Goal: Task Accomplishment & Management: Manage account settings

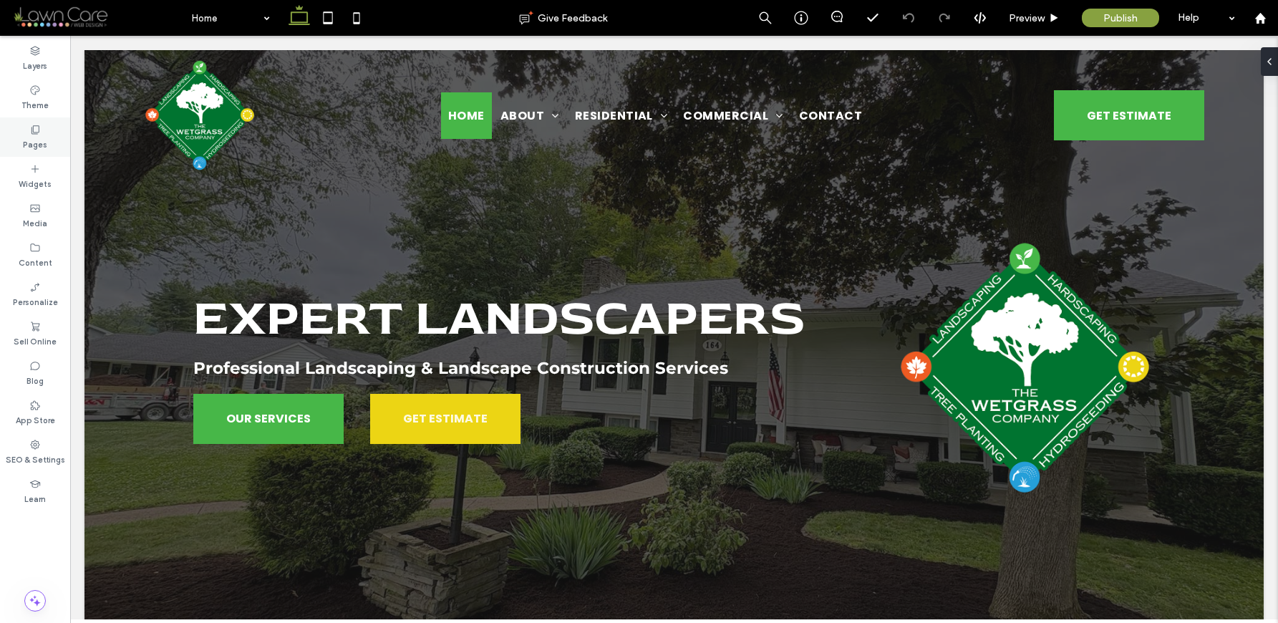
click at [53, 145] on div "Pages" at bounding box center [35, 136] width 70 height 39
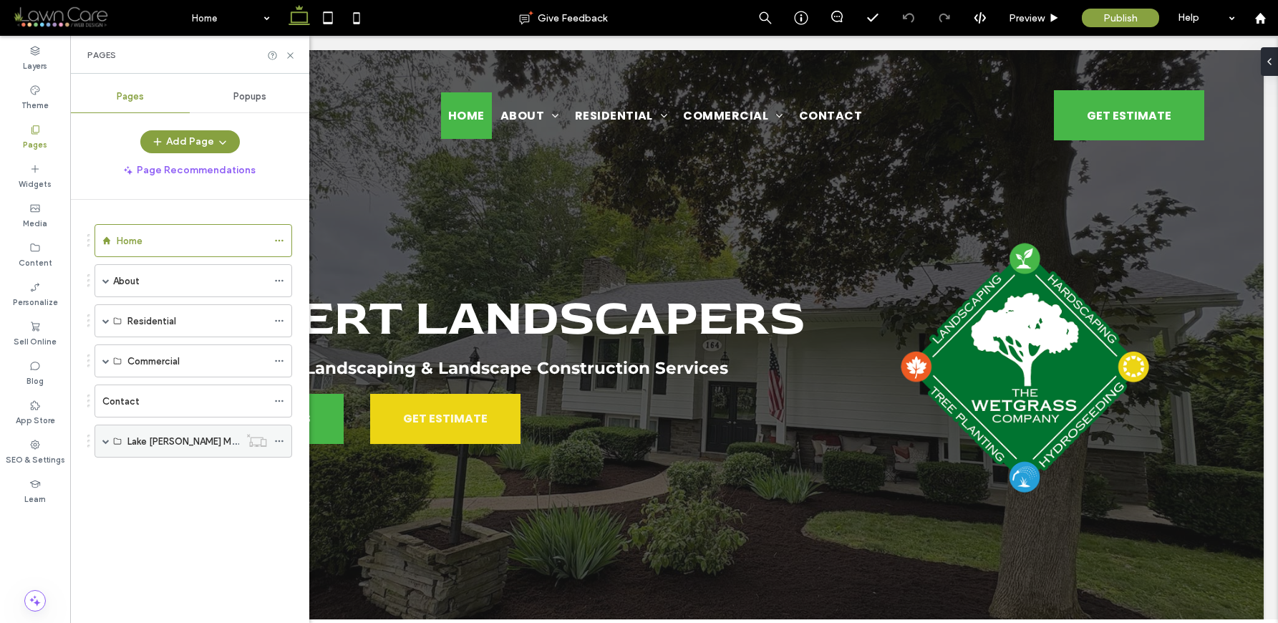
click at [107, 443] on div "Lake Gaston Microsite" at bounding box center [194, 441] width 198 height 33
click at [107, 443] on span at bounding box center [105, 441] width 7 height 7
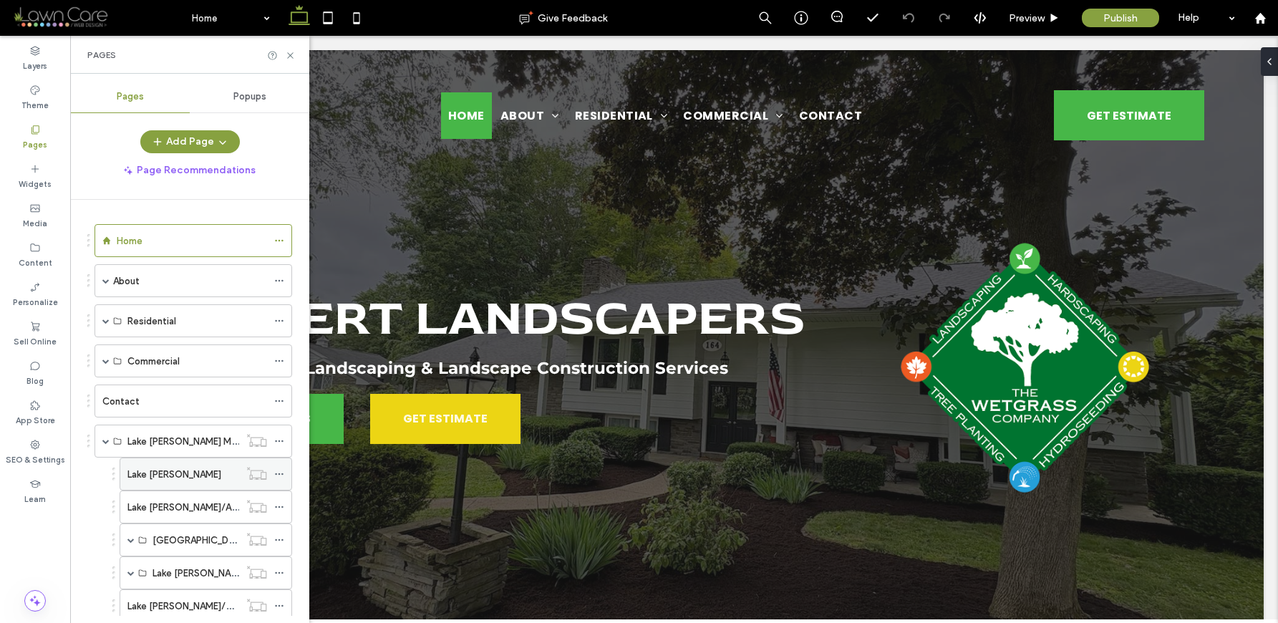
click at [165, 478] on label "Lake [PERSON_NAME]" at bounding box center [174, 474] width 94 height 25
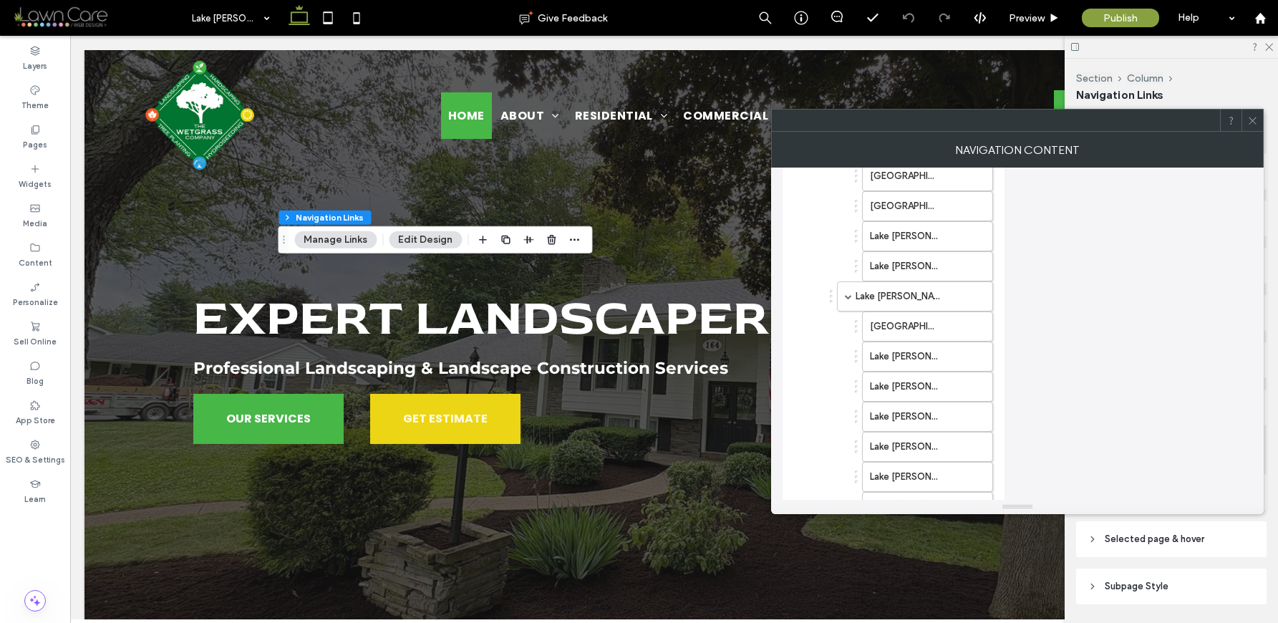
scroll to position [657, 0]
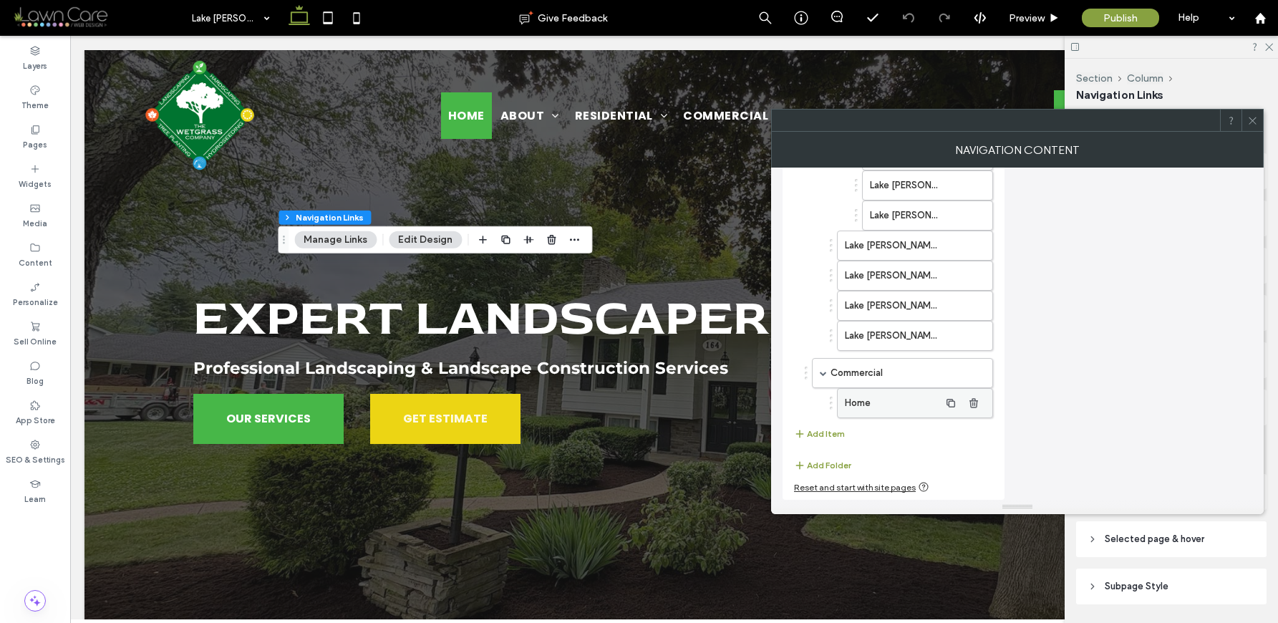
click at [889, 401] on label "Home" at bounding box center [892, 403] width 95 height 29
click at [898, 405] on label "Home" at bounding box center [892, 403] width 95 height 29
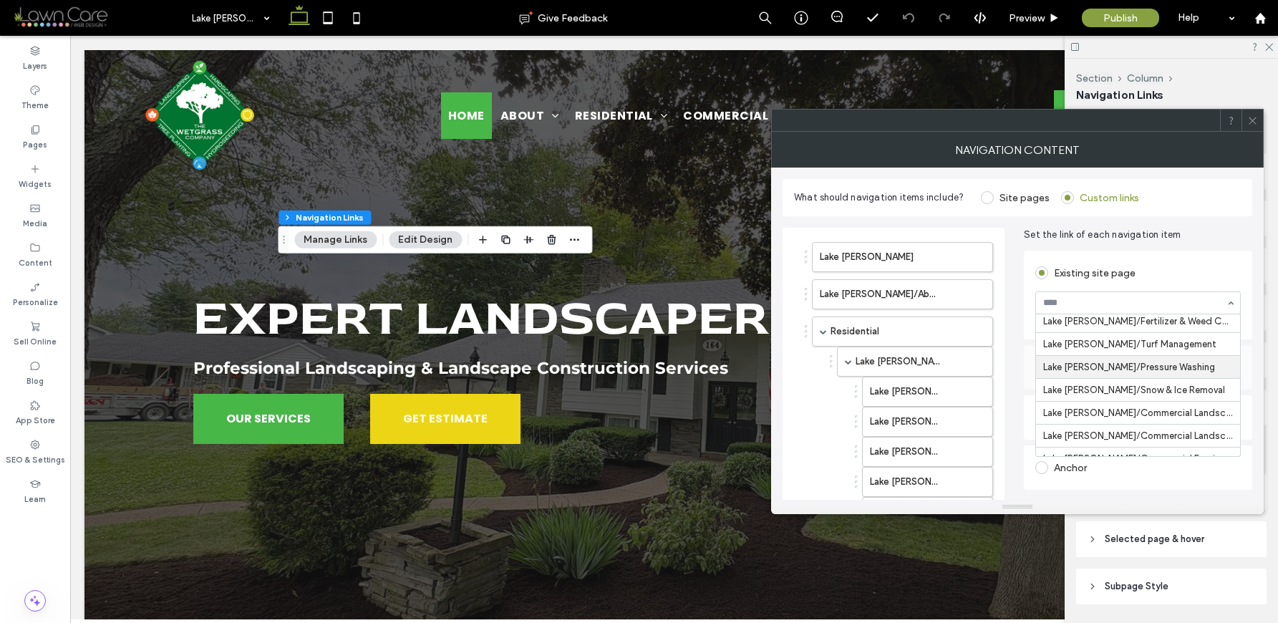
scroll to position [1240, 0]
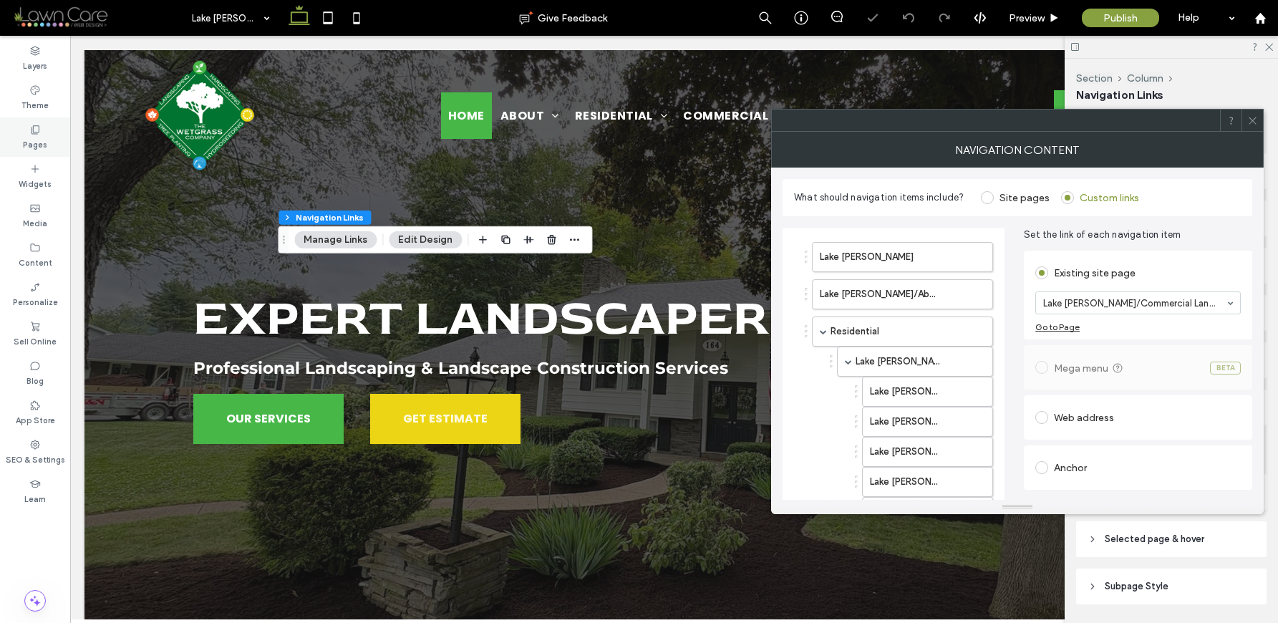
click at [30, 130] on icon at bounding box center [34, 129] width 11 height 11
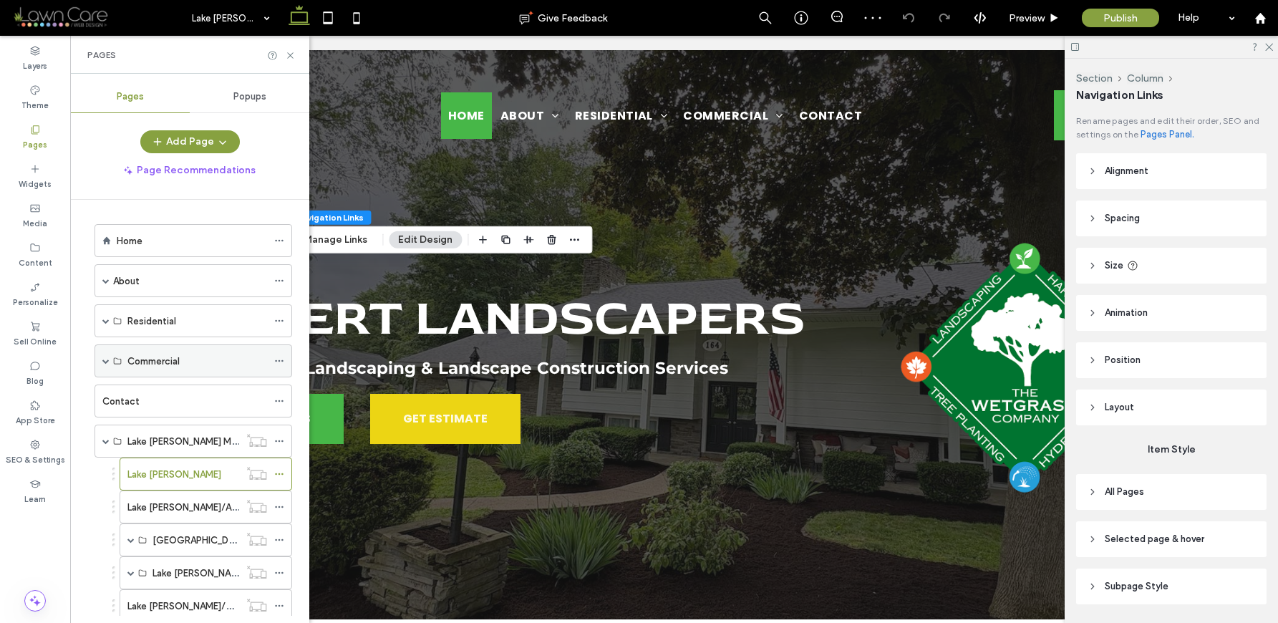
click at [110, 367] on div "Commercial" at bounding box center [194, 360] width 198 height 33
click at [109, 367] on span at bounding box center [105, 361] width 7 height 32
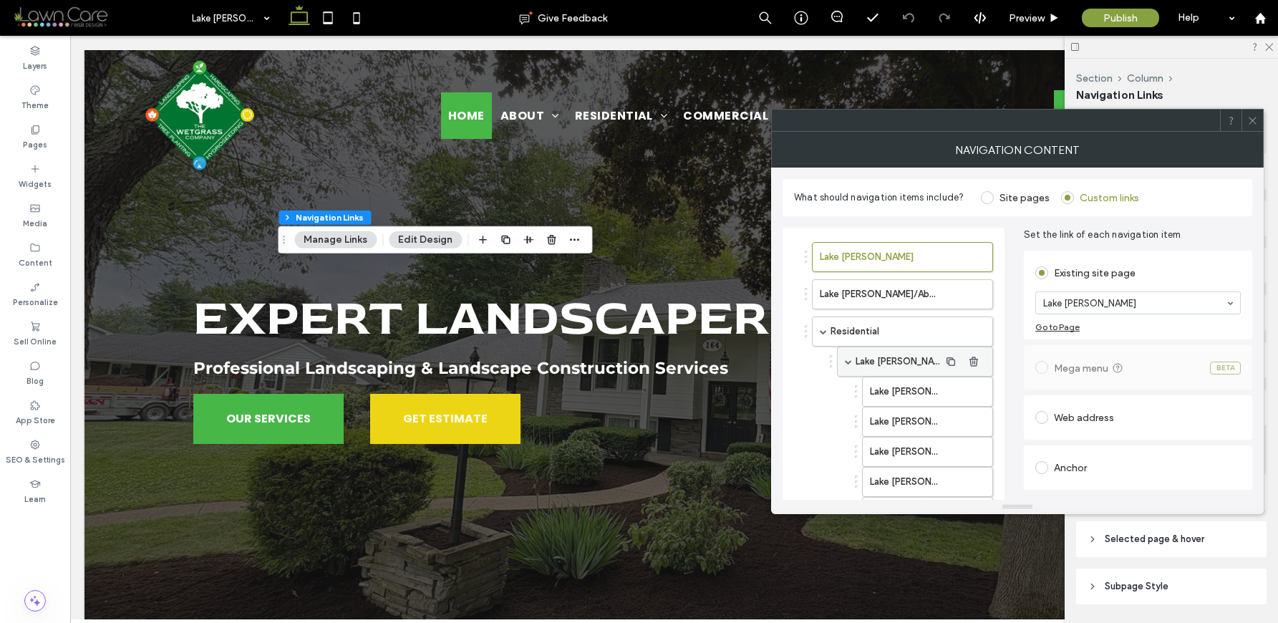
scroll to position [657, 0]
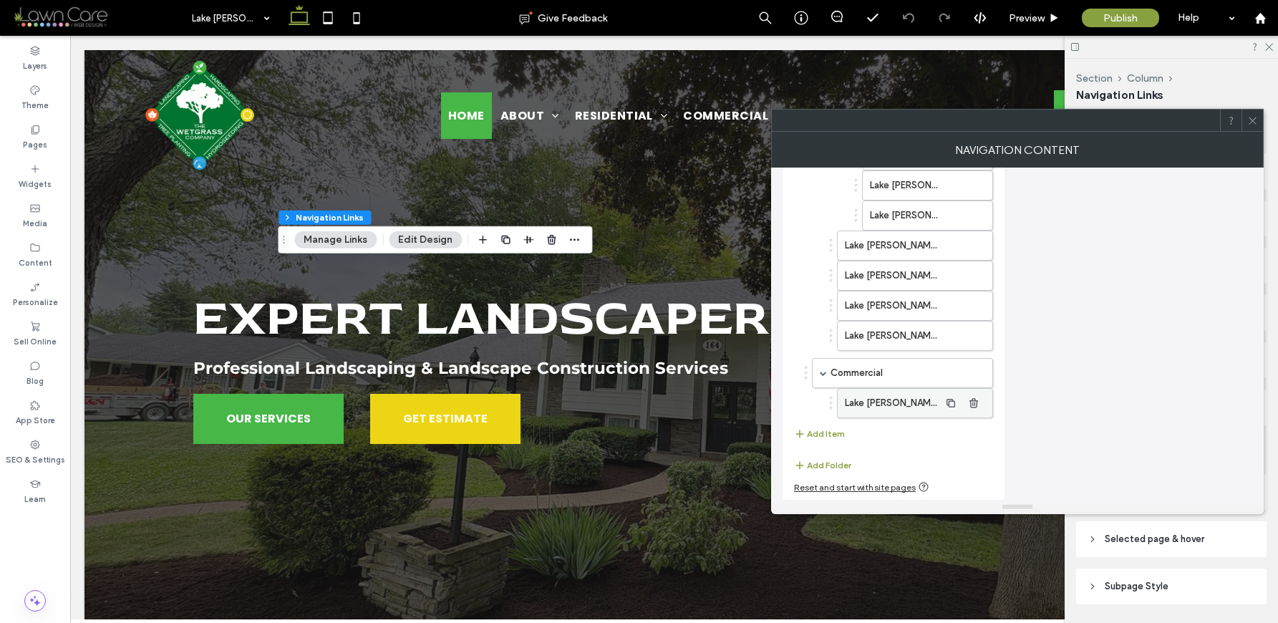
click at [922, 404] on label "Lake [PERSON_NAME]/Commercial Landscape Maintenance & Enhancements" at bounding box center [892, 403] width 95 height 29
click at [827, 436] on button "Add Item" at bounding box center [819, 433] width 51 height 17
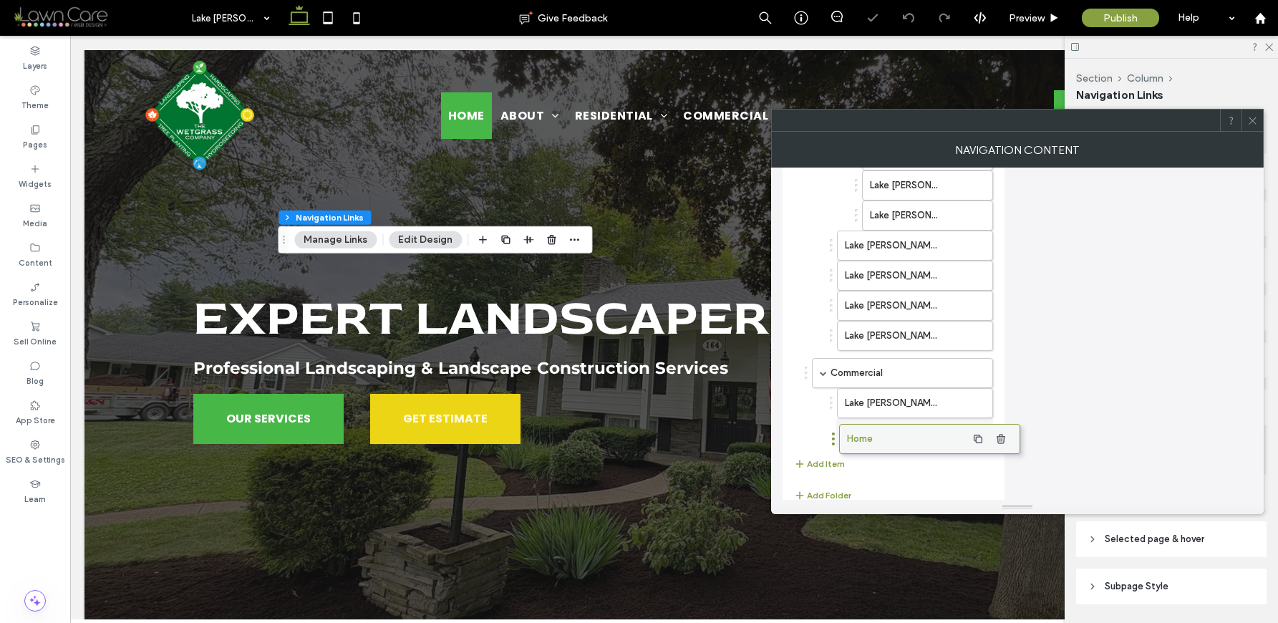
drag, startPoint x: 890, startPoint y: 445, endPoint x: 917, endPoint y: 443, distance: 27.3
click at [929, 442] on label "Home" at bounding box center [892, 433] width 95 height 29
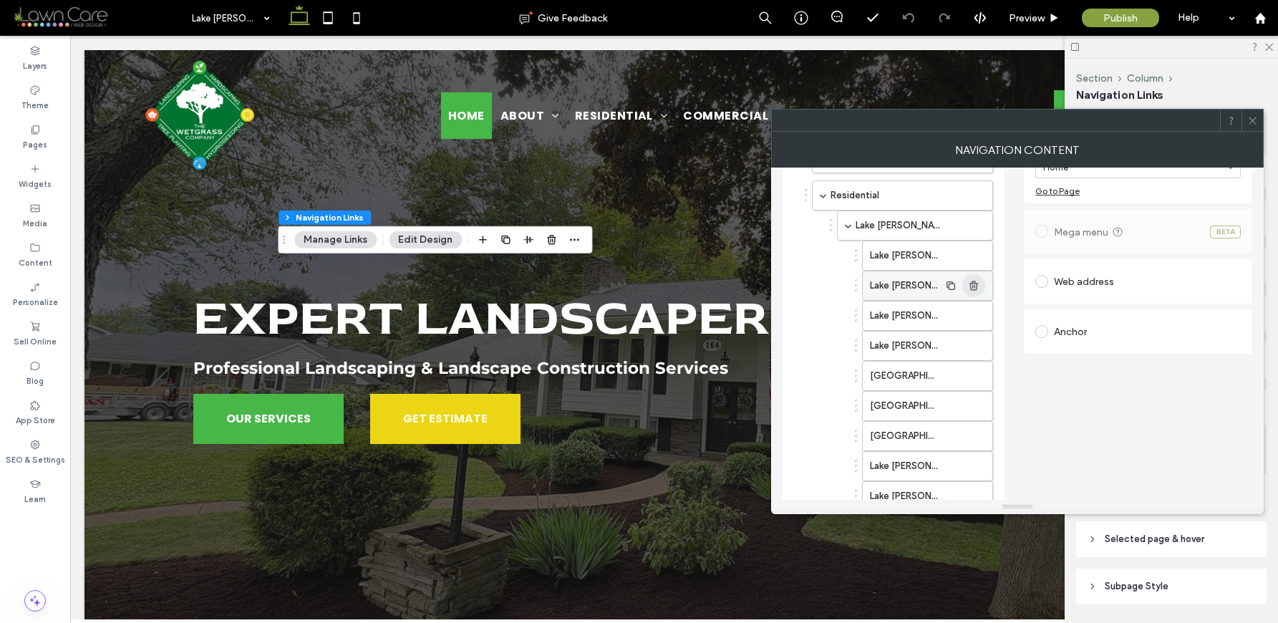
scroll to position [688, 0]
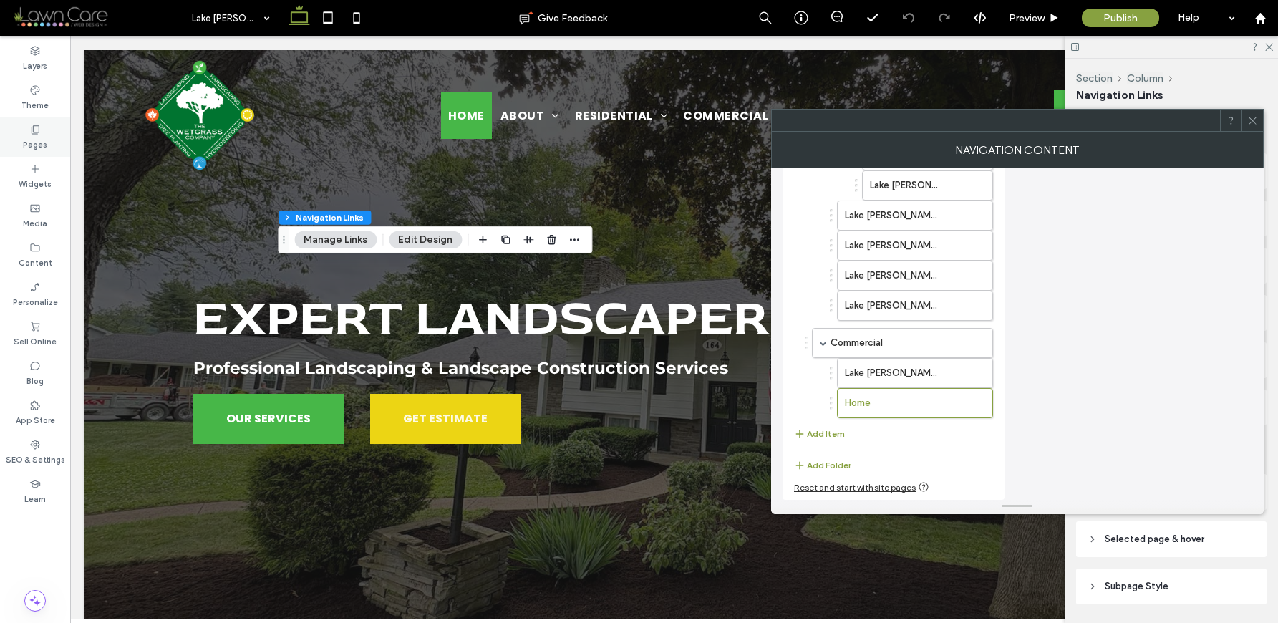
click at [28, 142] on label "Pages" at bounding box center [35, 143] width 24 height 16
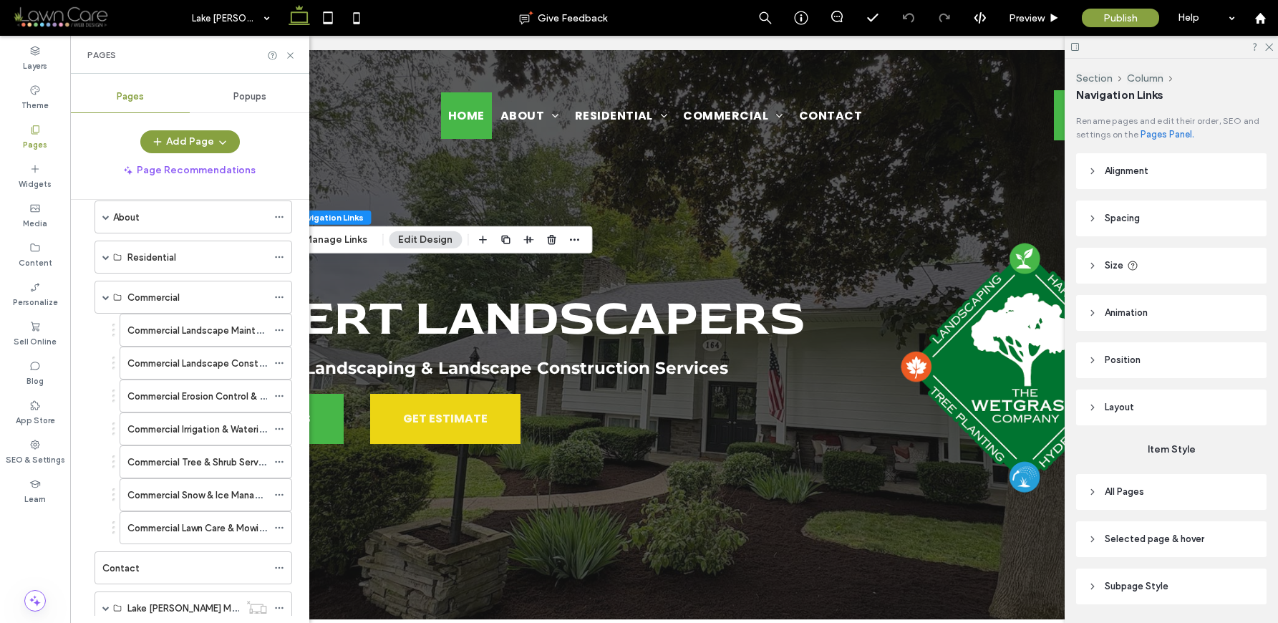
scroll to position [89, 0]
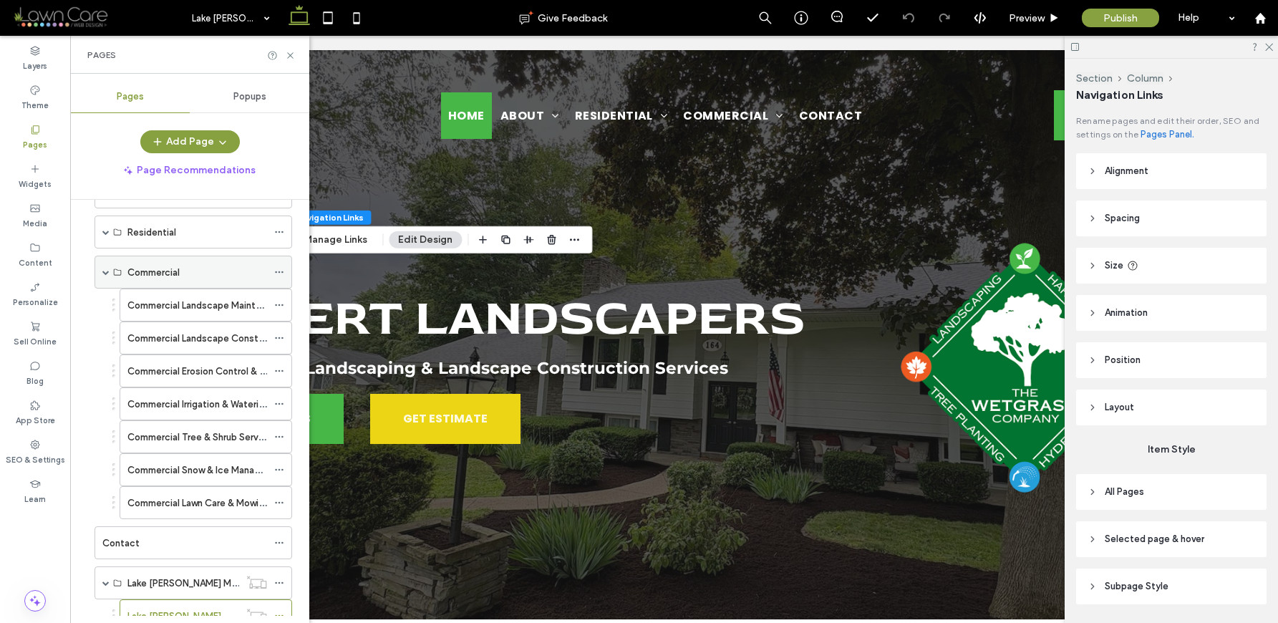
click at [105, 274] on span at bounding box center [105, 272] width 7 height 7
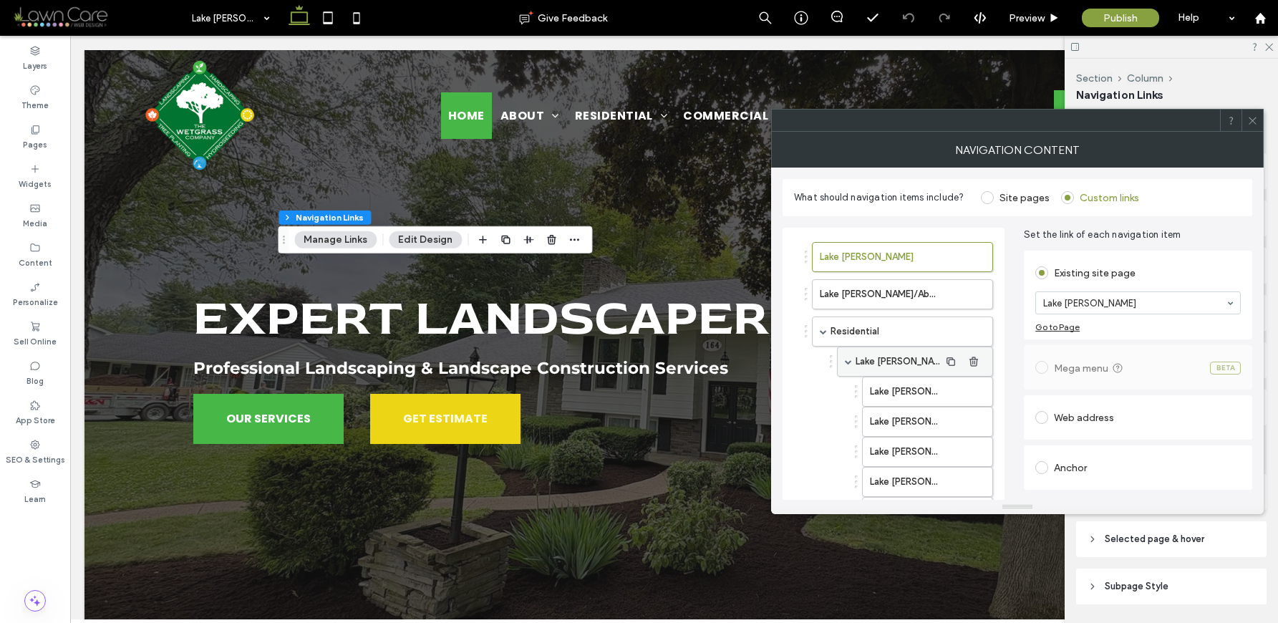
scroll to position [688, 0]
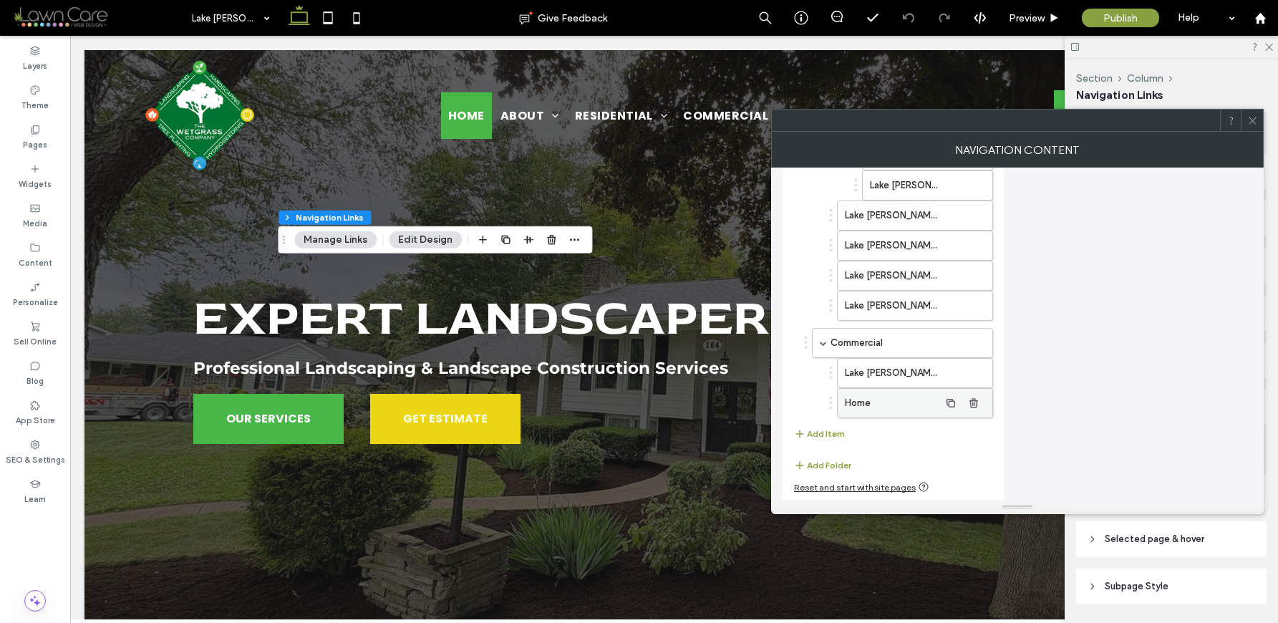
click at [907, 397] on label "Home" at bounding box center [892, 403] width 95 height 29
click at [824, 433] on button "Add Item" at bounding box center [819, 433] width 51 height 17
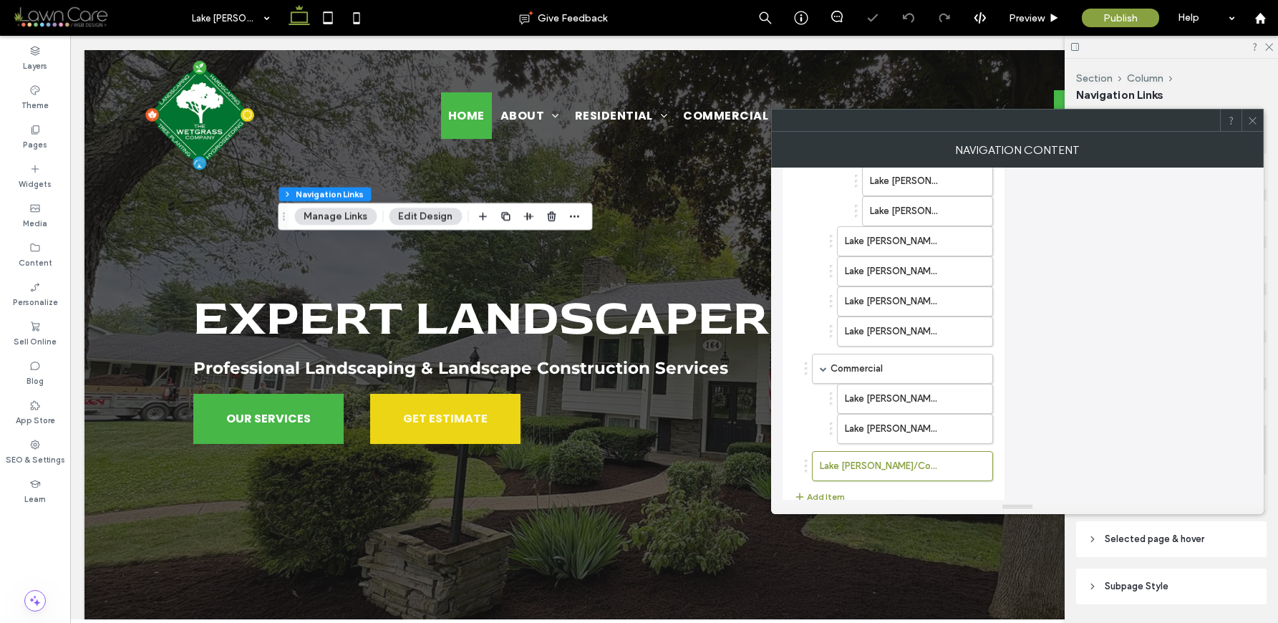
scroll to position [725, 0]
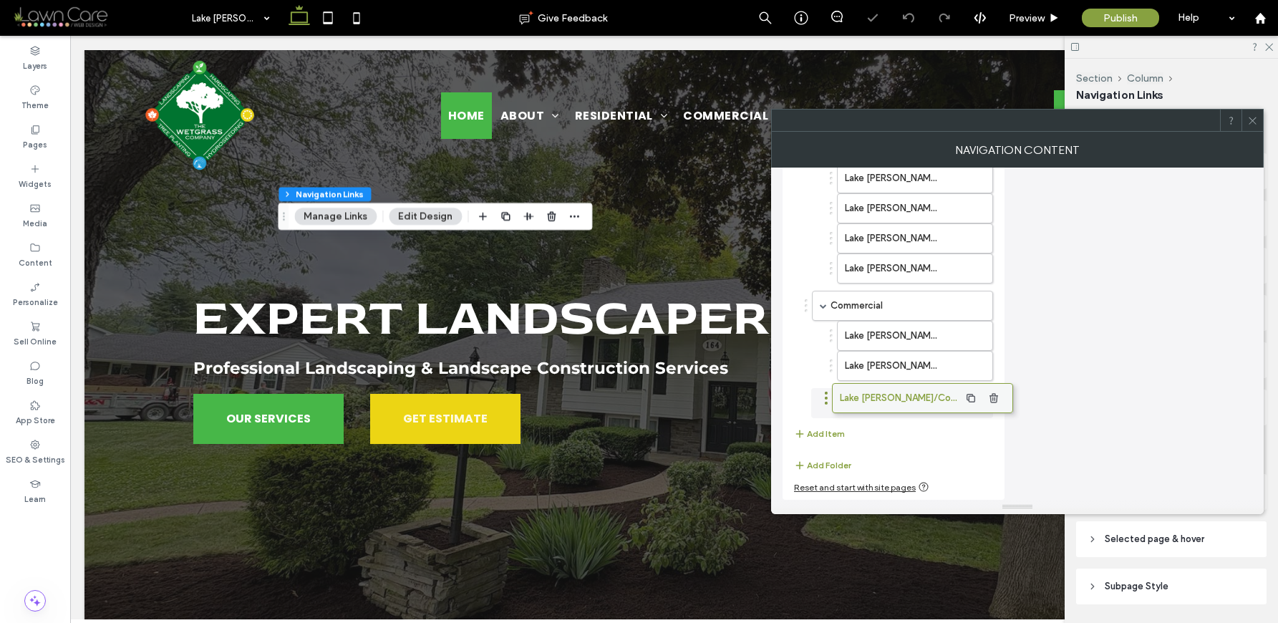
drag, startPoint x: 902, startPoint y: 413, endPoint x: 922, endPoint y: 408, distance: 21.2
drag, startPoint x: 911, startPoint y: 406, endPoint x: 936, endPoint y: 407, distance: 25.1
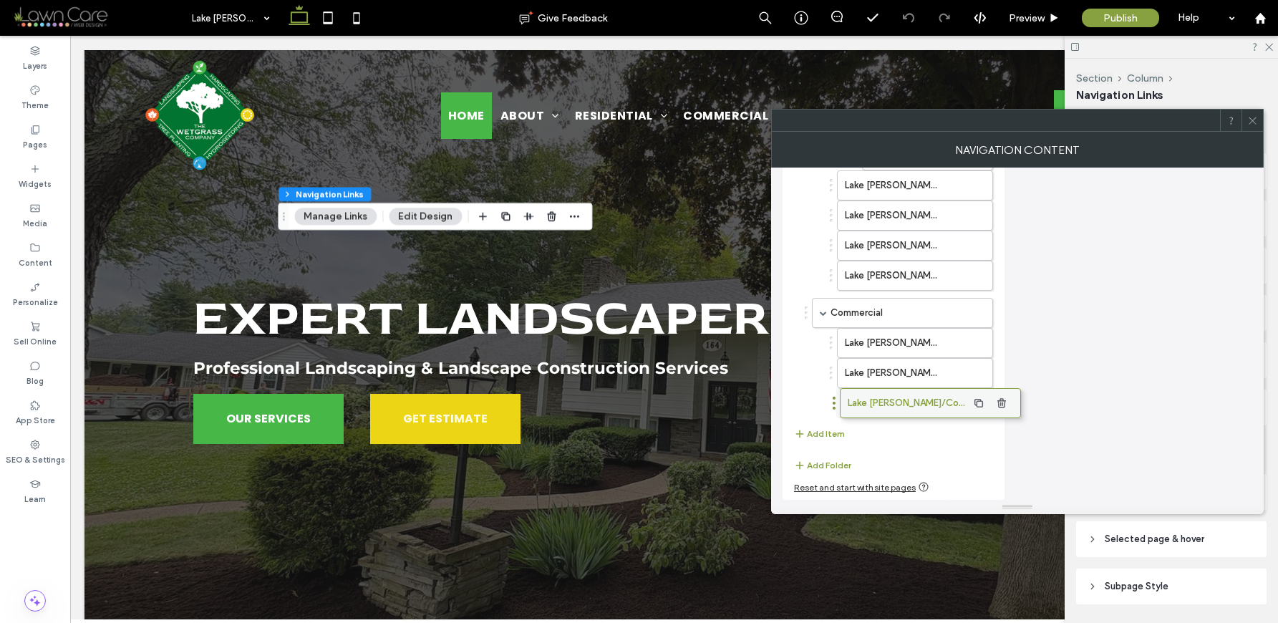
scroll to position [718, 0]
drag, startPoint x: 904, startPoint y: 400, endPoint x: 941, endPoint y: 397, distance: 37.3
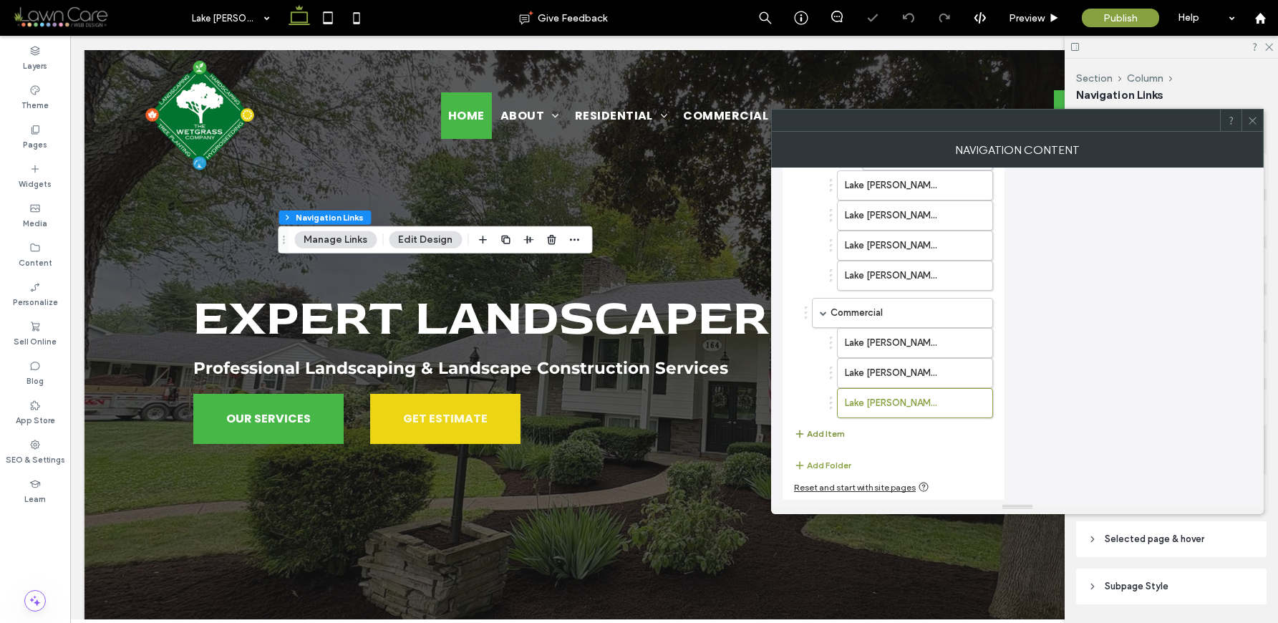
click at [830, 433] on button "Add Item" at bounding box center [819, 433] width 51 height 17
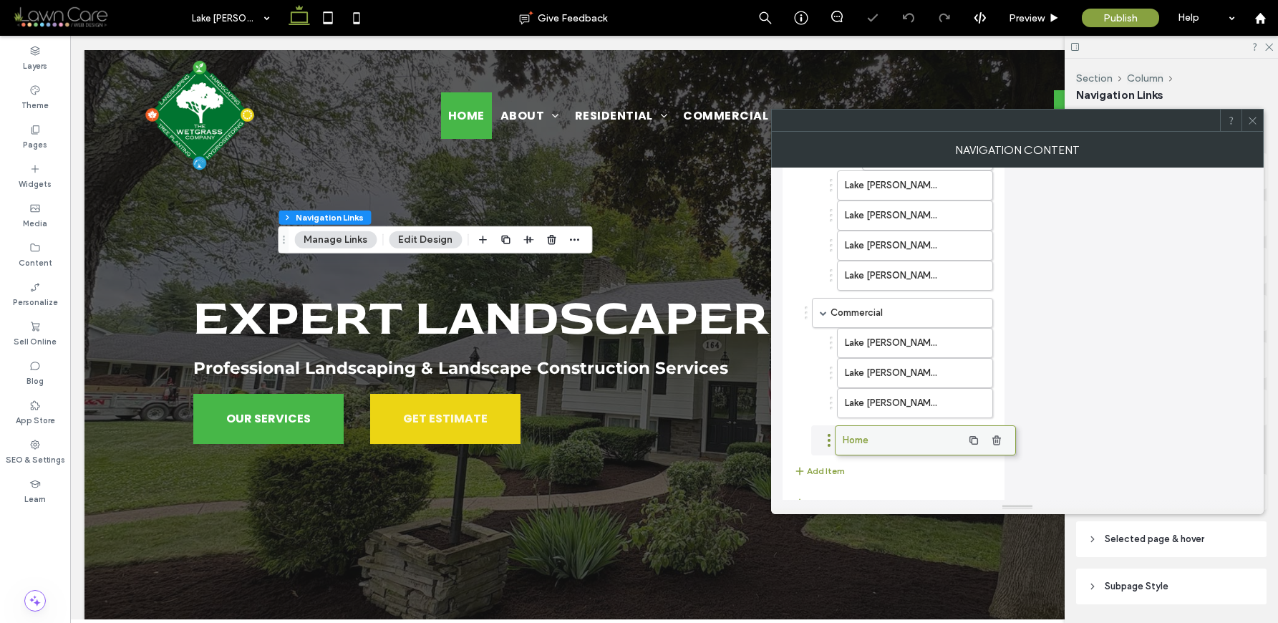
drag, startPoint x: 855, startPoint y: 444, endPoint x: 878, endPoint y: 444, distance: 22.9
drag, startPoint x: 869, startPoint y: 441, endPoint x: 899, endPoint y: 435, distance: 30.8
click at [899, 435] on label "Home" at bounding box center [892, 433] width 95 height 29
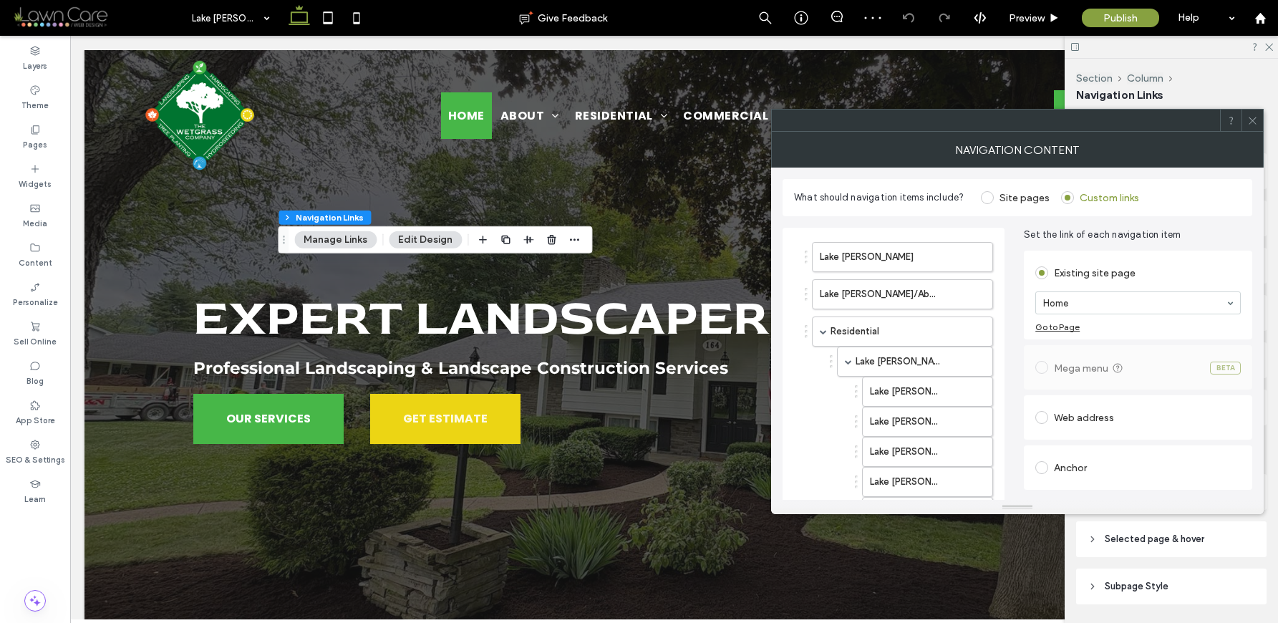
click at [1109, 312] on section "Home" at bounding box center [1139, 302] width 206 height 37
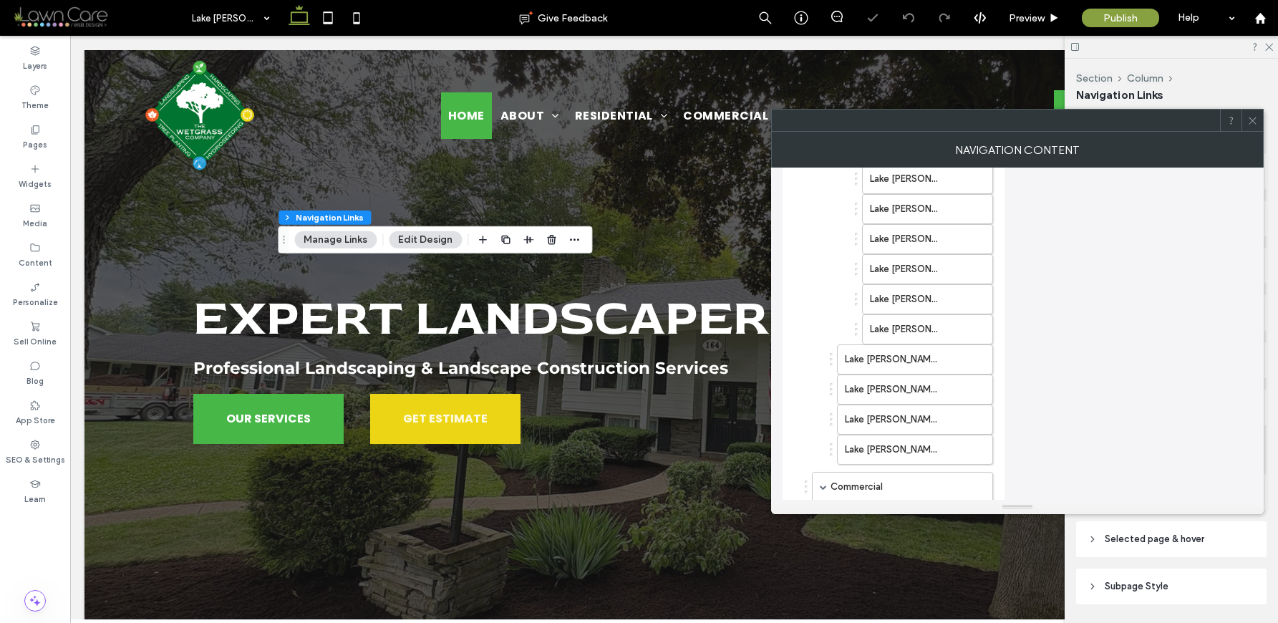
scroll to position [748, 0]
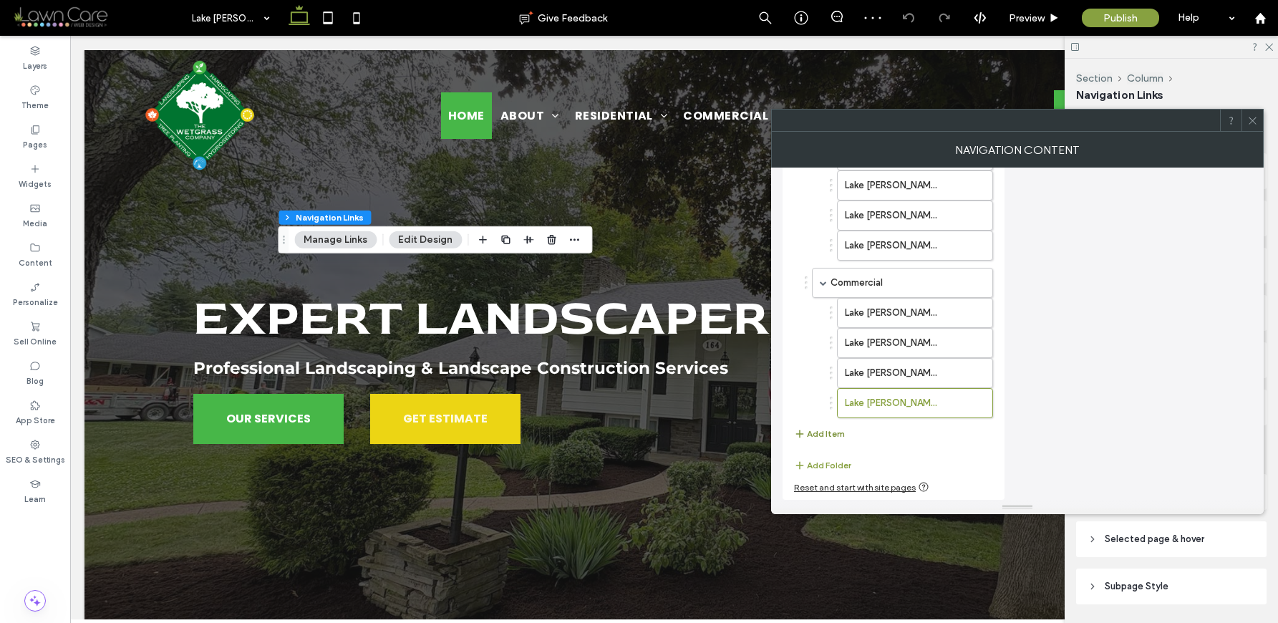
click at [824, 425] on button "Add Item" at bounding box center [819, 433] width 51 height 17
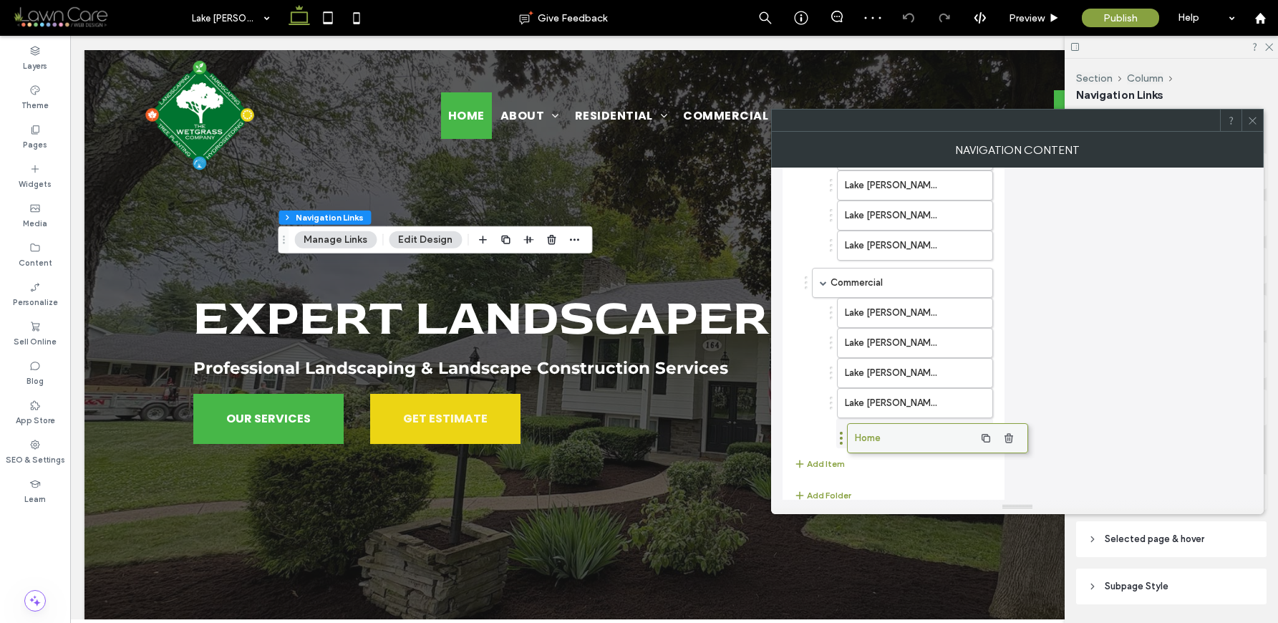
drag, startPoint x: 861, startPoint y: 438, endPoint x: 897, endPoint y: 435, distance: 36.6
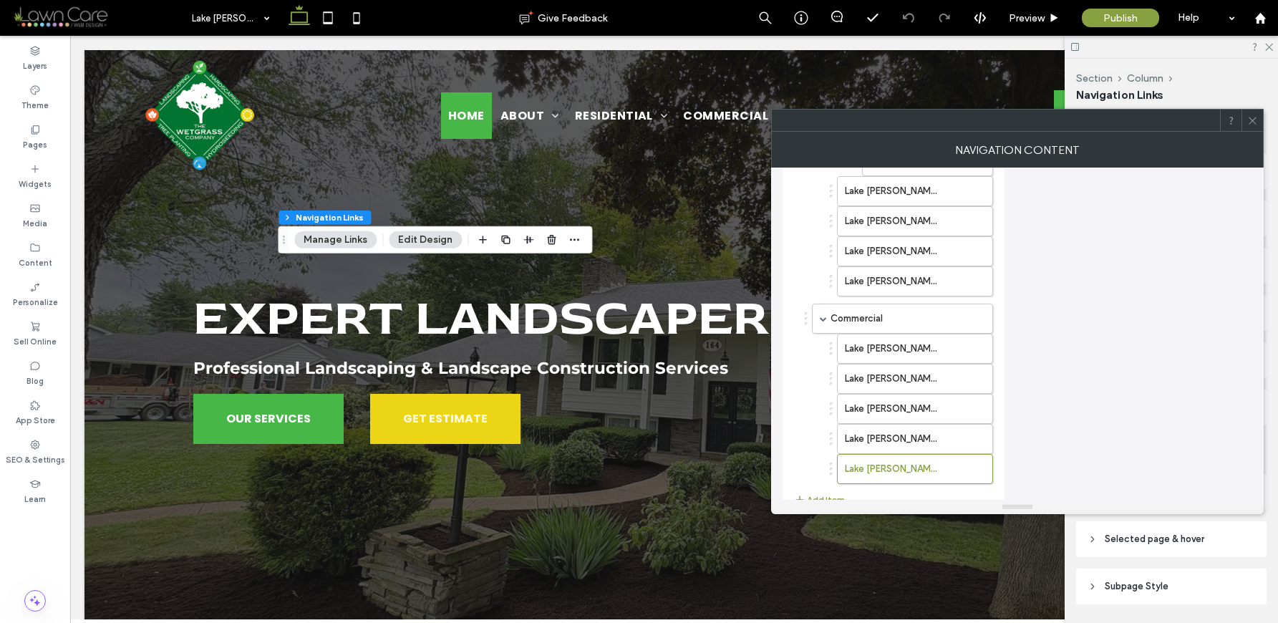
scroll to position [778, 0]
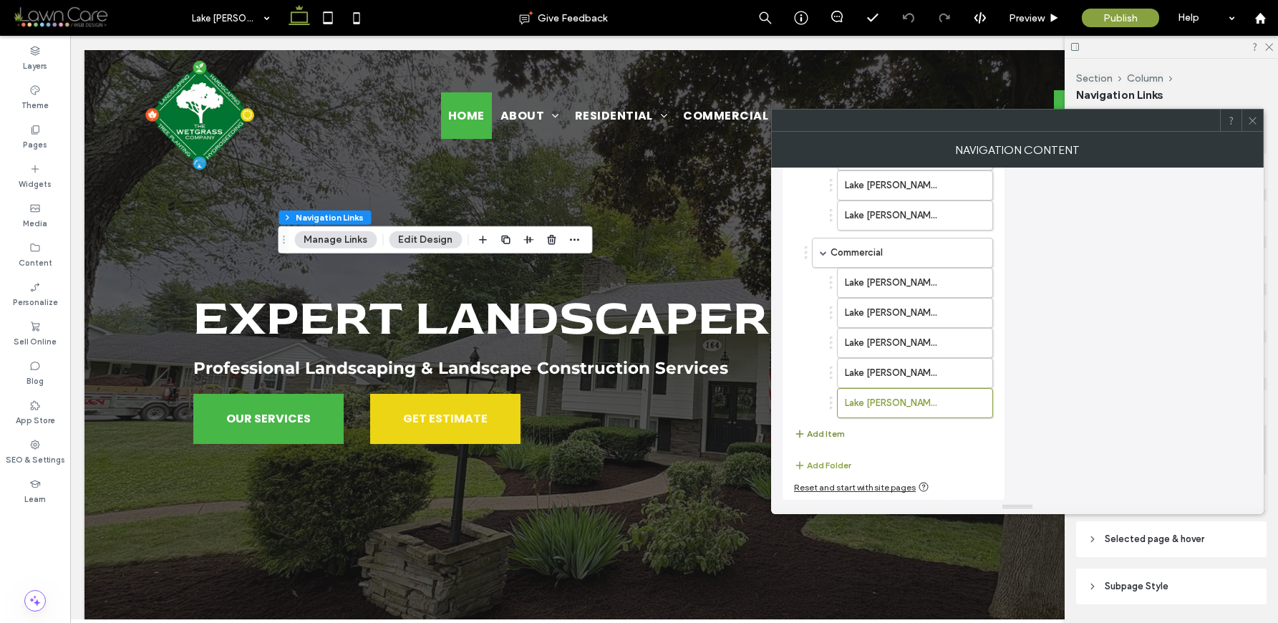
click at [826, 433] on button "Add Item" at bounding box center [819, 433] width 51 height 17
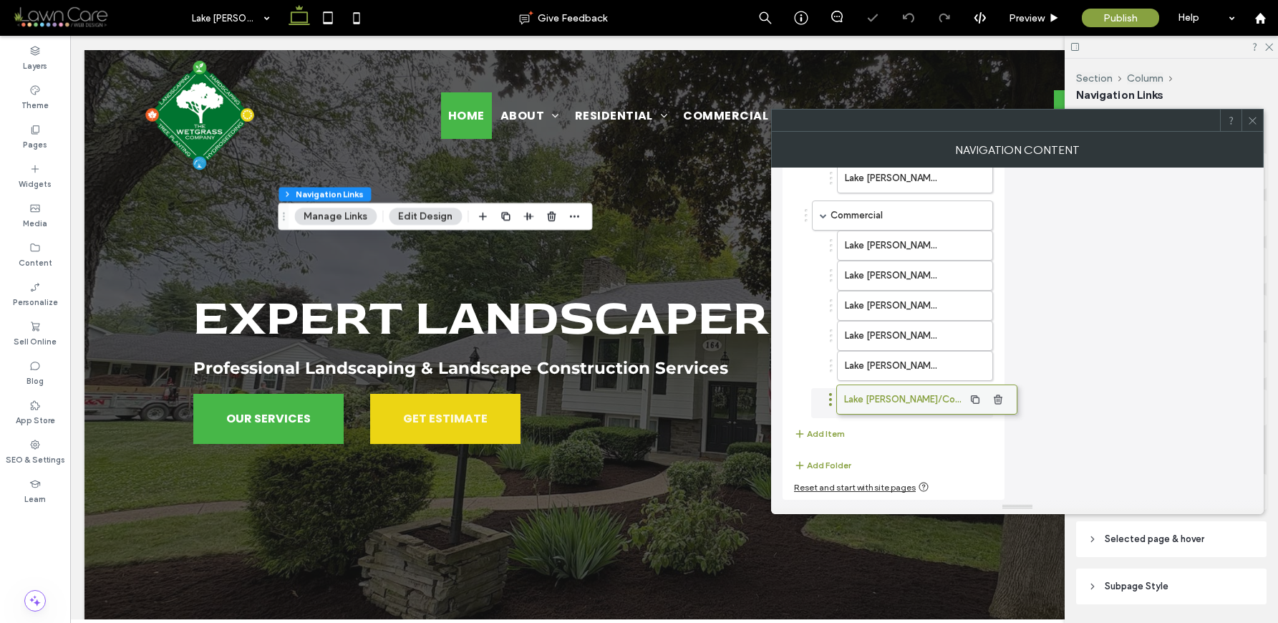
scroll to position [808, 0]
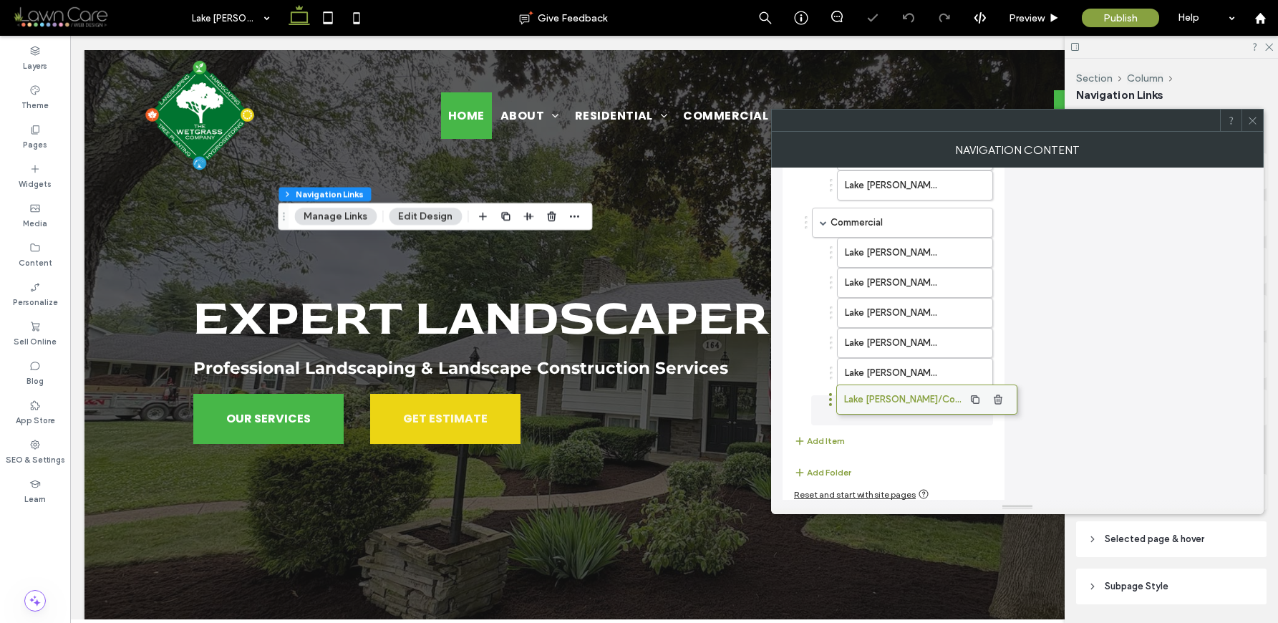
drag, startPoint x: 886, startPoint y: 407, endPoint x: 910, endPoint y: 405, distance: 24.4
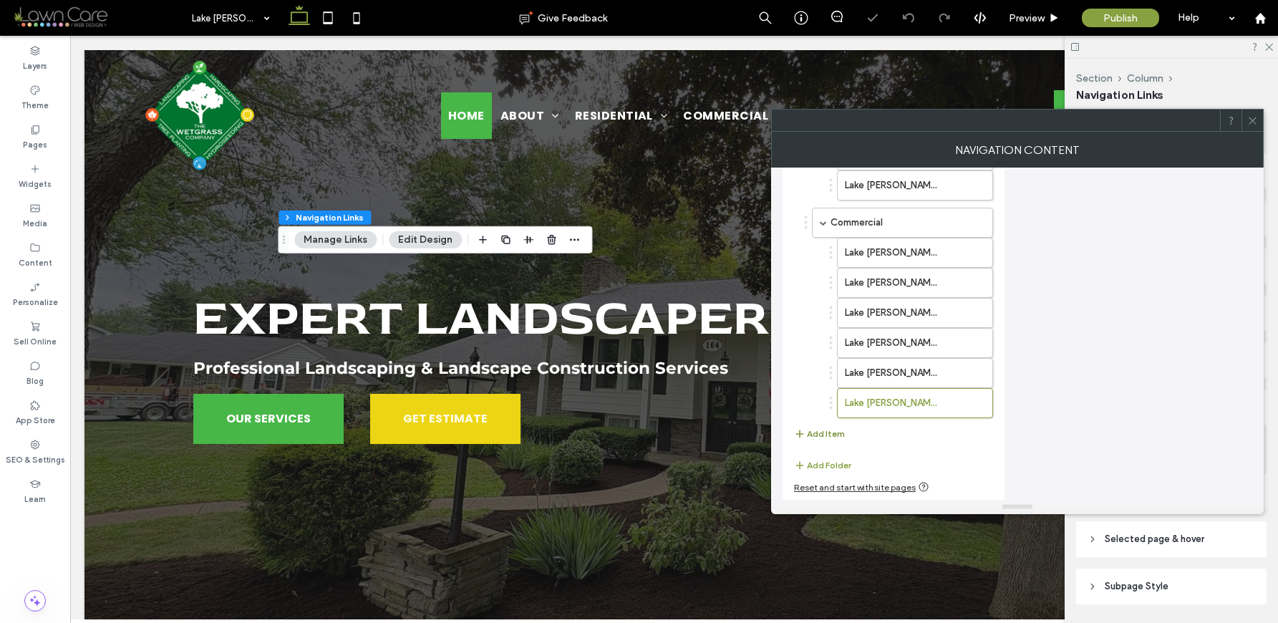
click at [826, 434] on button "Add Item" at bounding box center [819, 433] width 51 height 17
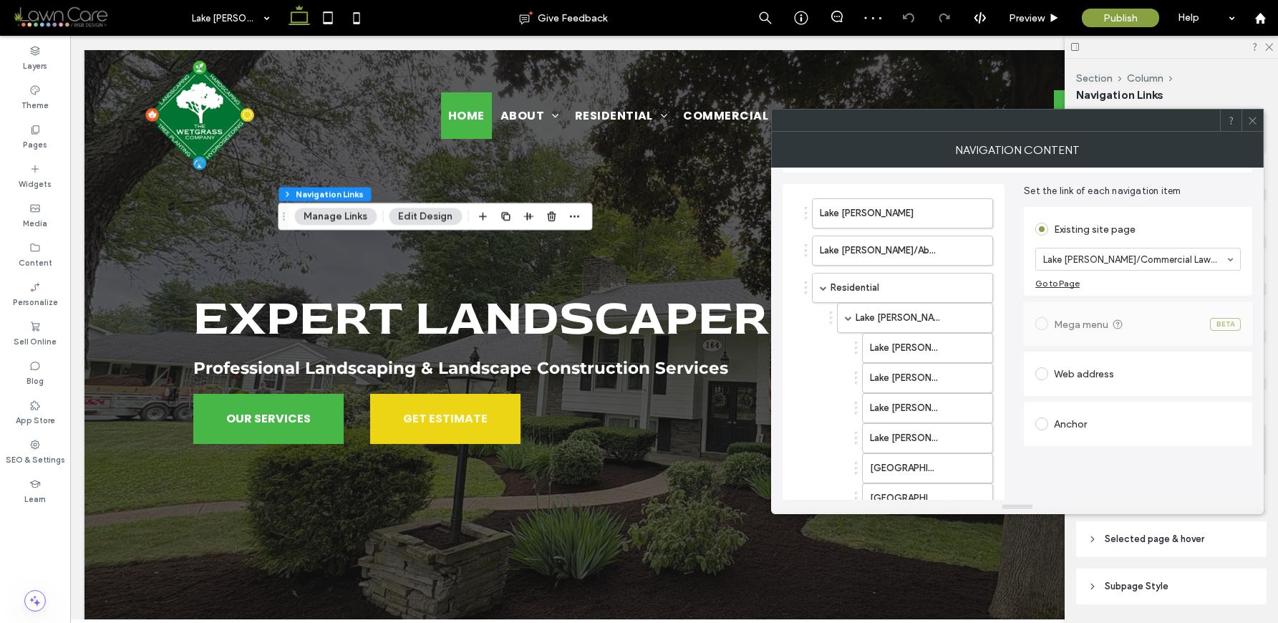
scroll to position [791, 0]
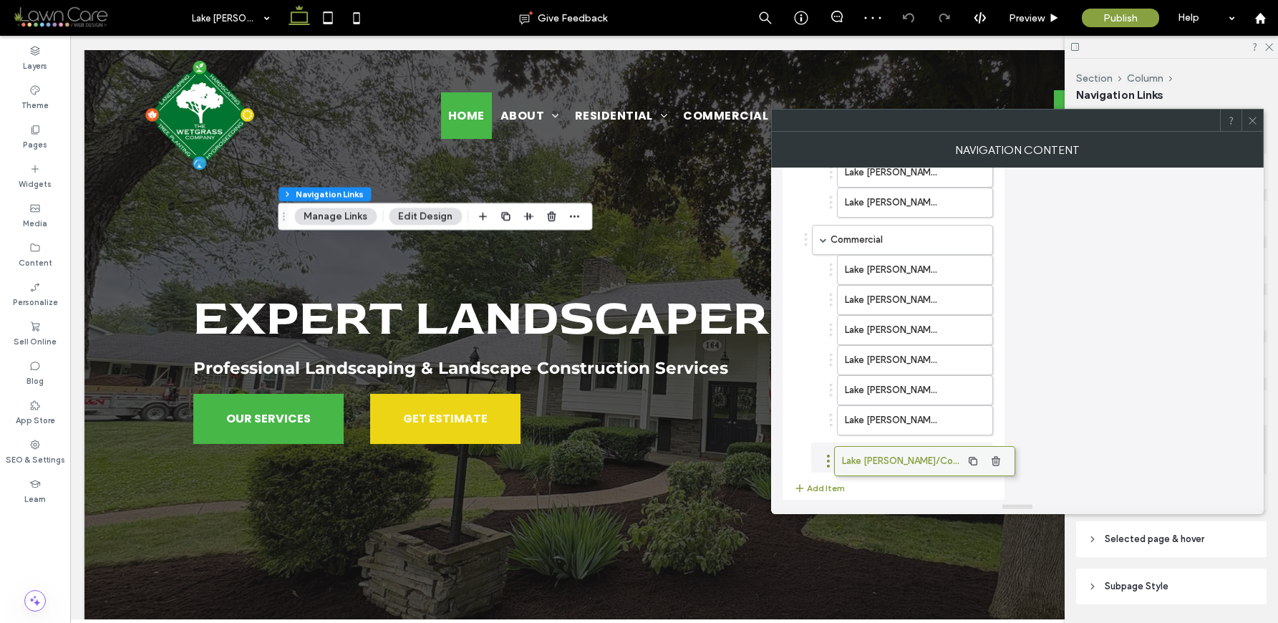
drag, startPoint x: 883, startPoint y: 448, endPoint x: 904, endPoint y: 448, distance: 21.5
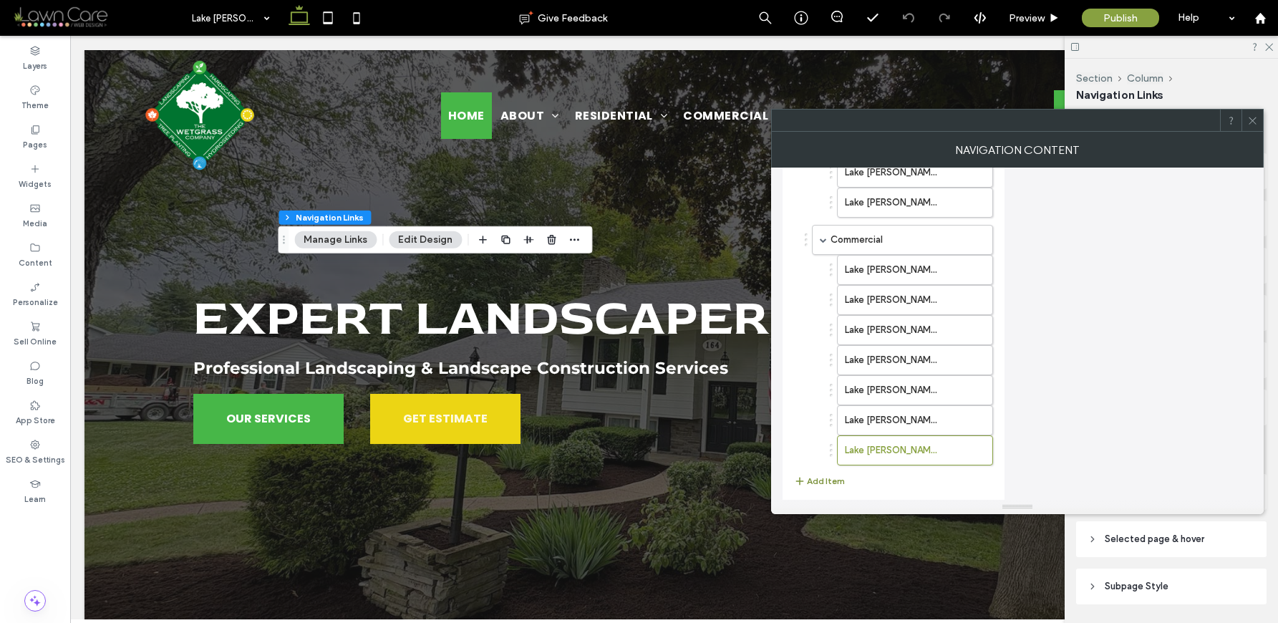
click at [820, 480] on button "Add Item" at bounding box center [819, 481] width 51 height 17
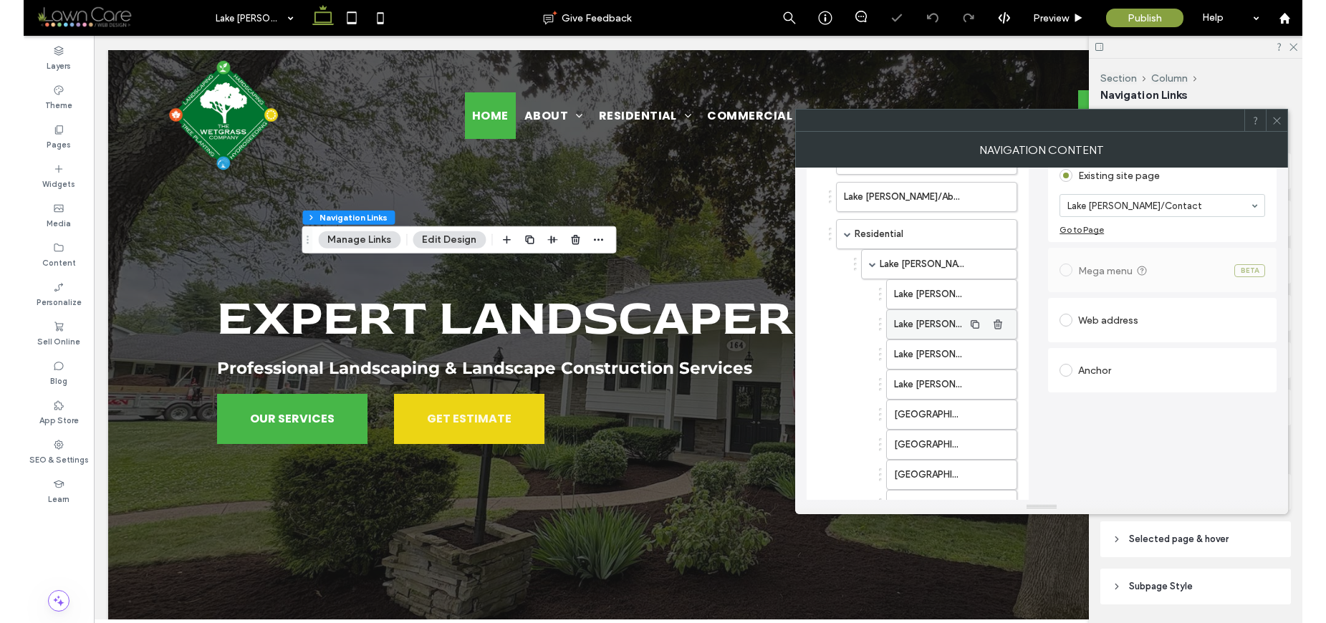
scroll to position [824, 0]
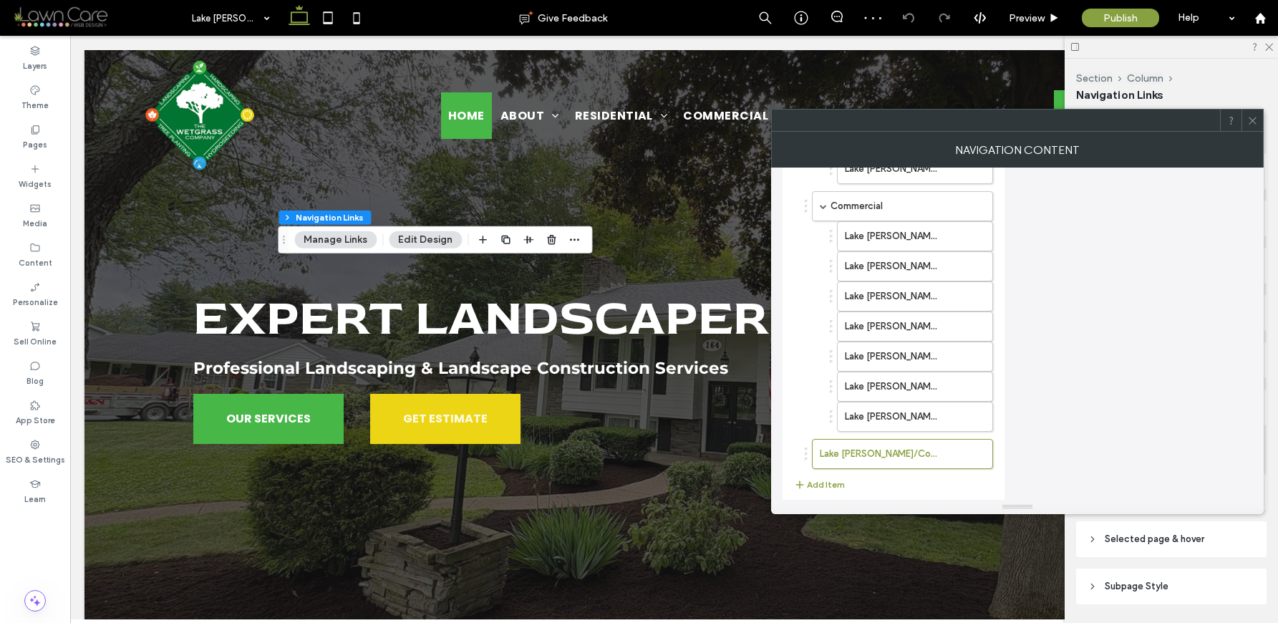
click at [1250, 121] on icon at bounding box center [1253, 120] width 11 height 11
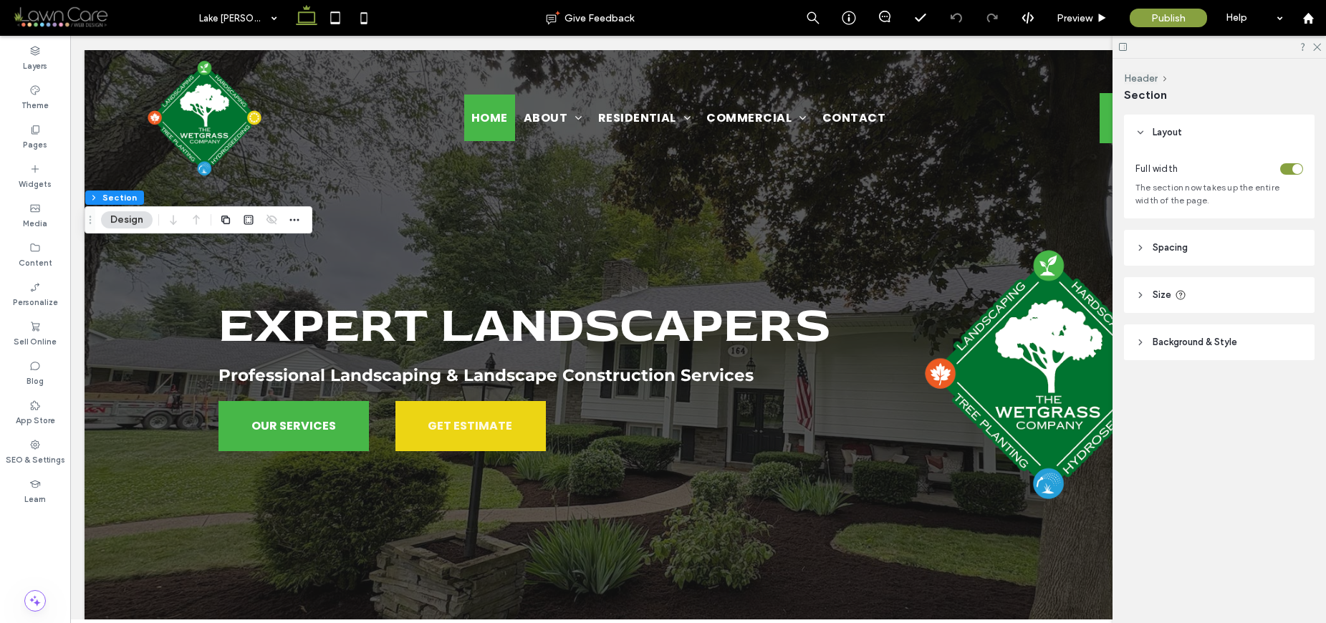
click at [1170, 285] on header "Size" at bounding box center [1219, 295] width 190 height 36
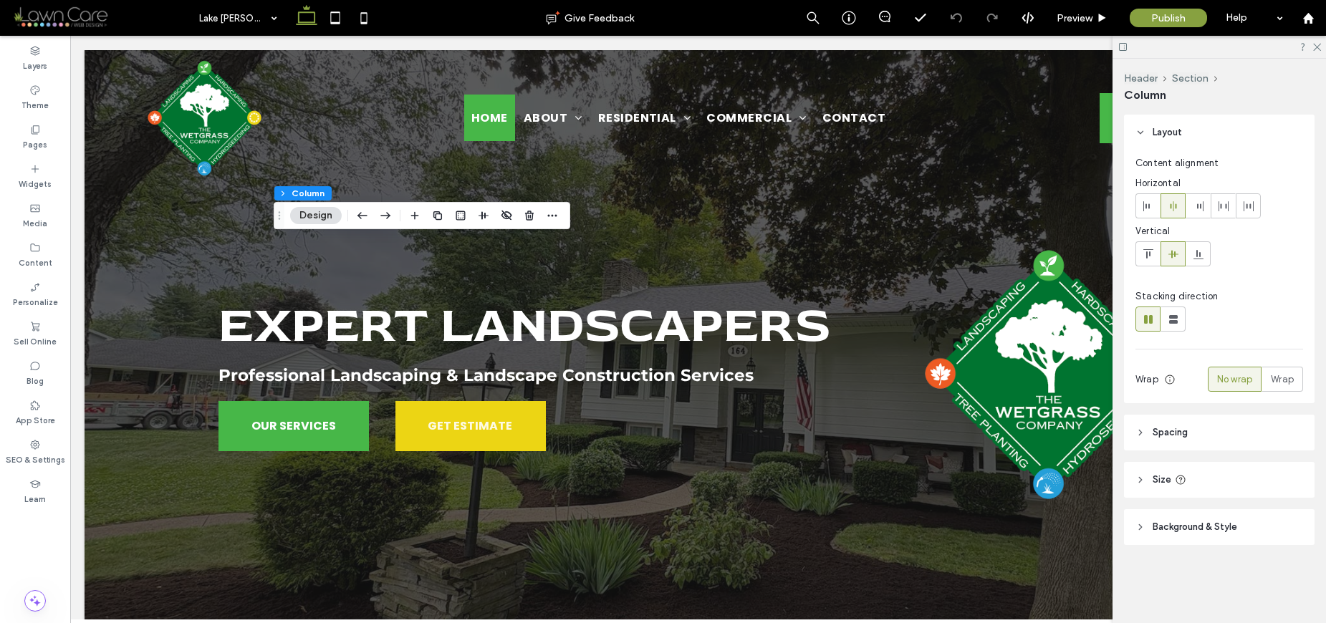
click at [1179, 489] on header "Size" at bounding box center [1219, 480] width 190 height 36
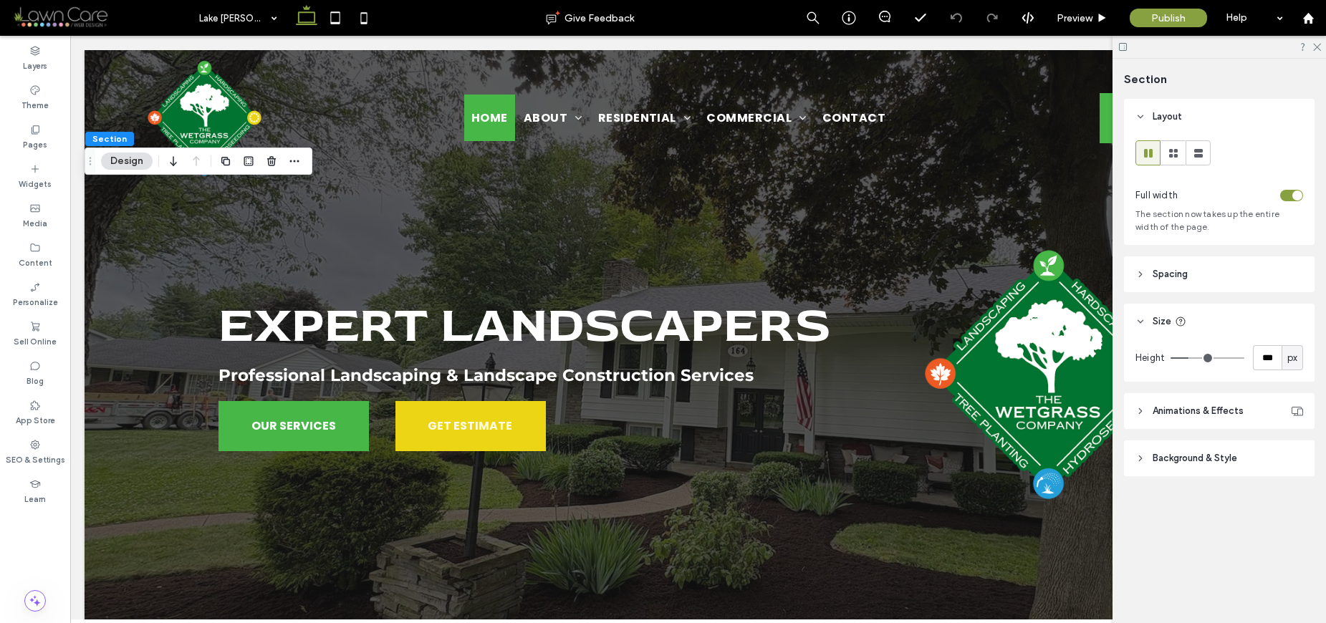
type input "***"
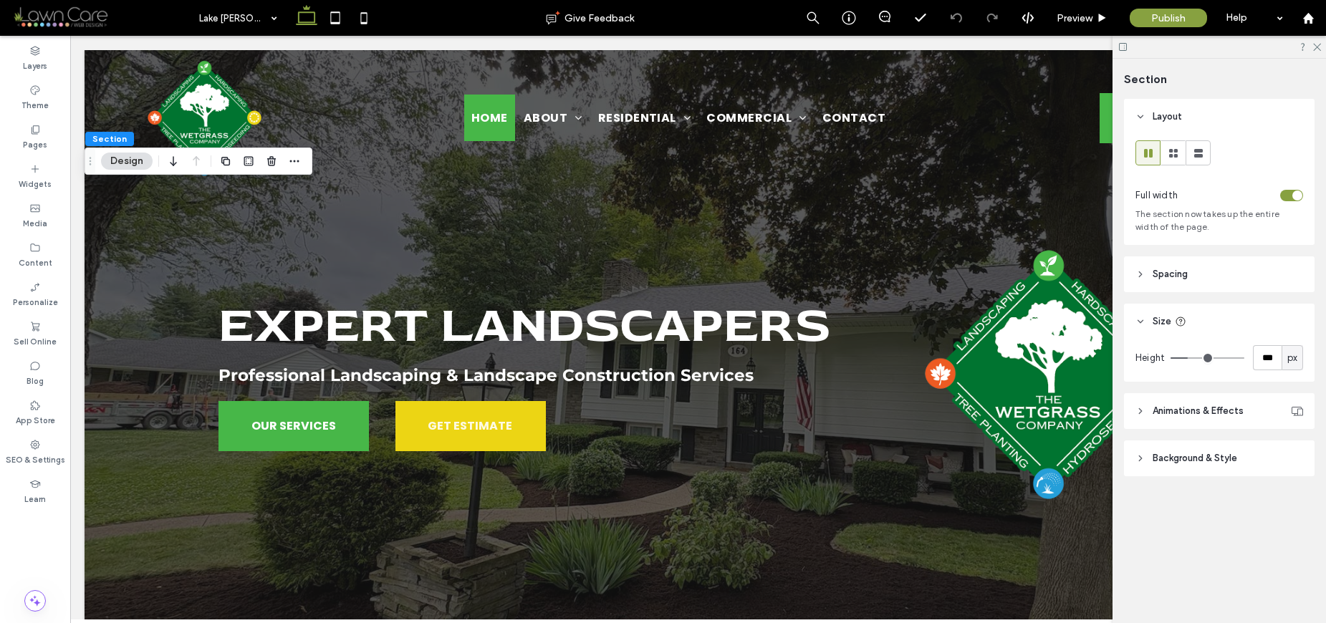
type input "***"
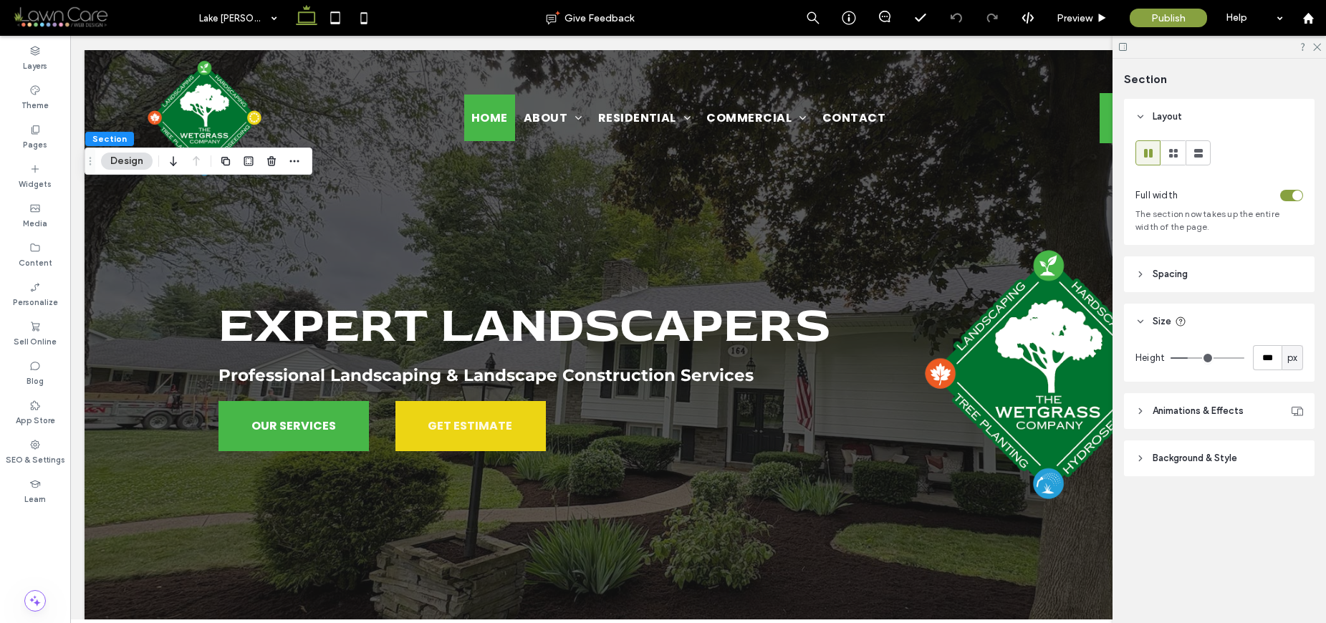
type input "***"
click at [1185, 359] on input "range" at bounding box center [1207, 357] width 74 height 1
type input "***"
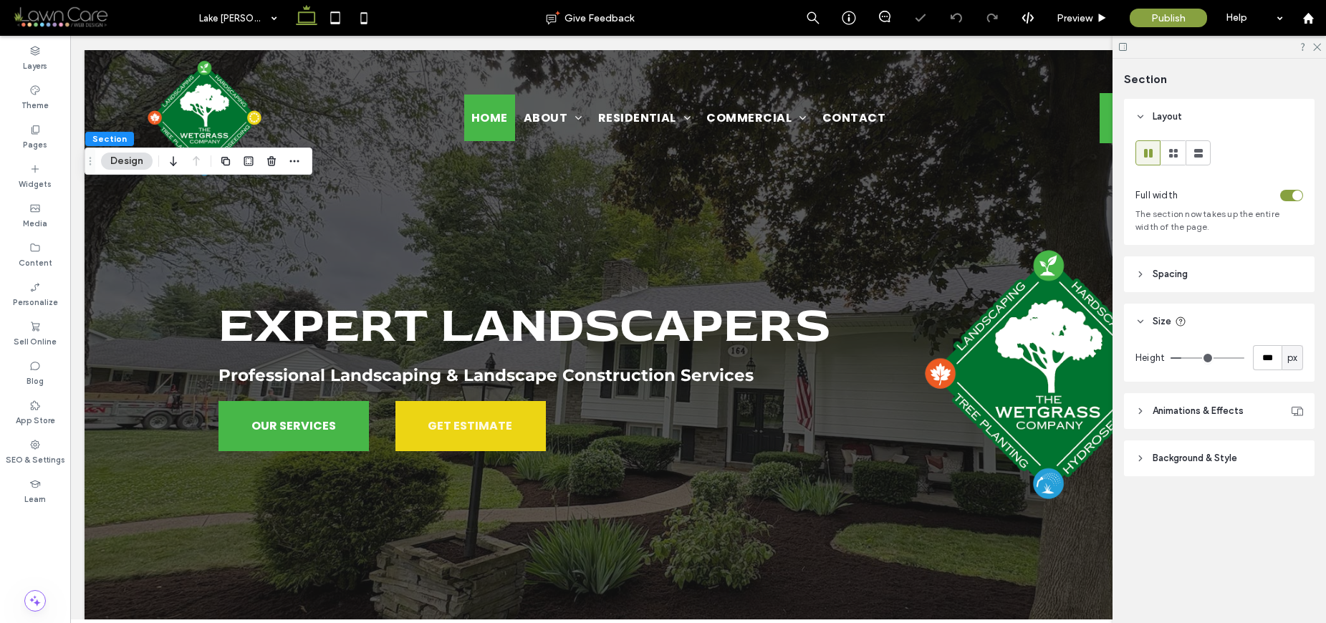
type input "***"
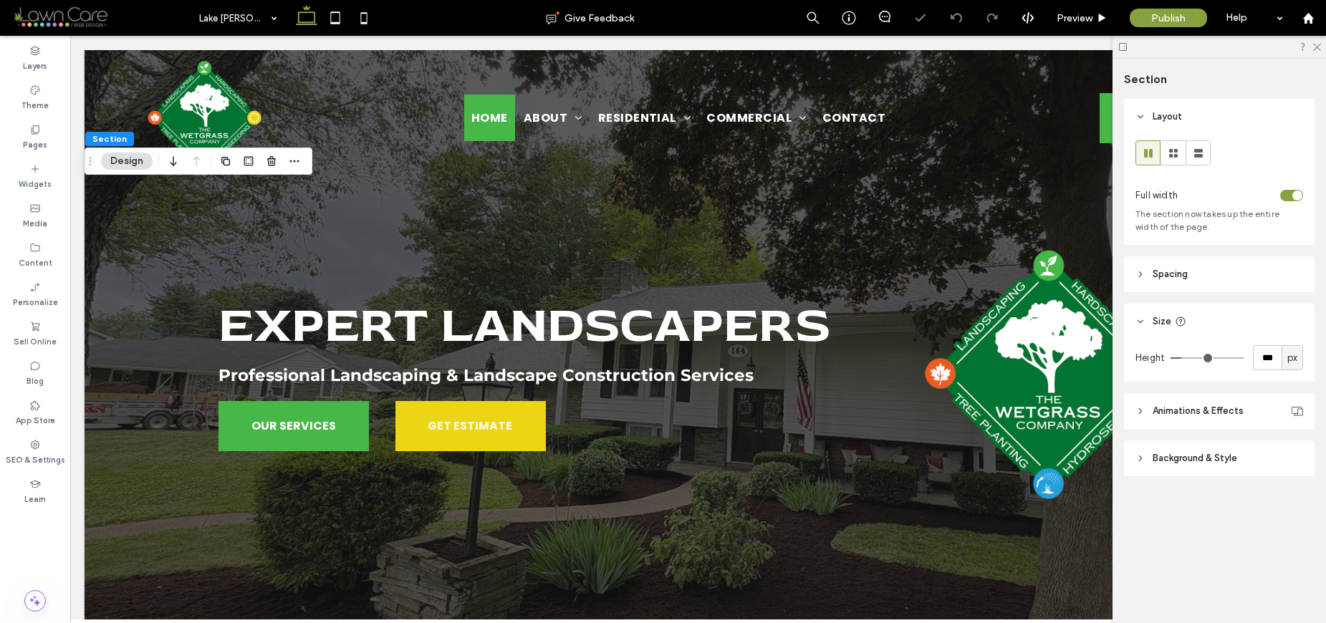
type input "***"
type input "**"
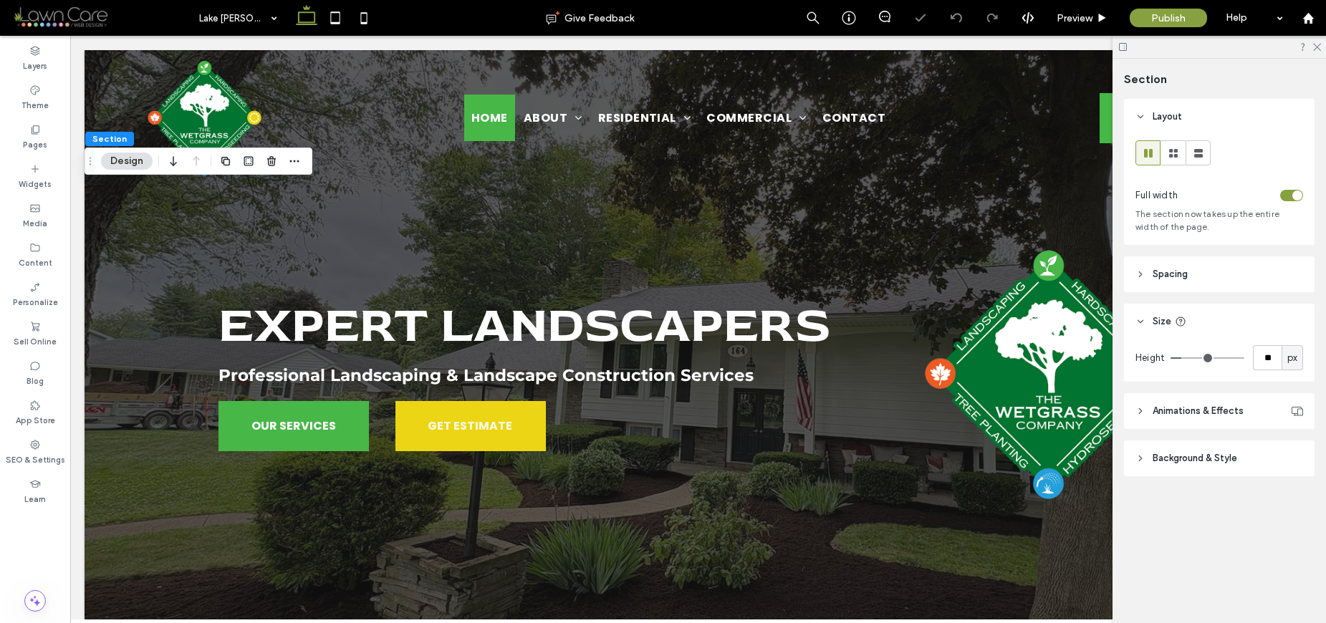
type input "**"
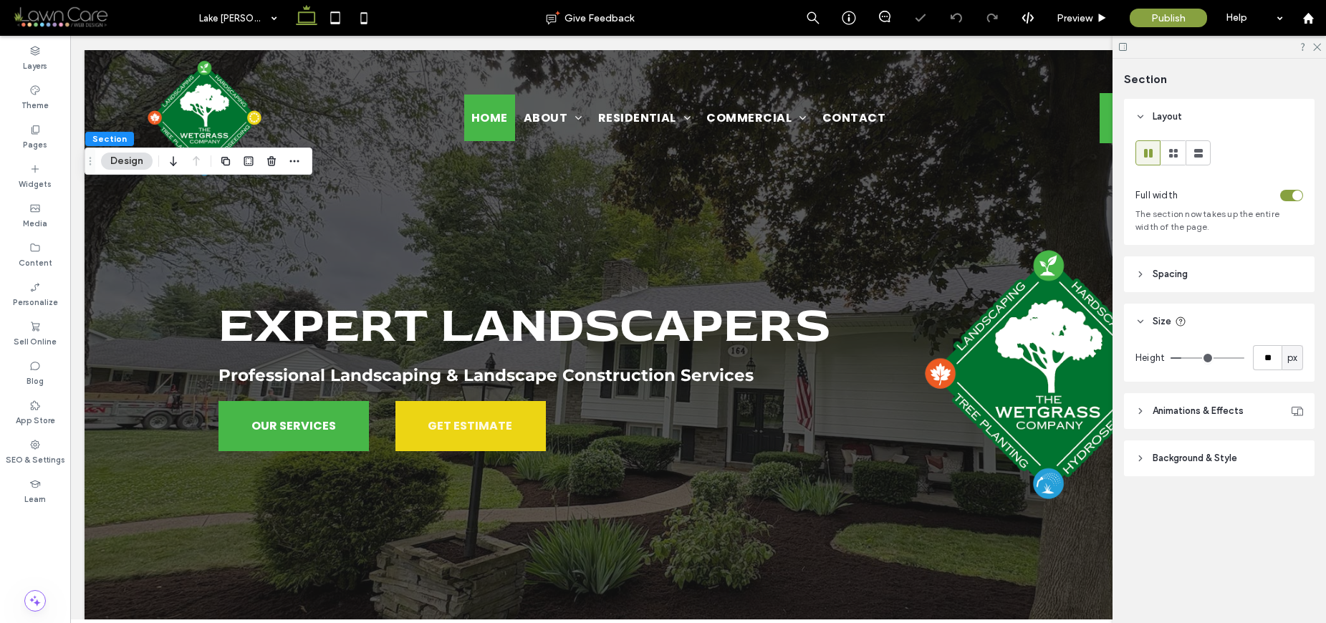
type input "**"
click at [1180, 359] on input "range" at bounding box center [1207, 357] width 74 height 1
type input "***"
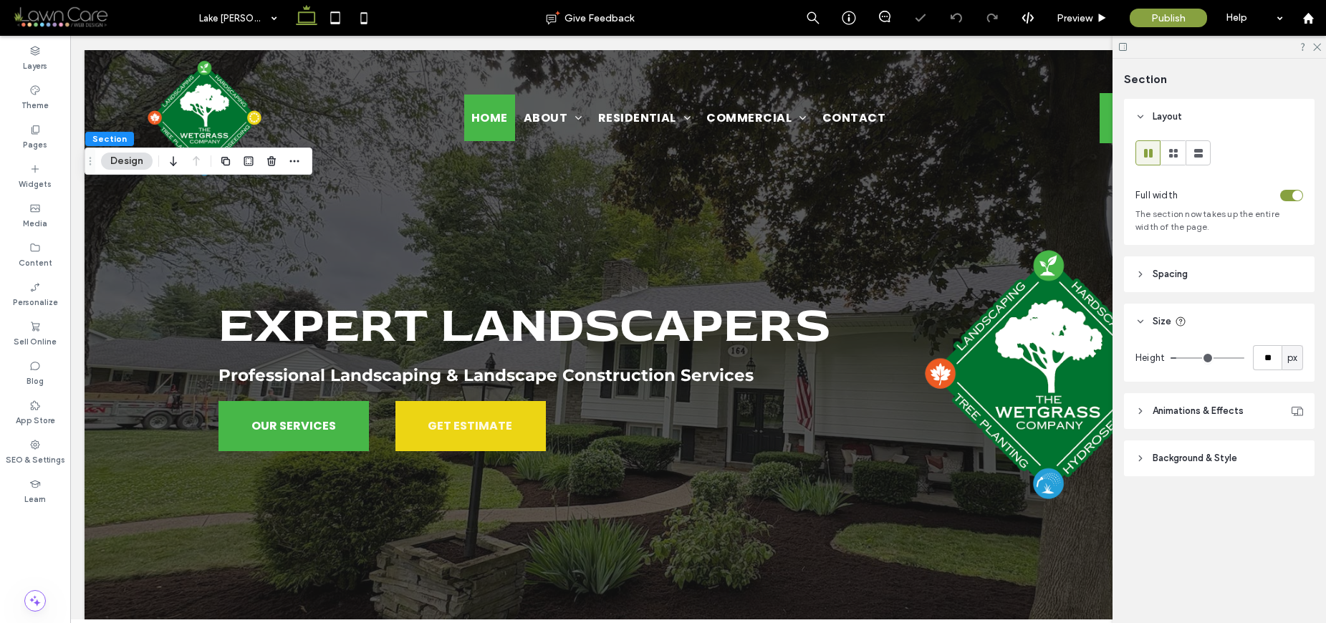
type input "***"
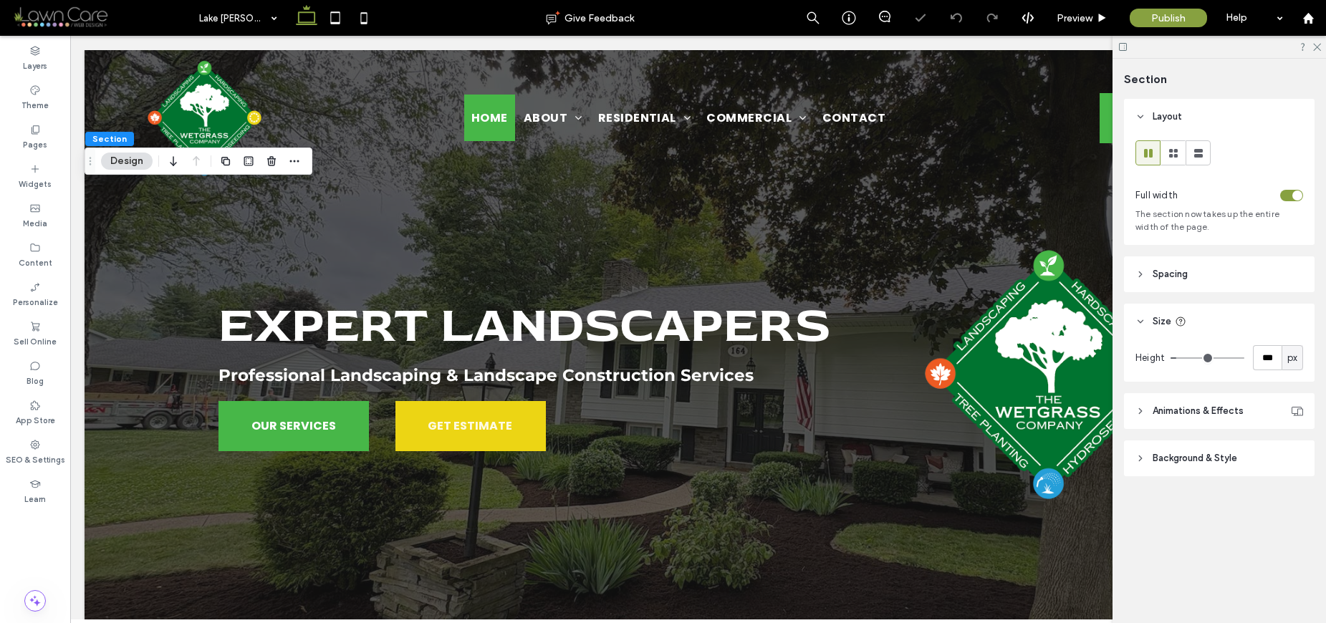
type input "***"
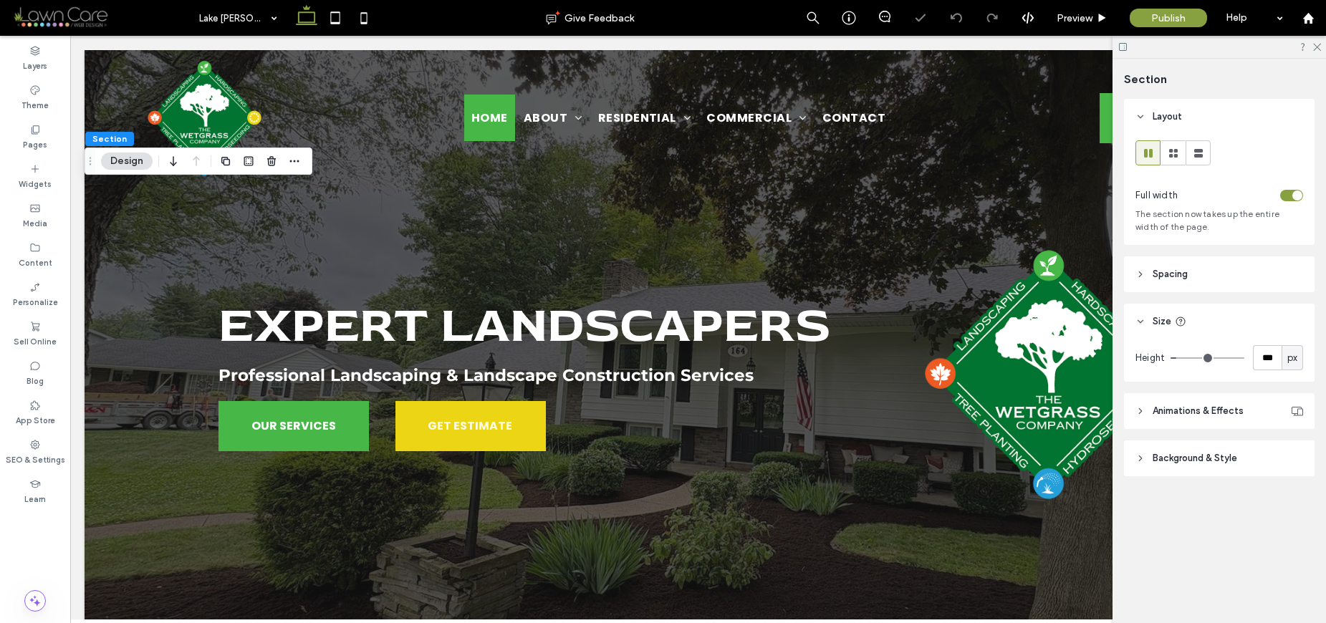
type input "***"
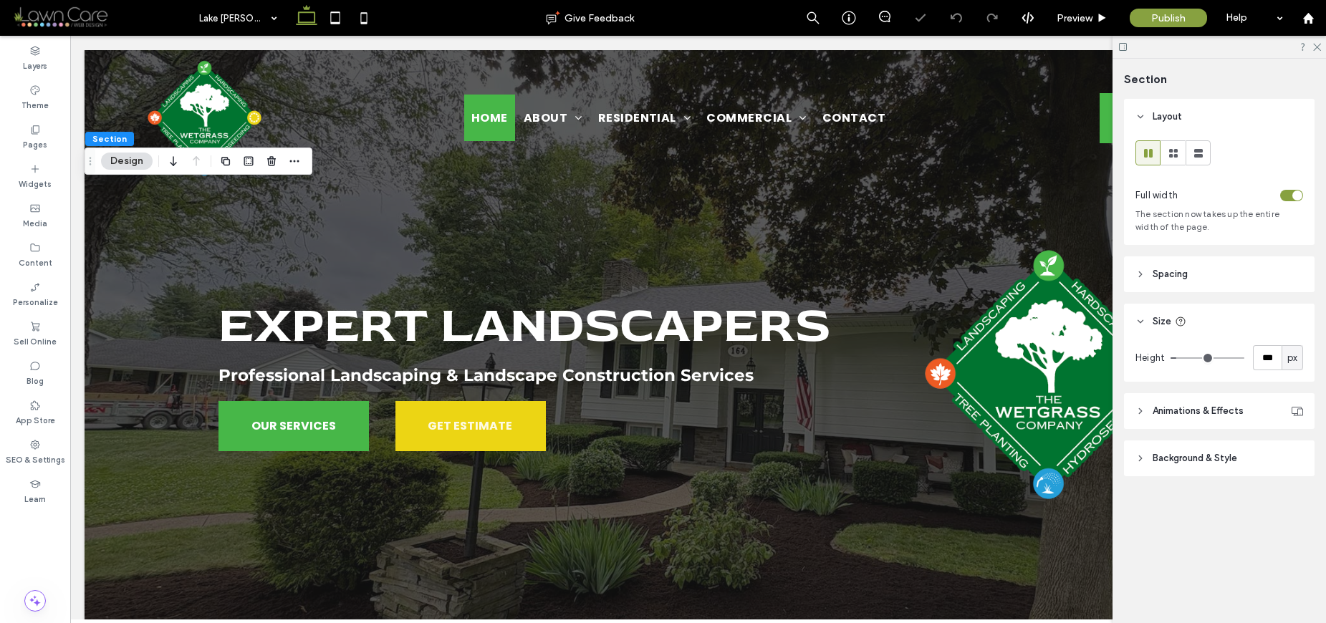
type input "***"
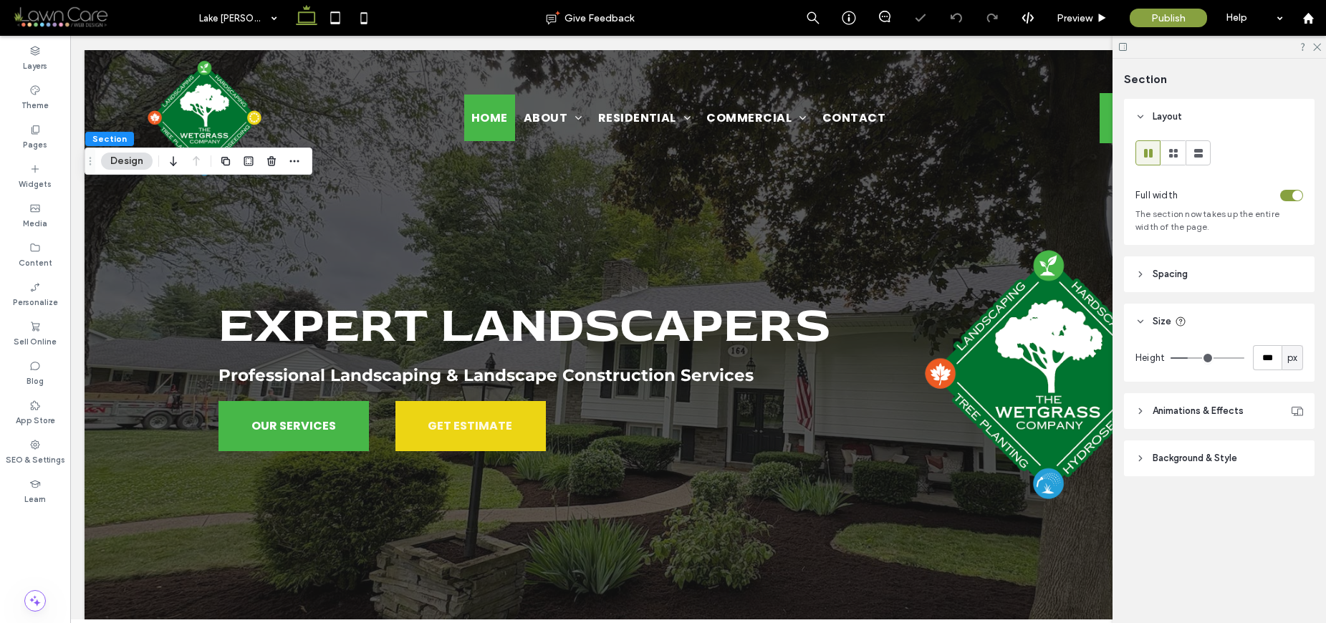
type input "***"
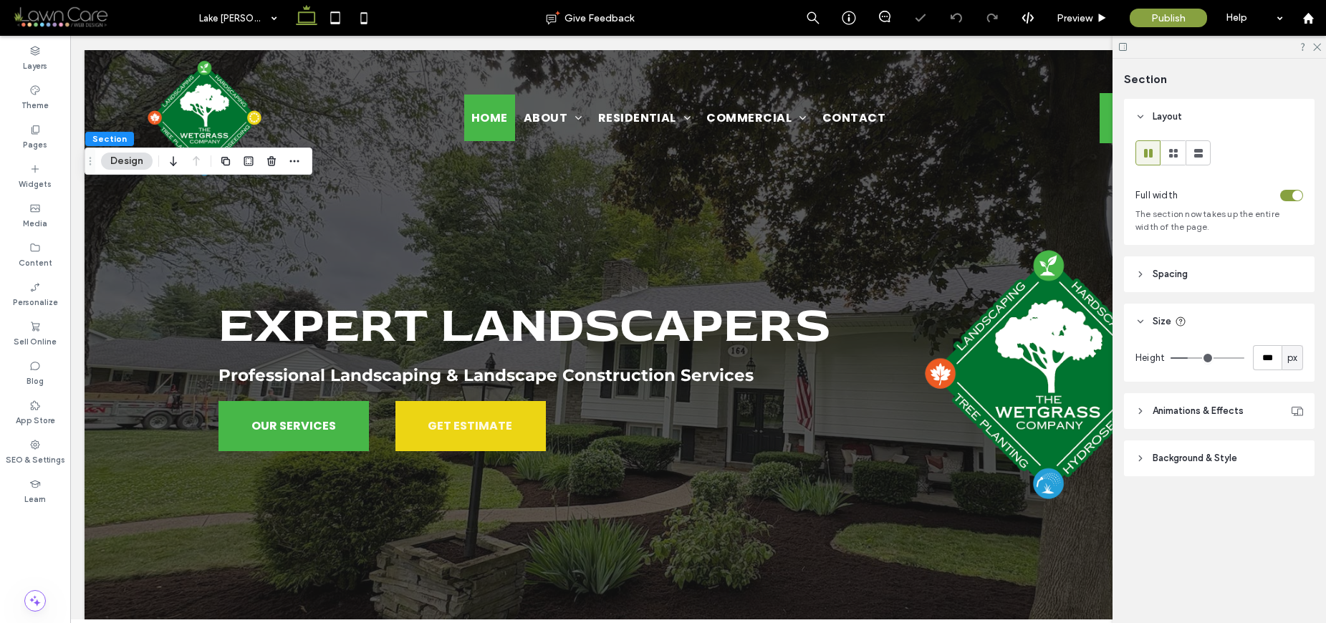
type input "***"
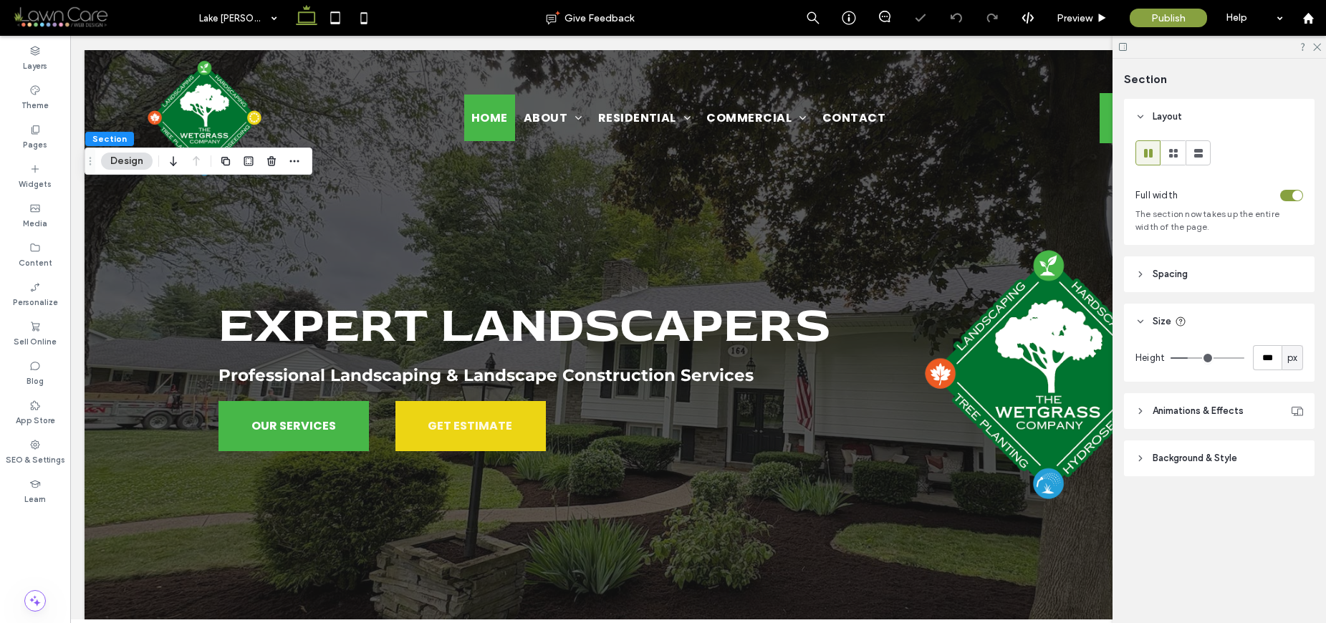
type input "***"
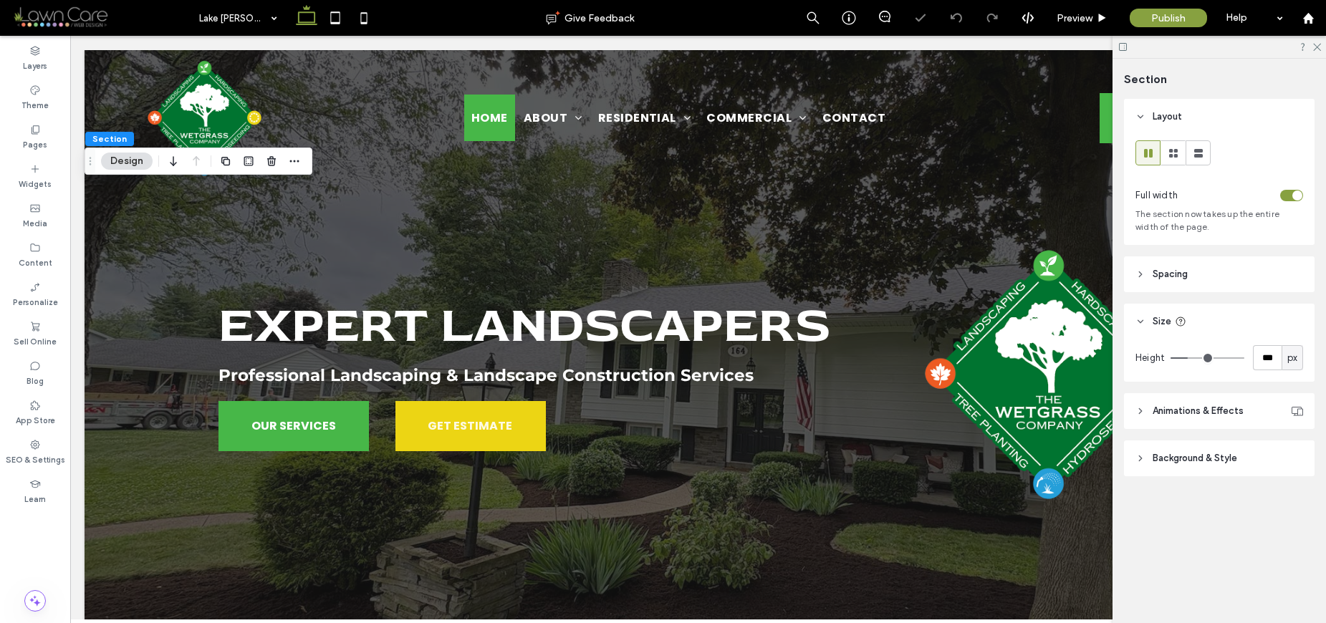
type input "***"
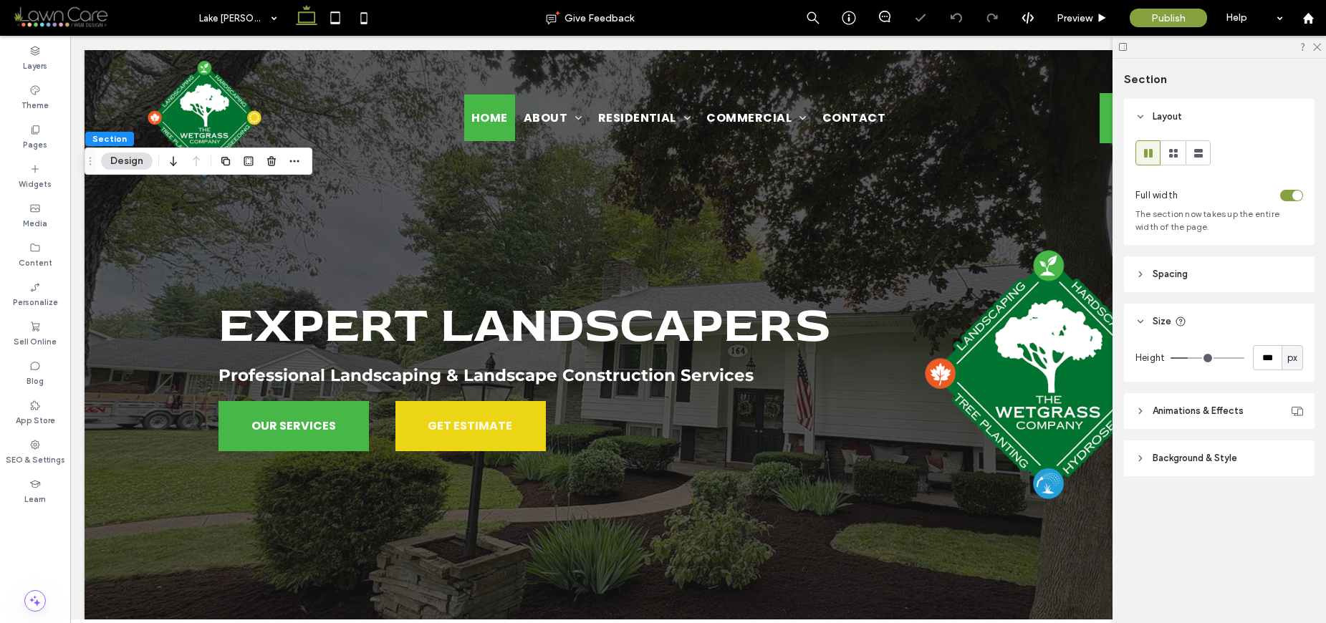
type input "***"
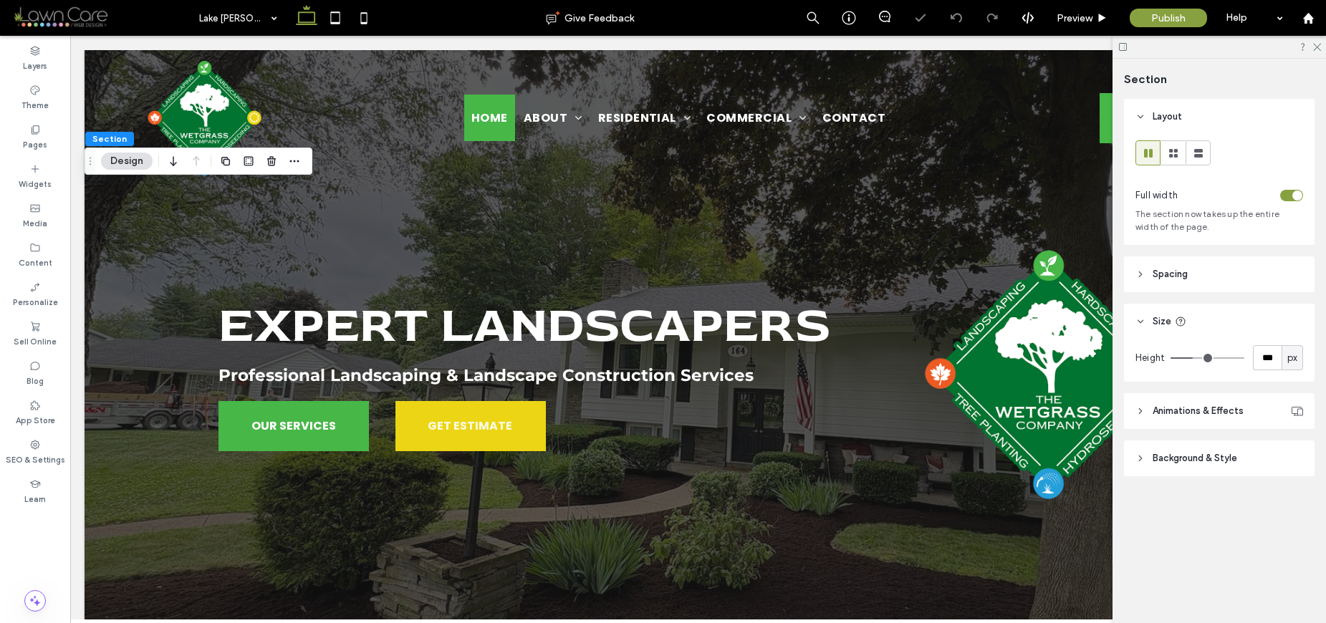
type input "***"
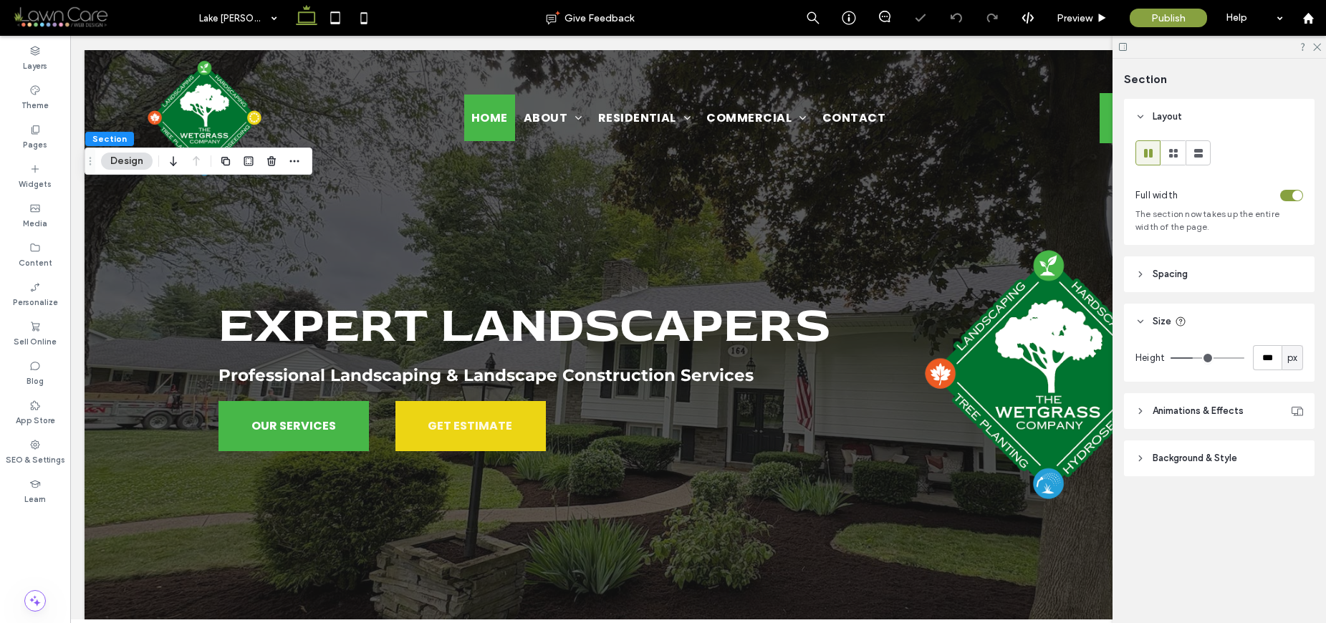
type input "***"
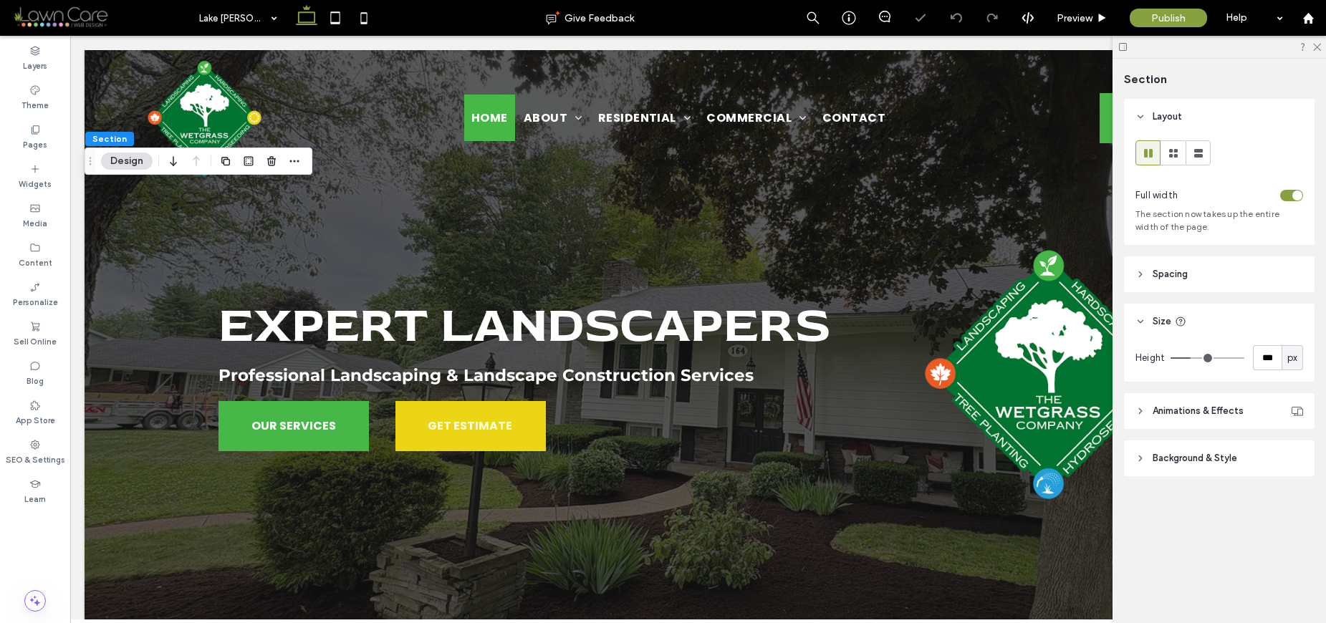
type input "***"
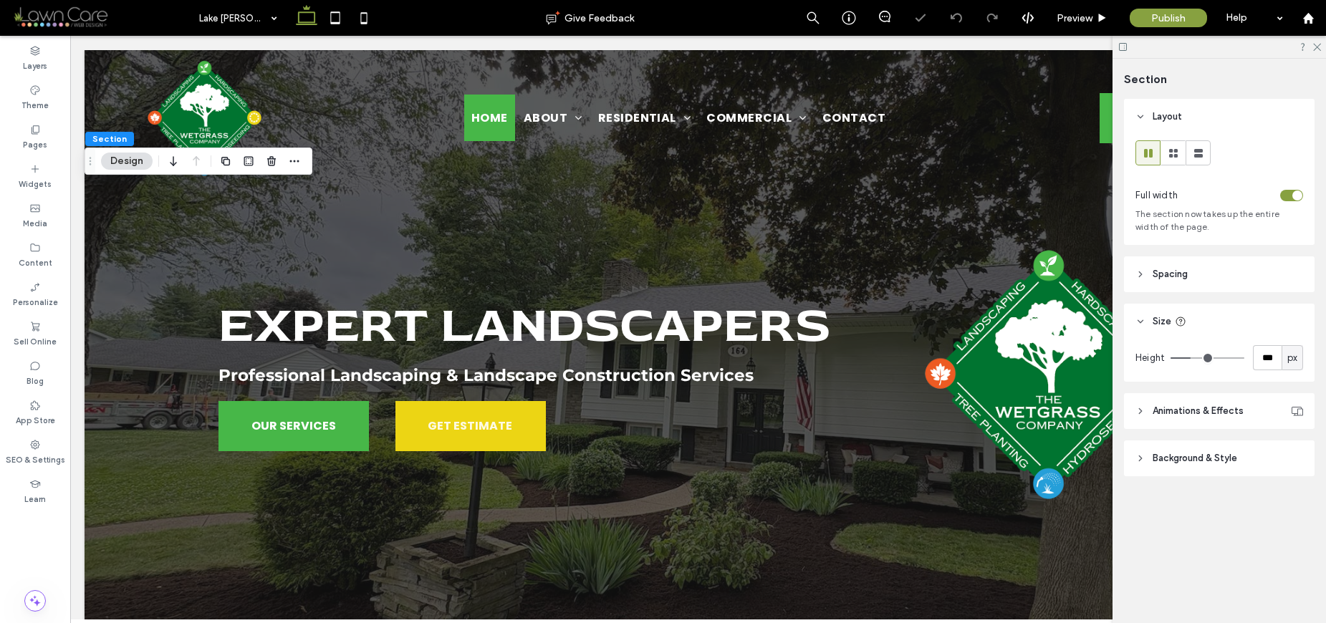
type input "***"
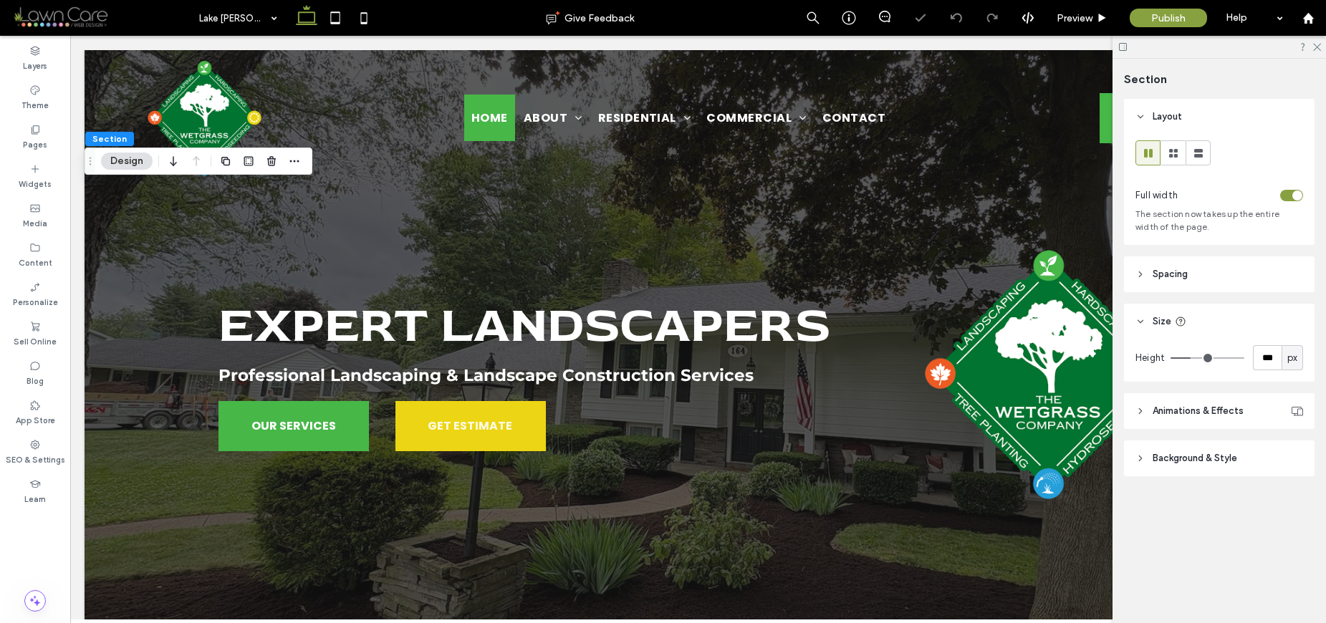
type input "***"
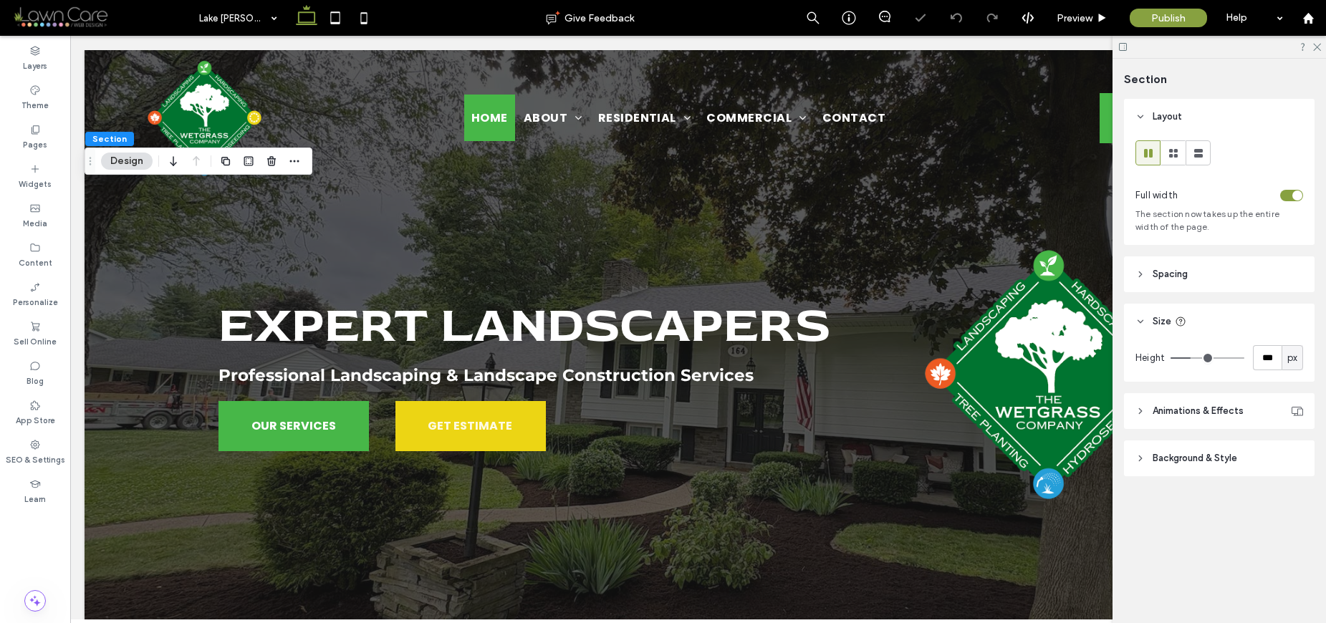
type input "***"
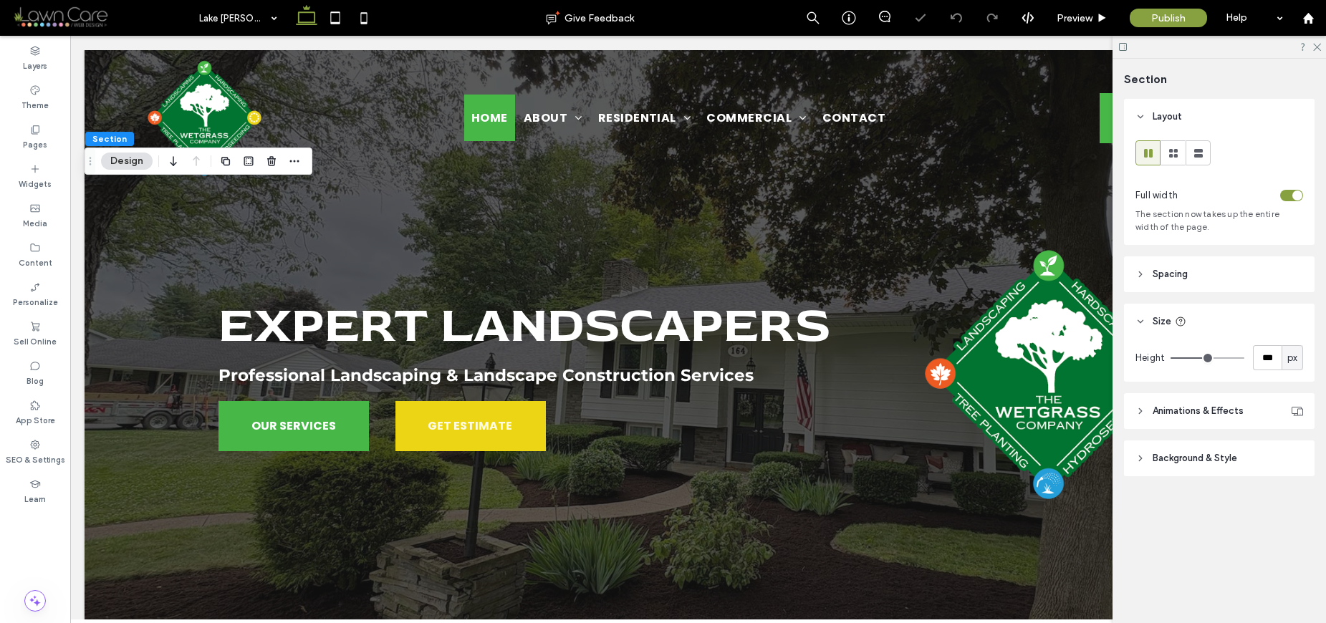
type input "***"
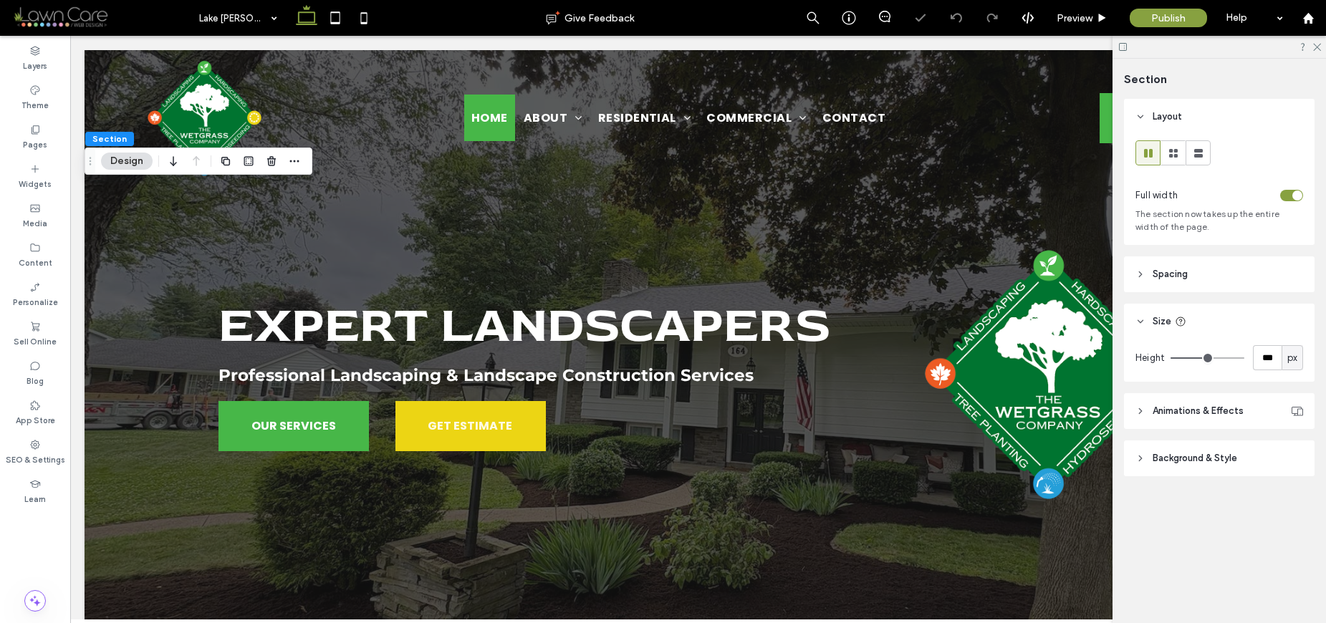
type input "***"
drag, startPoint x: 1190, startPoint y: 357, endPoint x: 1205, endPoint y: 358, distance: 15.8
click at [1205, 358] on input "range" at bounding box center [1207, 357] width 74 height 1
type input "***"
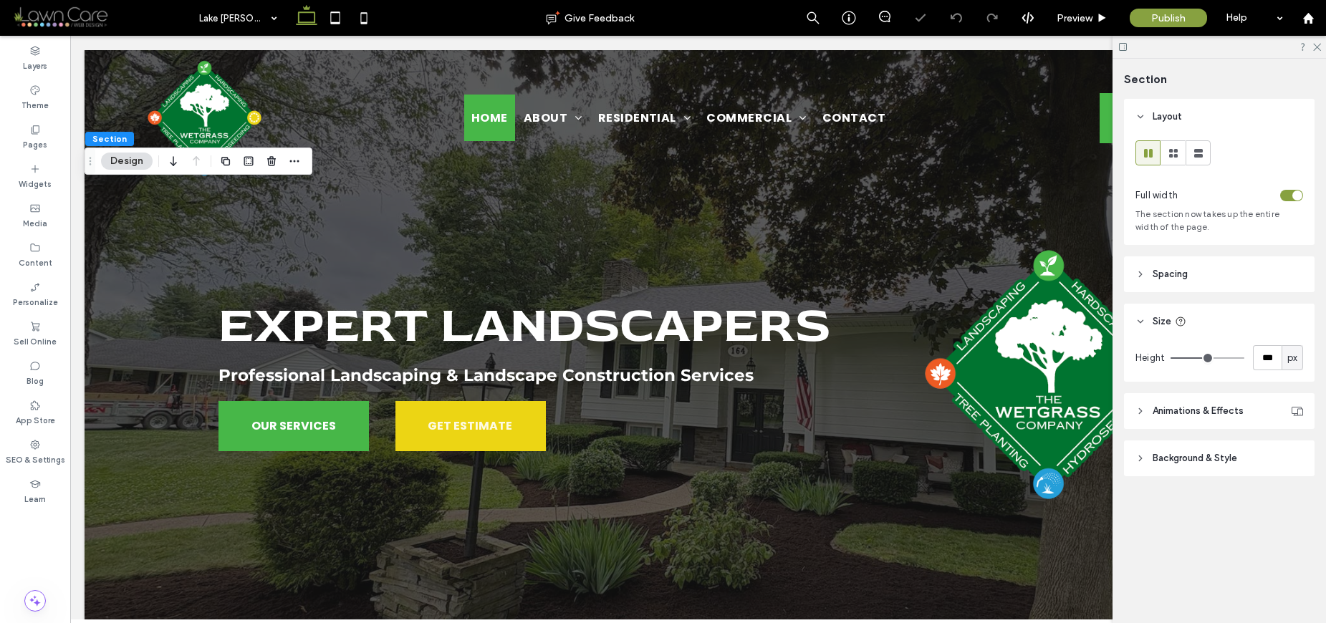
type input "***"
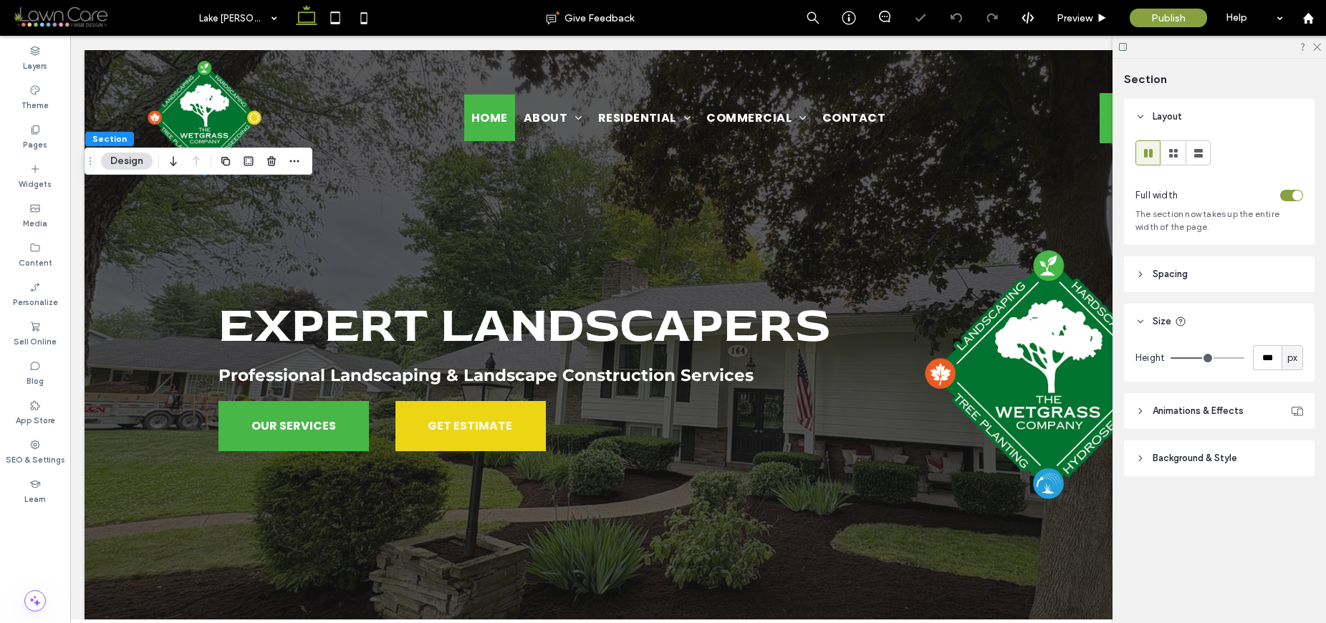
type input "***"
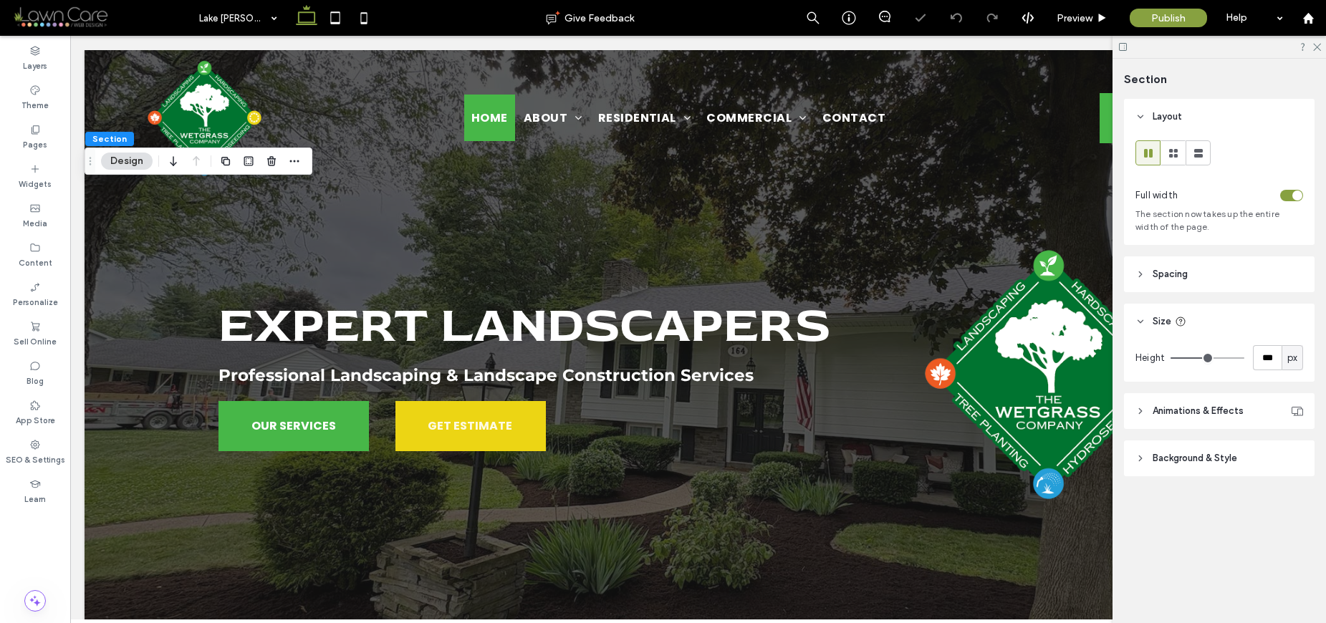
type input "***"
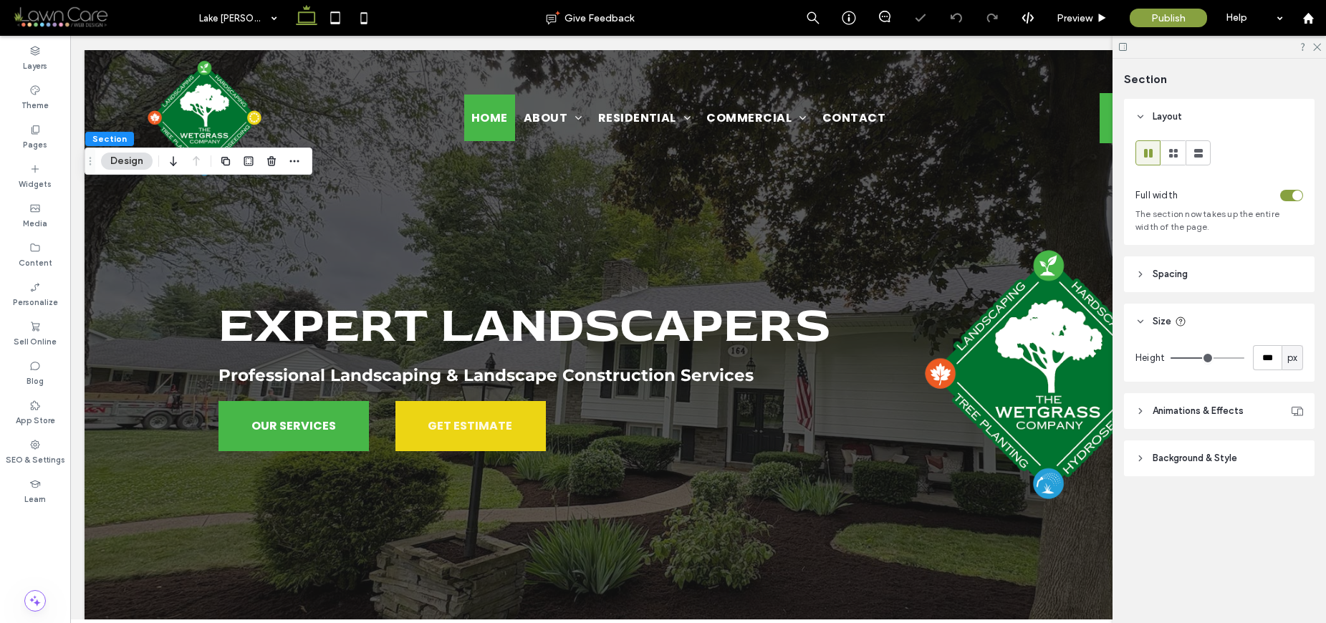
type input "***"
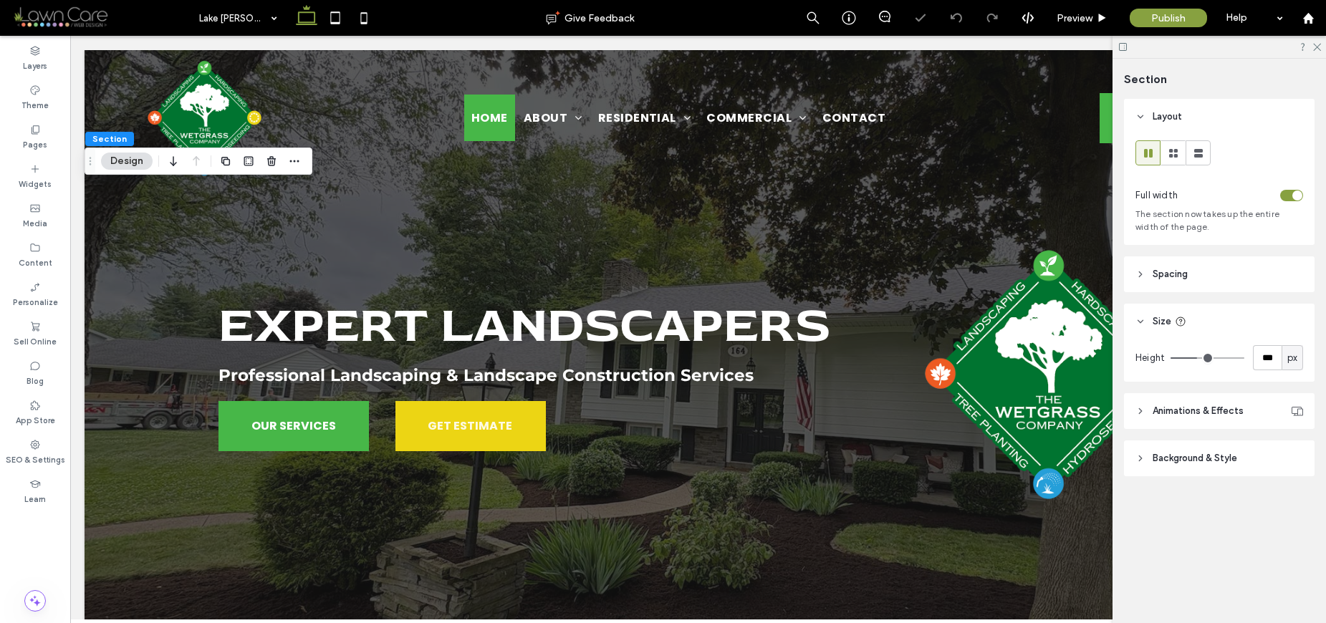
type input "***"
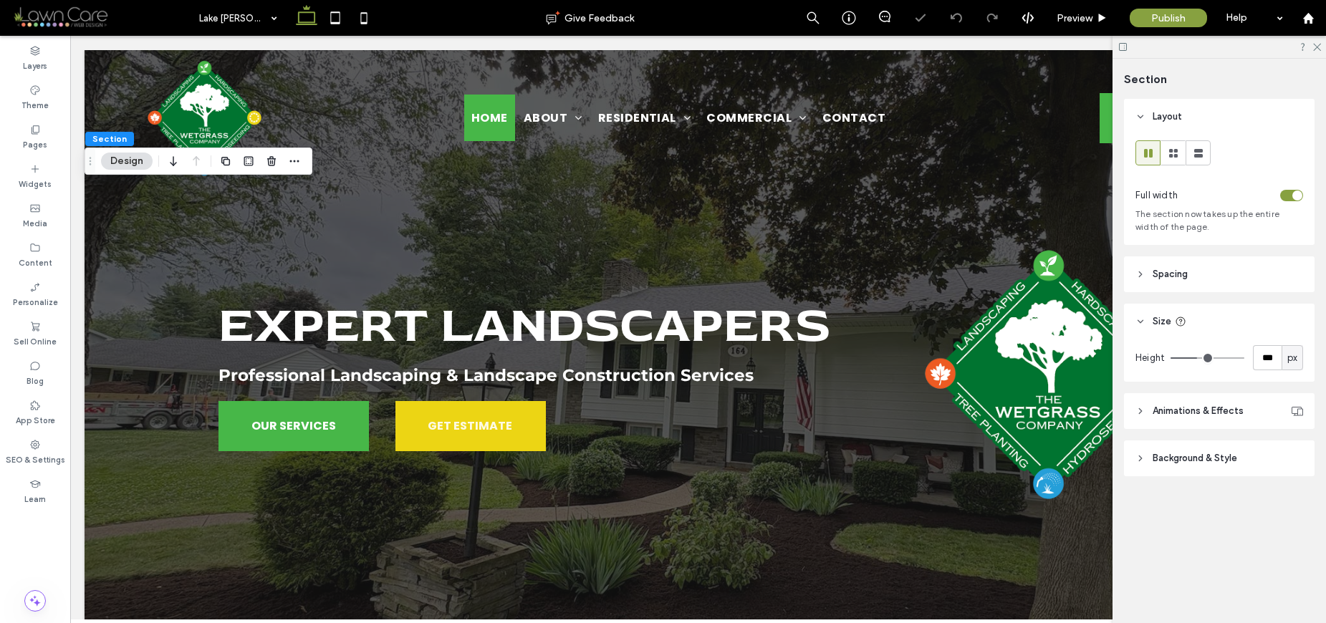
type input "***"
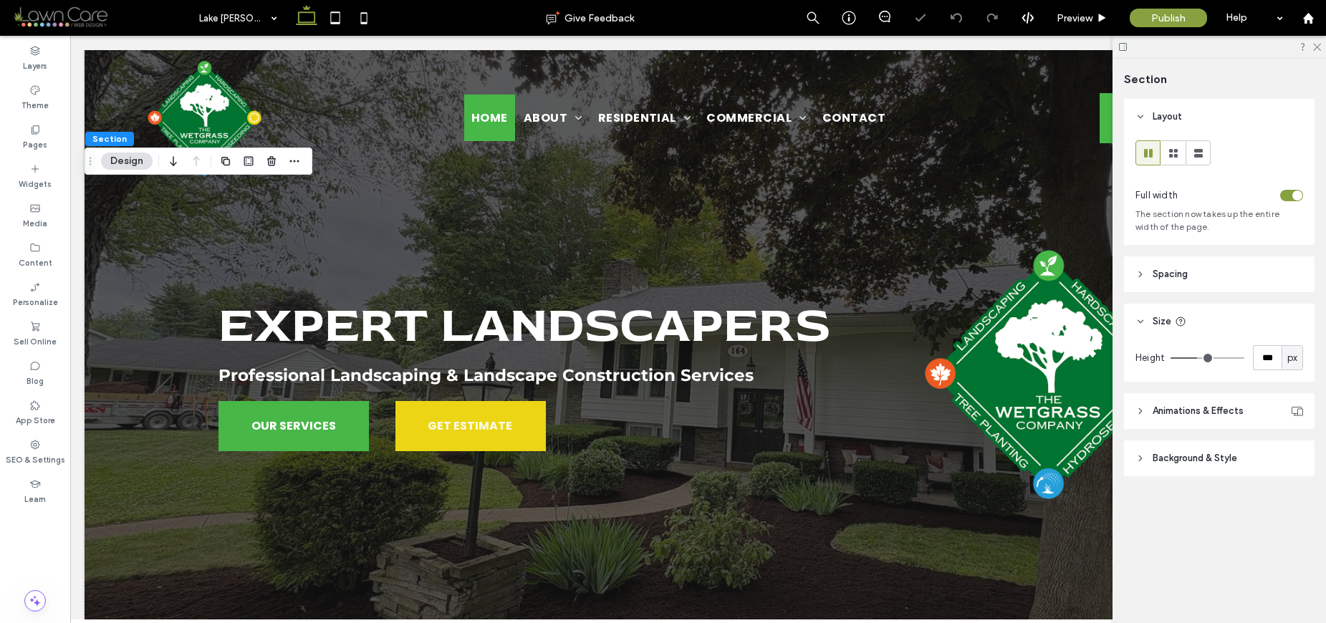
type input "***"
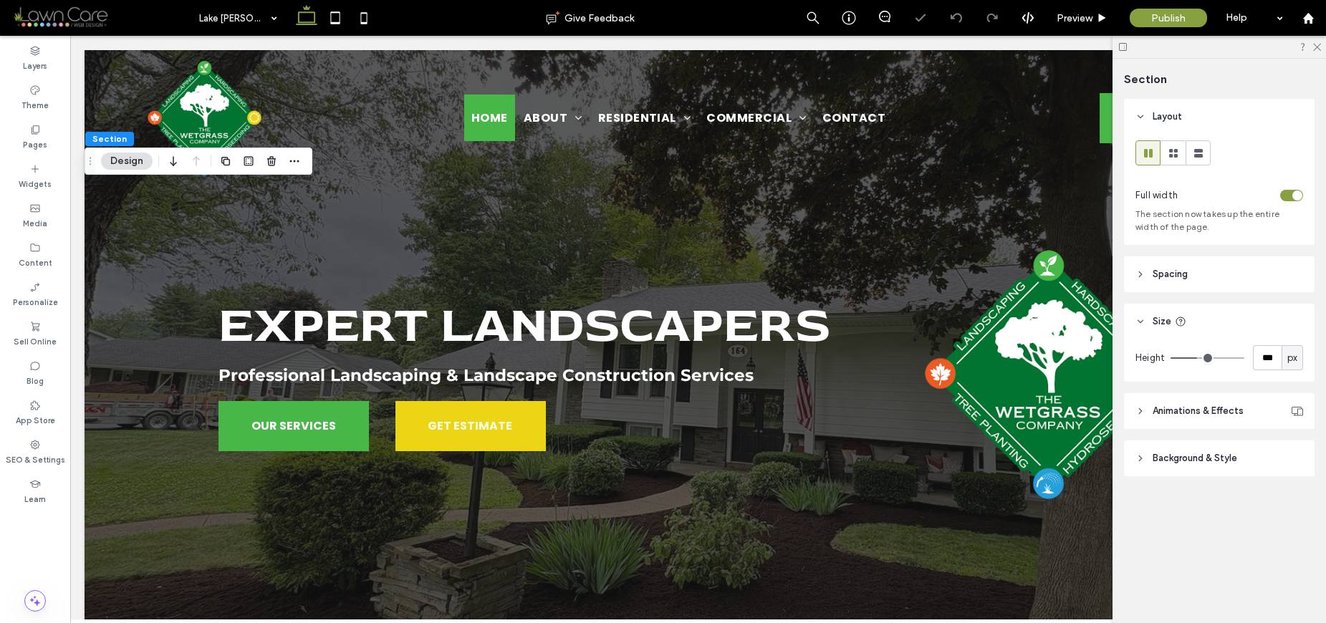
type input "***"
drag, startPoint x: 1205, startPoint y: 358, endPoint x: 1195, endPoint y: 358, distance: 9.3
click at [1195, 358] on input "range" at bounding box center [1207, 357] width 74 height 1
type input "***"
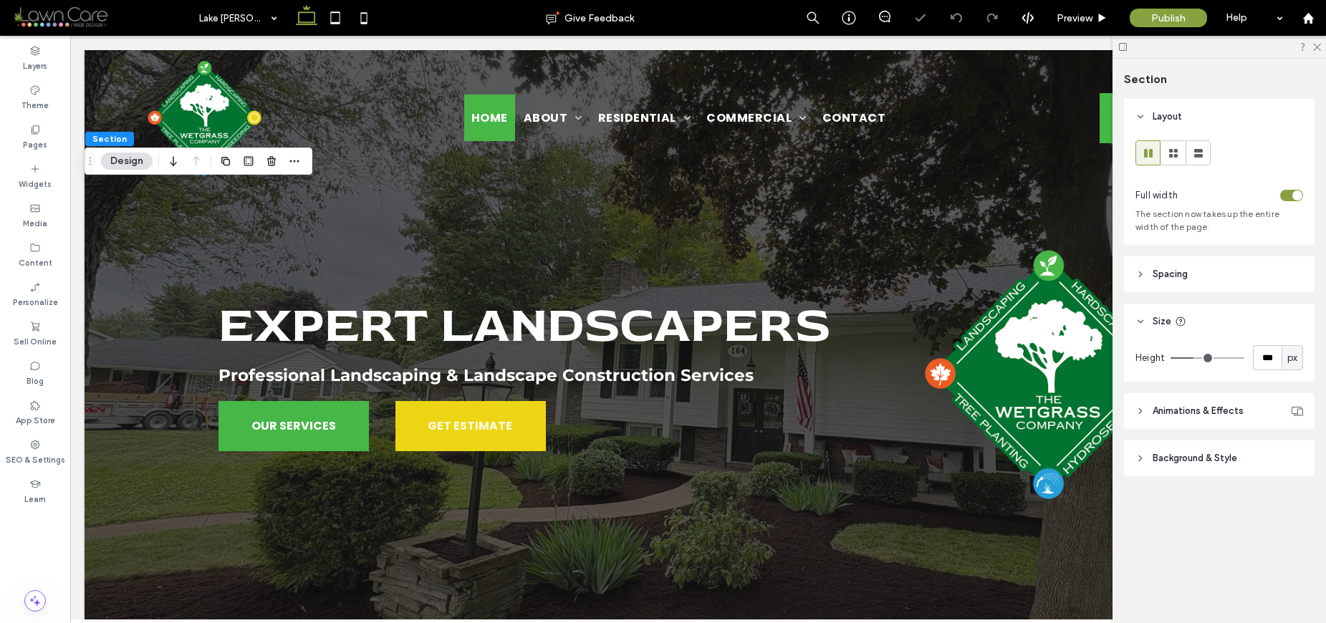
type input "***"
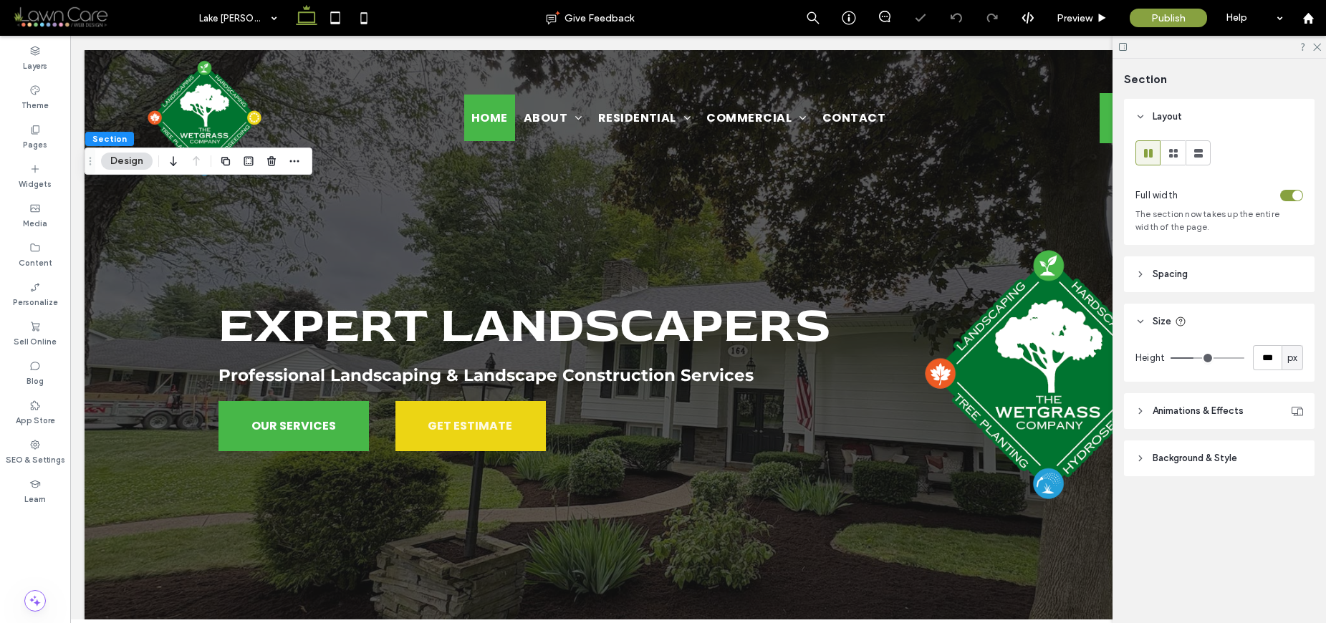
type input "***"
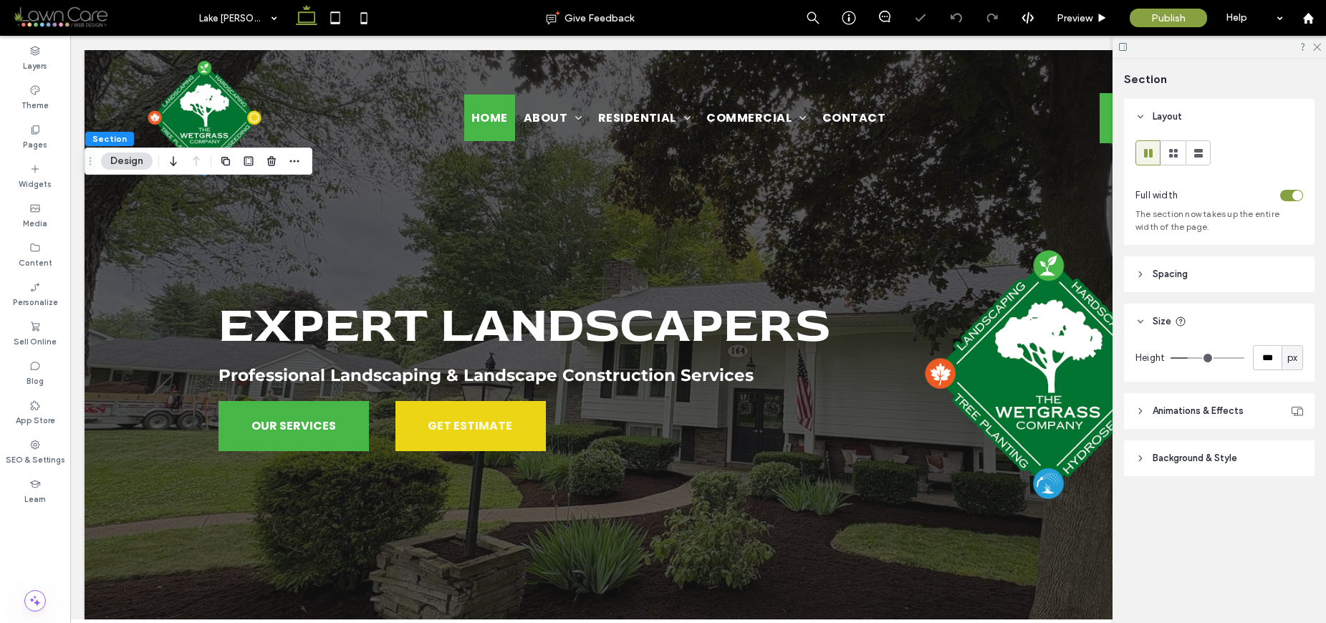
type input "***"
click at [1189, 358] on input "range" at bounding box center [1207, 357] width 74 height 1
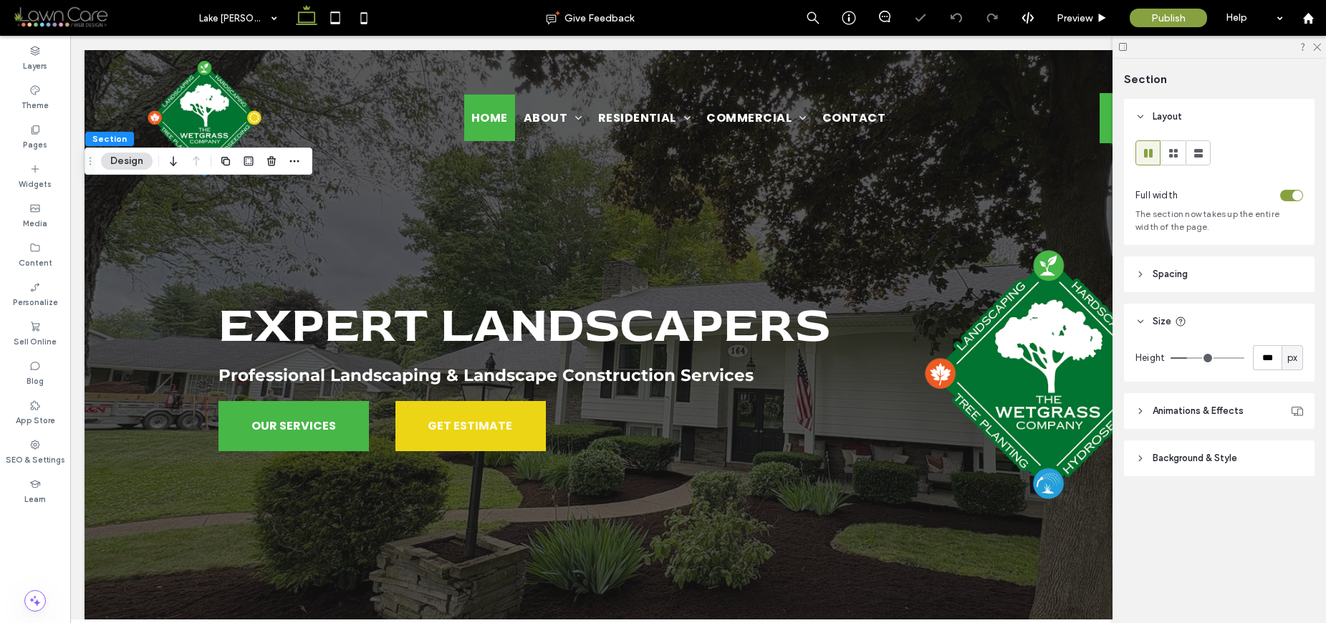
type input "***"
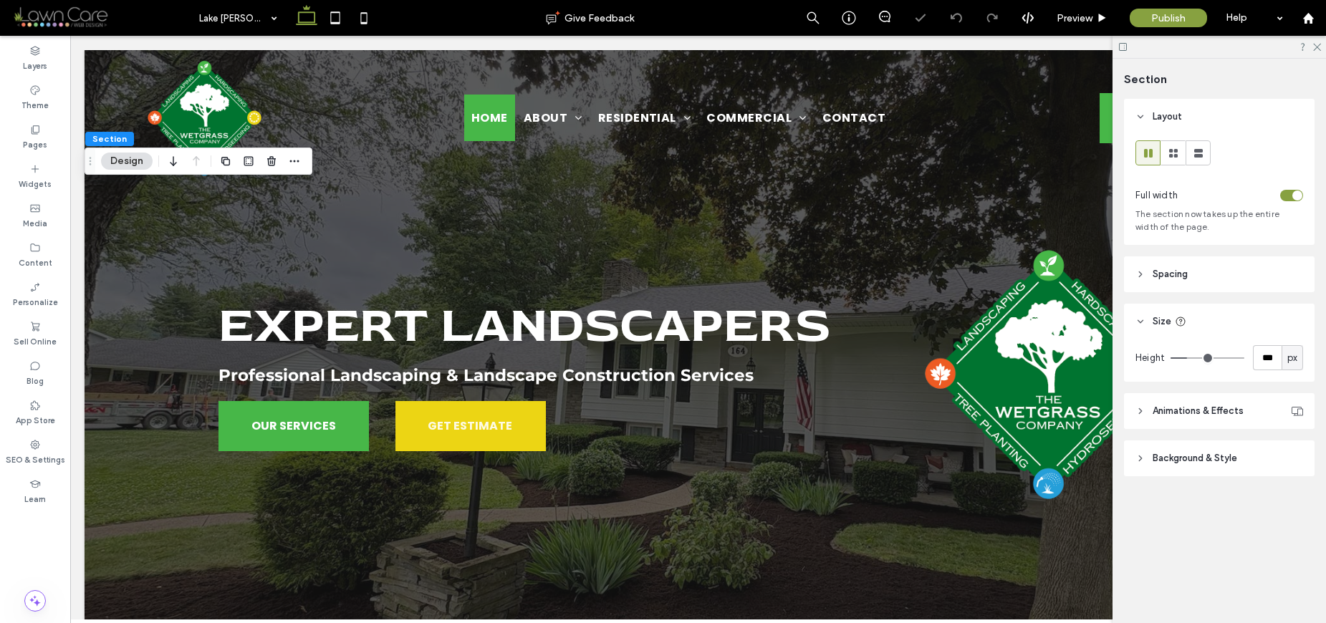
type input "***"
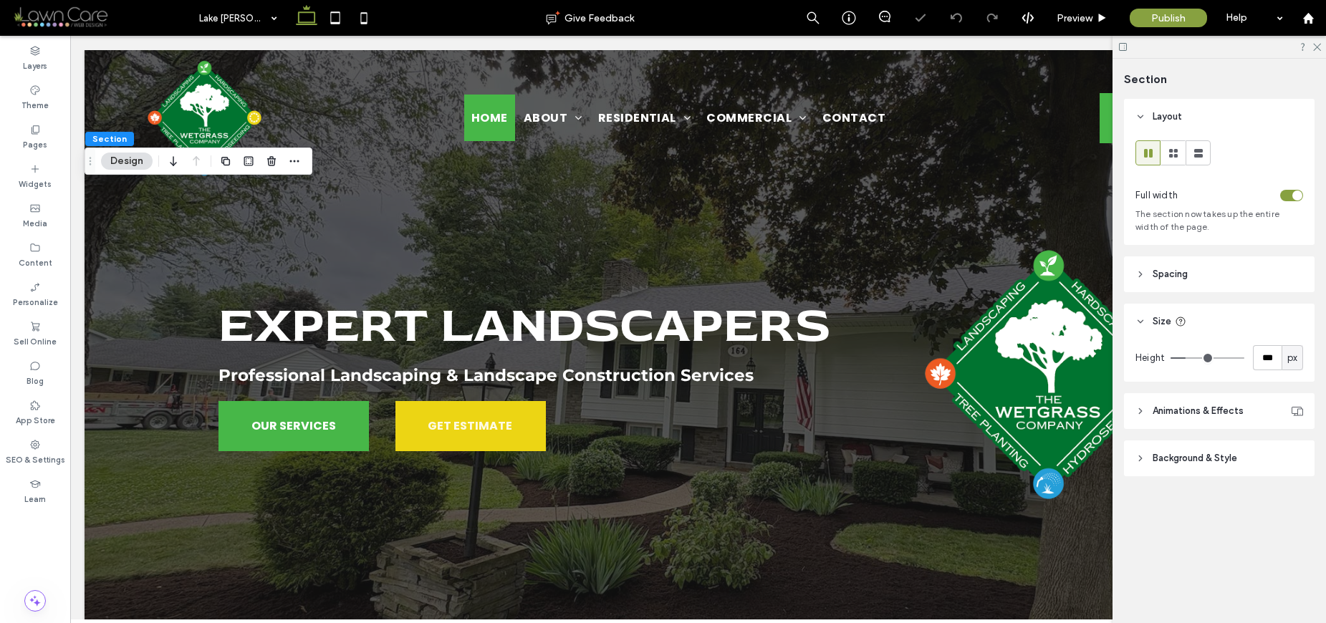
type input "***"
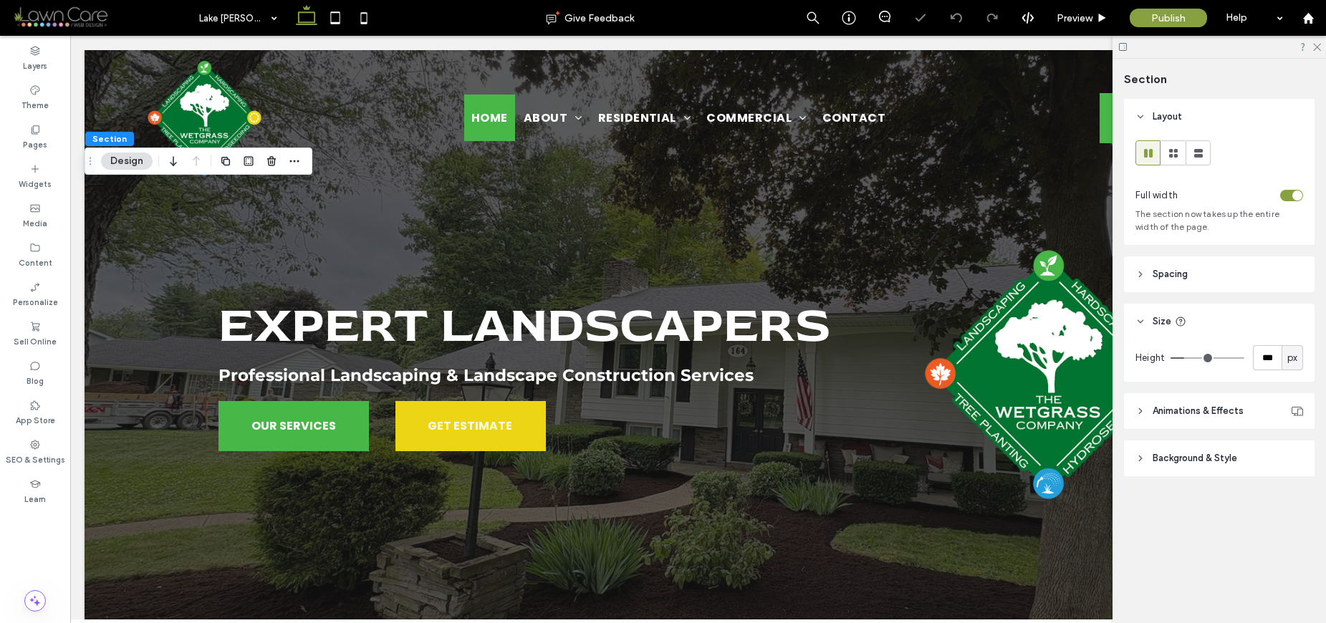
type input "***"
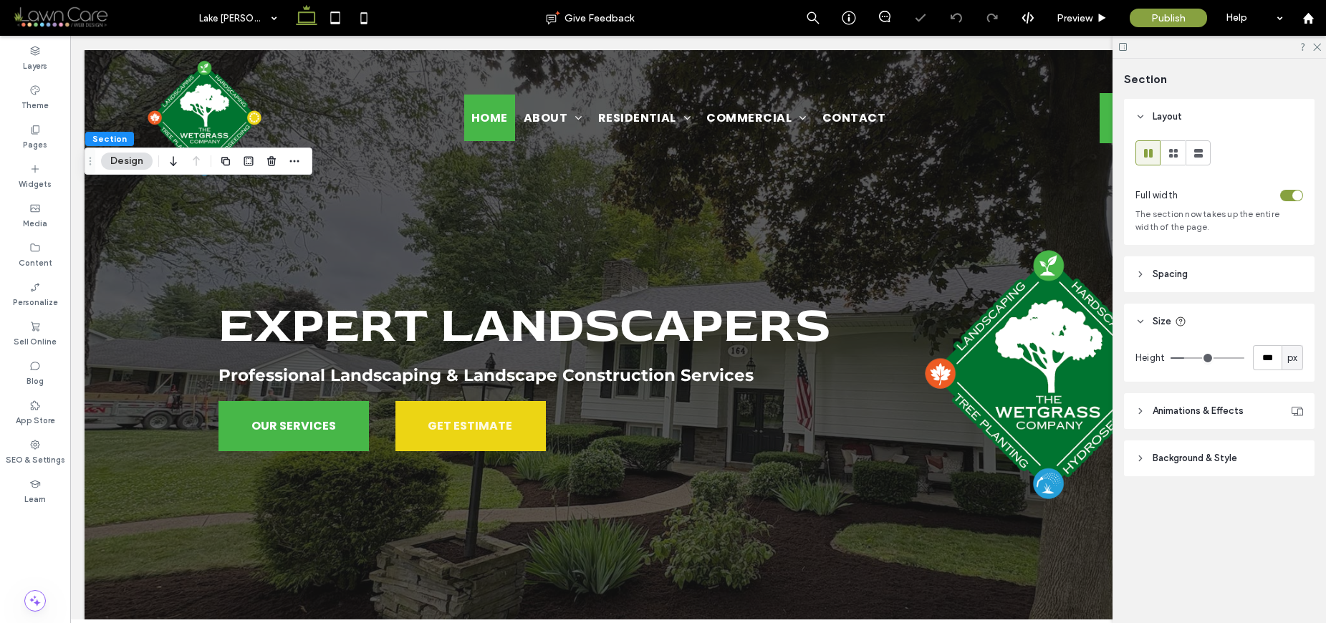
type input "***"
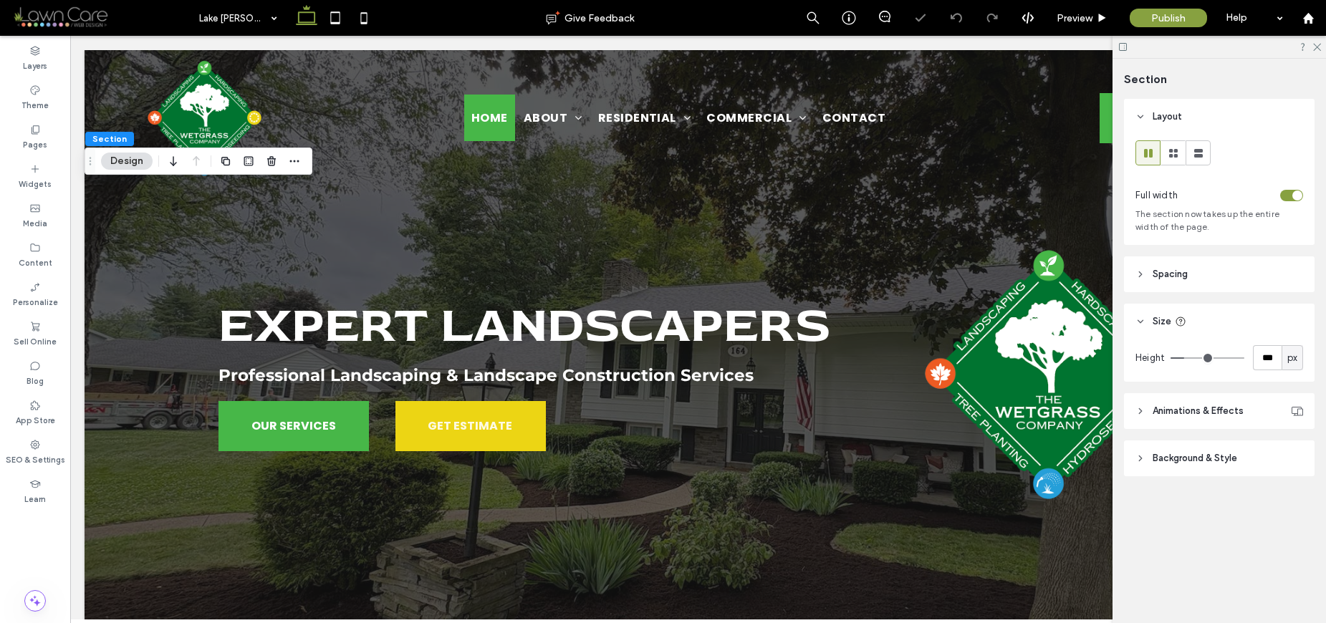
type input "***"
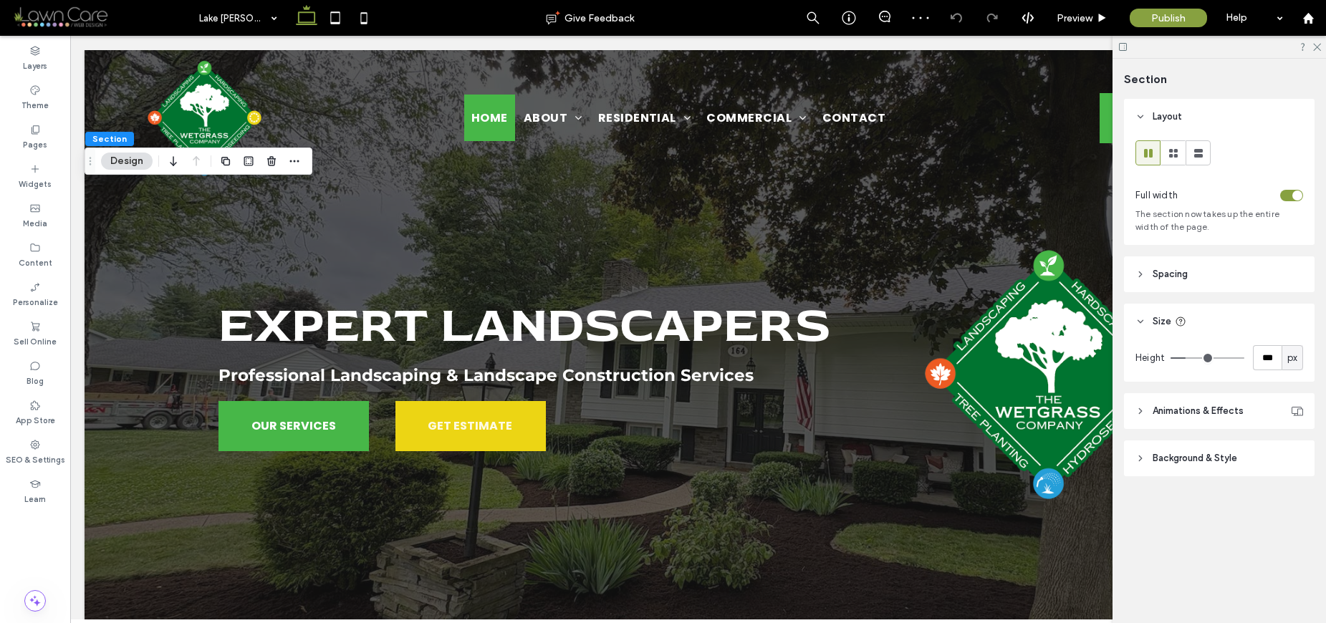
click at [1188, 358] on input "range" at bounding box center [1207, 357] width 74 height 1
type input "***"
click at [1189, 358] on input "range" at bounding box center [1207, 357] width 74 height 1
click at [1190, 359] on input "range" at bounding box center [1207, 357] width 74 height 1
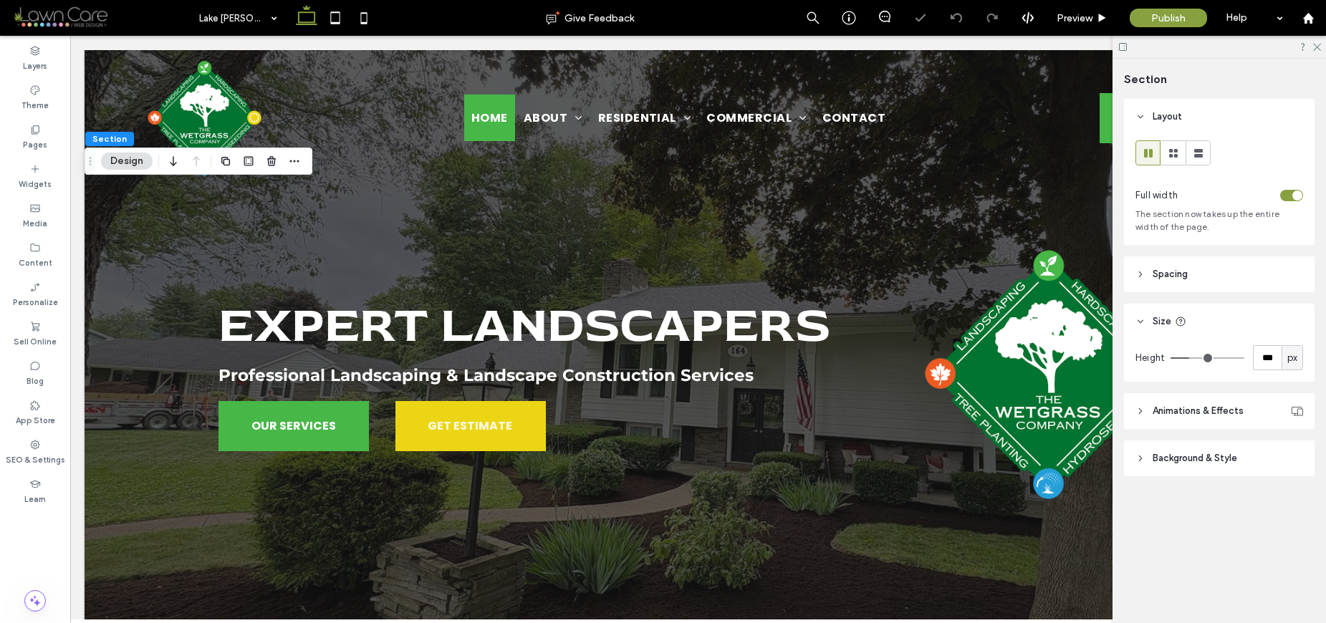
click at [1191, 359] on input "range" at bounding box center [1207, 357] width 74 height 1
click at [1192, 359] on input "range" at bounding box center [1207, 357] width 74 height 1
click at [1193, 359] on input "range" at bounding box center [1207, 357] width 74 height 1
click at [1195, 359] on input "range" at bounding box center [1207, 357] width 74 height 1
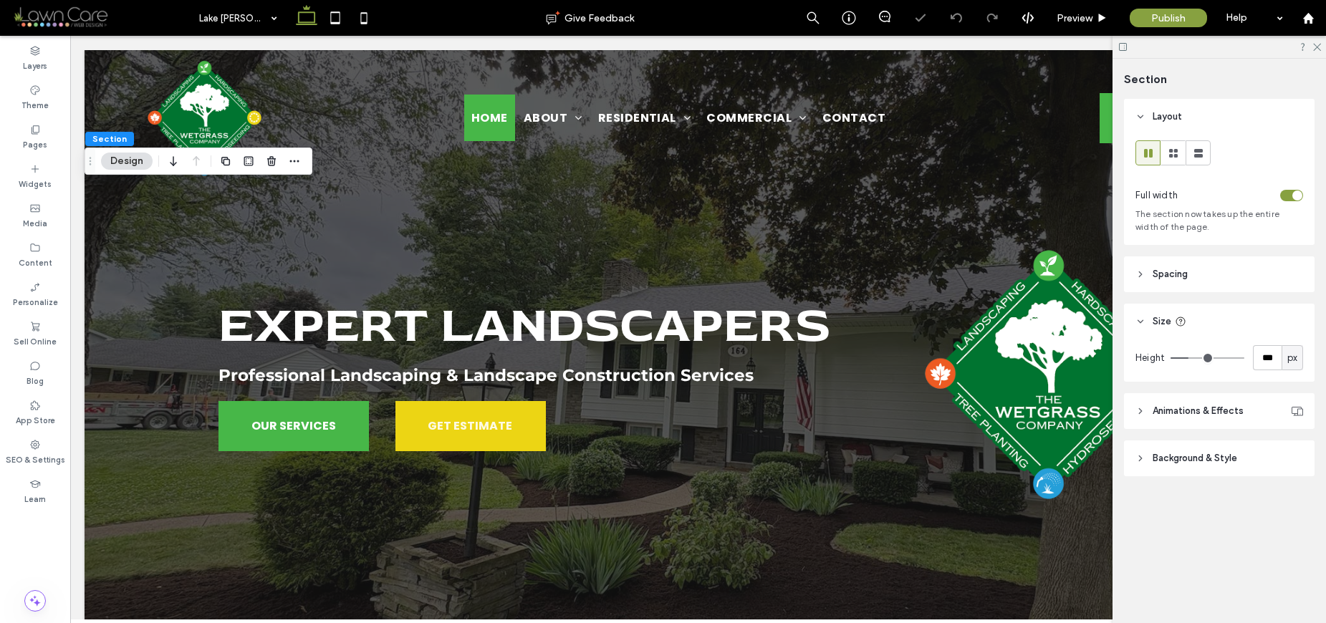
click at [1190, 359] on input "range" at bounding box center [1207, 357] width 74 height 1
click at [1187, 359] on input "range" at bounding box center [1207, 357] width 74 height 1
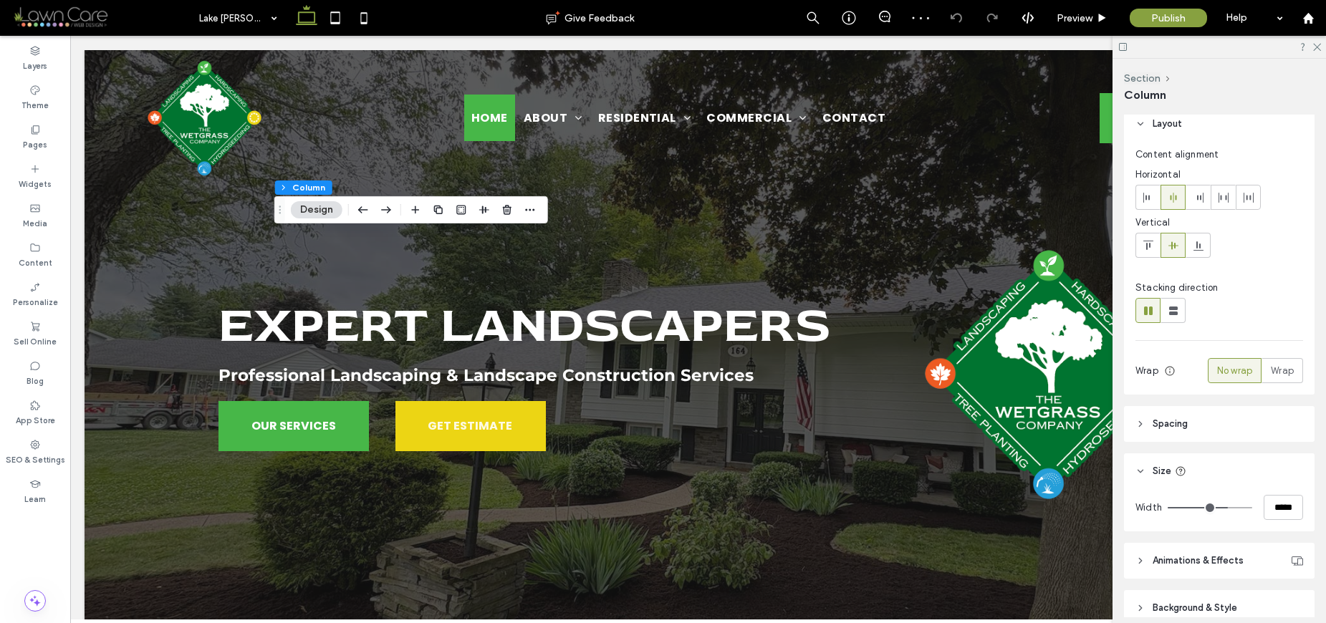
scroll to position [23, 0]
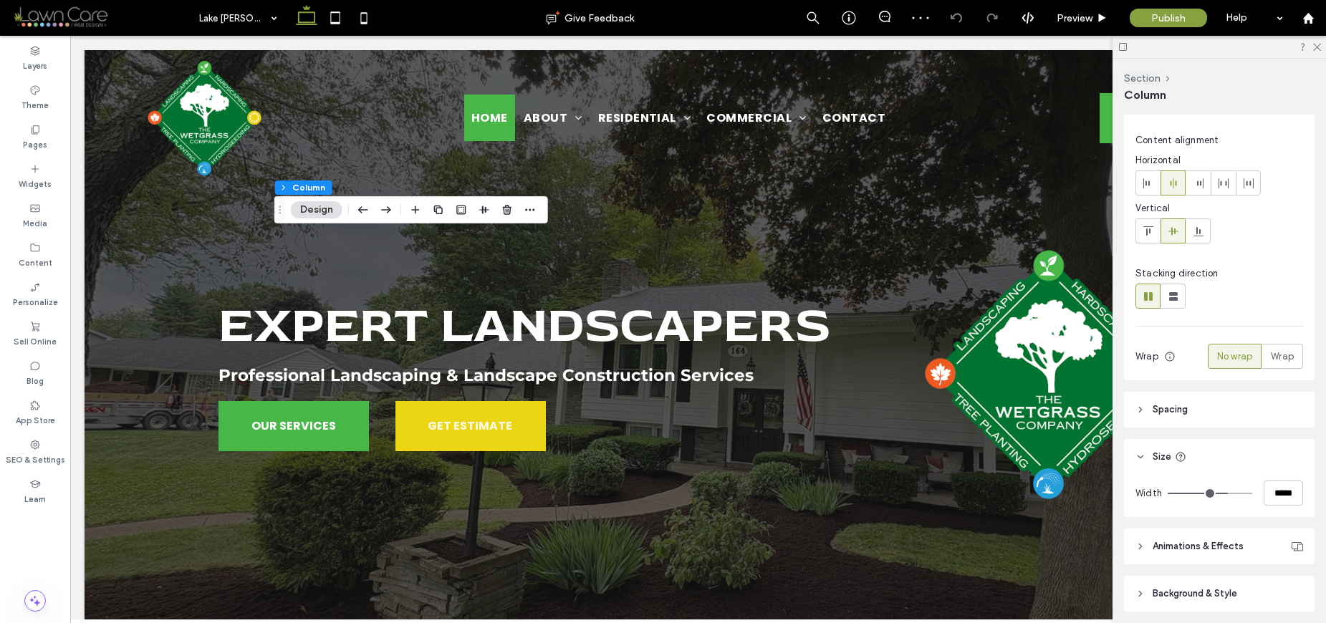
click at [1165, 408] on span "Spacing" at bounding box center [1169, 409] width 35 height 14
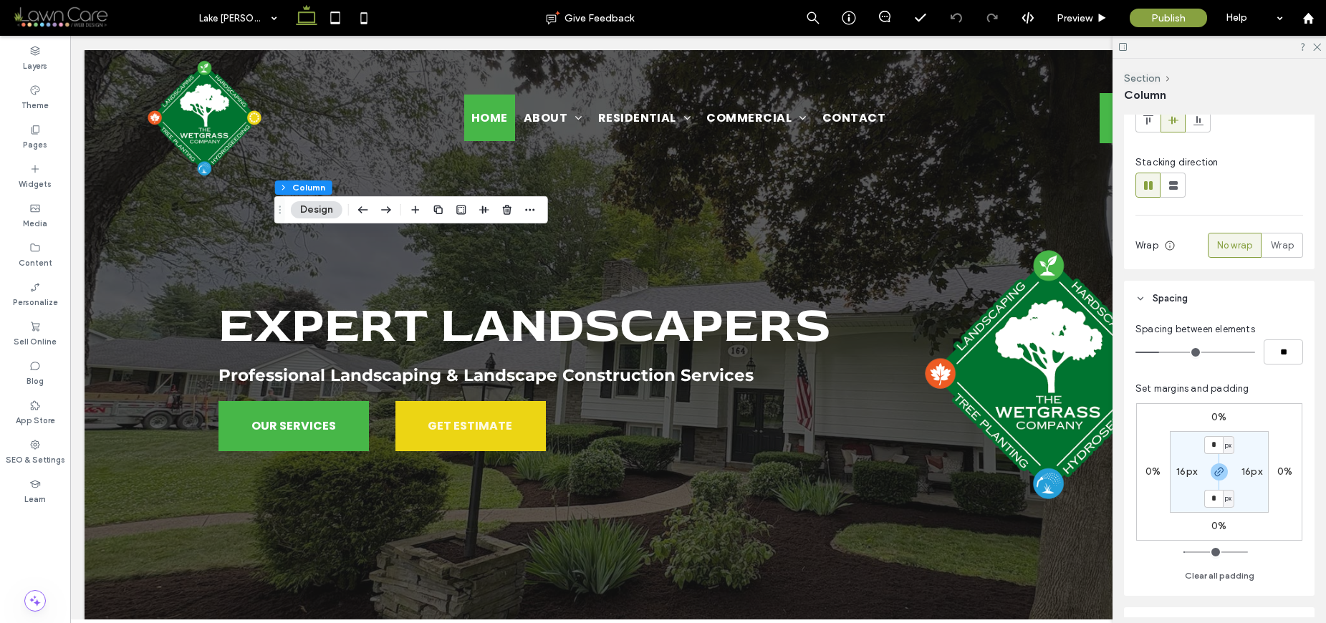
scroll to position [138, 0]
click at [1211, 442] on input "*" at bounding box center [1213, 441] width 19 height 18
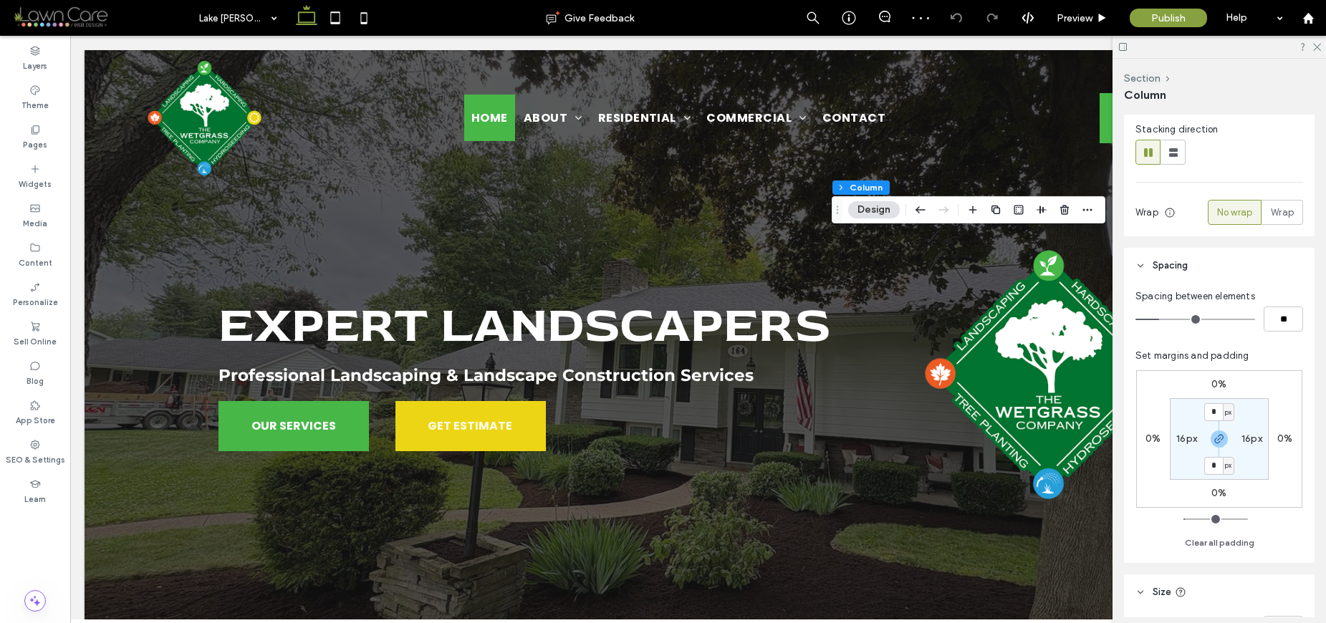
scroll to position [219, 0]
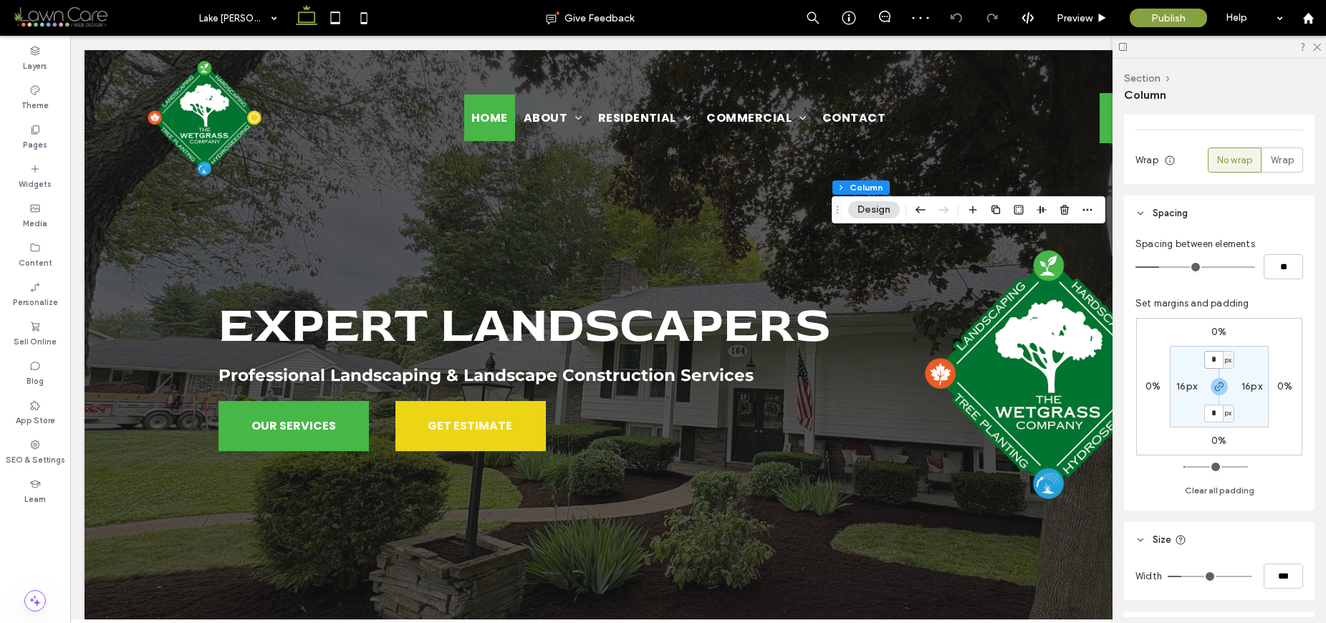
click at [1212, 360] on input "*" at bounding box center [1213, 360] width 19 height 18
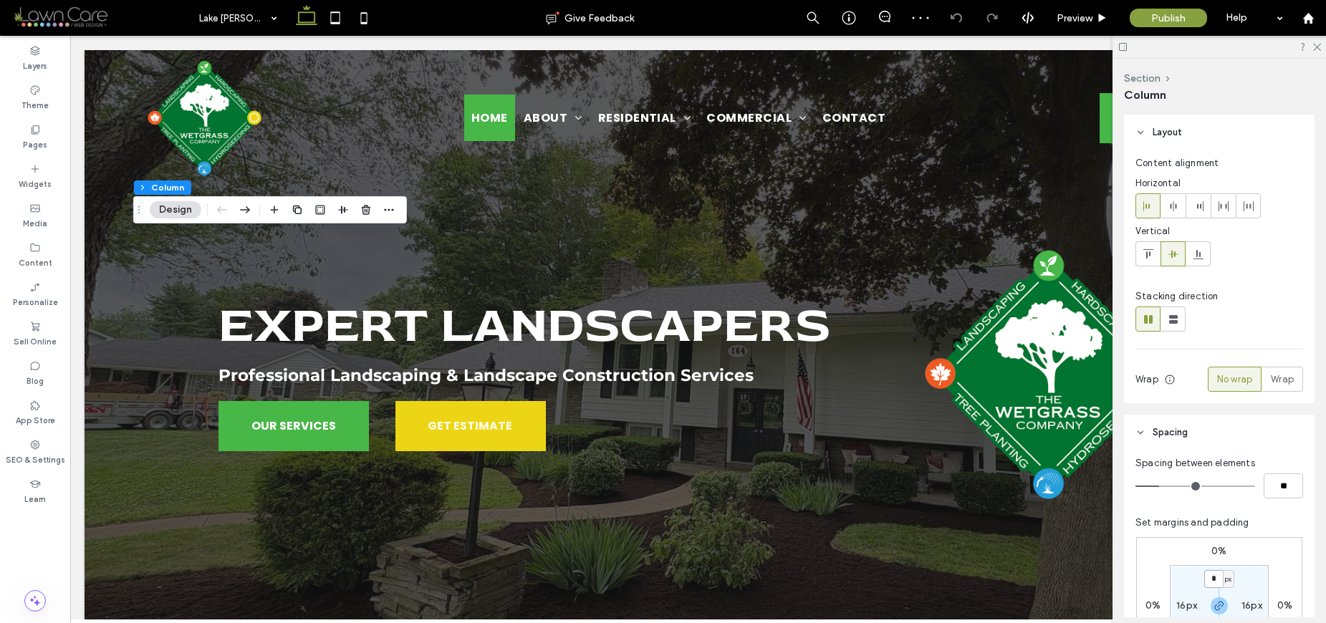
click at [1217, 577] on input "*" at bounding box center [1213, 579] width 19 height 18
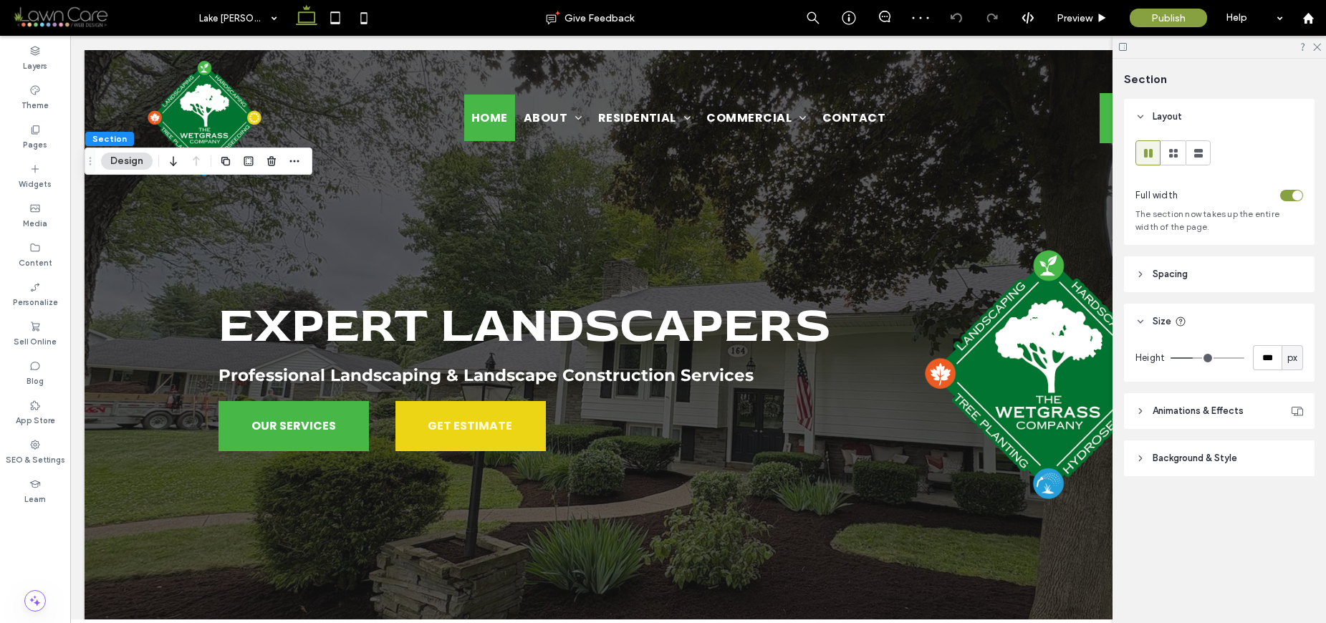
click at [1152, 274] on span "Spacing" at bounding box center [1169, 274] width 35 height 14
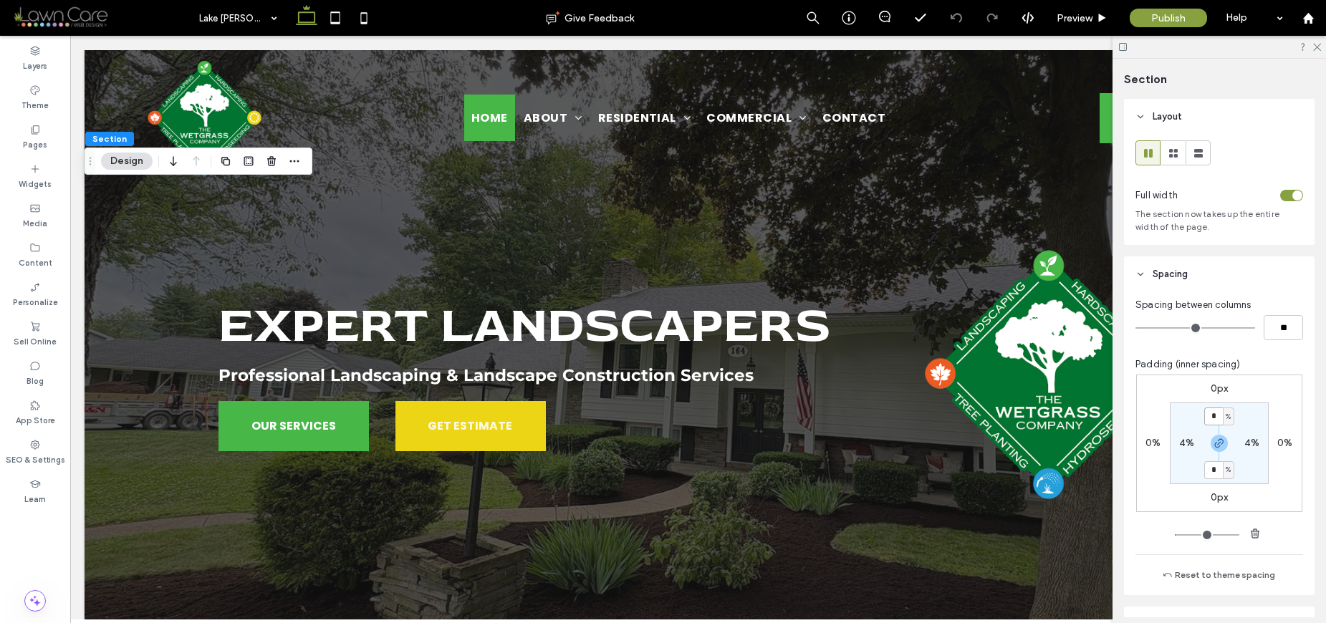
click at [1207, 415] on input "*" at bounding box center [1213, 416] width 19 height 18
click at [1126, 50] on use at bounding box center [1123, 47] width 8 height 8
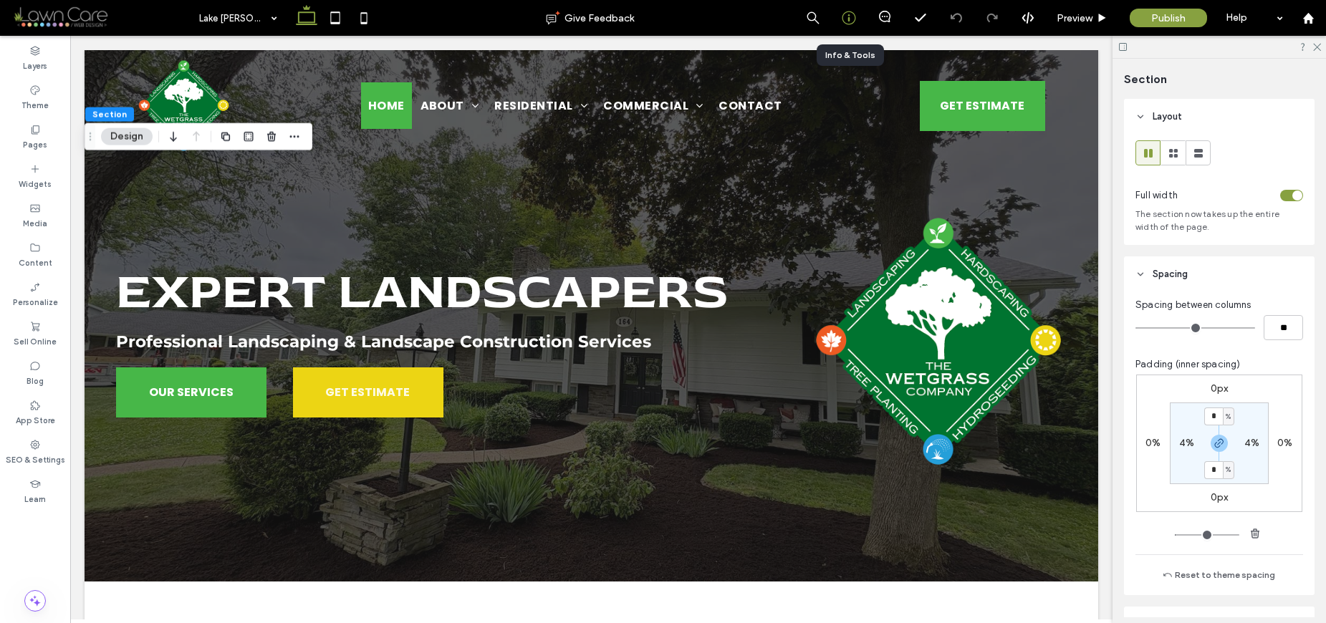
click at [849, 24] on use at bounding box center [848, 18] width 14 height 14
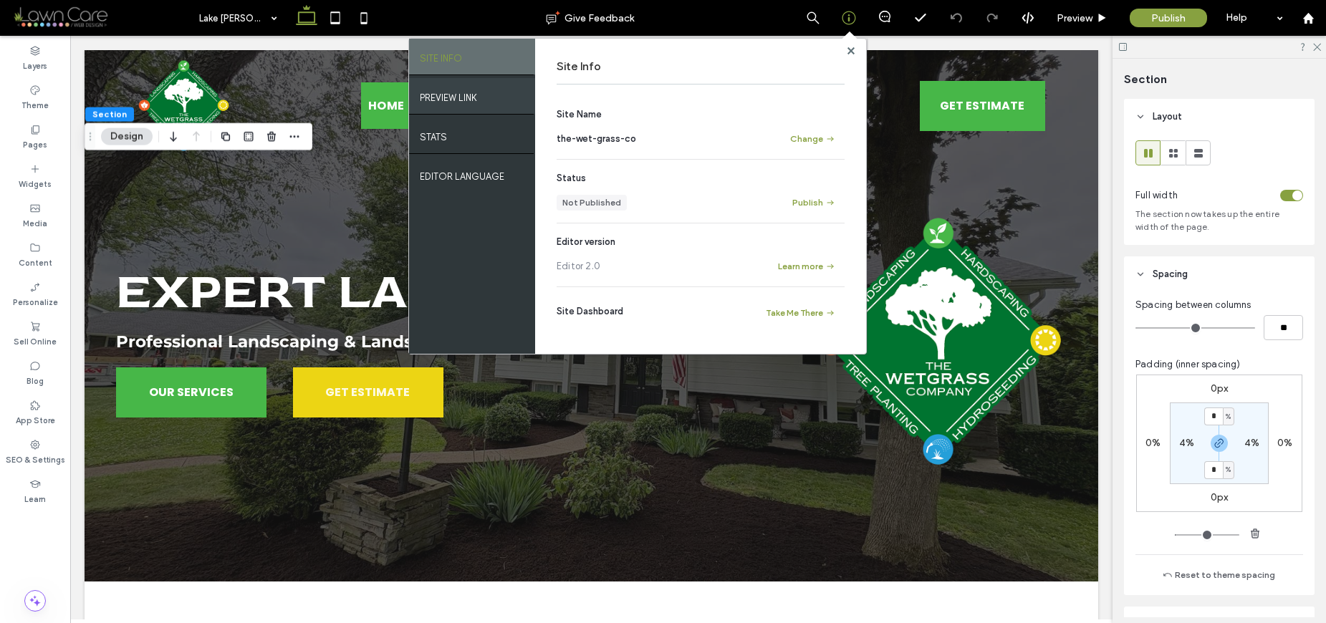
click at [453, 91] on label "PREVIEW LINK" at bounding box center [448, 94] width 57 height 18
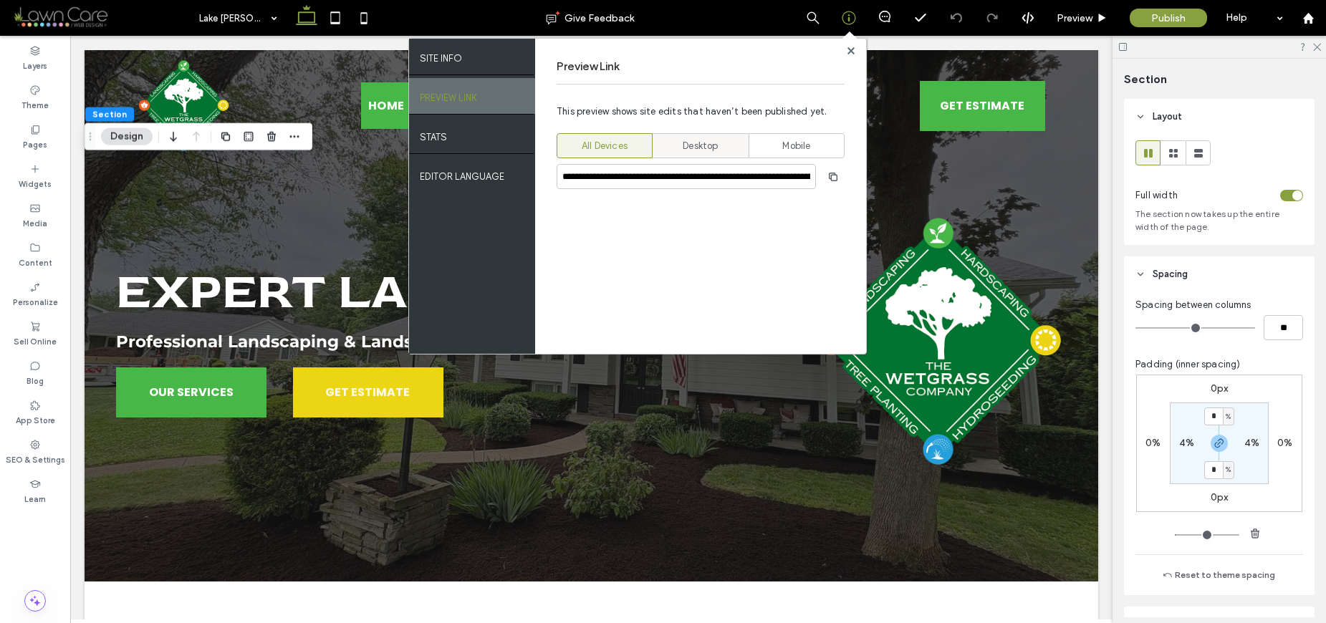
click at [687, 150] on span "Desktop" at bounding box center [699, 146] width 35 height 14
click at [826, 175] on span "button" at bounding box center [832, 176] width 23 height 23
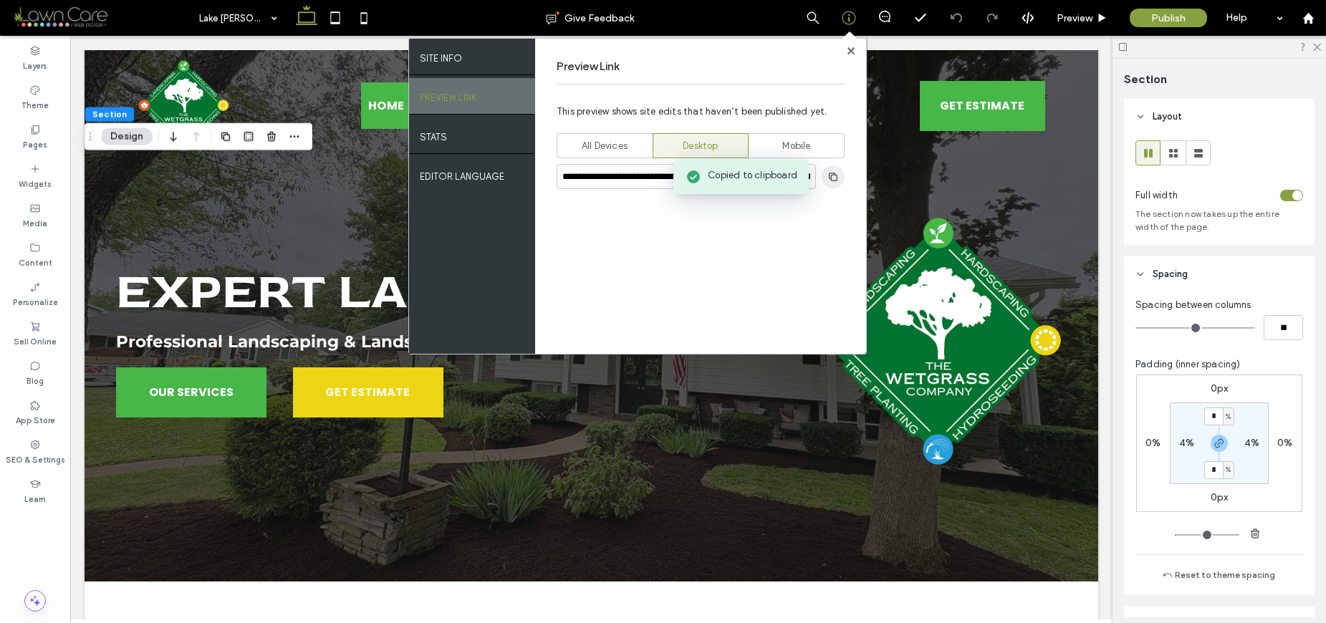
click at [826, 175] on span "button" at bounding box center [832, 176] width 23 height 23
click at [848, 47] on use at bounding box center [849, 50] width 7 height 7
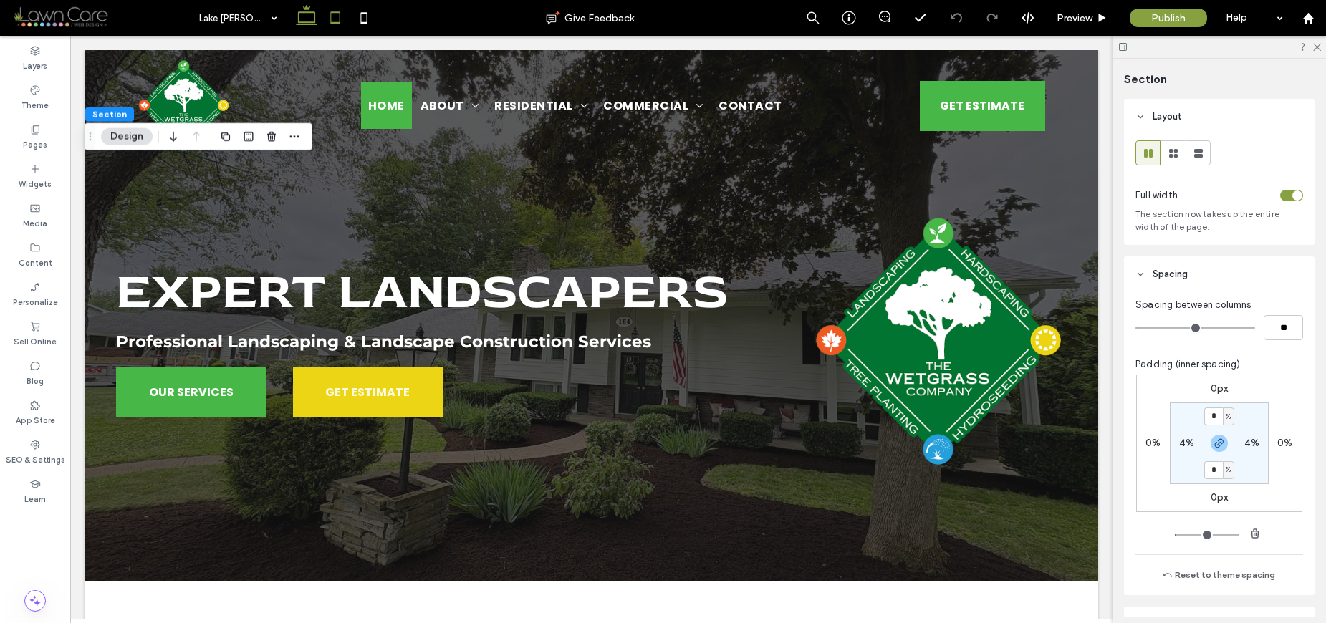
click at [327, 34] on span at bounding box center [335, 18] width 29 height 36
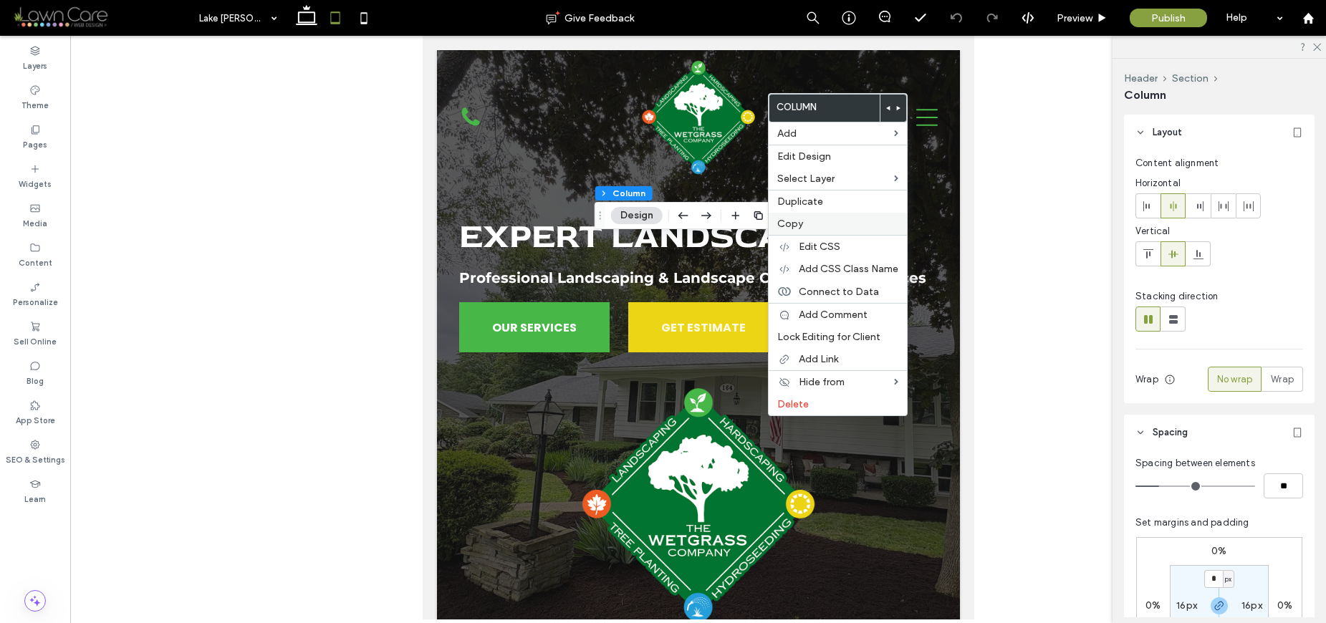
click at [799, 223] on span "Copy" at bounding box center [790, 224] width 26 height 12
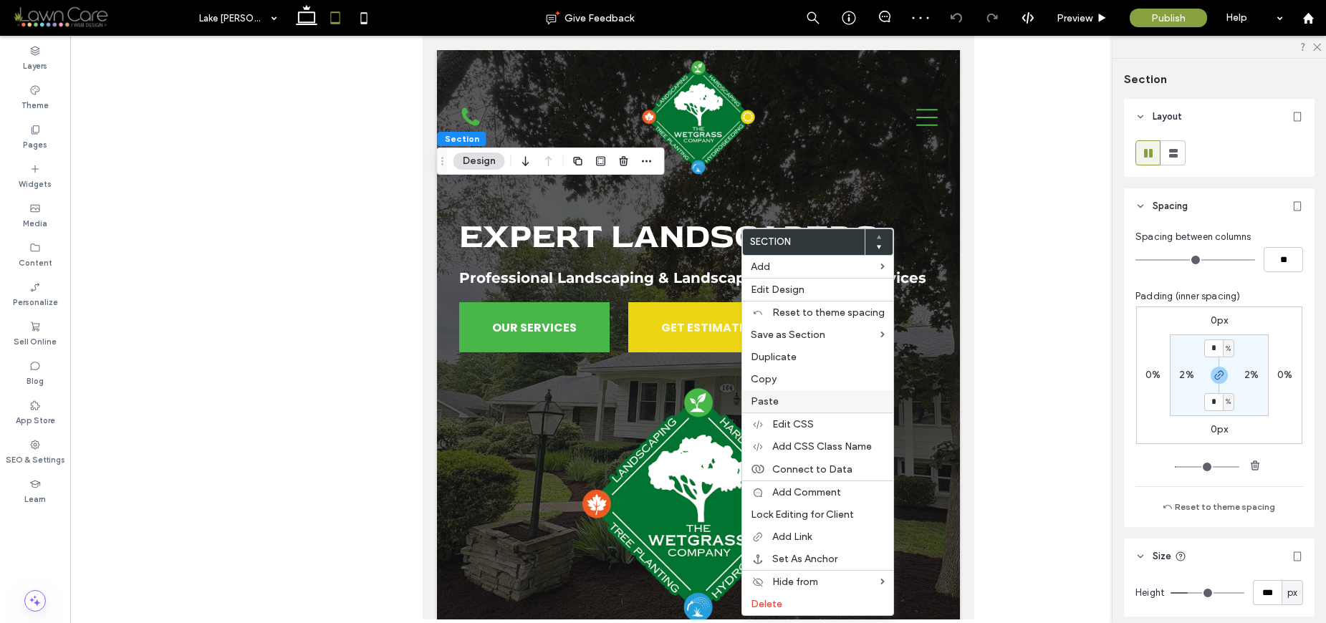
click at [773, 397] on span "Paste" at bounding box center [765, 401] width 28 height 12
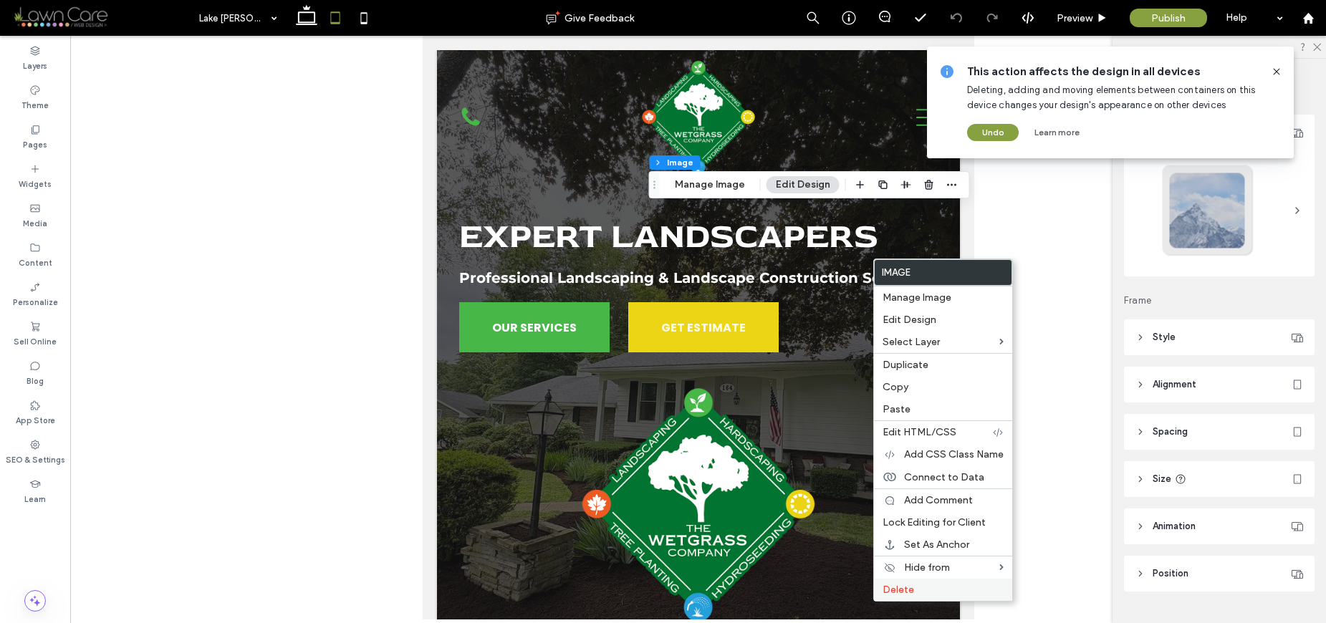
click at [970, 593] on label "Delete" at bounding box center [942, 590] width 121 height 12
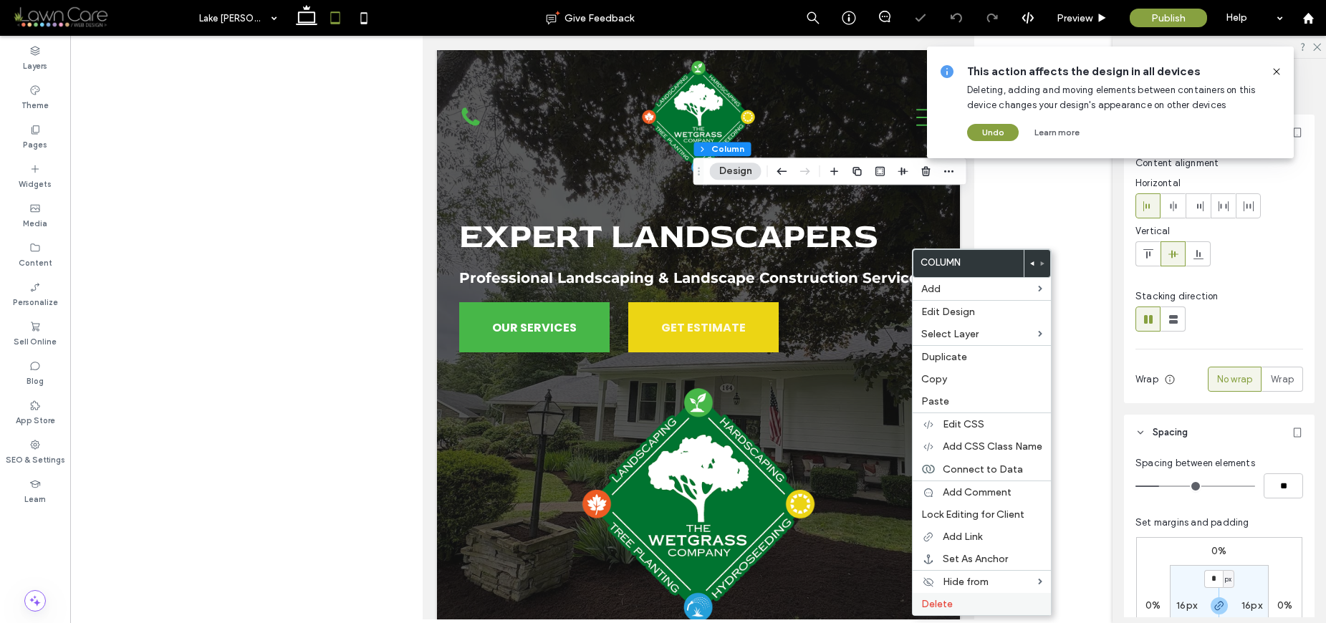
click at [997, 603] on label "Delete" at bounding box center [981, 604] width 121 height 12
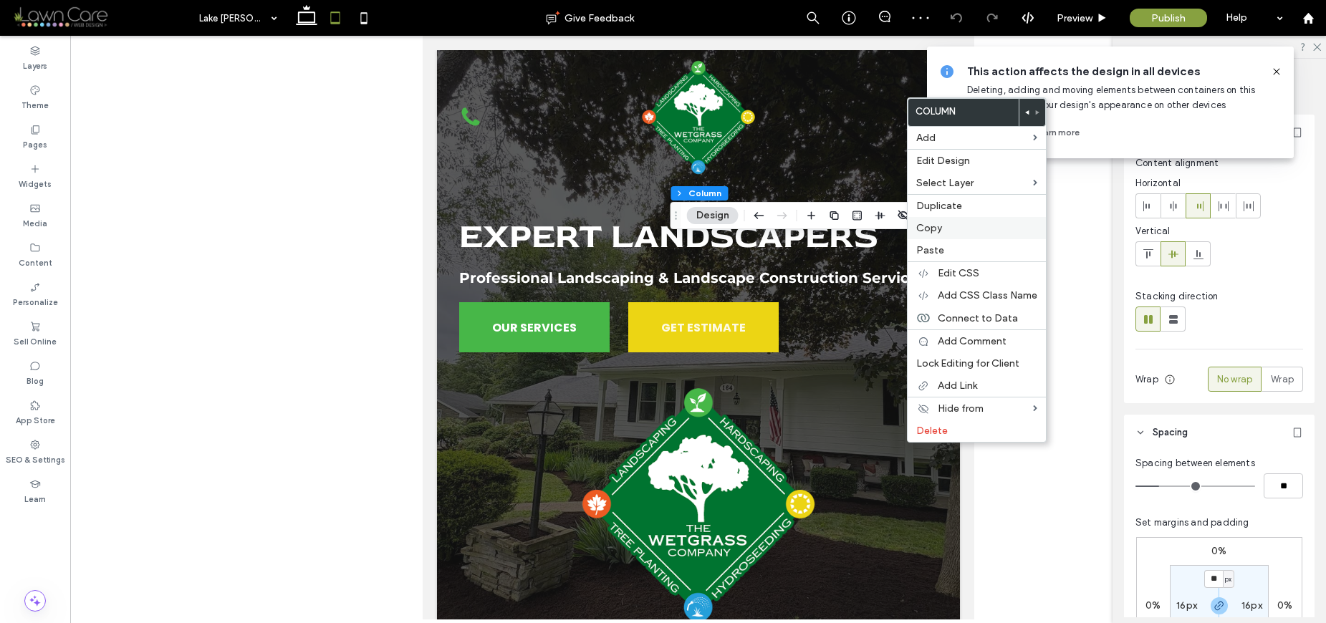
click at [940, 226] on span "Copy" at bounding box center [929, 228] width 26 height 12
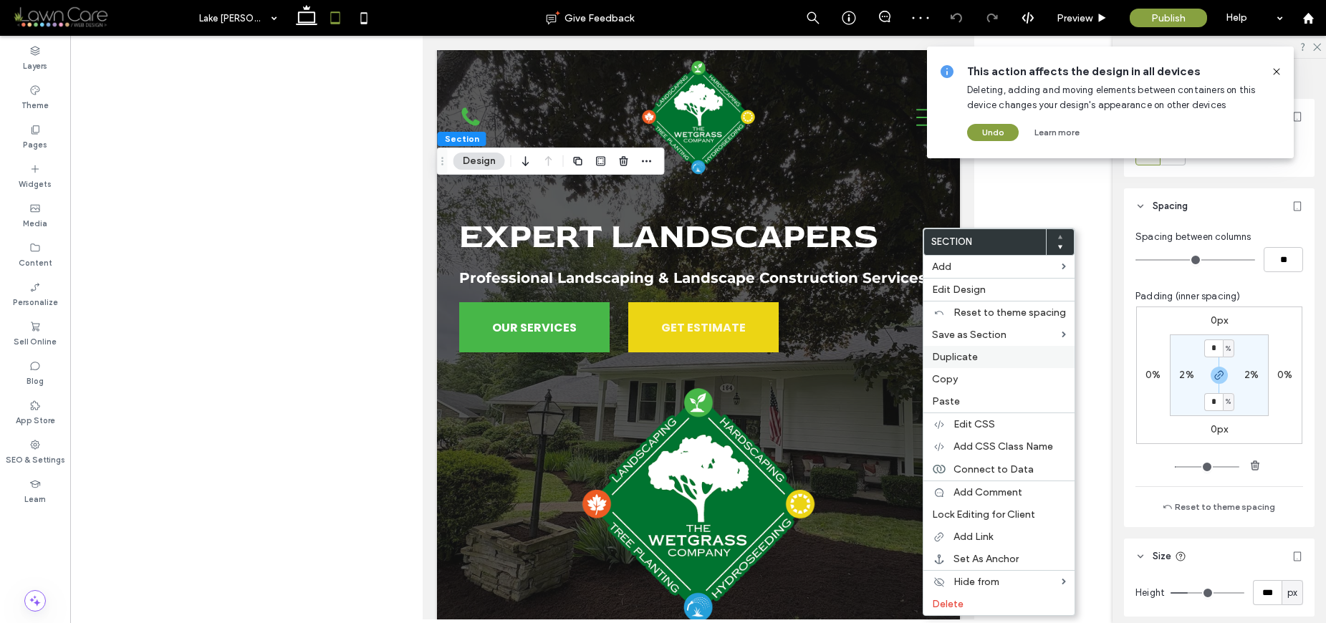
click at [955, 354] on span "Duplicate" at bounding box center [955, 357] width 46 height 12
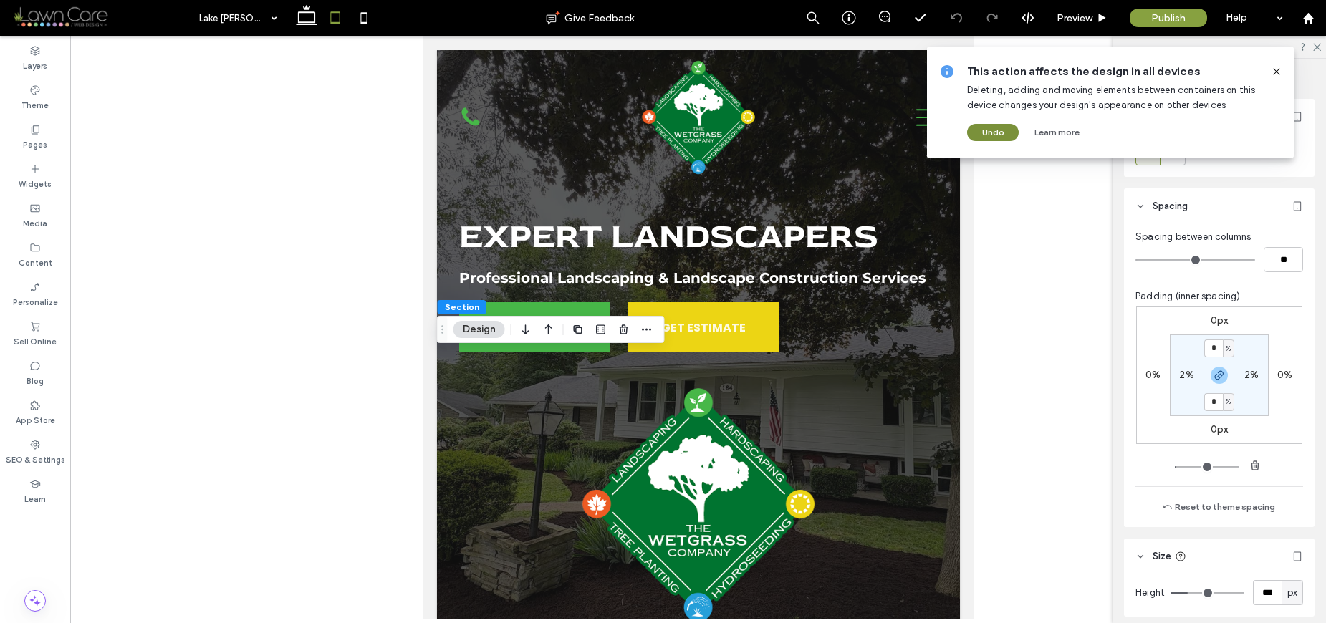
click at [1004, 133] on button "Undo" at bounding box center [993, 132] width 52 height 17
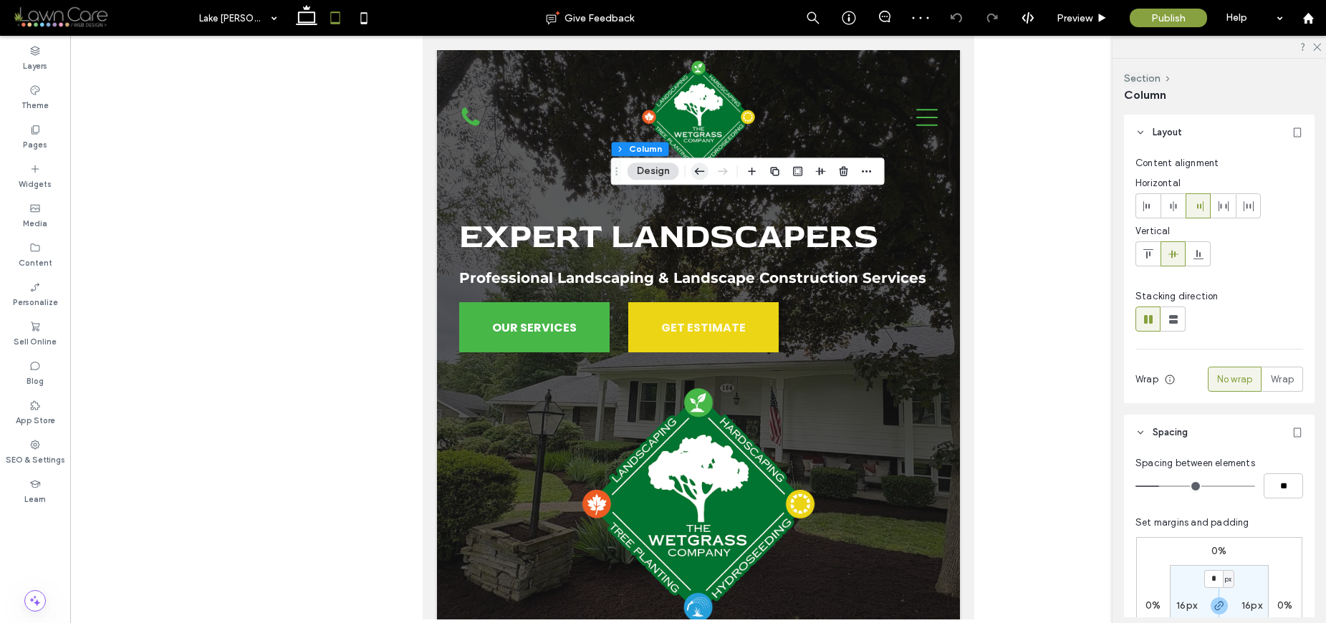
click at [702, 173] on icon "button" at bounding box center [699, 171] width 17 height 26
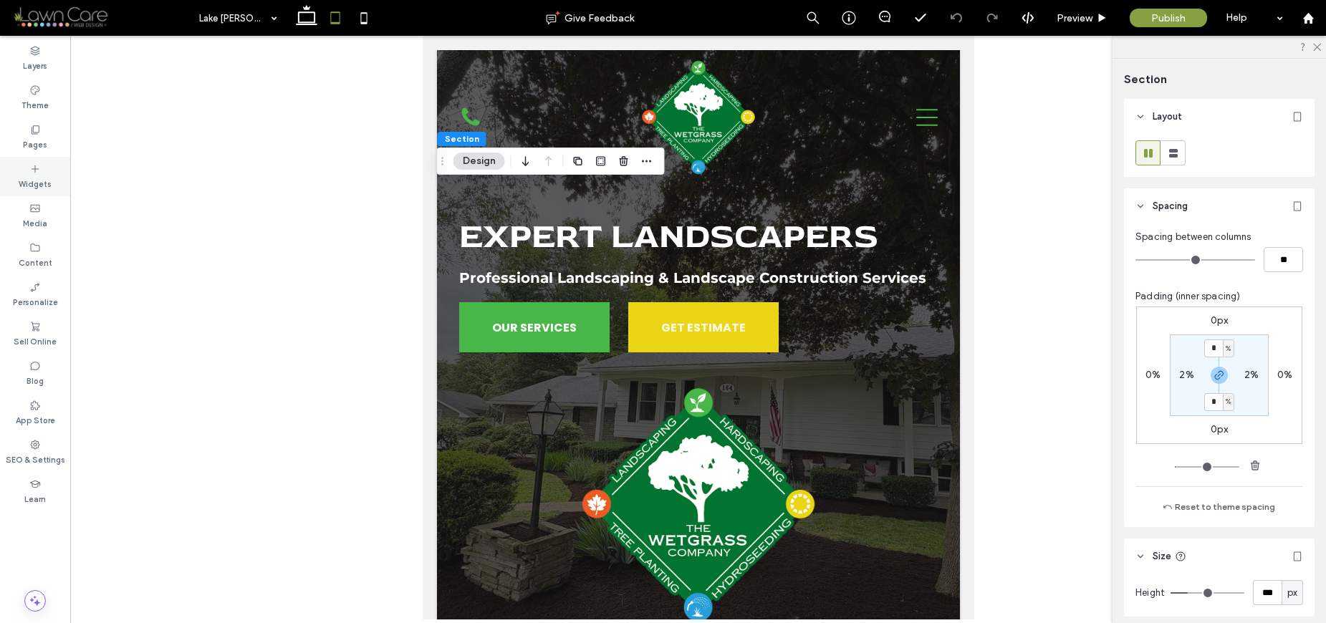
click at [49, 170] on div "Widgets" at bounding box center [35, 176] width 70 height 39
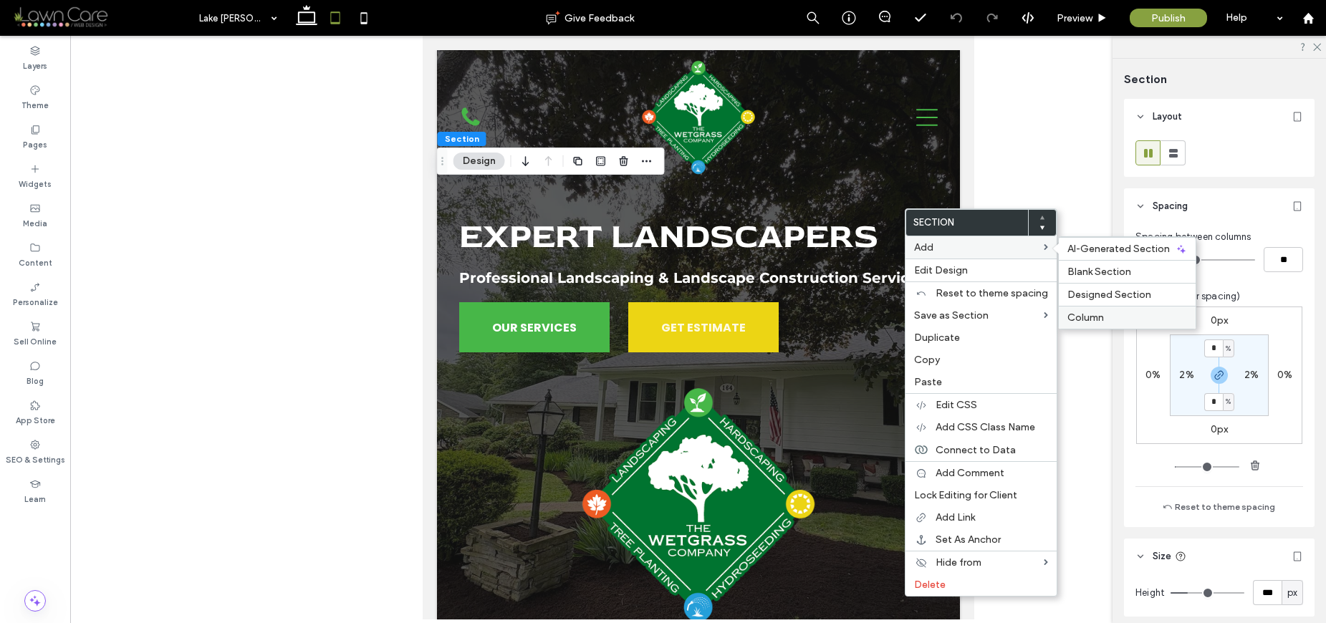
click at [1109, 316] on label "Column" at bounding box center [1127, 318] width 120 height 12
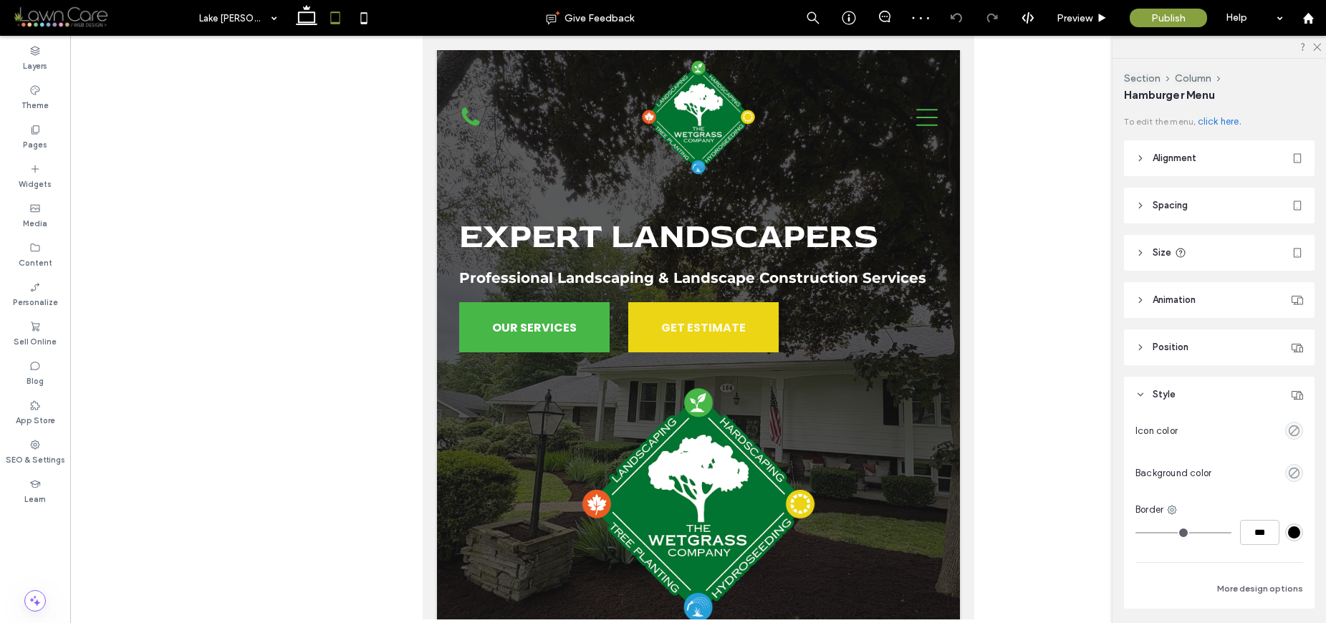
scroll to position [26, 0]
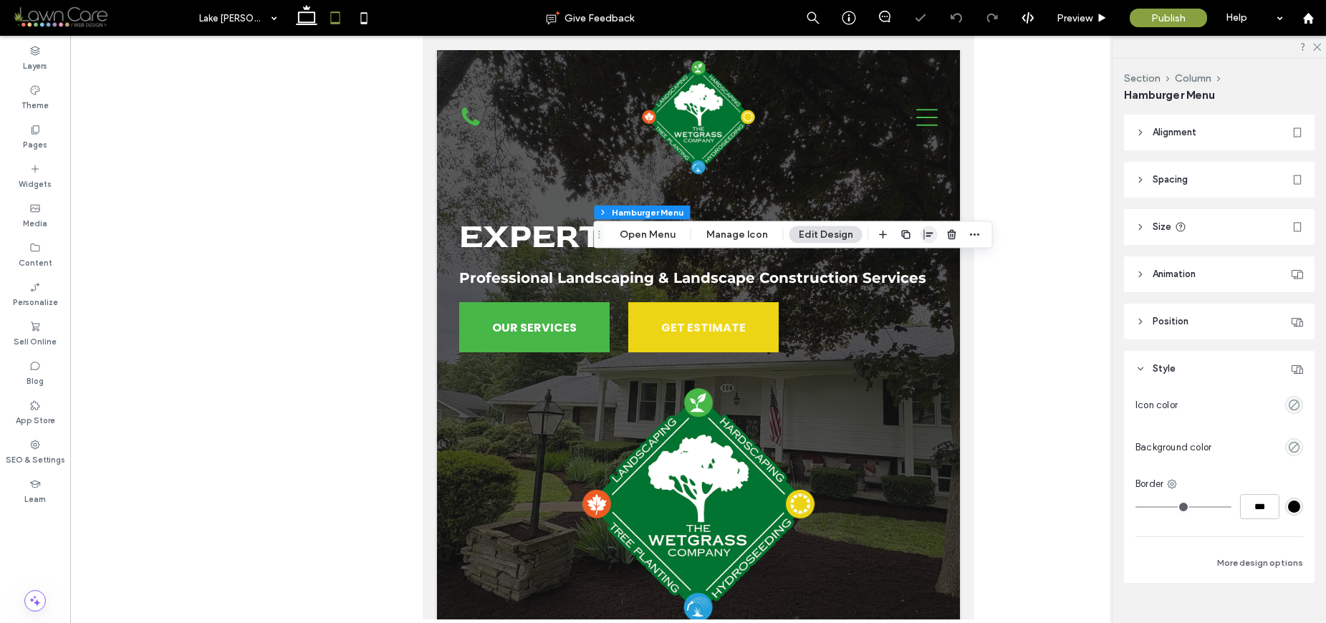
click at [925, 236] on use "button" at bounding box center [928, 234] width 9 height 10
click at [935, 265] on icon "flex-end" at bounding box center [936, 262] width 11 height 11
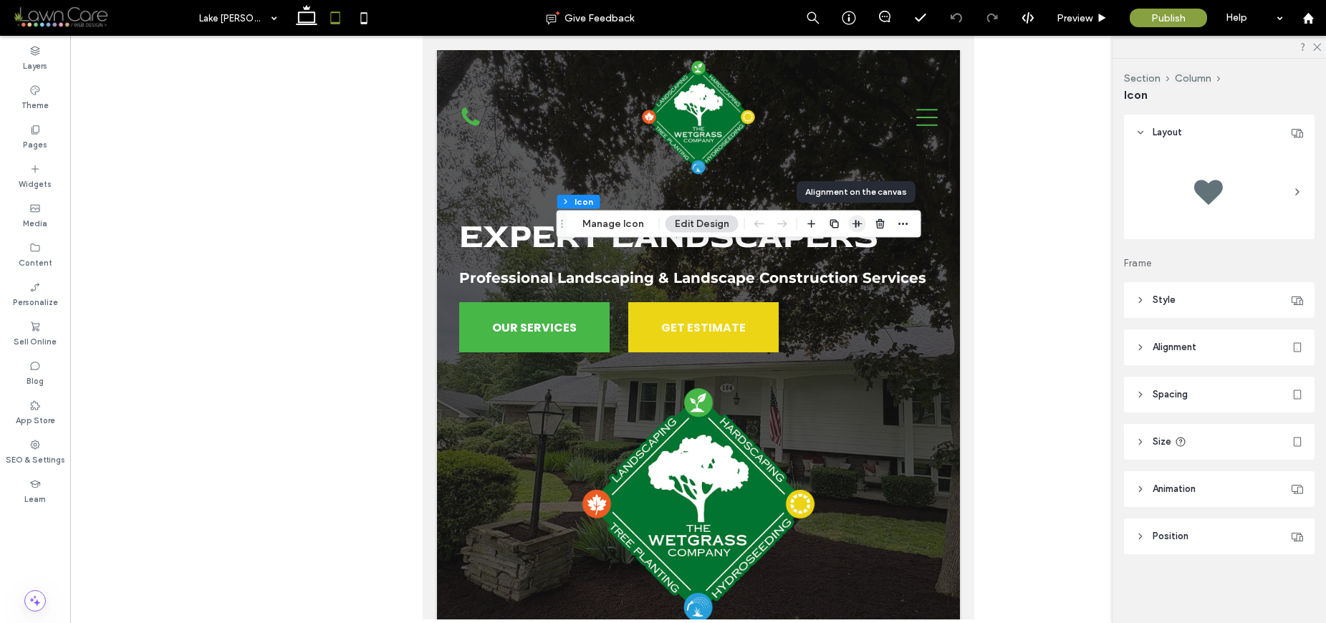
click at [852, 224] on icon "button" at bounding box center [857, 223] width 11 height 11
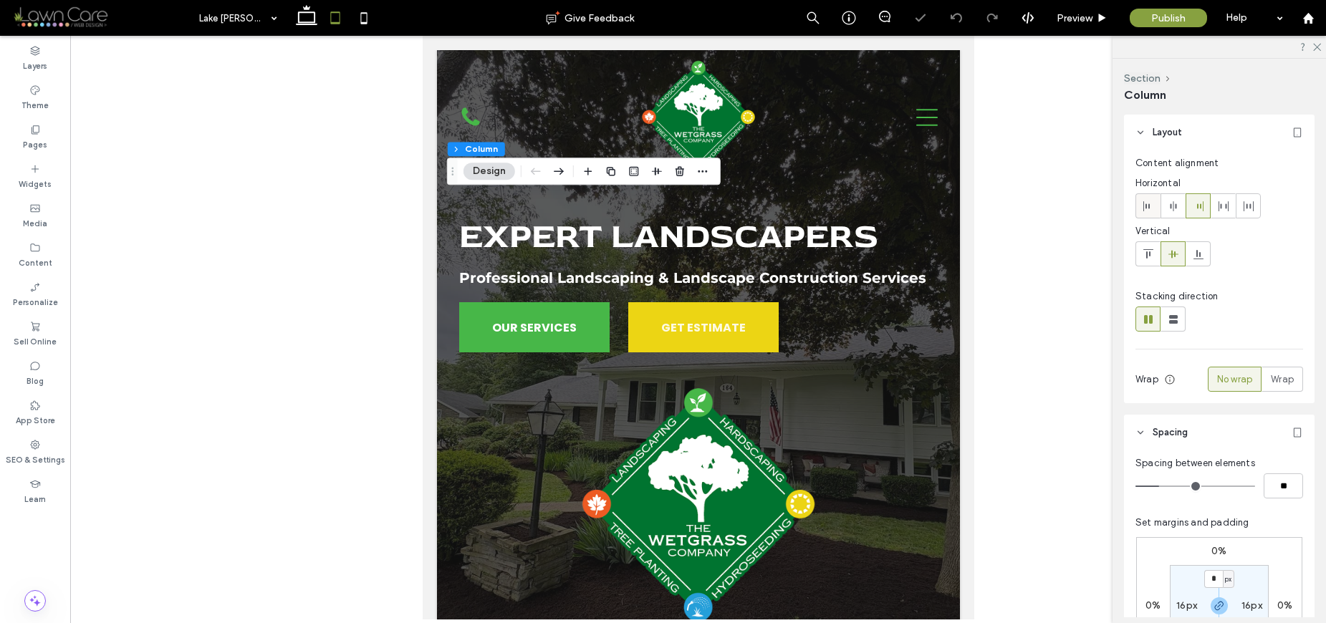
click at [1154, 209] on div at bounding box center [1148, 206] width 24 height 24
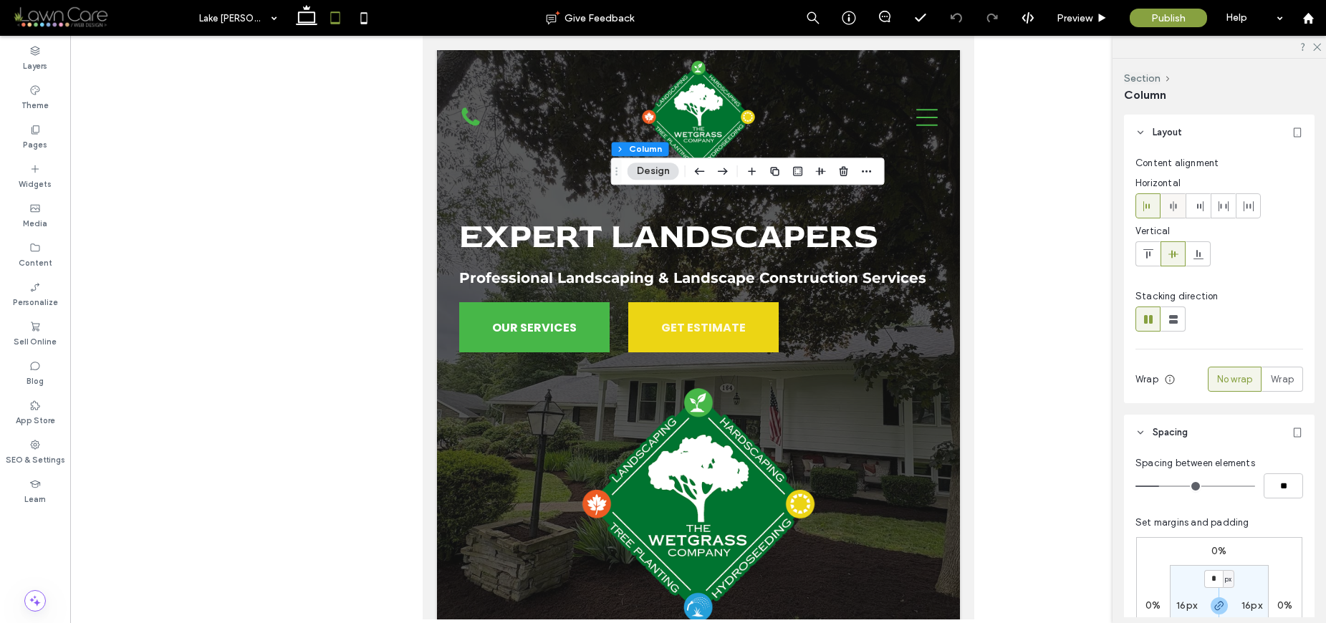
click at [1171, 205] on icon at bounding box center [1172, 206] width 11 height 11
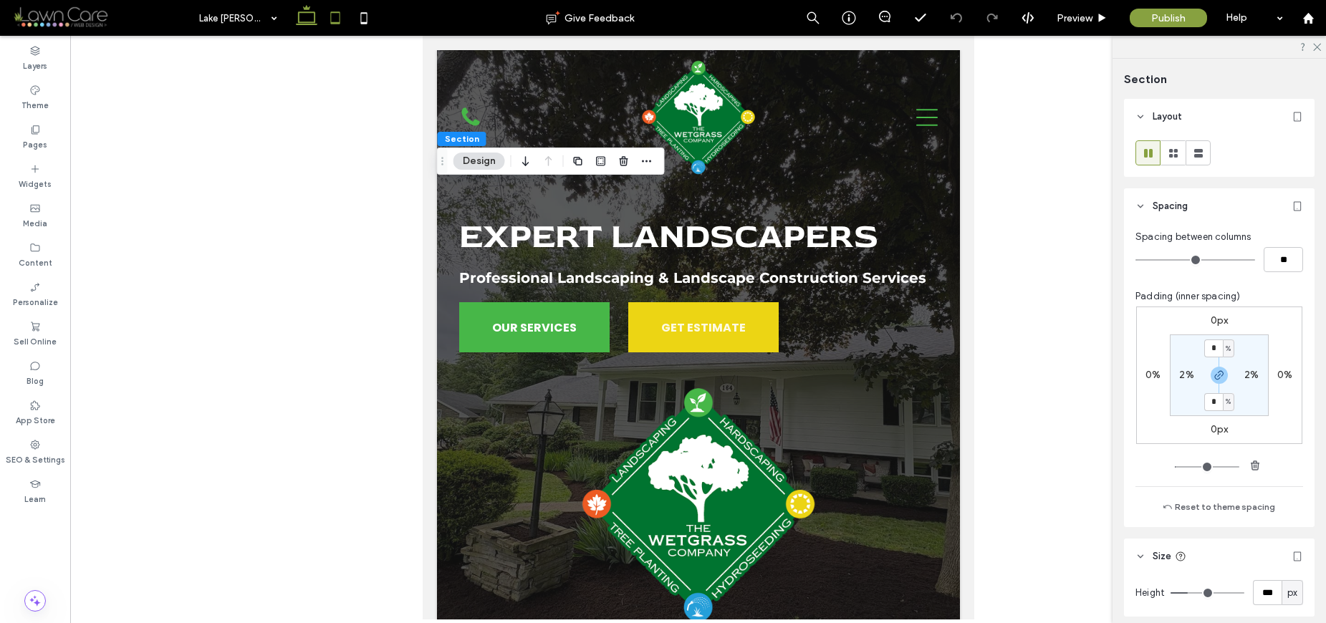
click at [312, 16] on icon at bounding box center [306, 18] width 29 height 29
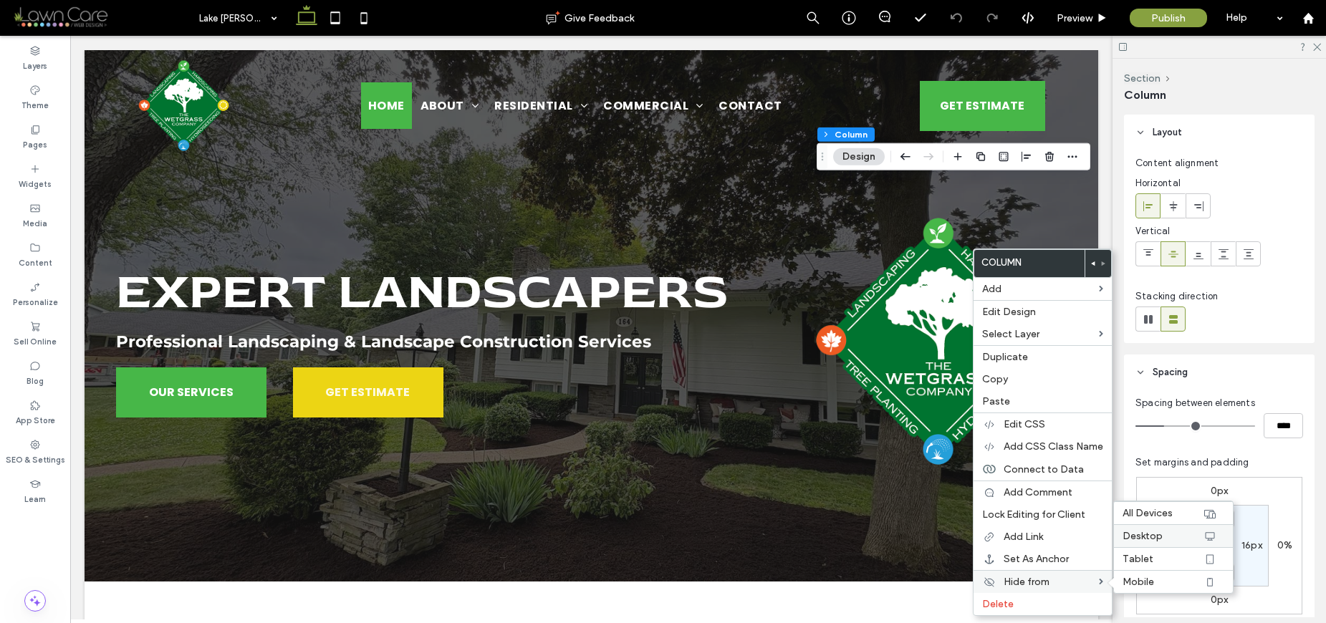
click at [1137, 534] on span "Desktop" at bounding box center [1142, 536] width 40 height 12
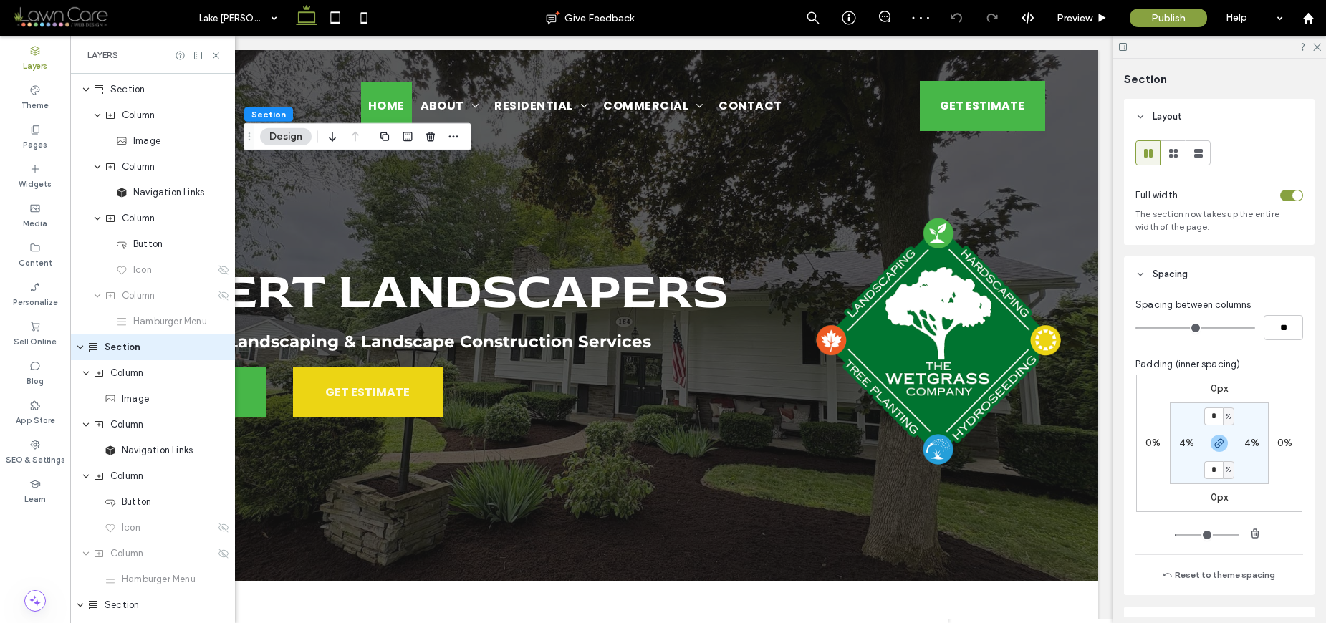
scroll to position [22, 0]
click at [1181, 441] on label "4%" at bounding box center [1186, 443] width 15 height 12
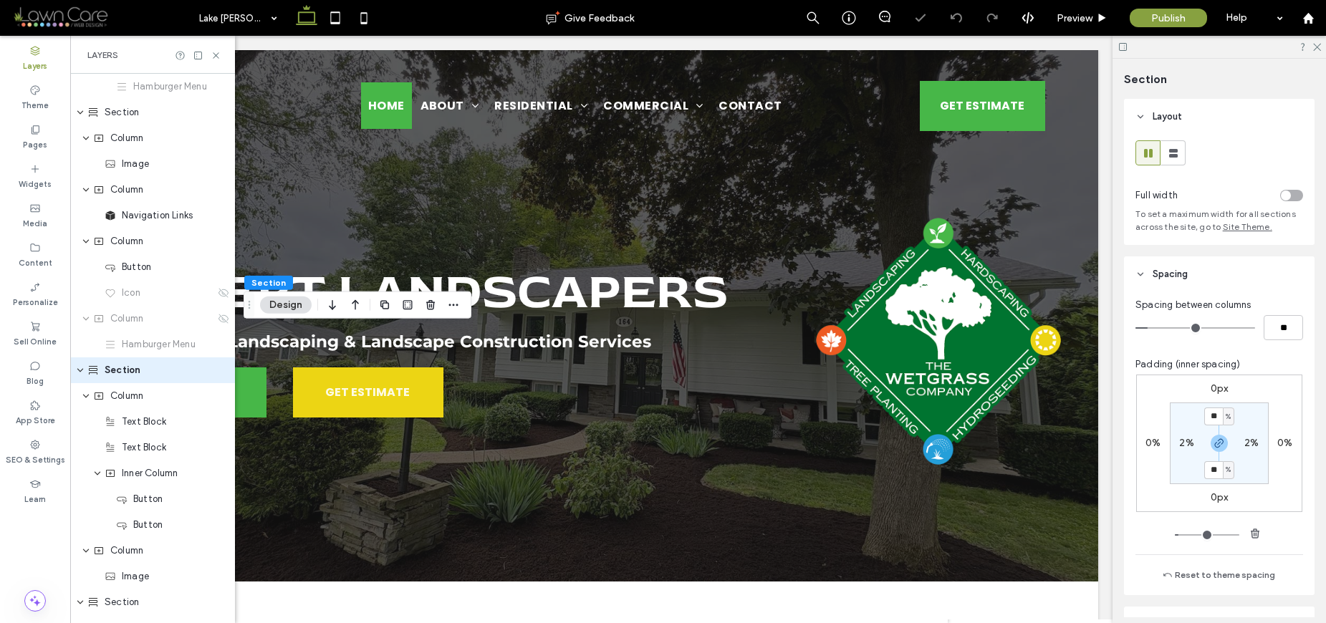
scroll to position [280, 0]
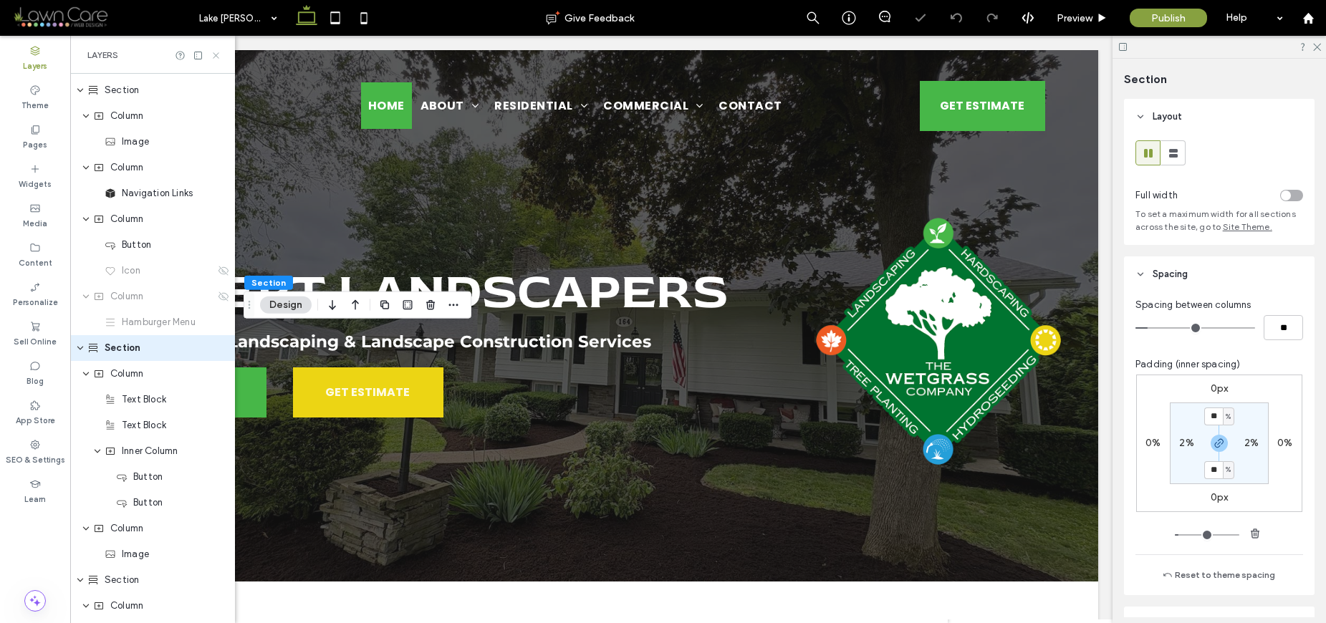
click at [217, 53] on icon at bounding box center [216, 55] width 11 height 11
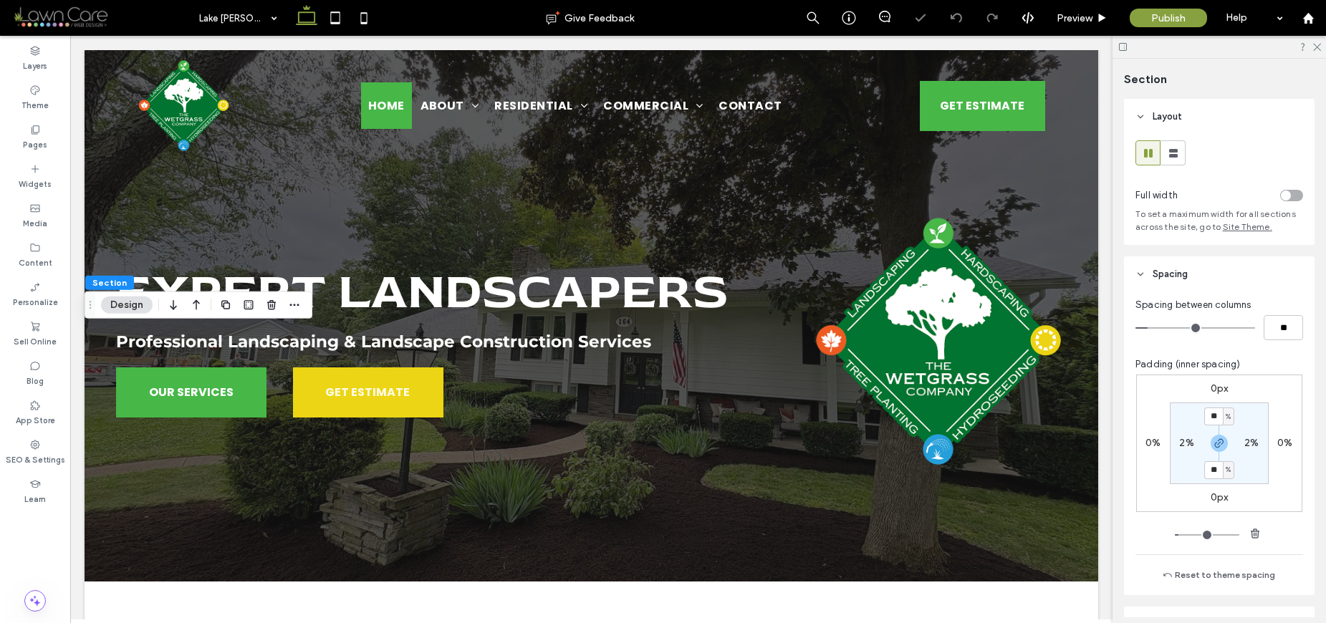
scroll to position [0, 0]
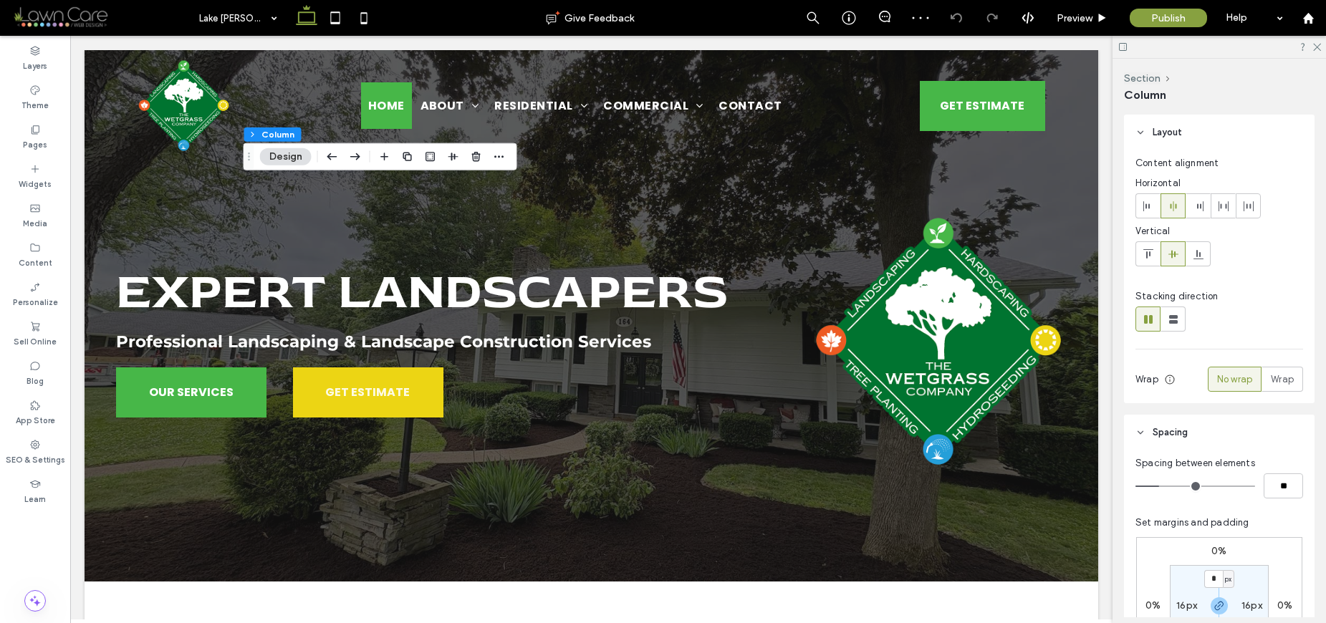
click at [1183, 610] on label "16px" at bounding box center [1186, 605] width 21 height 12
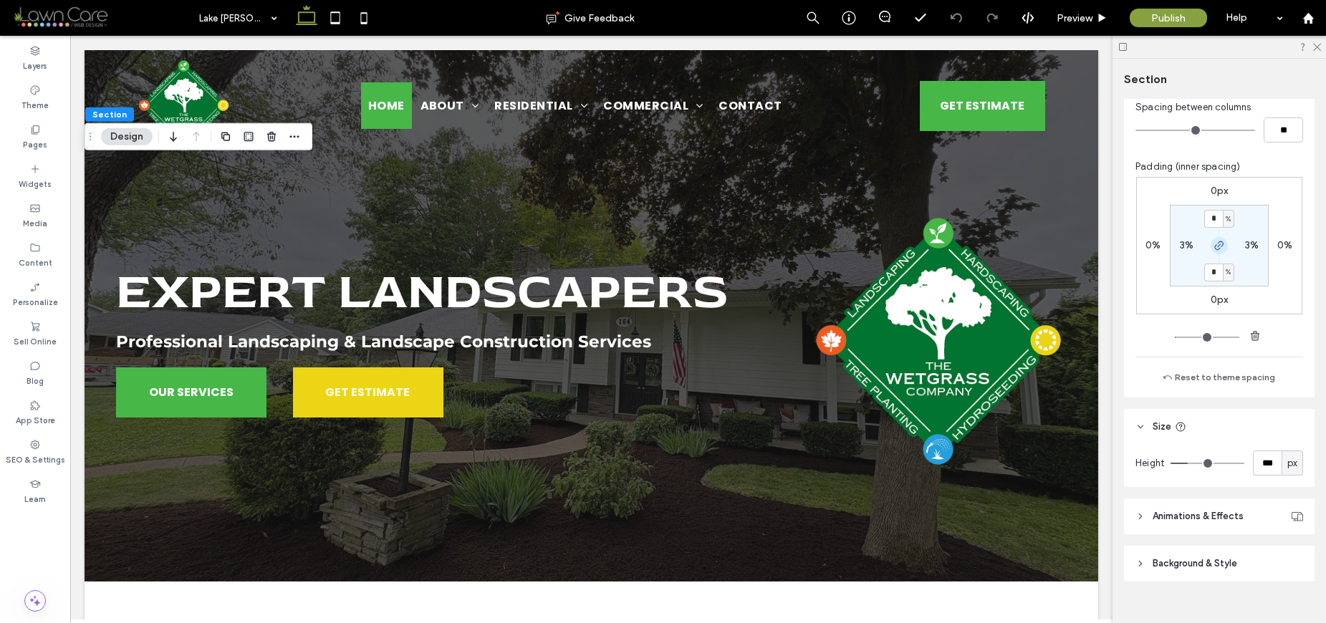
scroll to position [219, 0]
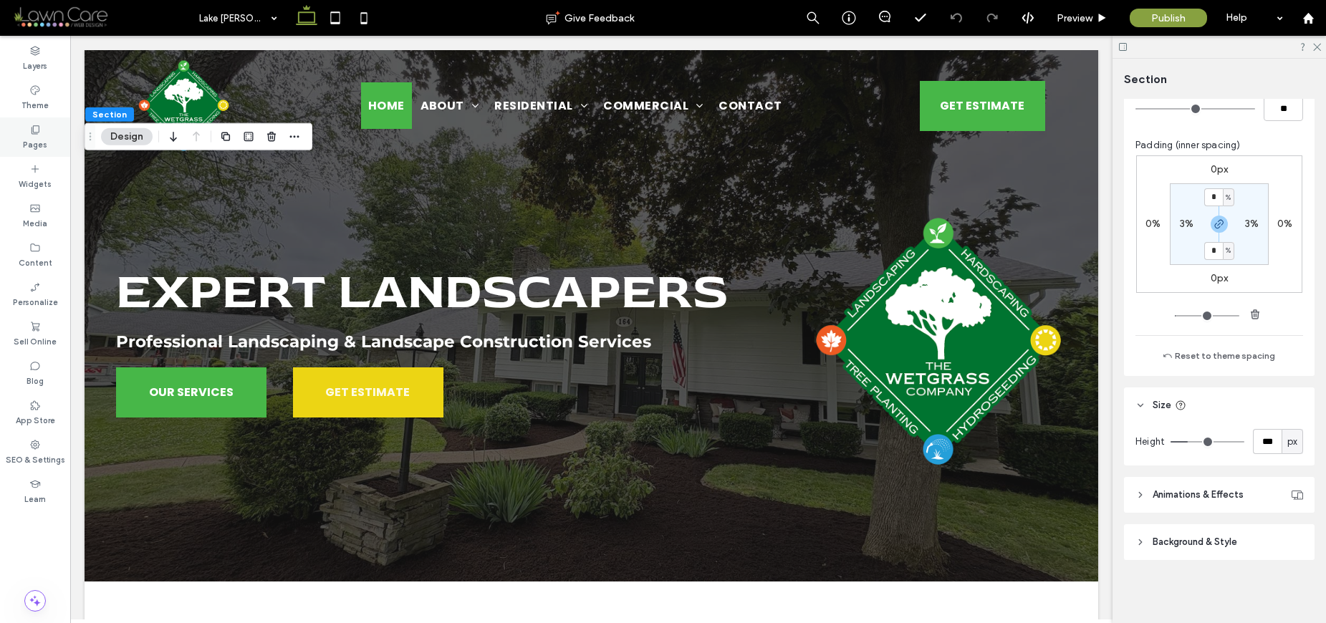
click at [37, 138] on label "Pages" at bounding box center [35, 143] width 24 height 16
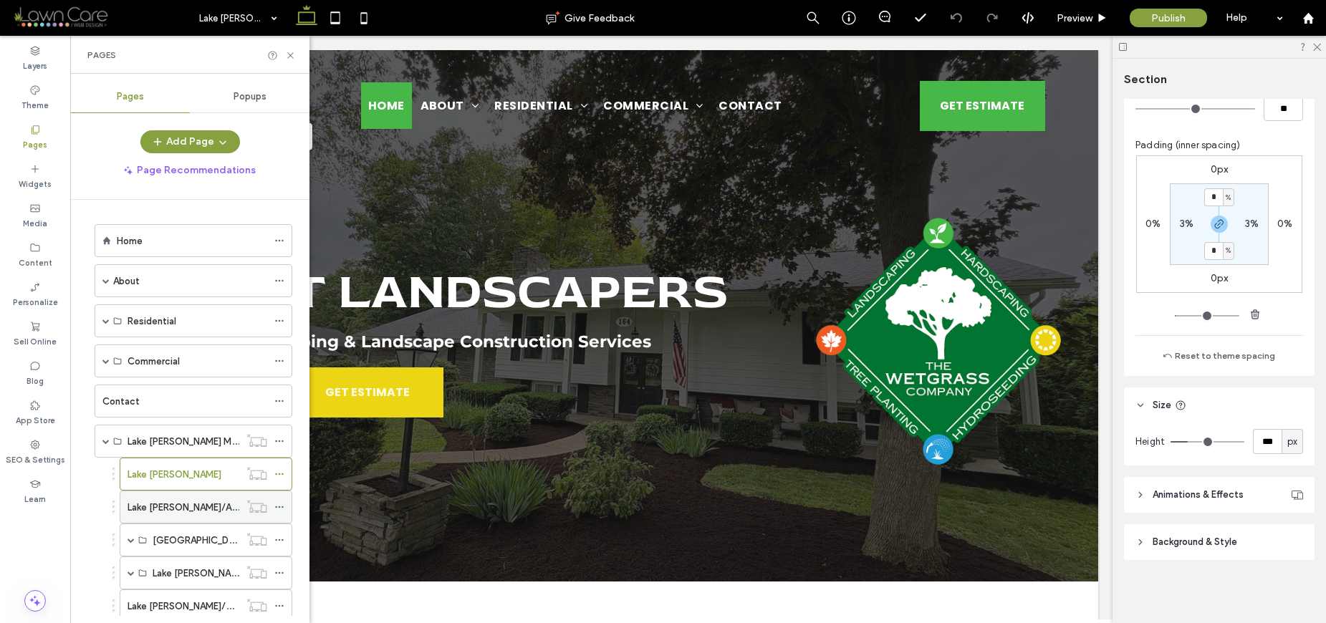
click at [198, 502] on label "Lake [PERSON_NAME]/About" at bounding box center [189, 507] width 125 height 25
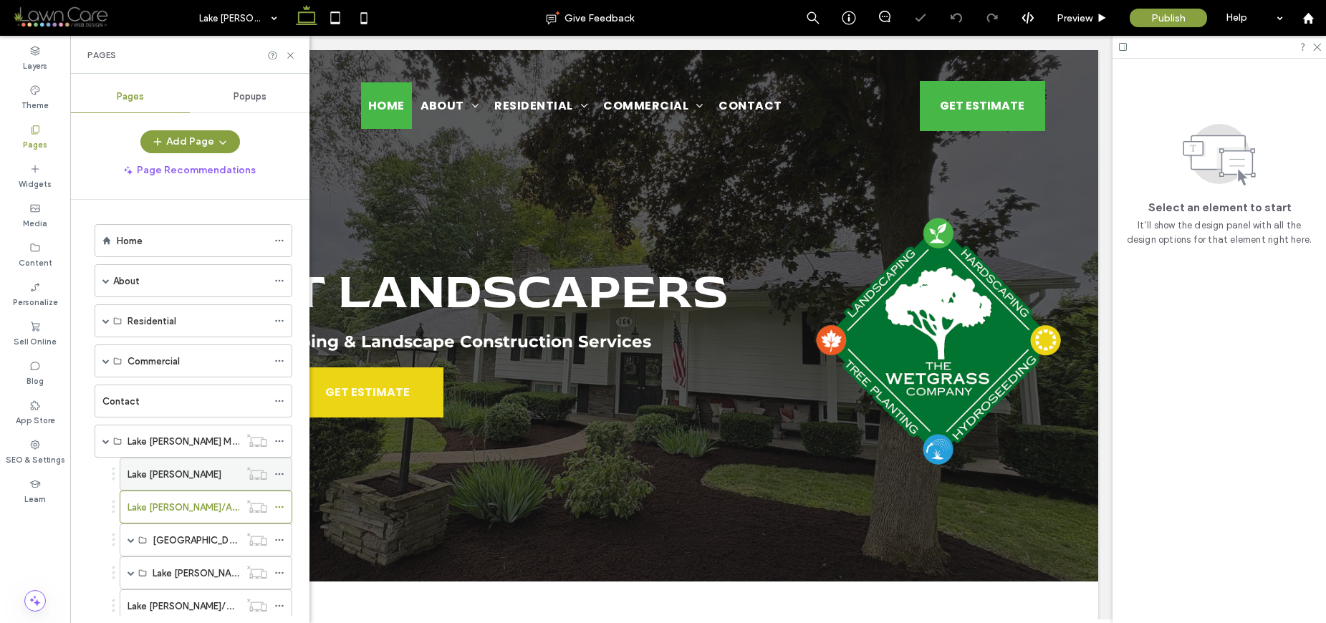
click at [203, 473] on div "Lake [PERSON_NAME]" at bounding box center [183, 474] width 112 height 15
click at [349, 21] on div at bounding box center [335, 18] width 102 height 36
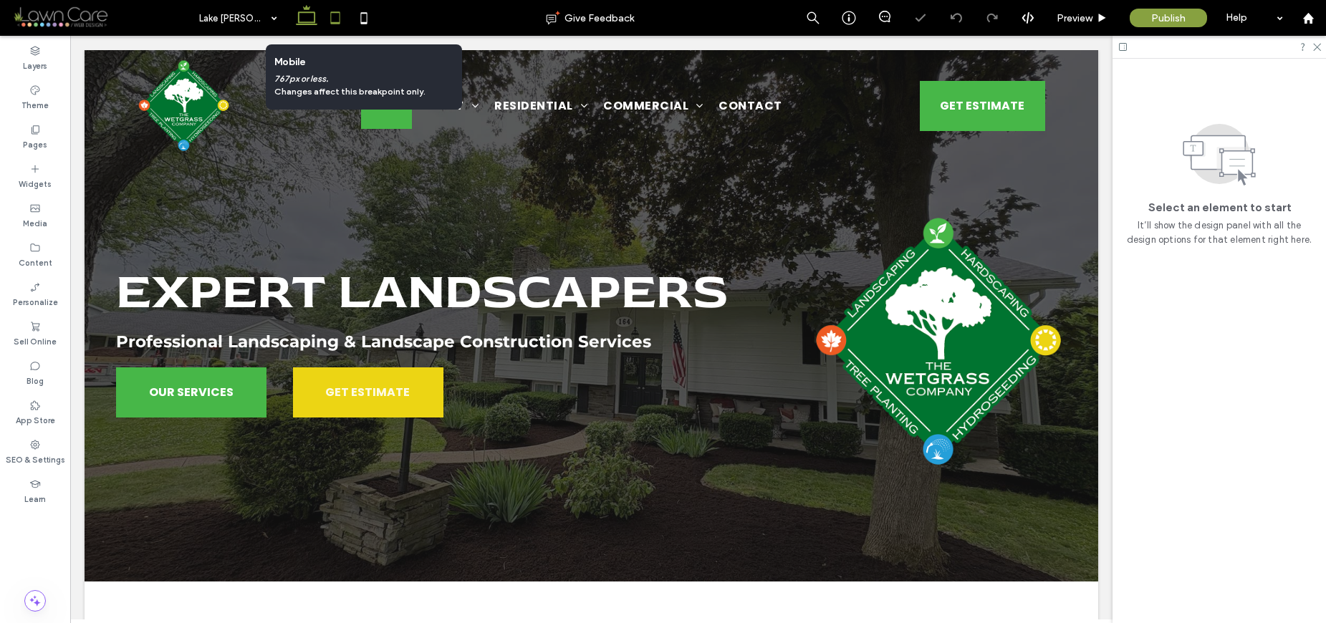
click at [338, 19] on icon at bounding box center [335, 18] width 29 height 29
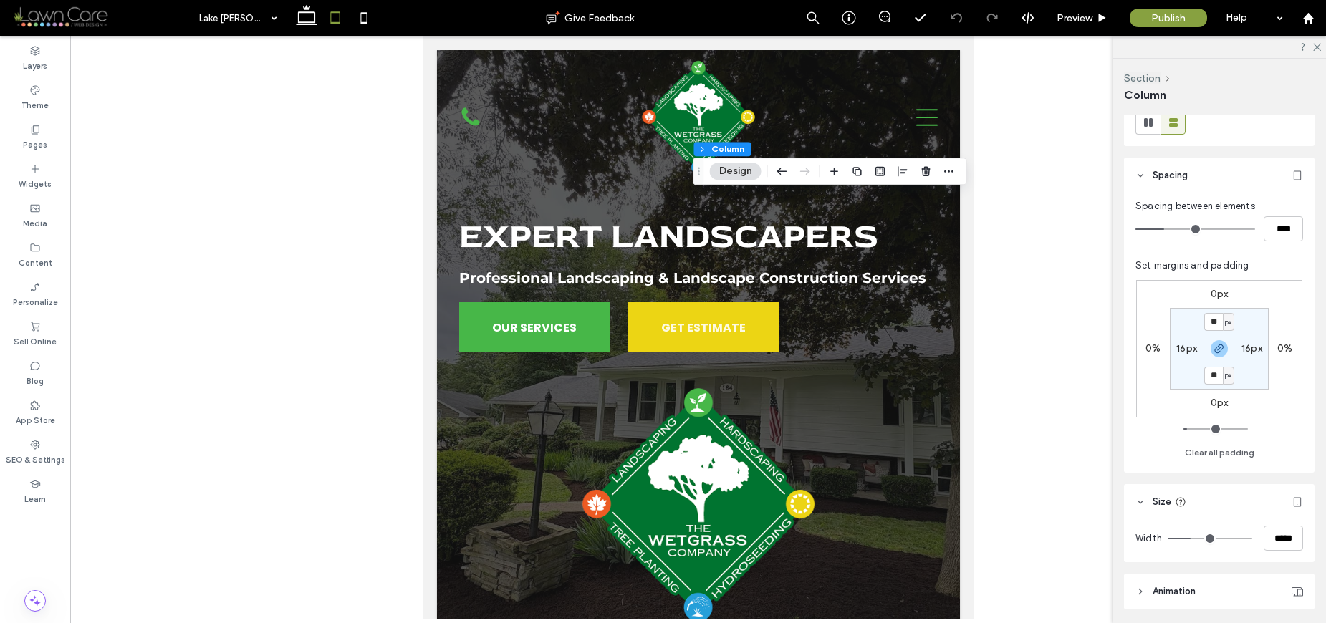
scroll to position [294, 0]
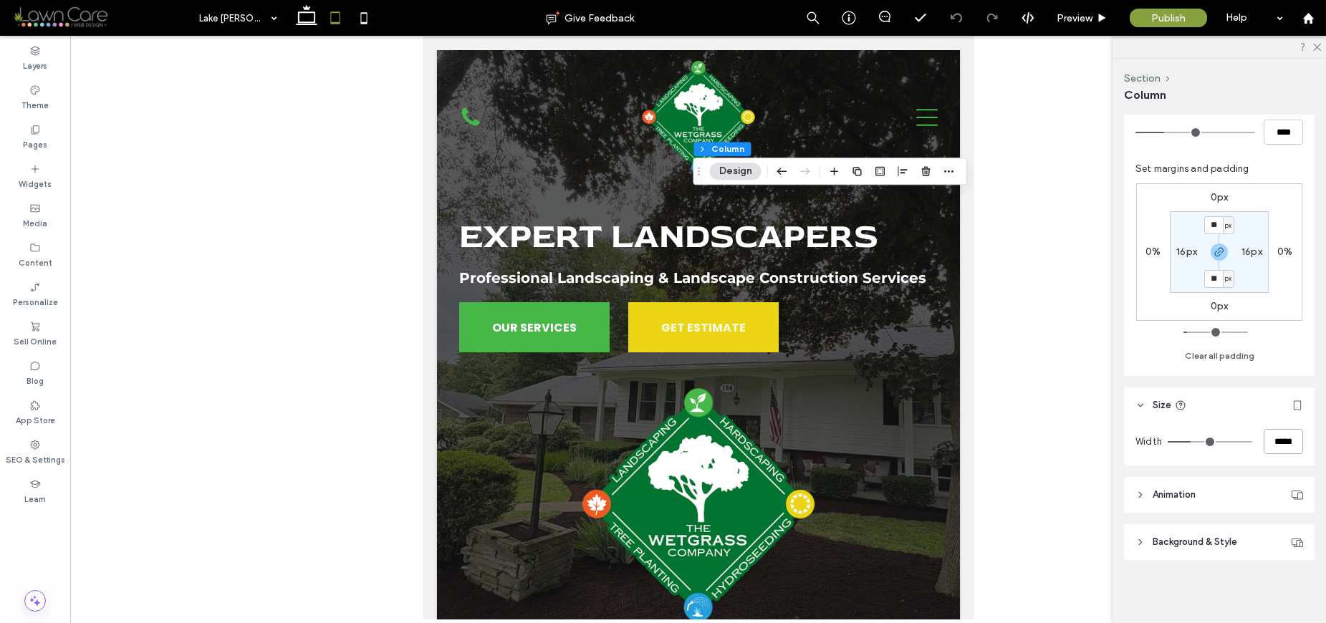
click at [1268, 448] on input "*****" at bounding box center [1282, 441] width 39 height 25
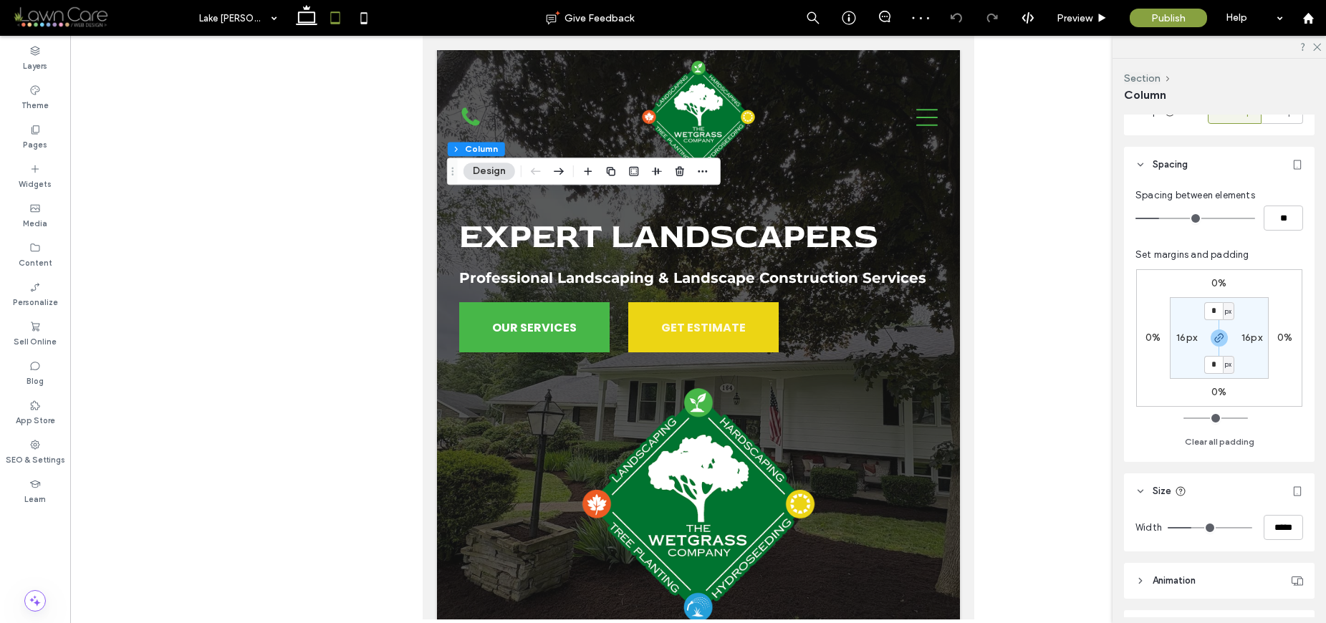
scroll to position [354, 0]
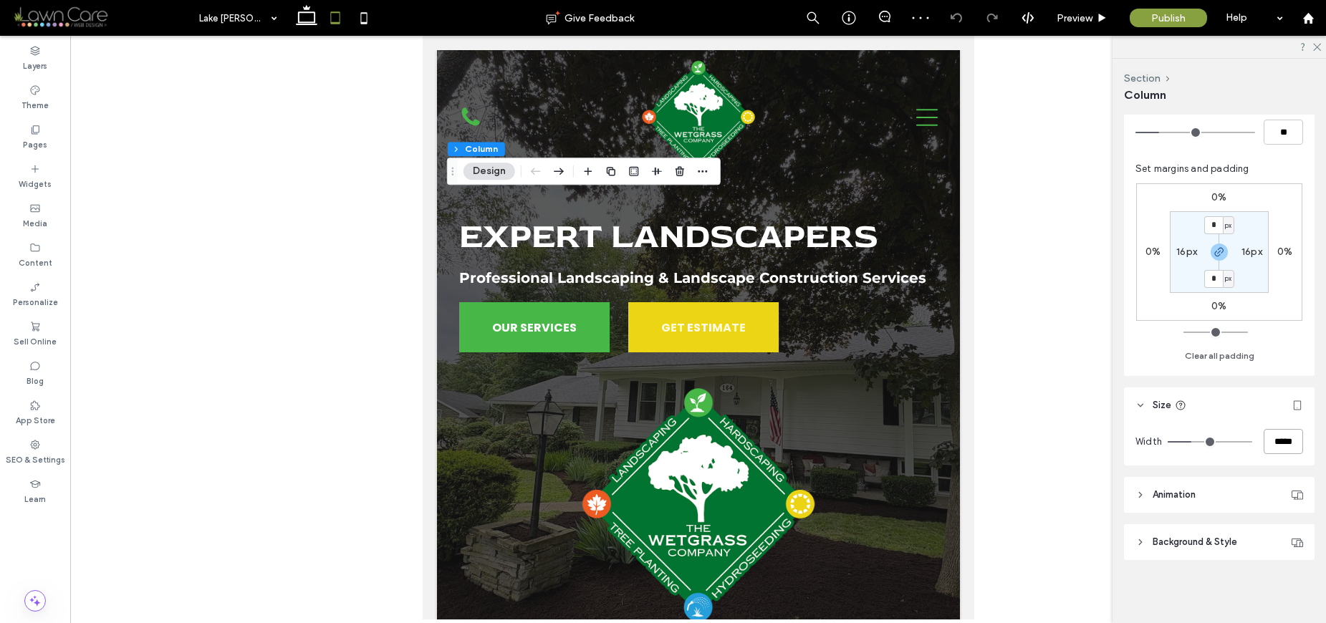
click at [1263, 443] on input "*****" at bounding box center [1282, 441] width 39 height 25
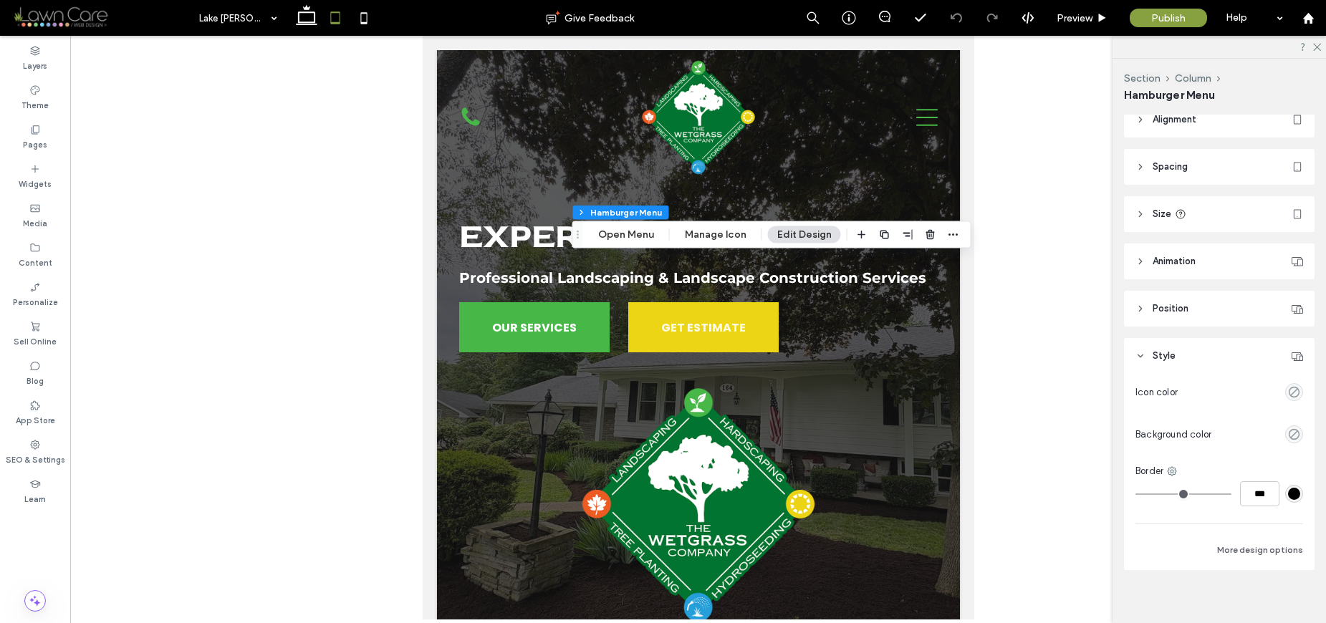
scroll to position [49, 0]
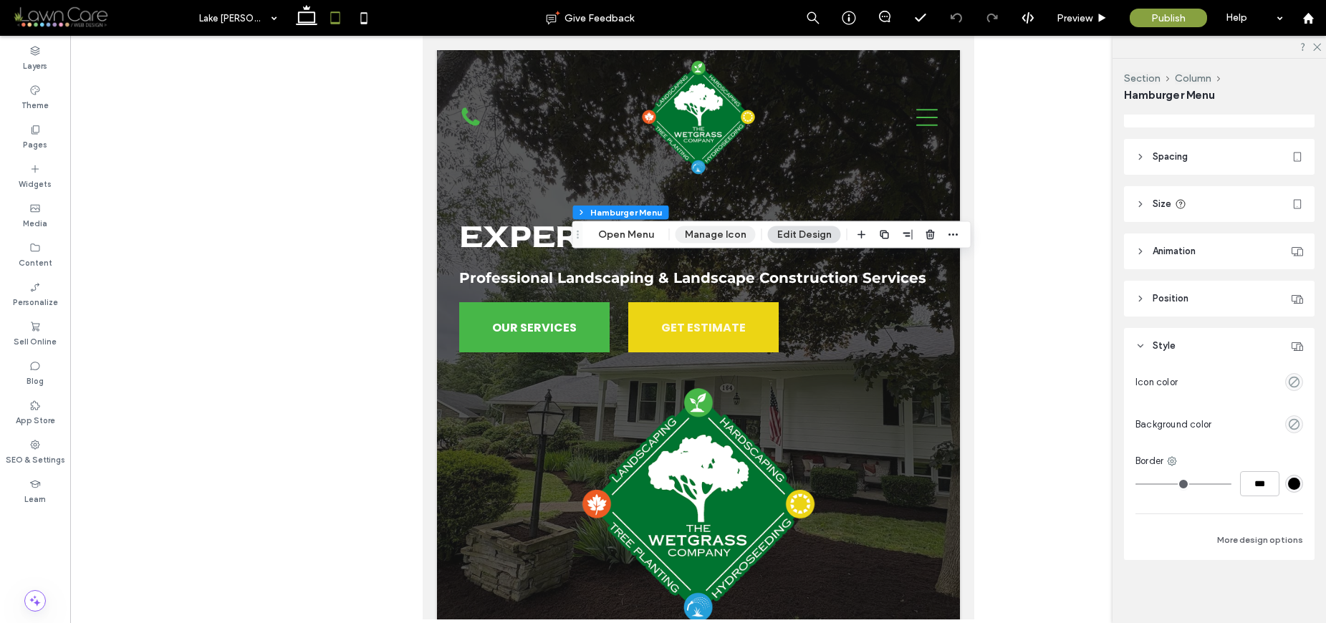
click at [727, 238] on button "Manage Icon" at bounding box center [715, 234] width 80 height 17
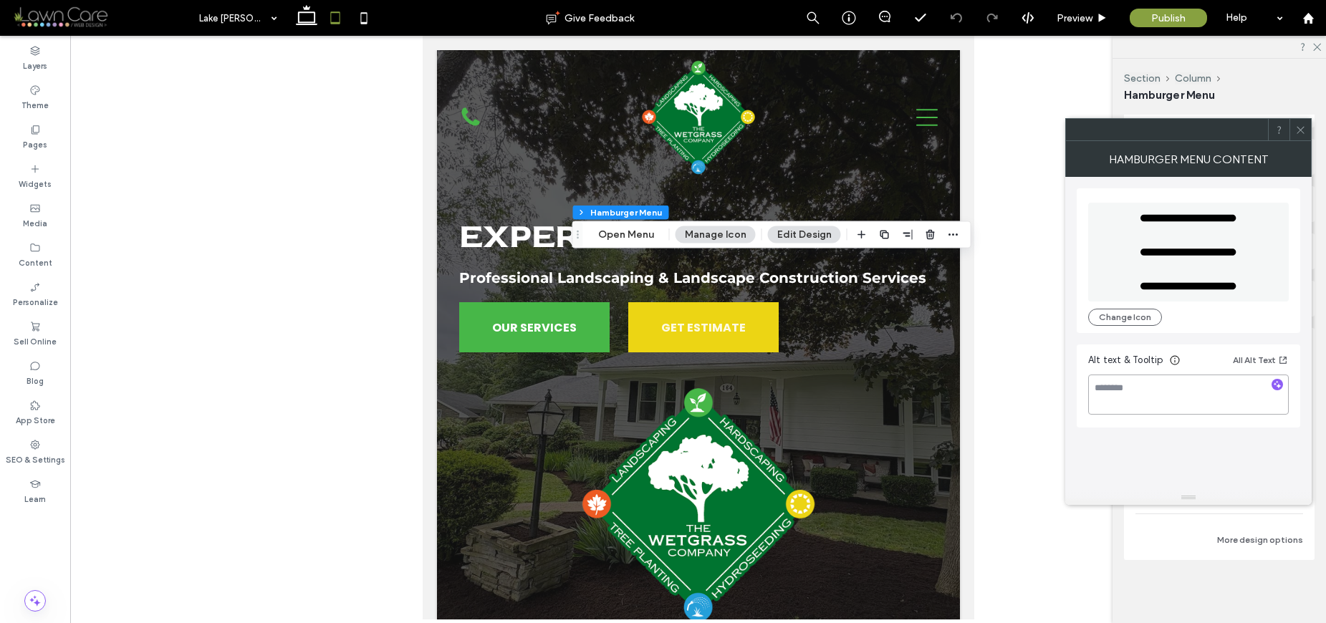
click at [1175, 386] on textarea at bounding box center [1188, 395] width 201 height 40
click at [1278, 132] on icon at bounding box center [1300, 130] width 11 height 11
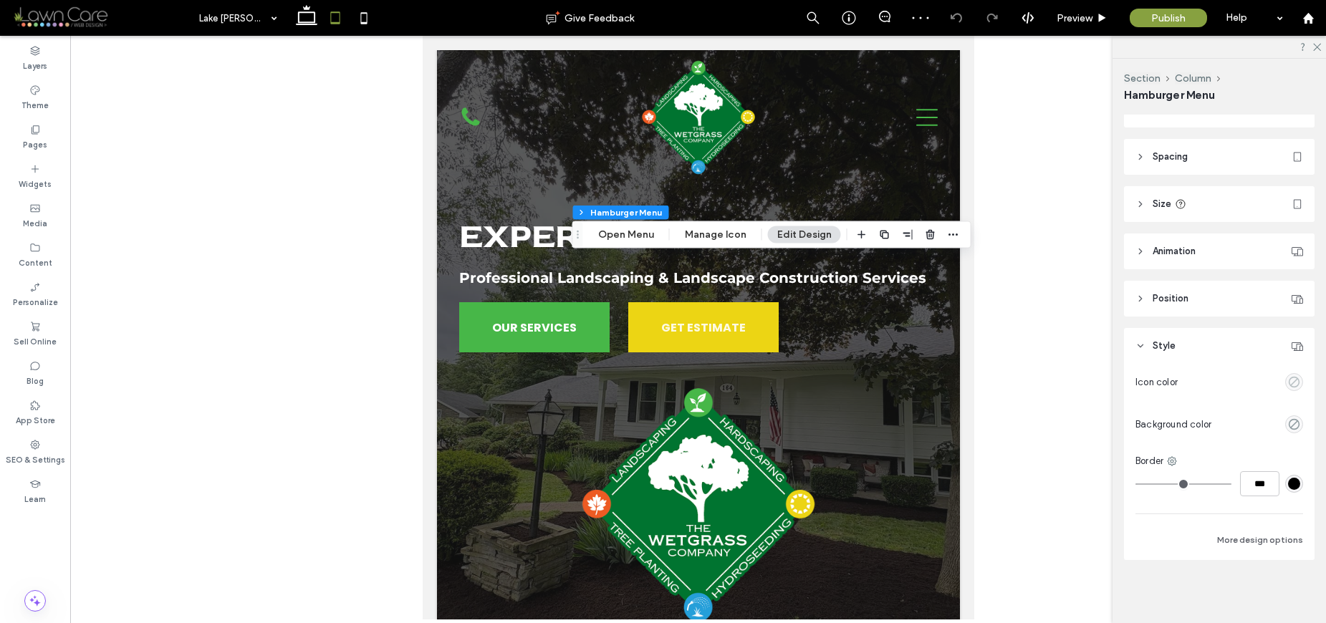
click at [1278, 386] on icon "empty color" at bounding box center [1294, 382] width 12 height 12
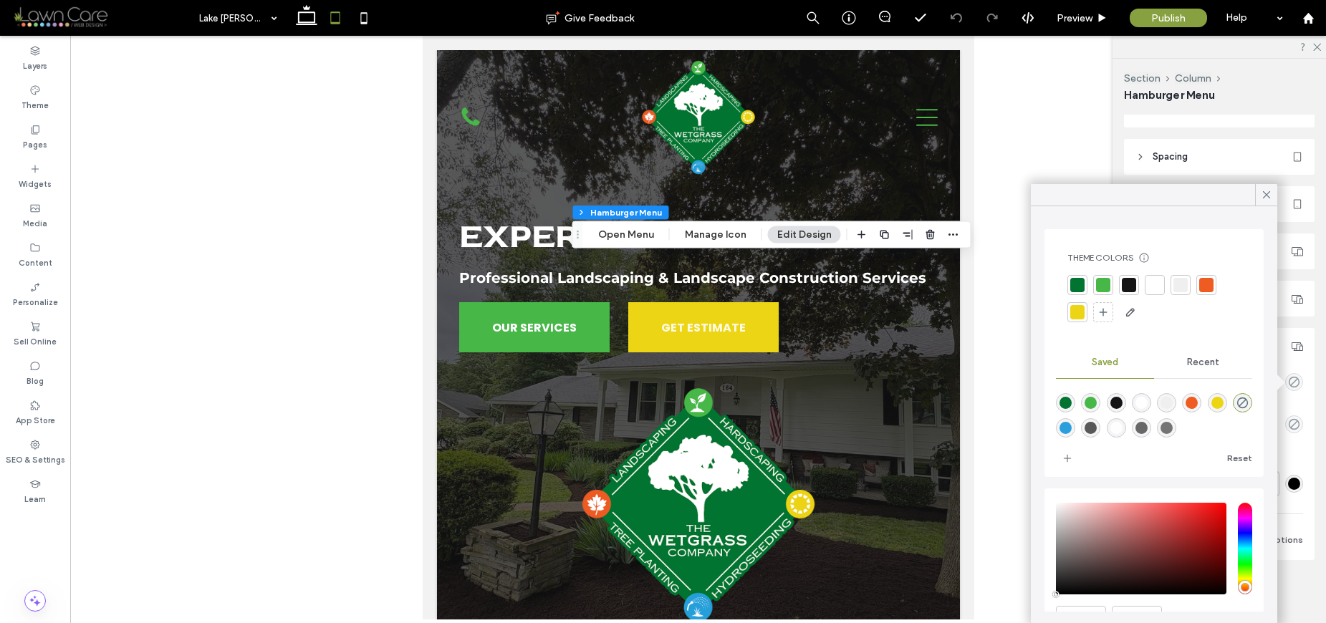
click at [1099, 284] on div at bounding box center [1103, 285] width 14 height 14
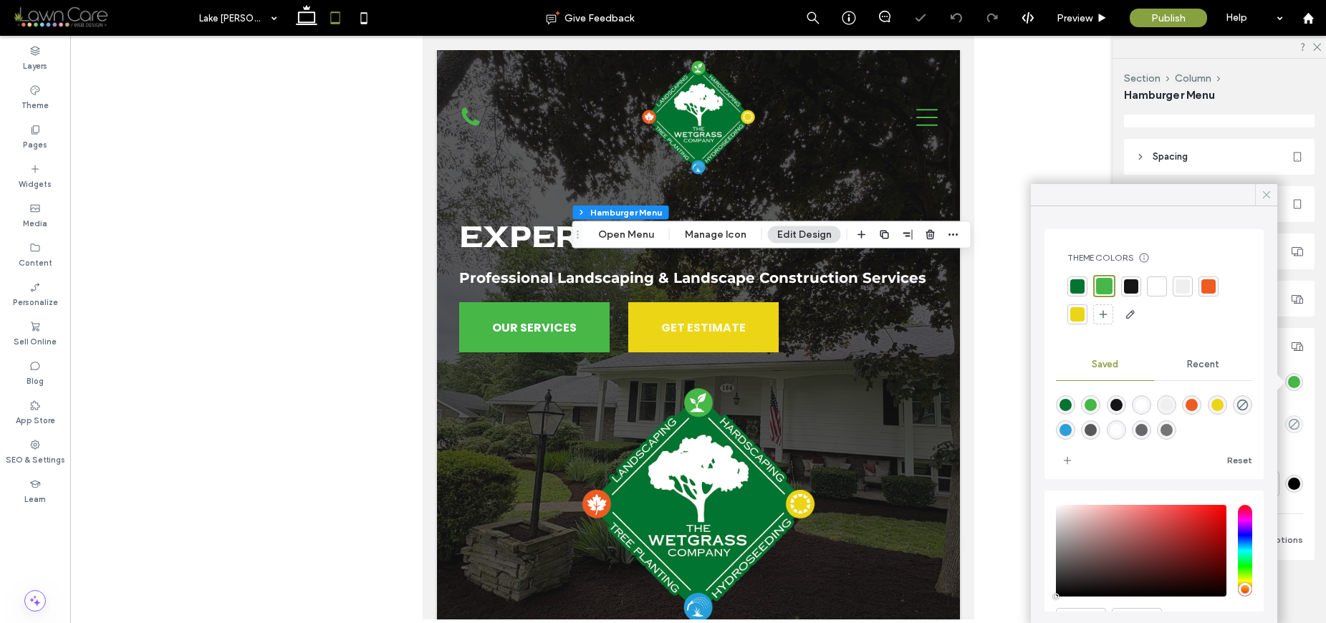
click at [1266, 192] on icon at bounding box center [1266, 194] width 13 height 13
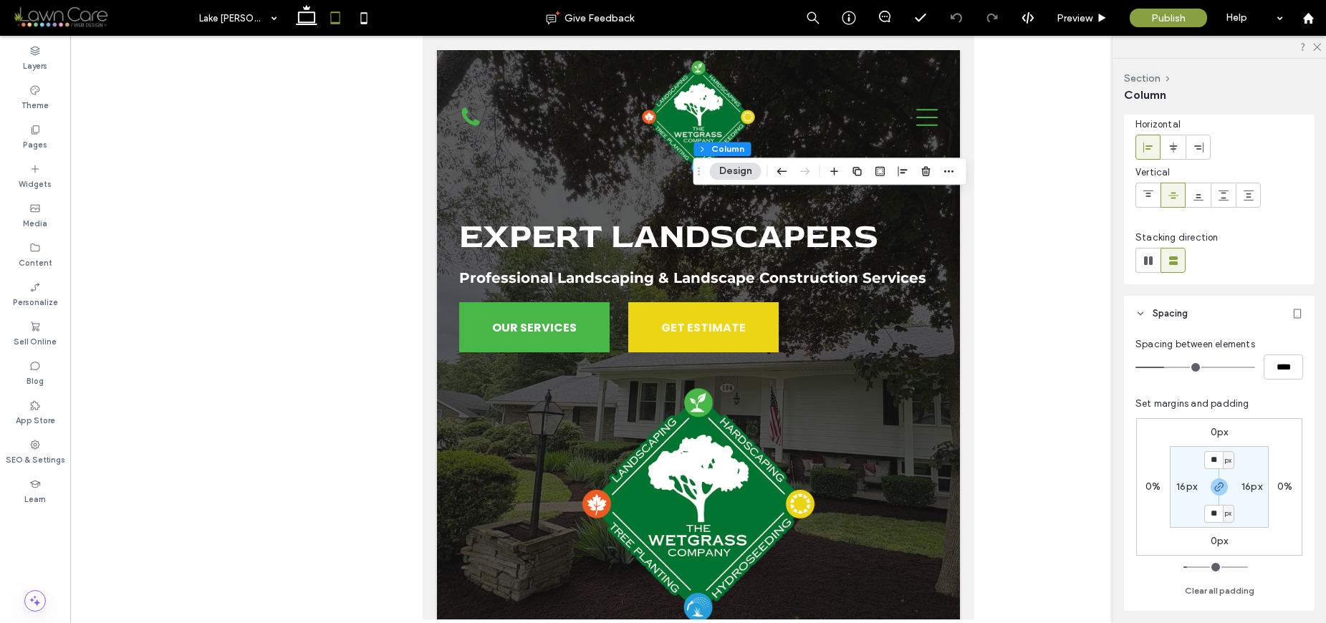
scroll to position [250, 0]
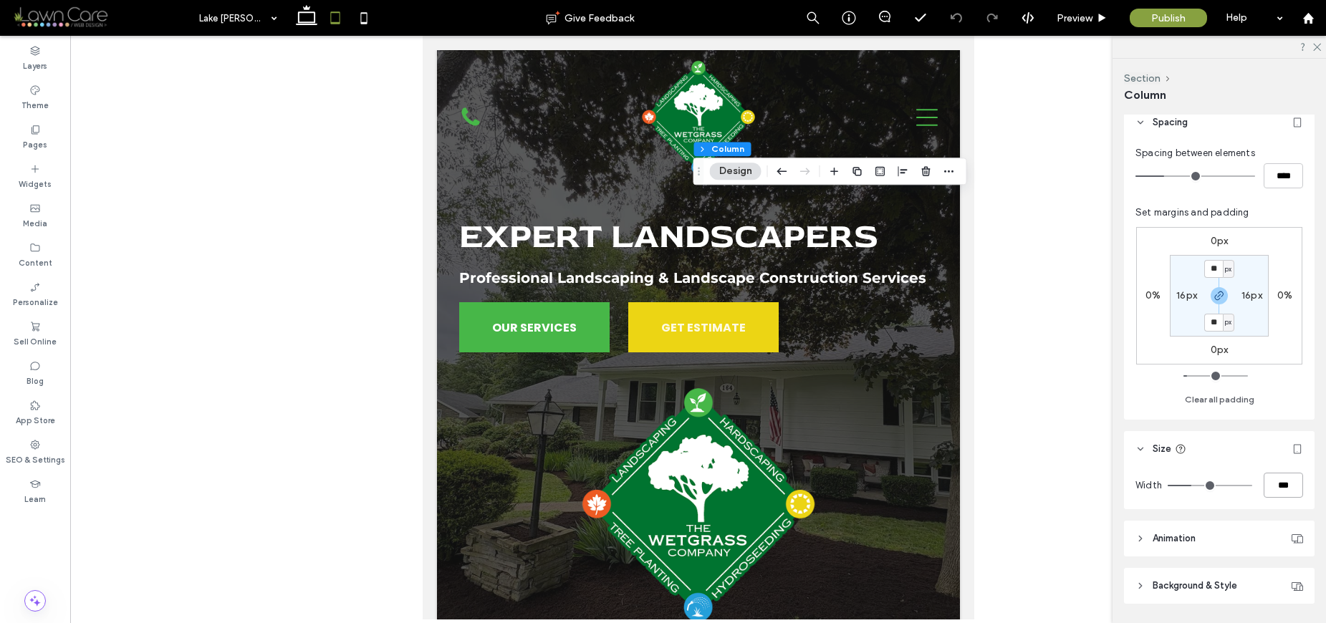
click at [1263, 484] on input "***" at bounding box center [1282, 485] width 39 height 25
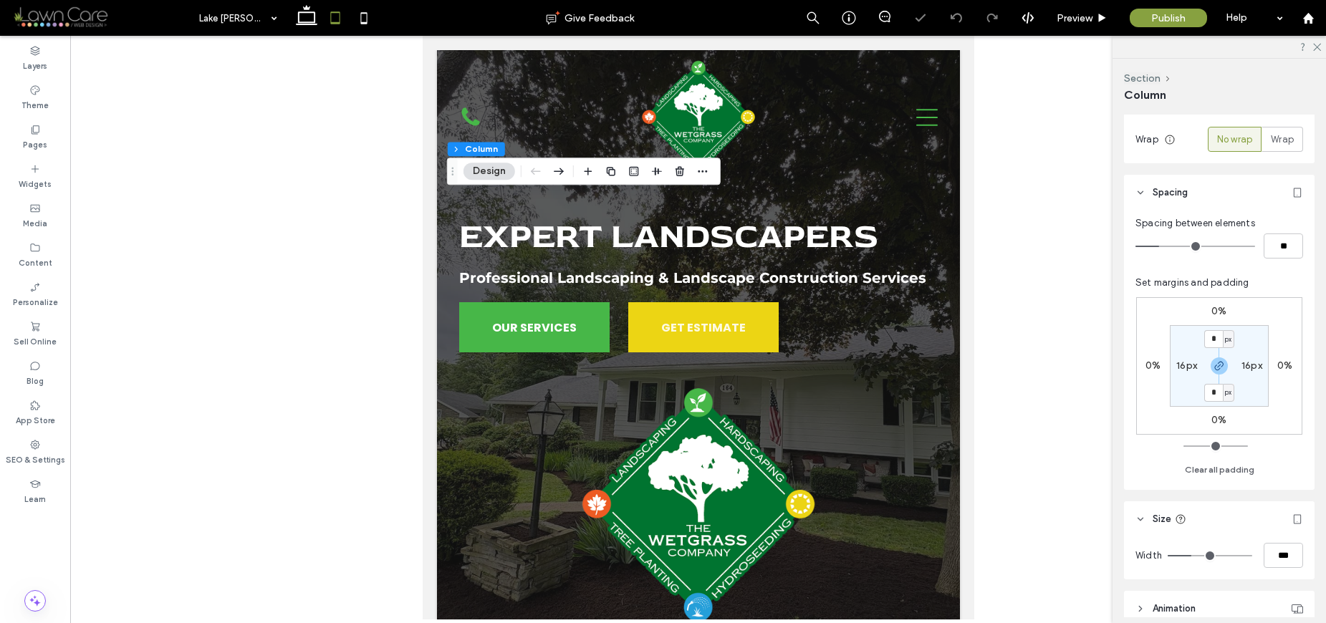
scroll to position [354, 0]
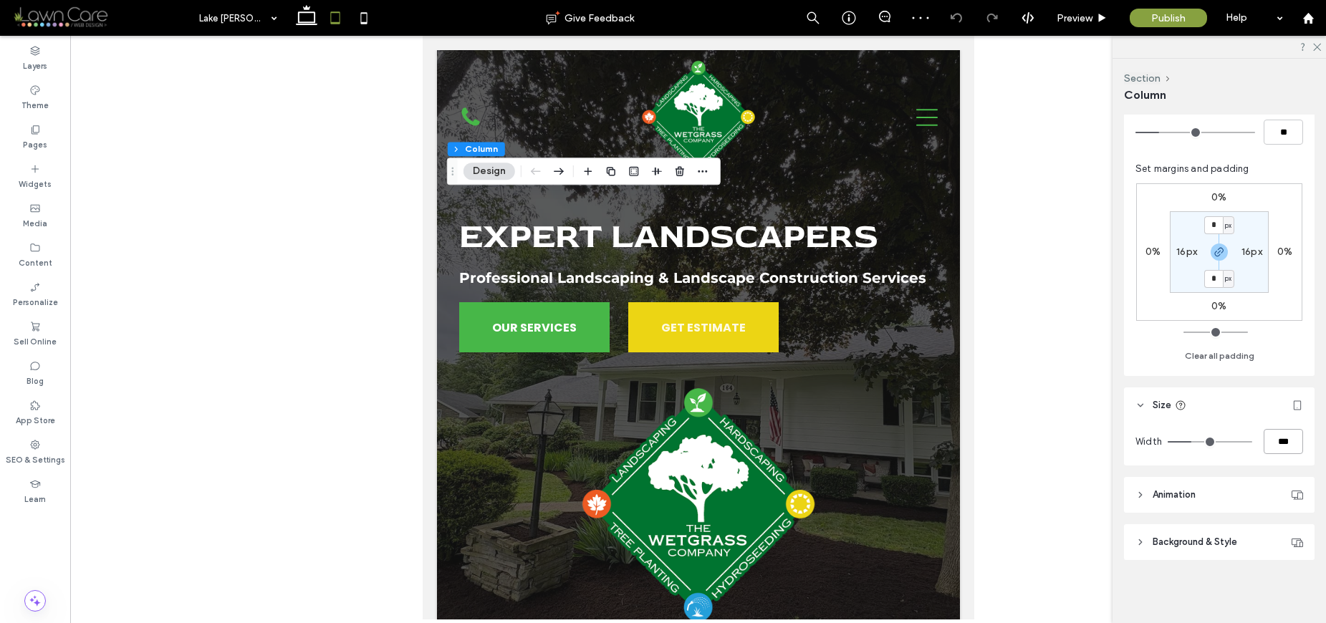
click at [1273, 447] on input "***" at bounding box center [1282, 441] width 39 height 25
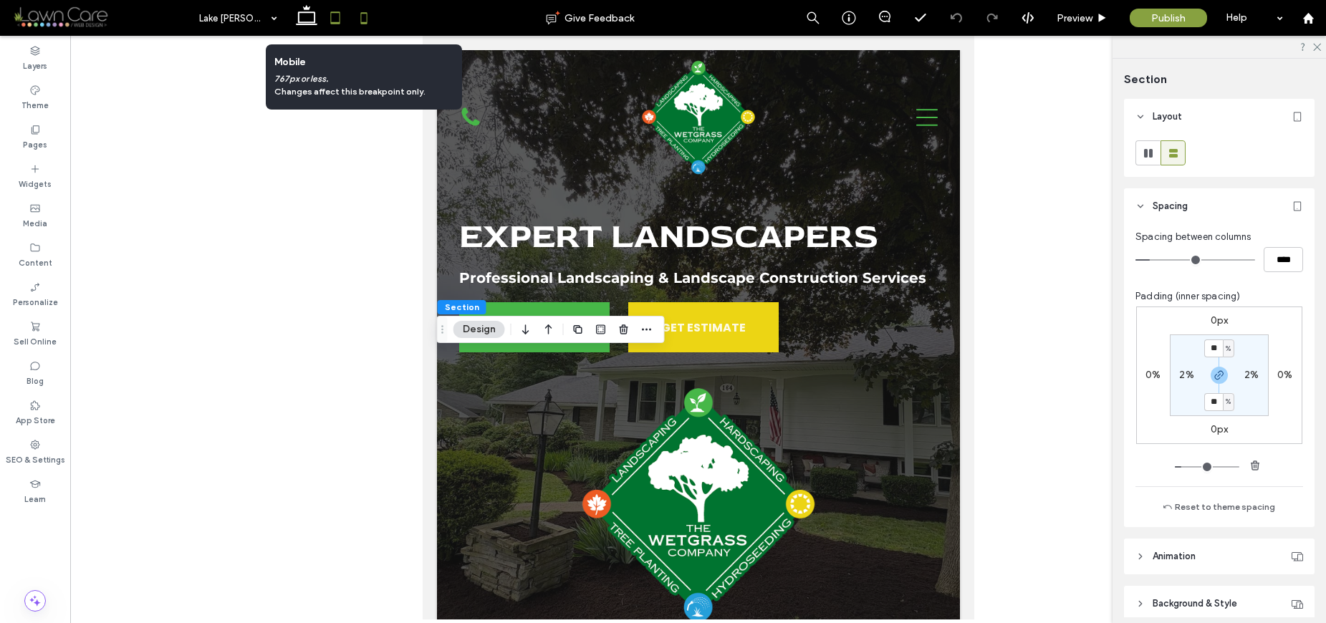
click at [370, 19] on icon at bounding box center [363, 18] width 29 height 29
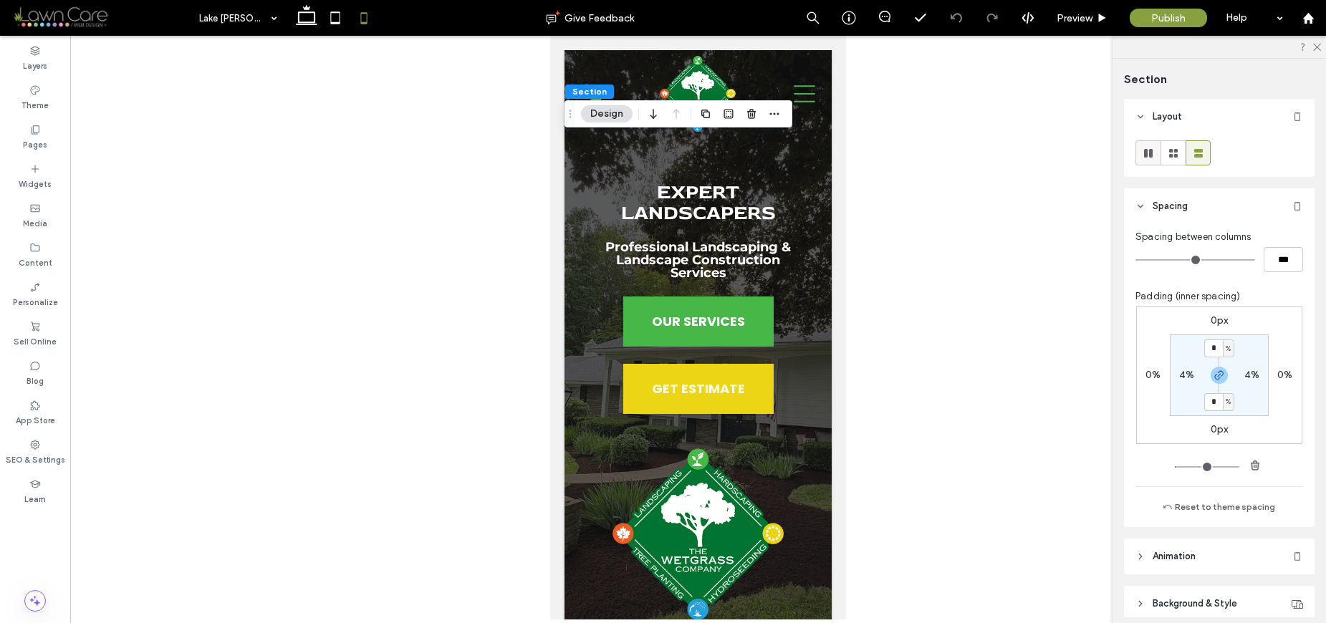
click at [1145, 154] on use at bounding box center [1148, 153] width 9 height 9
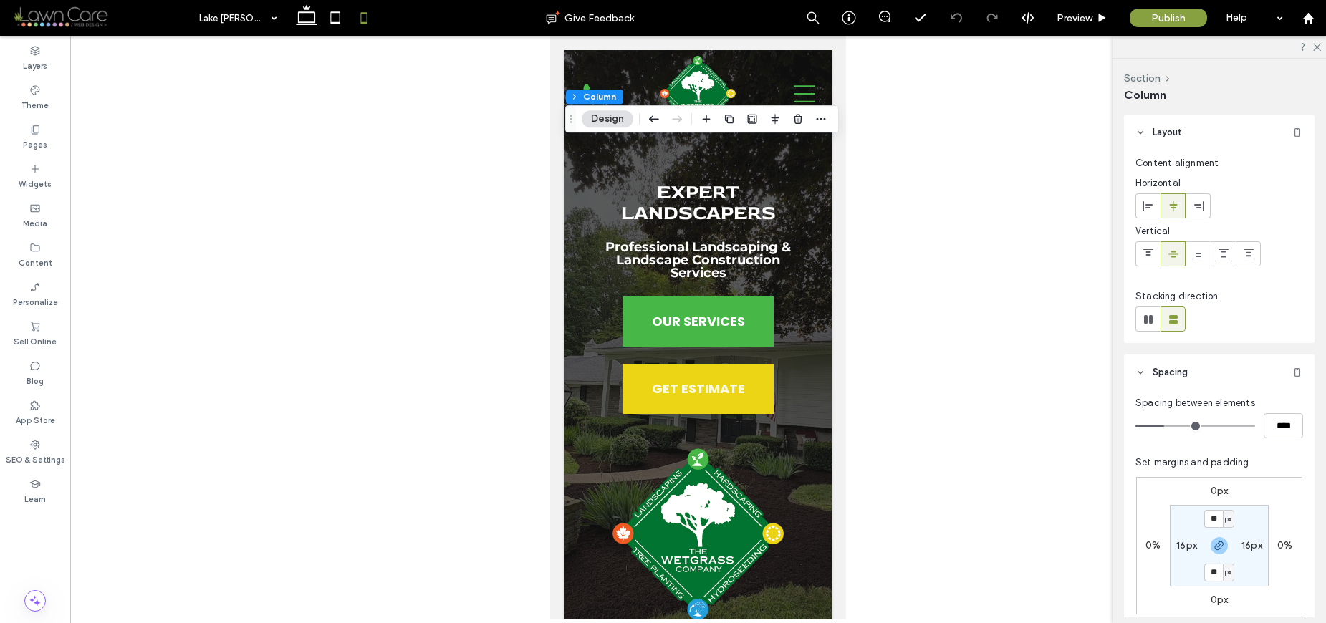
scroll to position [294, 0]
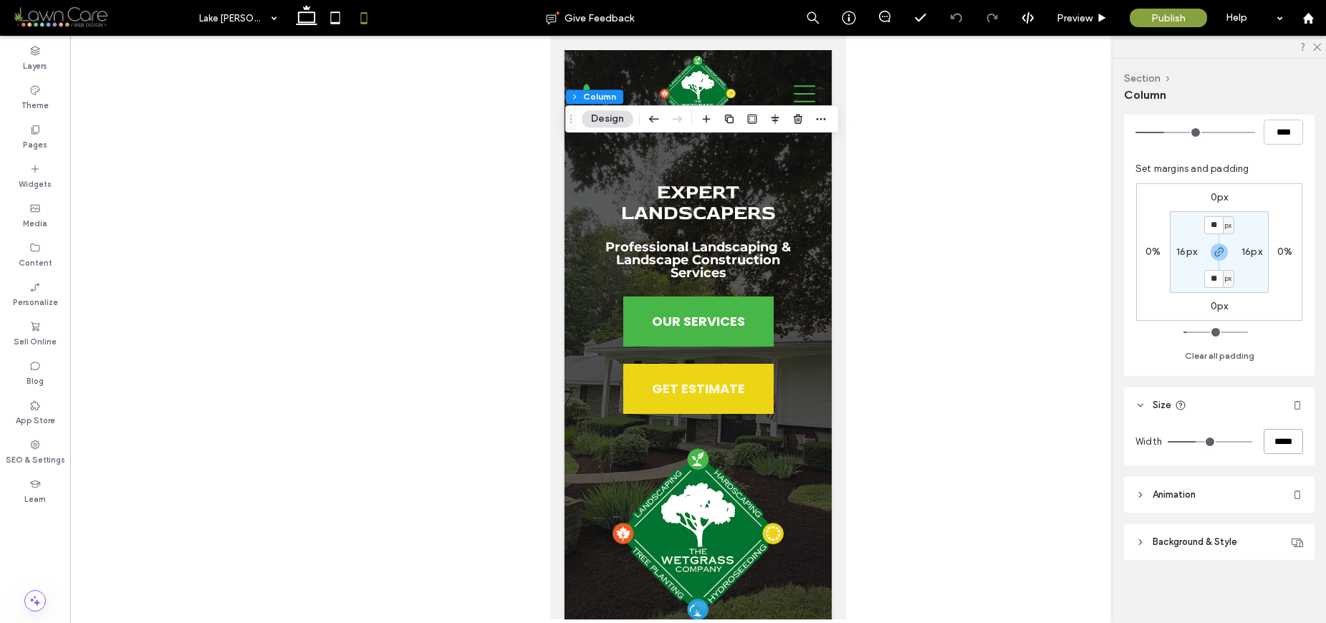
click at [1268, 443] on input "*****" at bounding box center [1282, 441] width 39 height 25
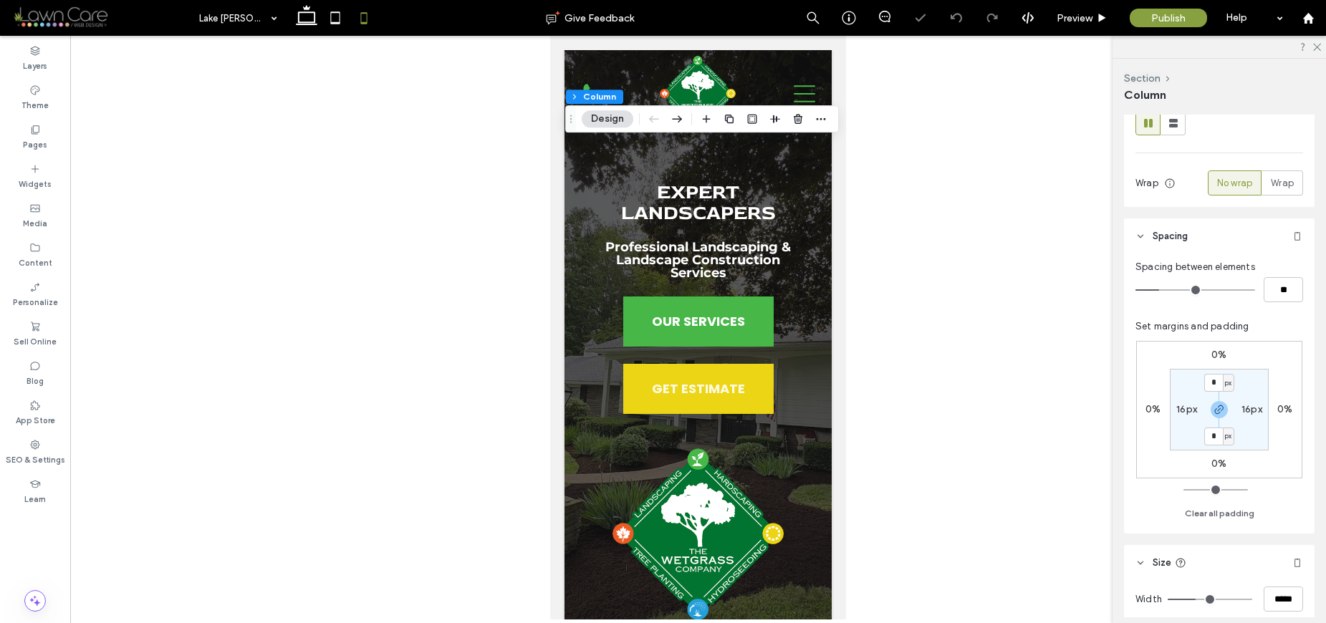
scroll to position [240, 0]
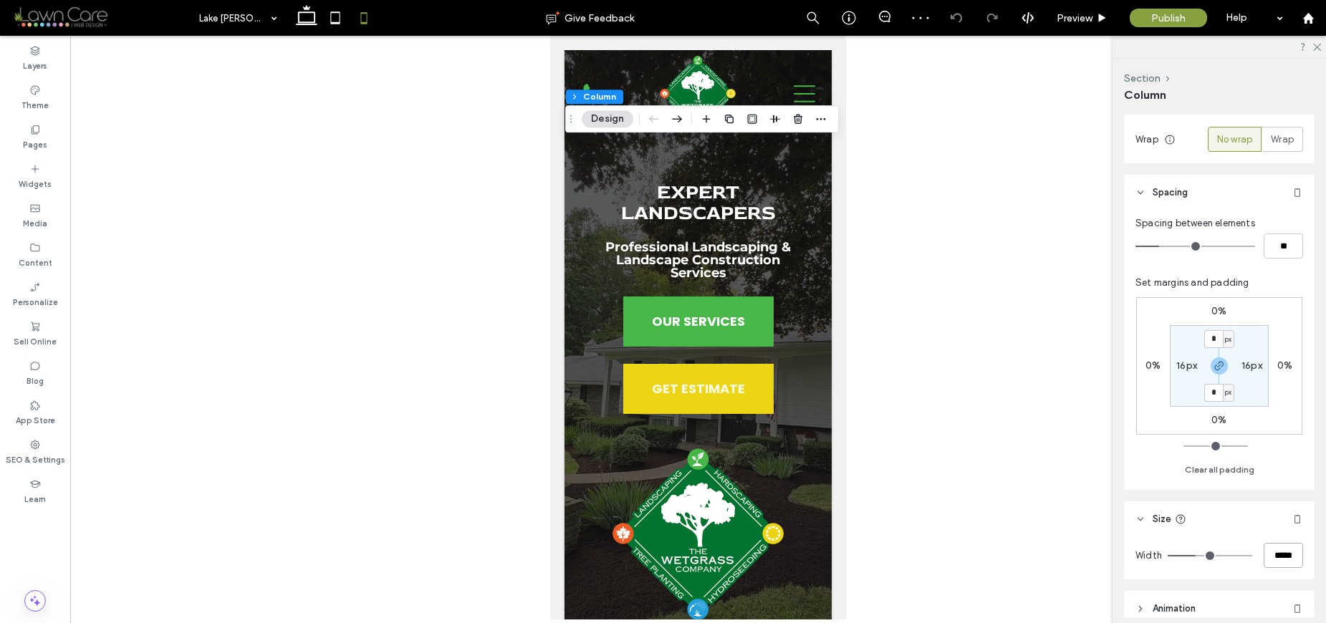
click at [1276, 554] on input "*****" at bounding box center [1282, 555] width 39 height 25
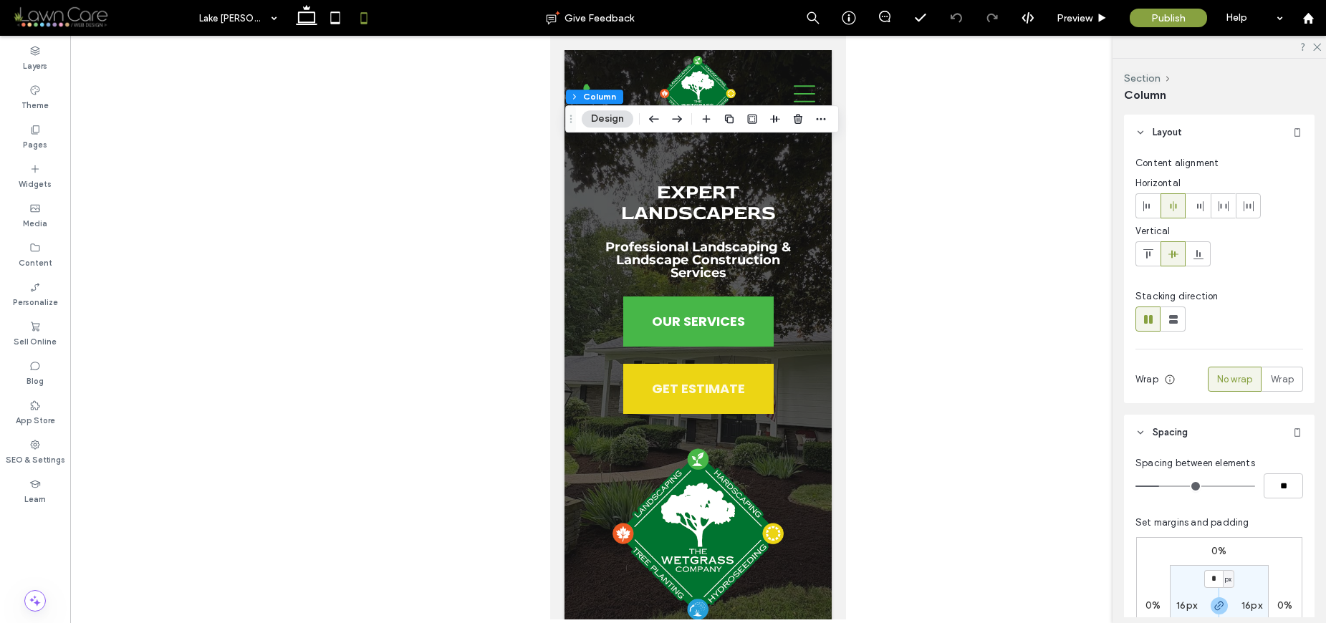
scroll to position [354, 0]
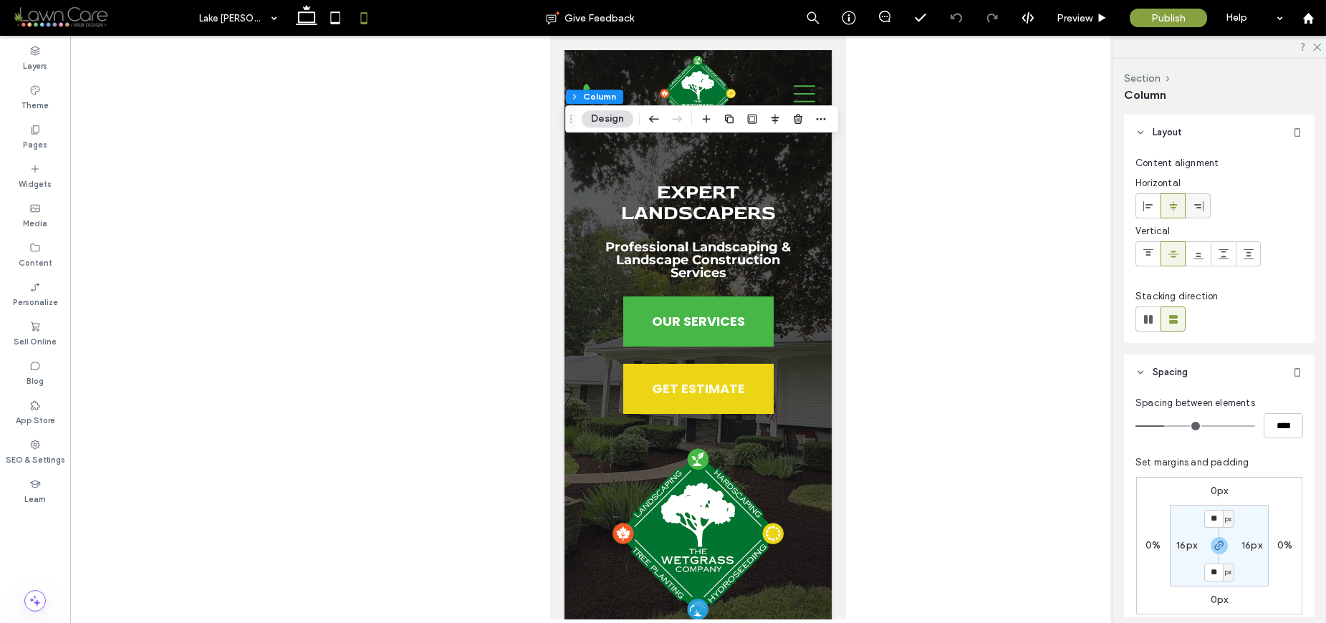
click at [1198, 206] on use at bounding box center [1198, 206] width 9 height 10
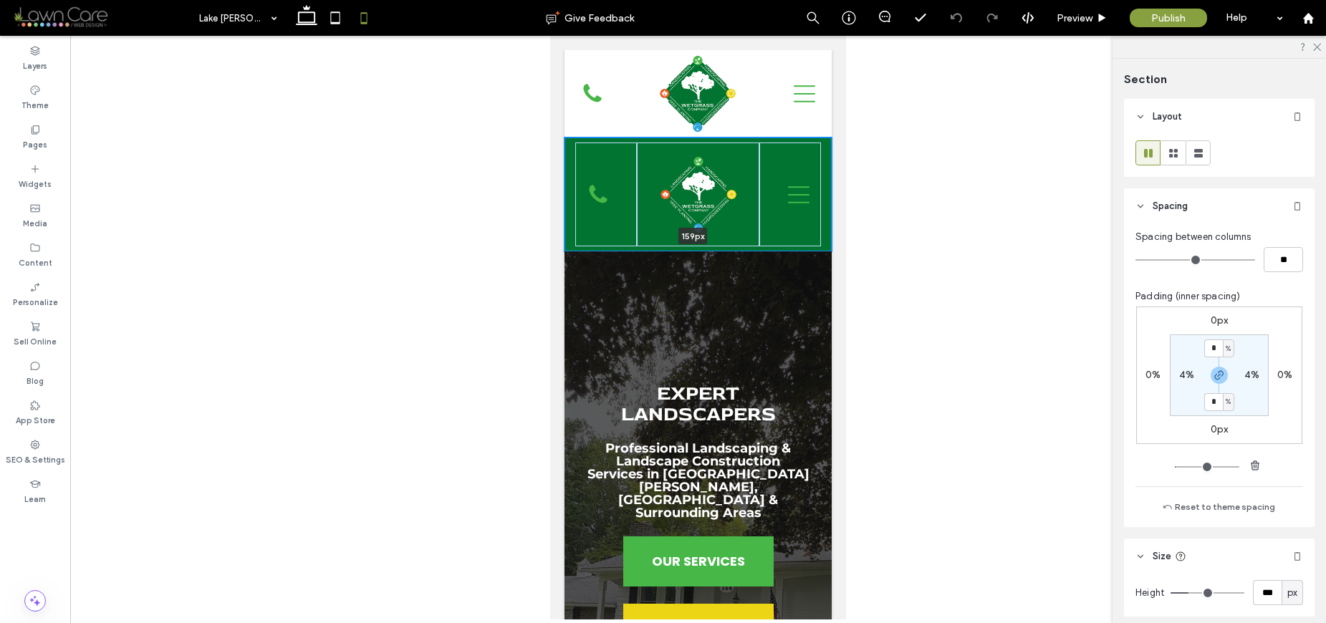
type input "***"
click at [817, 251] on div at bounding box center [692, 252] width 256 height 7
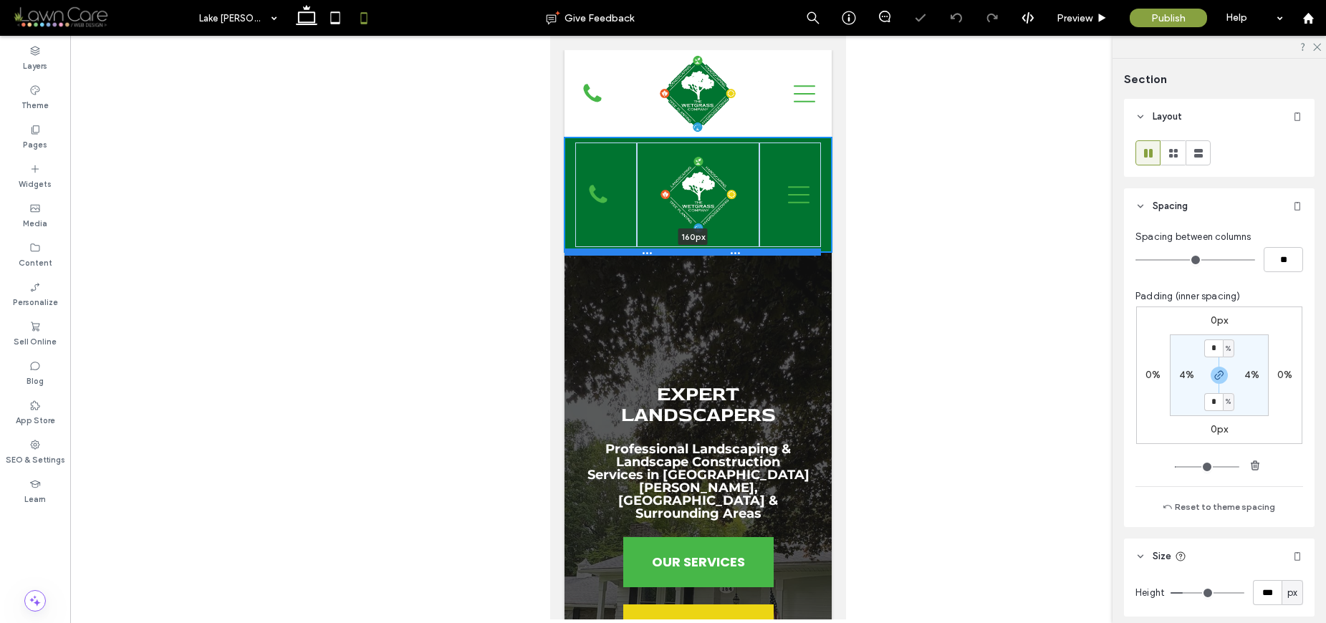
type input "***"
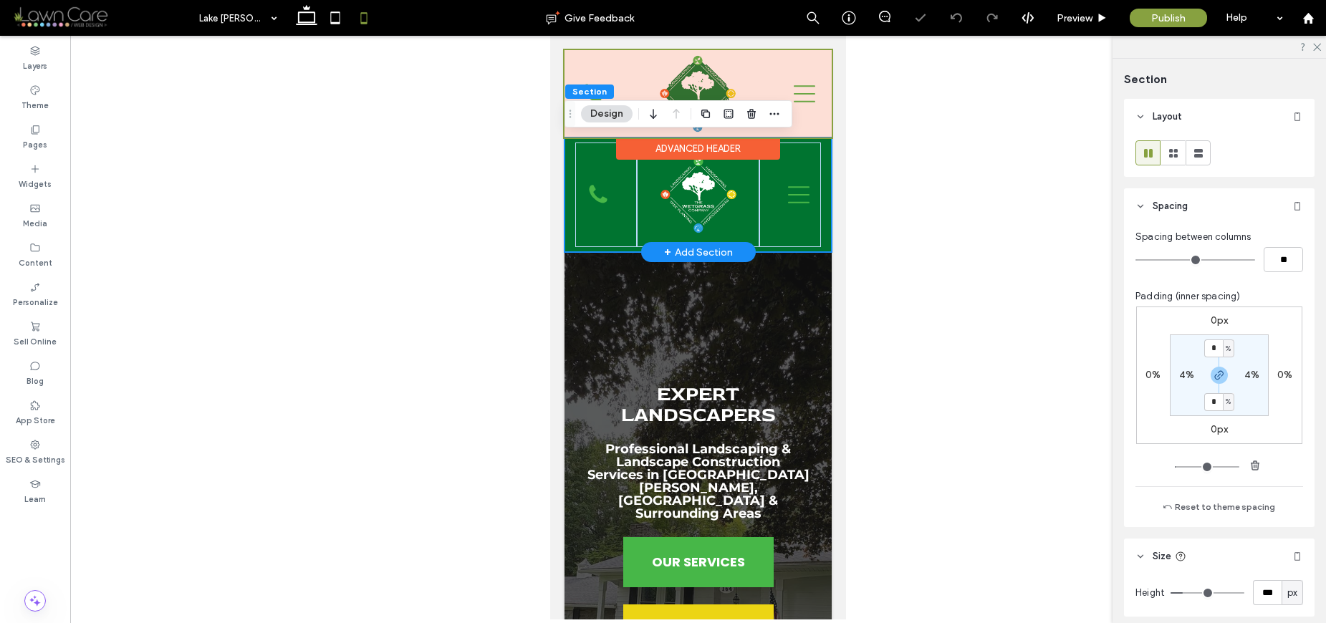
click at [817, 127] on div at bounding box center [697, 93] width 267 height 87
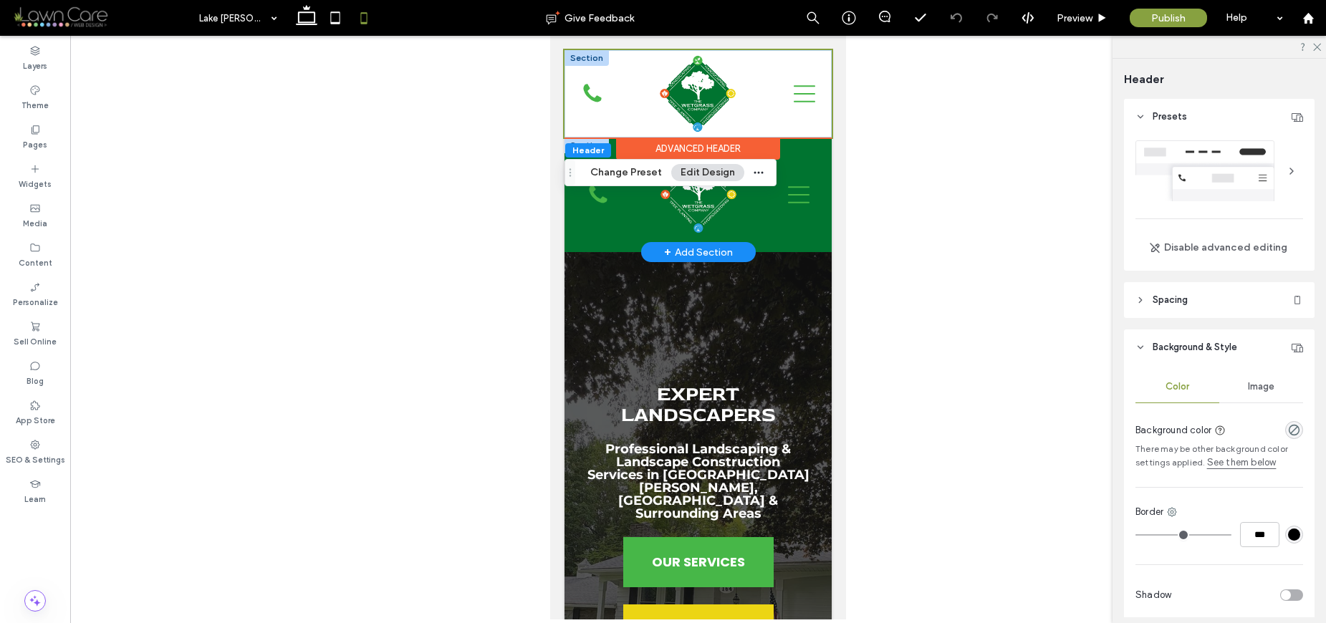
click at [579, 61] on div at bounding box center [586, 58] width 44 height 16
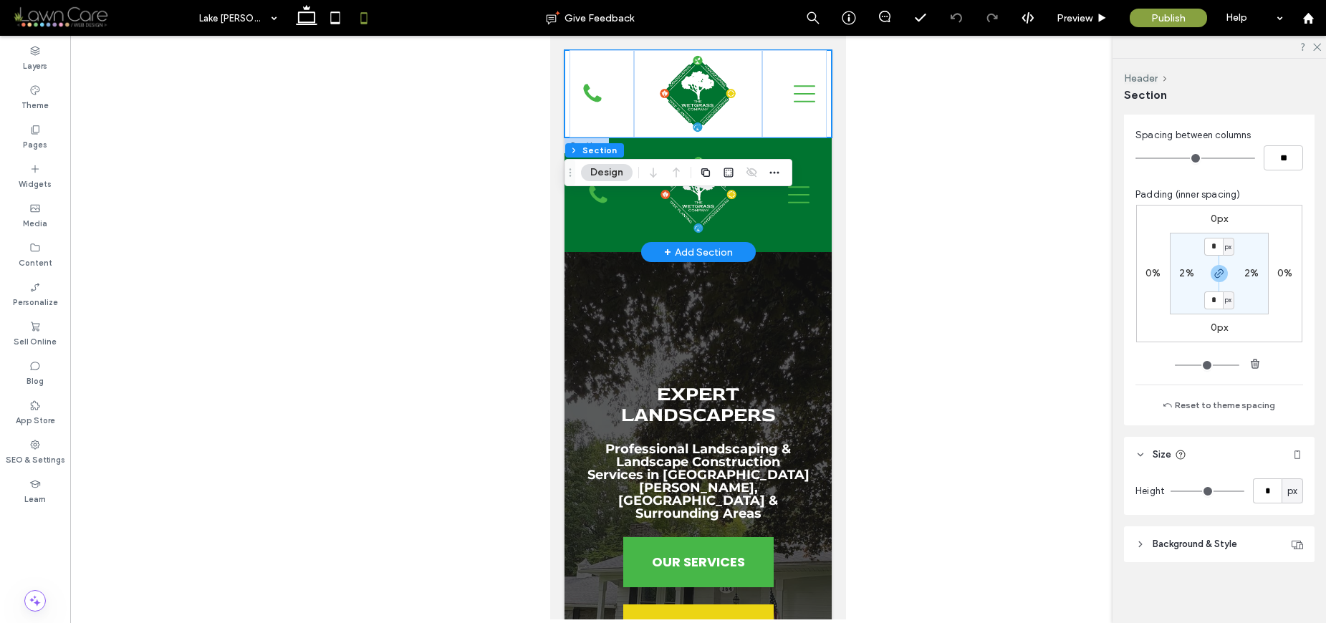
scroll to position [77, 0]
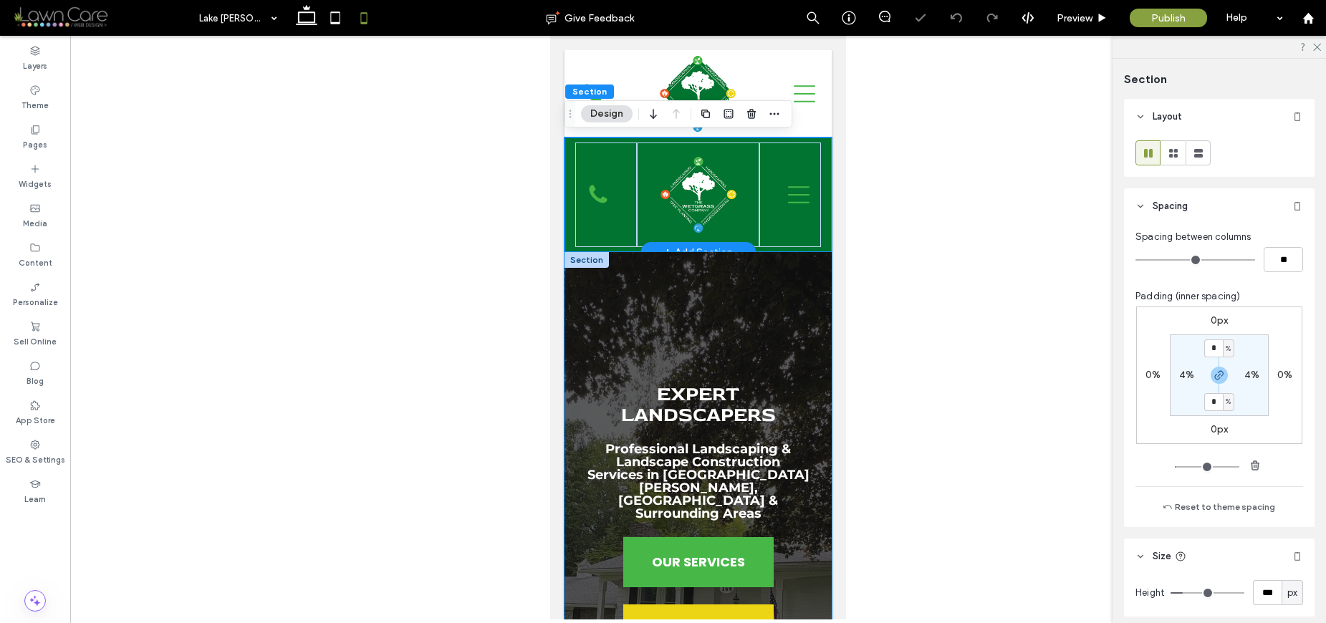
click at [792, 329] on div "Expert Landscapers Professional Landscaping & Landscape Construction Services i…" at bounding box center [697, 583] width 267 height 663
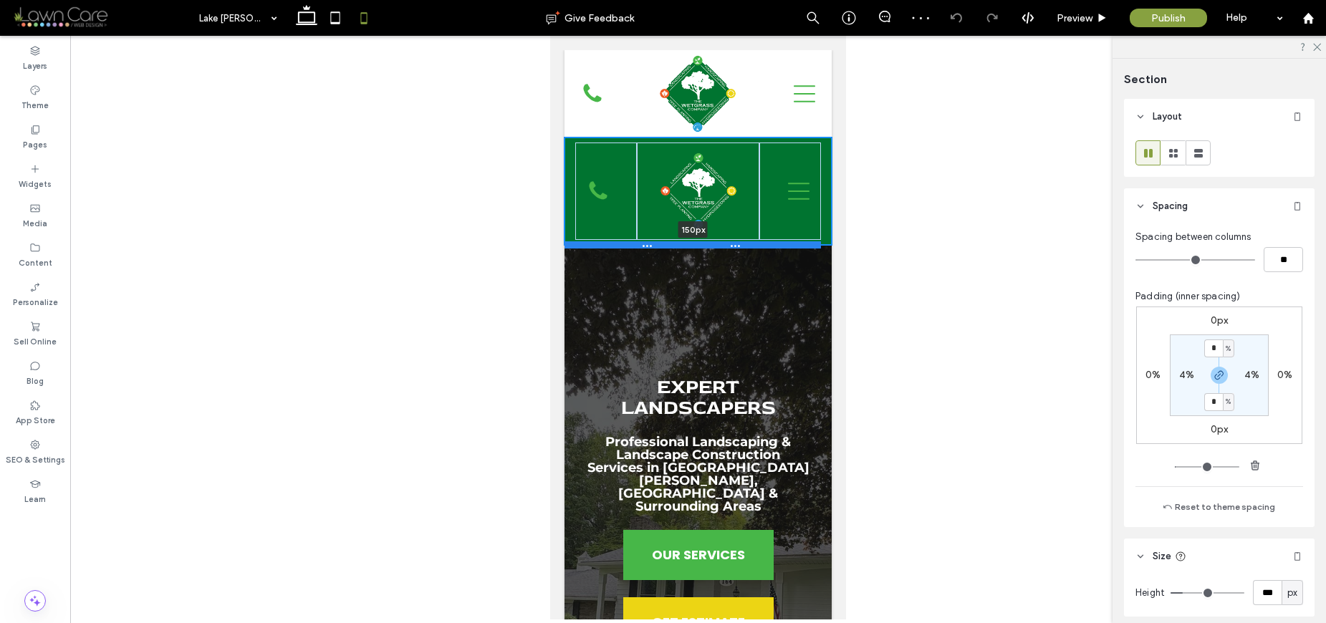
drag, startPoint x: 815, startPoint y: 253, endPoint x: 819, endPoint y: 246, distance: 8.0
click at [819, 246] on div at bounding box center [692, 244] width 256 height 7
type input "***"
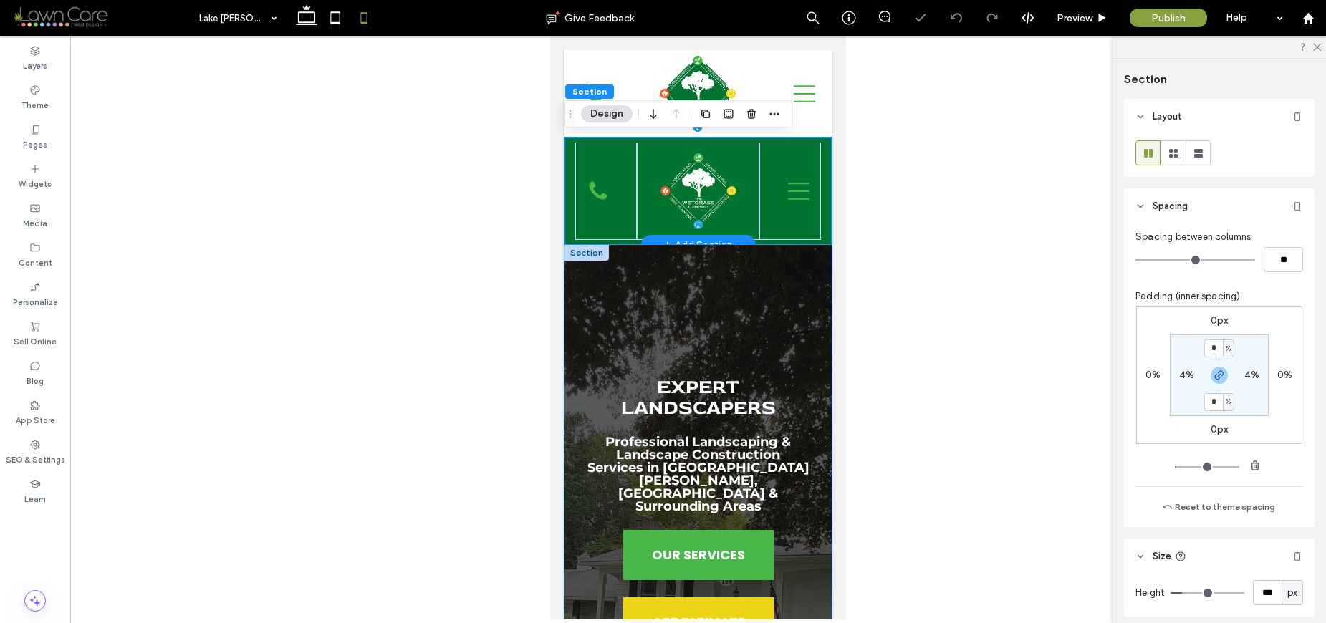
click at [792, 301] on div "Expert Landscapers Professional Landscaping & Landscape Construction Services i…" at bounding box center [697, 576] width 267 height 663
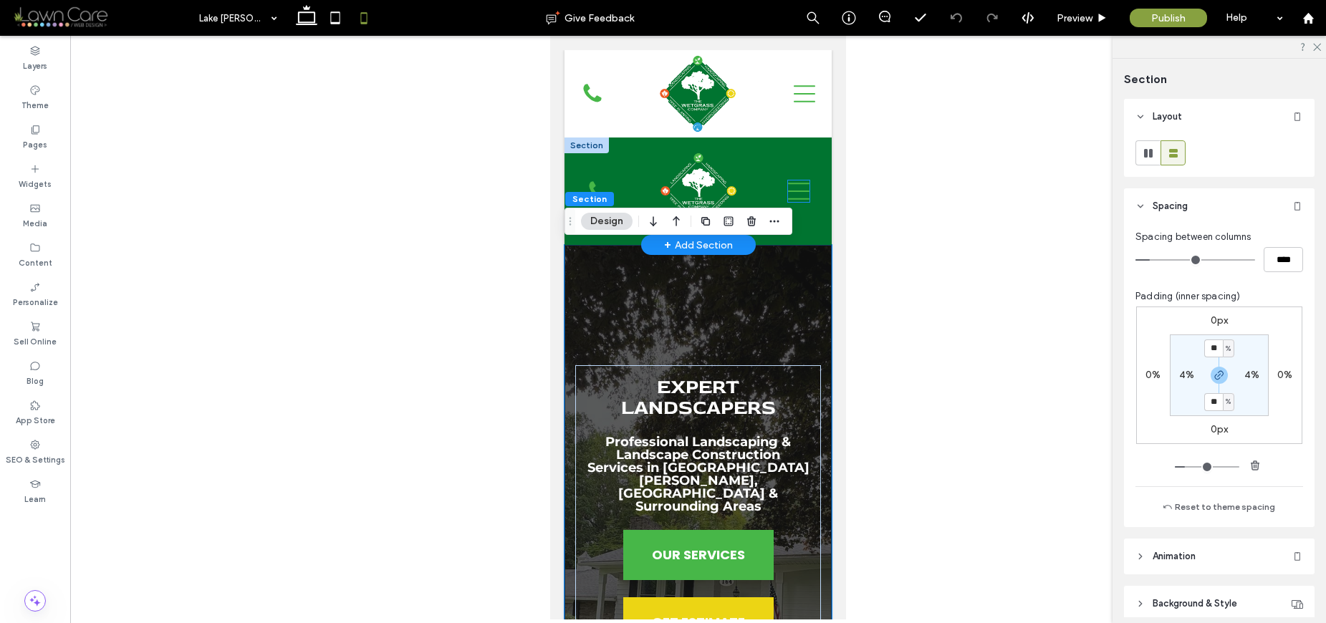
click at [793, 187] on icon "Navigation Menu" at bounding box center [798, 190] width 21 height 21
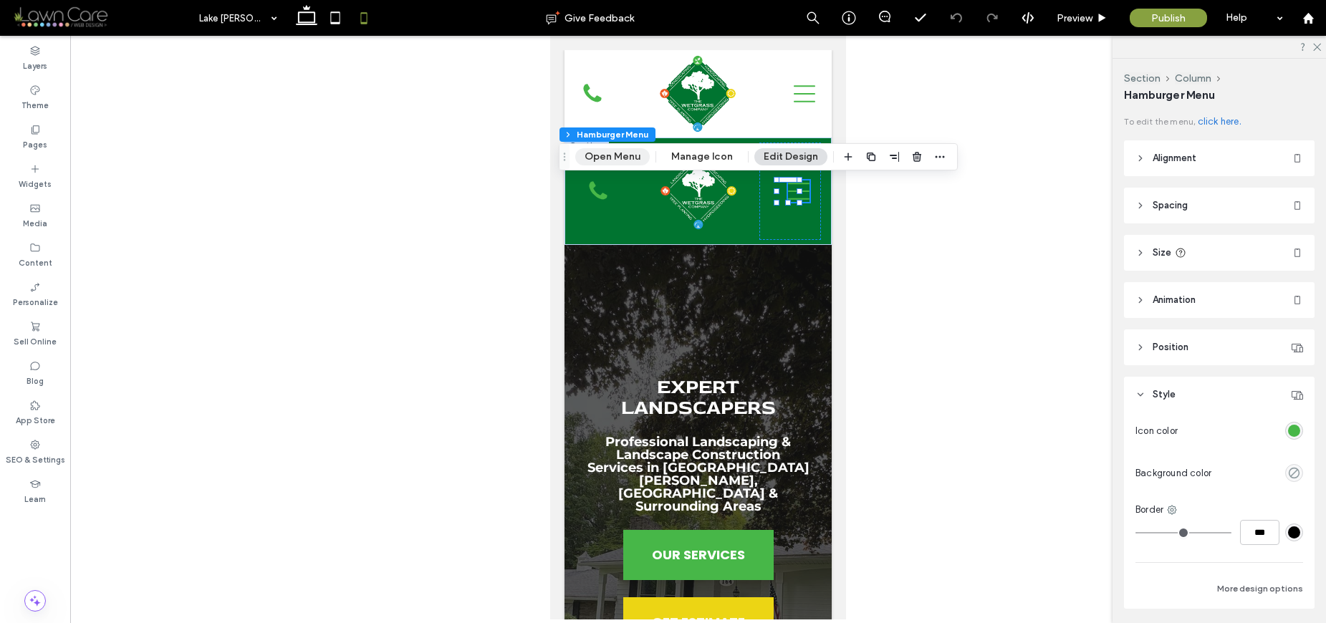
click at [622, 154] on button "Open Menu" at bounding box center [612, 156] width 74 height 17
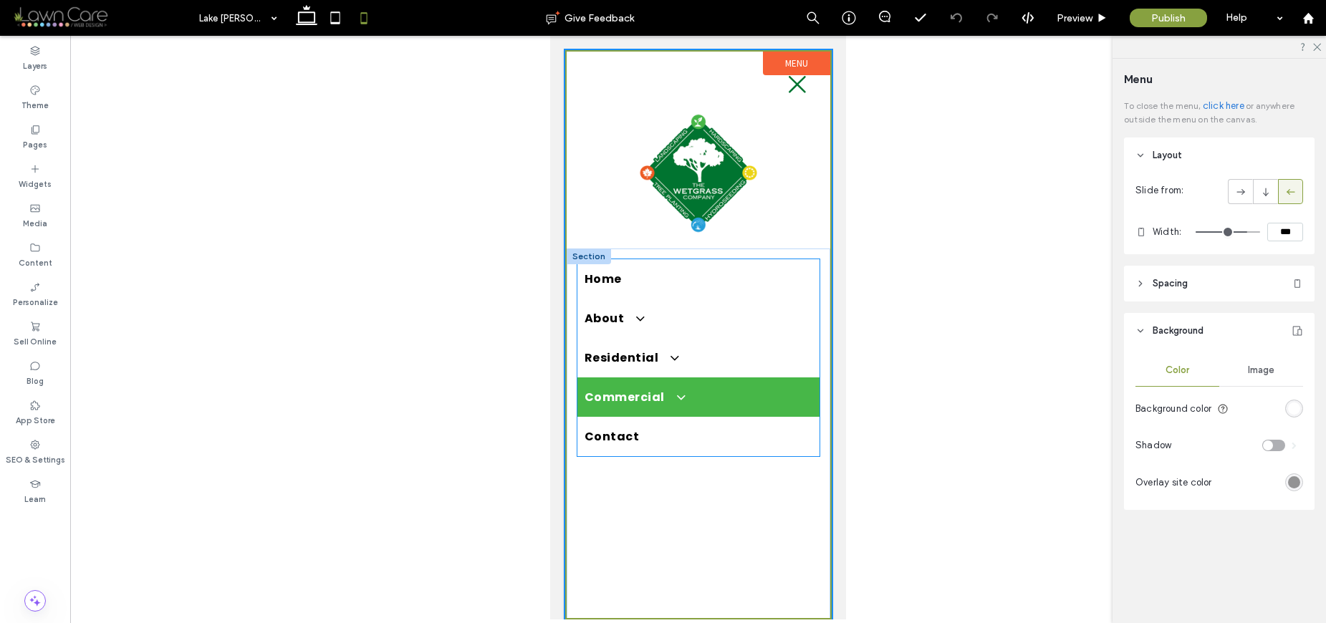
click at [651, 402] on span "Commercial" at bounding box center [633, 397] width 98 height 18
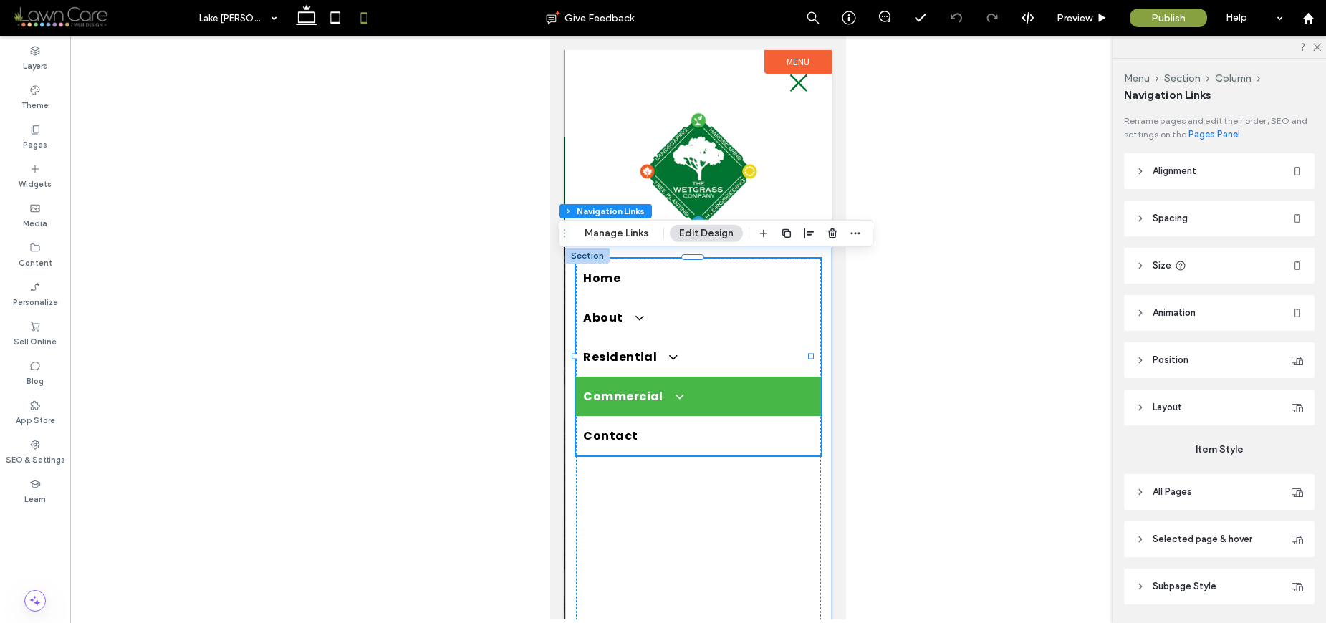
click at [664, 395] on span at bounding box center [672, 395] width 24 height 15
click at [680, 392] on span at bounding box center [672, 395] width 24 height 15
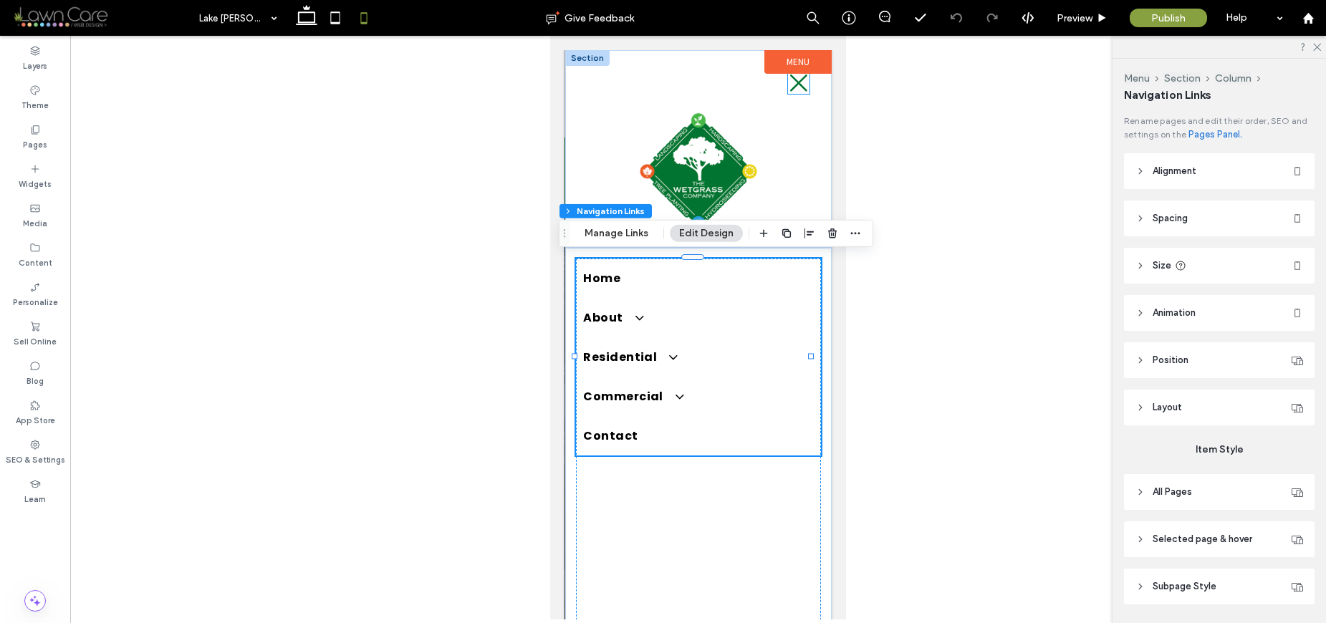
click at [790, 83] on icon at bounding box center [798, 82] width 17 height 17
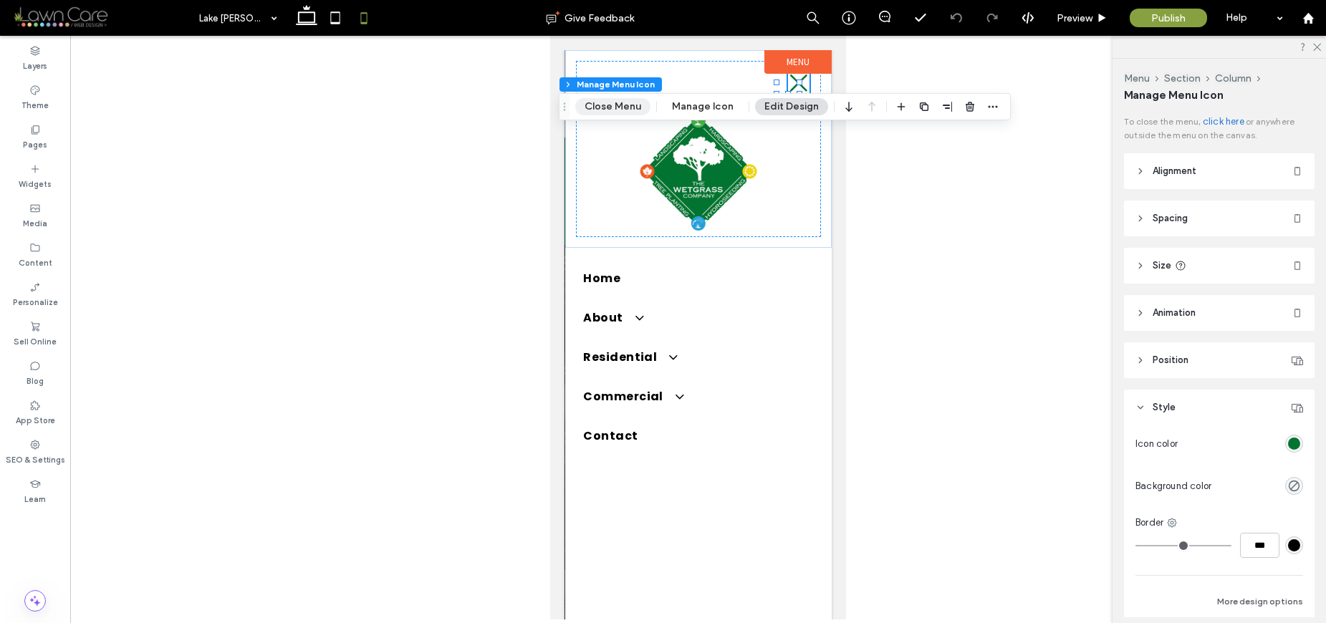
click at [618, 99] on button "Close Menu" at bounding box center [612, 106] width 75 height 17
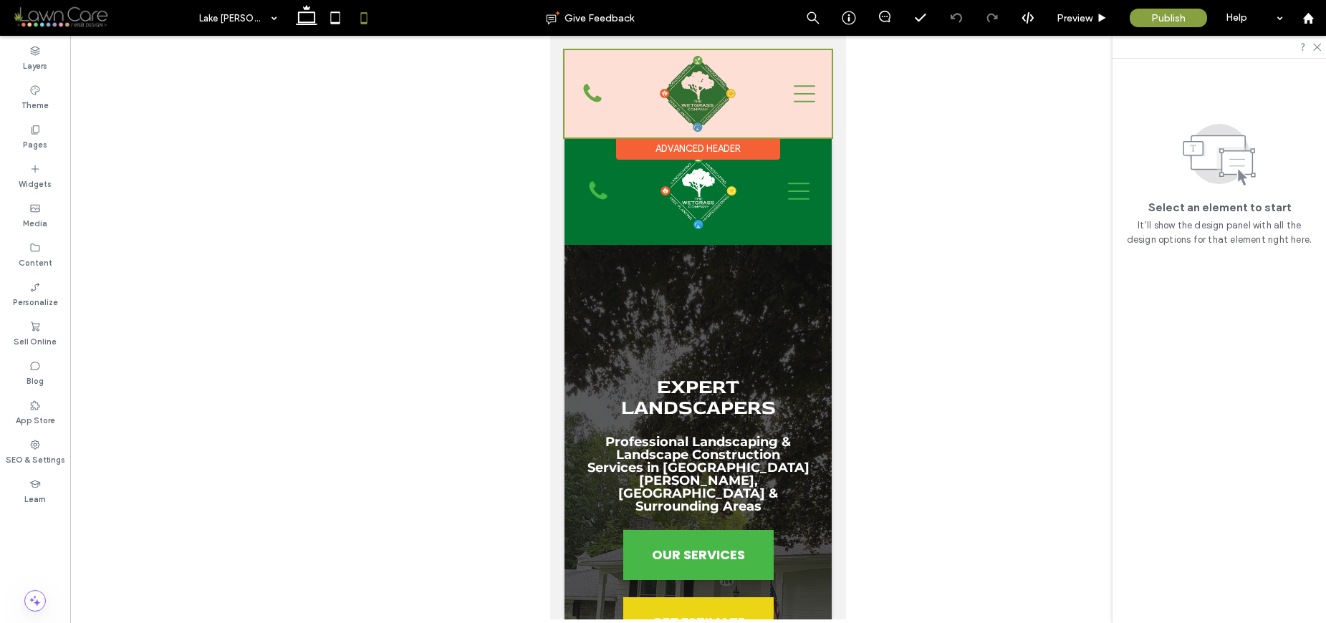
click at [804, 102] on div at bounding box center [697, 93] width 267 height 87
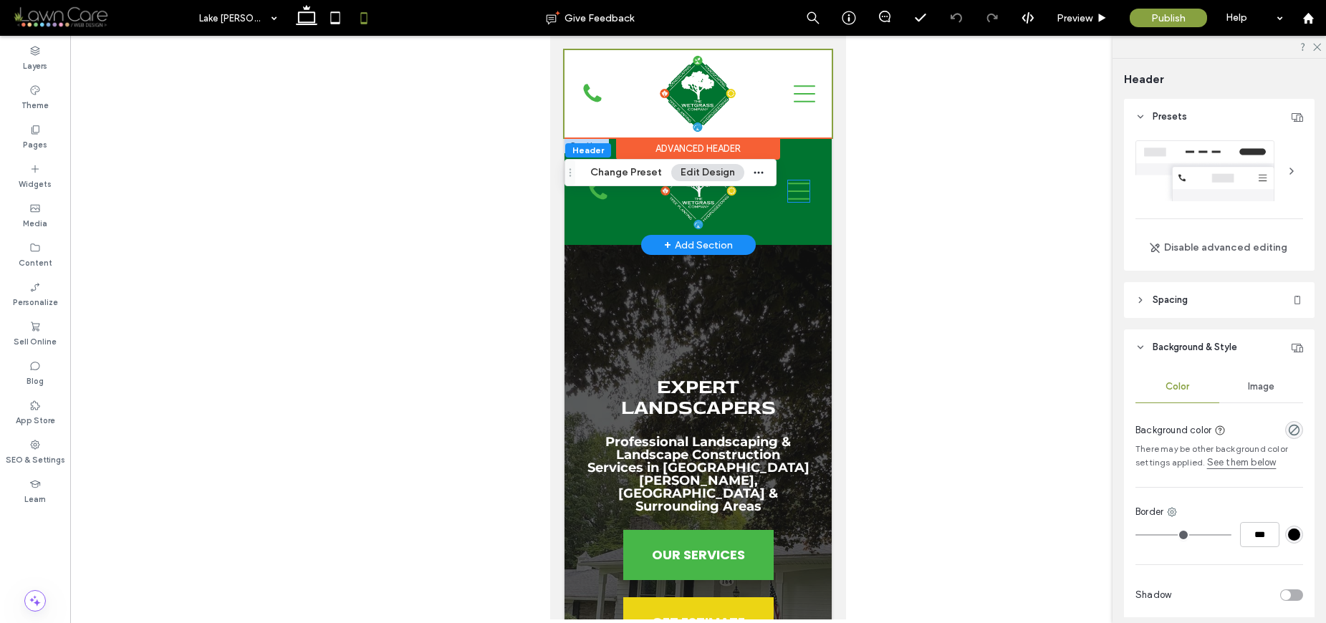
click at [788, 190] on icon "Navigation Menu" at bounding box center [798, 190] width 21 height 21
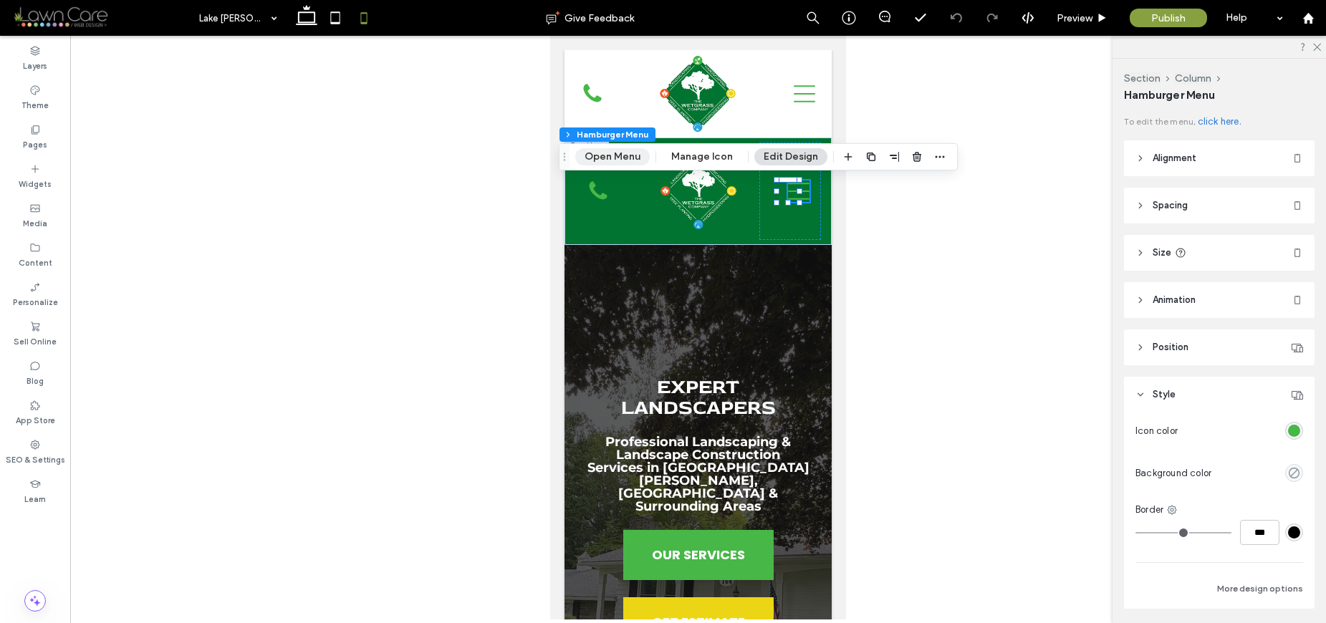
click at [625, 155] on button "Open Menu" at bounding box center [612, 156] width 74 height 17
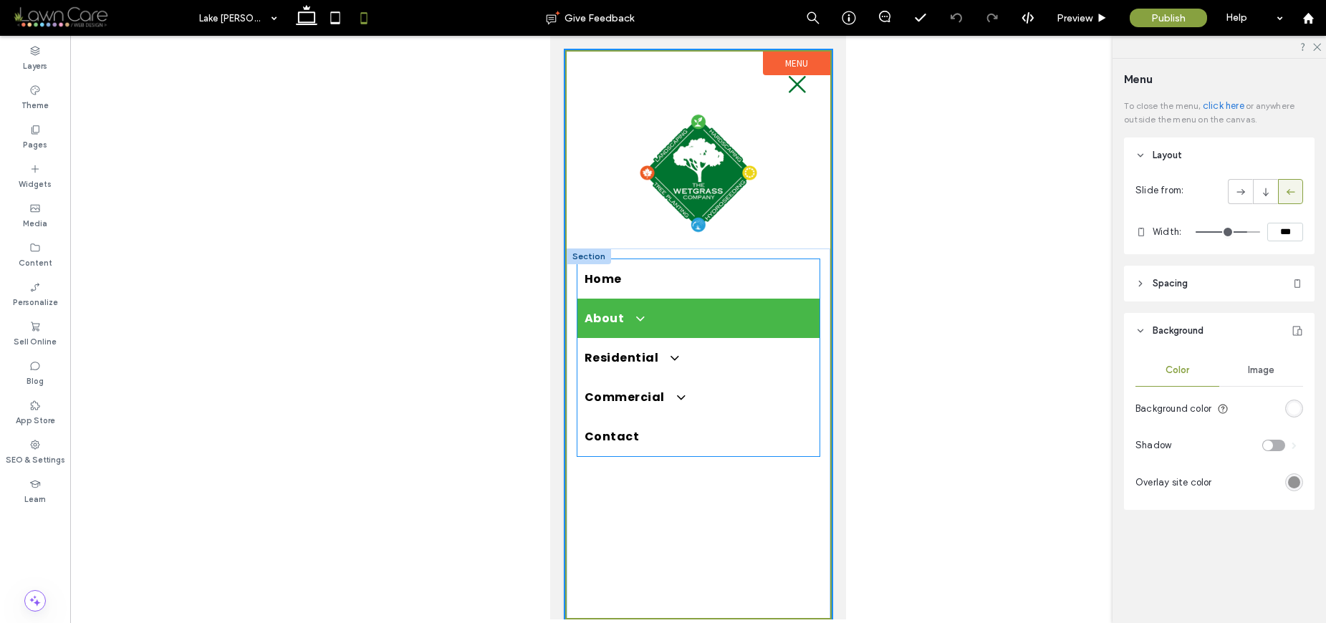
click at [660, 307] on link "About" at bounding box center [698, 318] width 242 height 39
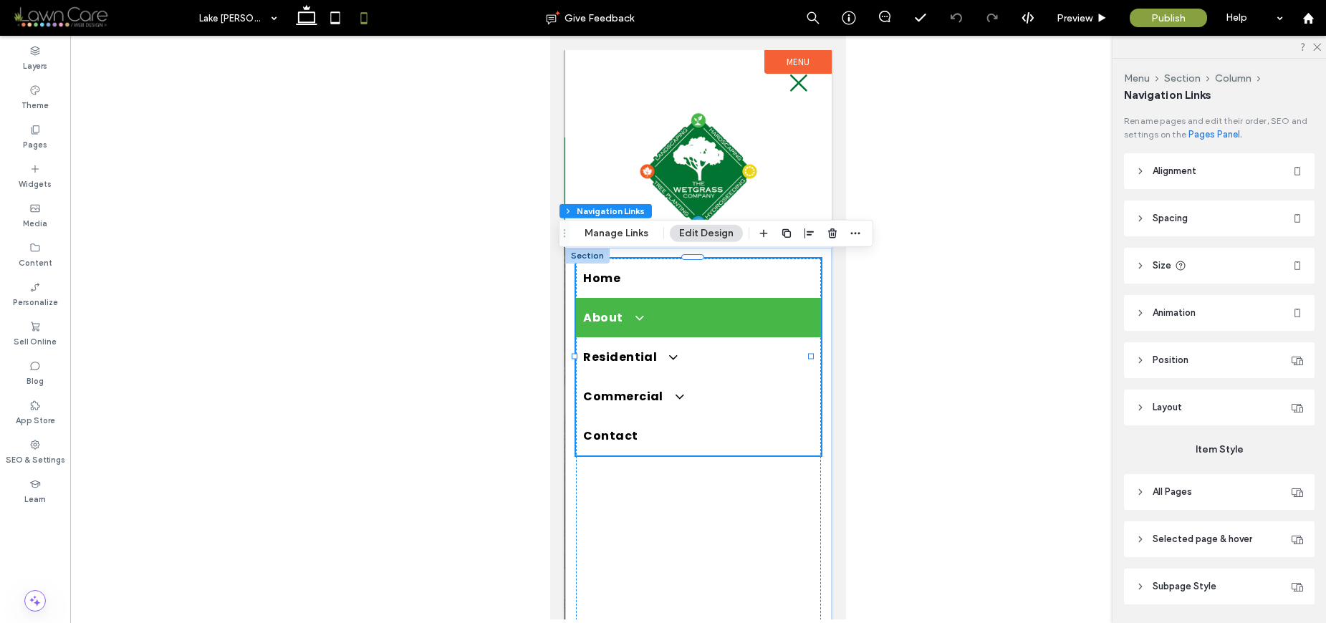
click at [635, 317] on span at bounding box center [632, 316] width 24 height 15
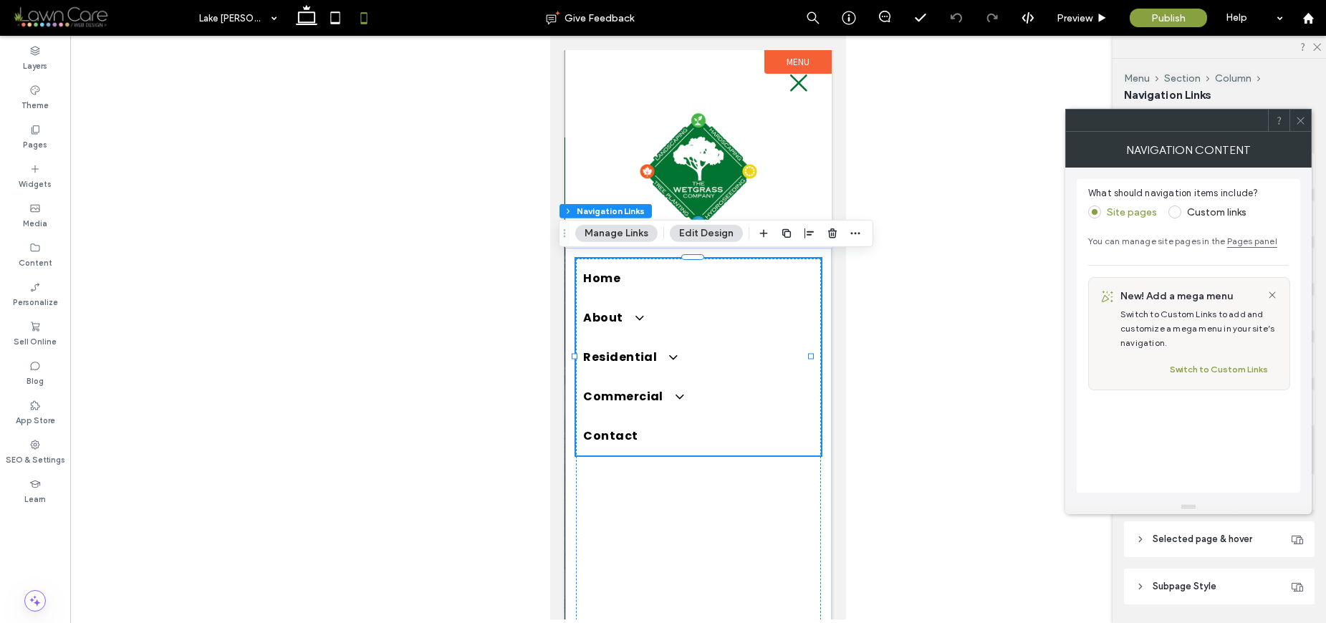
click at [1298, 119] on icon at bounding box center [1300, 120] width 11 height 11
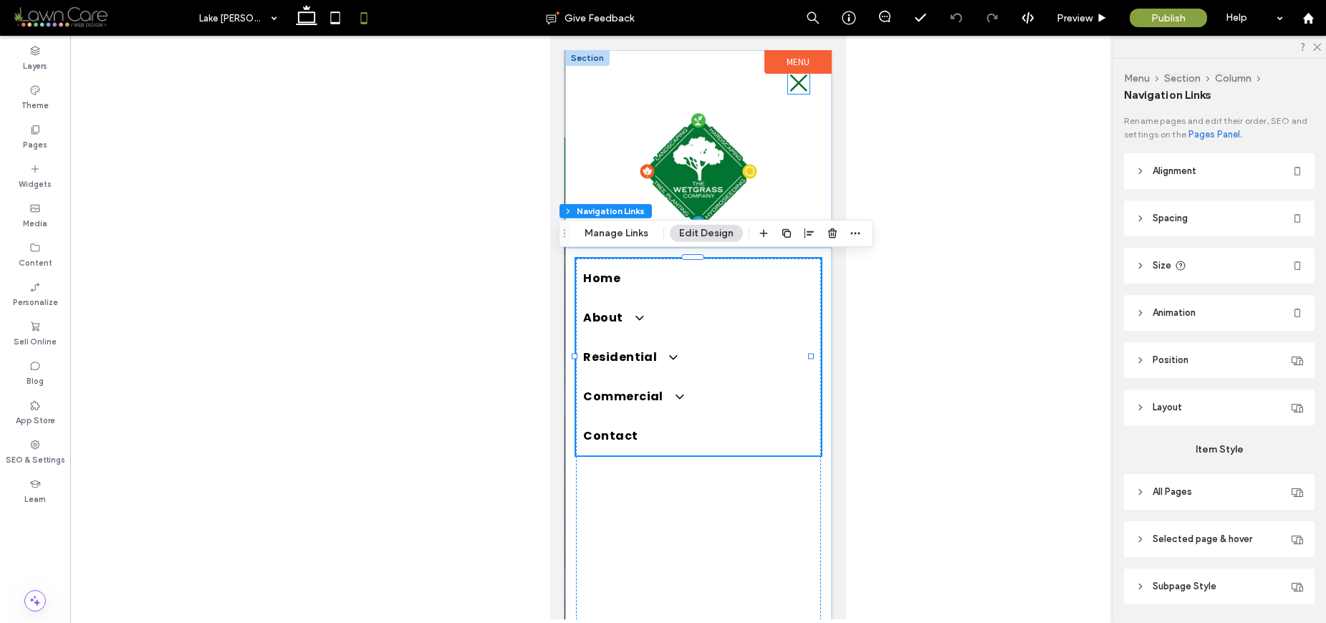
click at [793, 84] on icon at bounding box center [798, 82] width 21 height 21
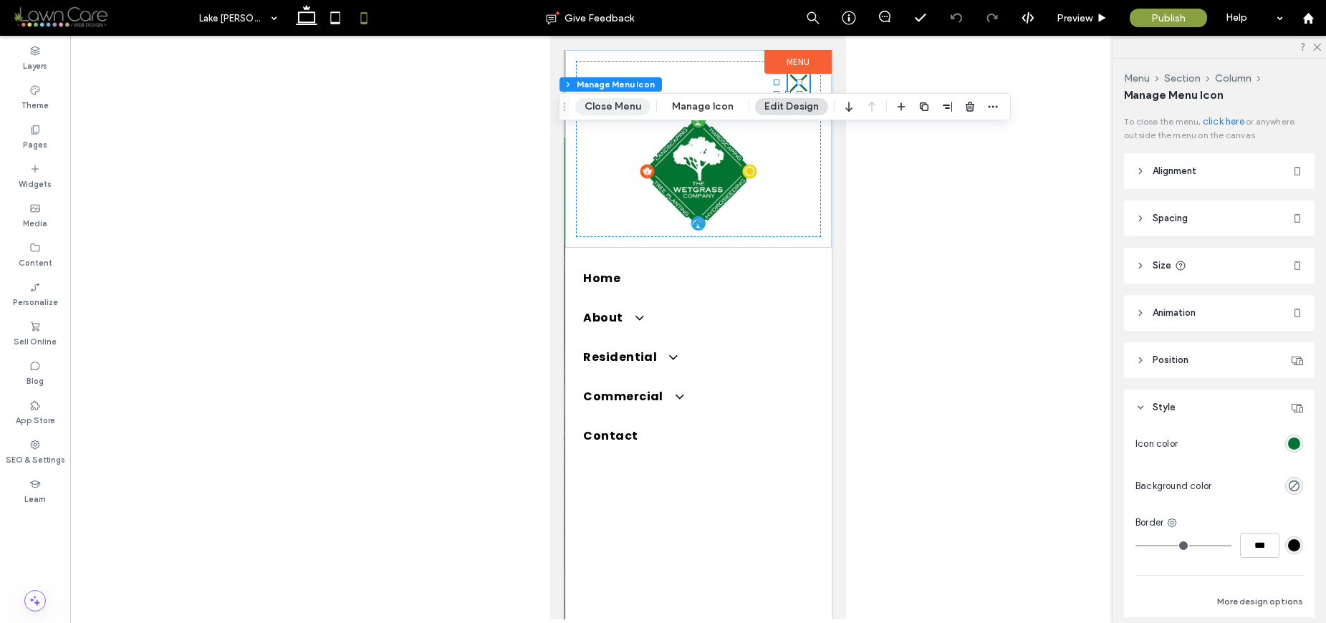
click at [584, 98] on button "Close Menu" at bounding box center [612, 106] width 75 height 17
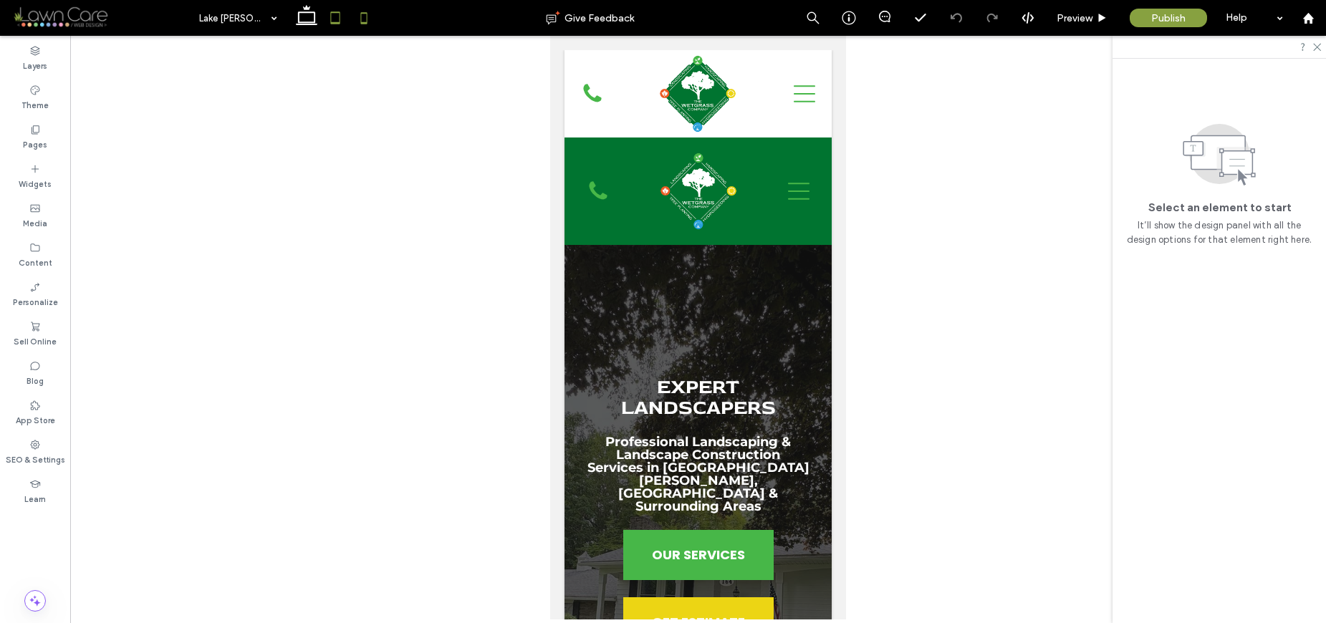
click at [341, 19] on icon at bounding box center [335, 18] width 29 height 29
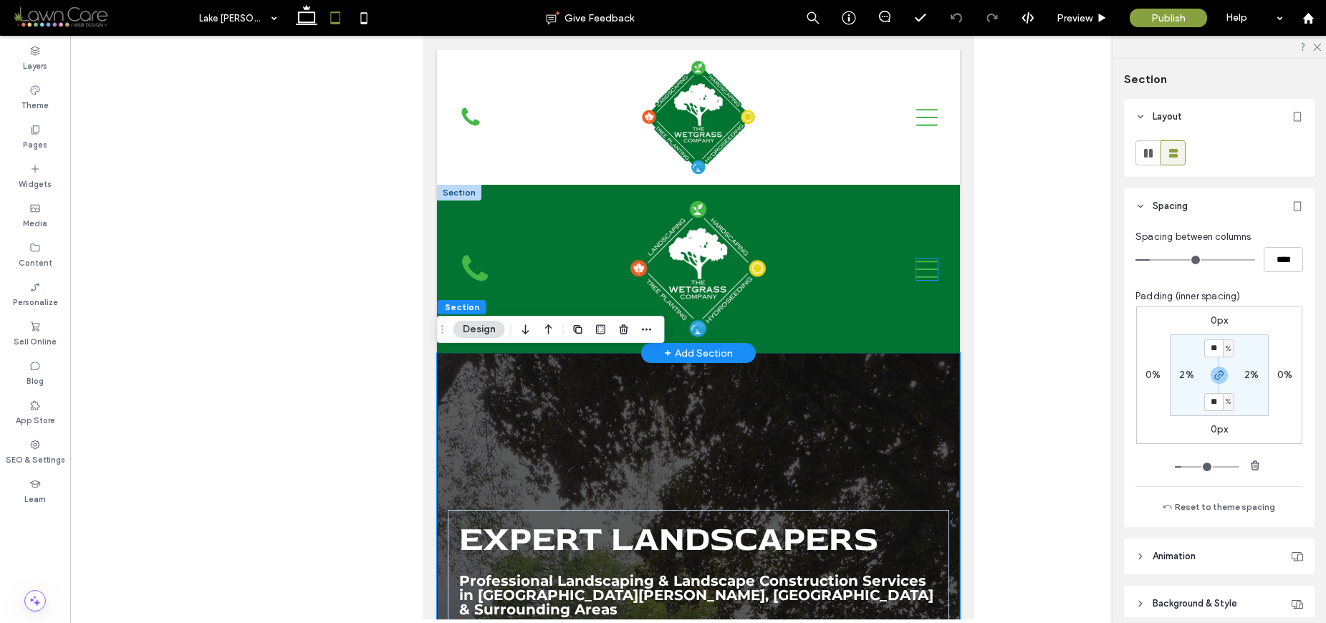
click at [922, 273] on icon "Navigation Menu" at bounding box center [925, 269] width 21 height 21
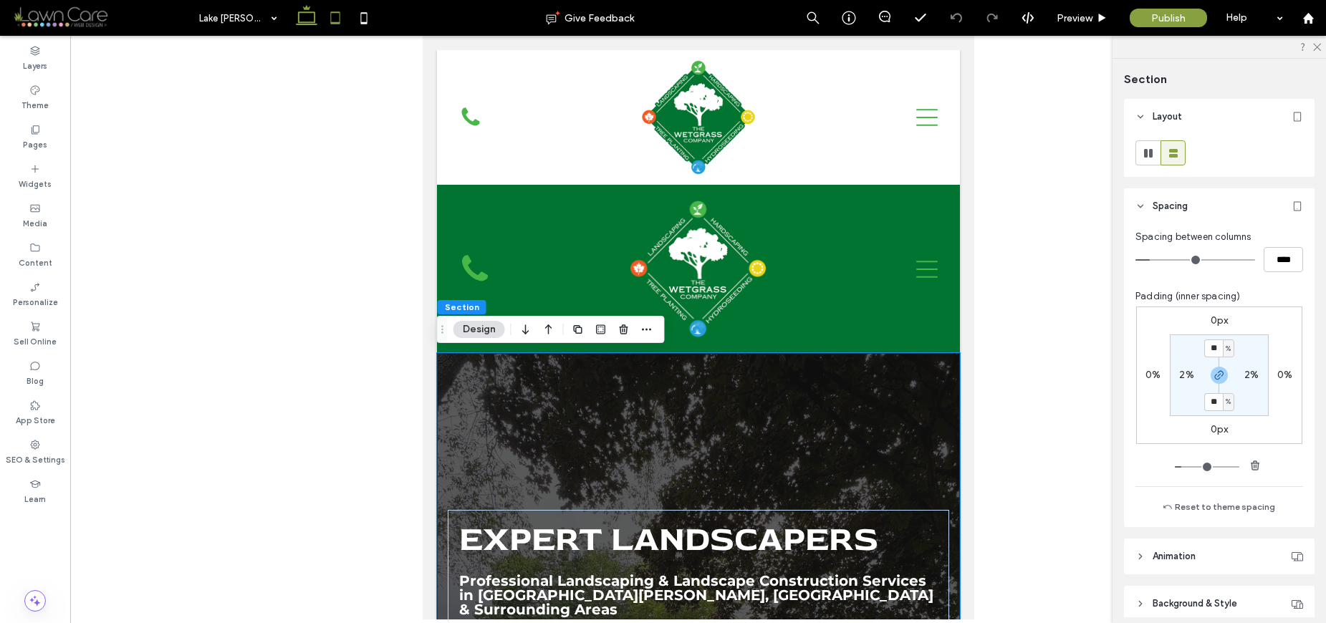
click at [294, 20] on icon at bounding box center [306, 18] width 29 height 29
type input "**"
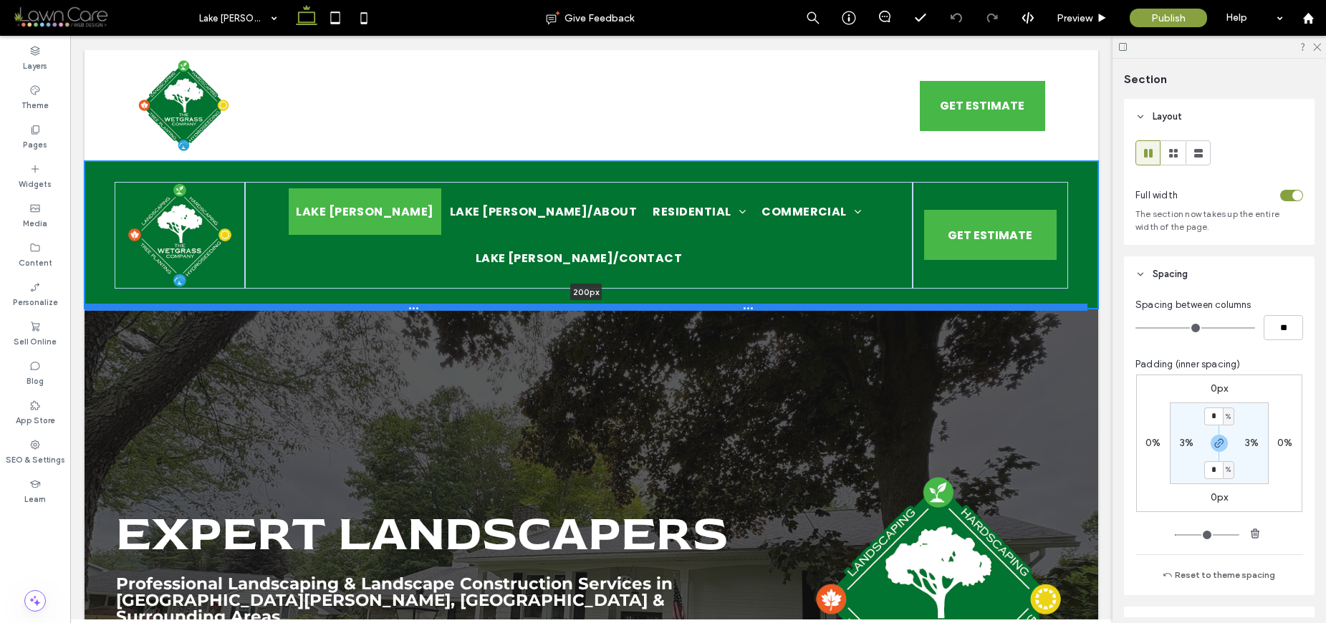
drag, startPoint x: 1055, startPoint y: 326, endPoint x: 1064, endPoint y: 303, distance: 24.7
click at [1064, 304] on div at bounding box center [586, 307] width 1003 height 7
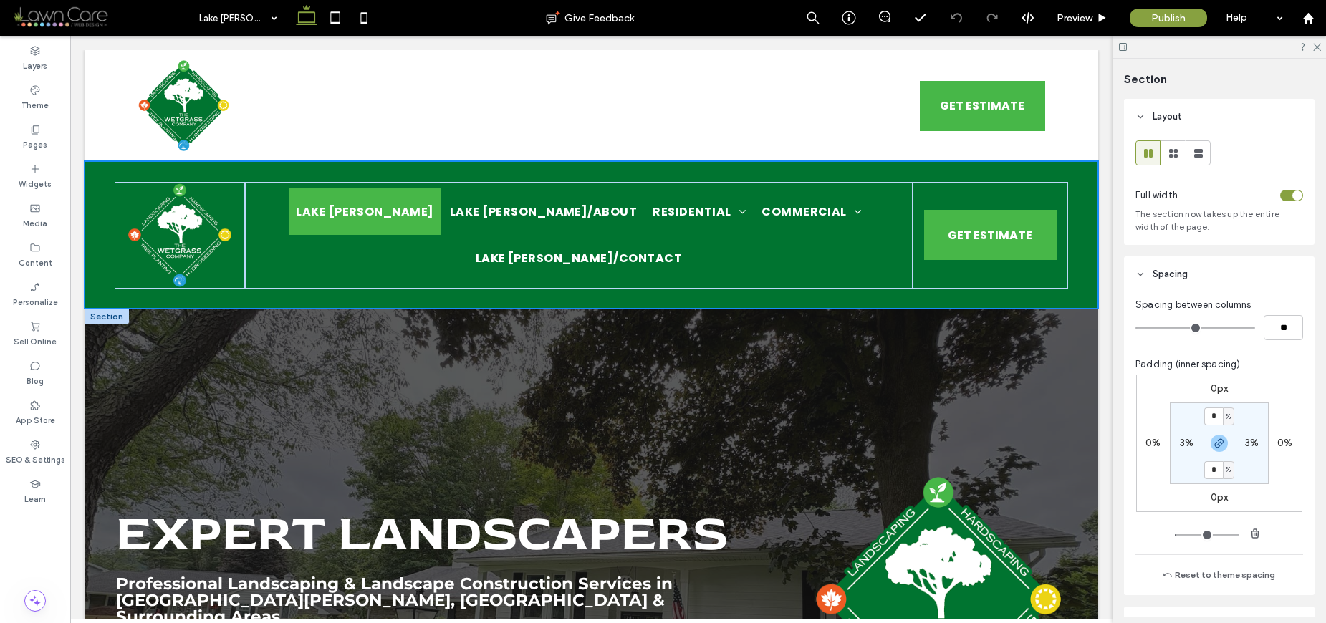
type input "***"
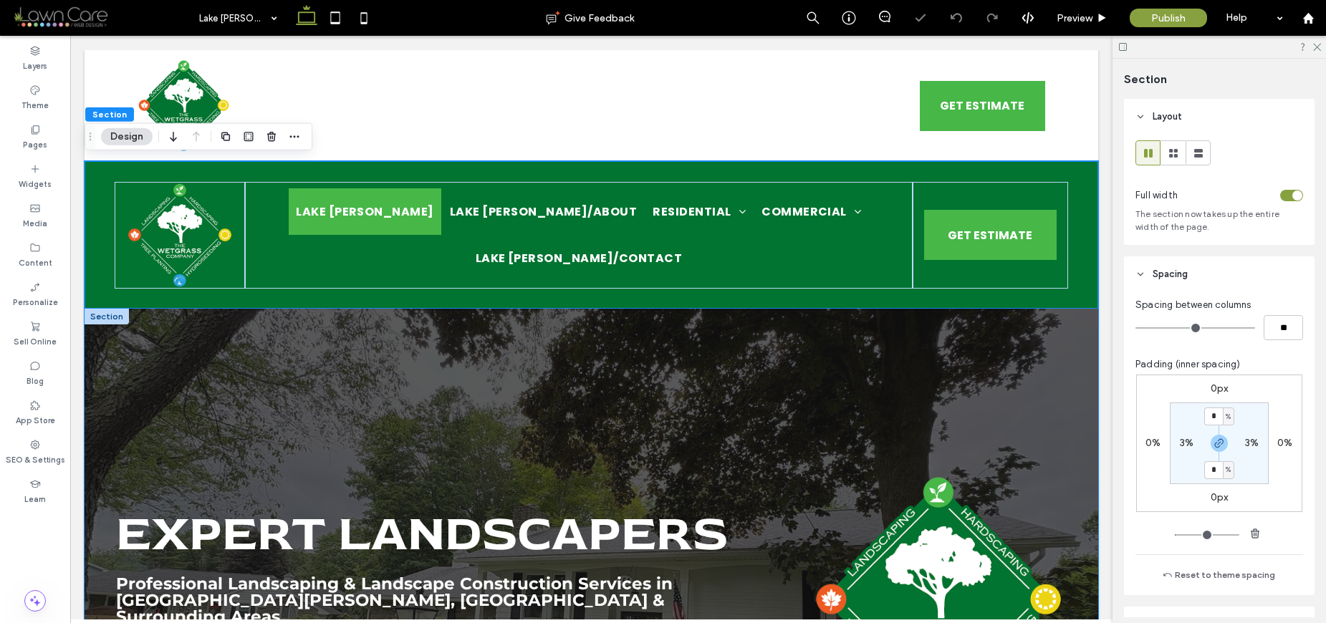
click at [1036, 372] on div "Expert Landscapers Professional Landscaping & Landscape Construction Services i…" at bounding box center [591, 574] width 1013 height 531
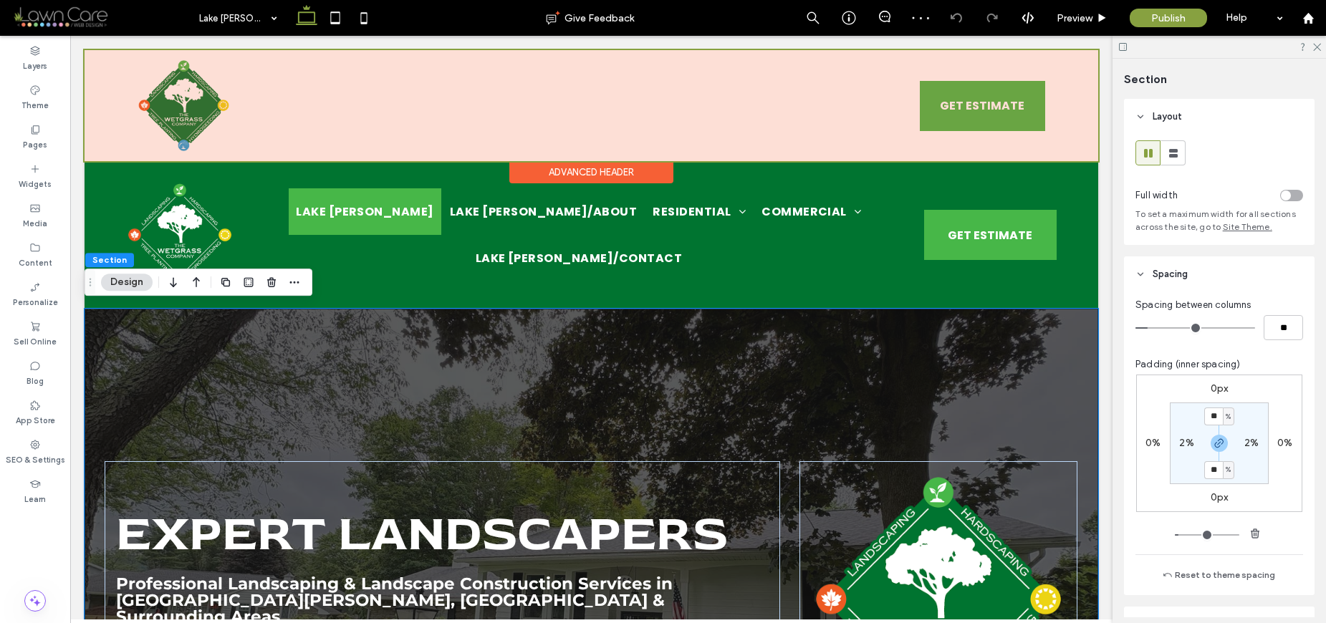
click at [1074, 154] on div at bounding box center [591, 105] width 1013 height 111
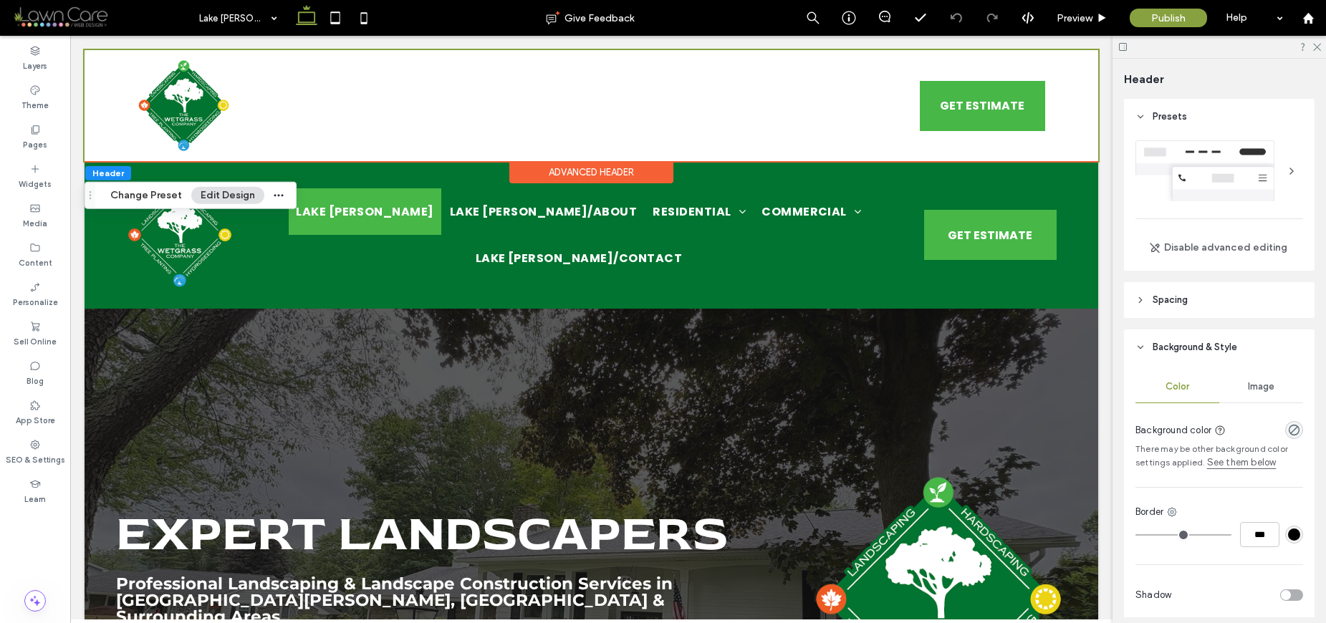
click at [1206, 298] on header "Spacing" at bounding box center [1219, 300] width 190 height 36
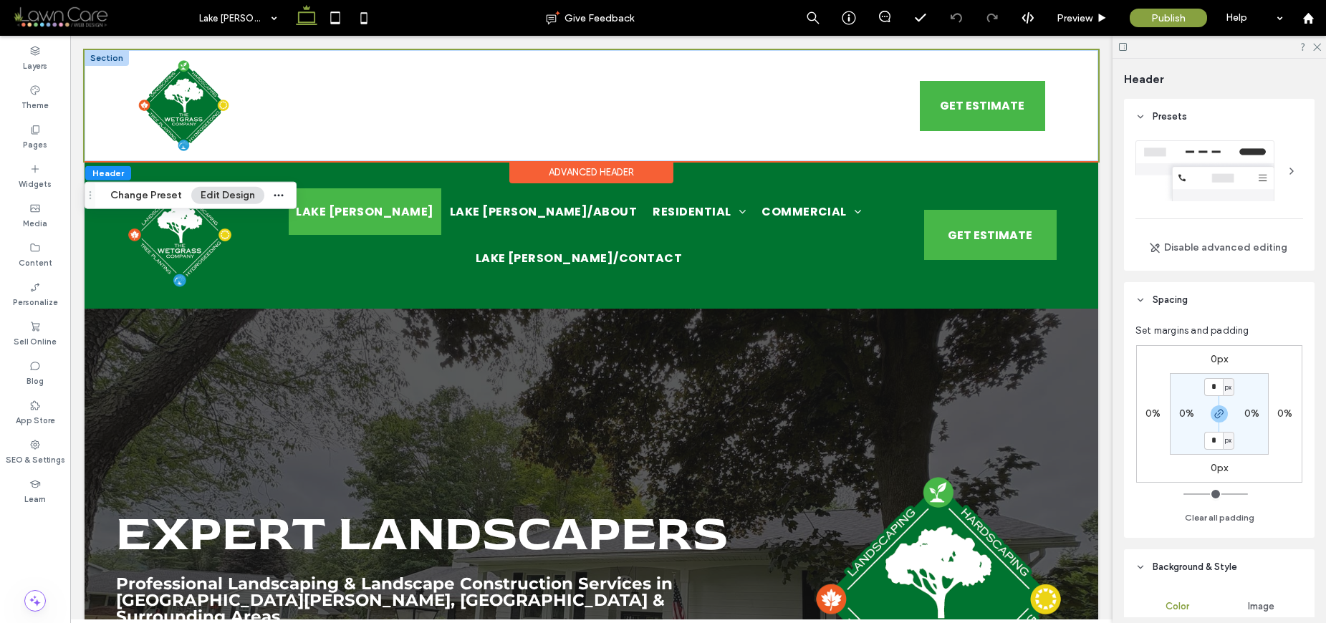
click at [100, 56] on div at bounding box center [107, 58] width 44 height 16
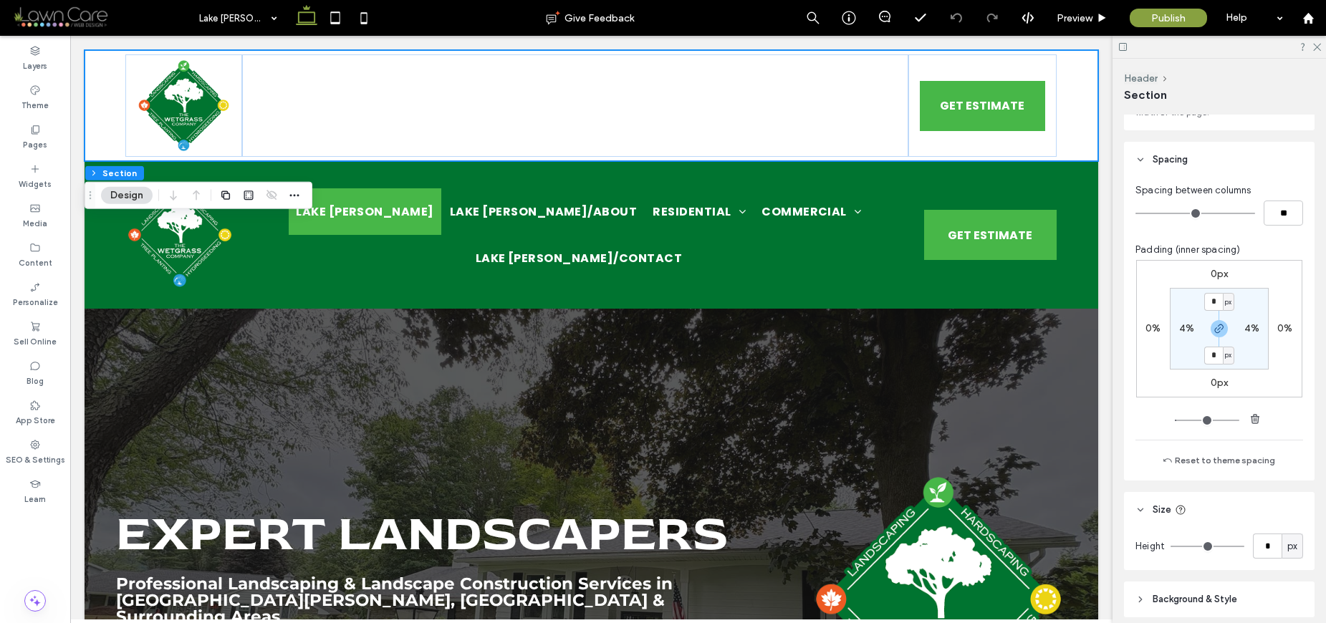
scroll to position [145, 0]
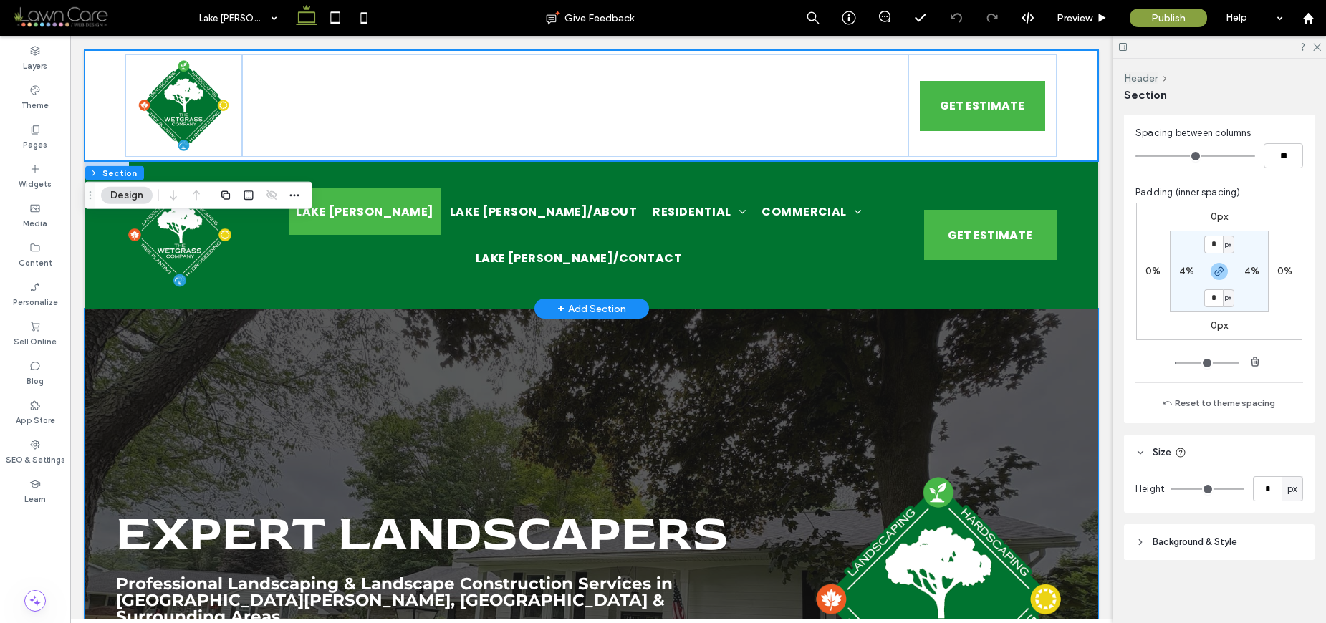
click at [1081, 301] on div "Lake Gaston [GEOGRAPHIC_DATA][PERSON_NAME]/About Residential [GEOGRAPHIC_DATA][…" at bounding box center [591, 235] width 1013 height 148
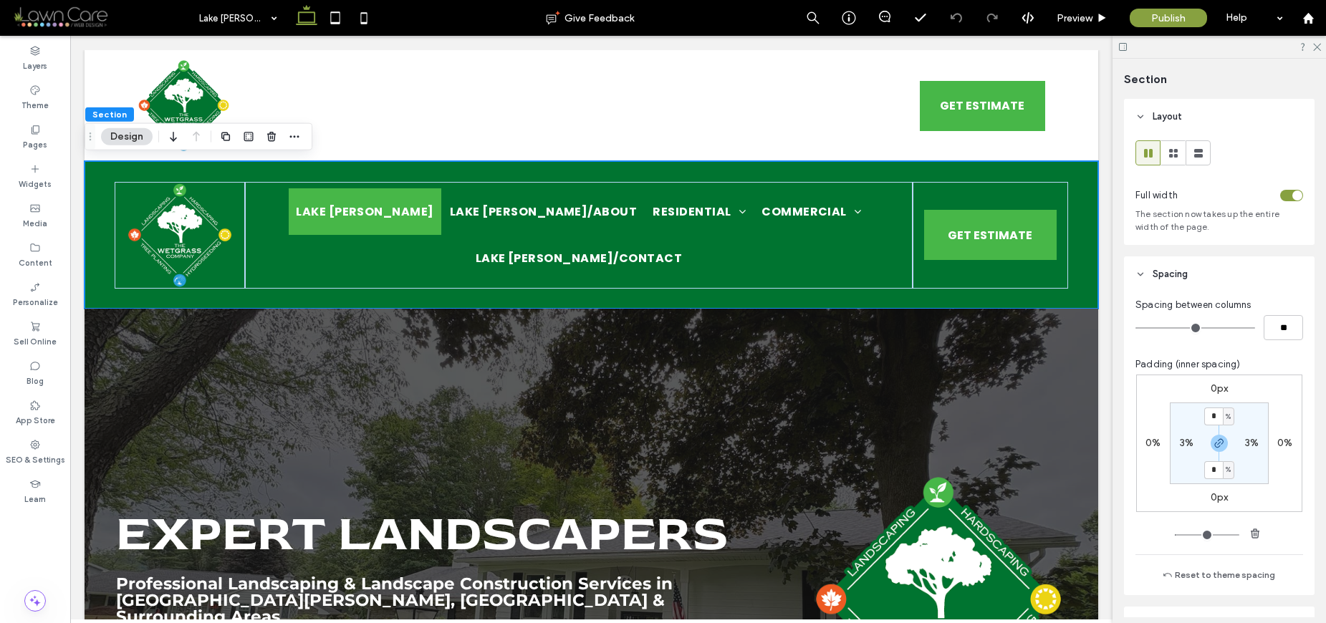
click at [1225, 420] on span "%" at bounding box center [1227, 417] width 5 height 14
click at [1220, 438] on span "px" at bounding box center [1219, 438] width 10 height 14
type input "**"
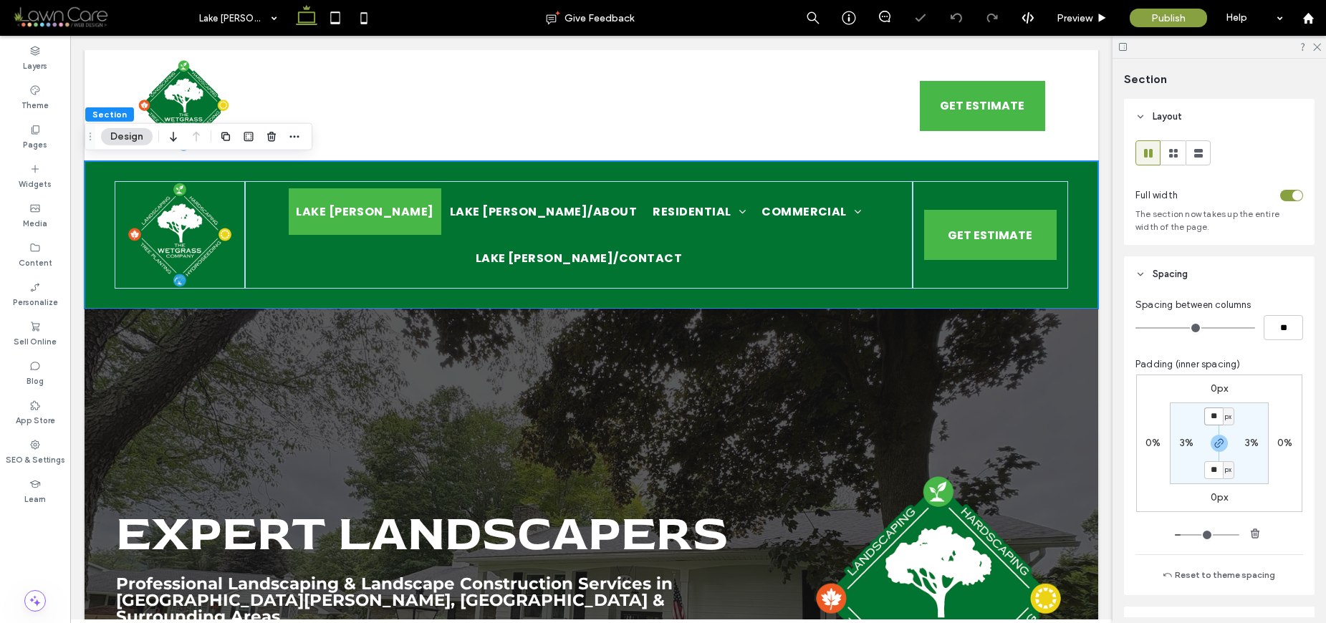
click at [1215, 415] on input "**" at bounding box center [1213, 416] width 19 height 18
type input "*"
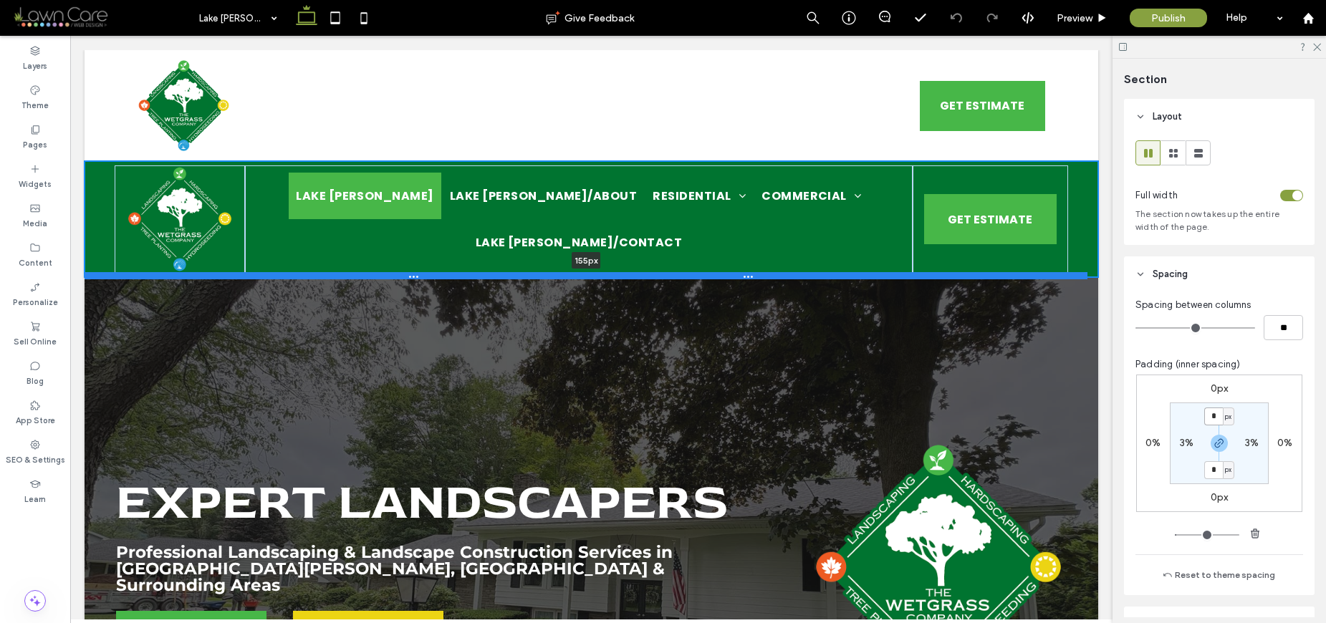
drag, startPoint x: 867, startPoint y: 307, endPoint x: 869, endPoint y: 274, distance: 32.3
click at [869, 274] on div at bounding box center [586, 275] width 1003 height 7
type input "***"
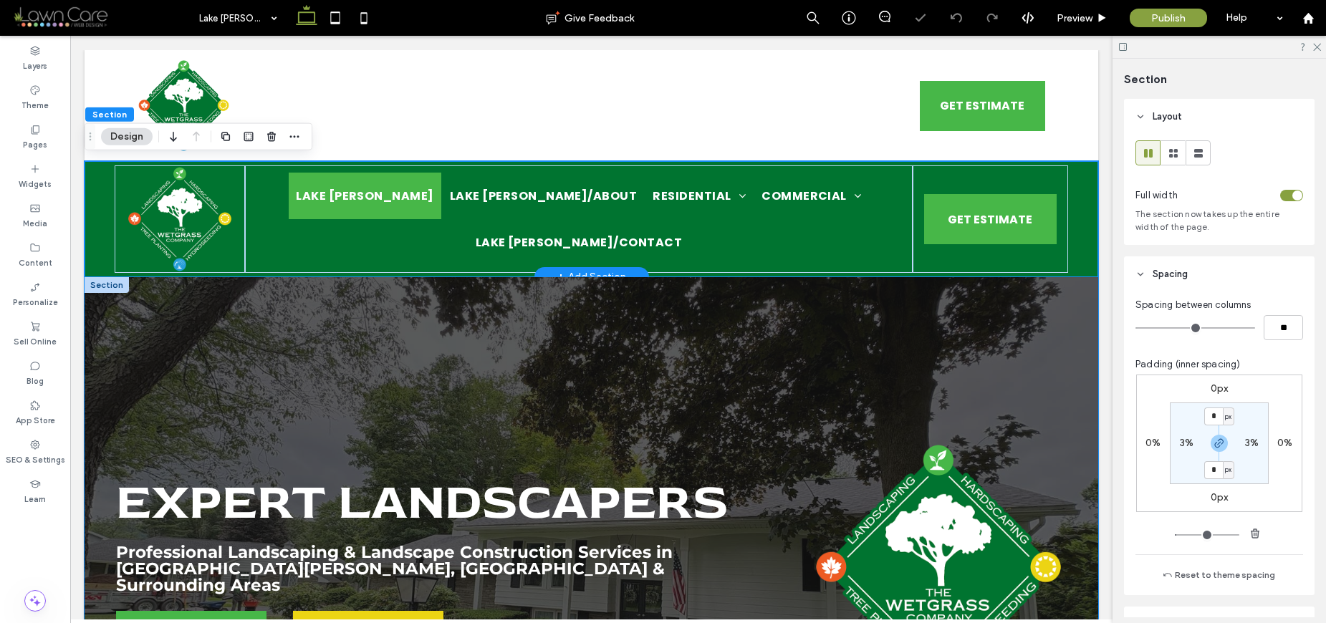
click at [1028, 316] on div "Expert Landscapers Professional Landscaping & Landscape Construction Services i…" at bounding box center [591, 542] width 1013 height 531
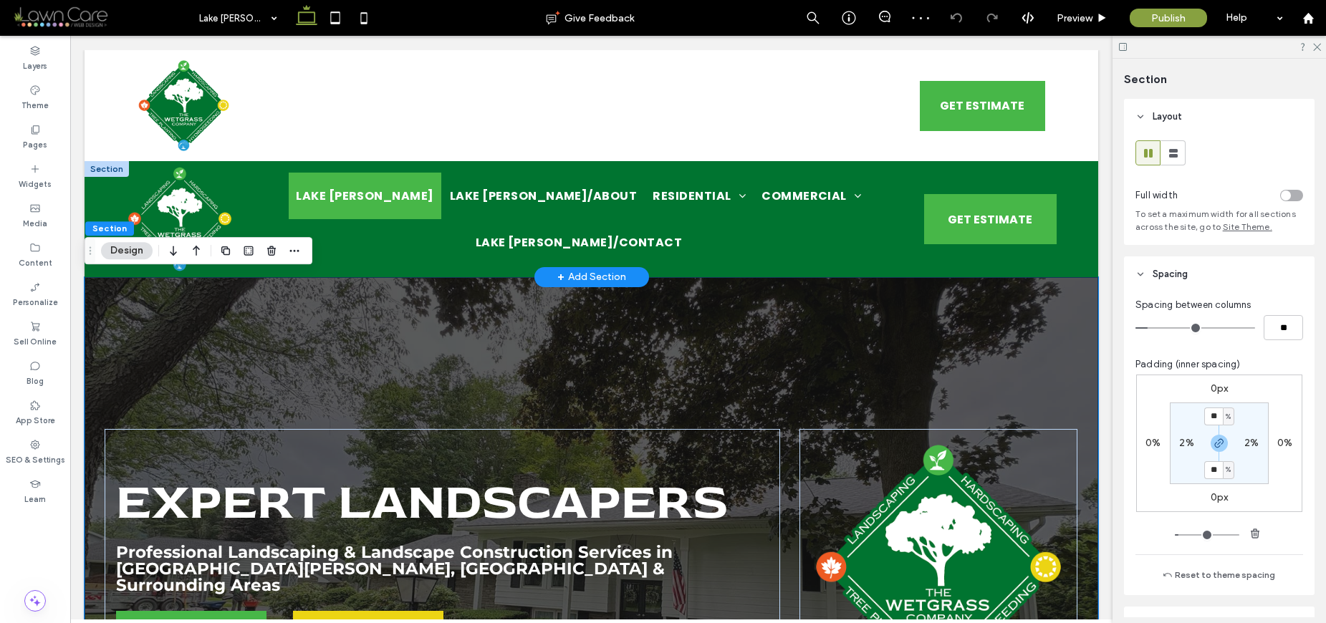
click at [1041, 335] on div "Expert Landscapers Professional Landscaping & Landscape Construction Services i…" at bounding box center [591, 542] width 1013 height 531
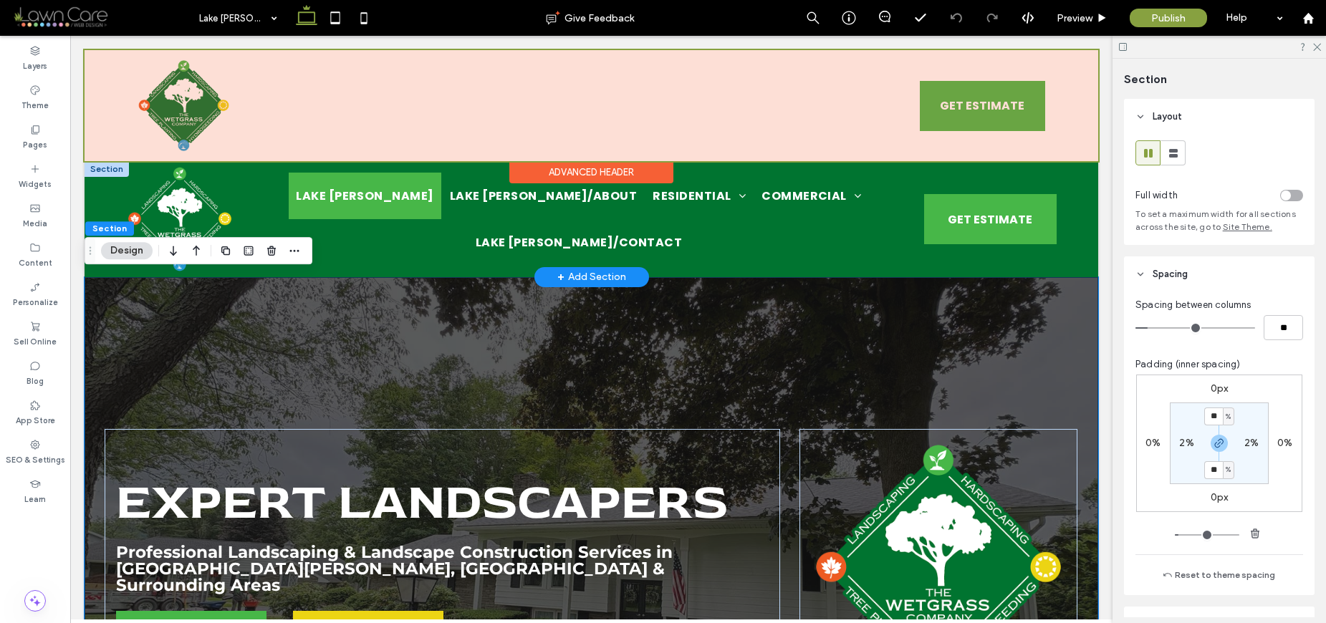
click at [322, 51] on div at bounding box center [591, 105] width 1013 height 111
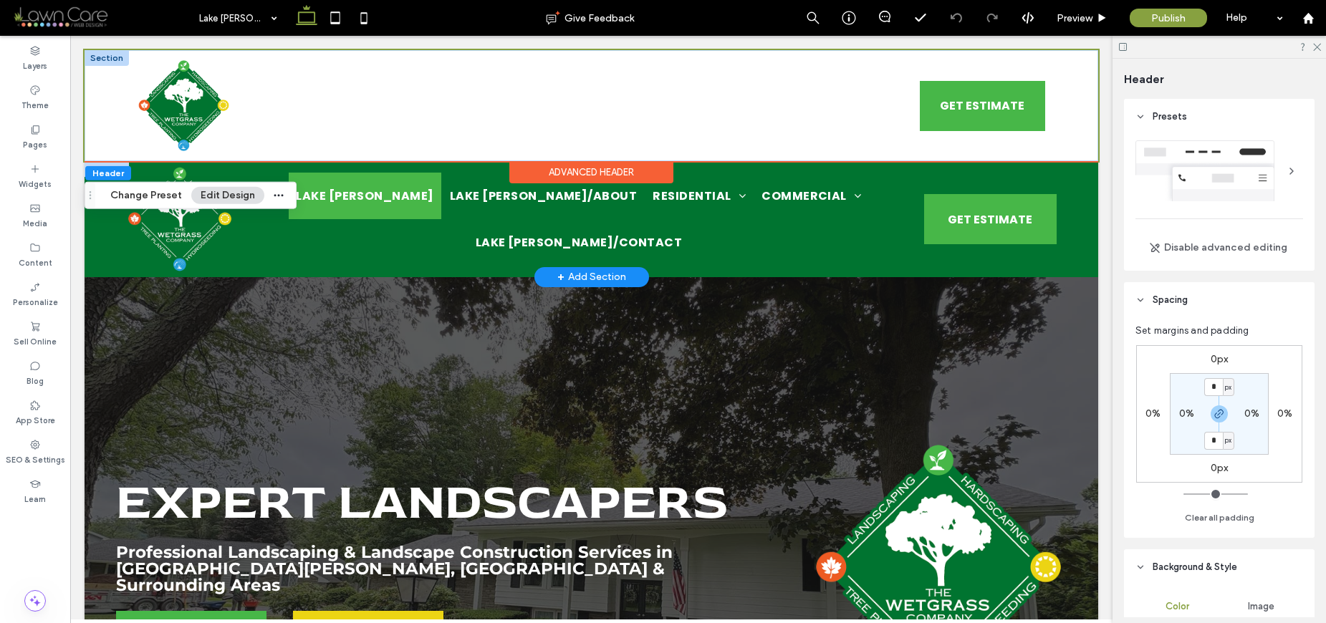
click at [106, 56] on div at bounding box center [107, 58] width 44 height 16
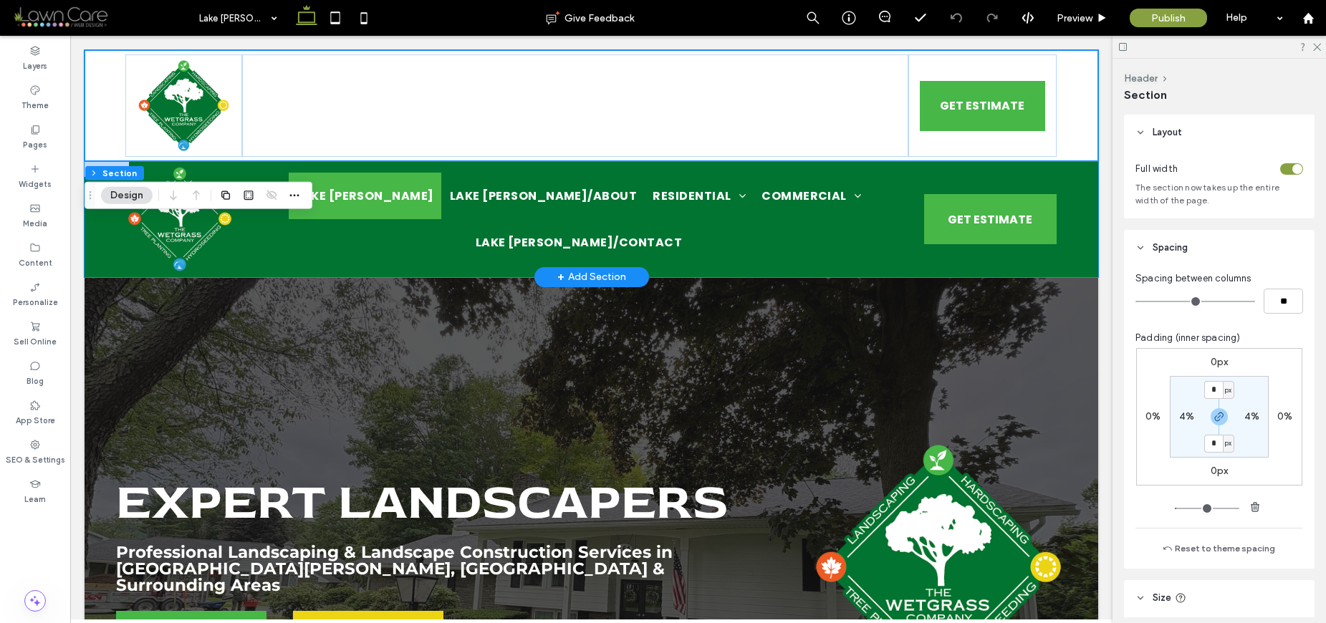
click at [1079, 230] on div "Lake Gaston [GEOGRAPHIC_DATA][PERSON_NAME]/About Residential [GEOGRAPHIC_DATA][…" at bounding box center [591, 218] width 1013 height 115
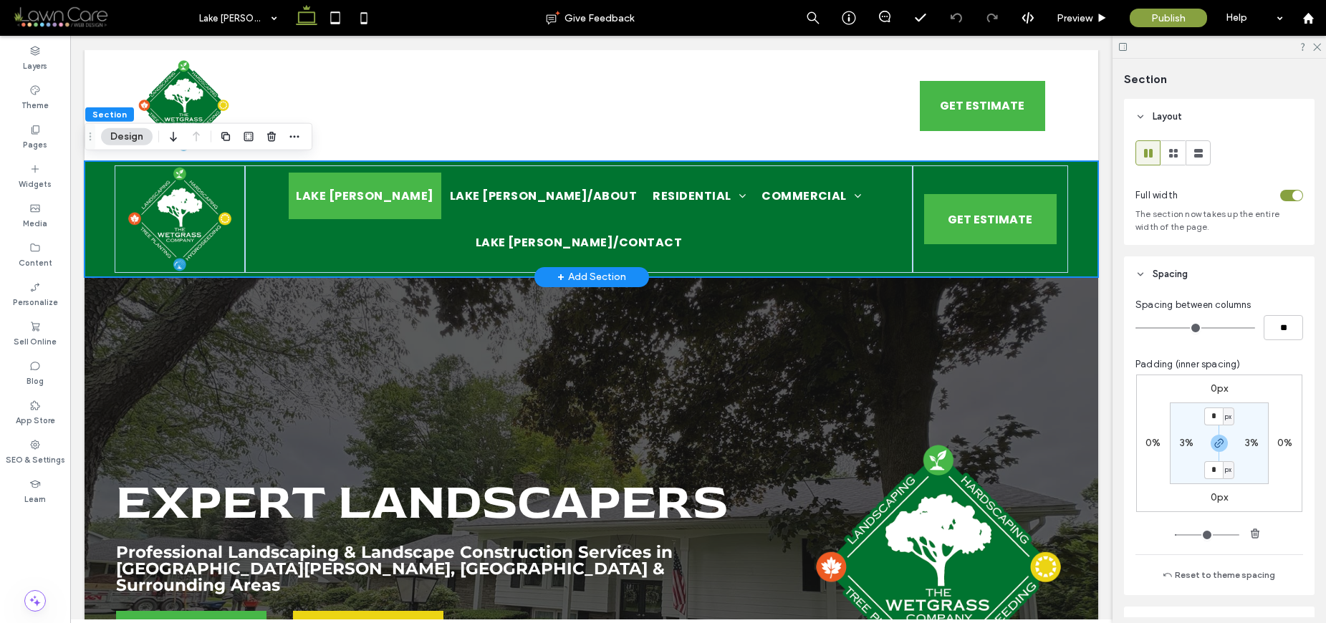
click at [1077, 235] on div "Lake Gaston [GEOGRAPHIC_DATA][PERSON_NAME]/About Residential [GEOGRAPHIC_DATA][…" at bounding box center [591, 218] width 1013 height 115
click at [1079, 228] on div "Lake Gaston [GEOGRAPHIC_DATA][PERSON_NAME]/About Residential [GEOGRAPHIC_DATA][…" at bounding box center [591, 218] width 1013 height 115
click at [1179, 440] on label "3%" at bounding box center [1186, 443] width 14 height 12
type input "*"
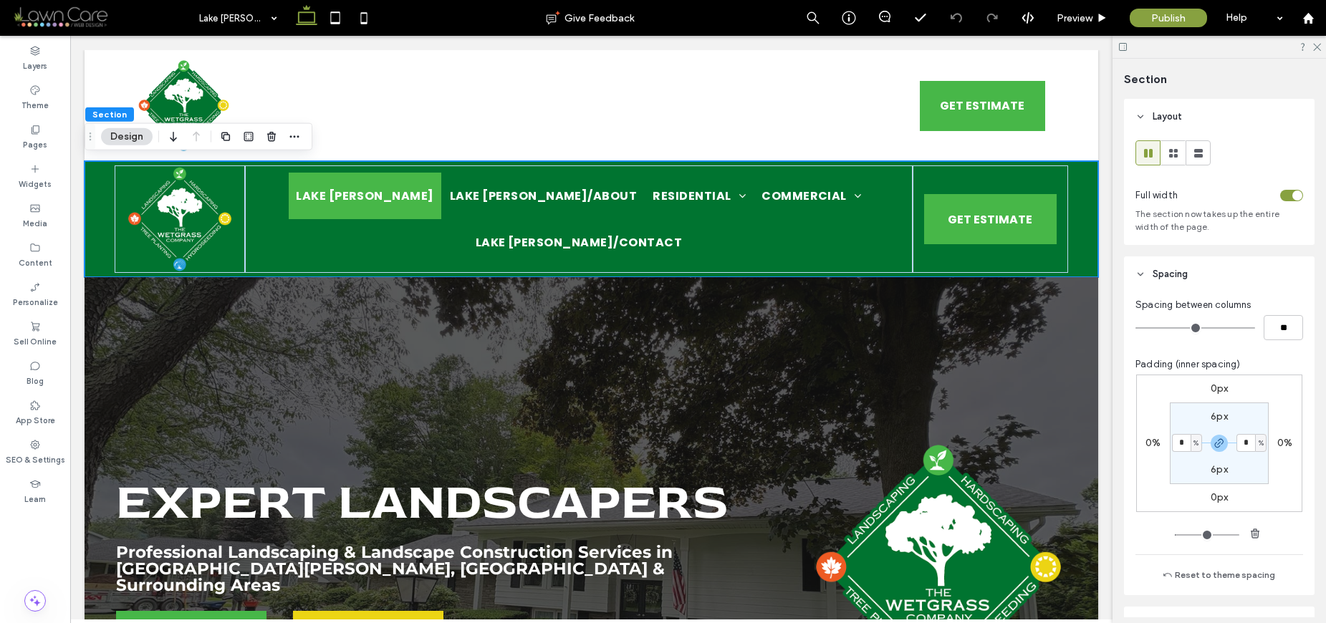
type input "*"
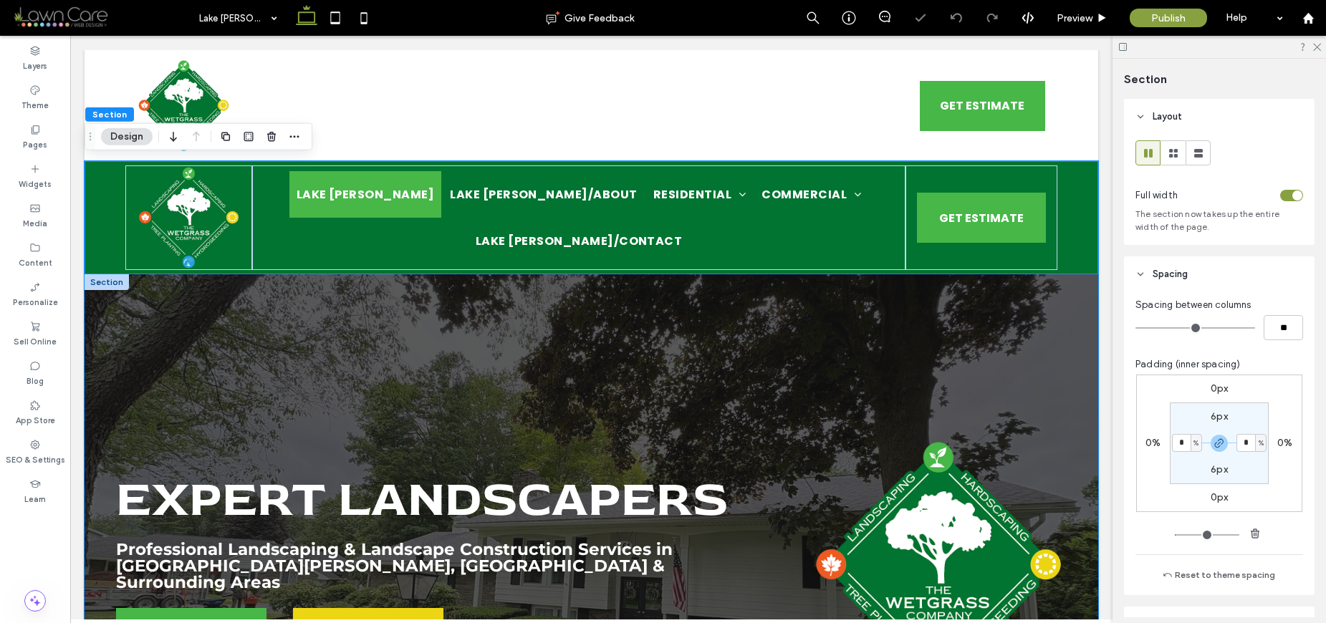
click at [967, 377] on div "Expert Landscapers Professional Landscaping & Landscape Construction Services i…" at bounding box center [591, 539] width 1013 height 531
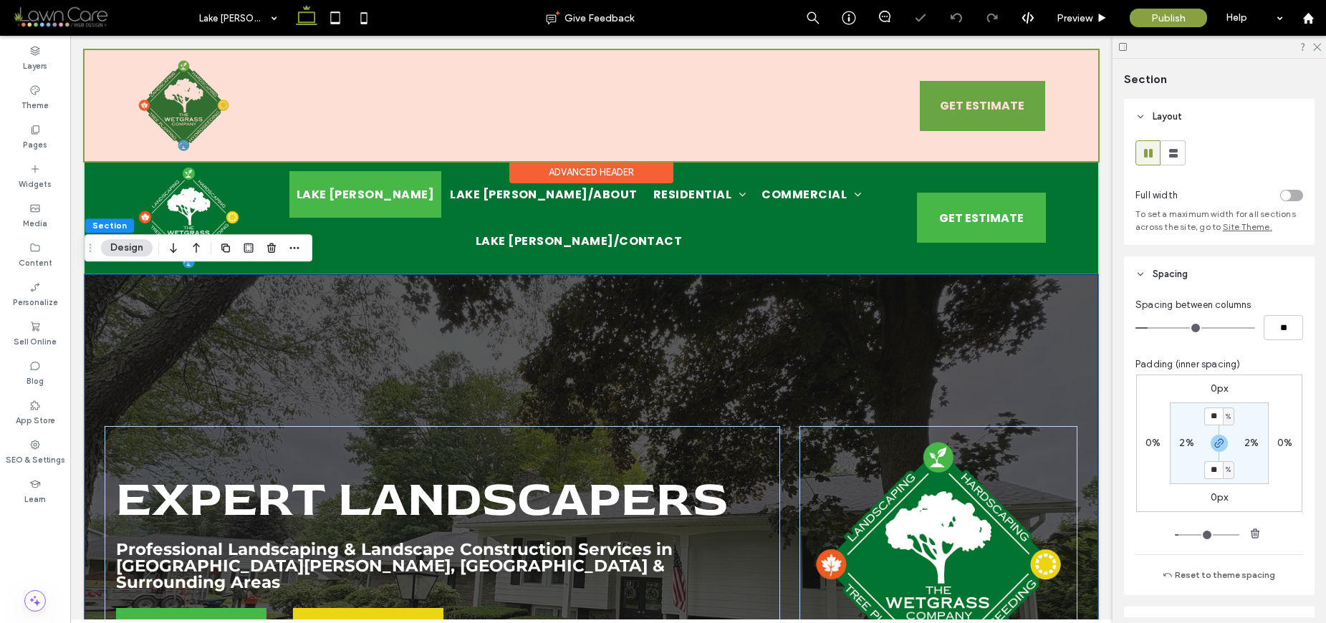
click at [1072, 145] on div at bounding box center [591, 105] width 1013 height 111
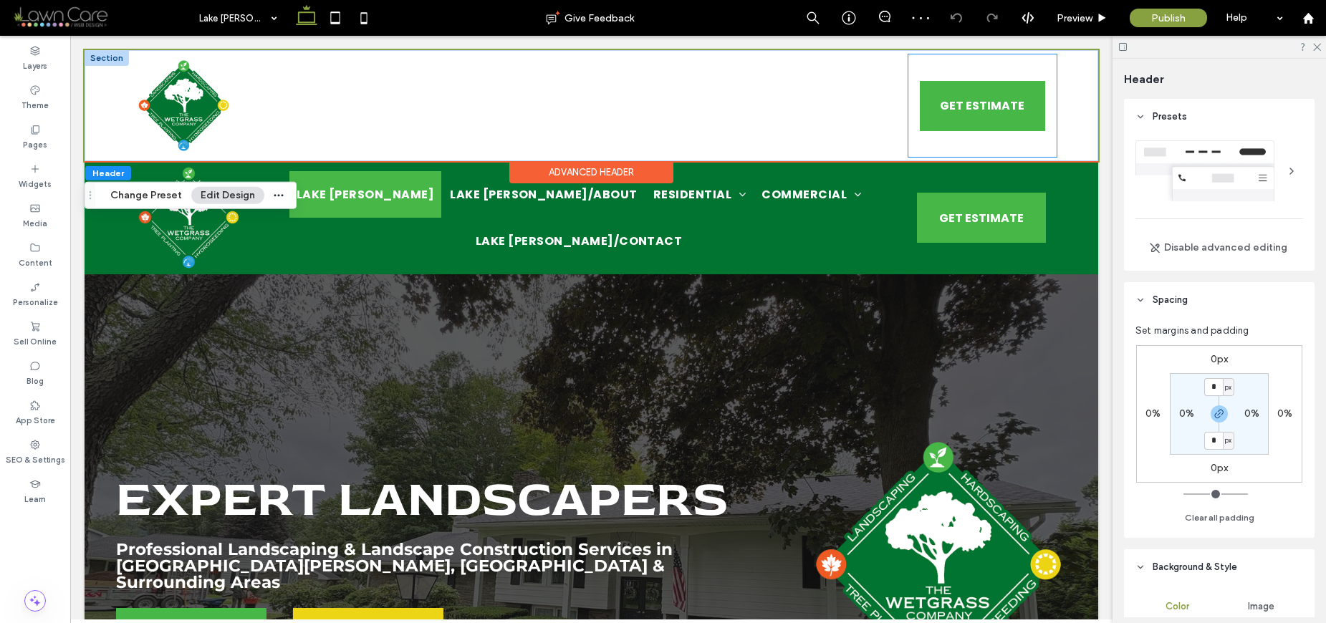
click at [988, 150] on div "GET ESTIMATE Call Us" at bounding box center [982, 105] width 149 height 102
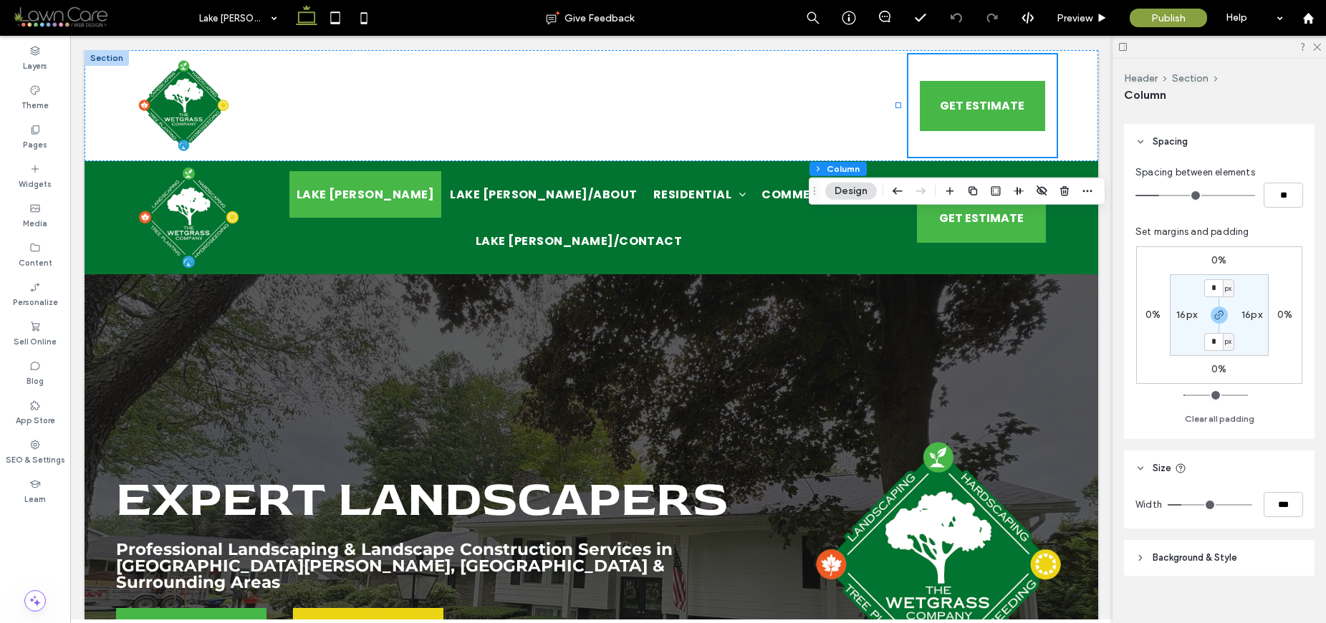
scroll to position [307, 0]
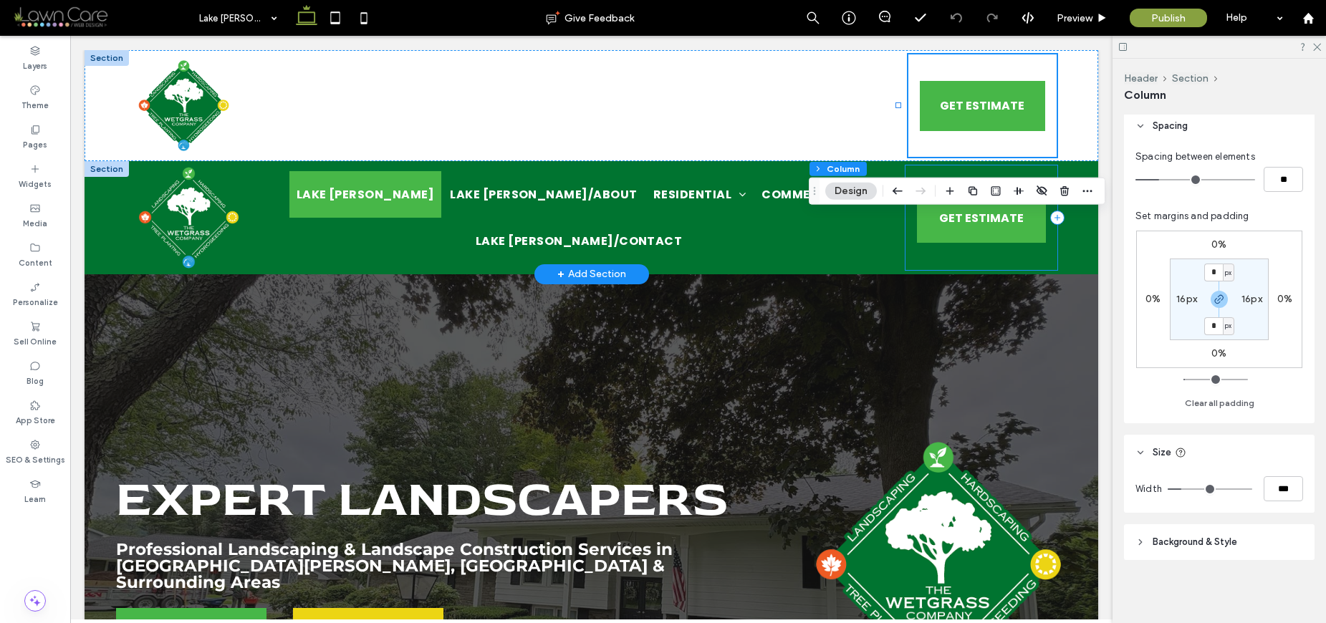
click at [1041, 252] on div "GET ESTIMATE Call Us" at bounding box center [981, 217] width 152 height 105
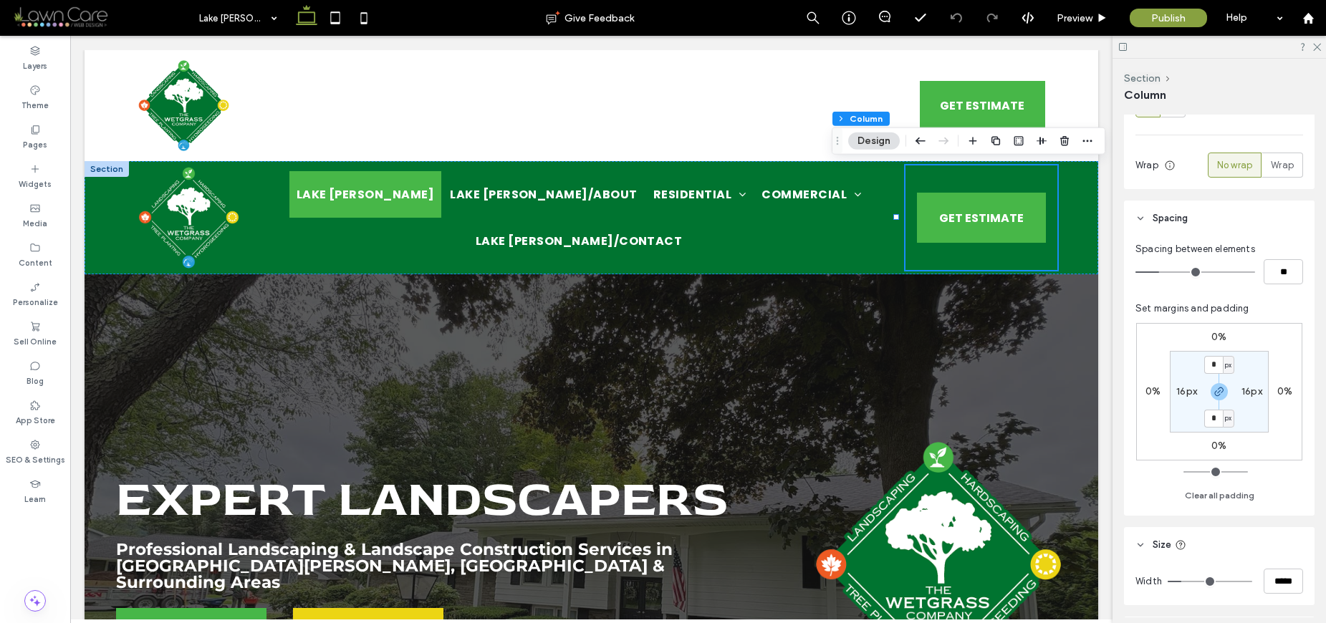
scroll to position [259, 0]
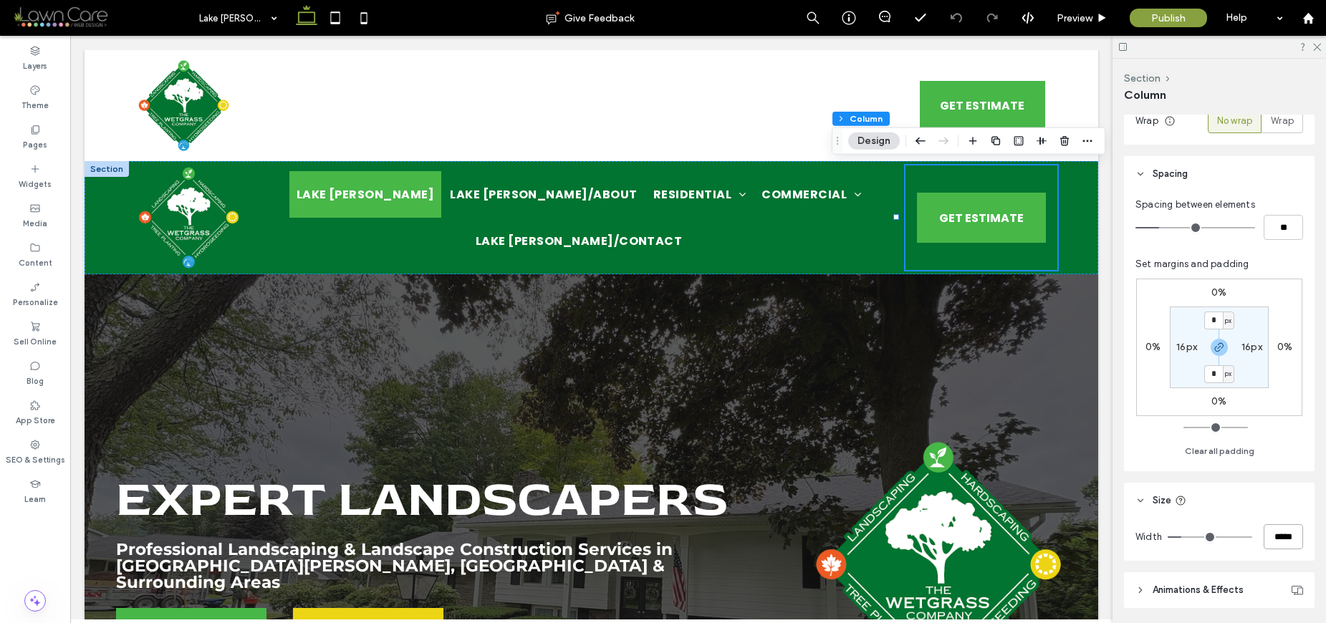
click at [1293, 537] on input "*****" at bounding box center [1282, 536] width 39 height 25
type input "***"
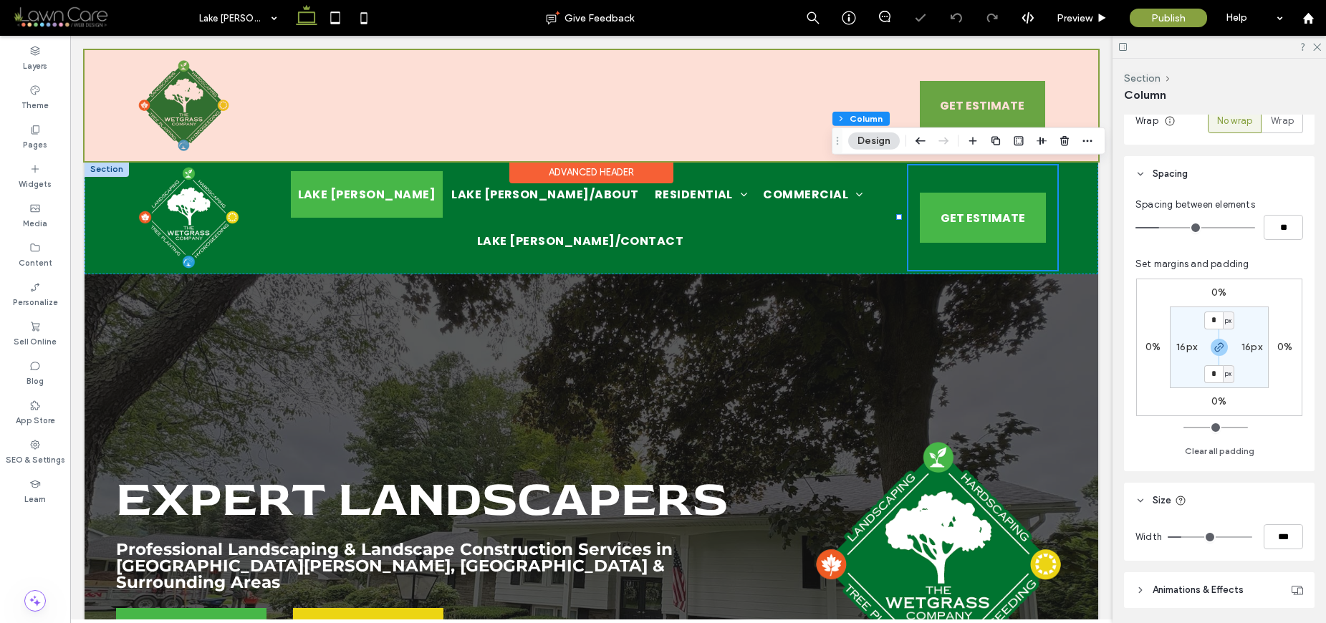
click at [814, 142] on div at bounding box center [591, 105] width 1013 height 111
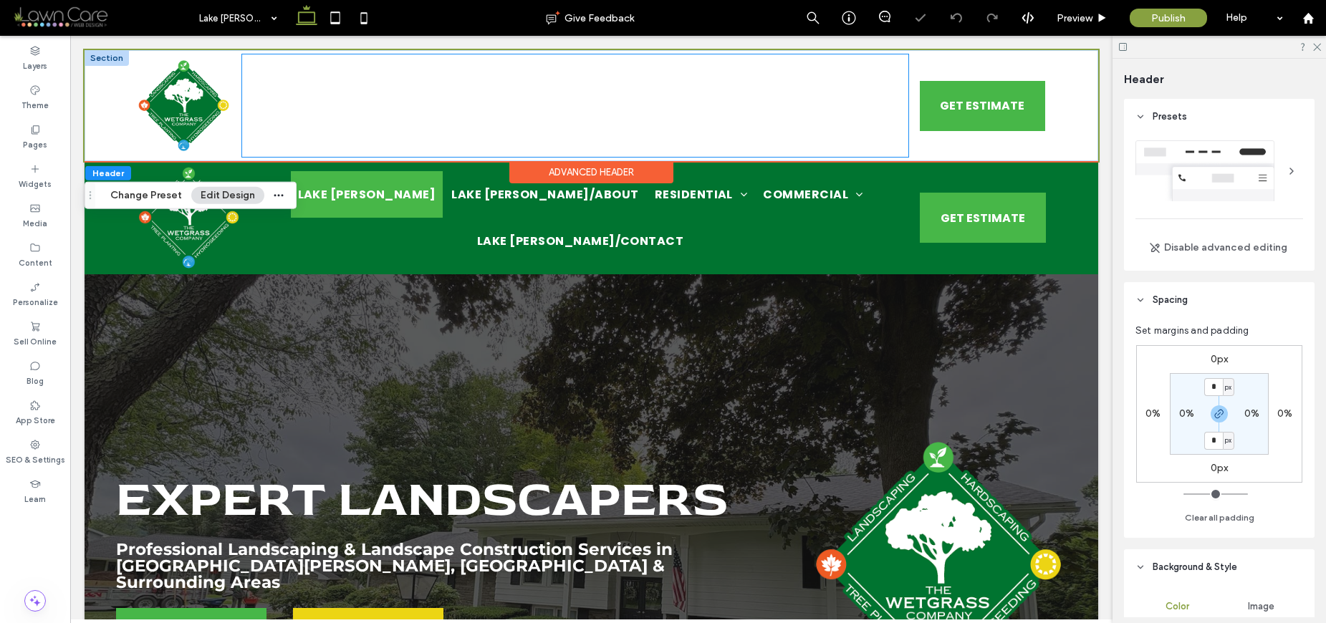
click at [815, 140] on div "Home About Locations Residential Landscape Construction & Hardscaping Retaining…" at bounding box center [575, 105] width 666 height 102
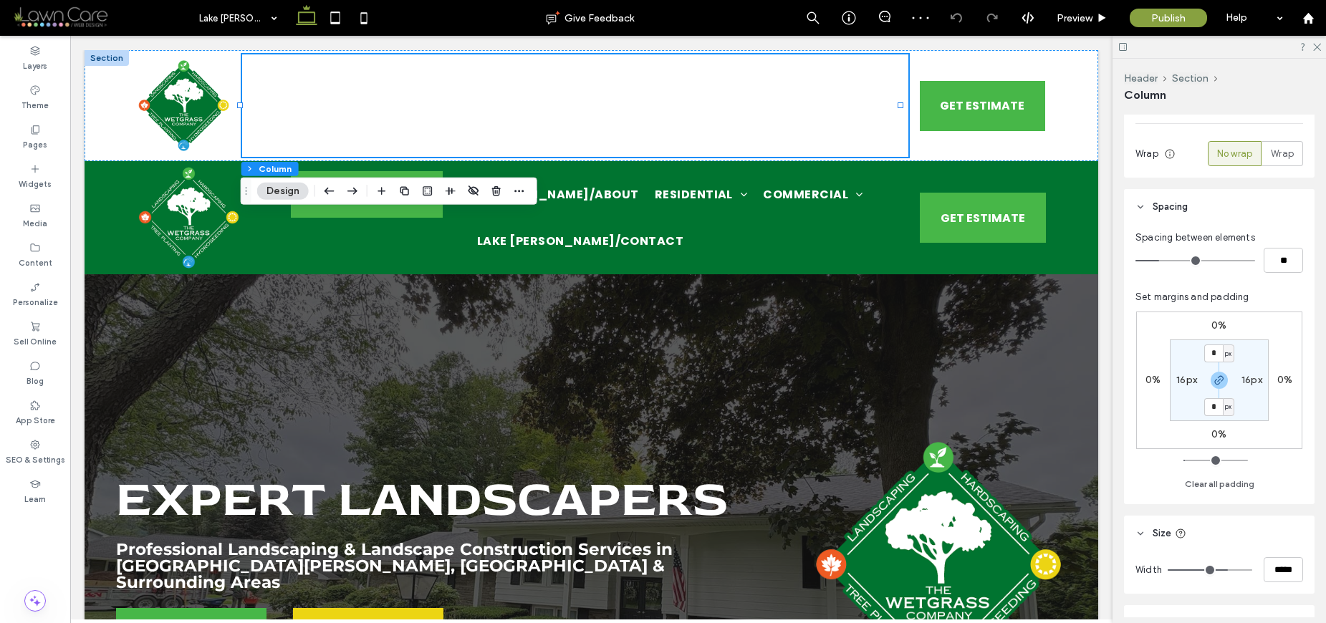
scroll to position [243, 0]
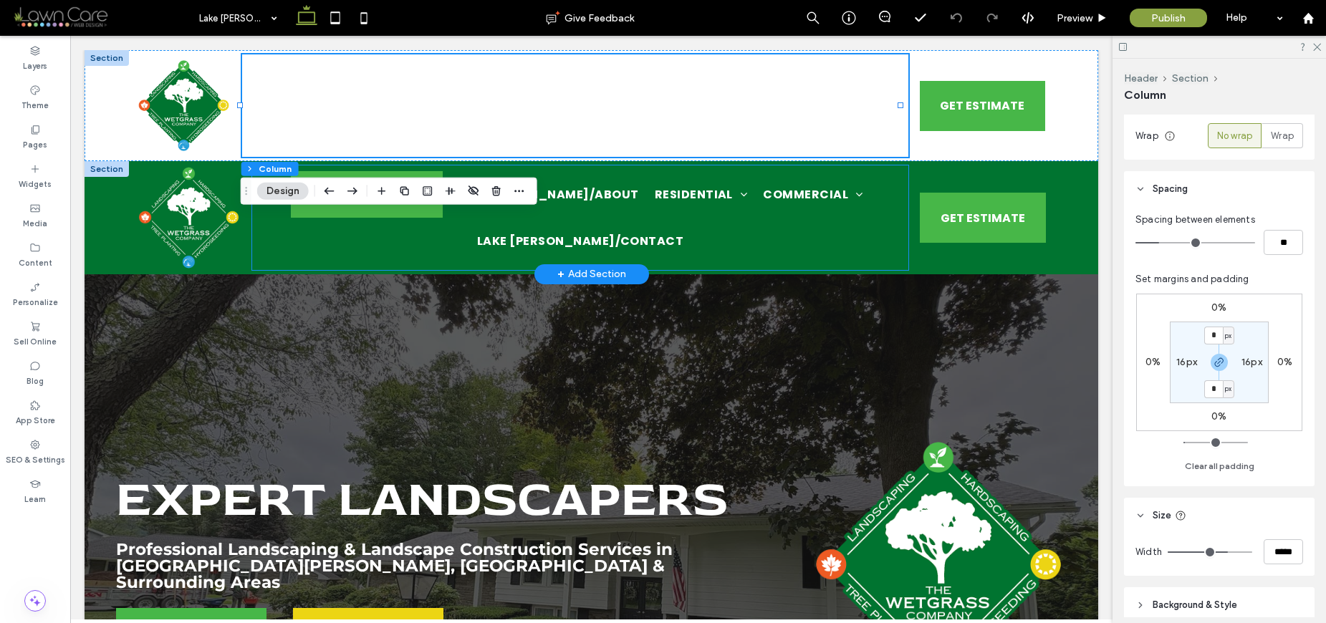
click at [887, 177] on div "Lake Gaston Lake Gaston/About Residential Lake Gaston/Landscape Construction & …" at bounding box center [580, 217] width 656 height 105
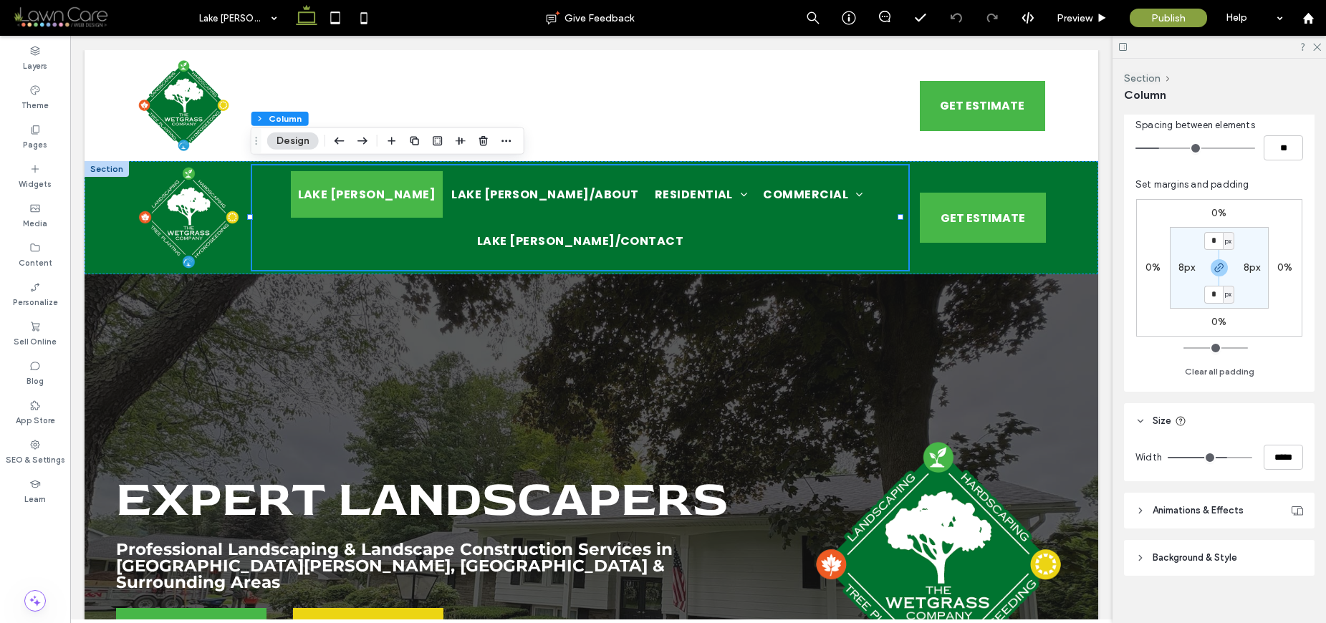
scroll to position [354, 0]
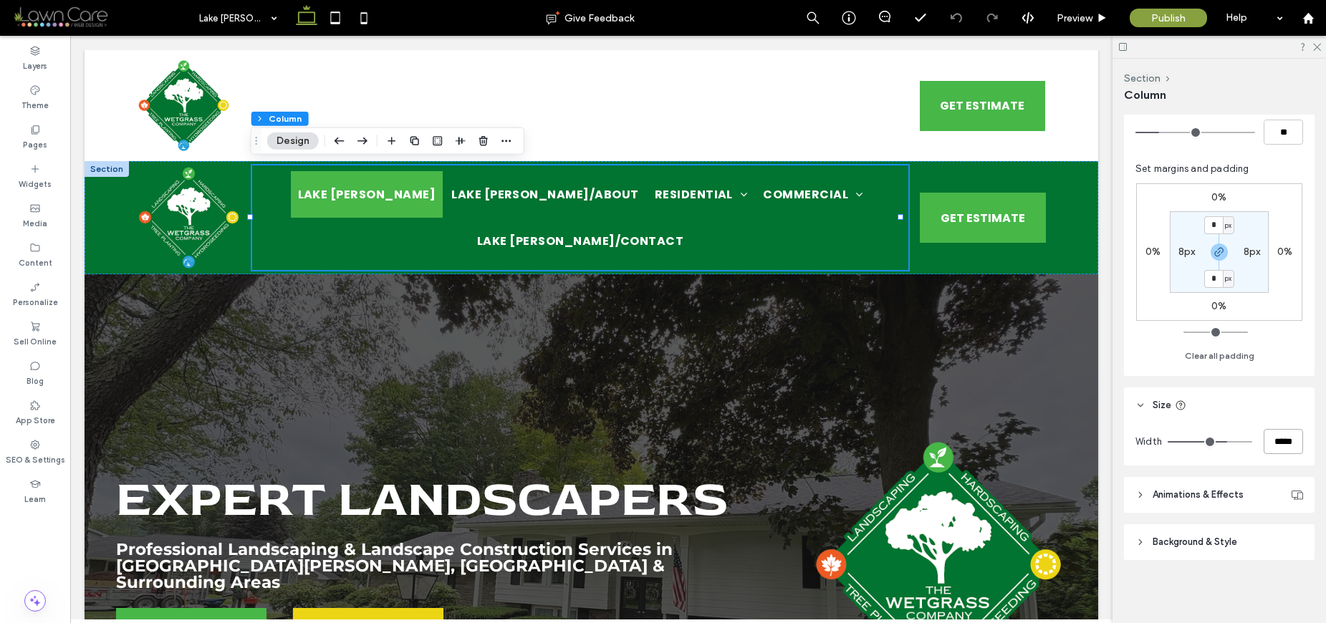
click at [1267, 437] on input "*****" at bounding box center [1282, 441] width 39 height 25
type input "****"
type input "**"
type input "*****"
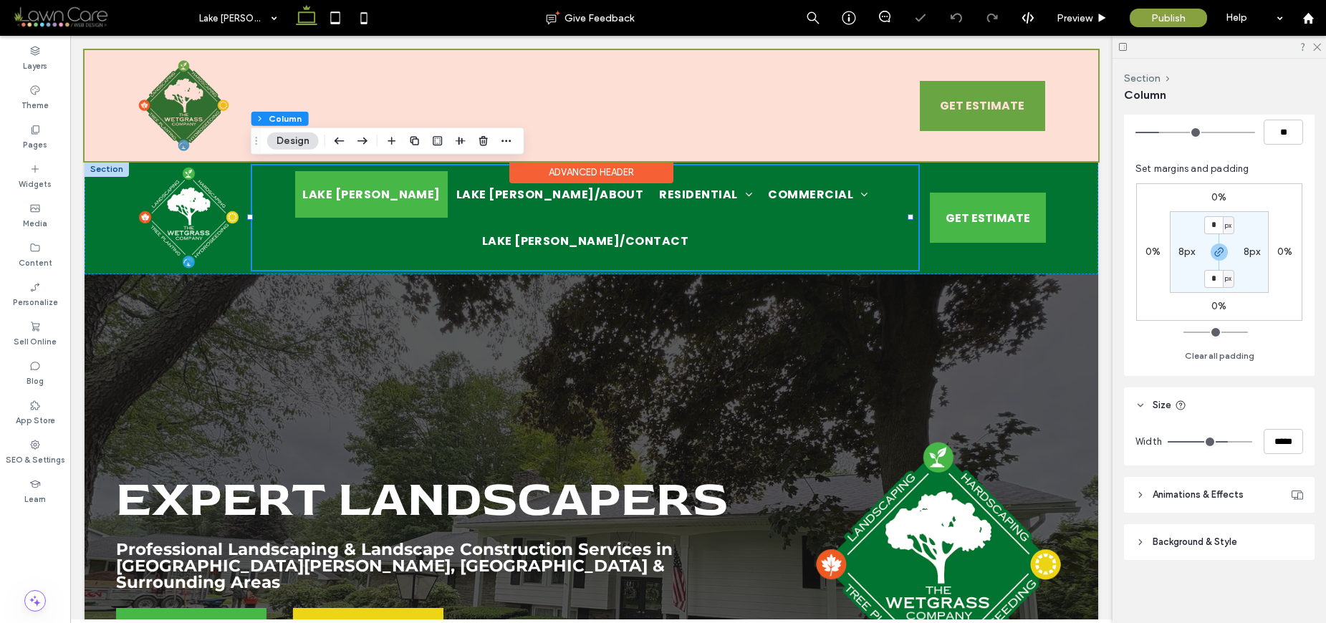
click at [147, 138] on div at bounding box center [591, 105] width 1013 height 111
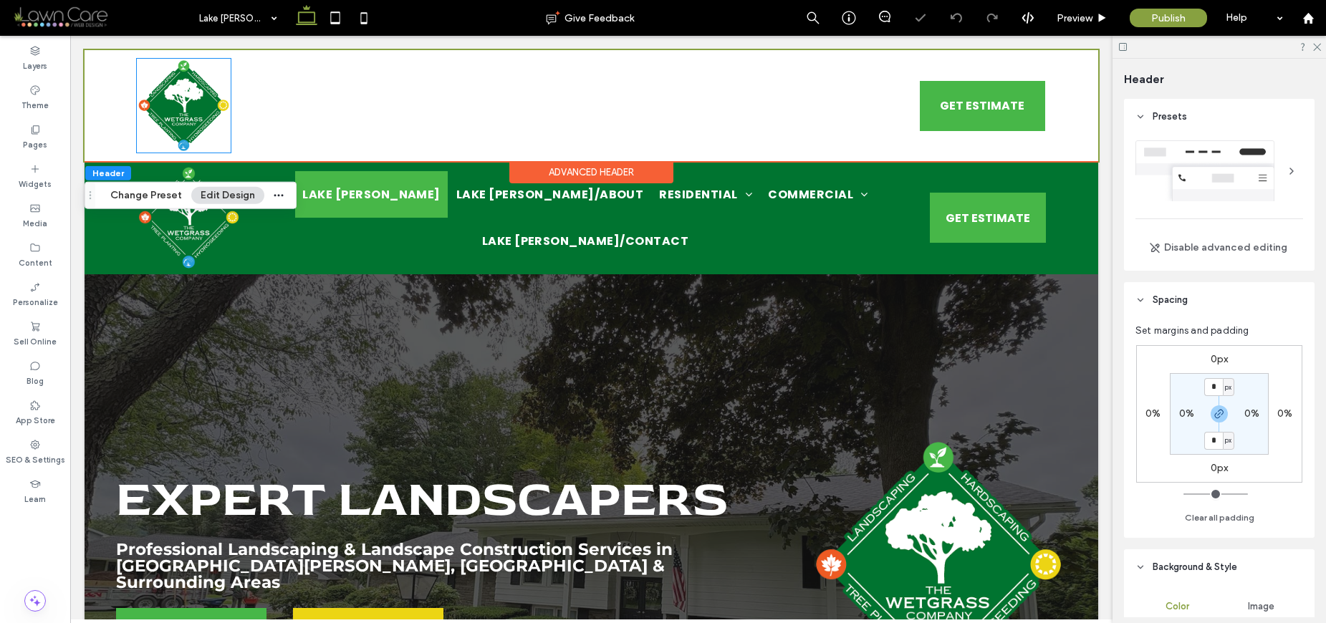
click at [147, 138] on img at bounding box center [184, 106] width 94 height 94
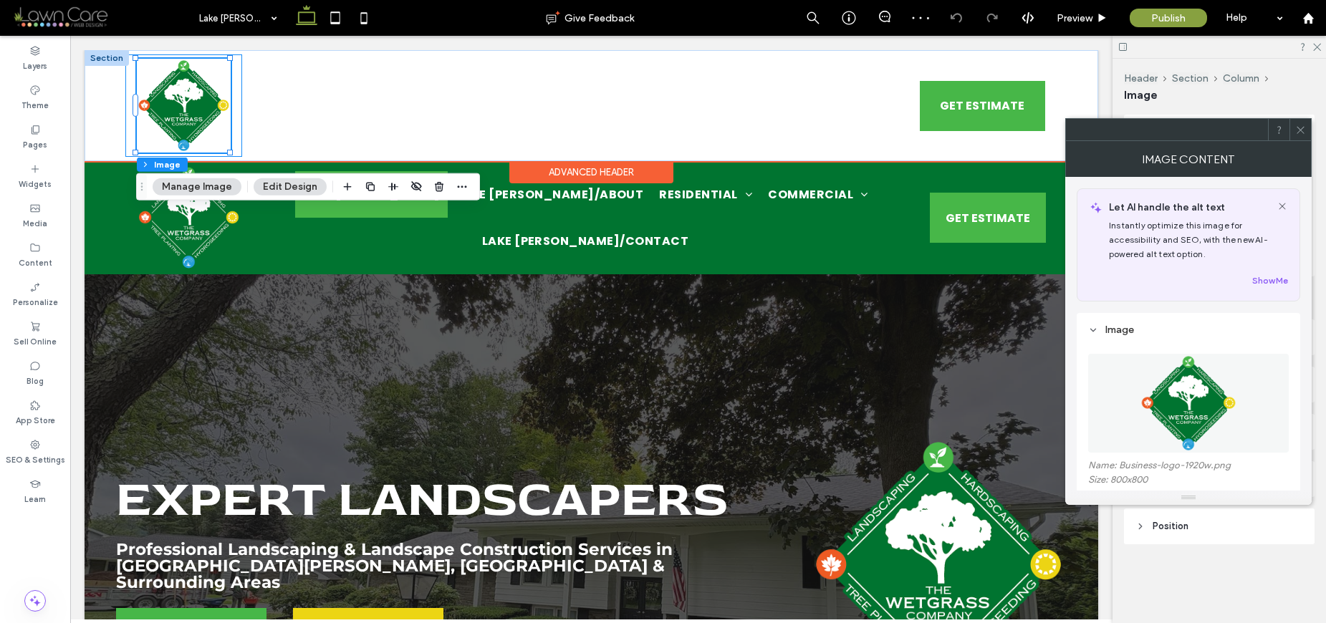
click at [130, 142] on div at bounding box center [183, 105] width 117 height 102
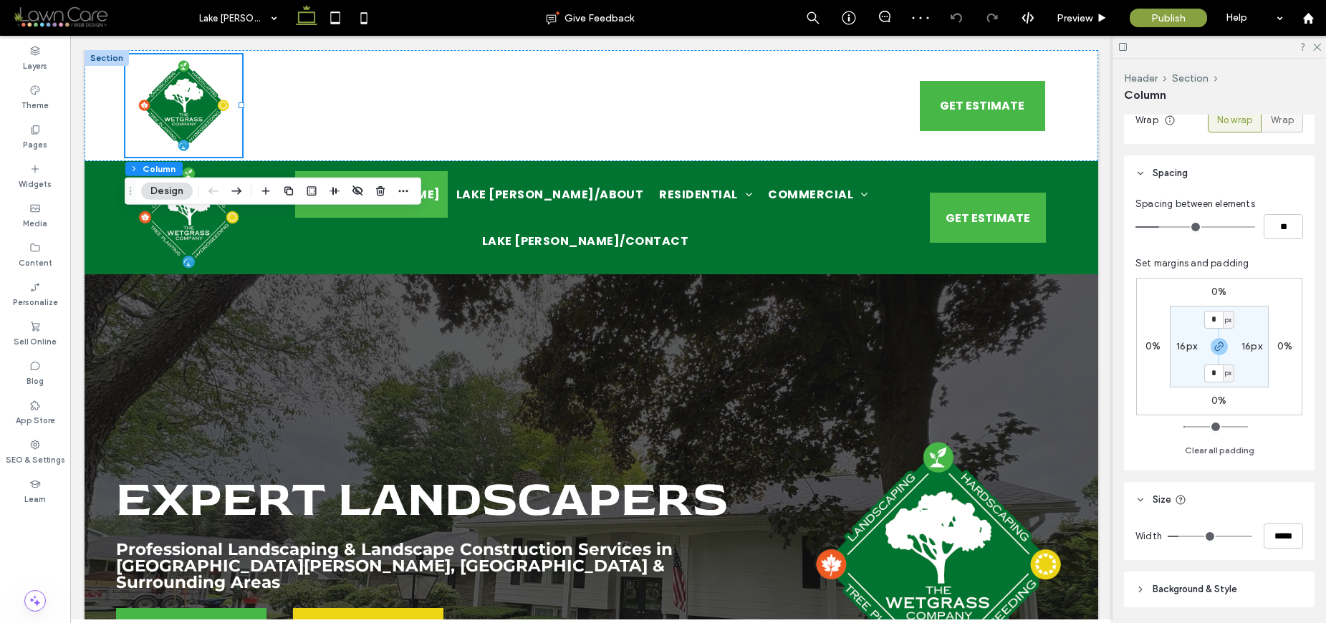
scroll to position [307, 0]
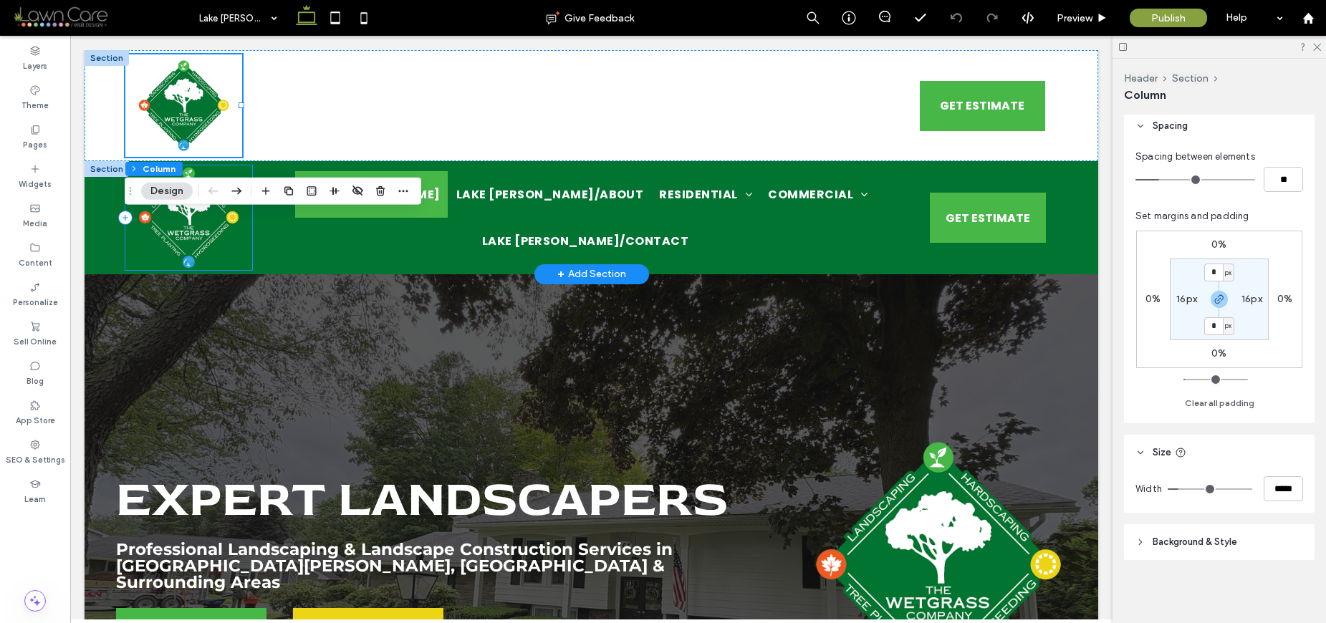
click at [130, 240] on div at bounding box center [188, 217] width 127 height 105
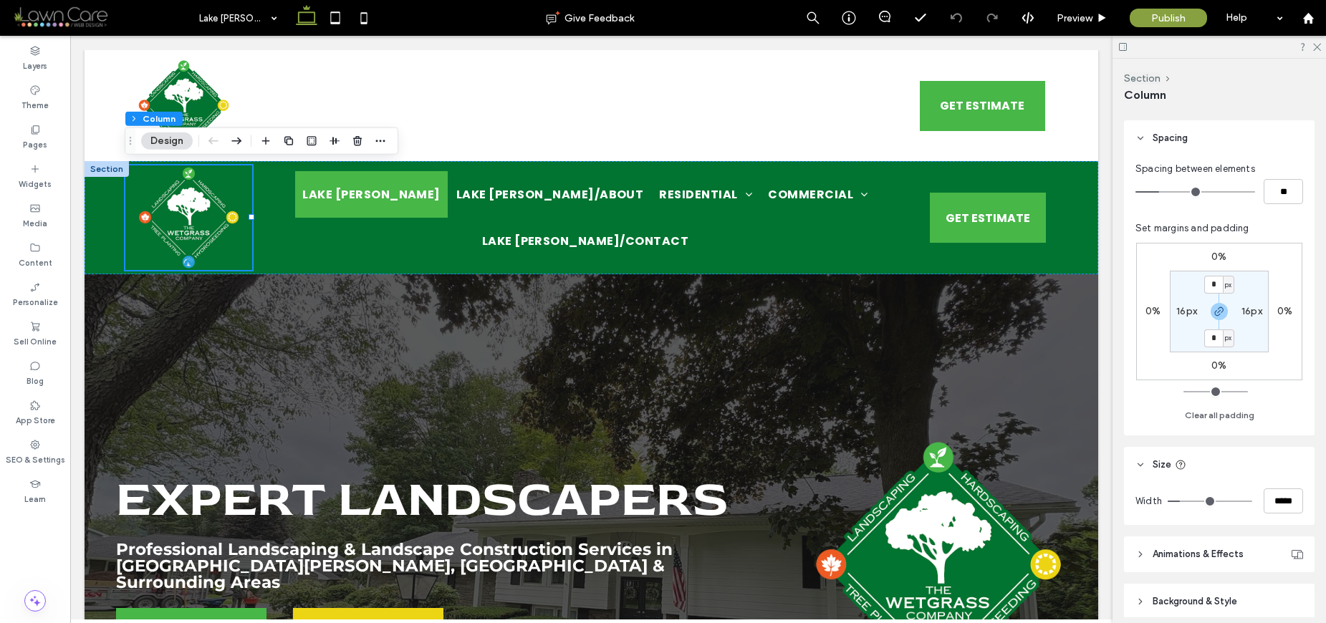
scroll to position [354, 0]
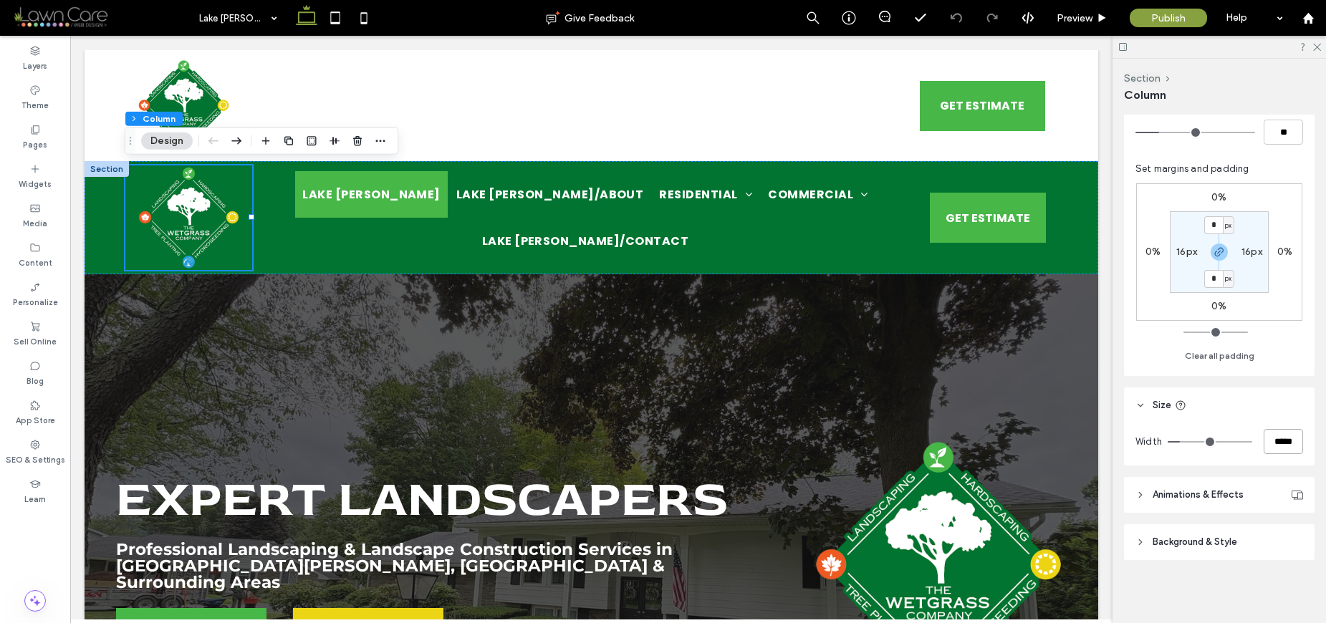
click at [1264, 449] on input "*****" at bounding box center [1282, 441] width 39 height 25
type input "****"
type input "**"
type input "*****"
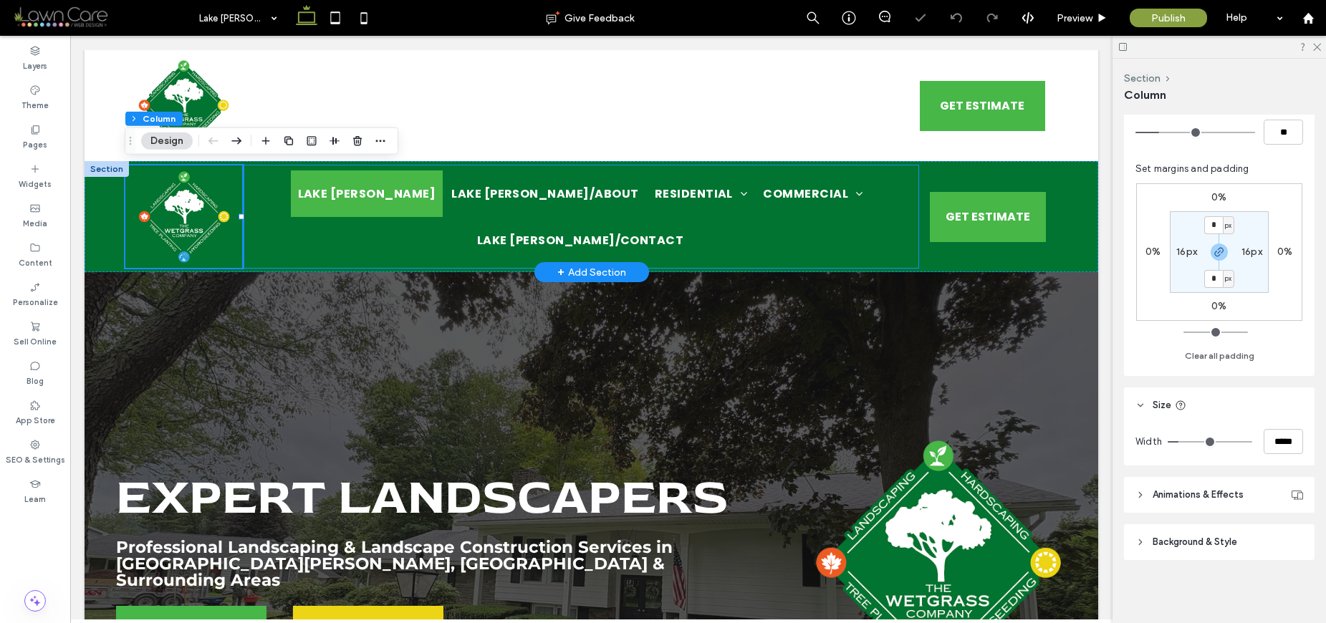
click at [712, 188] on div "Lake Gaston Lake Gaston/About Residential Lake Gaston/Landscape Construction & …" at bounding box center [580, 216] width 675 height 102
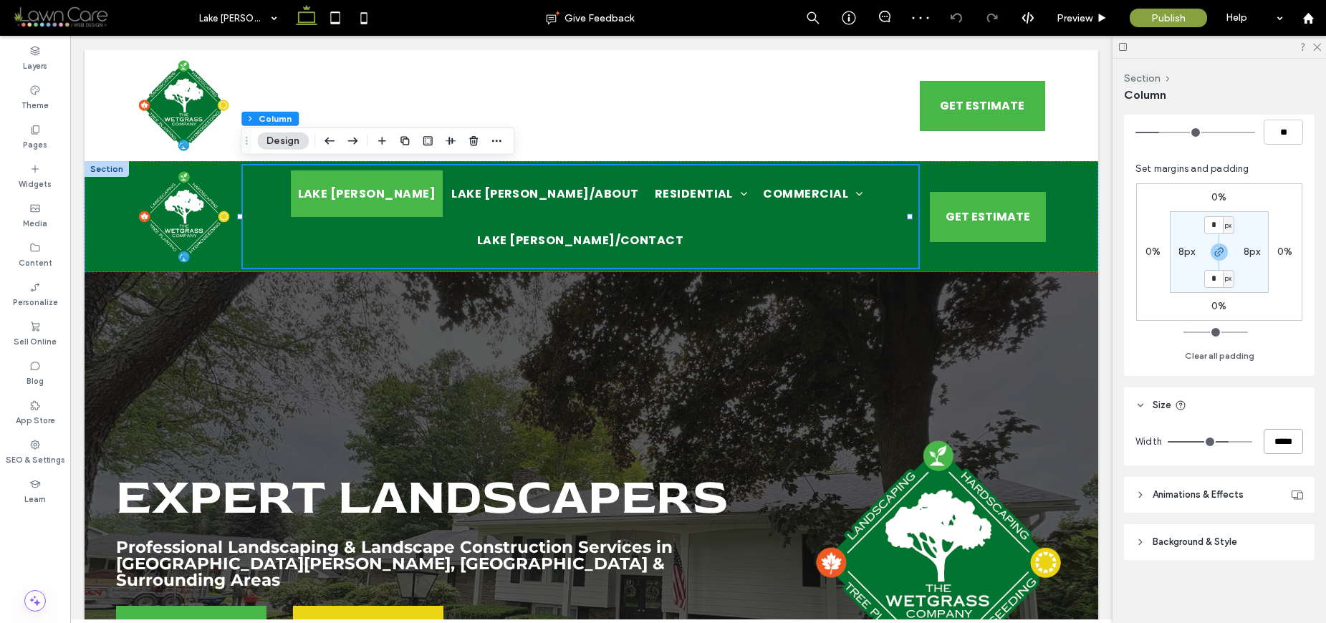
click at [1271, 448] on input "*****" at bounding box center [1282, 441] width 39 height 25
type input "****"
type input "**"
type input "*****"
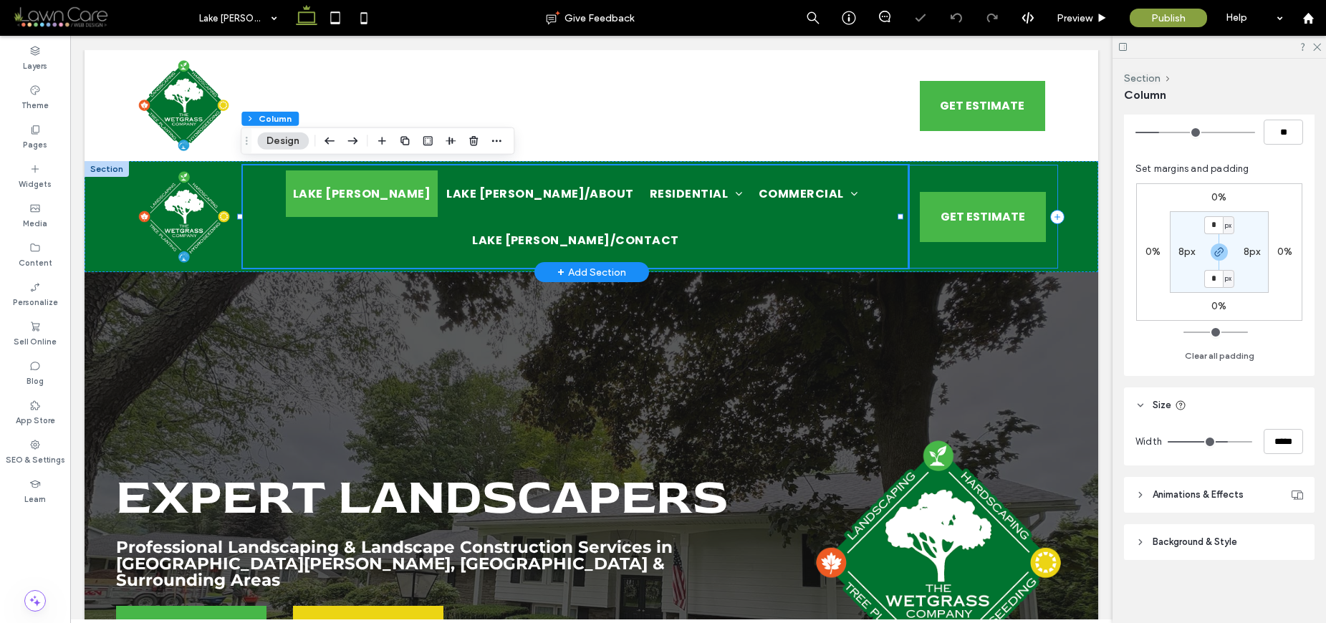
click at [1040, 258] on div "GET ESTIMATE Call Us" at bounding box center [982, 216] width 149 height 102
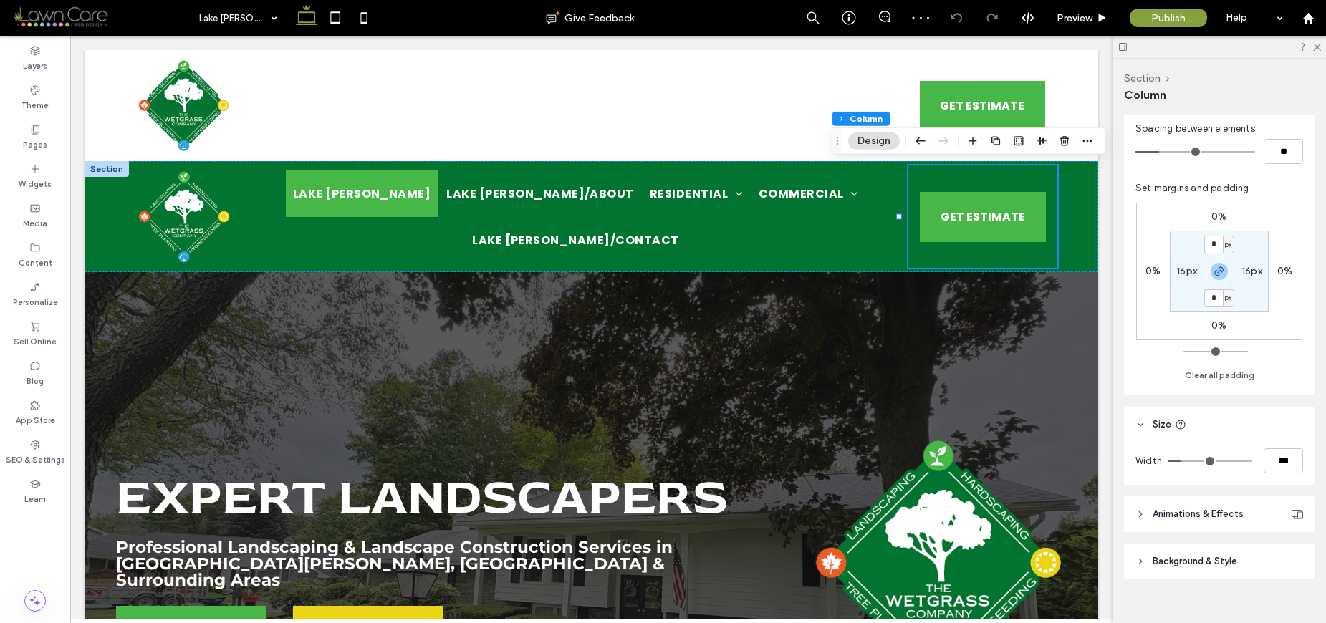
scroll to position [337, 0]
click at [1067, 352] on div "Expert Landscapers Professional Landscaping & Landscape Construction Services i…" at bounding box center [591, 537] width 1013 height 531
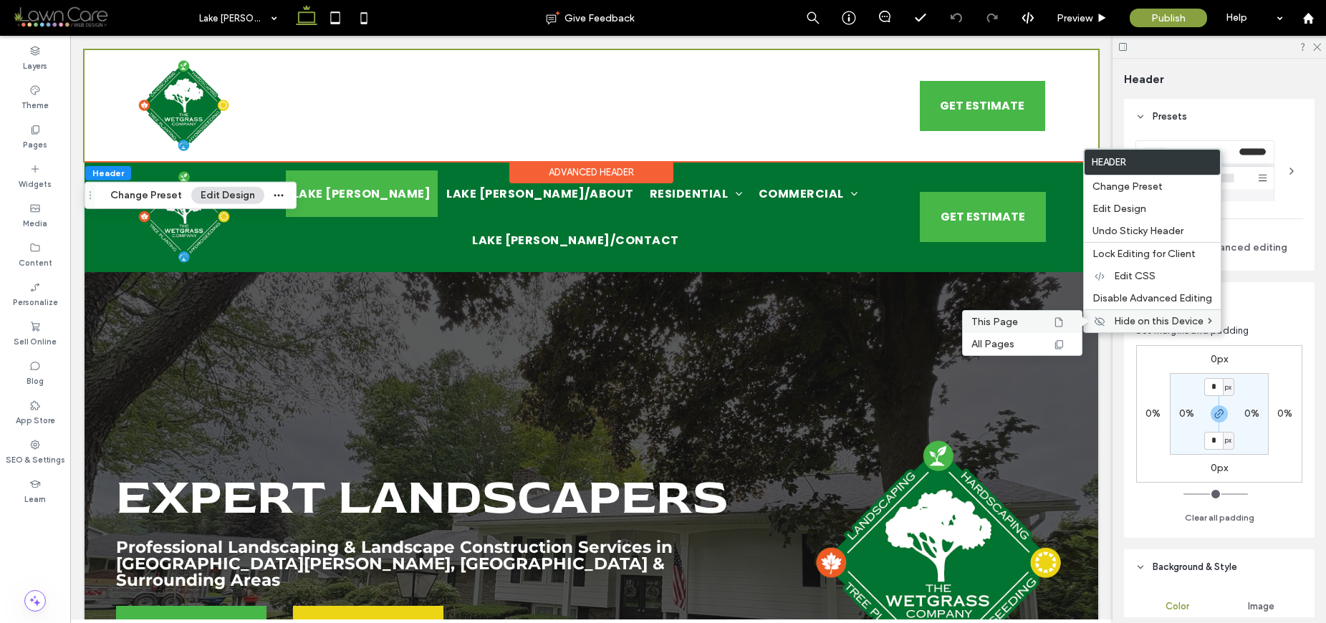
click at [1049, 319] on label "This Page" at bounding box center [1011, 322] width 80 height 12
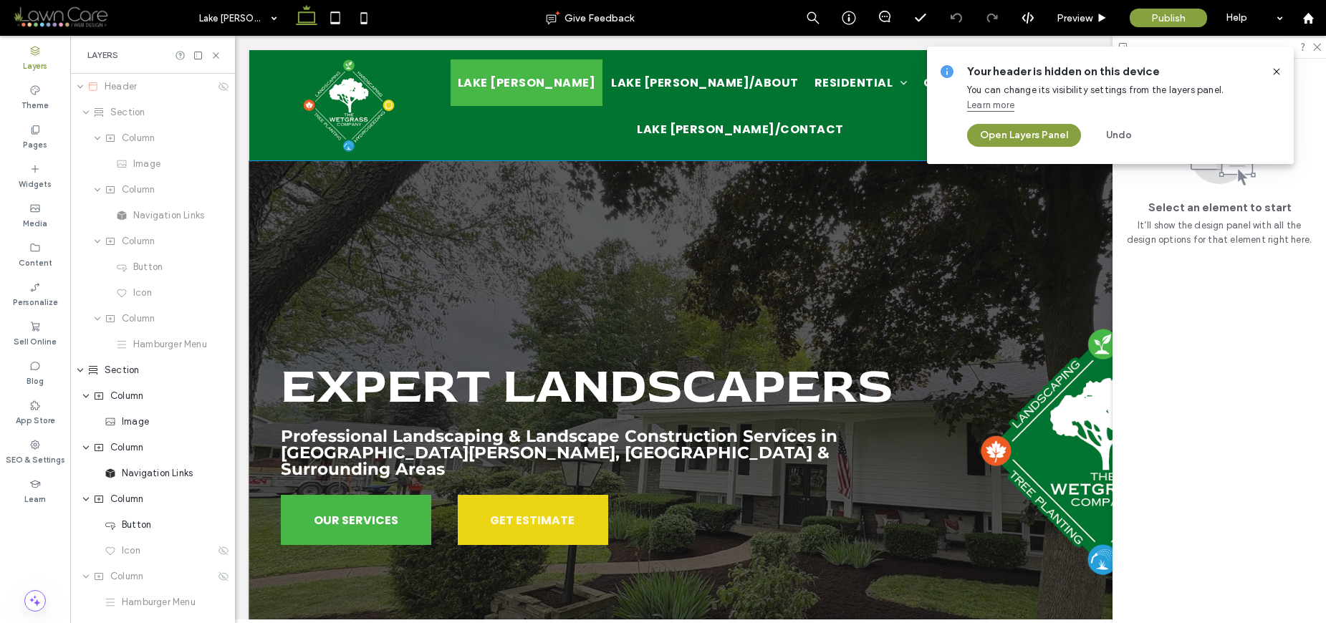
scroll to position [0, 165]
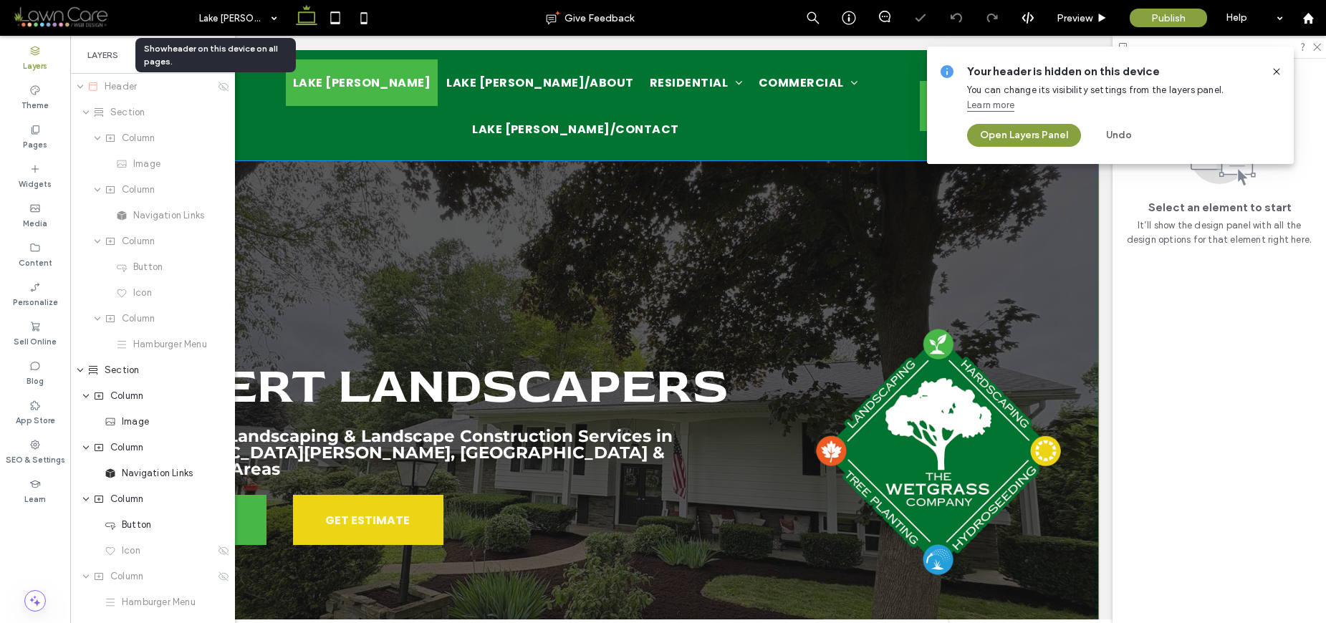
click at [947, 233] on div "Expert Landscapers Professional Landscaping & Landscape Construction Services i…" at bounding box center [591, 426] width 1013 height 531
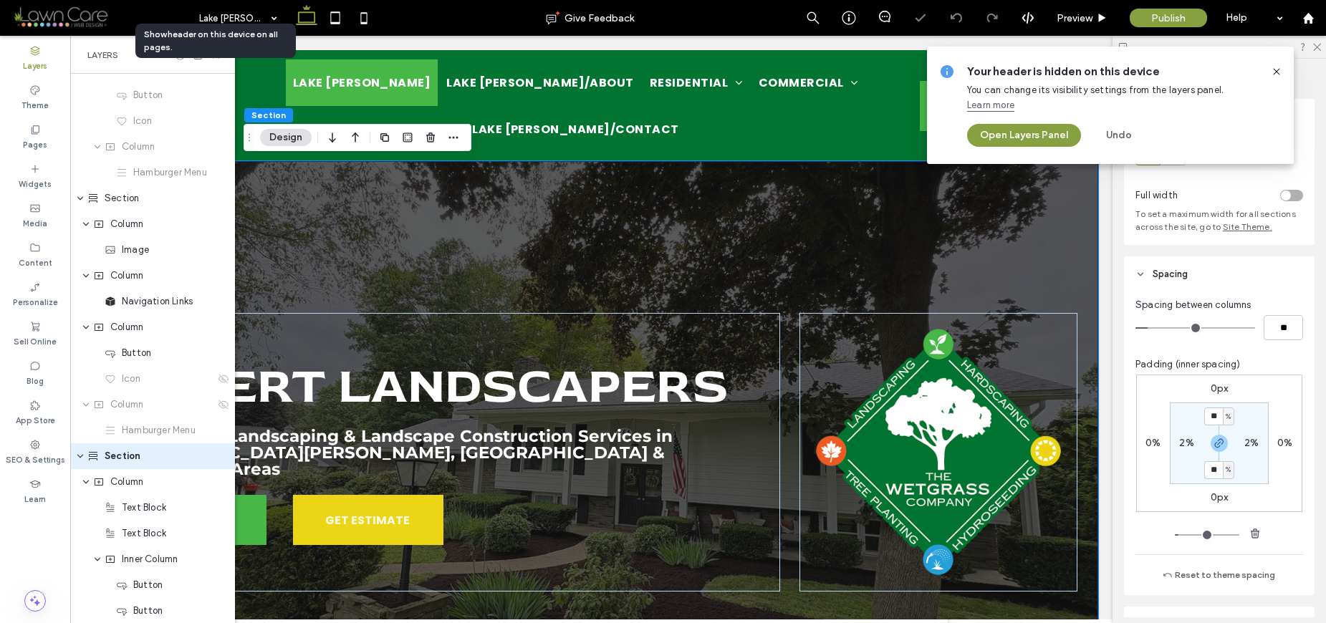
scroll to position [280, 0]
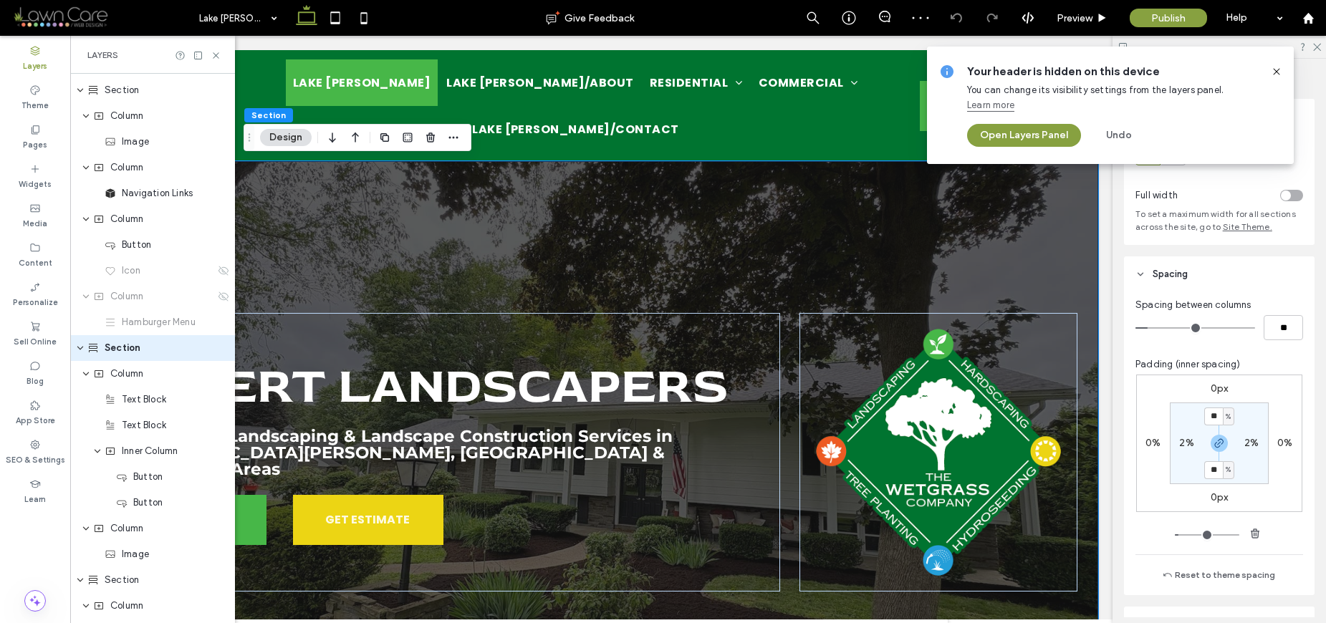
click at [1271, 72] on icon at bounding box center [1275, 71] width 11 height 11
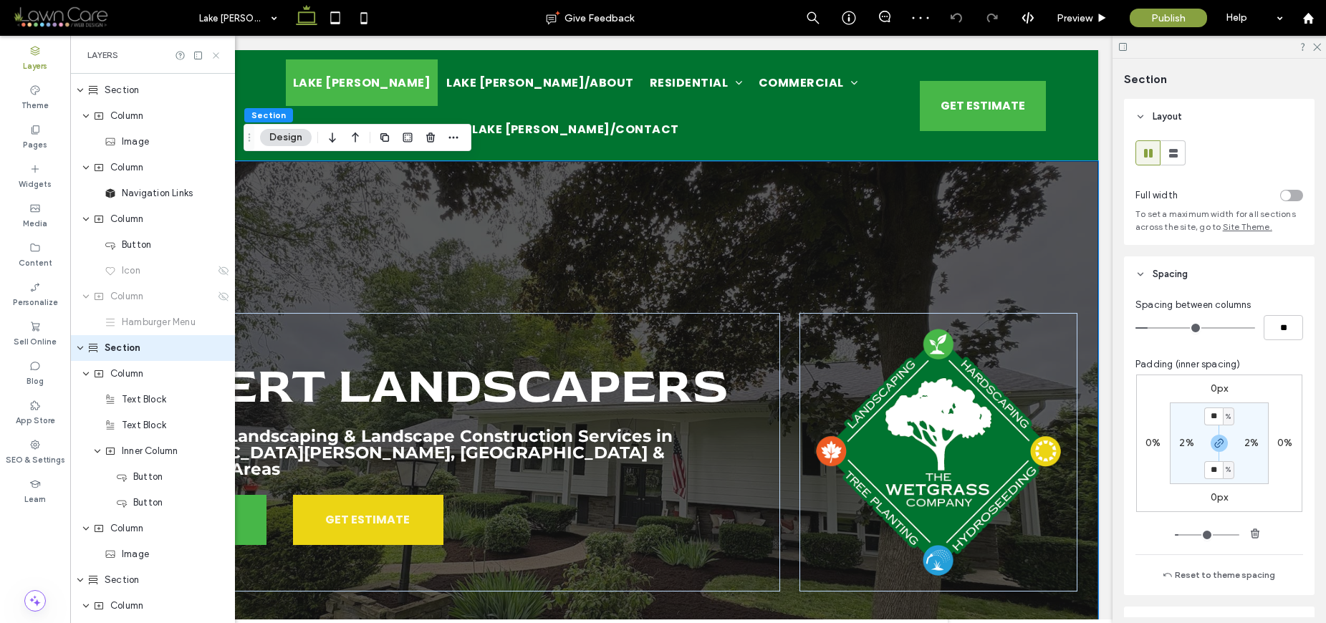
click at [217, 58] on icon at bounding box center [216, 55] width 11 height 11
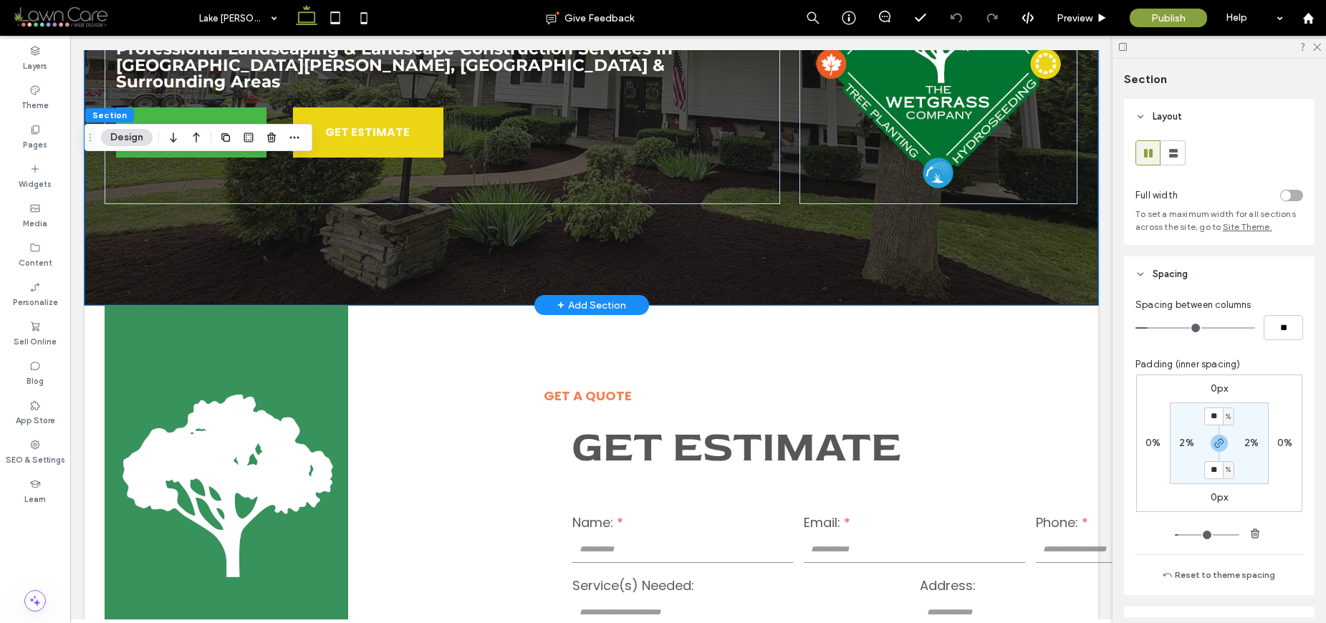
scroll to position [0, 0]
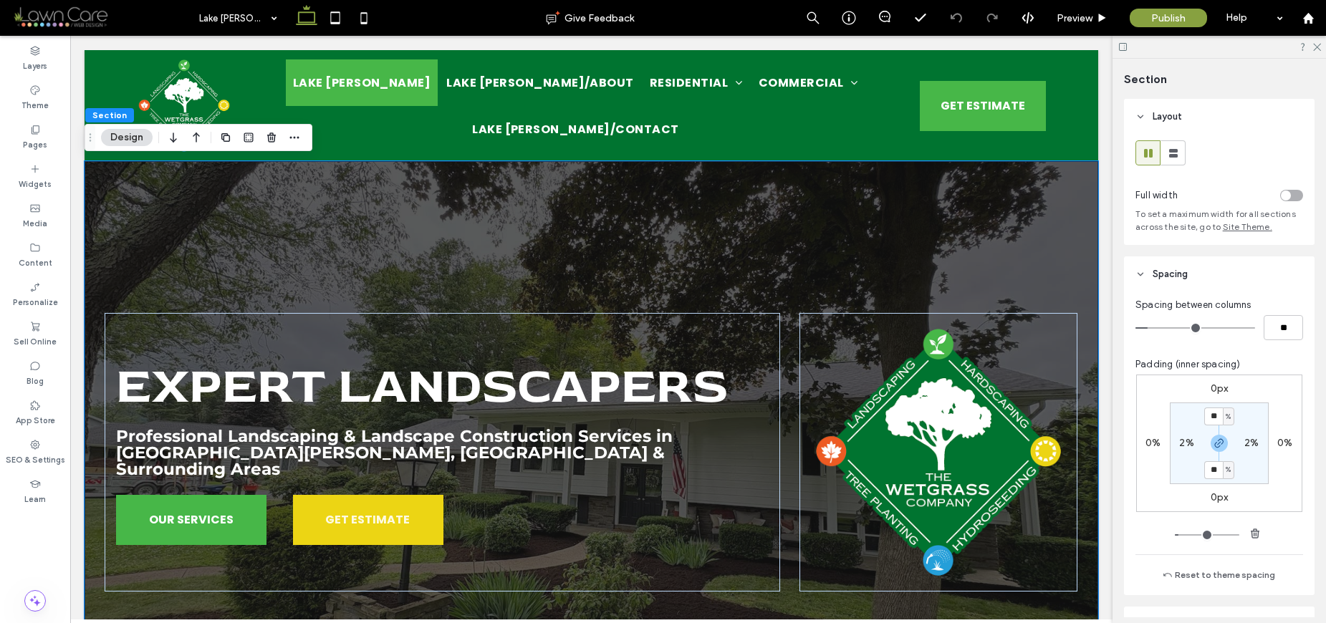
click at [829, 231] on div "Expert Landscapers Professional Landscaping & Landscape Construction Services i…" at bounding box center [591, 426] width 1013 height 531
click at [1084, 148] on div "Lake Gaston [GEOGRAPHIC_DATA][PERSON_NAME]/About Residential [GEOGRAPHIC_DATA][…" at bounding box center [591, 105] width 1013 height 111
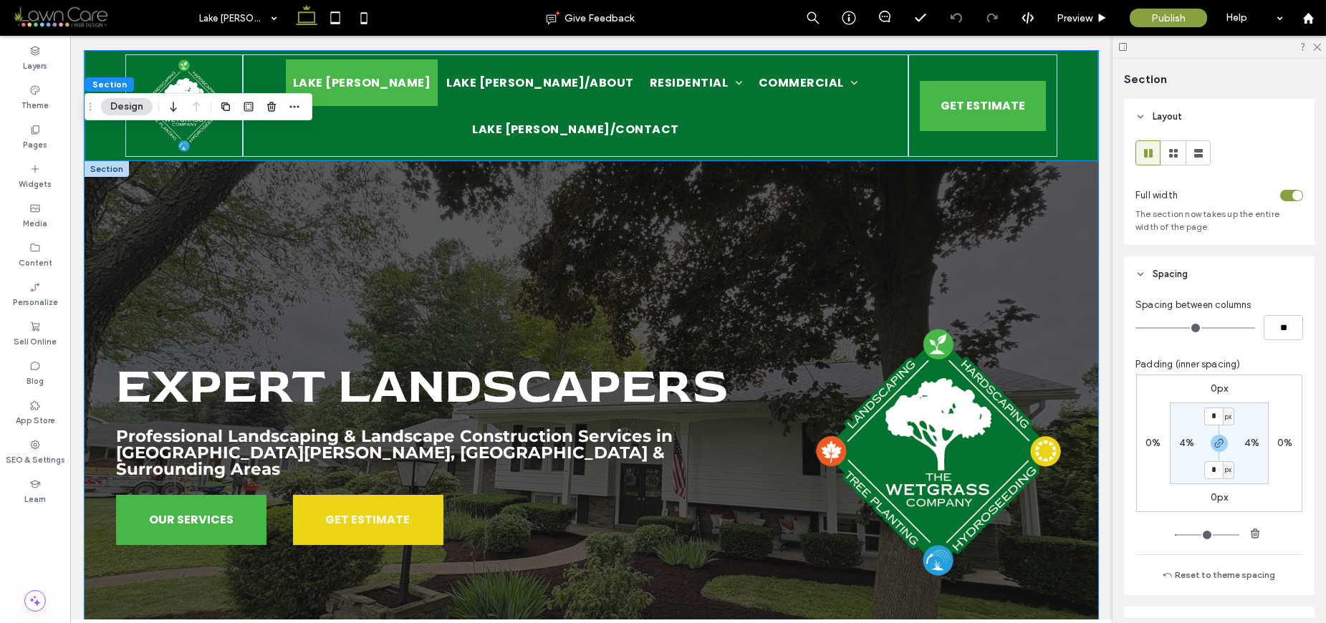
click at [1074, 267] on div "Expert Landscapers Professional Landscaping & Landscape Construction Services i…" at bounding box center [591, 426] width 1013 height 531
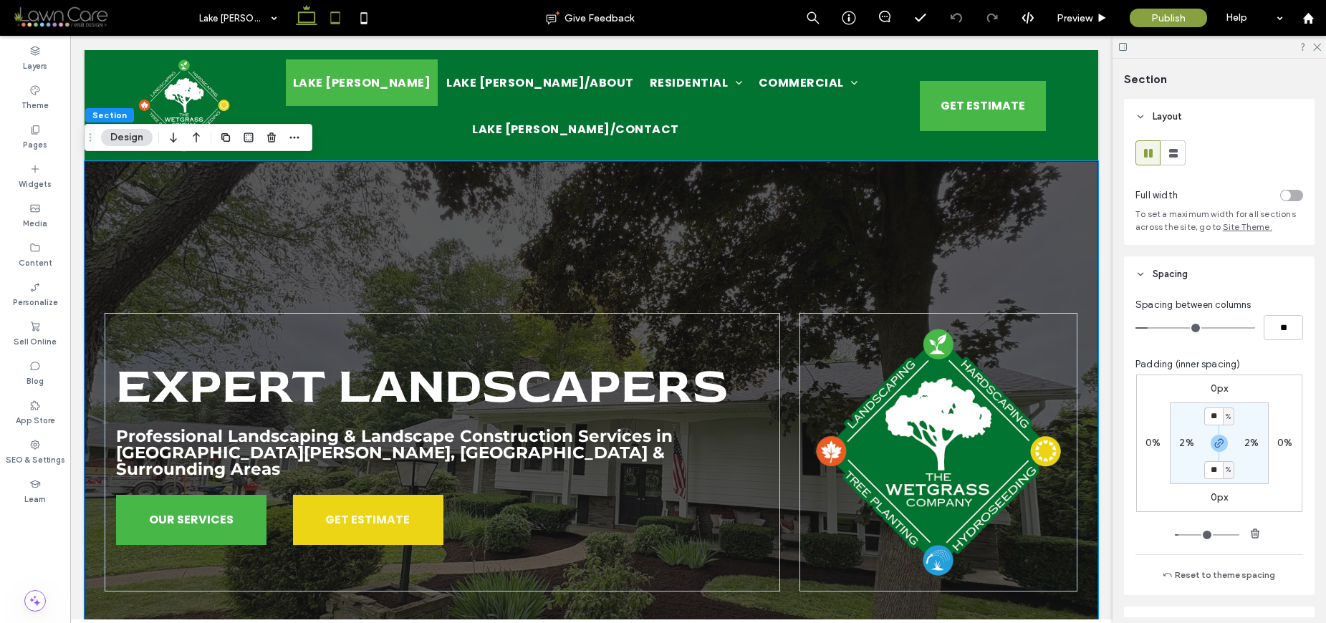
click at [332, 19] on icon at bounding box center [335, 18] width 29 height 29
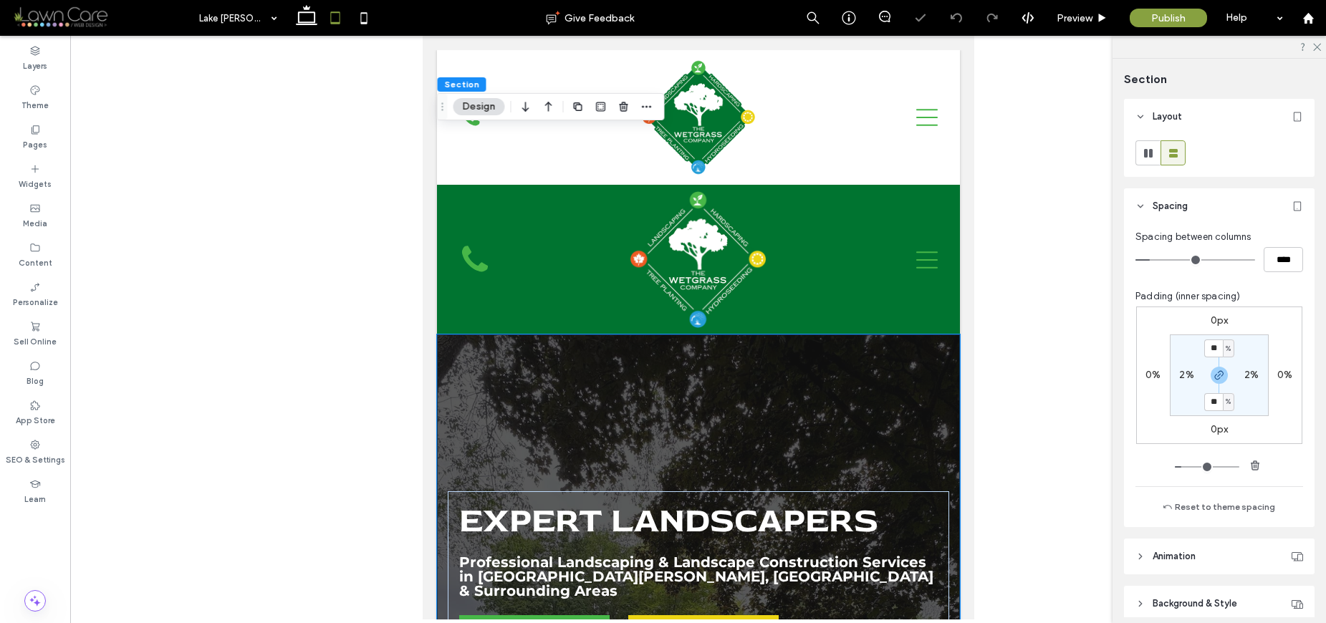
type input "**"
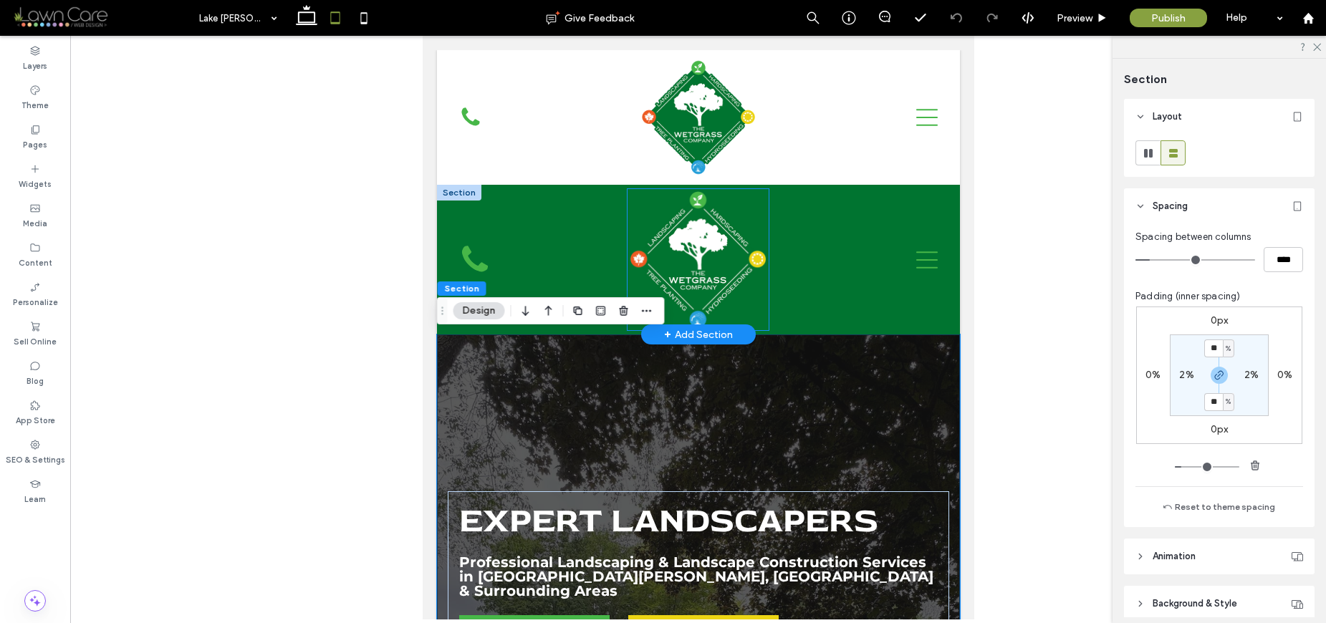
click at [689, 217] on img at bounding box center [697, 259] width 141 height 141
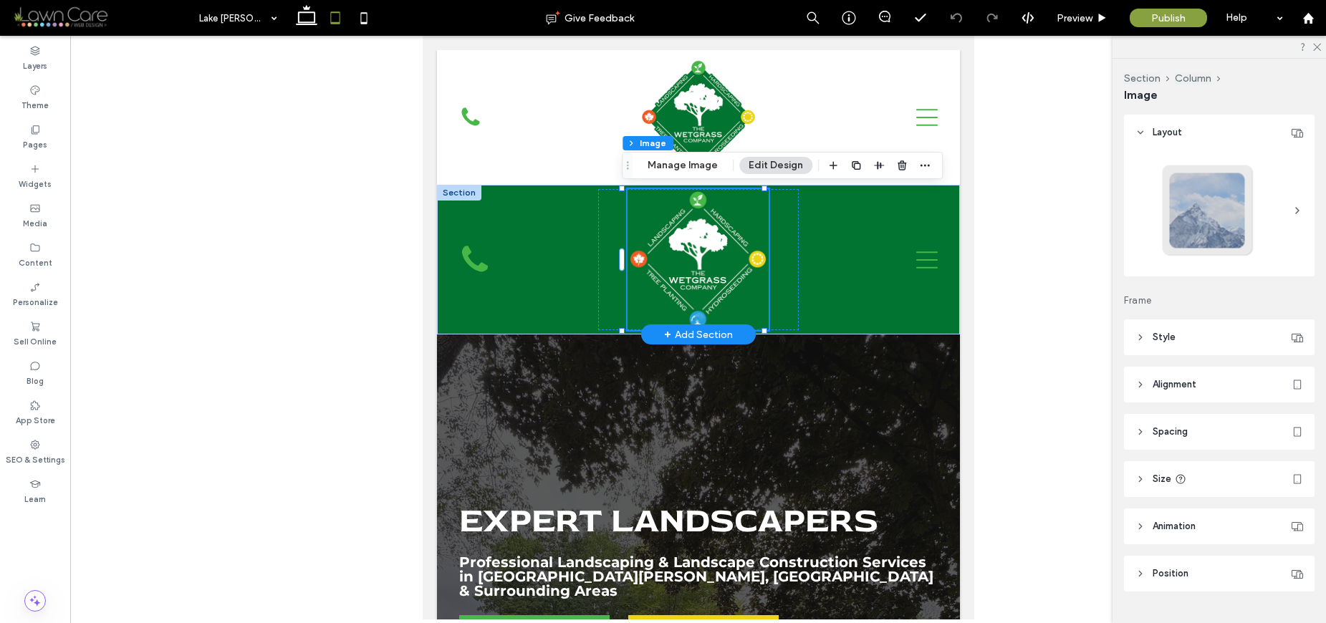
click at [689, 217] on img at bounding box center [697, 259] width 141 height 141
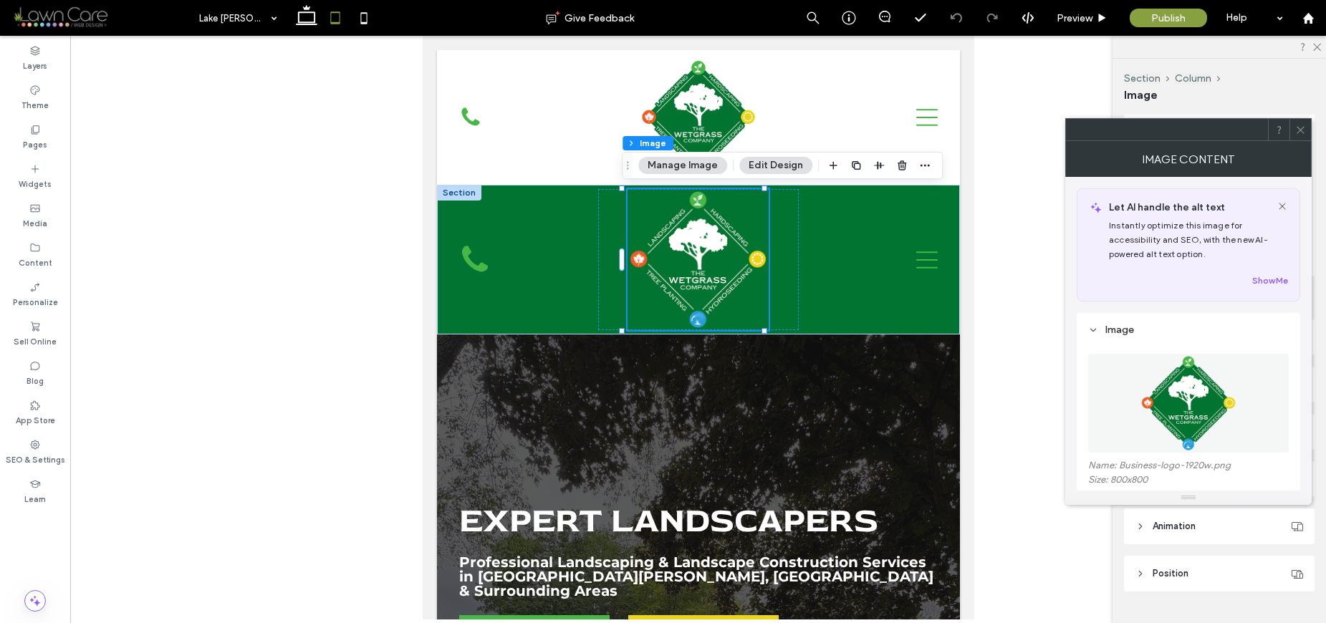
scroll to position [261, 0]
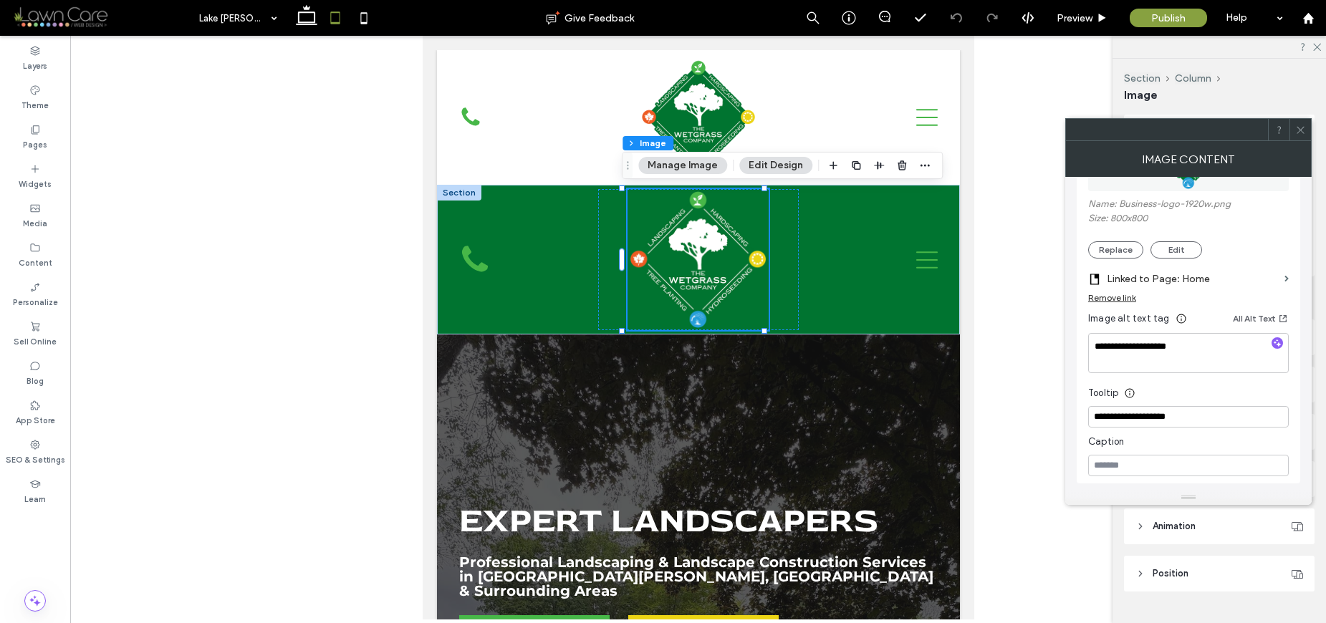
click at [1257, 283] on label "Linked to Page: Home" at bounding box center [1192, 279] width 172 height 26
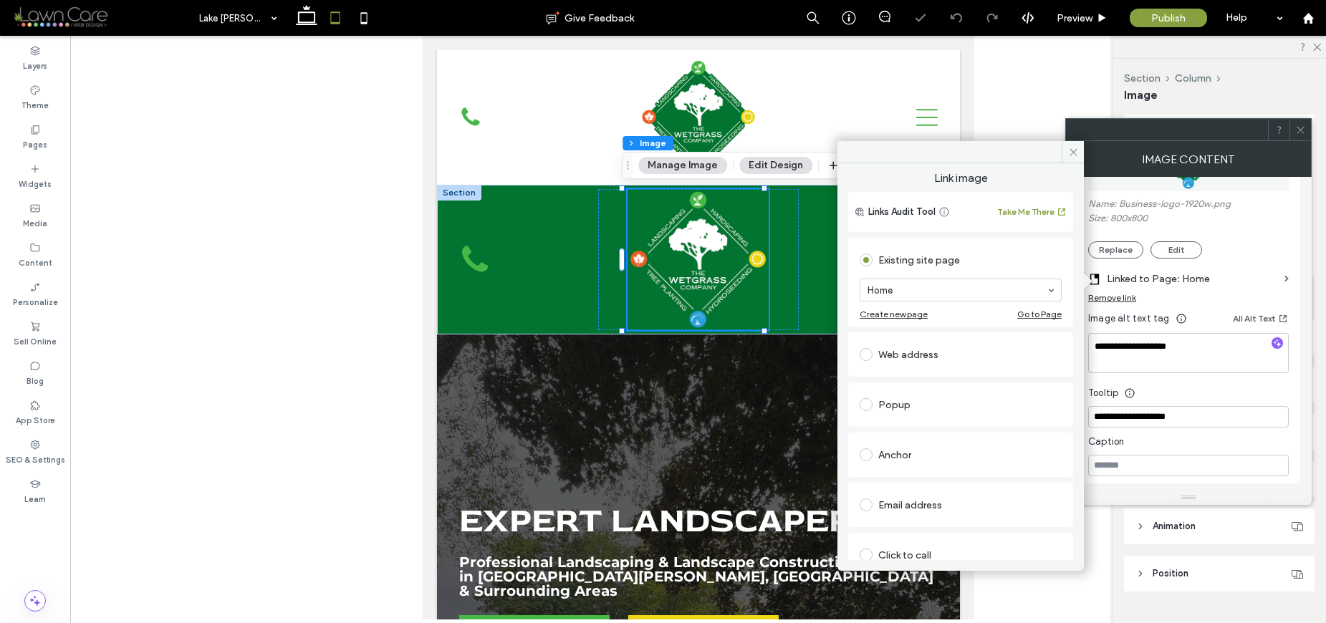
drag, startPoint x: 954, startPoint y: 283, endPoint x: 963, endPoint y: 298, distance: 17.3
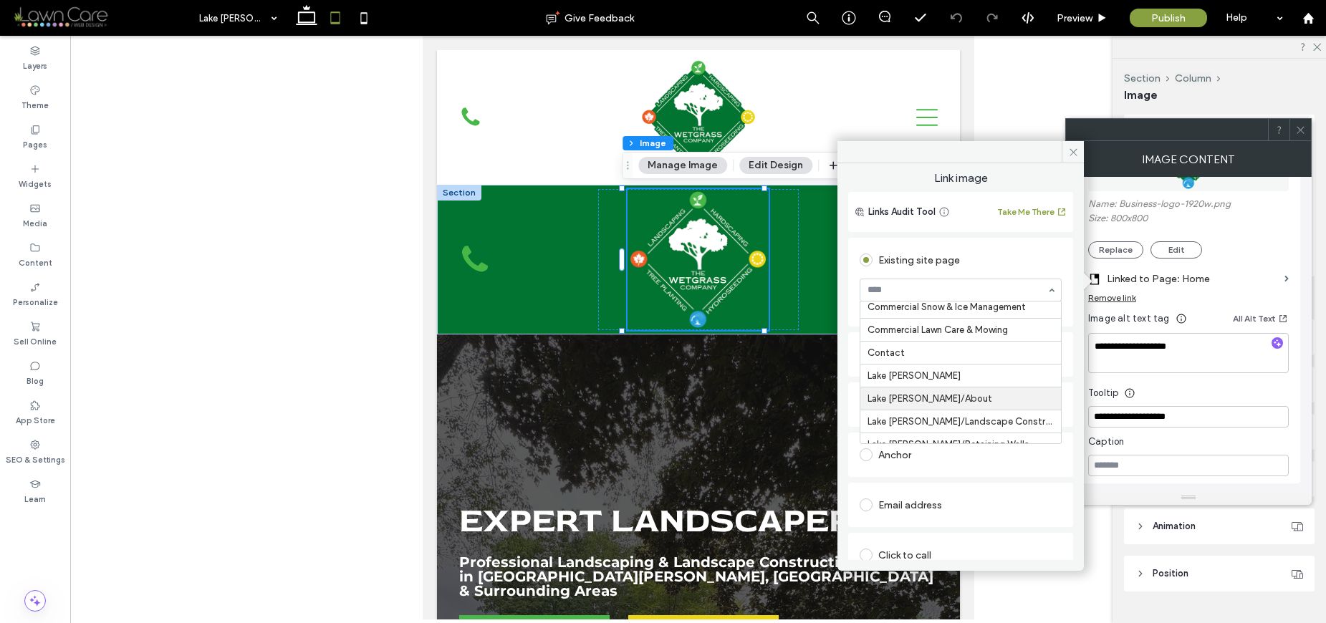
scroll to position [677, 0]
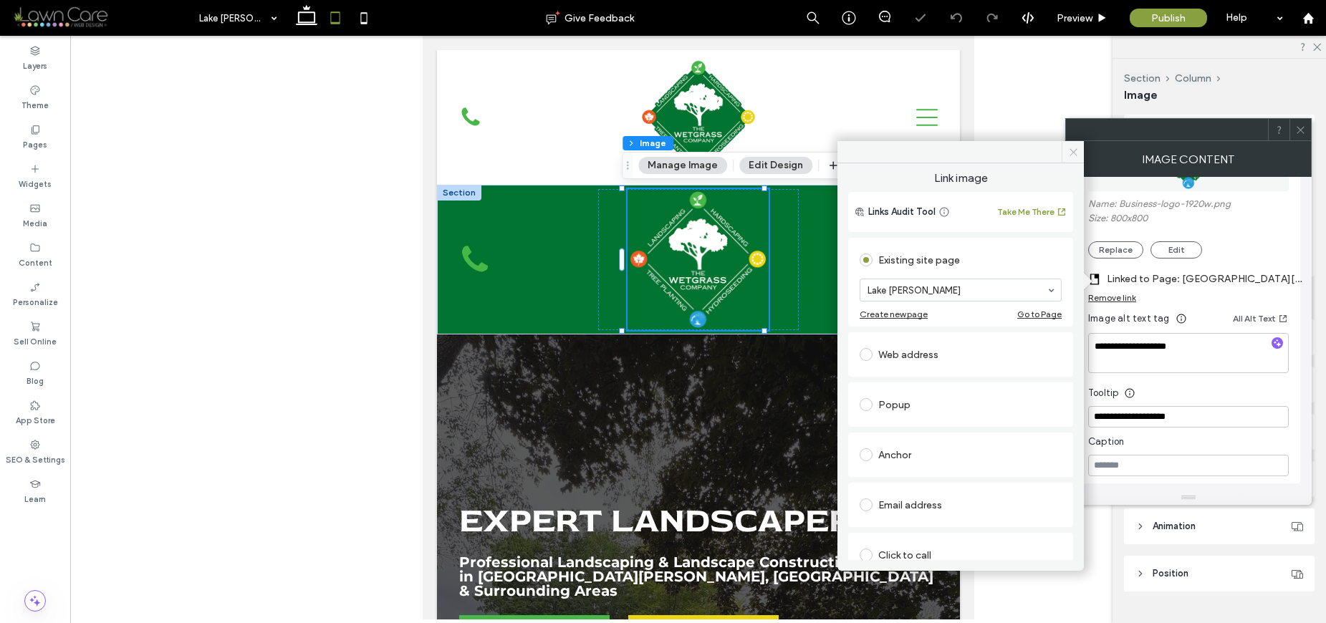
click at [1068, 155] on icon at bounding box center [1073, 152] width 11 height 11
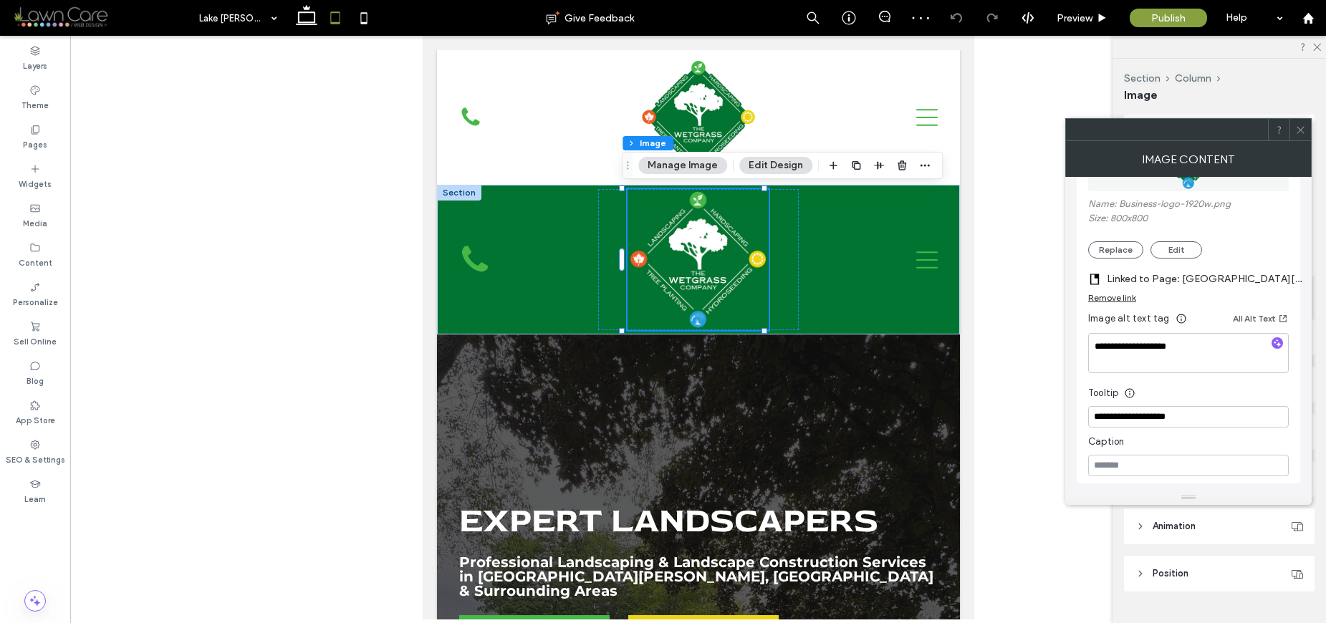
click at [1299, 136] on span at bounding box center [1300, 129] width 11 height 21
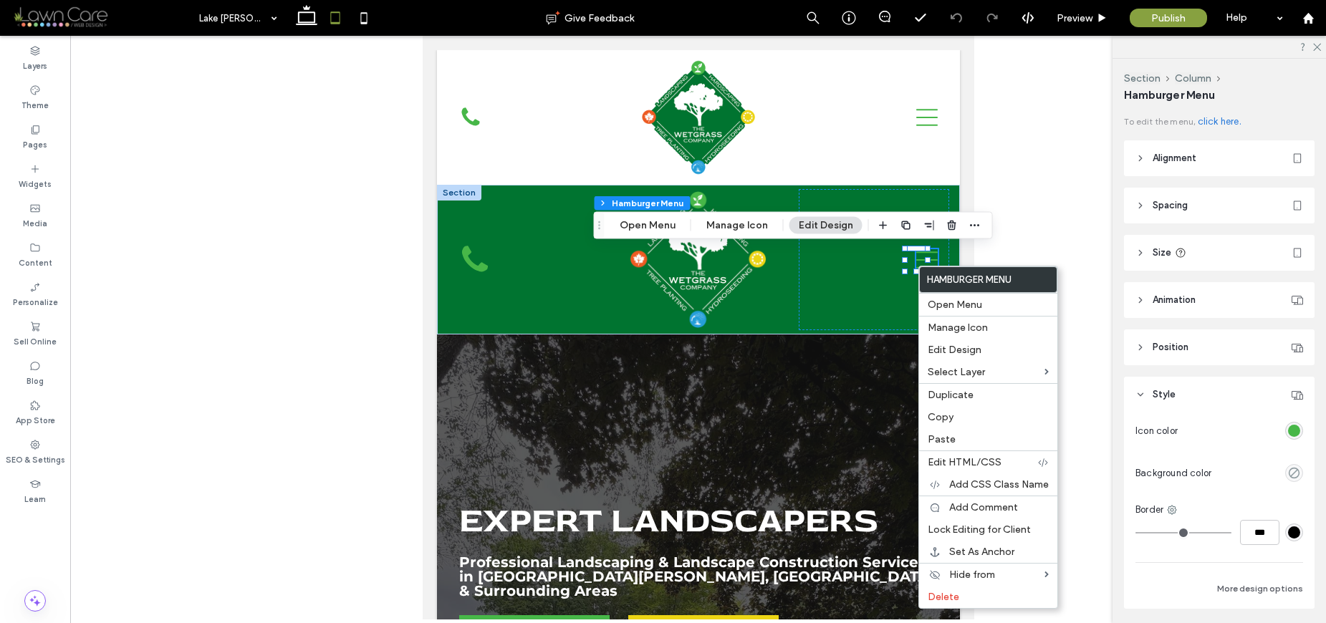
click at [817, 222] on button "Edit Design" at bounding box center [825, 225] width 73 height 17
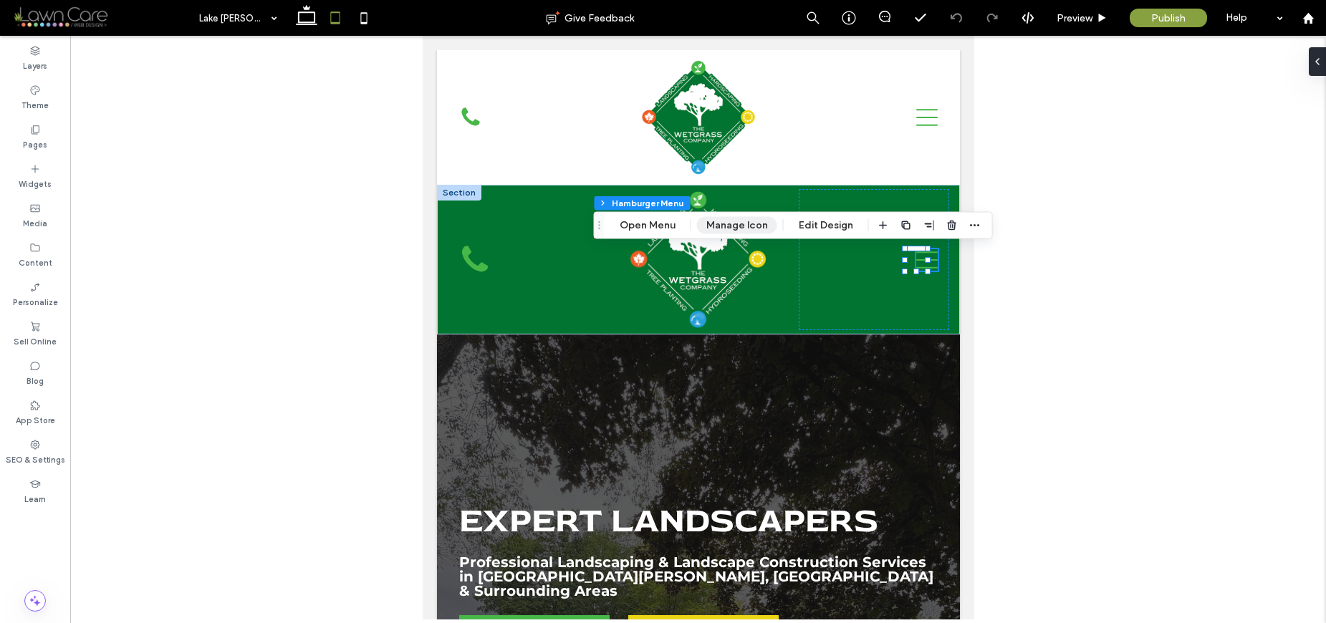
click at [746, 223] on button "Manage Icon" at bounding box center [737, 225] width 80 height 17
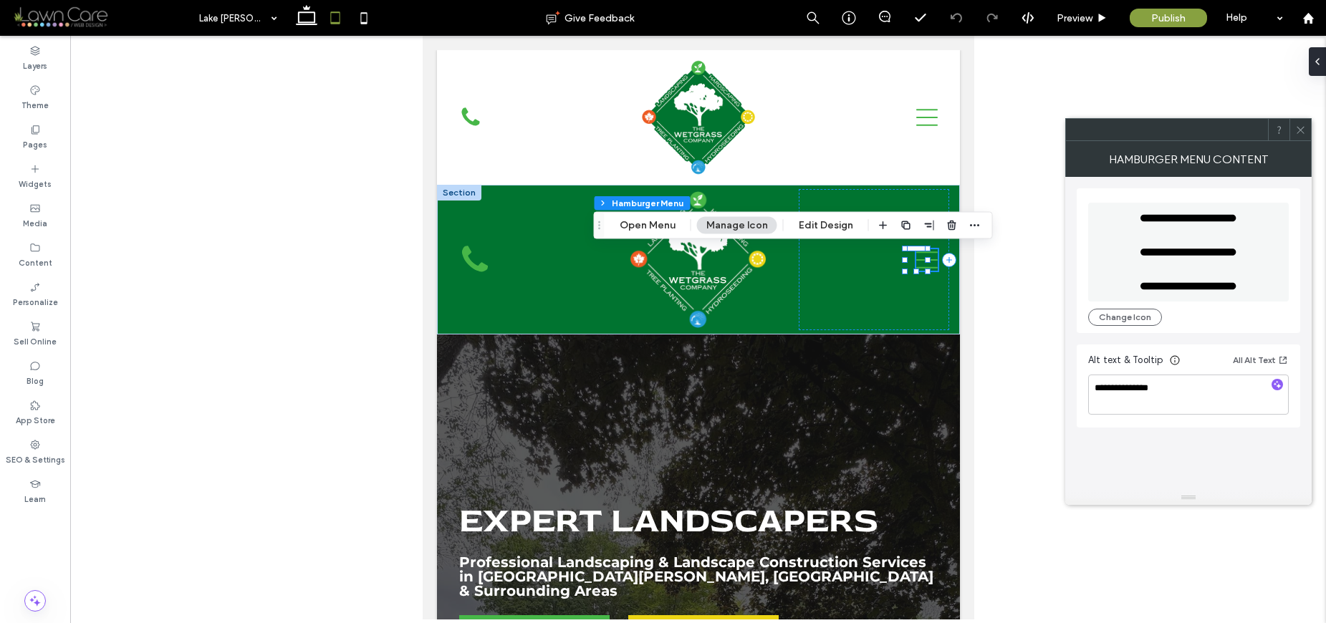
click at [1292, 133] on div at bounding box center [1299, 129] width 21 height 21
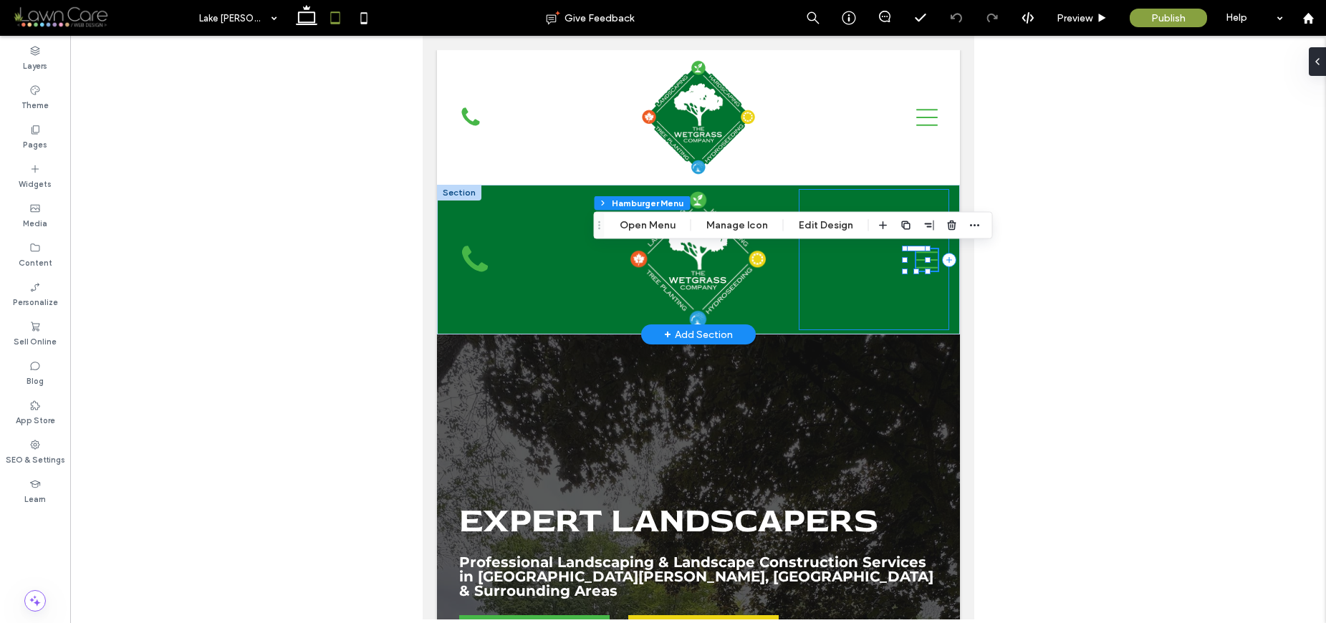
click at [875, 313] on div "Navigation Menu" at bounding box center [873, 259] width 150 height 141
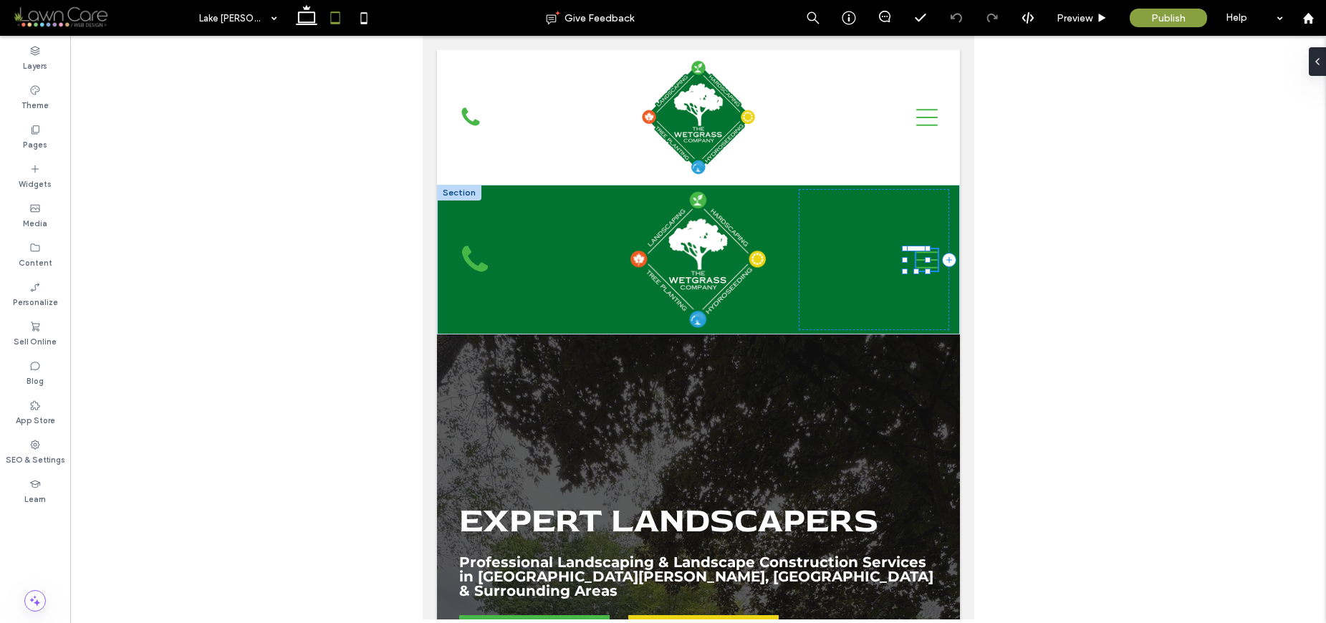
scroll to position [26, 0]
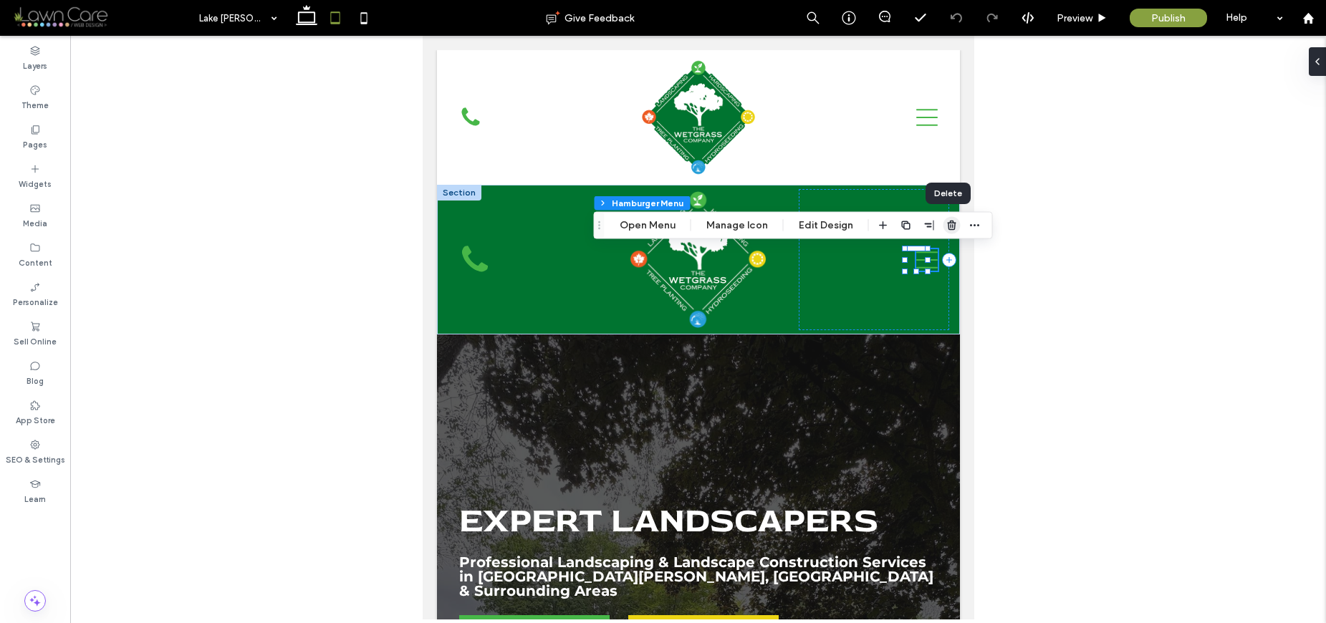
click at [947, 224] on use "button" at bounding box center [951, 225] width 9 height 9
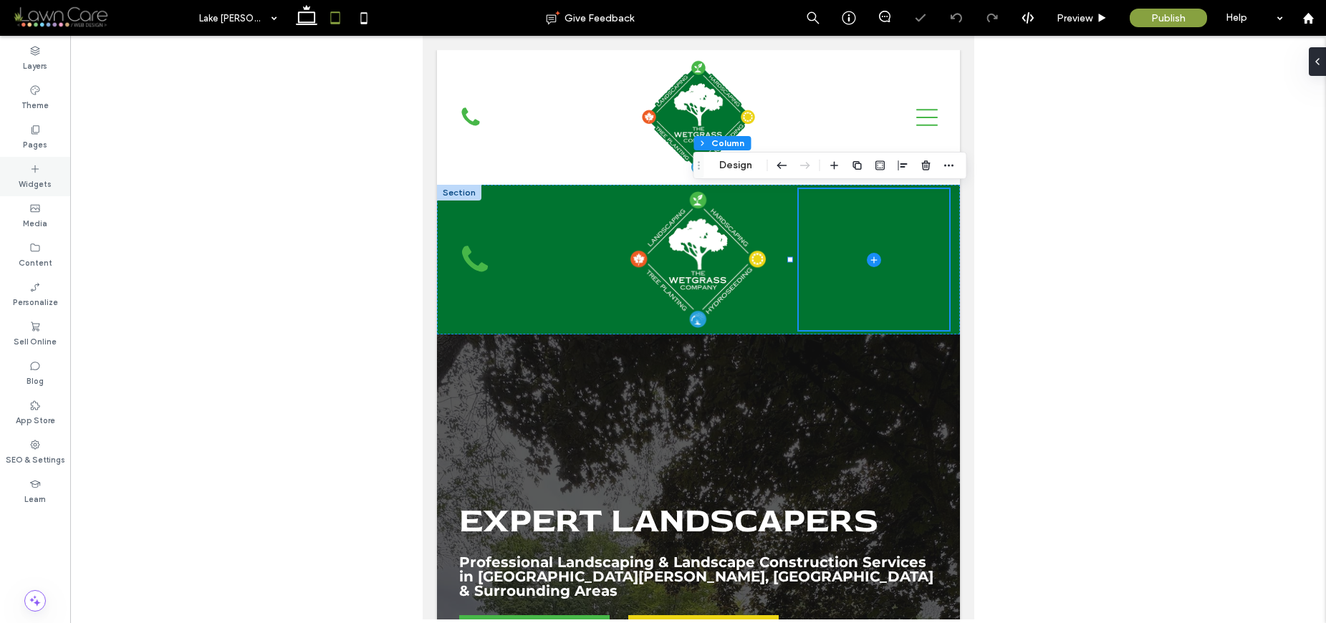
click at [47, 180] on label "Widgets" at bounding box center [35, 183] width 33 height 16
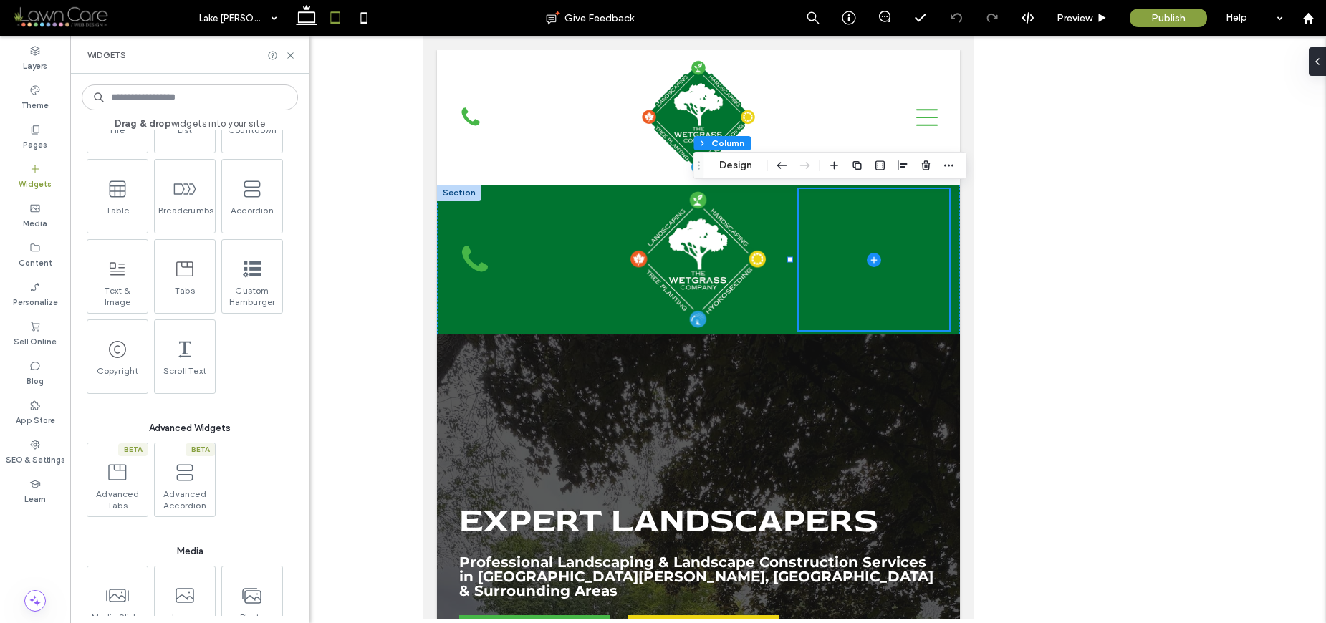
scroll to position [831, 0]
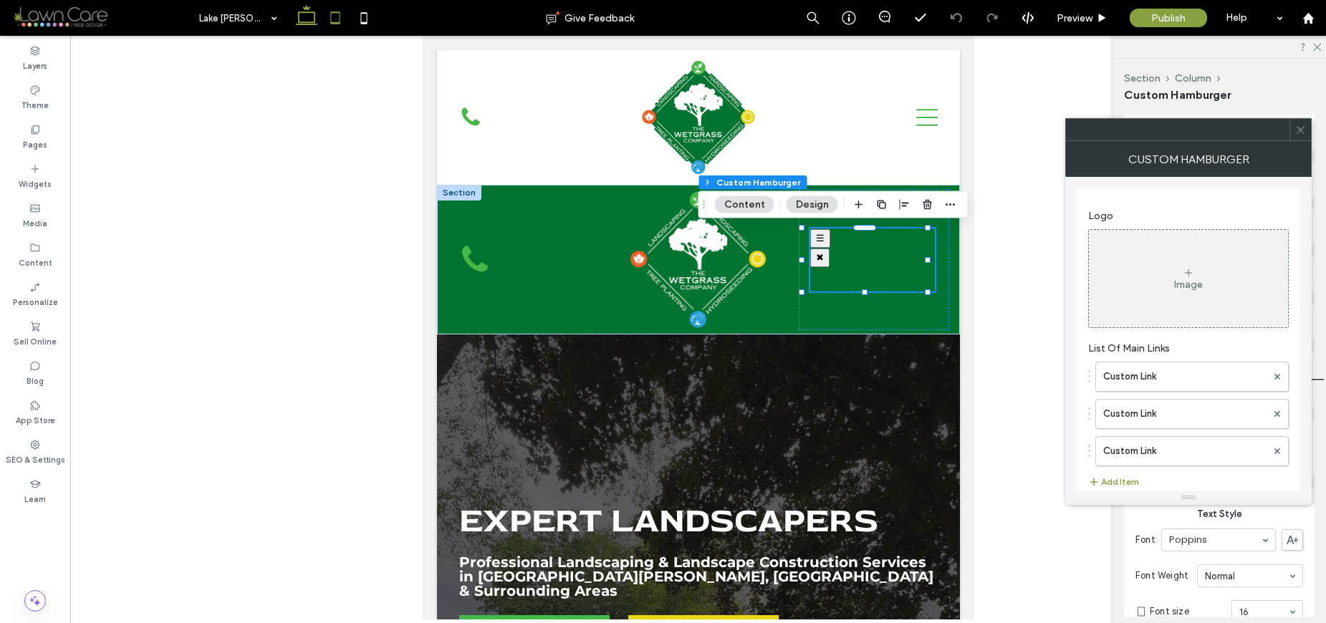
drag, startPoint x: 316, startPoint y: 19, endPoint x: 599, endPoint y: 183, distance: 327.6
click at [316, 19] on icon at bounding box center [306, 18] width 29 height 29
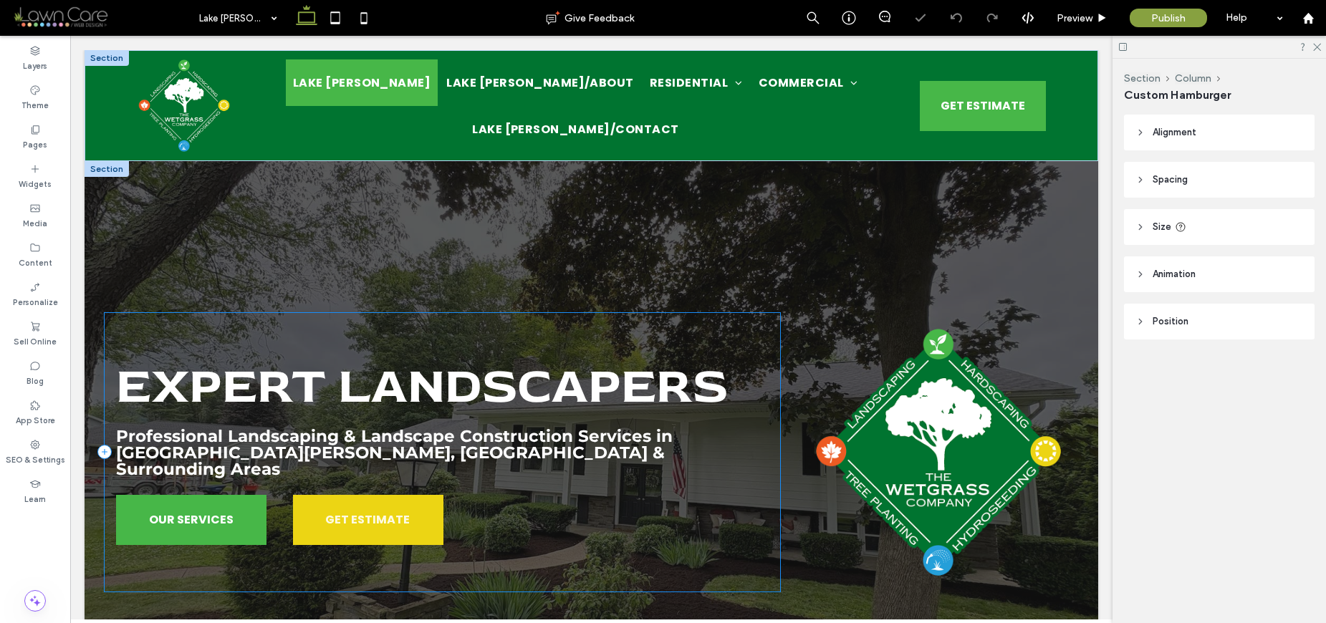
type input "***"
type input "*"
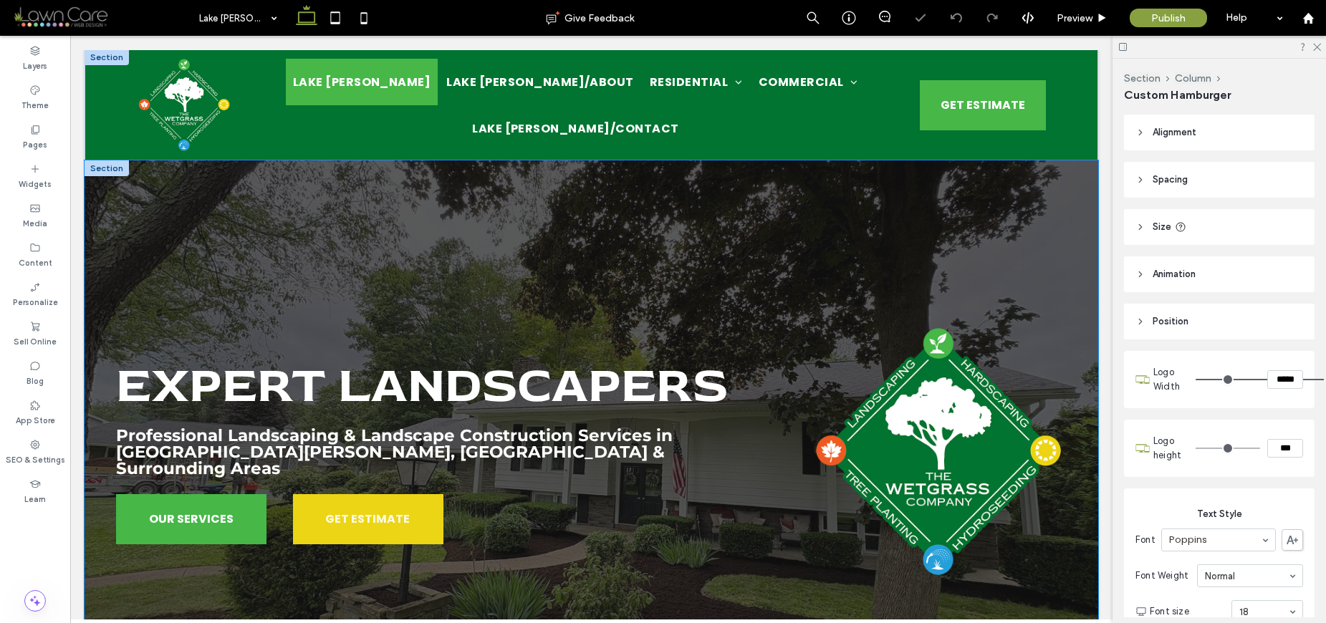
scroll to position [0, 0]
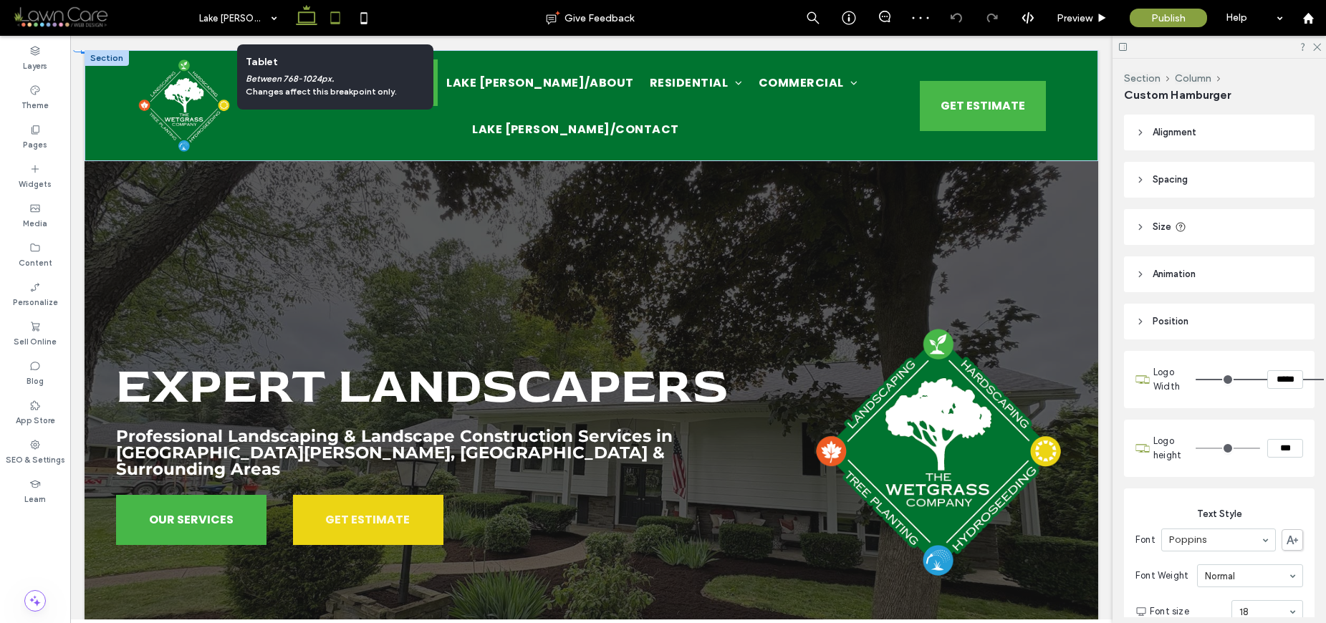
drag, startPoint x: 333, startPoint y: 21, endPoint x: 59, endPoint y: 82, distance: 280.1
click at [333, 21] on icon at bounding box center [335, 18] width 29 height 29
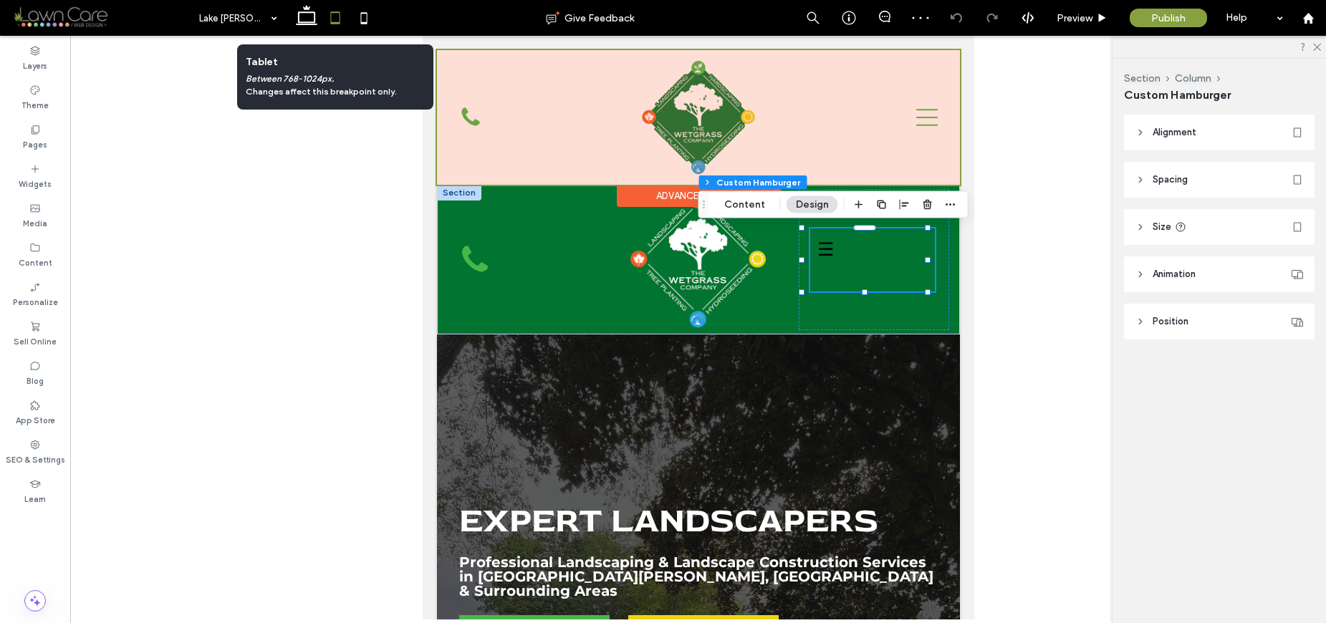
type input "*****"
type input "**"
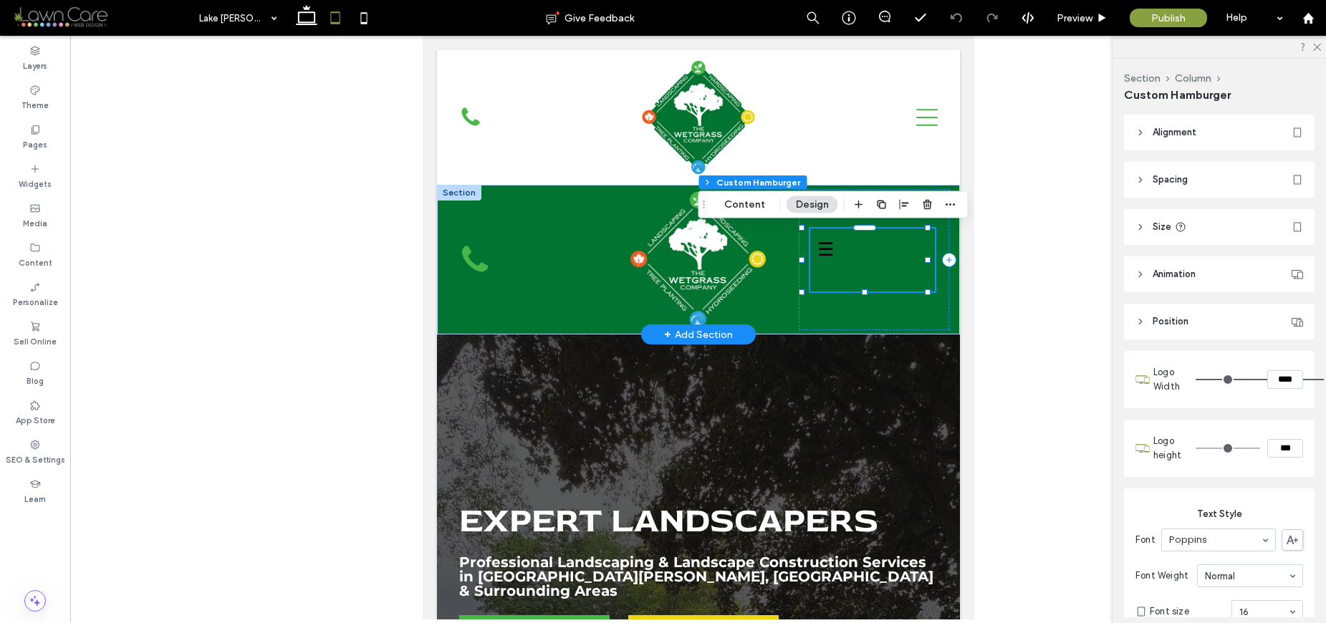
click at [817, 247] on button "☰" at bounding box center [824, 249] width 31 height 42
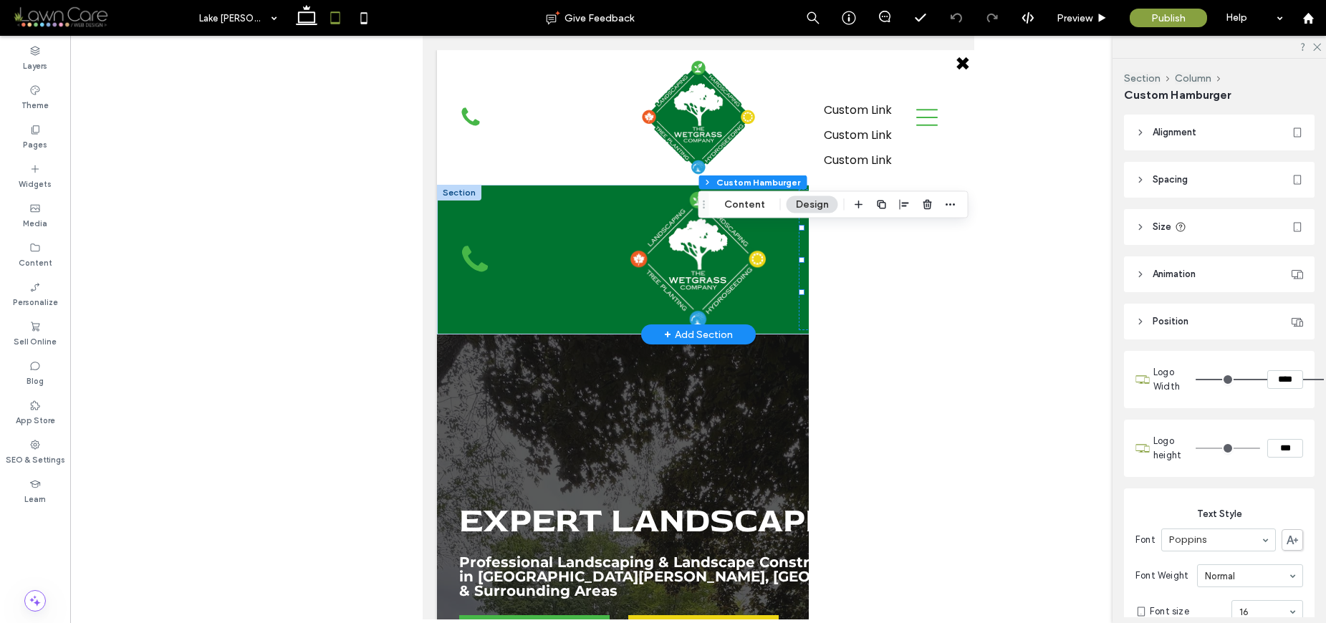
click at [950, 62] on button "✖" at bounding box center [962, 64] width 30 height 42
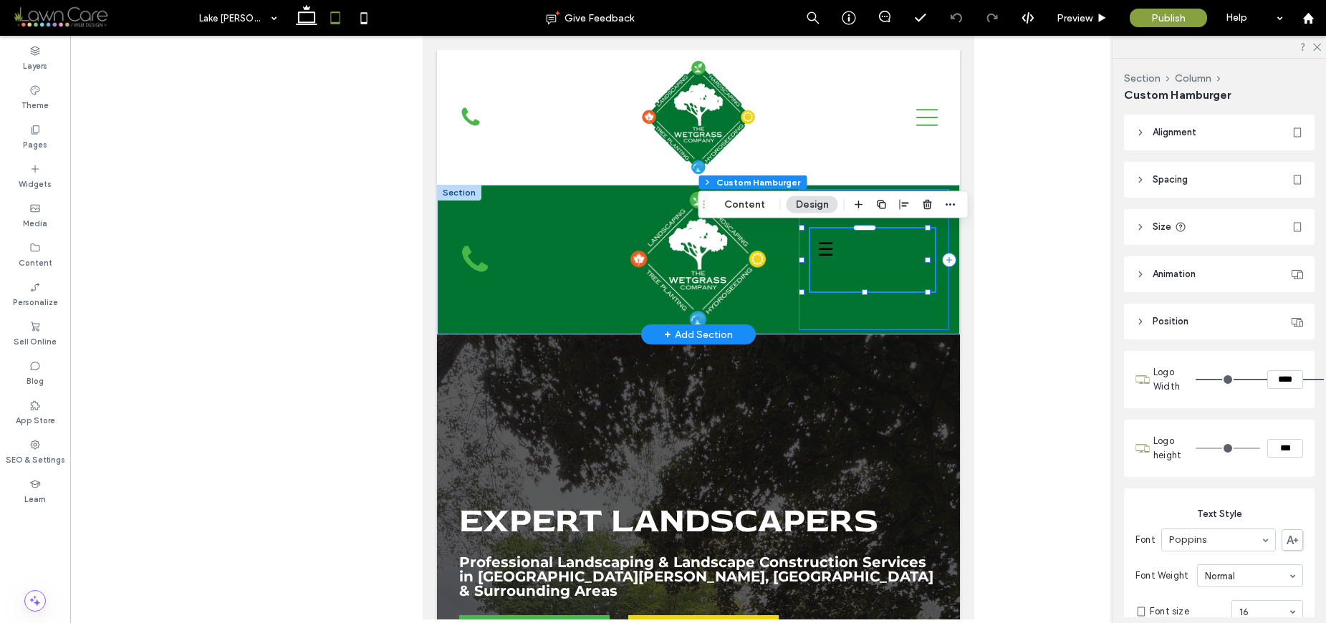
click at [884, 319] on div "☰ ☰ Custom Link Custom Link Custom Link" at bounding box center [873, 259] width 150 height 141
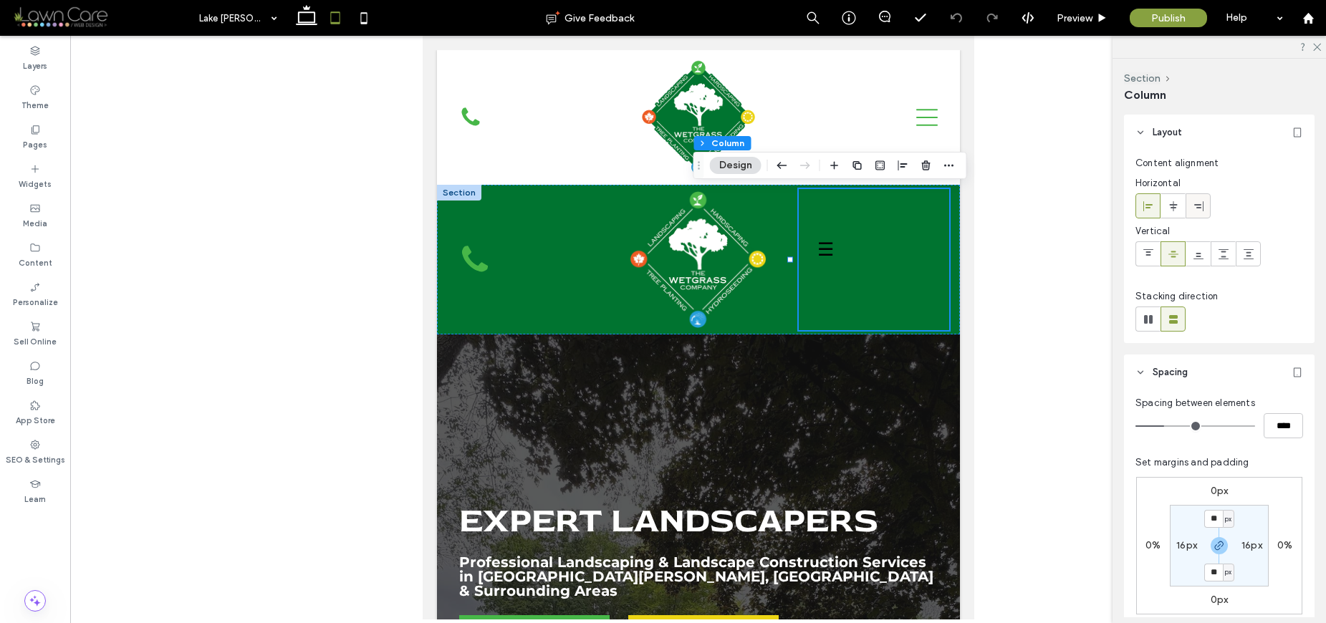
click at [1200, 208] on icon at bounding box center [1197, 206] width 11 height 11
click at [930, 318] on div "☰ ✖ Custom Link Custom Link Custom Link" at bounding box center [873, 259] width 150 height 141
click at [918, 311] on div "☰ ✖ Custom Link Custom Link Custom Link" at bounding box center [873, 259] width 150 height 141
click at [1169, 209] on icon at bounding box center [1172, 206] width 11 height 11
click at [1197, 208] on icon at bounding box center [1197, 206] width 11 height 11
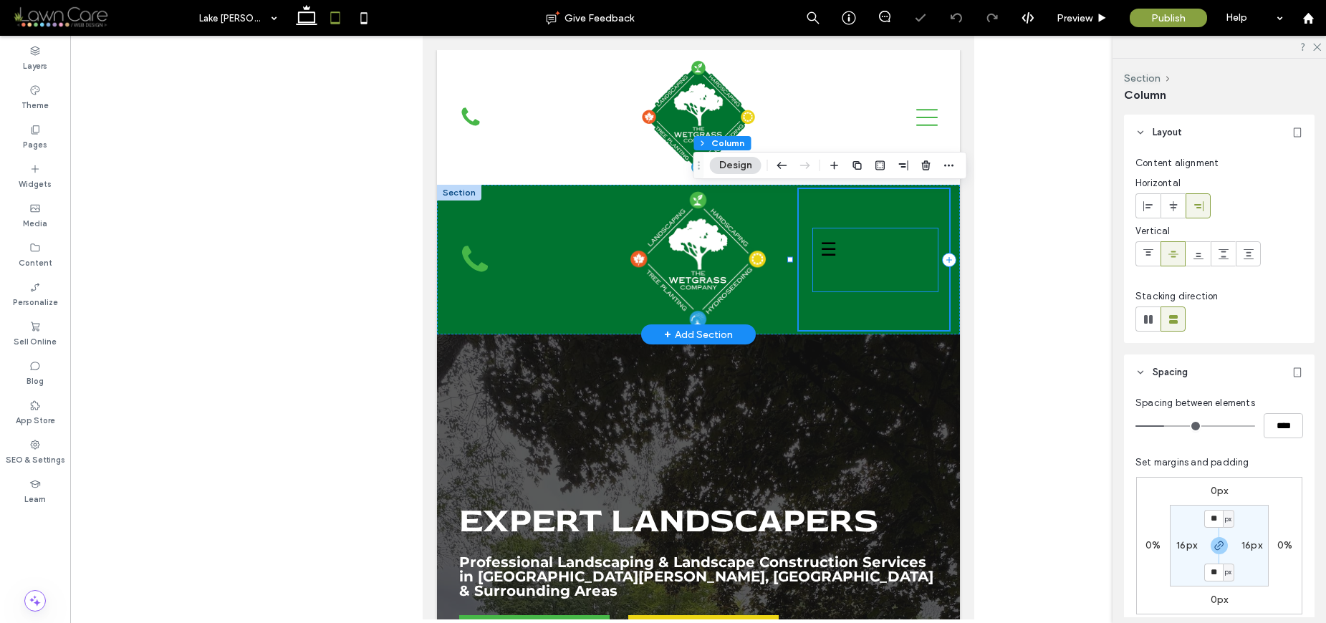
click at [850, 244] on div "☰ ✖ Custom Link Custom Link Custom Link" at bounding box center [874, 259] width 125 height 63
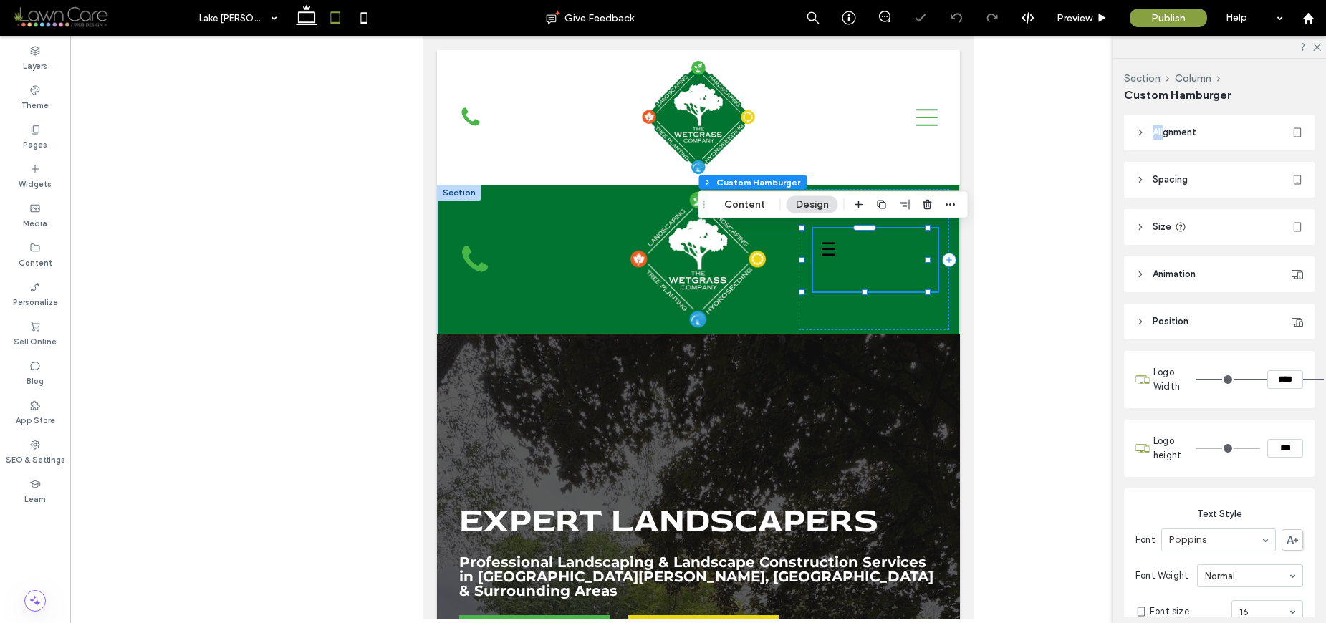
click at [1167, 125] on span "Alignment" at bounding box center [1174, 132] width 44 height 14
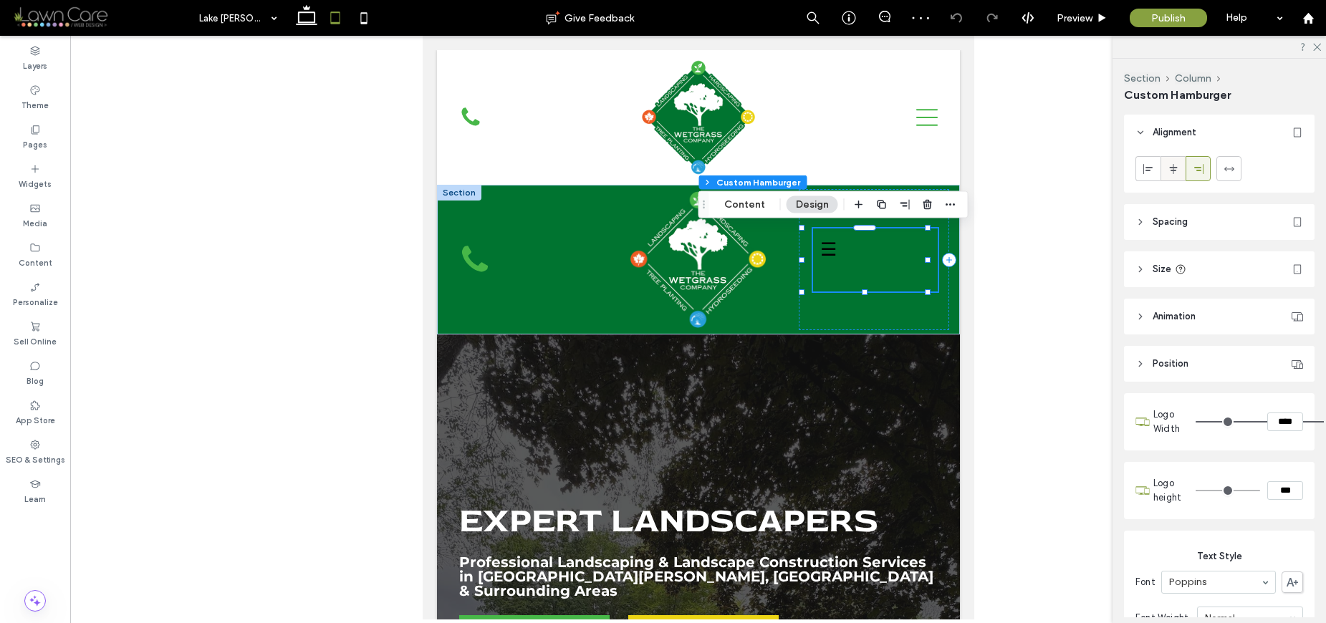
click at [1167, 170] on icon at bounding box center [1172, 168] width 11 height 11
click at [1192, 170] on icon at bounding box center [1197, 168] width 11 height 11
click at [866, 319] on div "☰ ✖ Custom Link Custom Link Custom Link" at bounding box center [873, 259] width 150 height 141
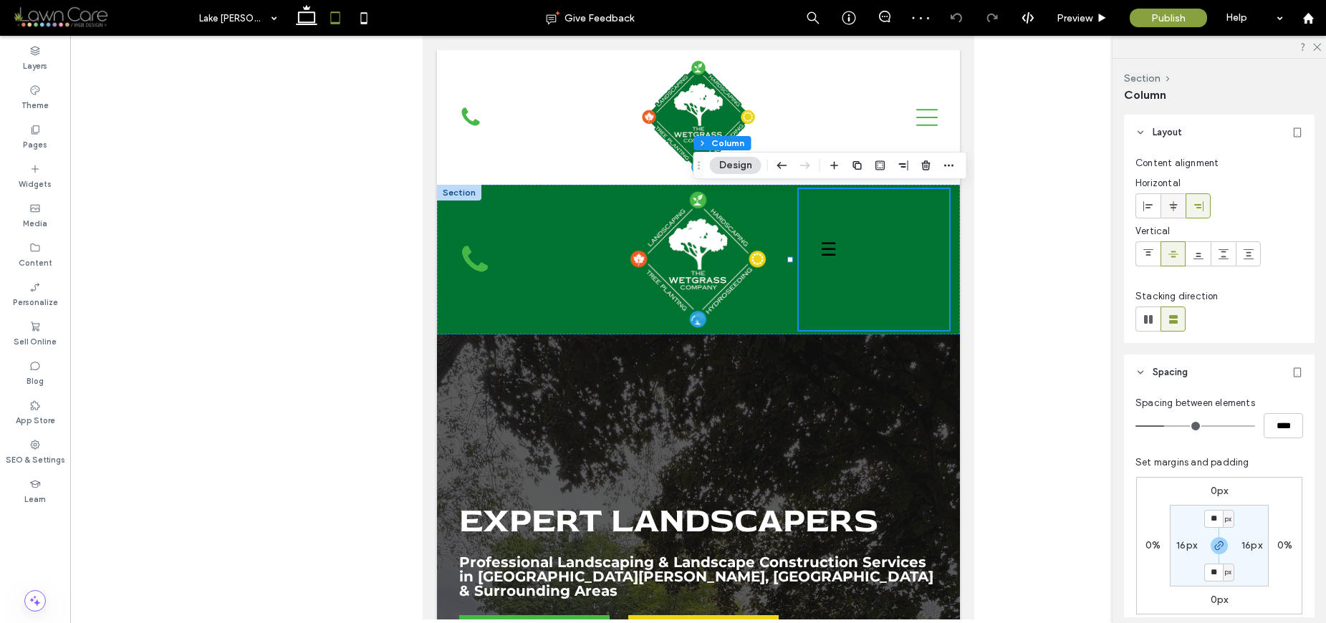
click at [1169, 209] on icon at bounding box center [1172, 206] width 11 height 11
click at [854, 263] on div "☰ ✖ Custom Link Custom Link Custom Link" at bounding box center [873, 259] width 125 height 63
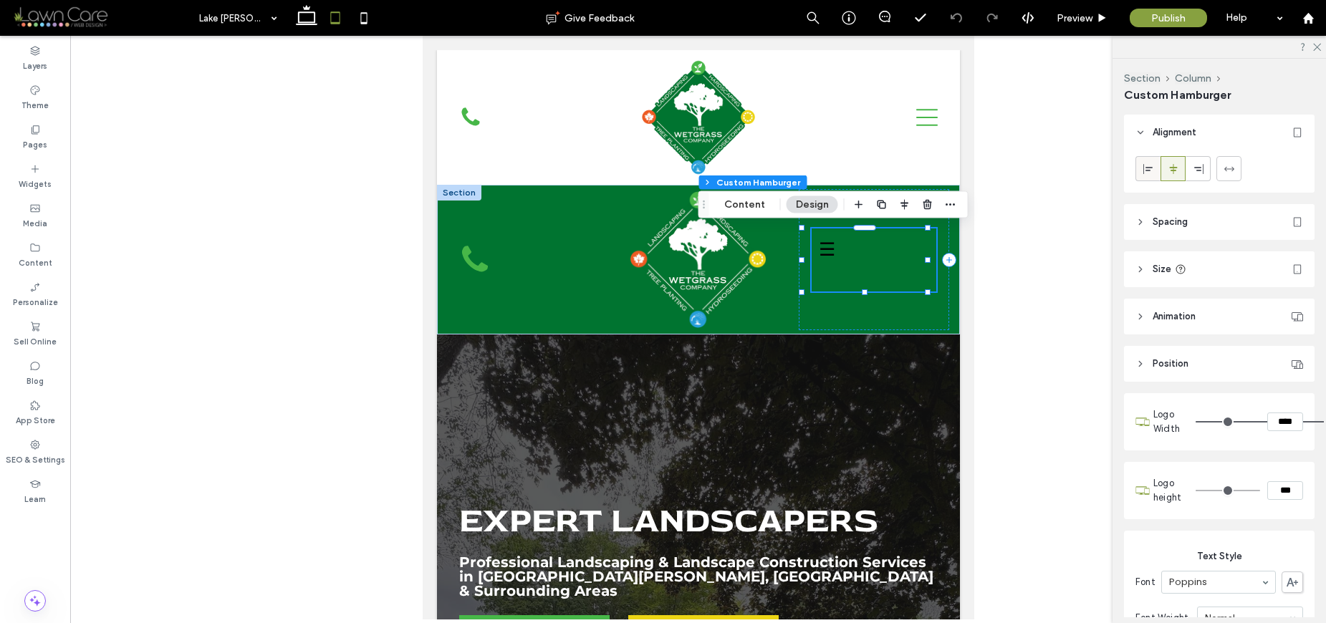
click at [1140, 168] on div at bounding box center [1148, 169] width 24 height 24
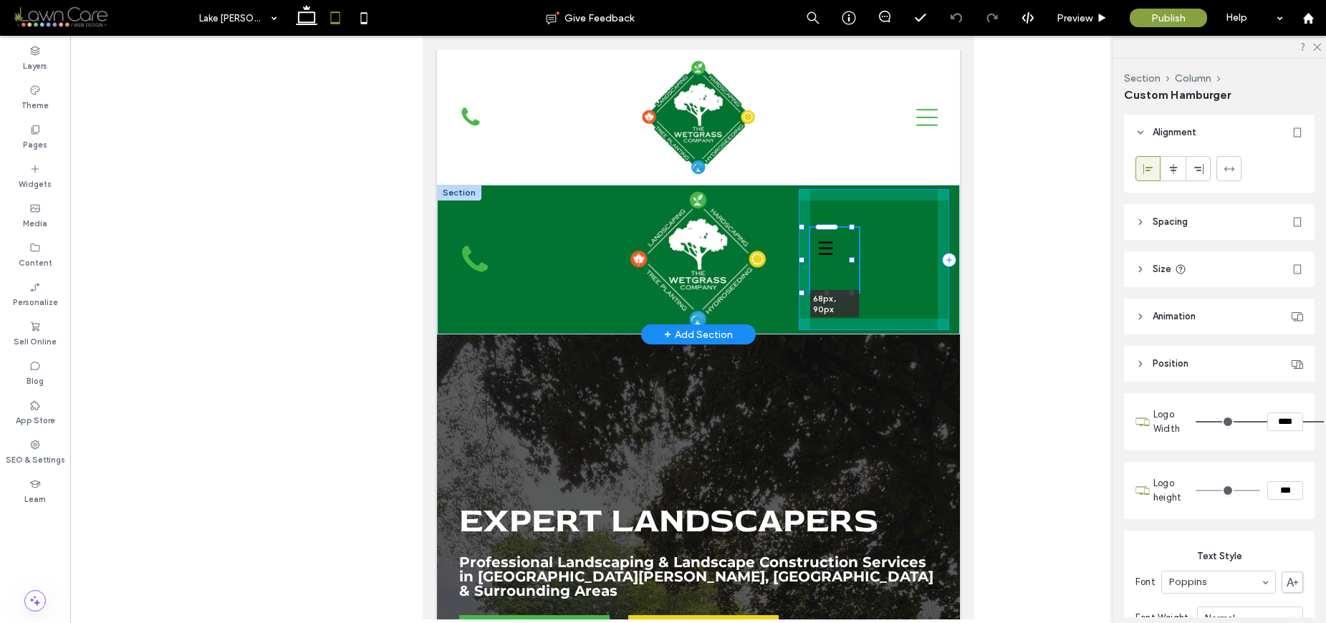
drag, startPoint x: 801, startPoint y: 227, endPoint x: 1481, endPoint y: 250, distance: 680.7
click at [802, 228] on div at bounding box center [801, 228] width 1 height 1
type input "**"
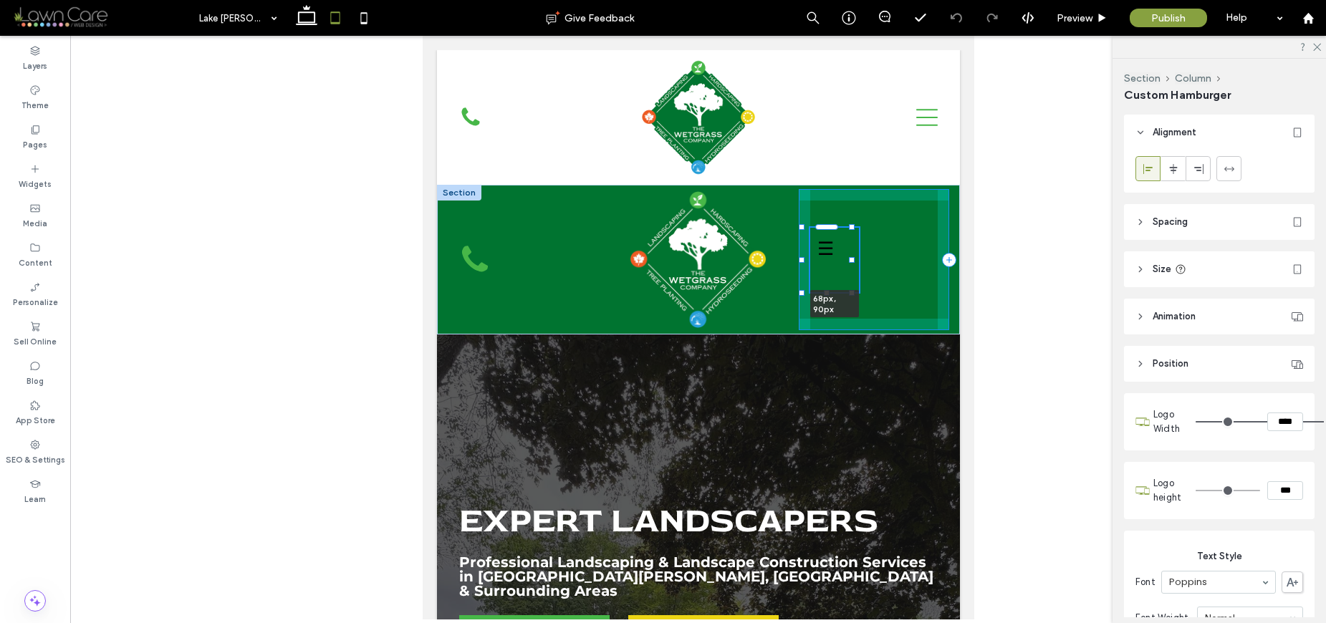
type input "**"
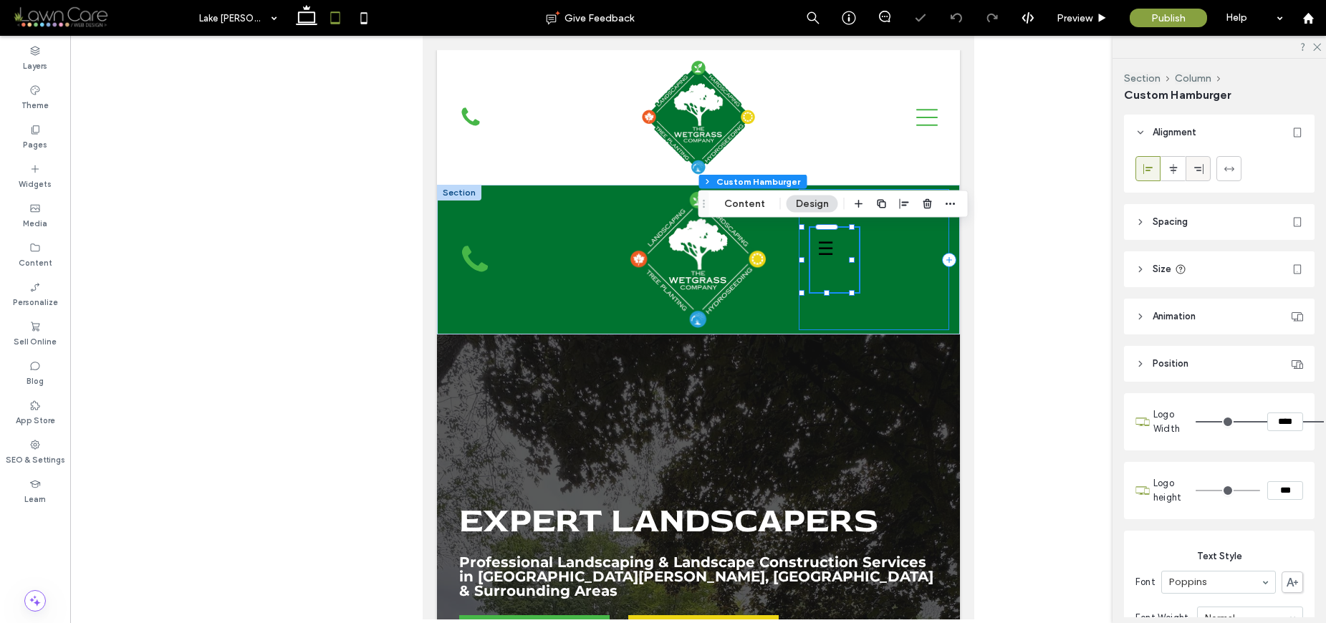
click at [1200, 169] on icon at bounding box center [1197, 168] width 11 height 11
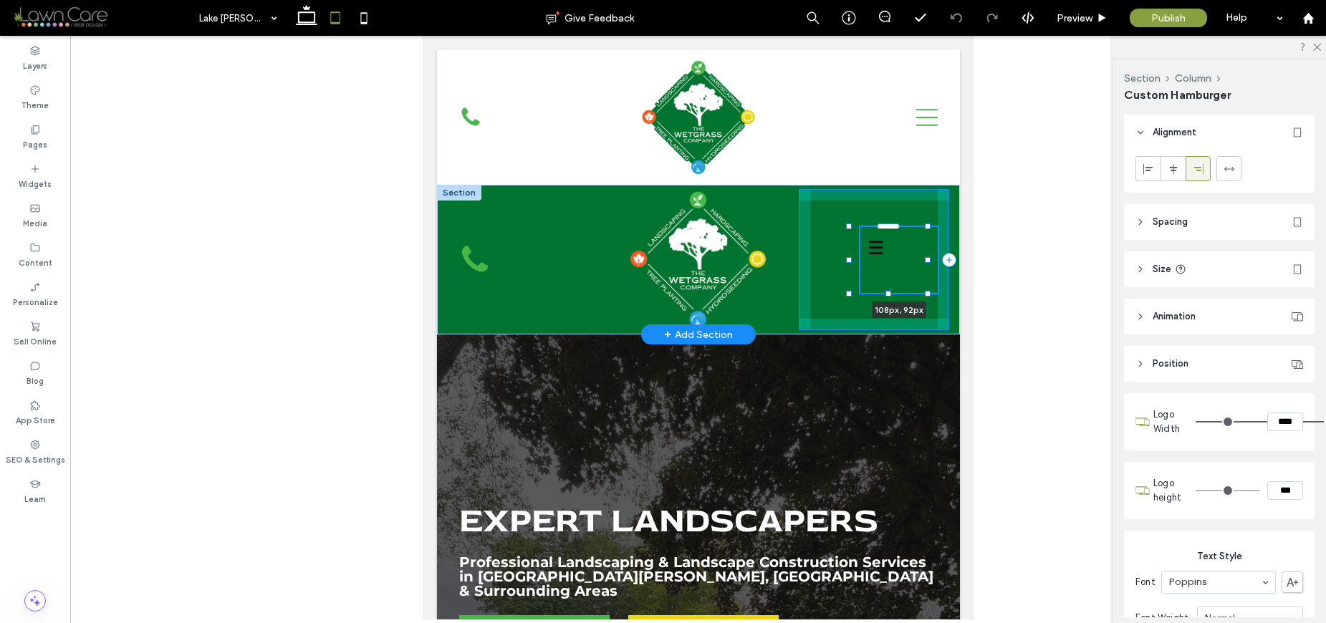
drag, startPoint x: 876, startPoint y: 292, endPoint x: 862, endPoint y: 293, distance: 14.3
click at [862, 293] on div "Lake Gaston [GEOGRAPHIC_DATA][PERSON_NAME]/About Residential [GEOGRAPHIC_DATA][…" at bounding box center [697, 260] width 523 height 150
type input "***"
type input "**"
type input "***"
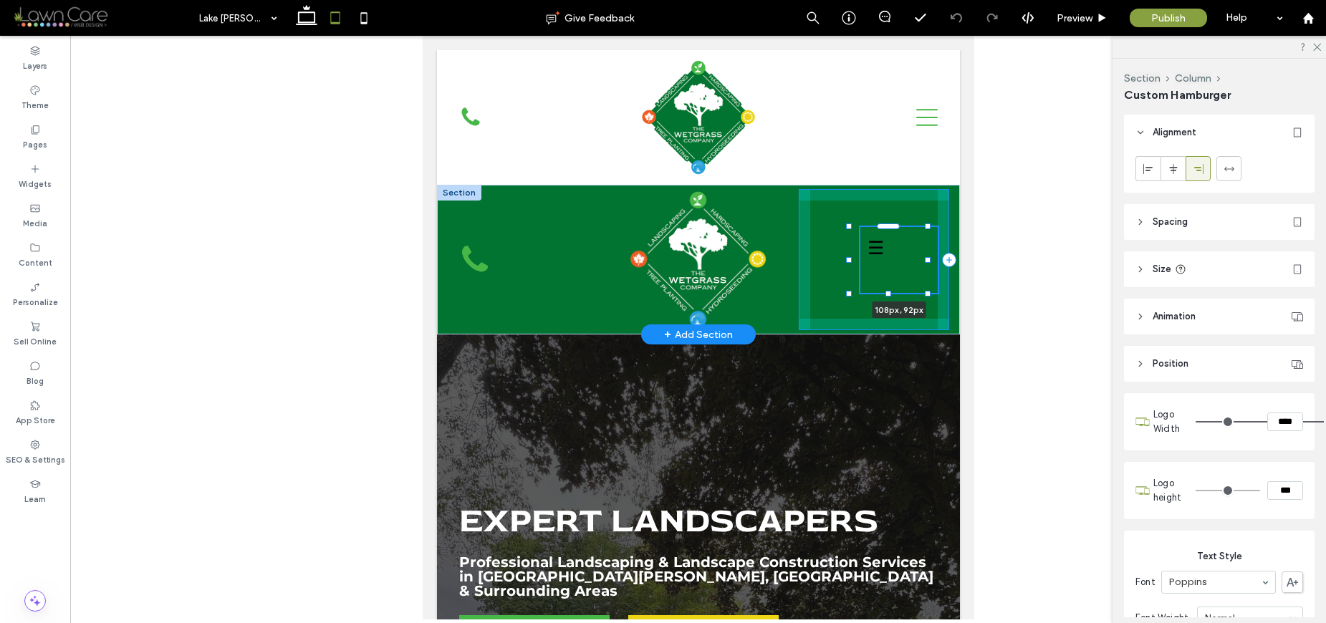
type input "**"
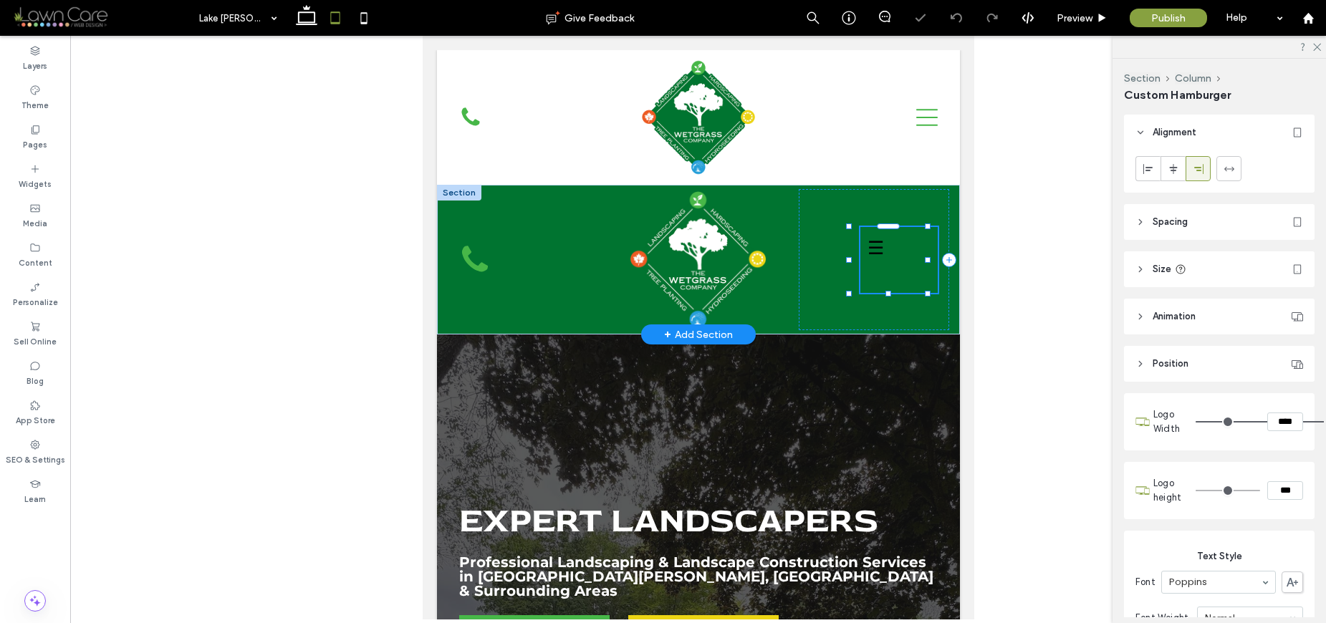
click at [892, 259] on div "☰ ✖ Custom Link Custom Link Custom Link" at bounding box center [897, 260] width 77 height 66
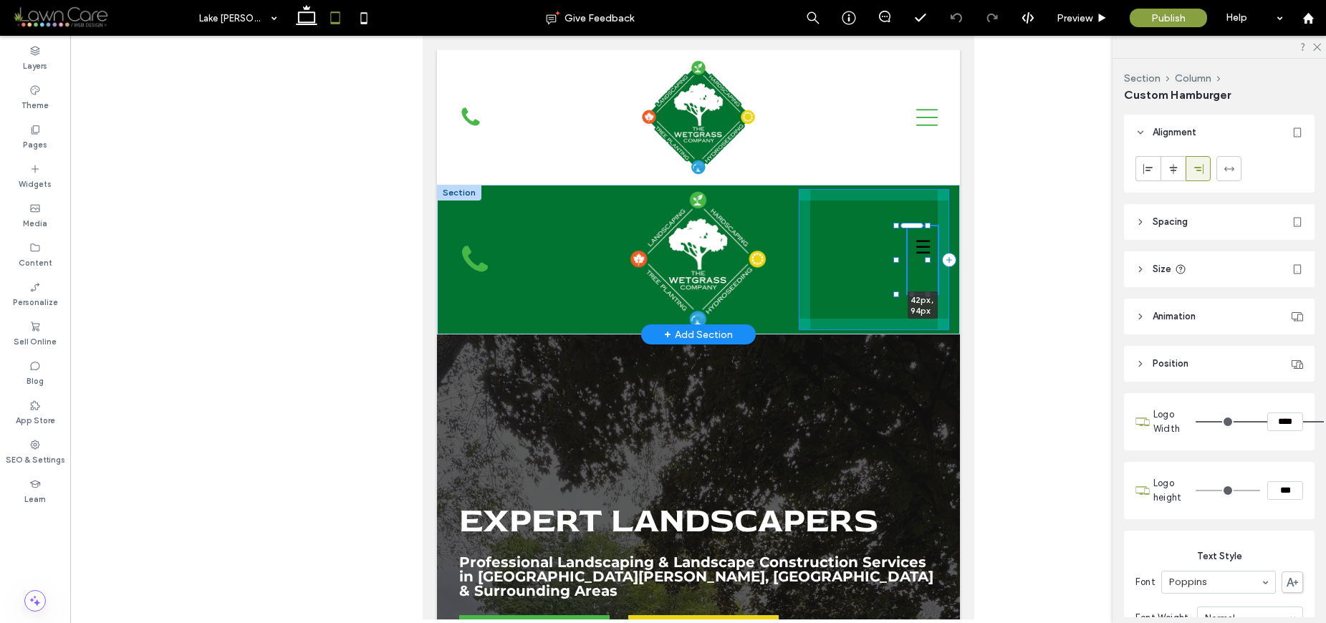
drag, startPoint x: 848, startPoint y: 294, endPoint x: 872, endPoint y: 294, distance: 23.6
click at [872, 294] on div "Lake Gaston [GEOGRAPHIC_DATA][PERSON_NAME]/About Residential [GEOGRAPHIC_DATA][…" at bounding box center [697, 260] width 523 height 150
type input "**"
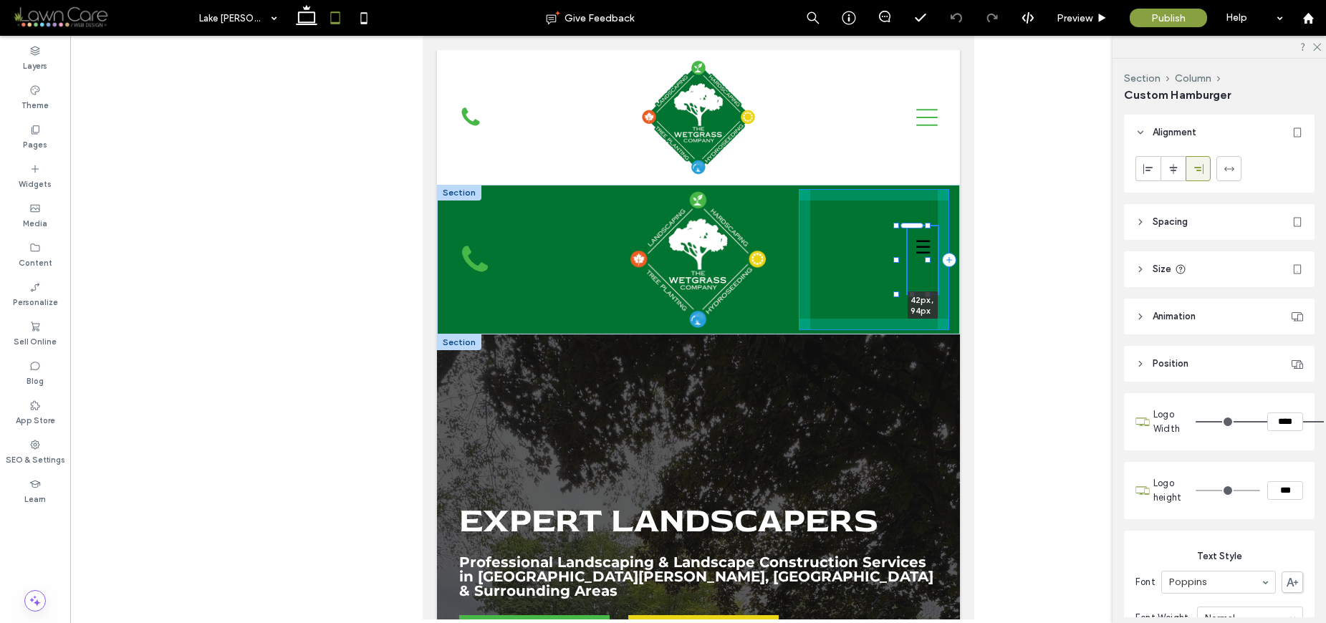
type input "**"
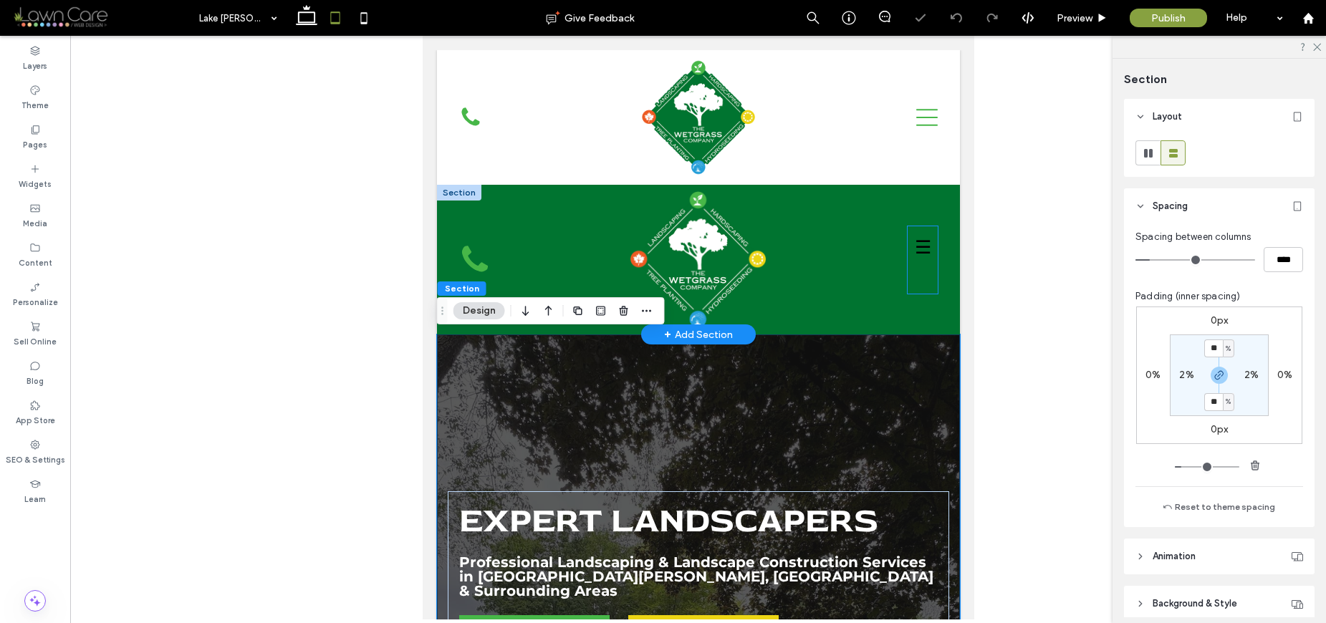
click at [910, 275] on div "☰ ✖ Custom Link Custom Link Custom Link" at bounding box center [922, 259] width 30 height 67
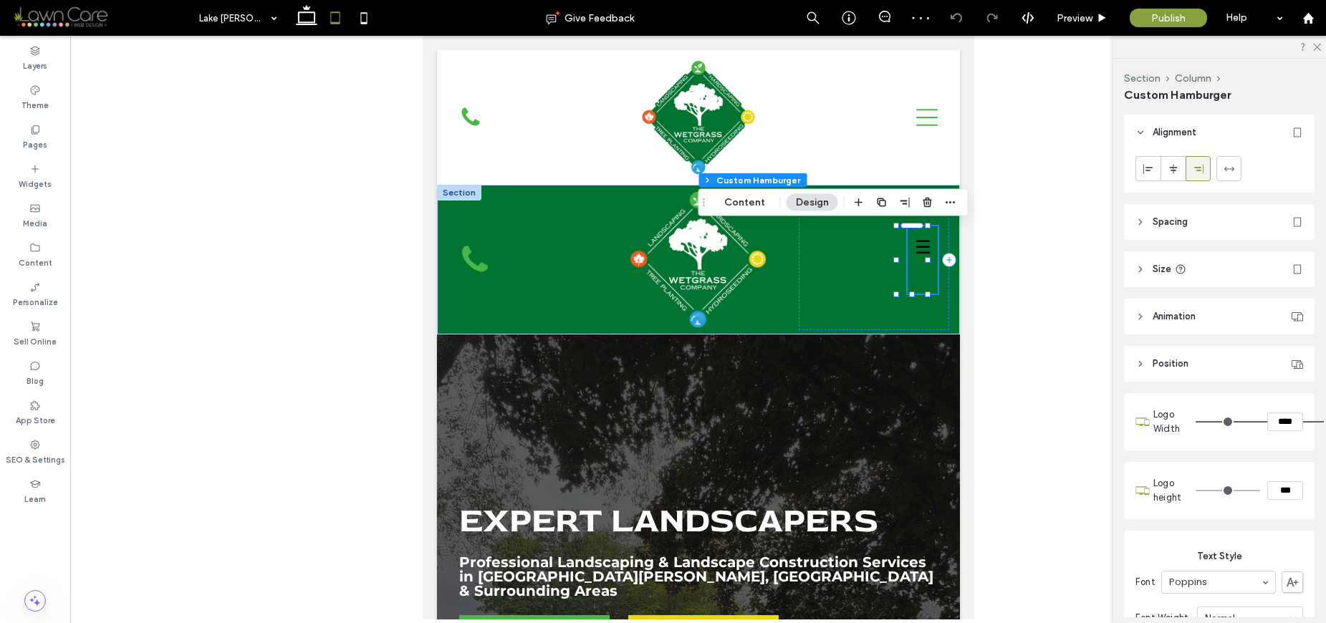
click at [1163, 216] on span "Spacing" at bounding box center [1169, 222] width 35 height 14
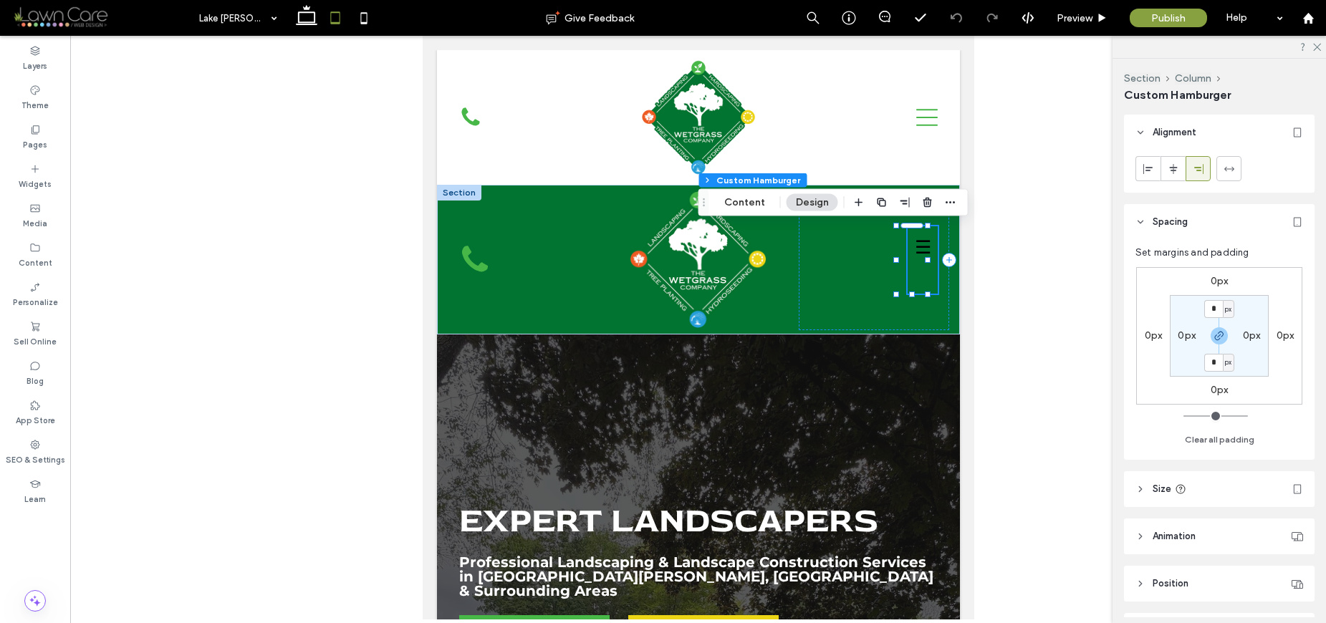
click at [1172, 481] on header "Size" at bounding box center [1219, 489] width 190 height 36
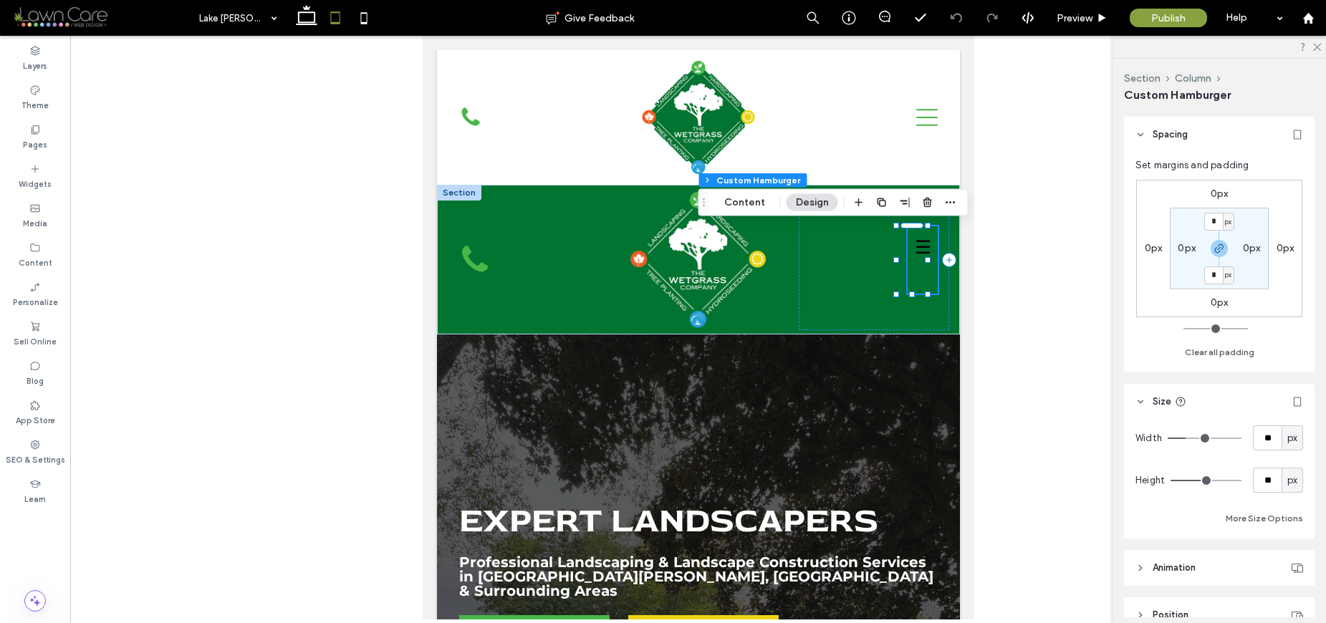
scroll to position [103, 0]
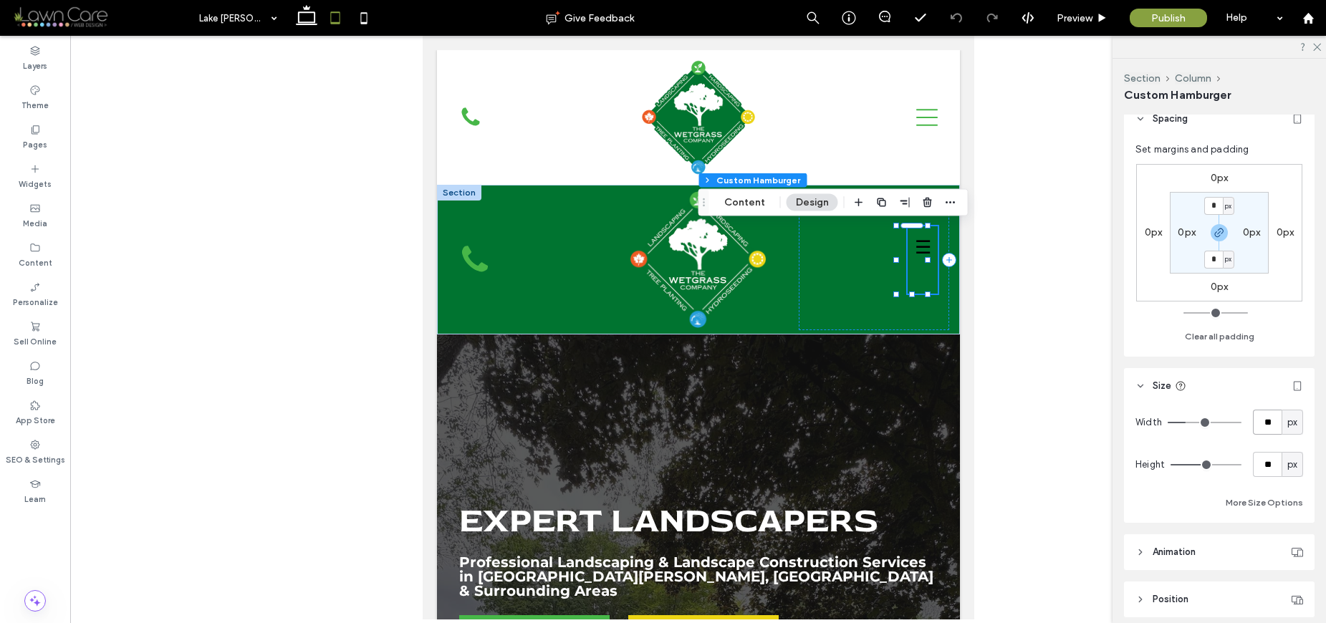
click at [1254, 419] on input "**" at bounding box center [1267, 422] width 29 height 25
type input "**"
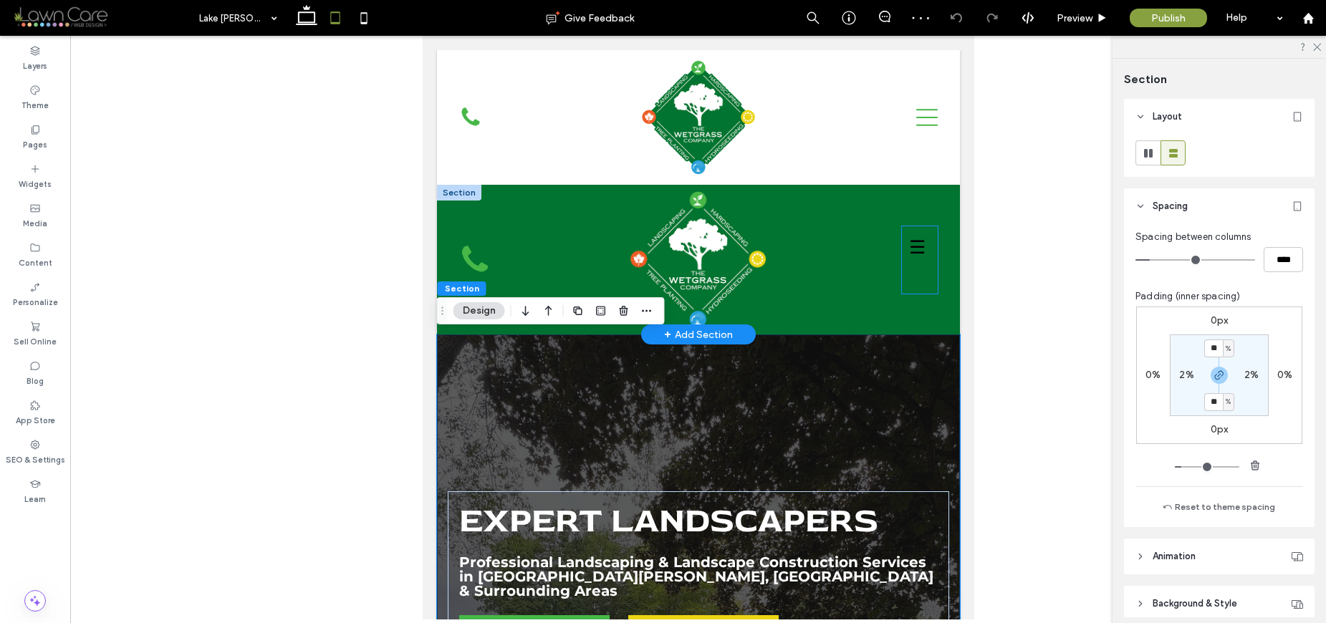
click at [924, 291] on div "☰ ✖ Custom Link Custom Link Custom Link" at bounding box center [919, 259] width 36 height 67
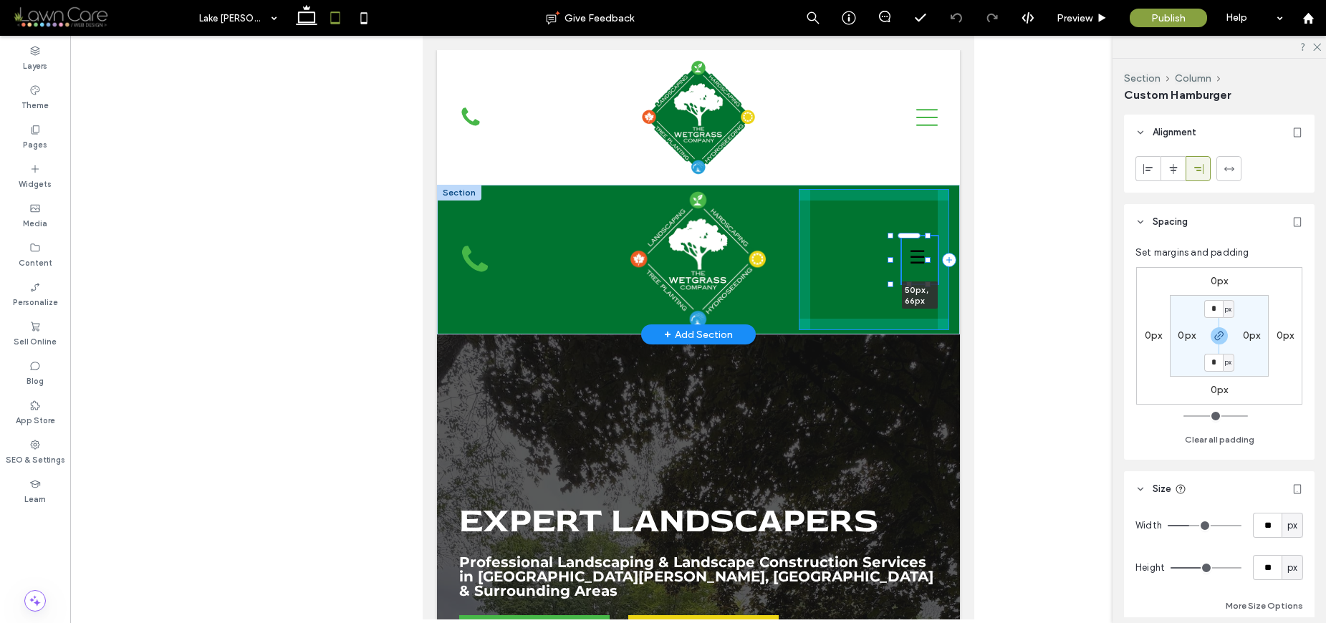
drag, startPoint x: 908, startPoint y: 293, endPoint x: 910, endPoint y: 283, distance: 10.1
click at [910, 283] on div at bounding box center [908, 284] width 6 height 6
type input "**"
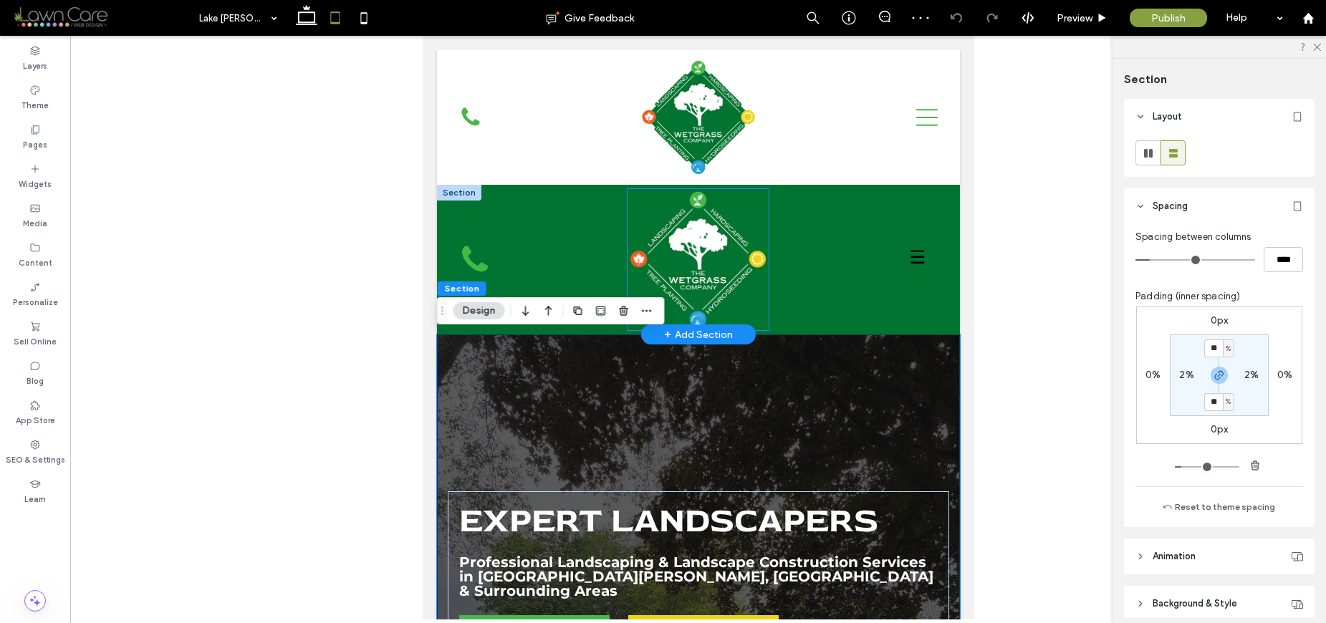
click at [709, 261] on img at bounding box center [697, 259] width 141 height 141
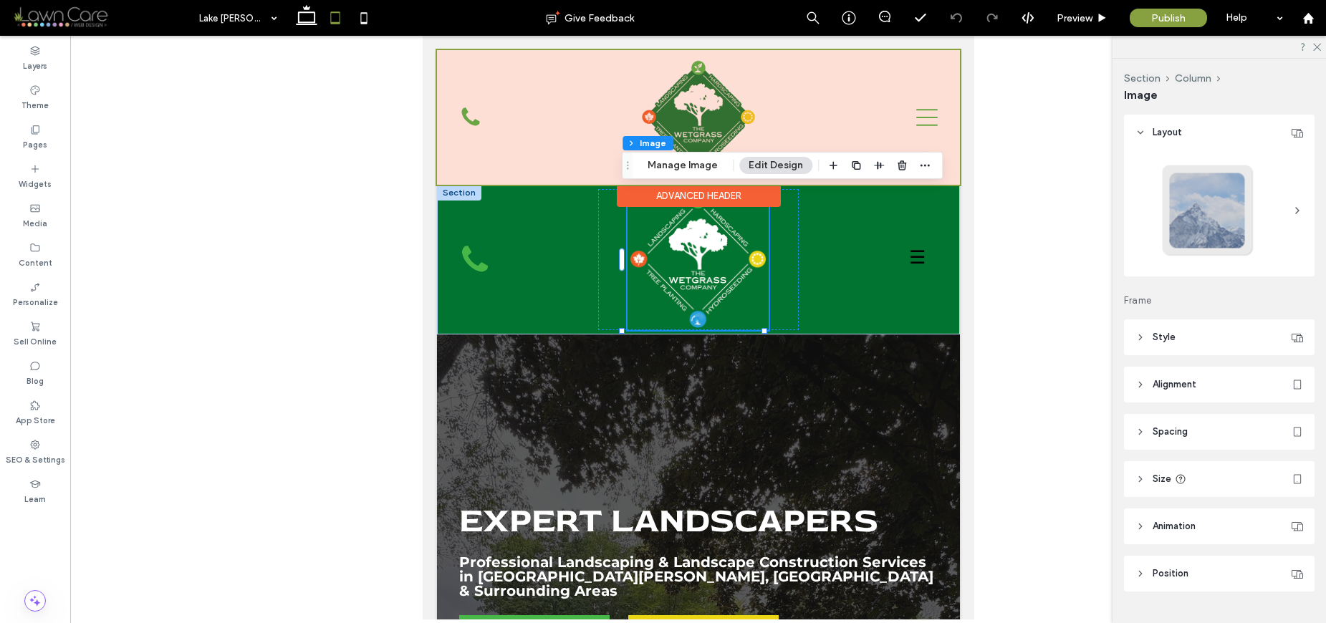
click at [768, 112] on div at bounding box center [697, 117] width 523 height 135
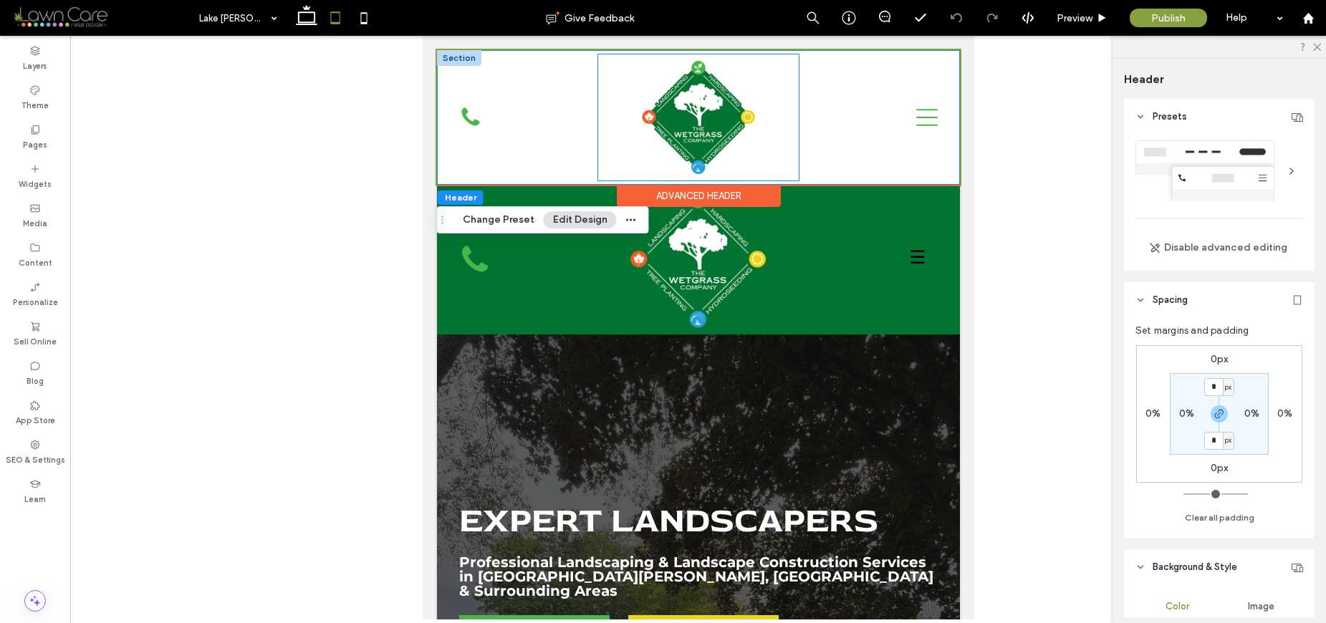
click at [764, 99] on div at bounding box center [697, 117] width 201 height 126
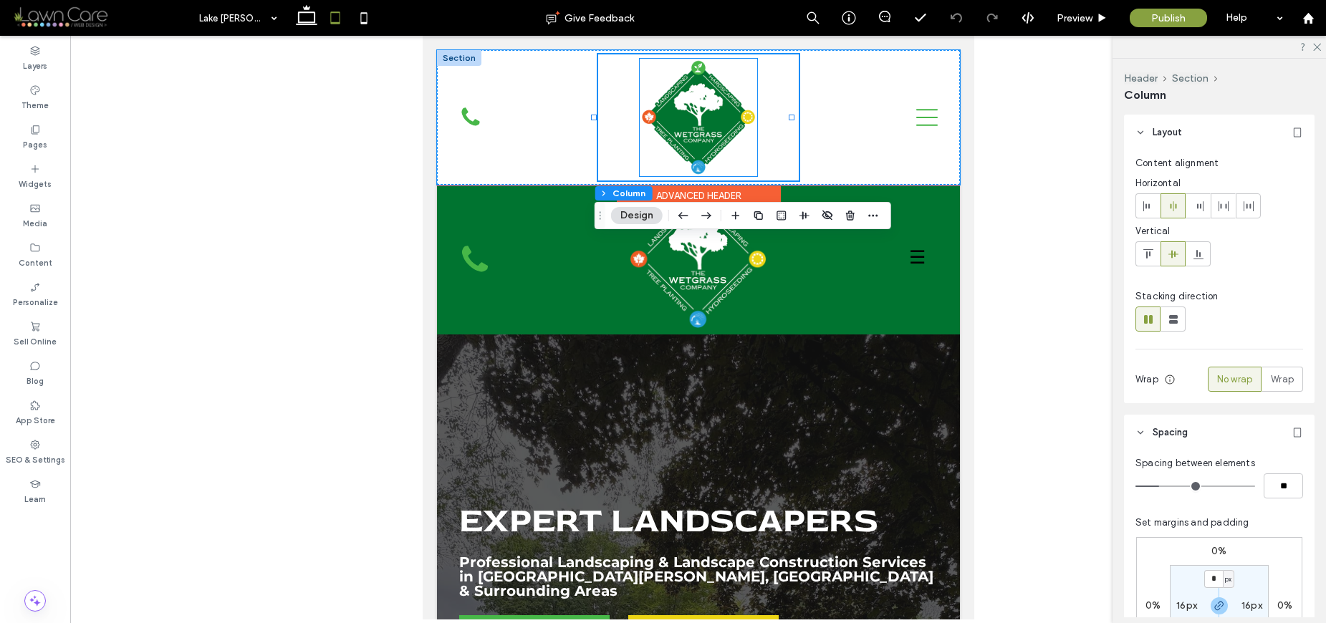
click at [748, 93] on img at bounding box center [697, 117] width 117 height 117
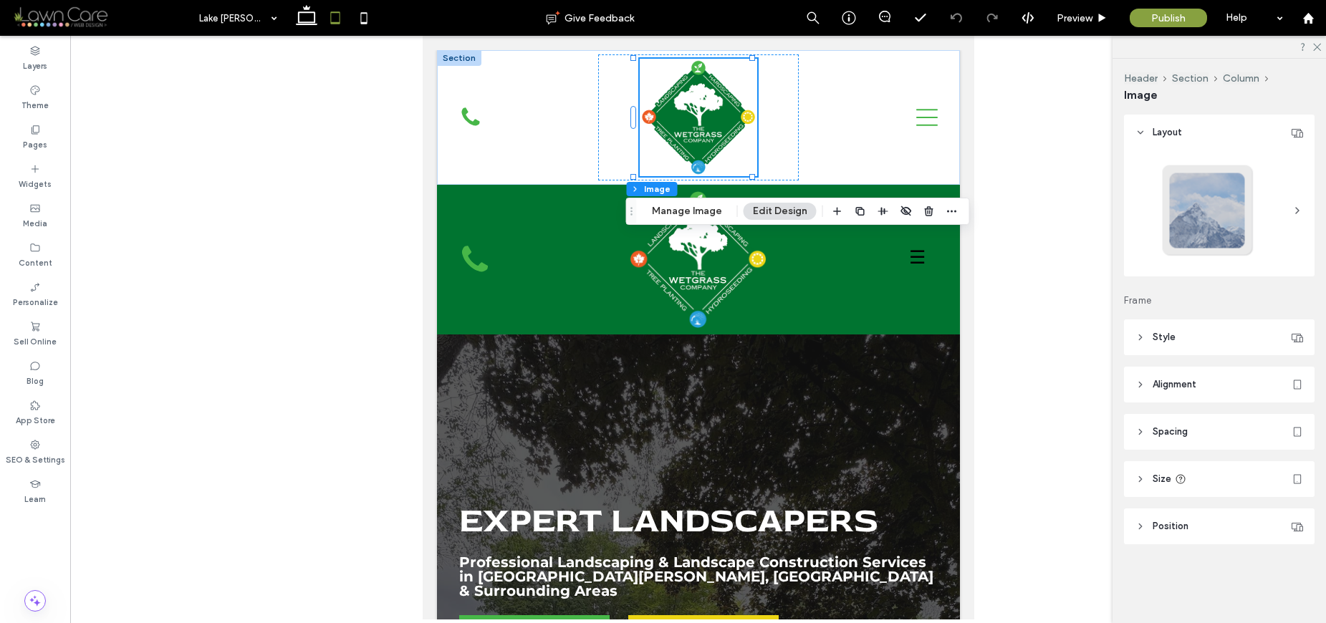
click at [1185, 473] on icon at bounding box center [1179, 478] width 11 height 11
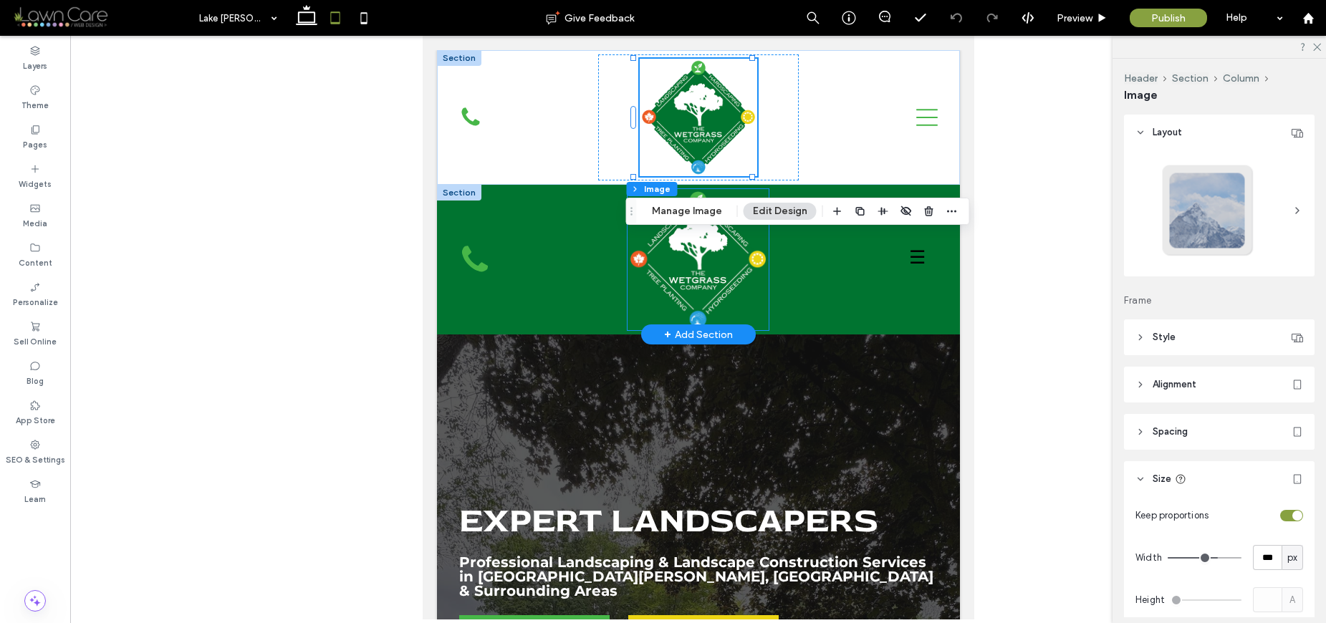
click at [739, 295] on img at bounding box center [697, 259] width 141 height 141
click at [739, 295] on div at bounding box center [697, 259] width 141 height 141
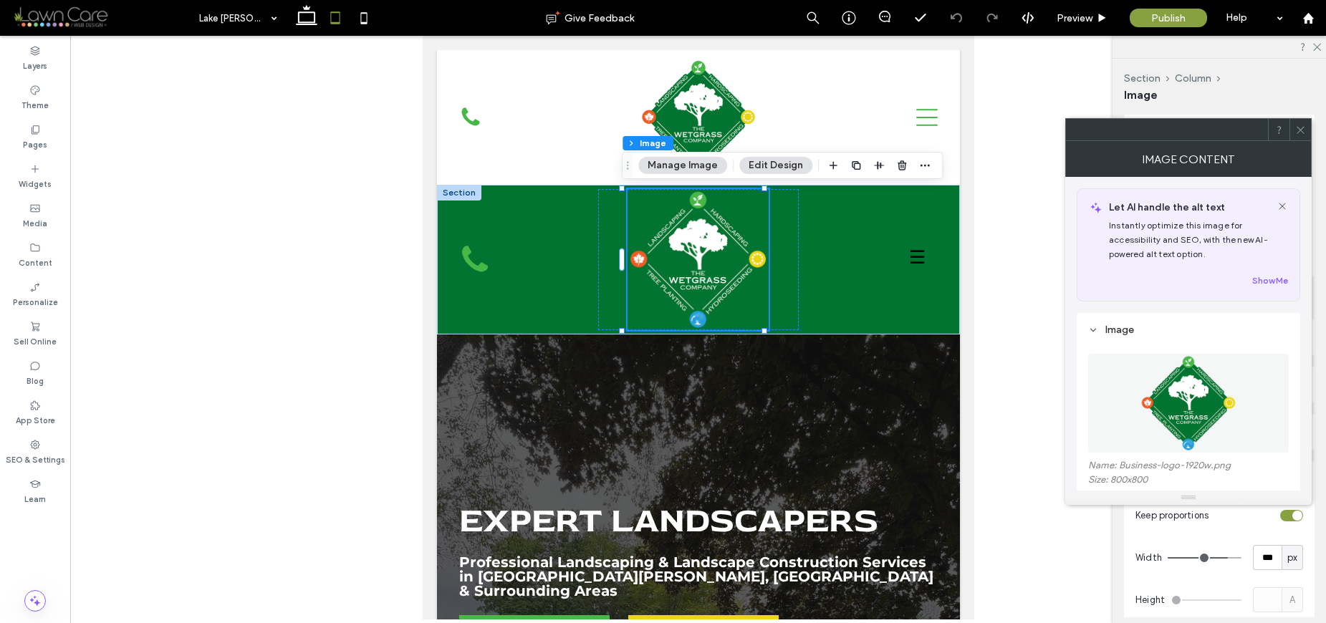
click at [1303, 132] on use at bounding box center [1299, 129] width 7 height 7
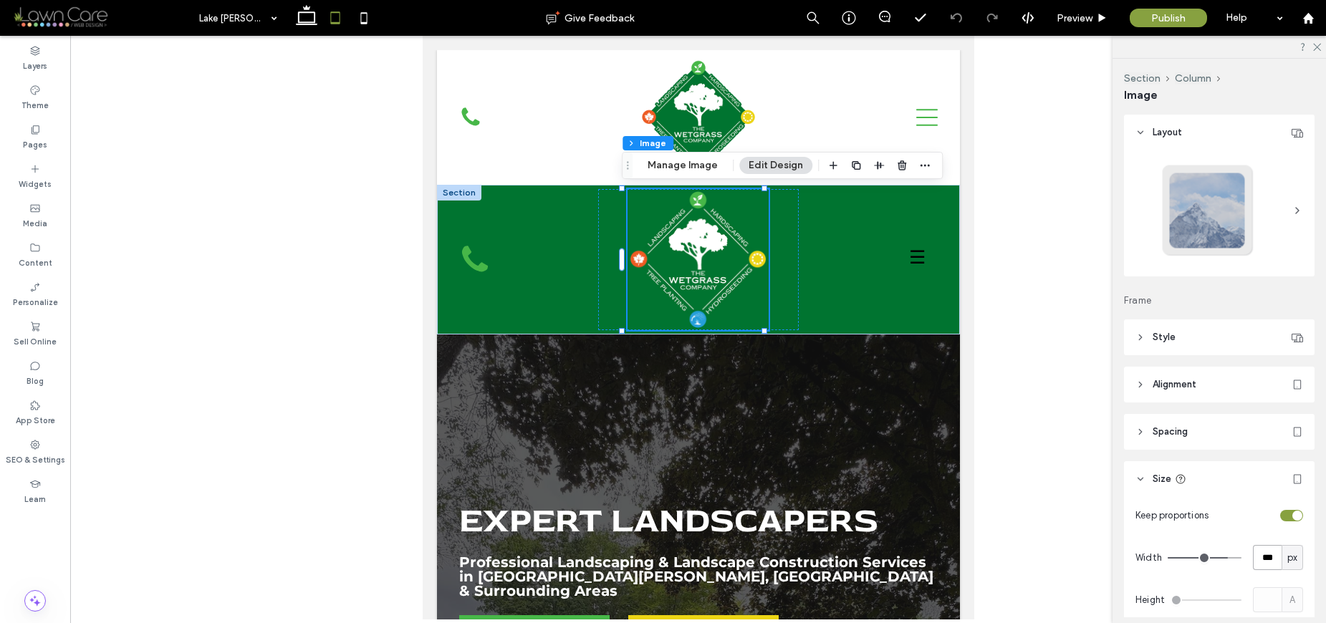
click at [1253, 554] on input "***" at bounding box center [1267, 557] width 29 height 25
type input "***"
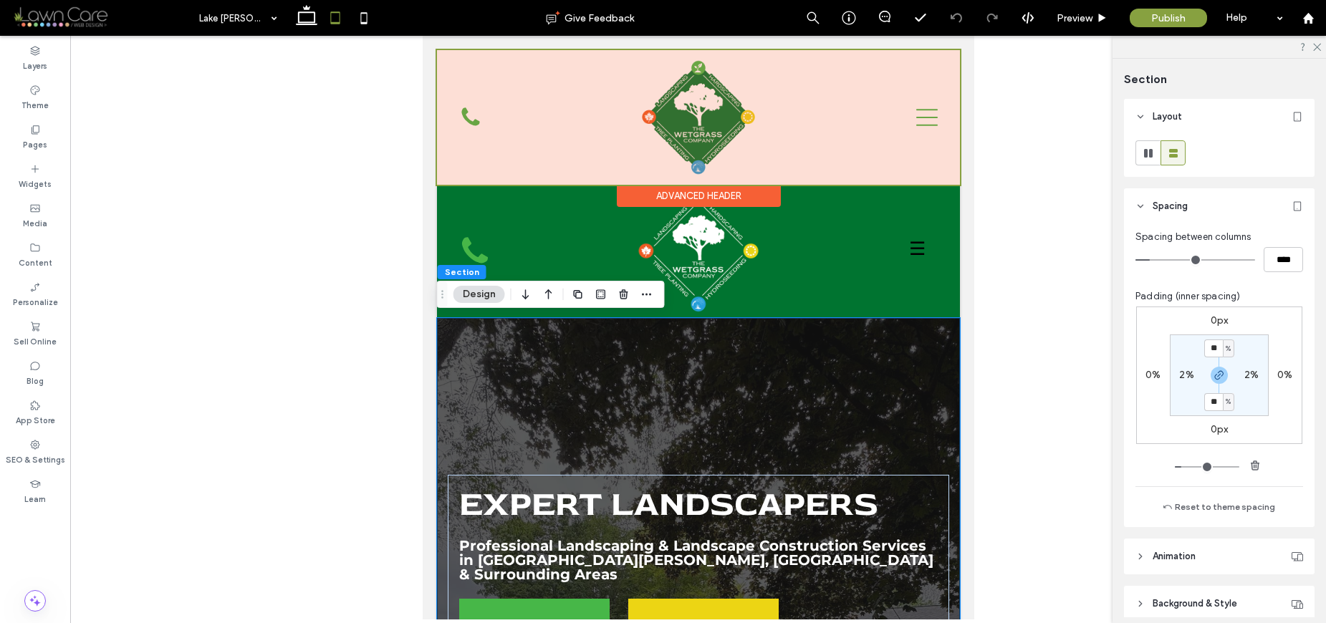
click at [933, 170] on div at bounding box center [697, 117] width 523 height 135
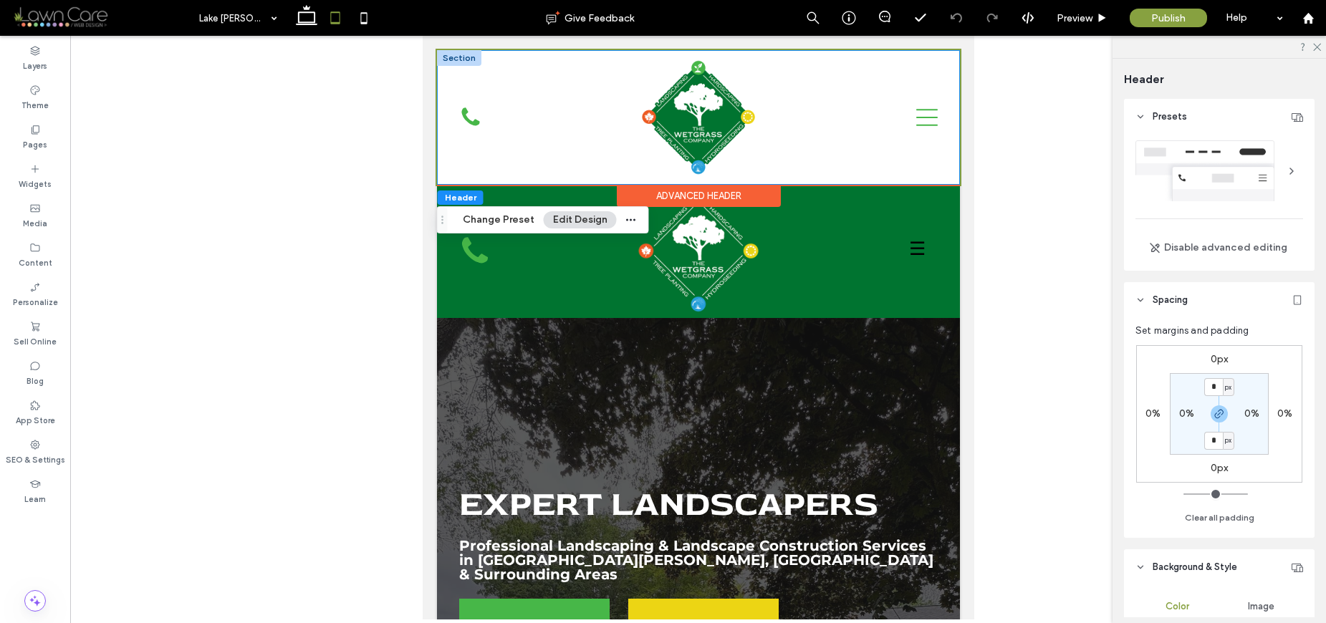
click at [462, 59] on div at bounding box center [458, 58] width 44 height 16
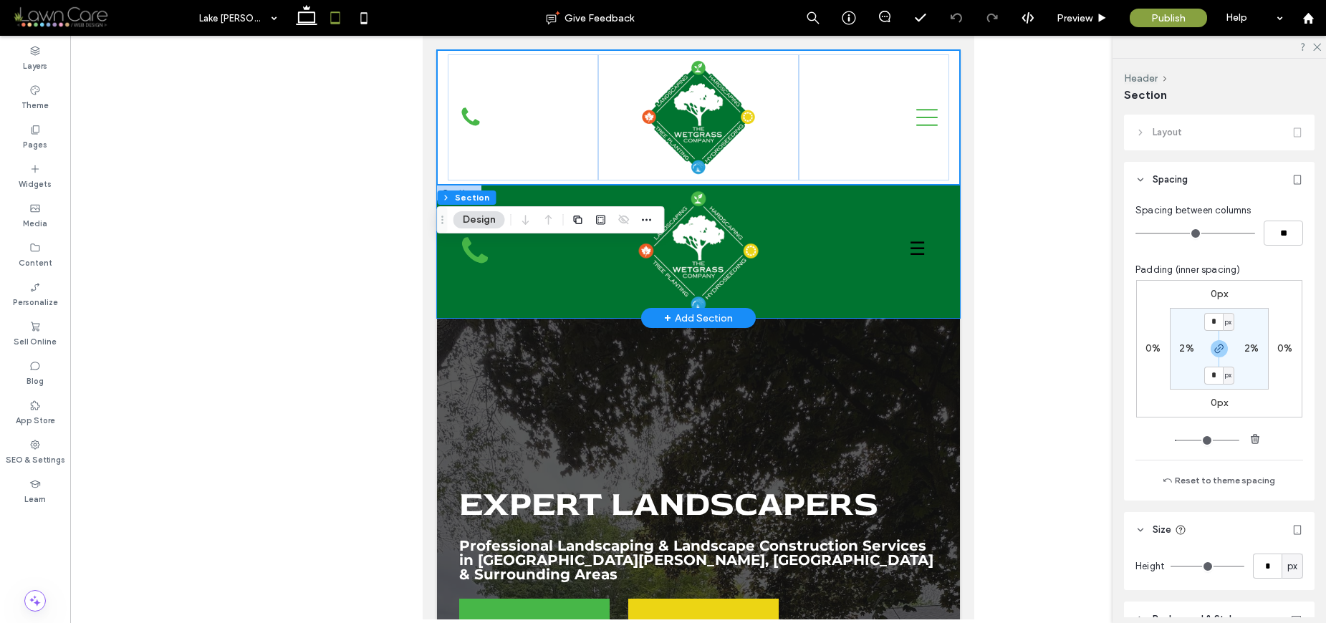
click at [942, 301] on div "Lake Gaston [GEOGRAPHIC_DATA][PERSON_NAME]/About Residential [GEOGRAPHIC_DATA][…" at bounding box center [697, 251] width 523 height 133
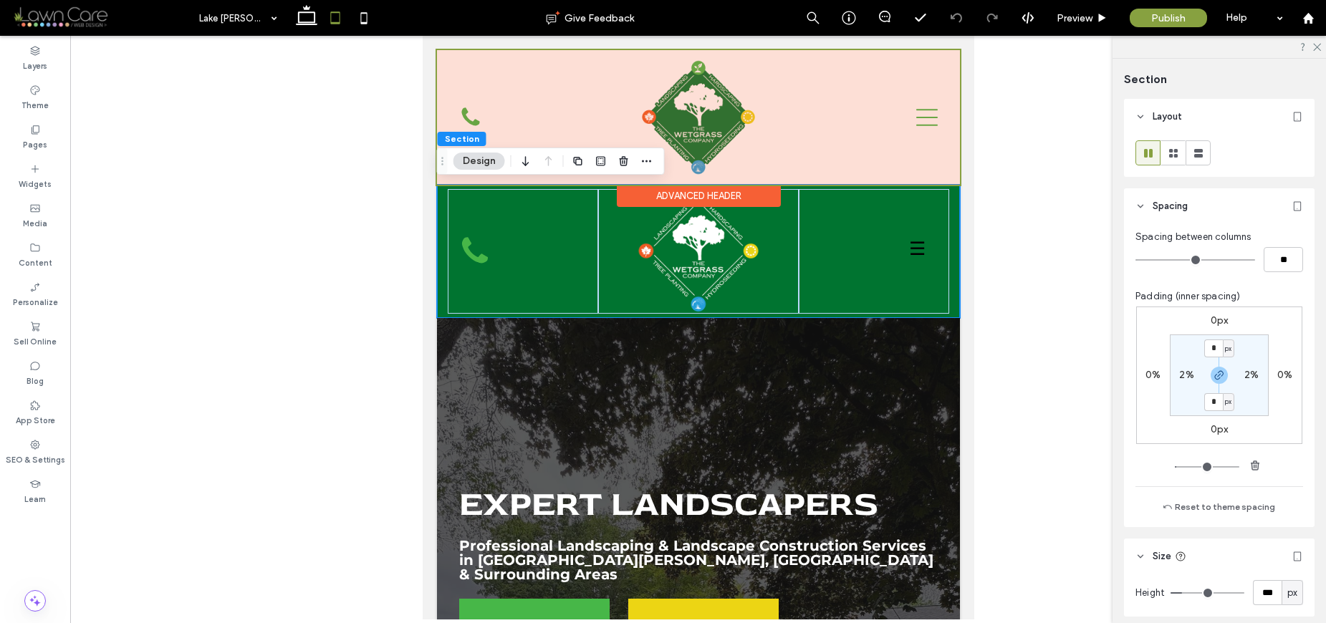
click at [947, 170] on div at bounding box center [697, 117] width 523 height 135
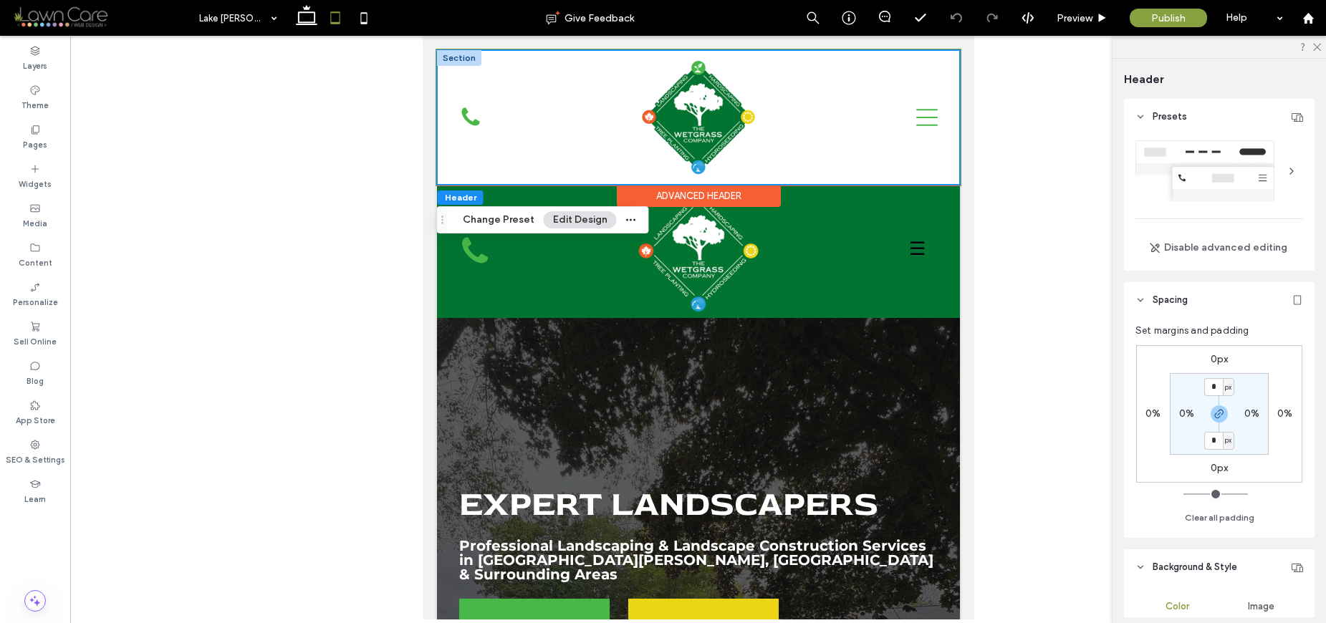
click at [438, 77] on div "Home About Locations Residential Landscape Construction & Hardscaping Retaining…" at bounding box center [697, 117] width 523 height 135
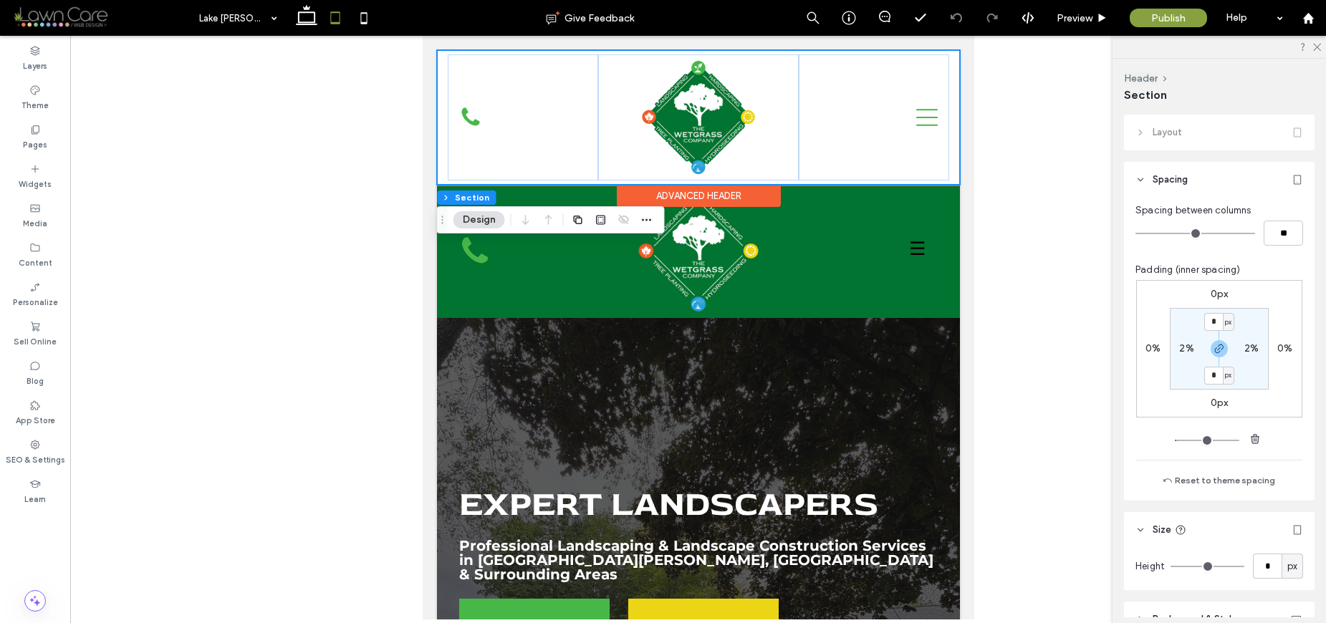
click at [440, 57] on div "Home About Locations Residential Landscape Construction & Hardscaping Retaining…" at bounding box center [697, 117] width 523 height 135
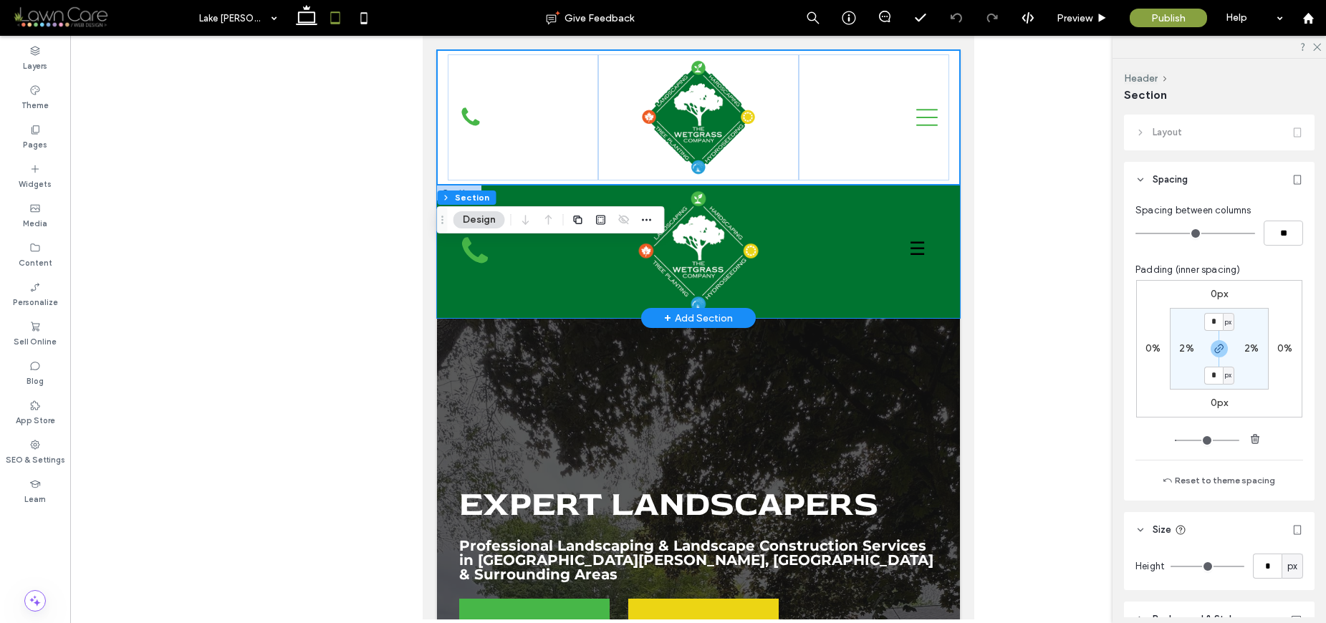
click at [940, 302] on div "Lake Gaston [GEOGRAPHIC_DATA][PERSON_NAME]/About Residential [GEOGRAPHIC_DATA][…" at bounding box center [697, 251] width 523 height 133
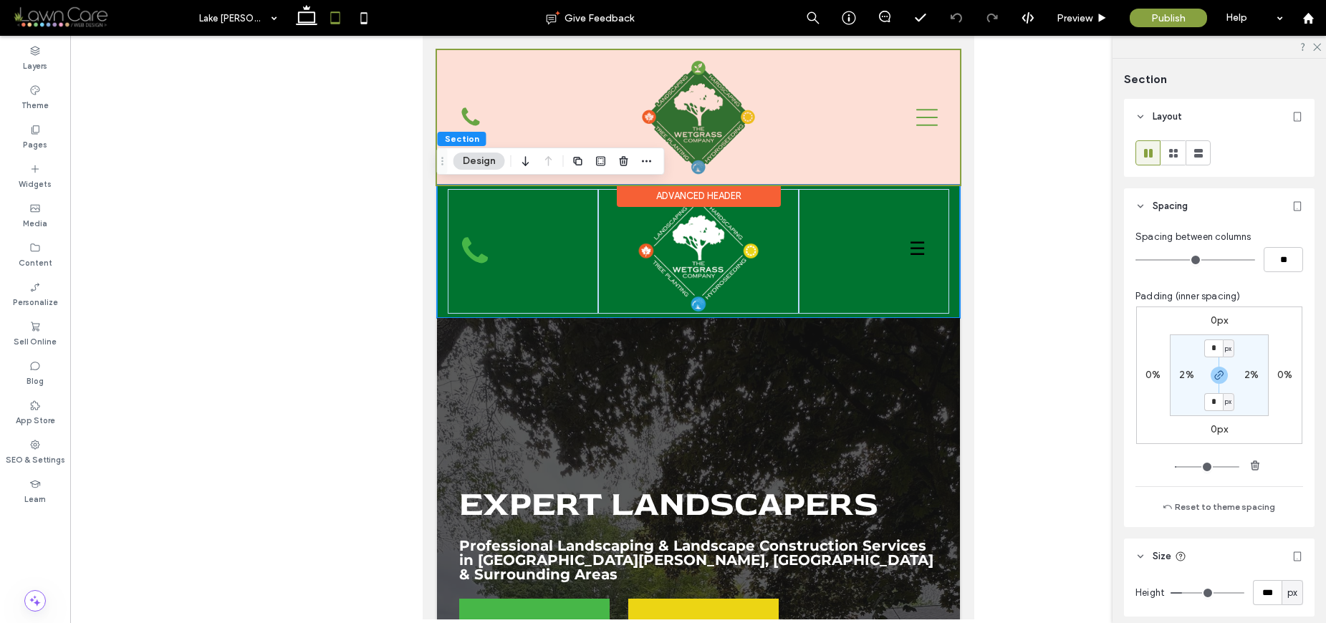
click at [781, 139] on div at bounding box center [697, 117] width 523 height 135
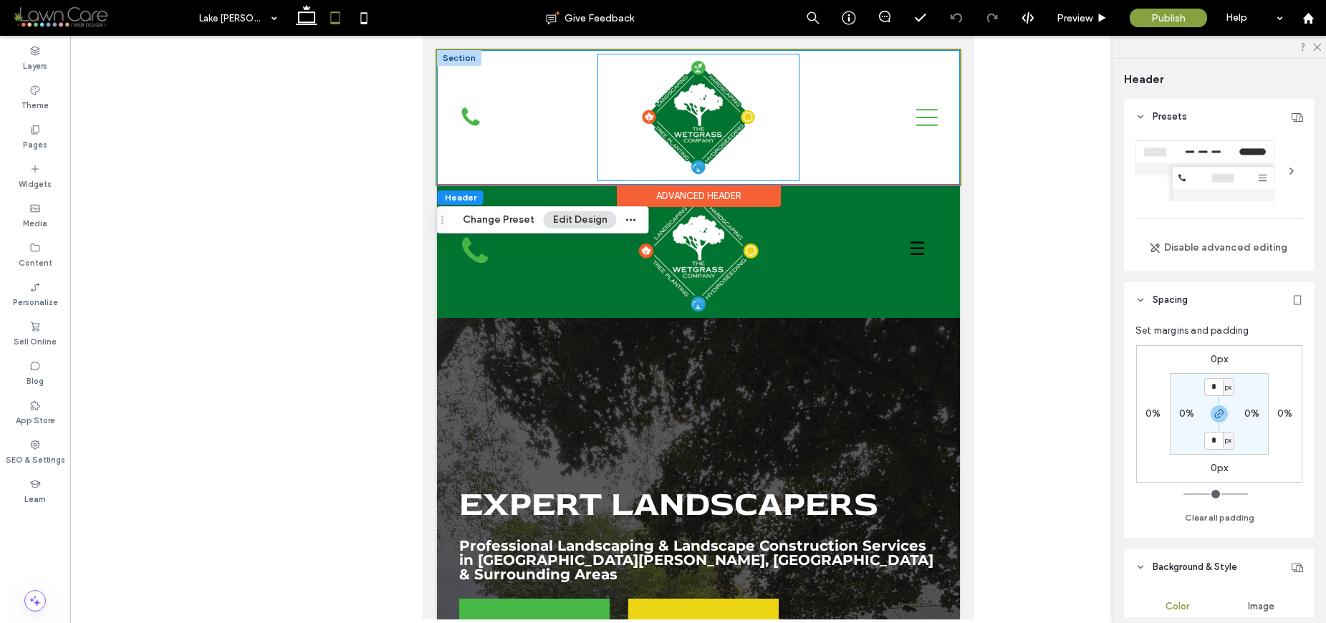
click at [780, 137] on div at bounding box center [697, 117] width 201 height 126
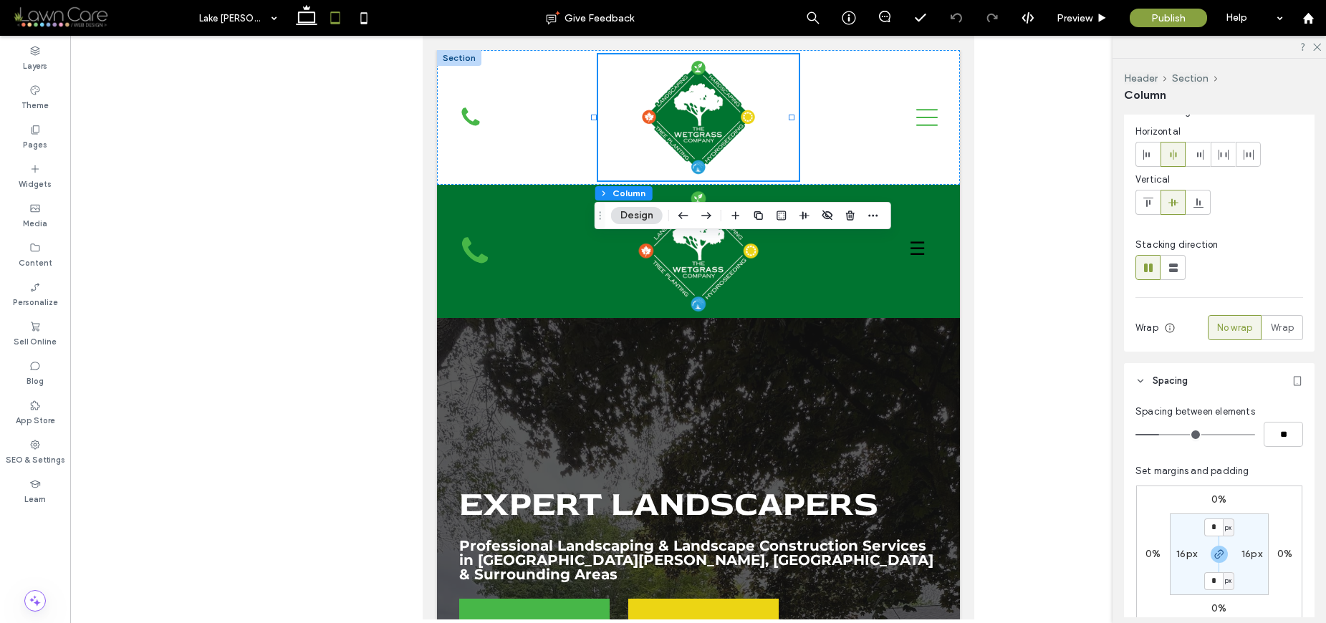
scroll to position [79, 0]
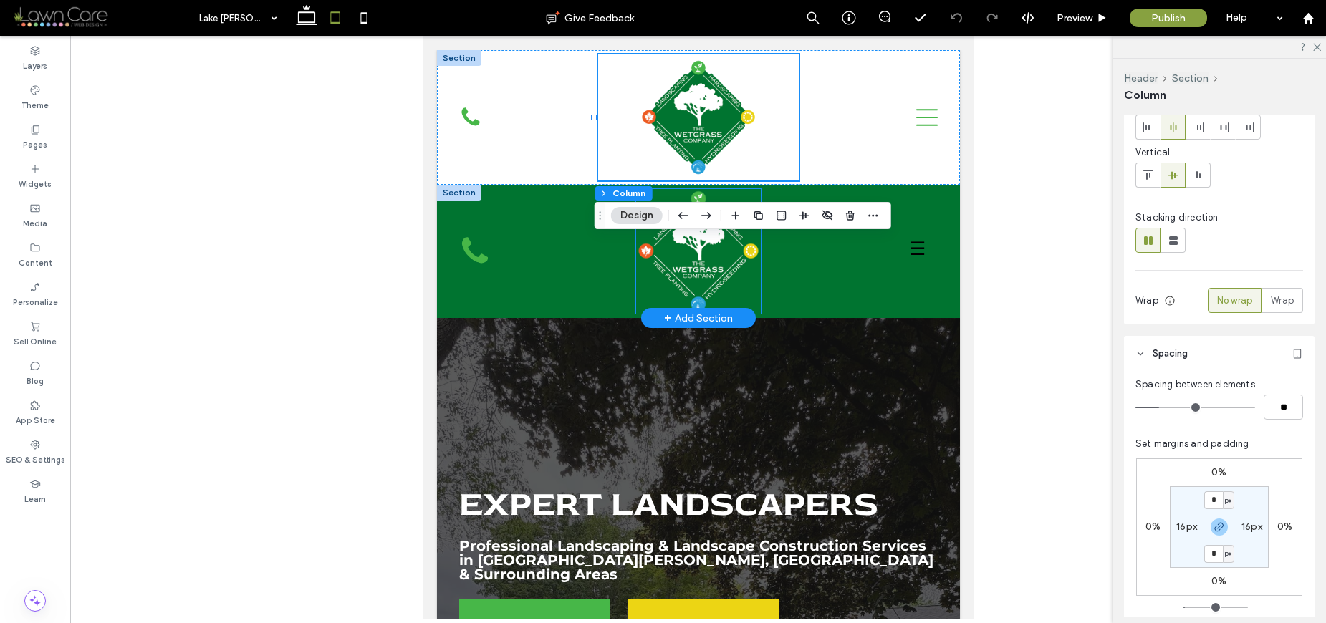
click at [738, 294] on img at bounding box center [697, 251] width 125 height 125
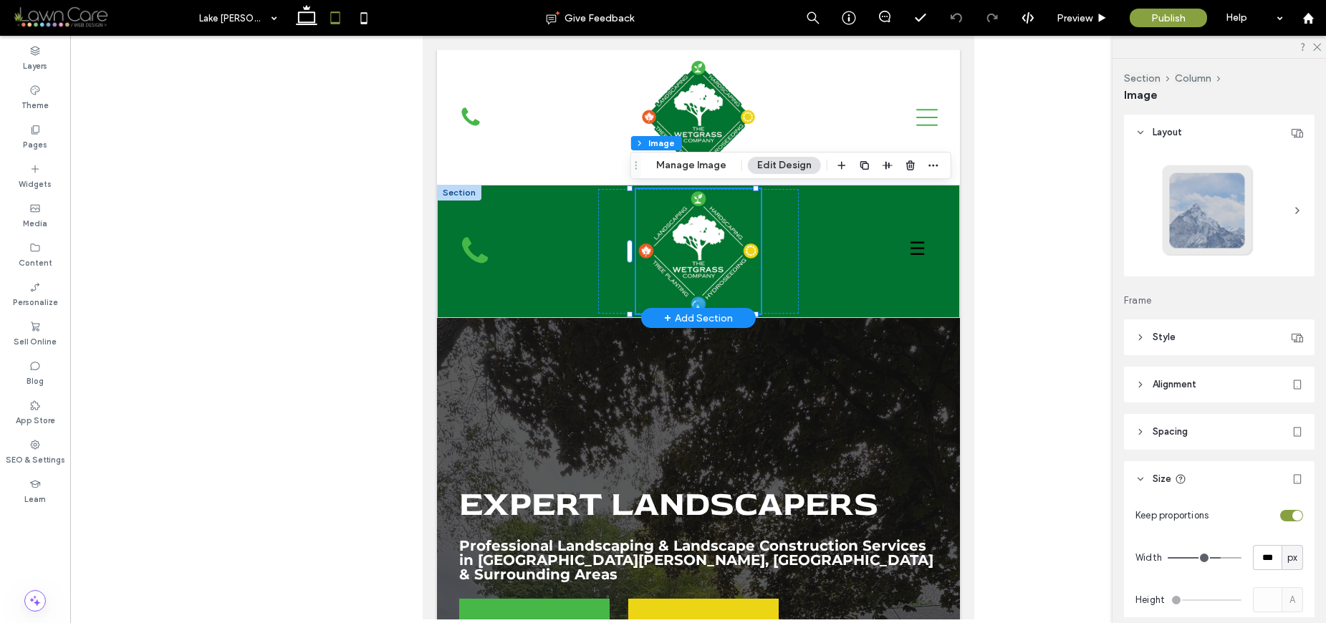
click at [768, 291] on div at bounding box center [697, 251] width 201 height 125
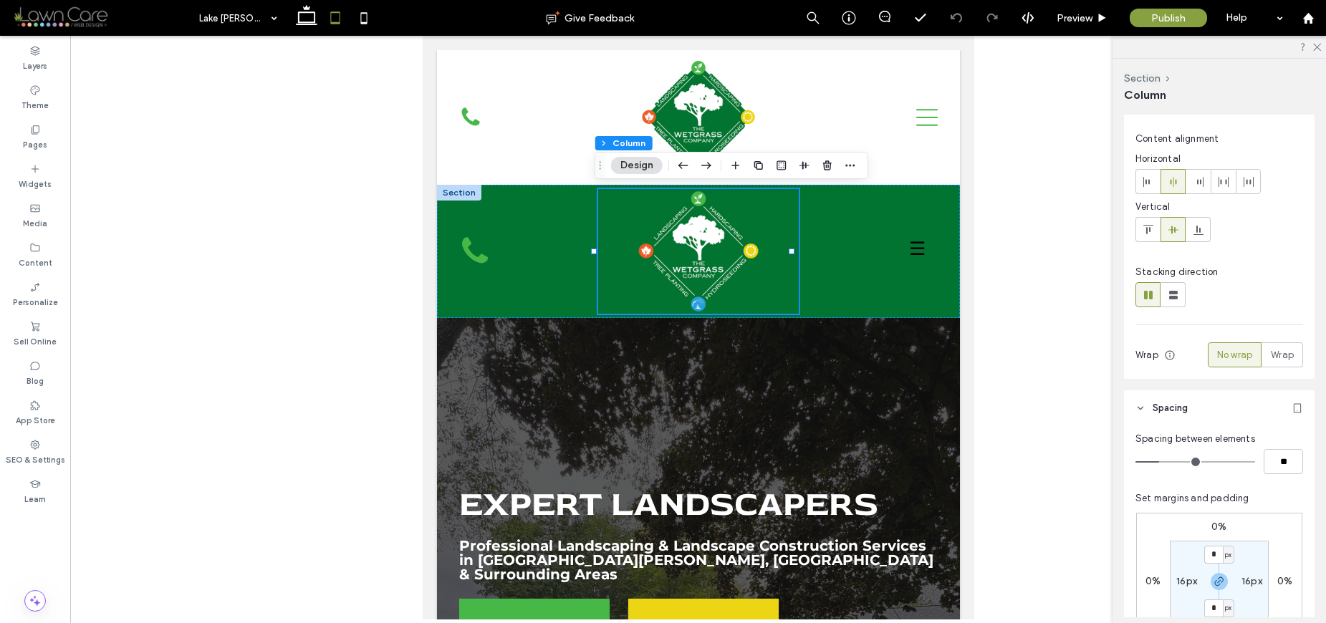
scroll to position [25, 0]
click at [1216, 553] on input "*" at bounding box center [1213, 554] width 19 height 18
type input "*"
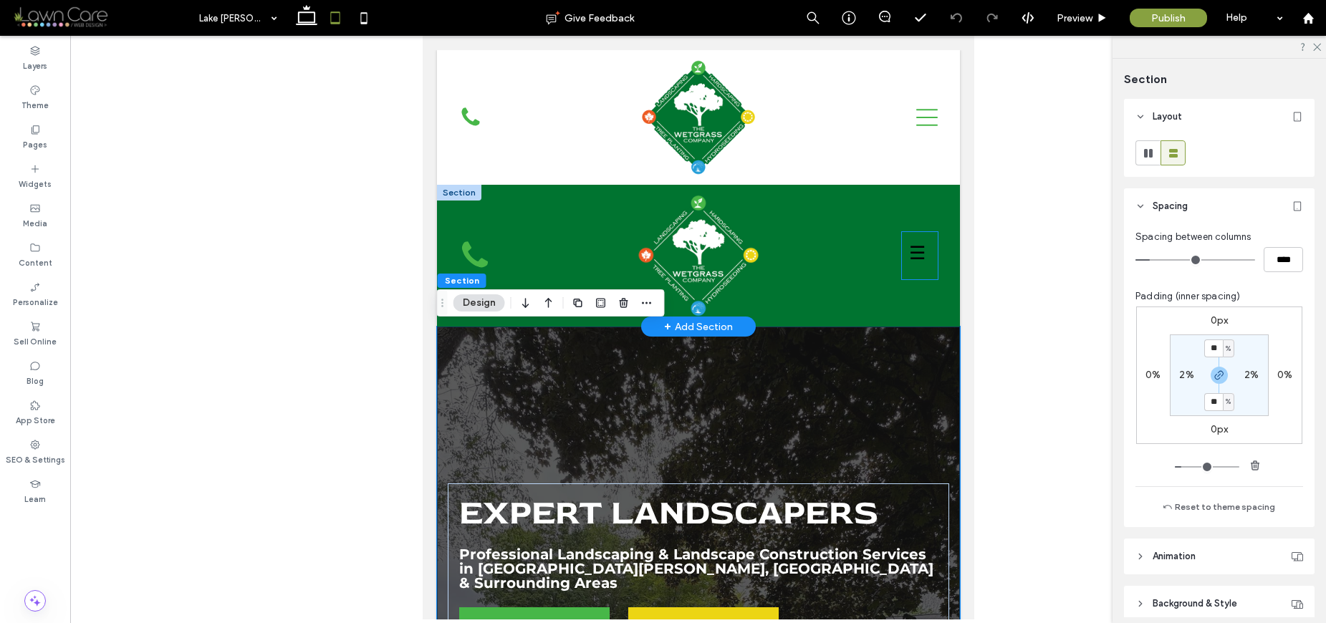
click at [914, 257] on button "☰" at bounding box center [916, 253] width 31 height 42
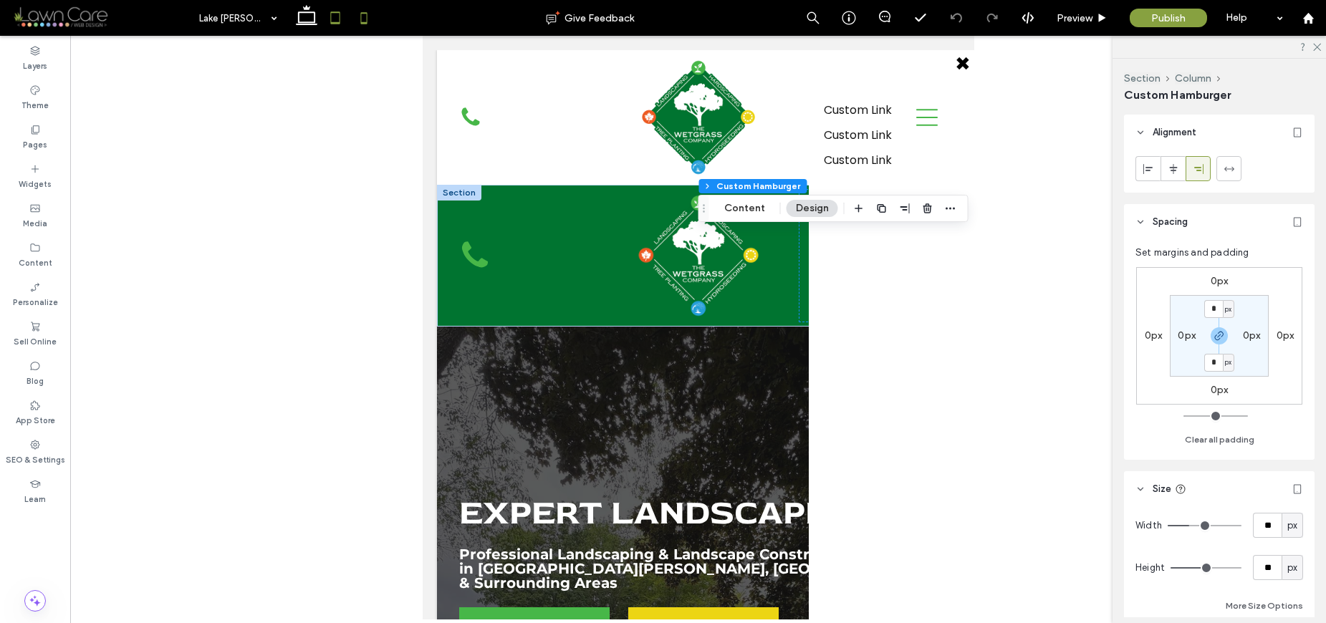
click at [363, 19] on icon at bounding box center [363, 18] width 29 height 29
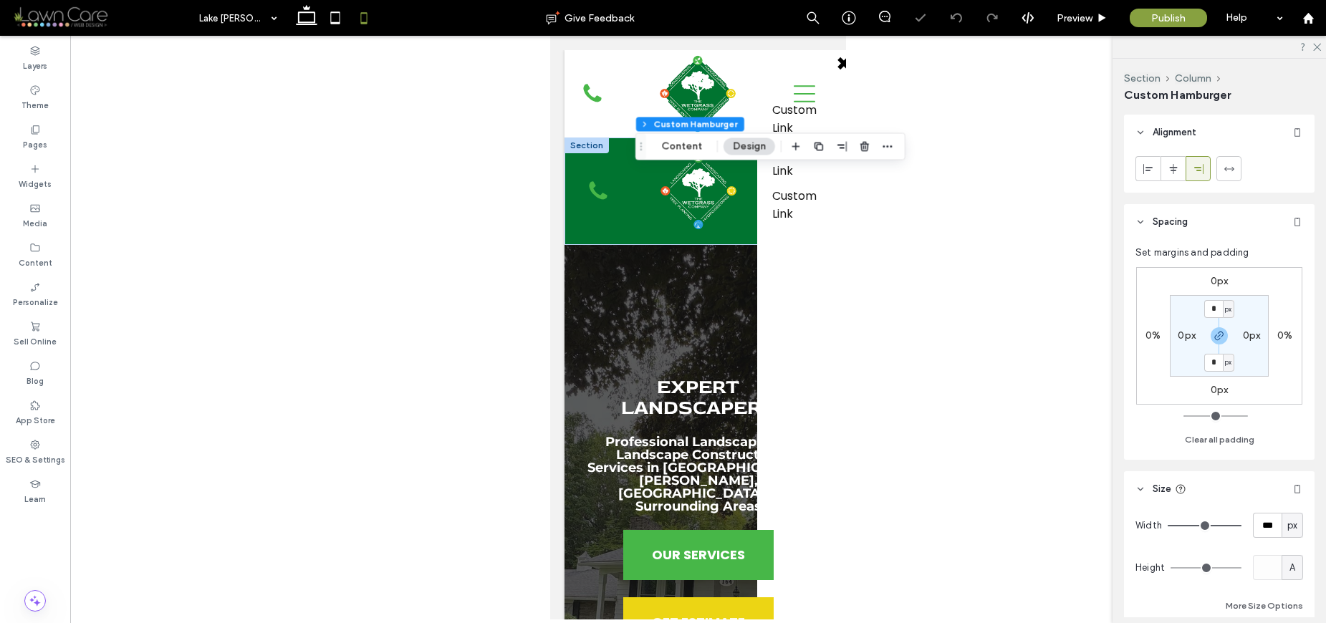
type input "***"
type input "*"
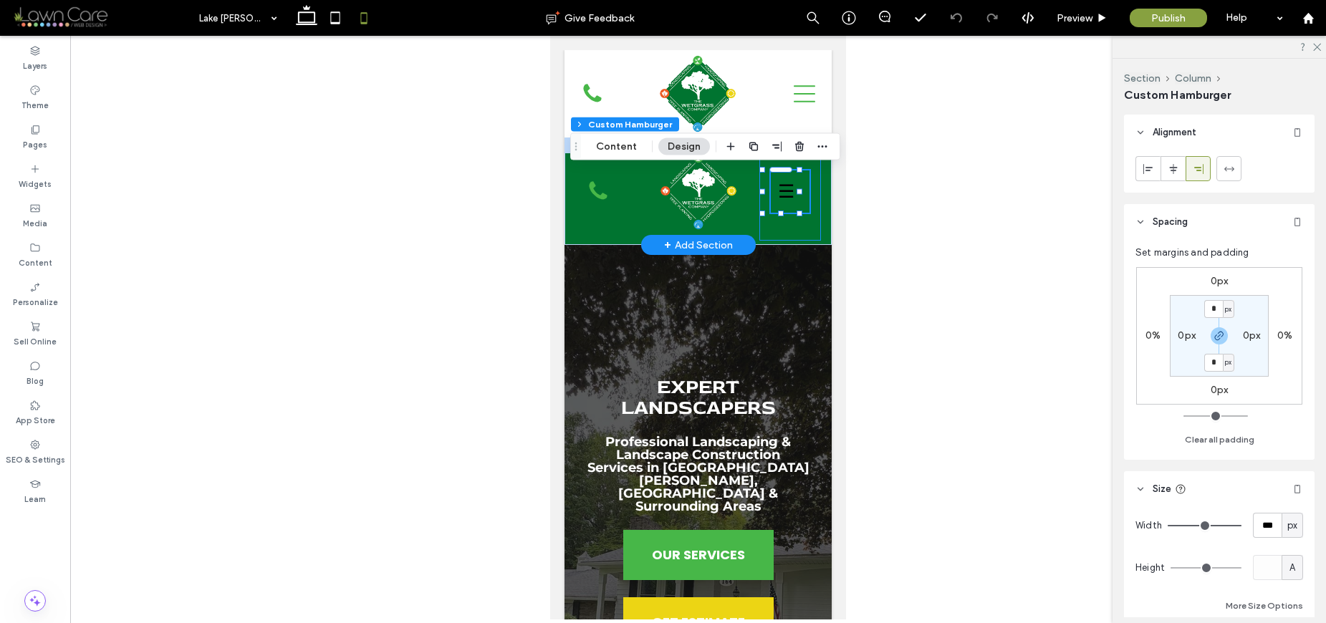
click at [805, 200] on div "☰ ✖ Custom Link Custom Link Custom Link" at bounding box center [790, 191] width 62 height 99
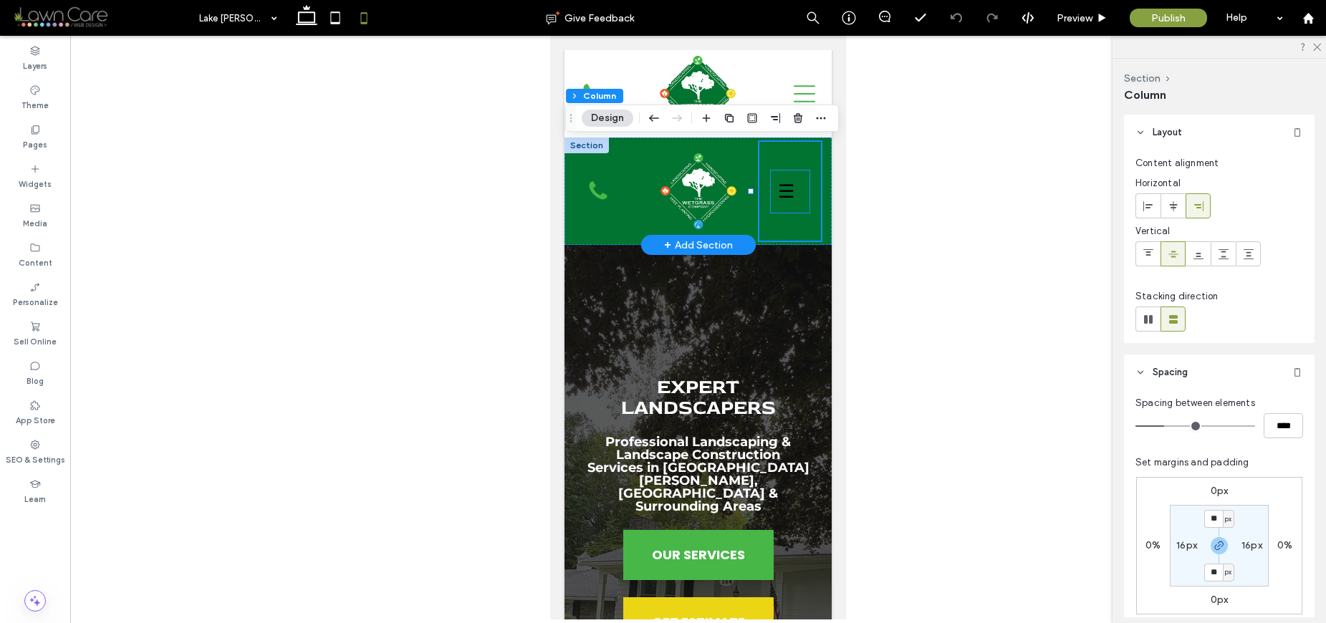
drag, startPoint x: 791, startPoint y: 197, endPoint x: 1413, endPoint y: 226, distance: 622.3
click at [791, 197] on button "☰" at bounding box center [786, 191] width 31 height 42
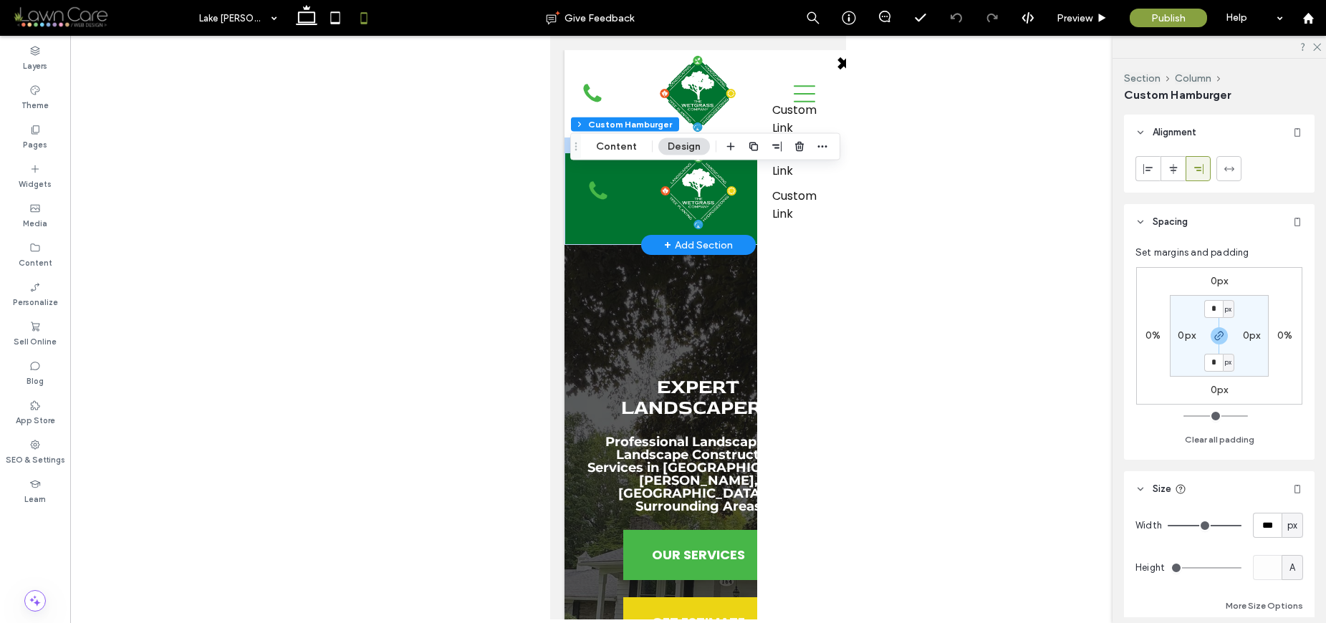
click at [831, 67] on button "✖" at bounding box center [844, 64] width 30 height 42
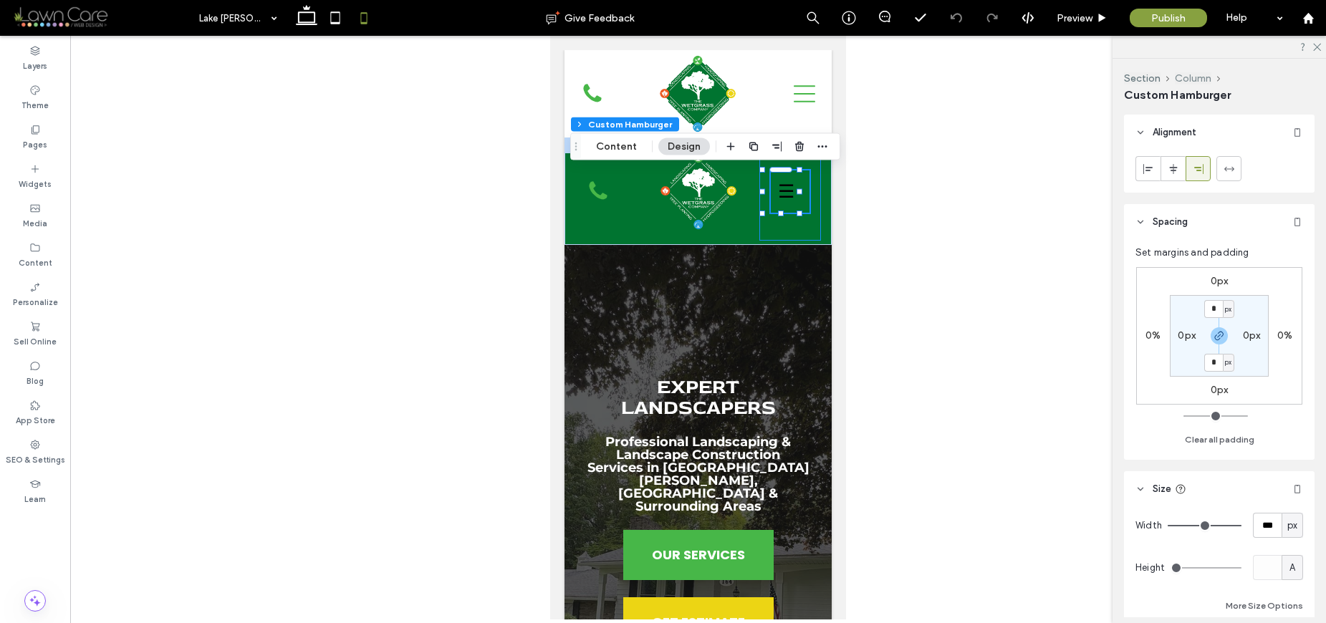
click at [1207, 79] on button "Column" at bounding box center [1192, 78] width 37 height 12
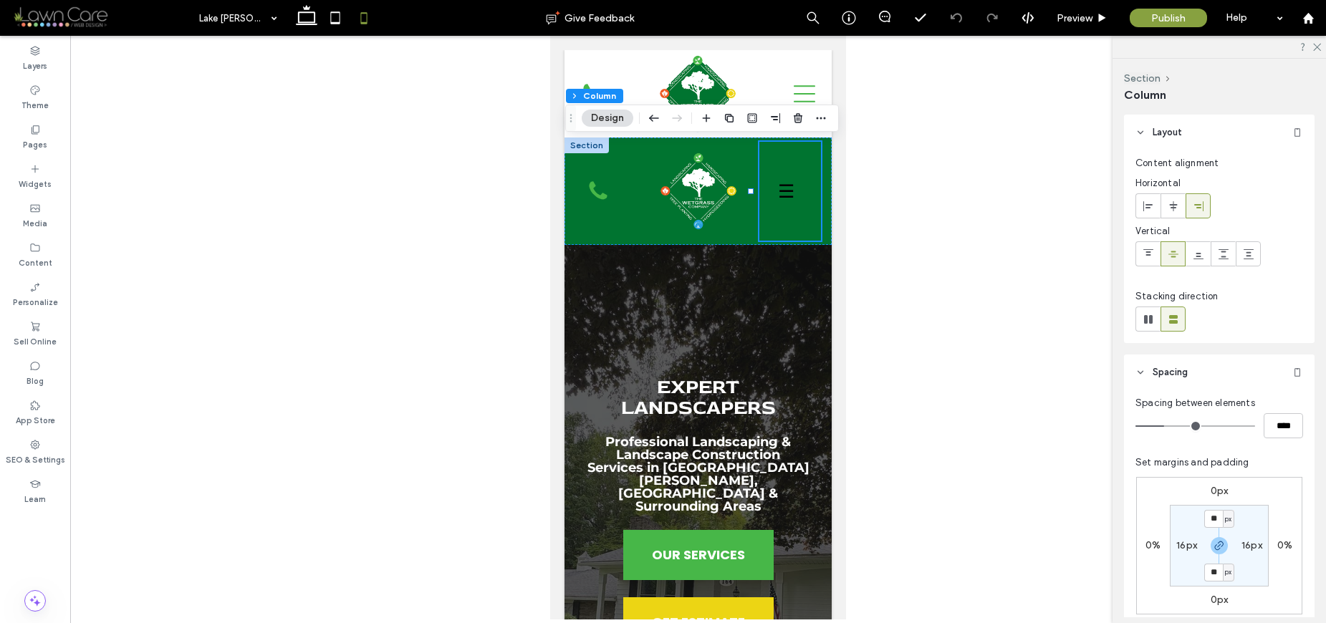
click at [1253, 545] on label "16px" at bounding box center [1251, 545] width 21 height 12
click at [1213, 548] on icon "button" at bounding box center [1218, 545] width 11 height 11
click at [1239, 545] on input "**" at bounding box center [1245, 545] width 19 height 18
type input "**"
type input "*"
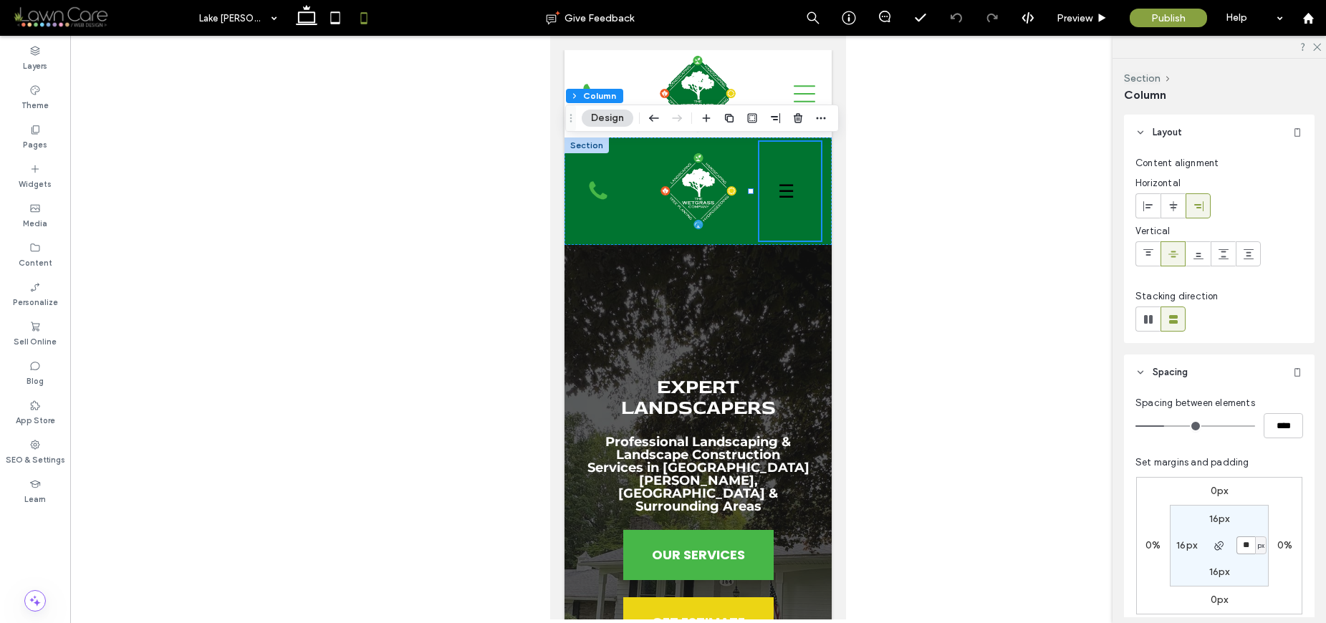
type input "**"
type input "*"
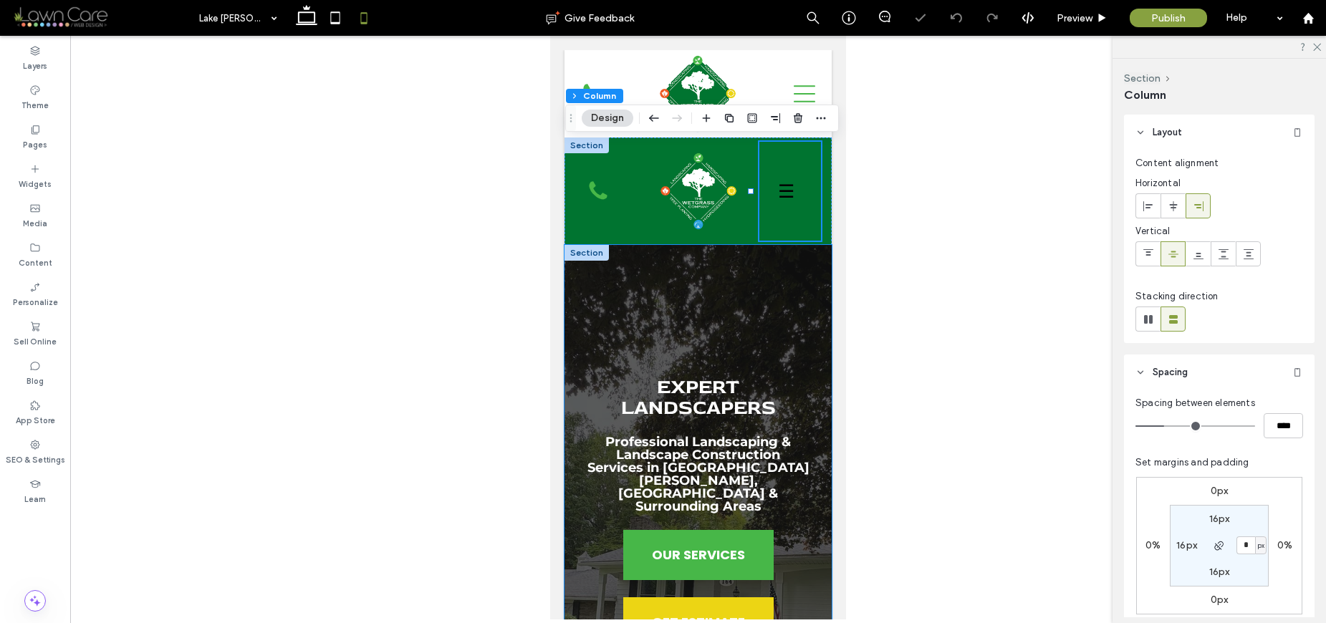
click at [752, 327] on div "Expert Landscapers Professional Landscaping & Landscape Construction Services i…" at bounding box center [697, 576] width 267 height 663
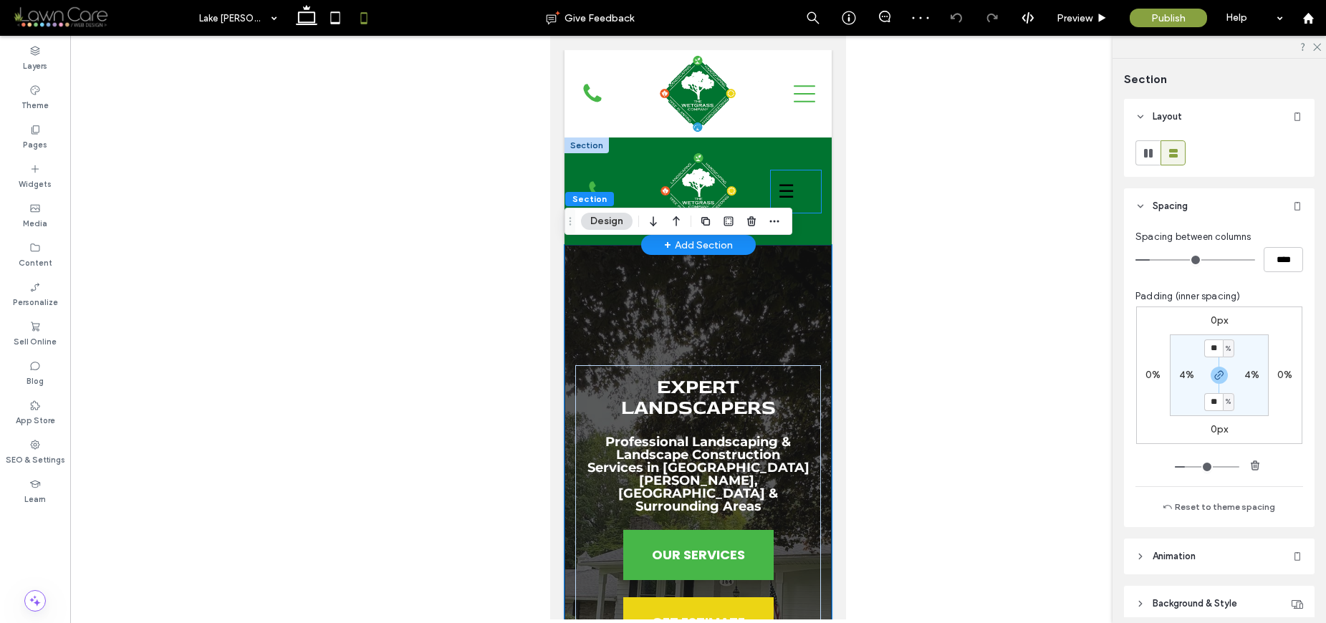
click at [805, 195] on div "☰ ✖ Custom Link Custom Link Custom Link" at bounding box center [796, 191] width 50 height 42
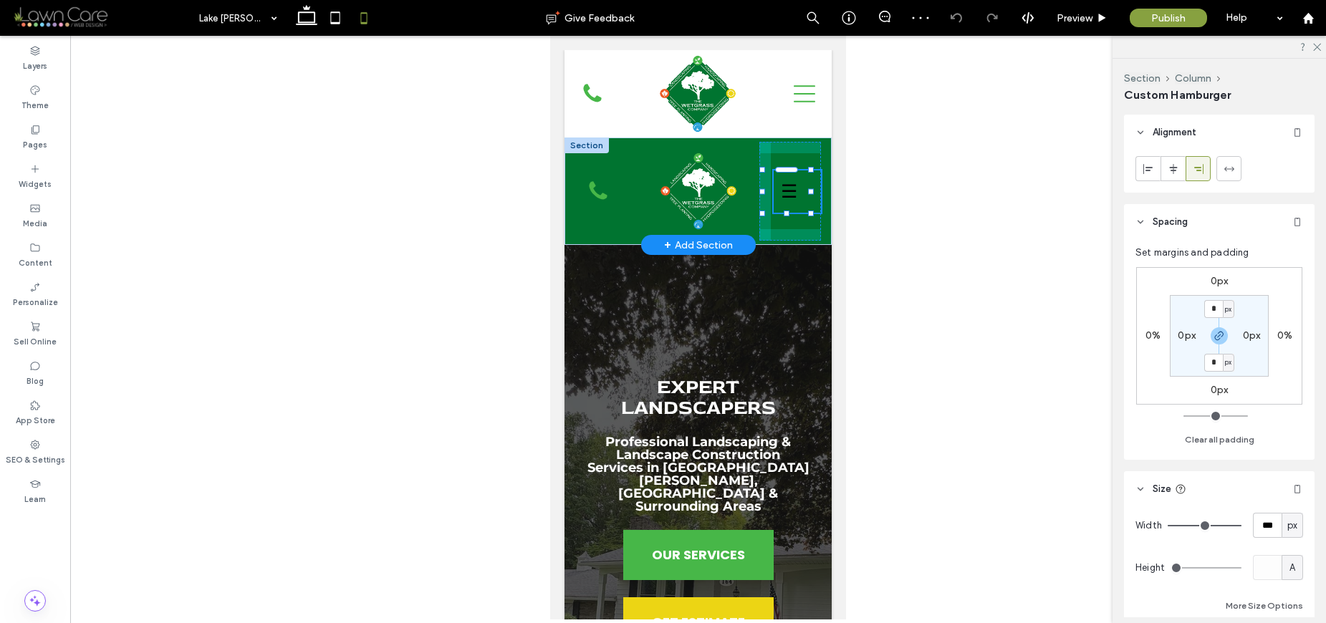
click at [761, 211] on div at bounding box center [762, 214] width 6 height 6
type input "**"
drag, startPoint x: 761, startPoint y: 188, endPoint x: 773, endPoint y: 190, distance: 11.7
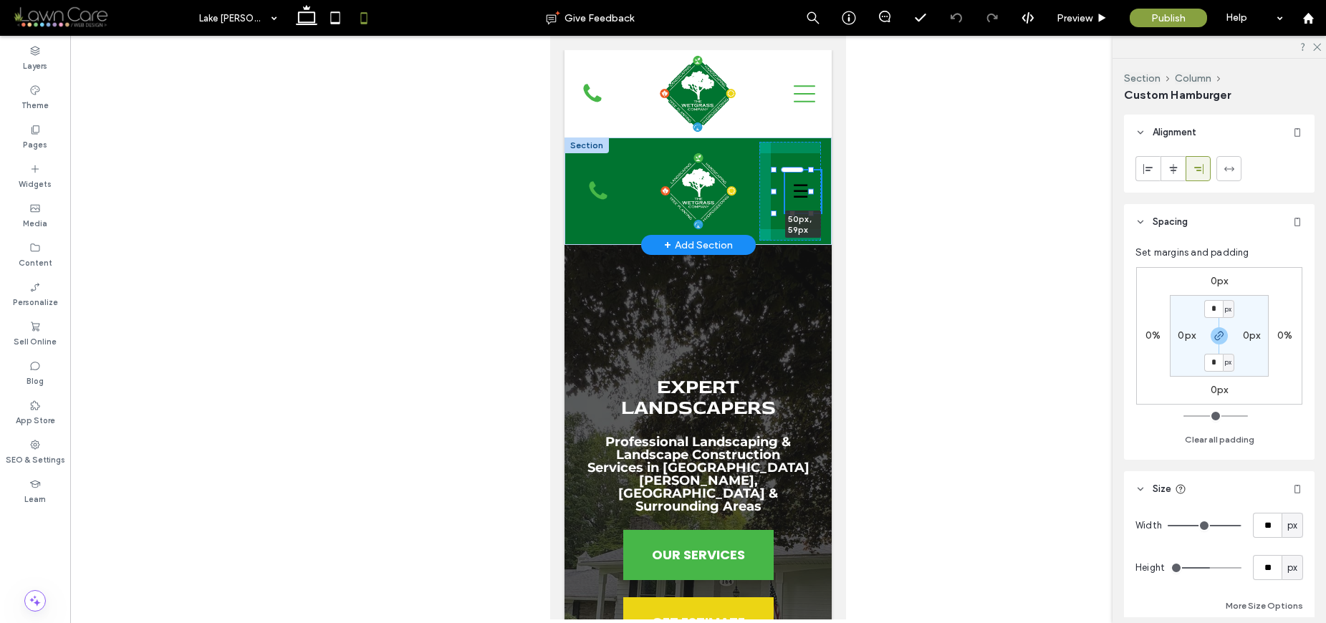
click at [773, 190] on div at bounding box center [774, 192] width 6 height 6
type input "**"
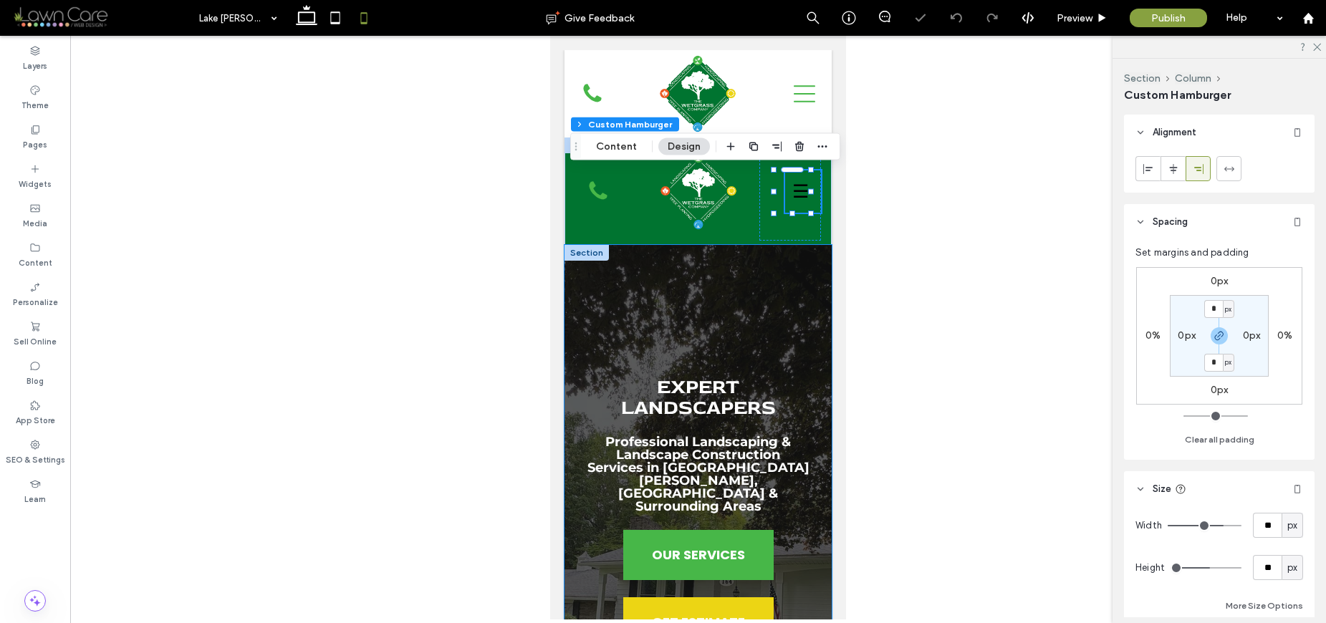
click at [793, 314] on div "Expert Landscapers Professional Landscaping & Landscape Construction Services i…" at bounding box center [697, 576] width 267 height 663
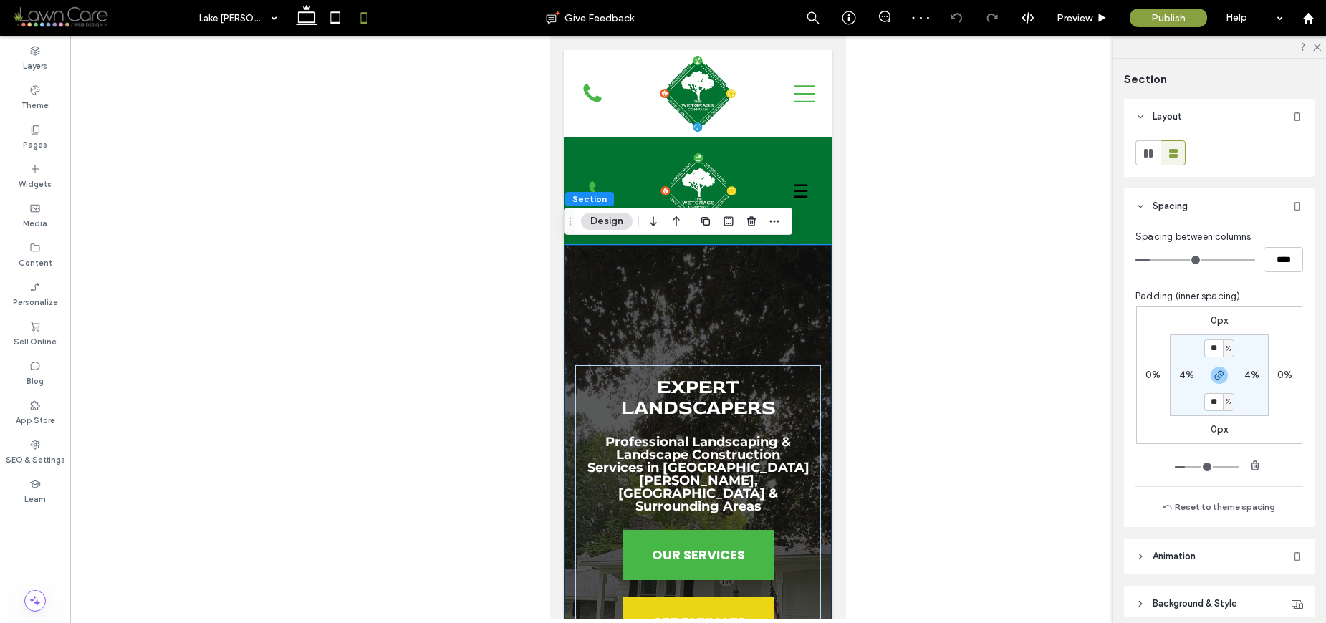
click at [776, 296] on div "Expert Landscapers Professional Landscaping & Landscape Construction Services i…" at bounding box center [697, 576] width 267 height 663
click at [751, 402] on strong "Expert Landscapers" at bounding box center [698, 398] width 155 height 46
click at [751, 402] on div "Expert Landscapers" at bounding box center [698, 398] width 223 height 42
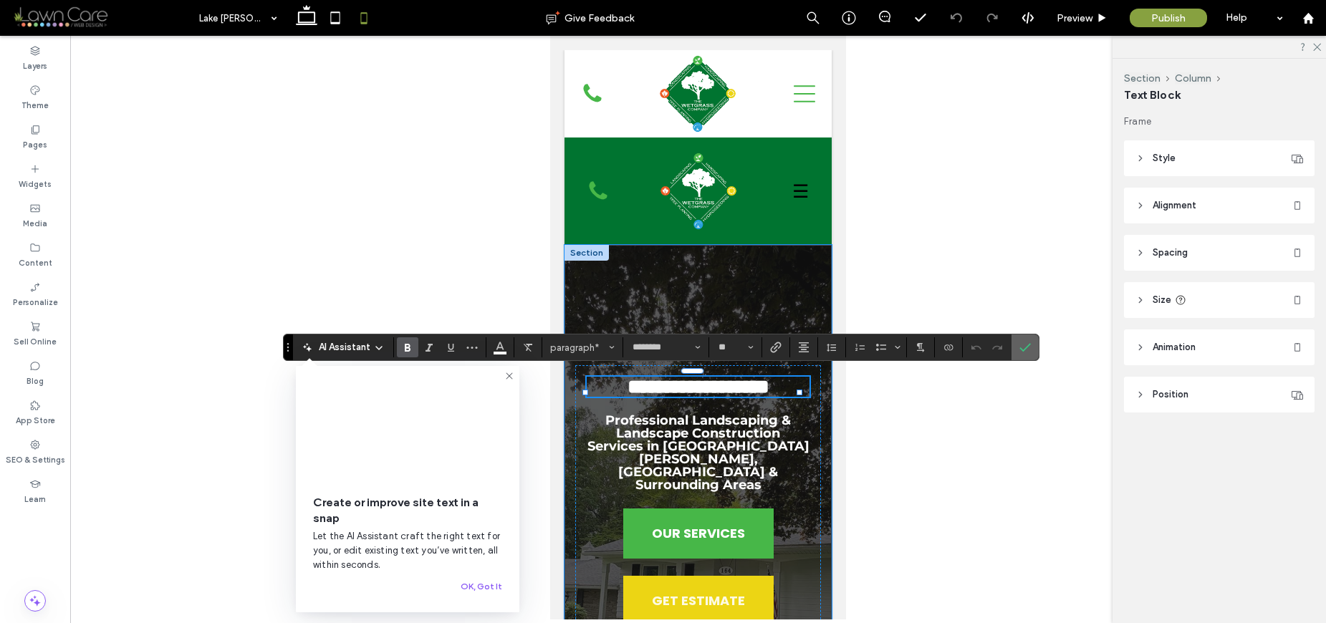
click at [1034, 347] on label "Confirm" at bounding box center [1024, 347] width 21 height 26
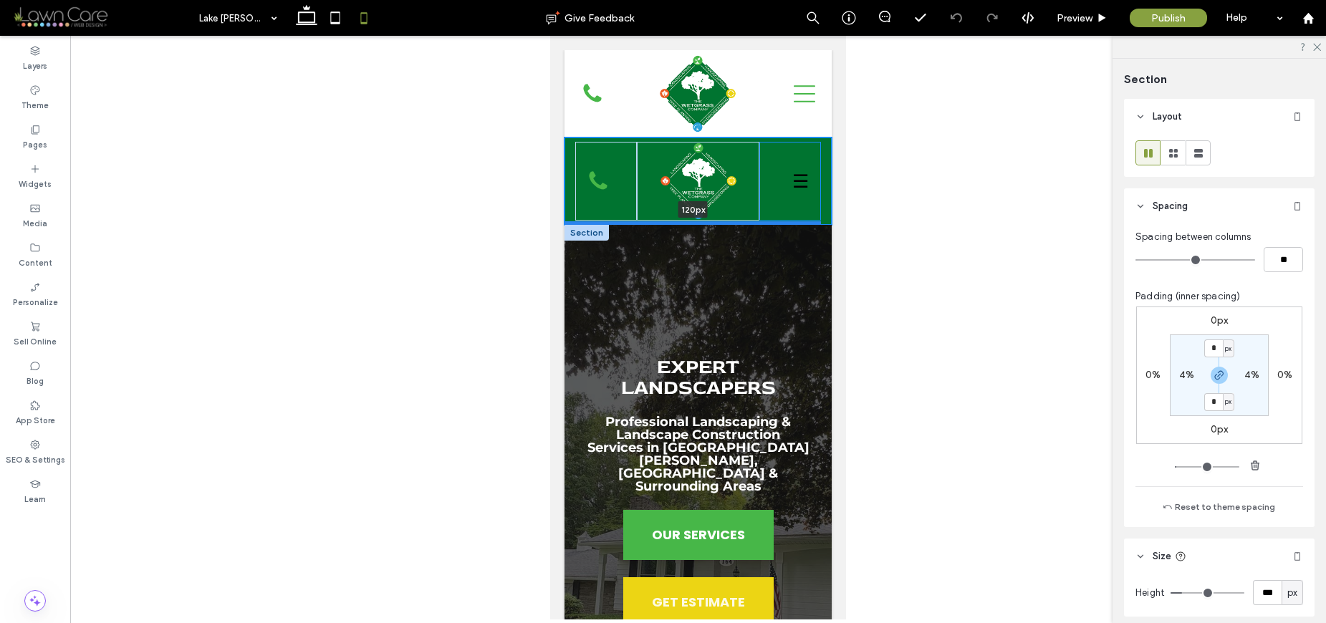
drag, startPoint x: 756, startPoint y: 246, endPoint x: 761, endPoint y: 224, distance: 22.1
click at [761, 224] on div at bounding box center [692, 224] width 256 height 7
type input "***"
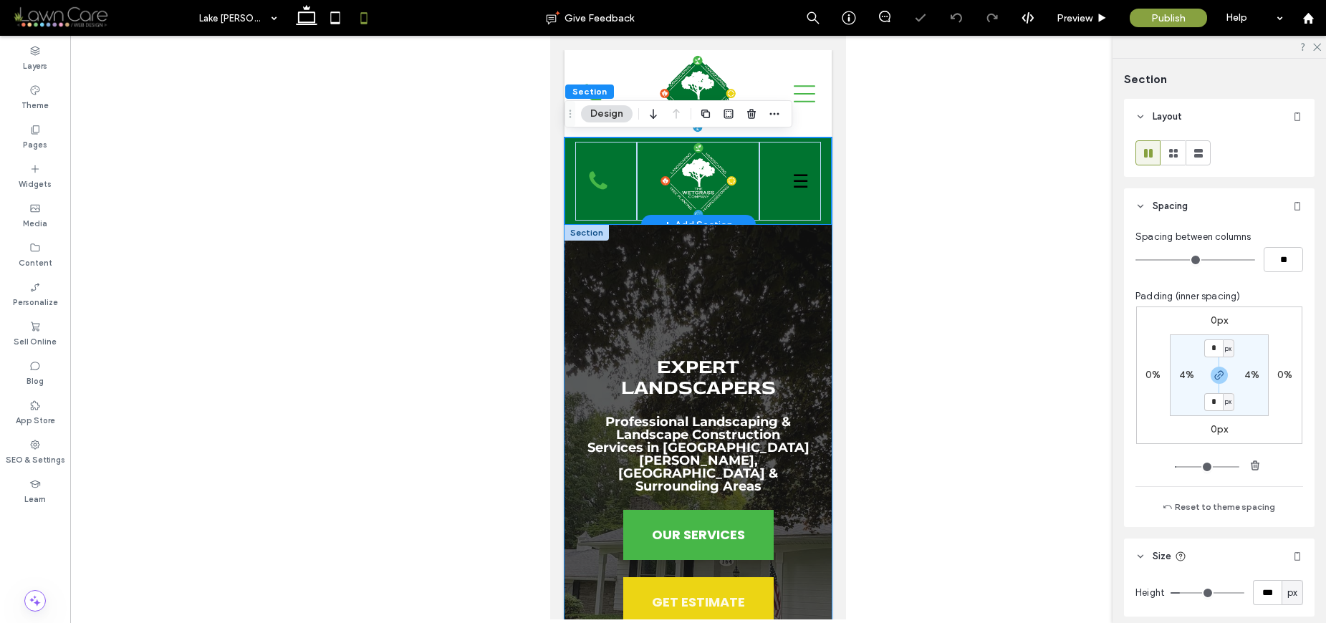
click at [761, 281] on div "Expert Landscapers Professional Landscaping & Landscape Construction Services i…" at bounding box center [697, 556] width 267 height 663
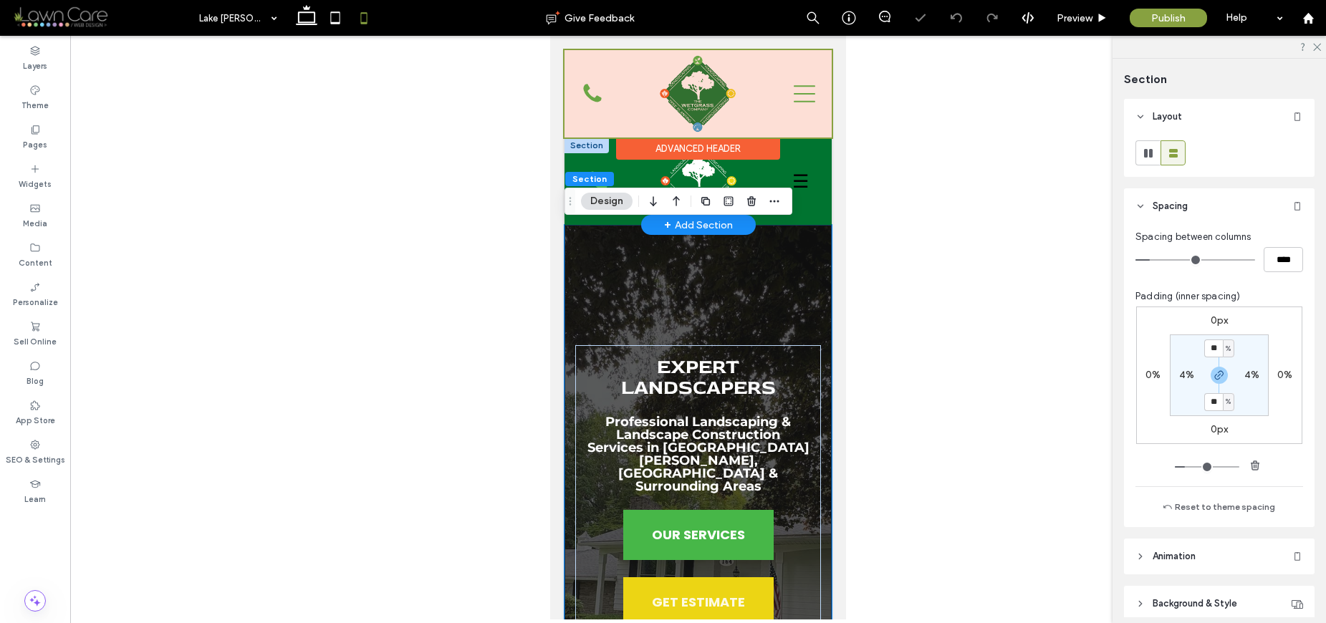
click at [722, 117] on div at bounding box center [697, 93] width 267 height 87
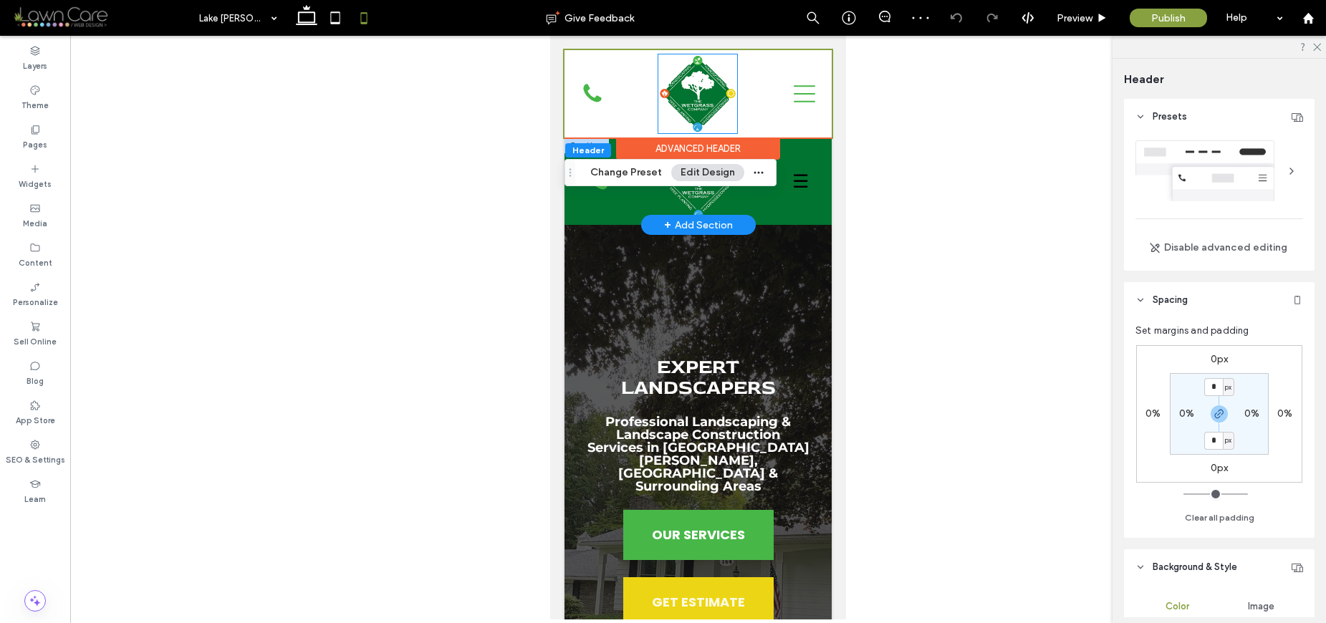
click at [722, 117] on img at bounding box center [697, 93] width 79 height 79
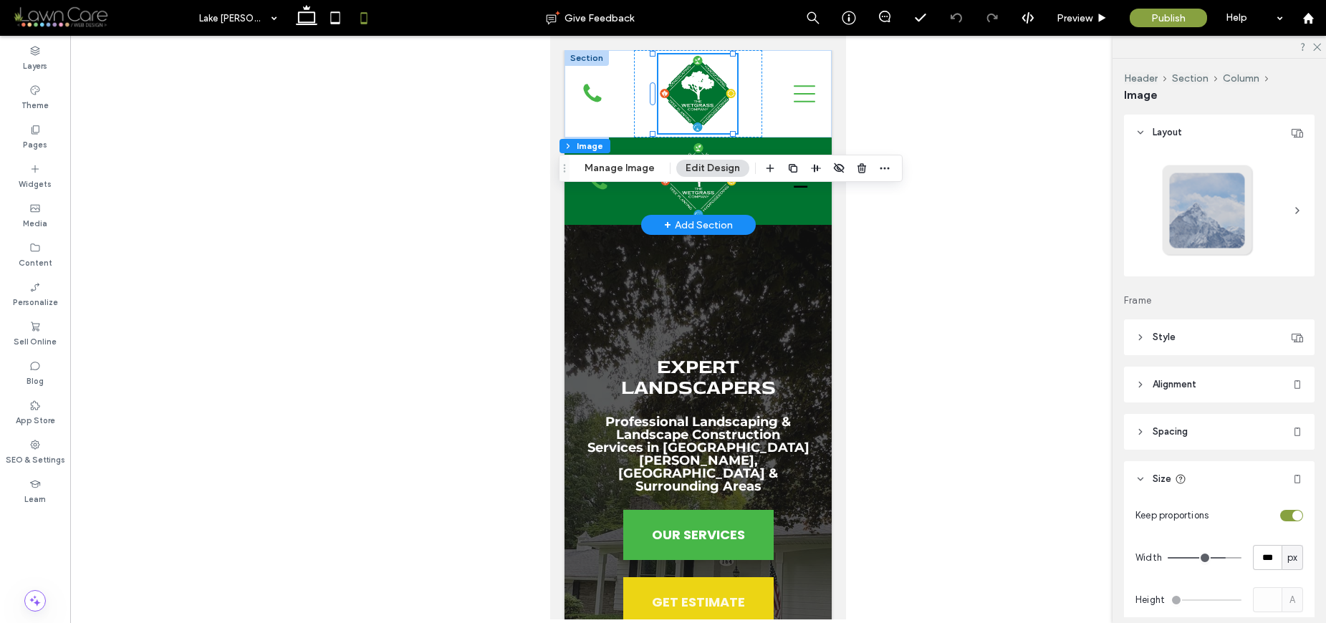
click at [1177, 481] on icon at bounding box center [1179, 478] width 11 height 11
click at [1151, 476] on header "Size" at bounding box center [1219, 479] width 190 height 36
click at [745, 119] on div at bounding box center [698, 93] width 128 height 87
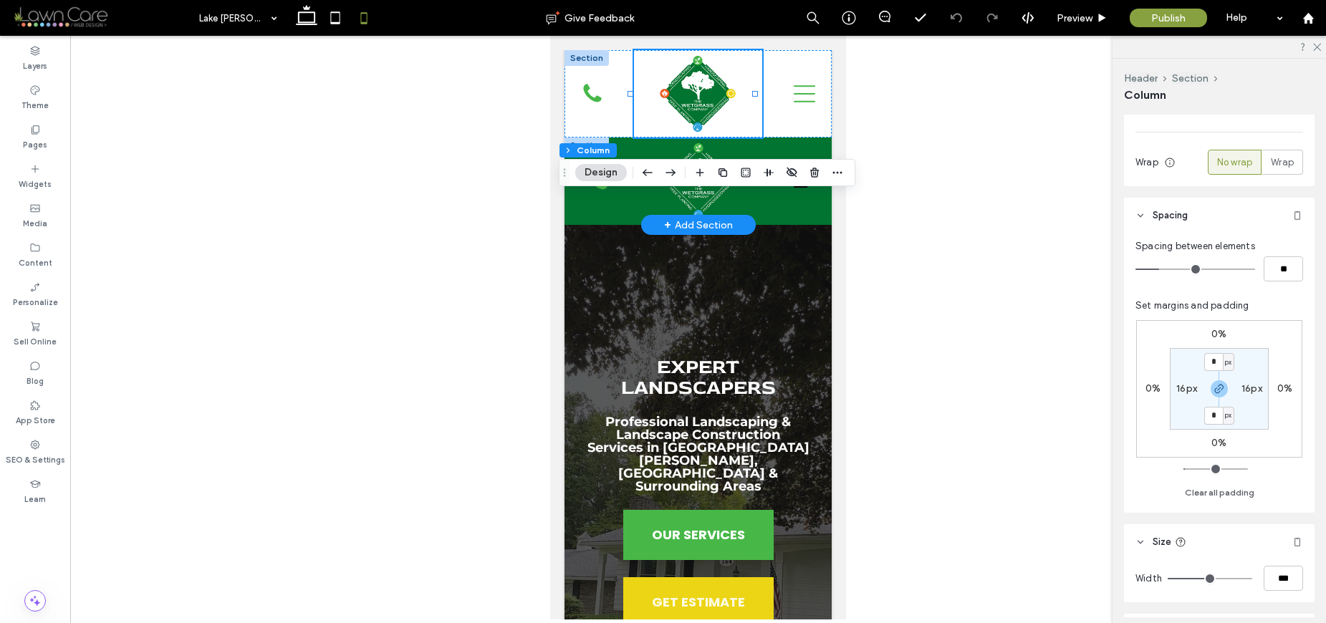
scroll to position [238, 0]
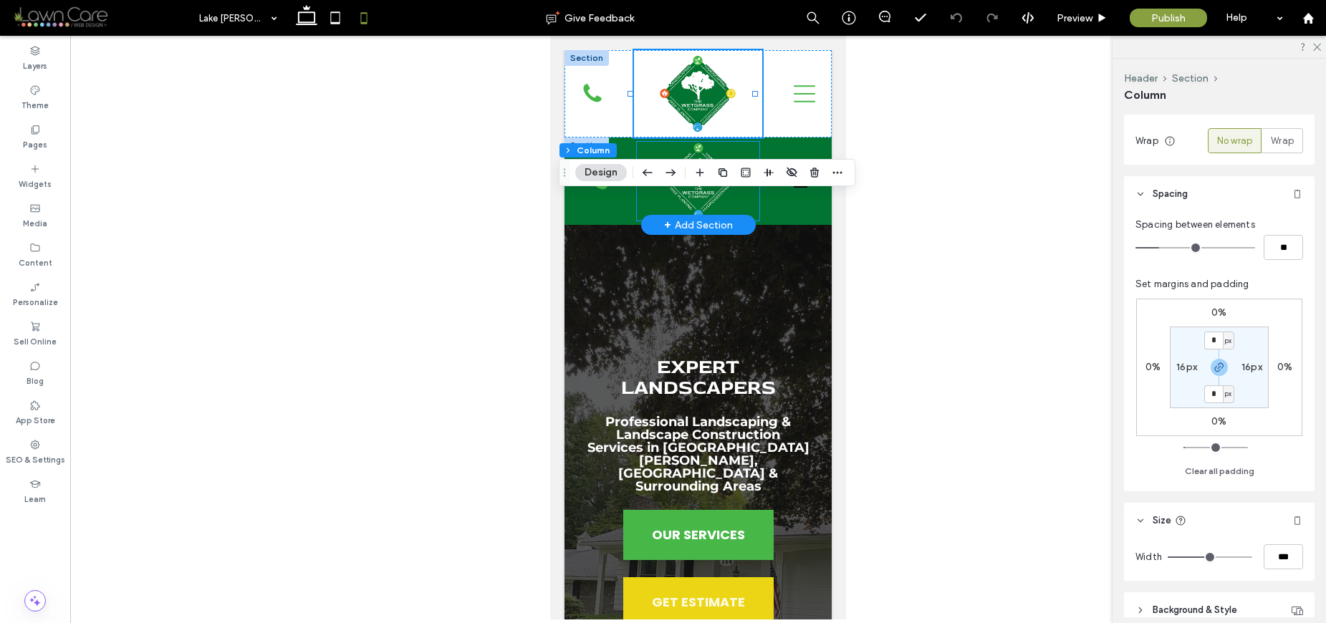
click at [738, 208] on div at bounding box center [698, 181] width 123 height 79
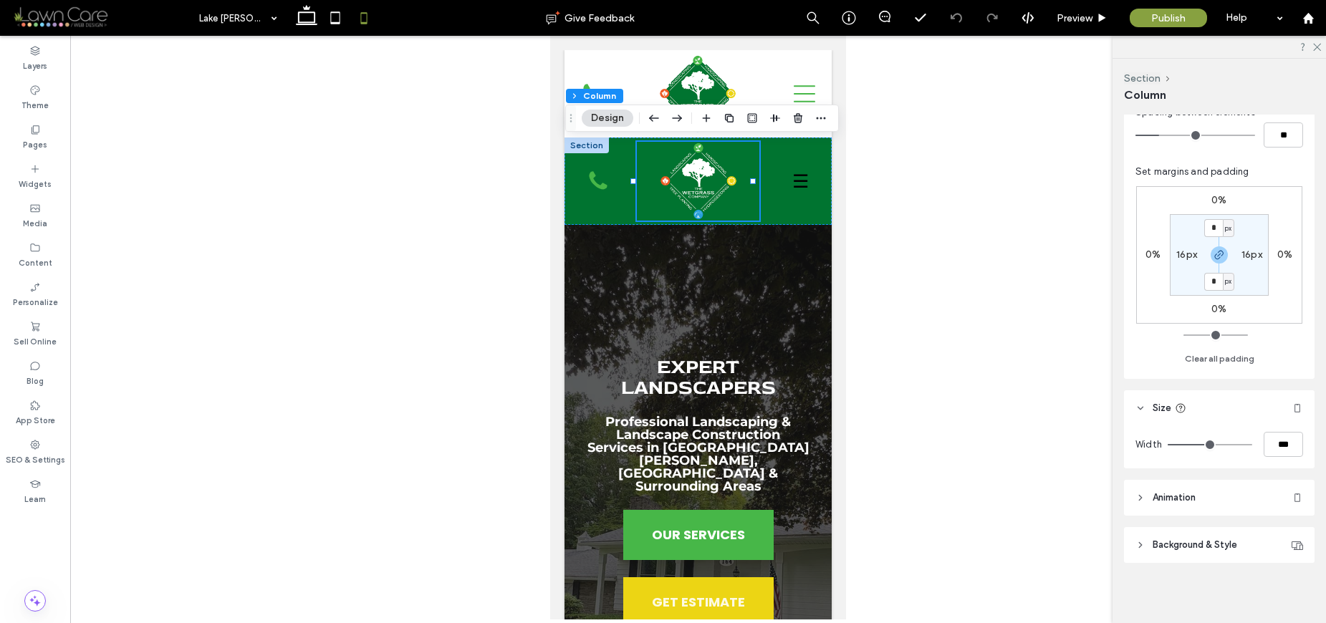
scroll to position [354, 0]
click at [721, 208] on img at bounding box center [698, 181] width 79 height 79
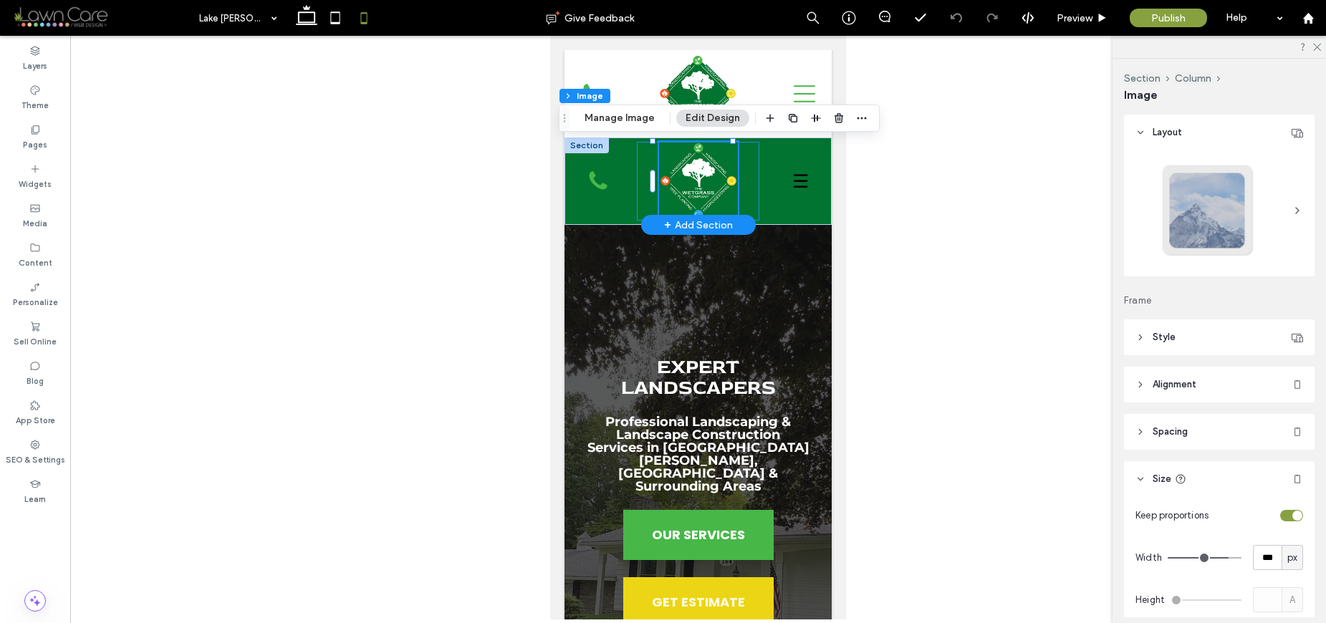
click at [743, 203] on div at bounding box center [698, 181] width 123 height 79
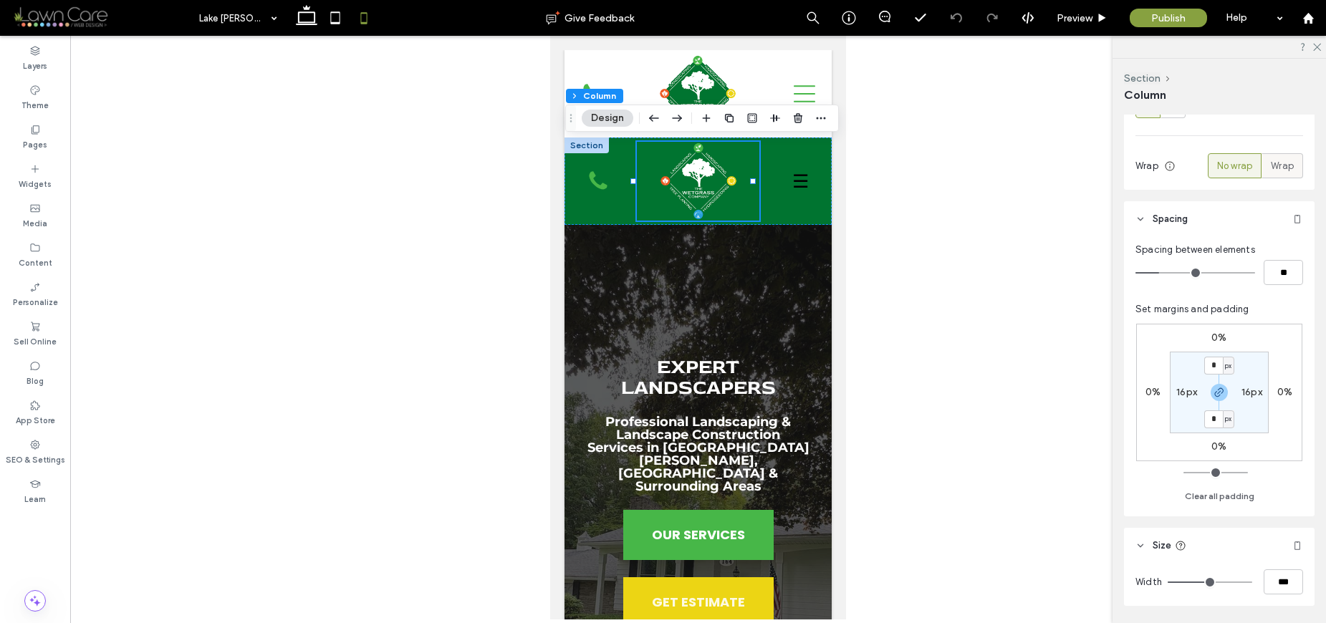
scroll to position [237, 0]
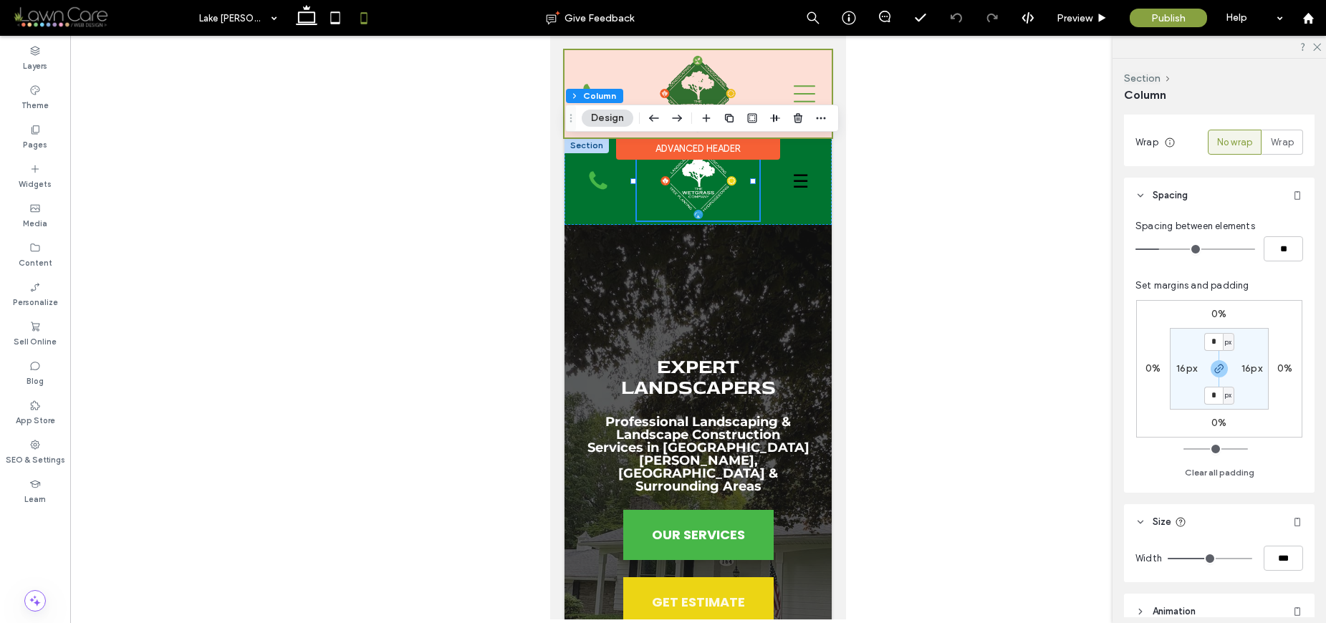
click at [746, 69] on div at bounding box center [697, 93] width 267 height 87
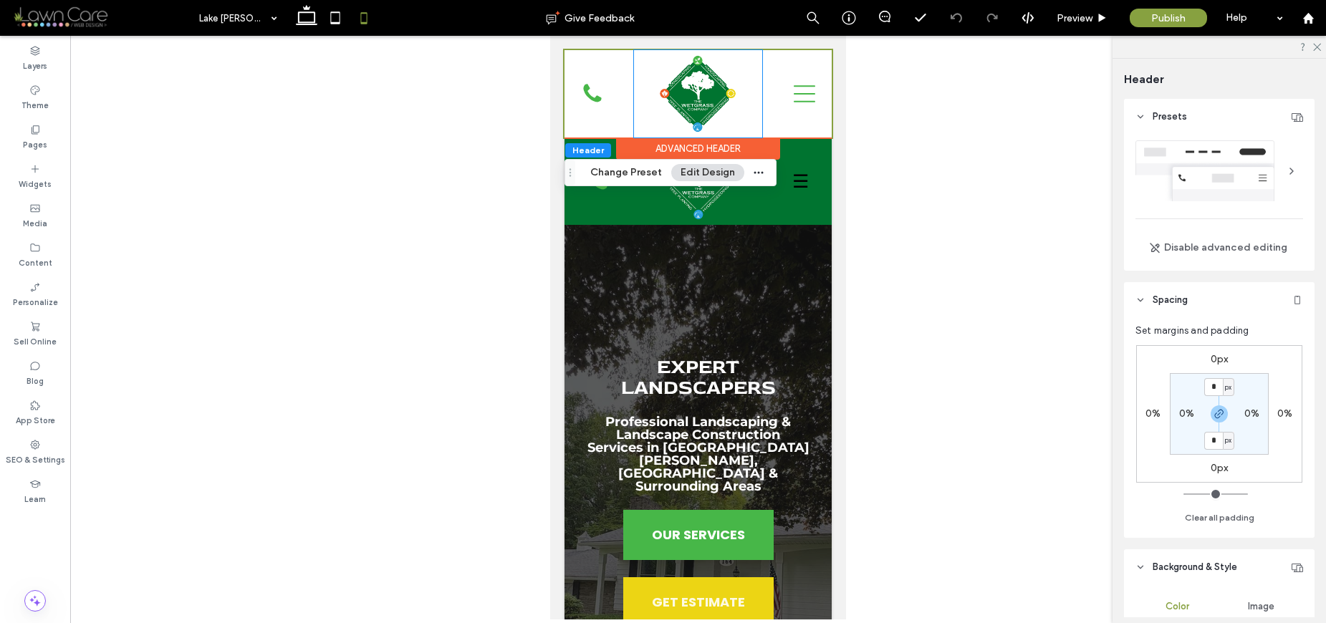
click at [746, 69] on div at bounding box center [698, 93] width 128 height 87
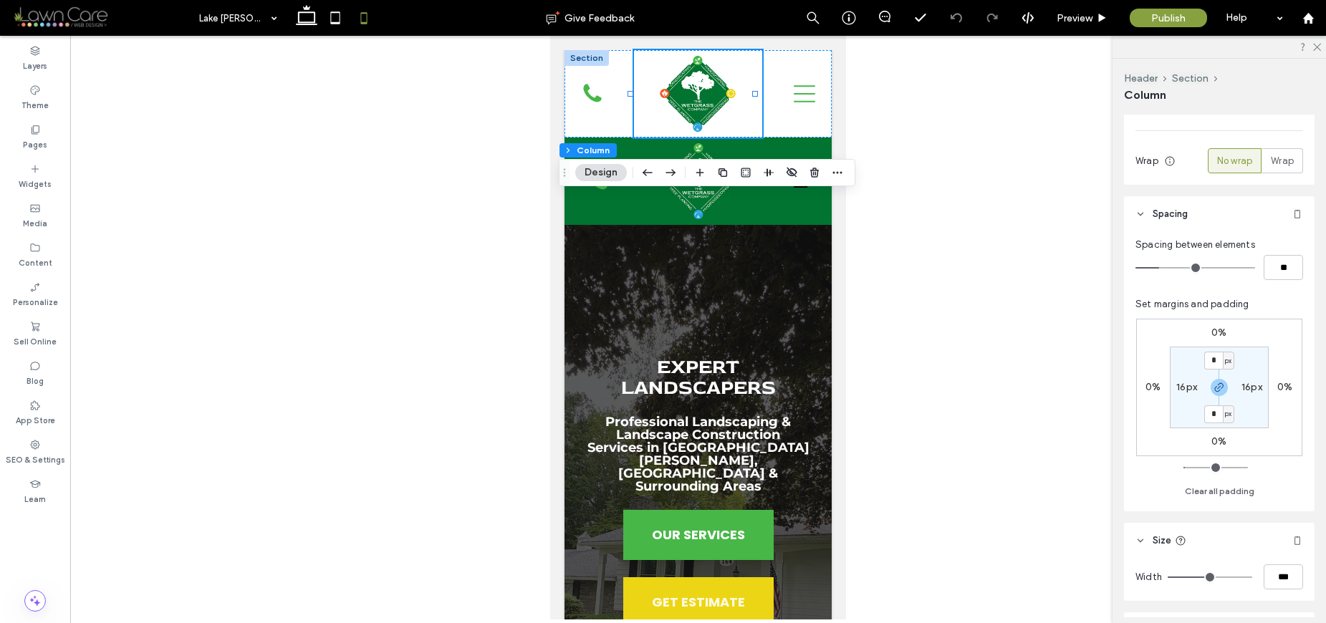
scroll to position [307, 0]
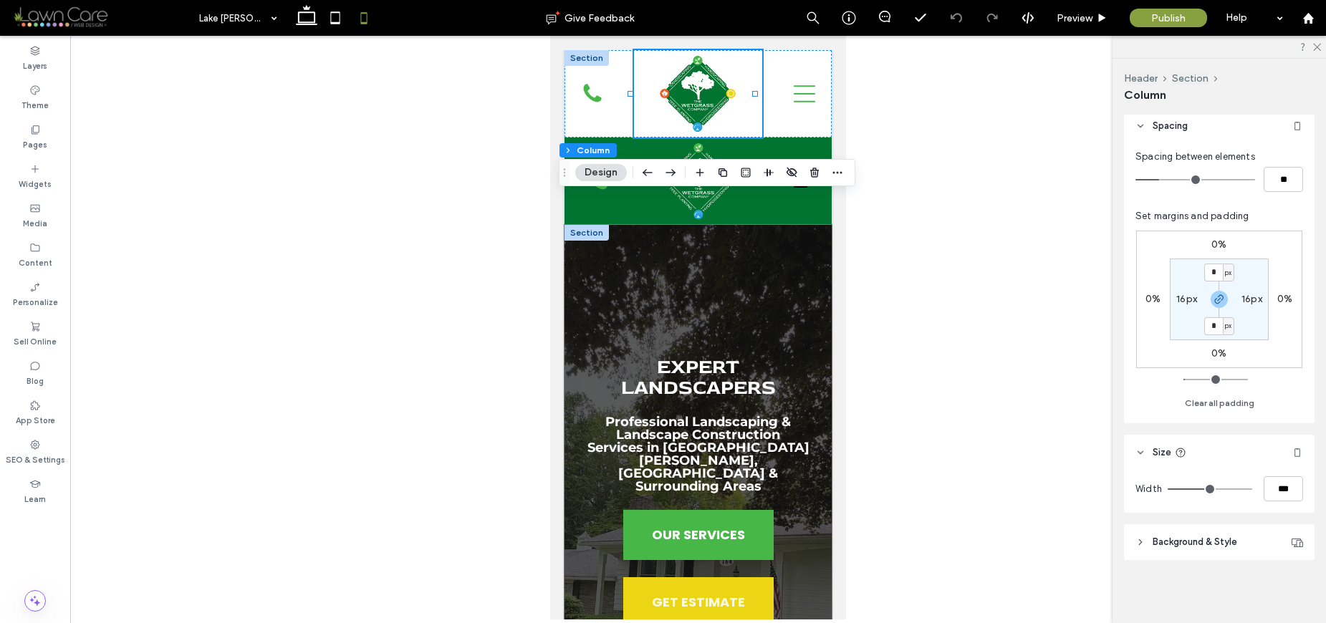
click at [803, 286] on div "Expert Landscapers Professional Landscaping & Landscape Construction Services i…" at bounding box center [697, 556] width 267 height 663
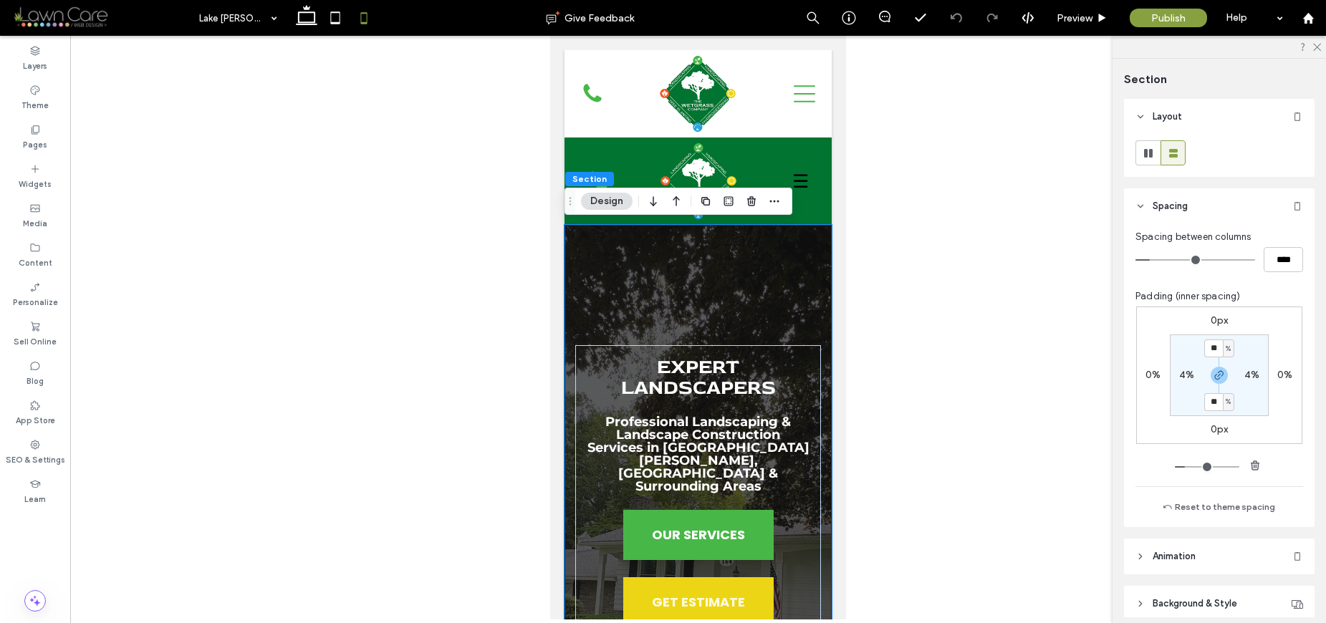
click at [763, 286] on div "Expert Landscapers Professional Landscaping & Landscape Construction Services i…" at bounding box center [697, 556] width 267 height 663
click at [700, 178] on img at bounding box center [698, 181] width 79 height 79
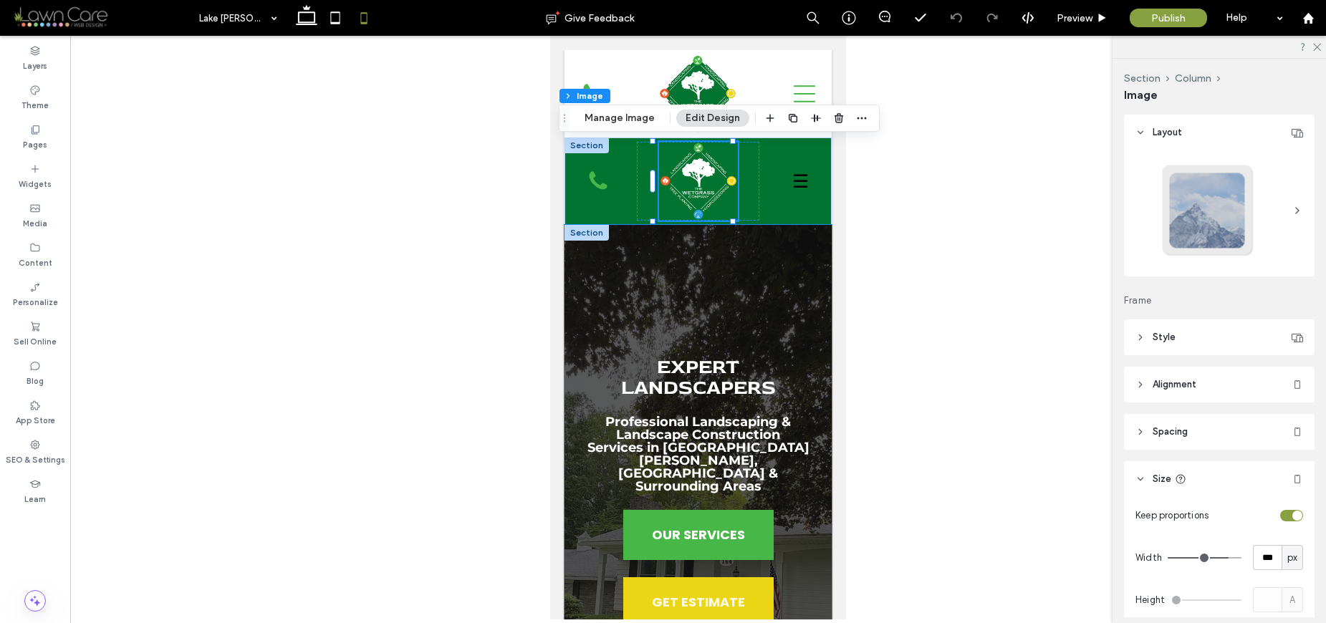
click at [747, 275] on div "Expert Landscapers Professional Landscaping & Landscape Construction Services i…" at bounding box center [697, 556] width 267 height 663
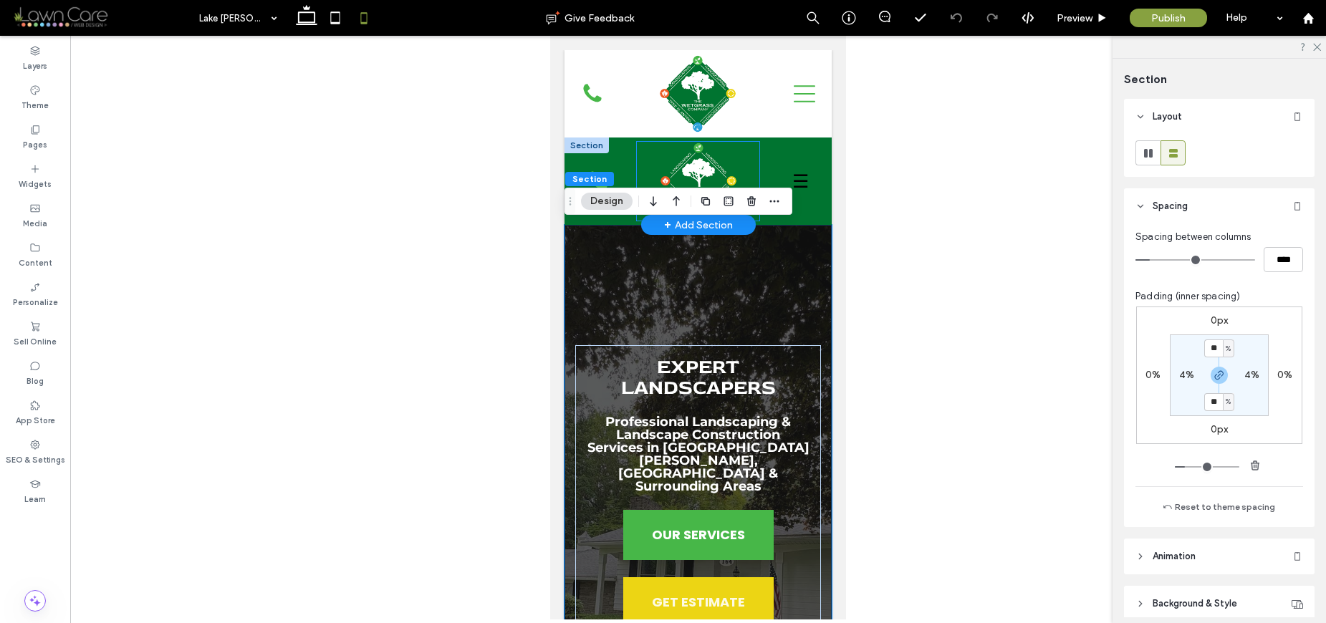
click at [747, 168] on div at bounding box center [698, 181] width 123 height 79
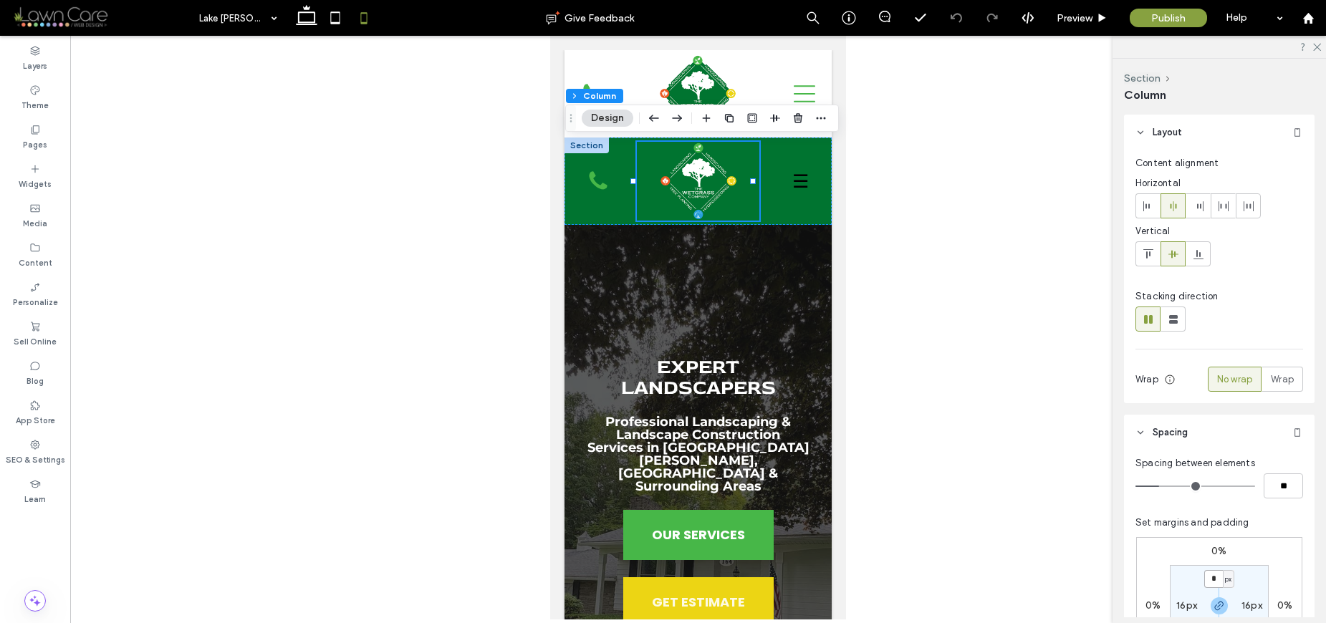
click at [1213, 576] on input "*" at bounding box center [1213, 579] width 19 height 18
type input "*"
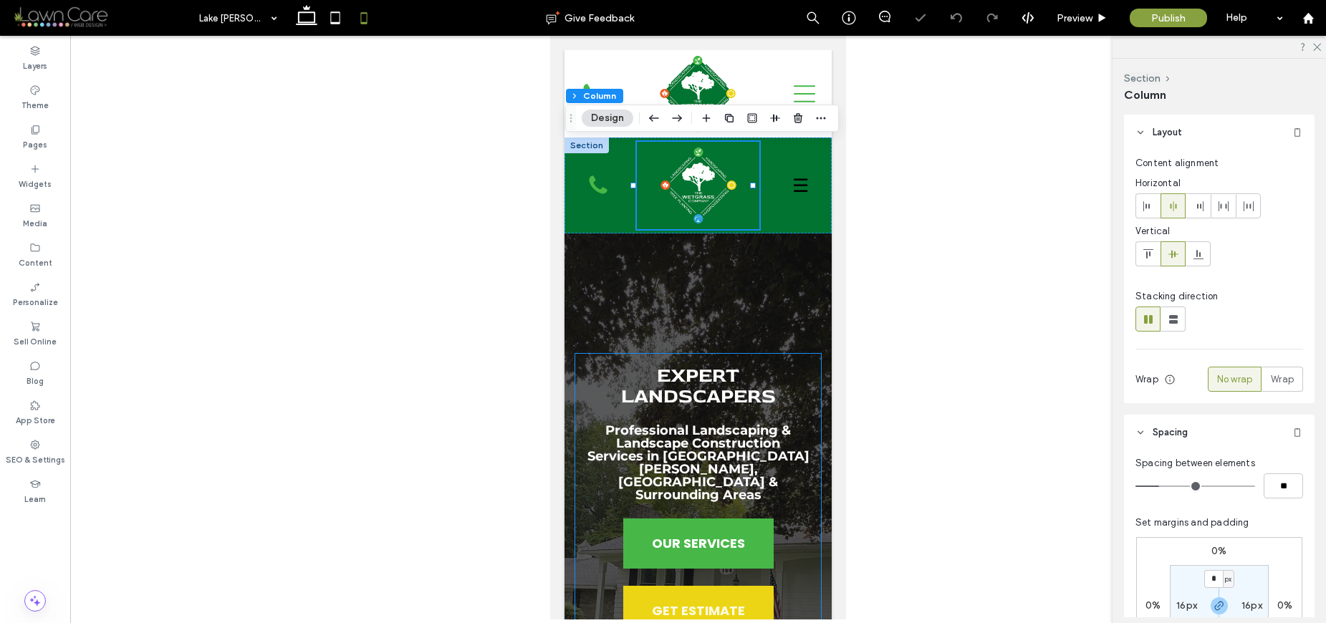
click at [786, 354] on div "Expert Landscapers Professional Landscaping & Landscape Construction Services i…" at bounding box center [698, 501] width 246 height 294
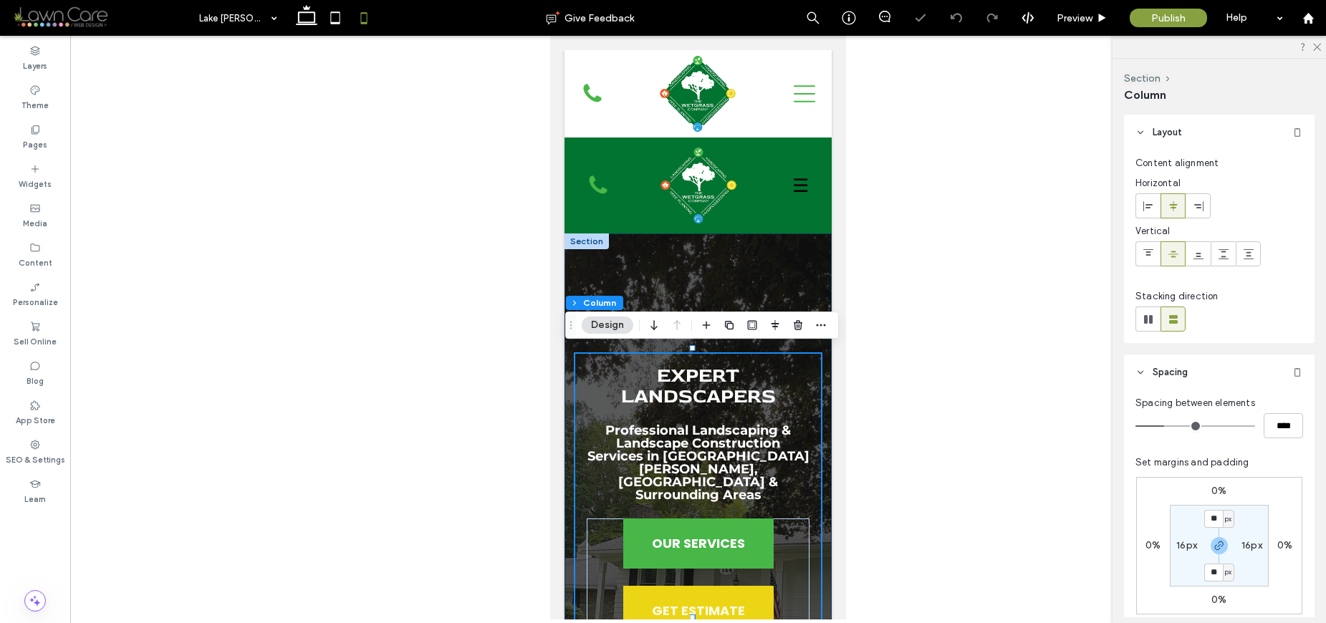
click at [791, 272] on div "Expert Landscapers Professional Landscaping & Landscape Construction Services i…" at bounding box center [697, 564] width 267 height 663
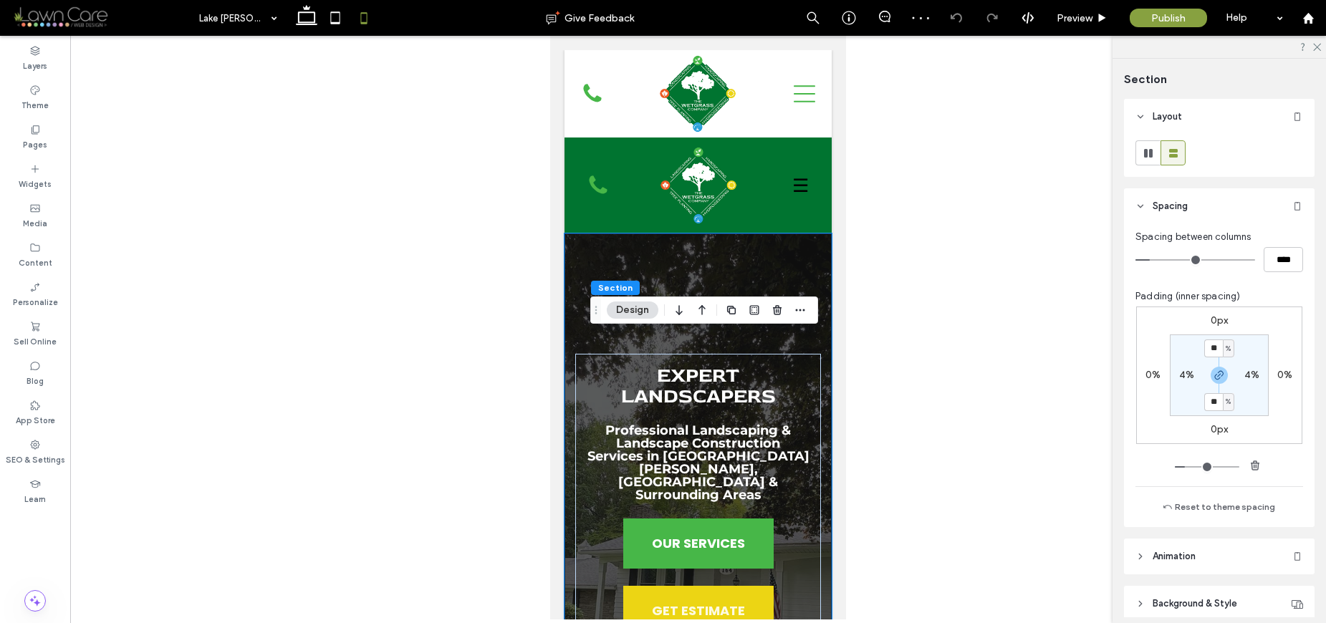
drag, startPoint x: 569, startPoint y: 211, endPoint x: 593, endPoint y: 317, distance: 109.4
click at [593, 315] on icon "Drag" at bounding box center [595, 310] width 11 height 10
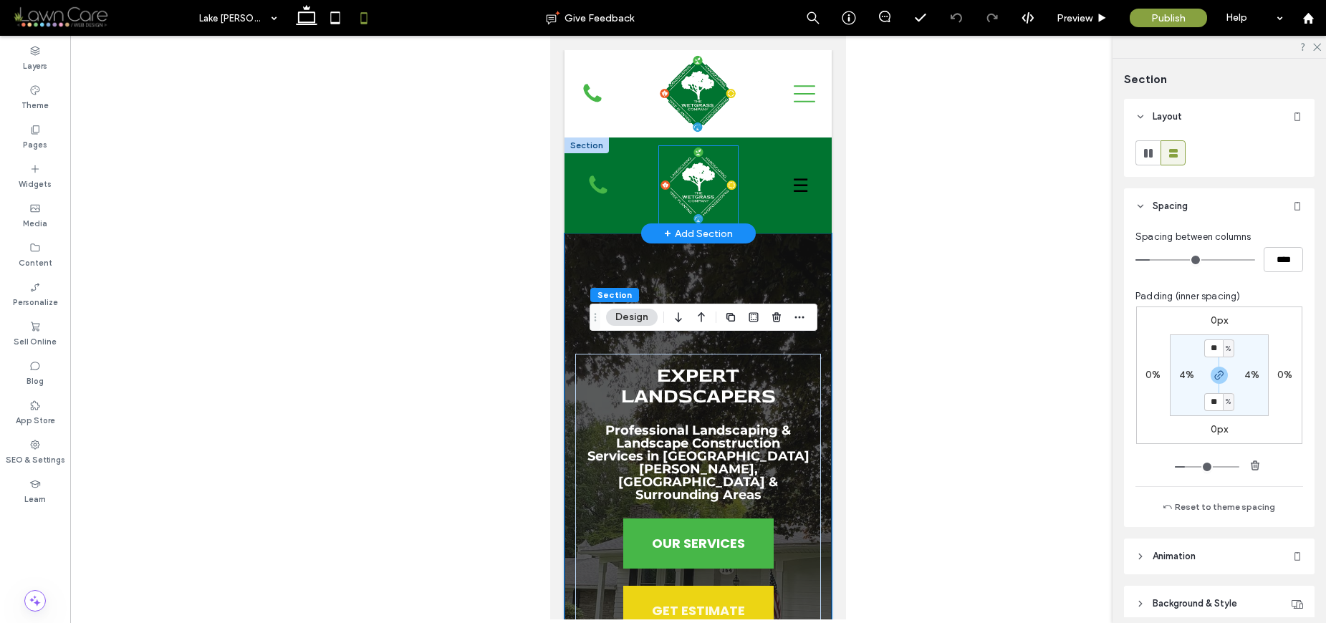
click at [715, 171] on img at bounding box center [698, 185] width 79 height 79
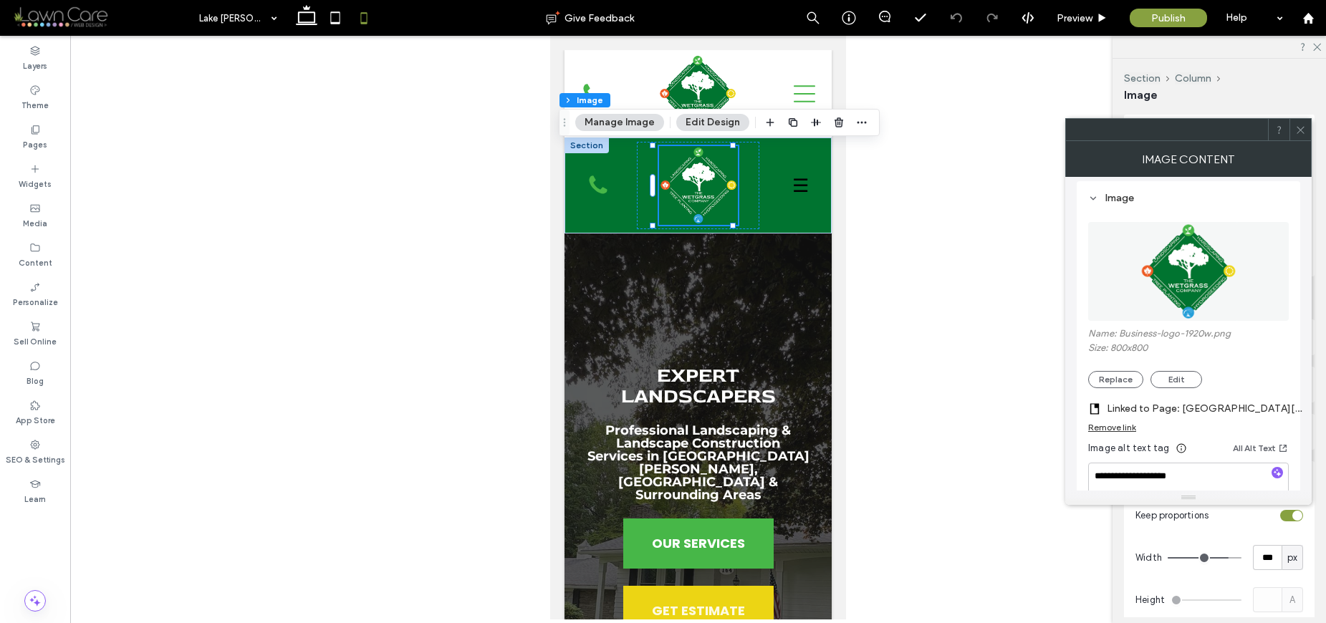
scroll to position [288, 0]
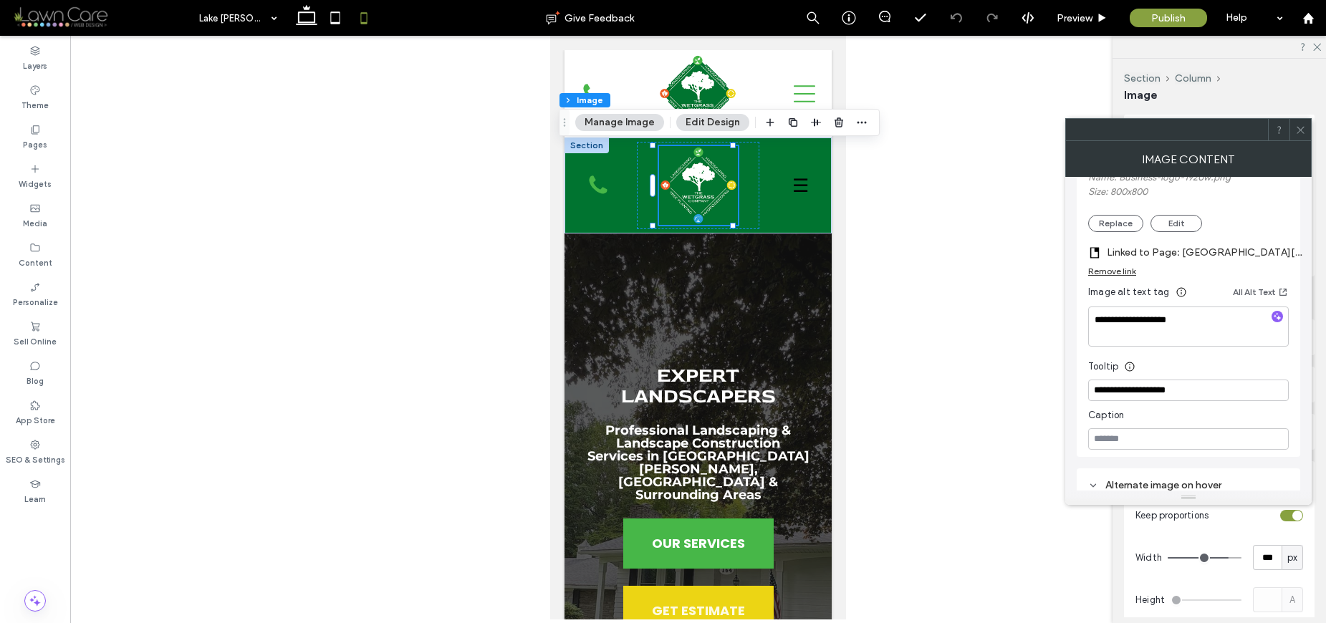
click at [1295, 126] on icon at bounding box center [1300, 130] width 11 height 11
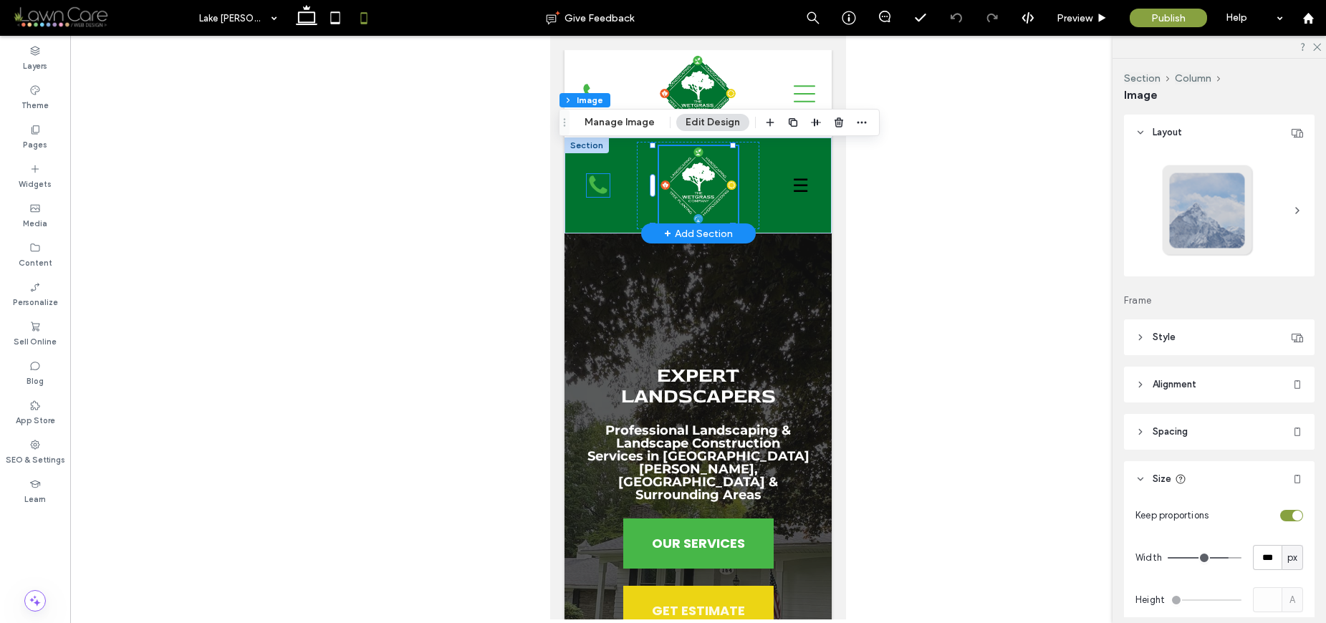
click at [596, 178] on icon "Call Us" at bounding box center [598, 185] width 23 height 23
click at [596, 178] on div "Call Us" at bounding box center [598, 185] width 23 height 23
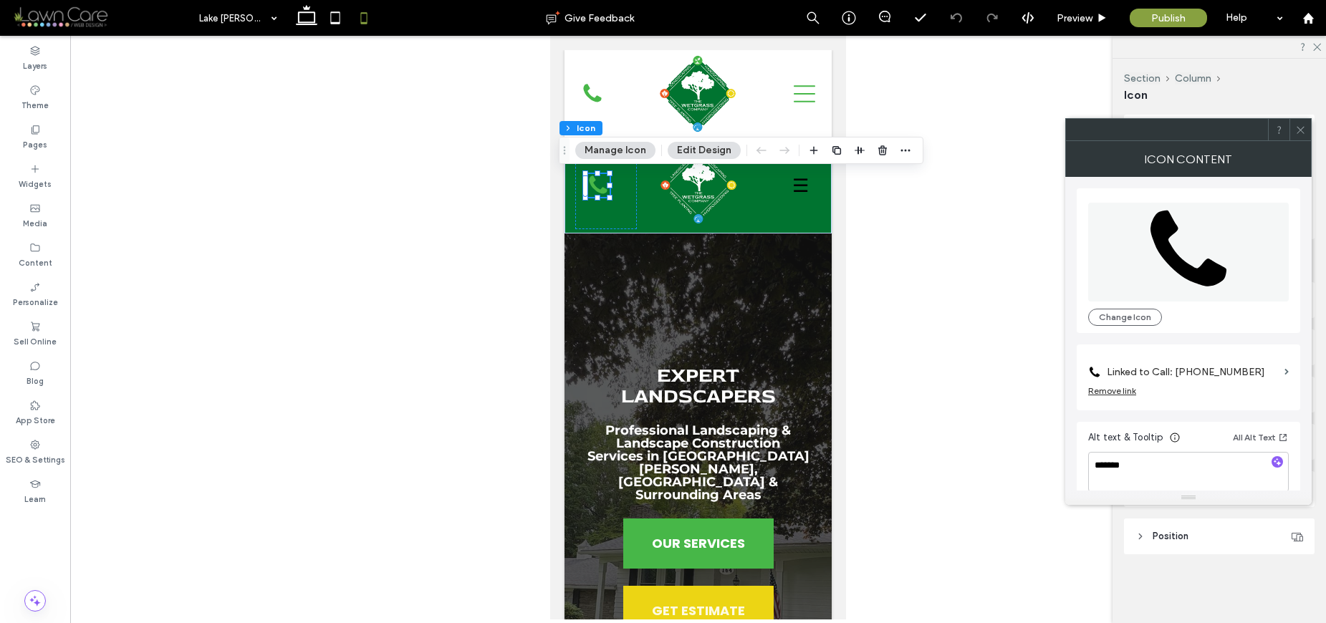
click at [1298, 135] on icon at bounding box center [1300, 130] width 11 height 11
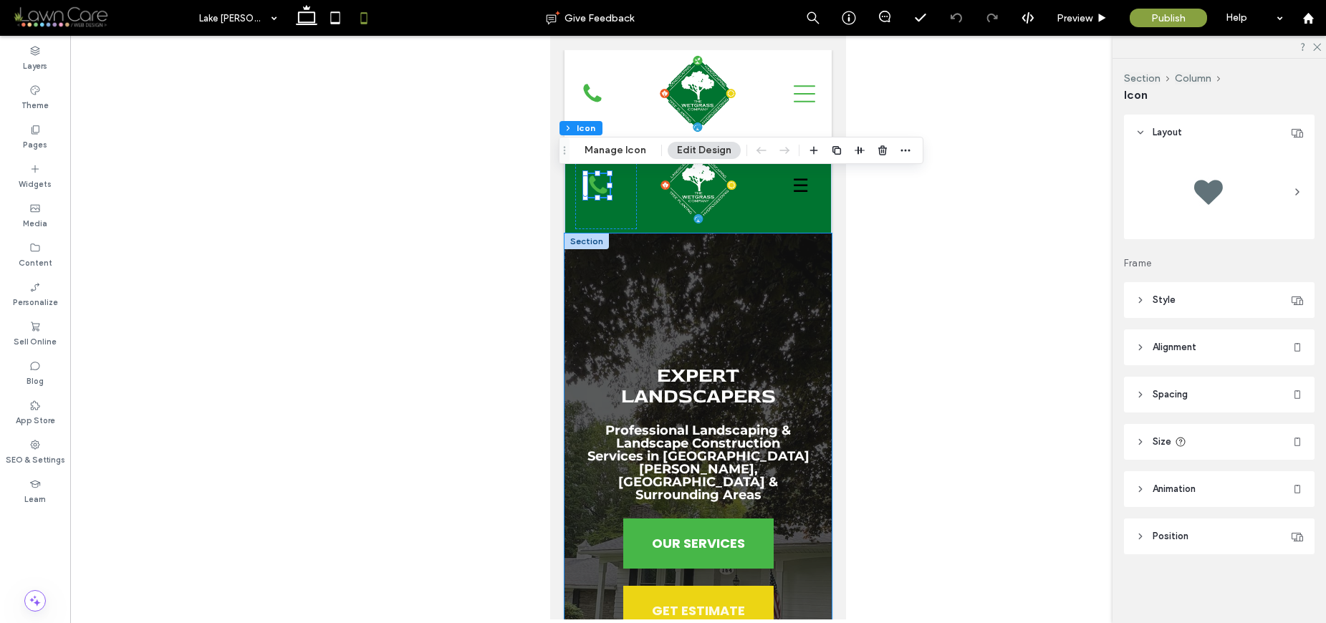
click at [771, 297] on div "Expert Landscapers Professional Landscaping & Landscape Construction Services i…" at bounding box center [697, 564] width 267 height 663
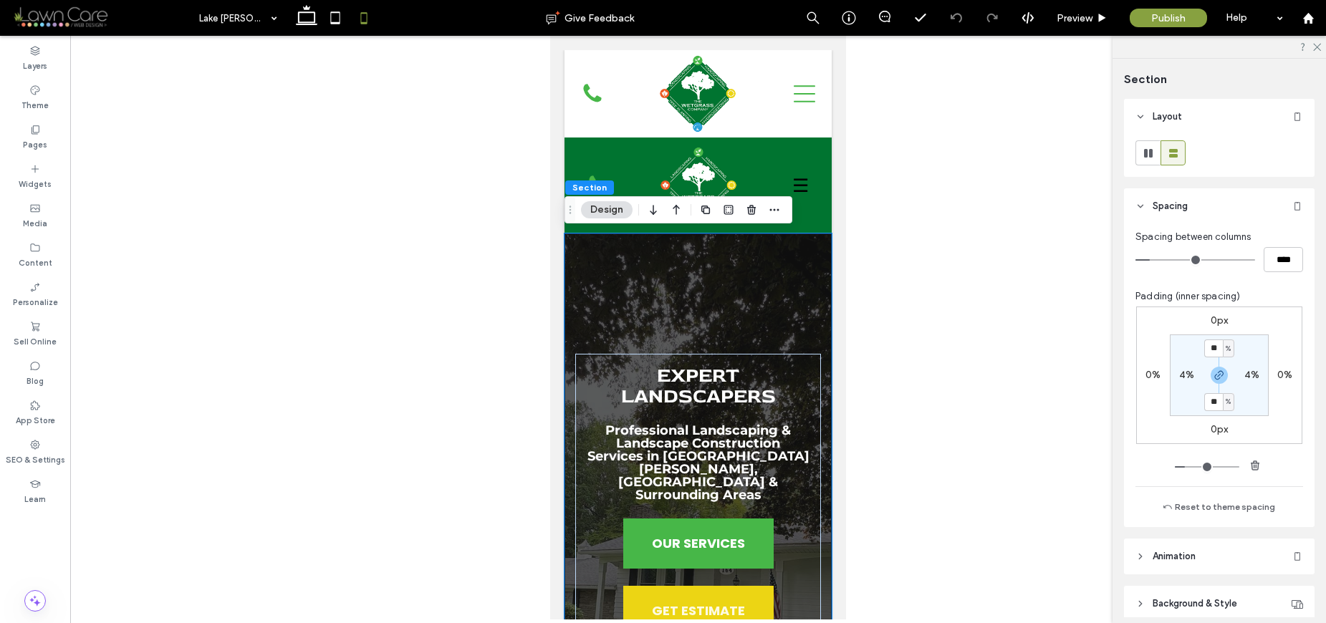
click at [736, 276] on div "Expert Landscapers Professional Landscaping & Landscape Construction Services i…" at bounding box center [697, 564] width 267 height 663
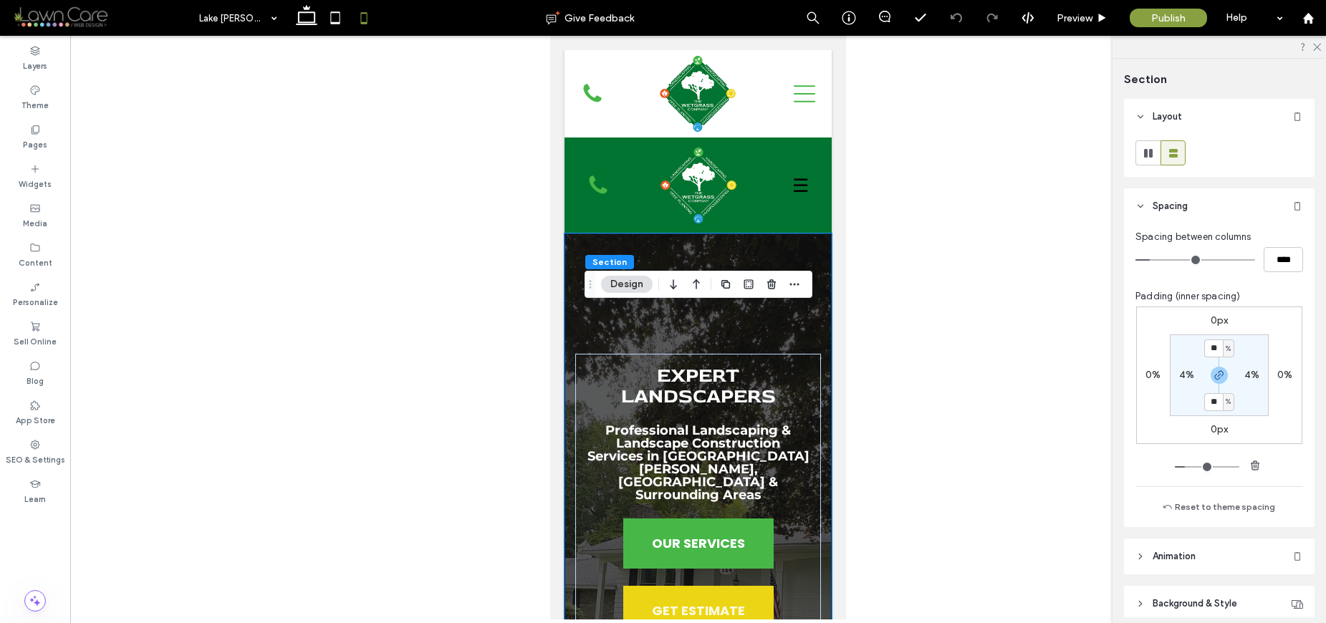
drag, startPoint x: 570, startPoint y: 211, endPoint x: 589, endPoint y: 347, distance: 137.3
click at [589, 288] on use "Drag" at bounding box center [590, 284] width 2 height 8
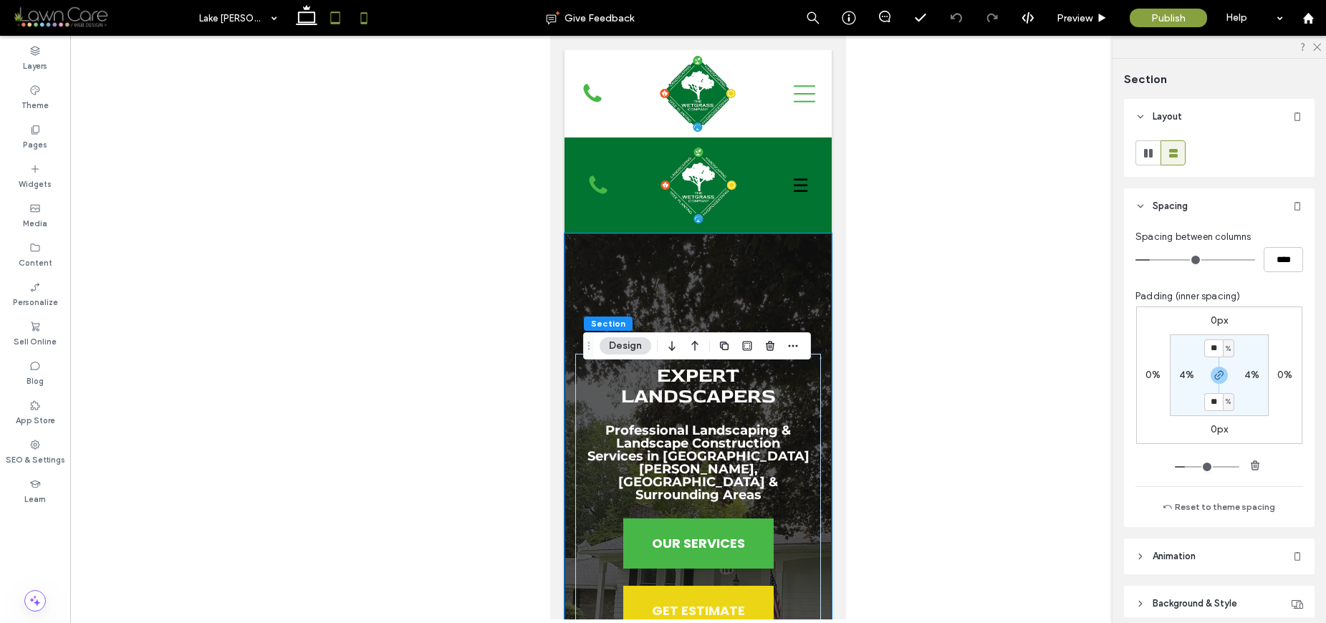
click at [328, 23] on icon at bounding box center [335, 18] width 29 height 29
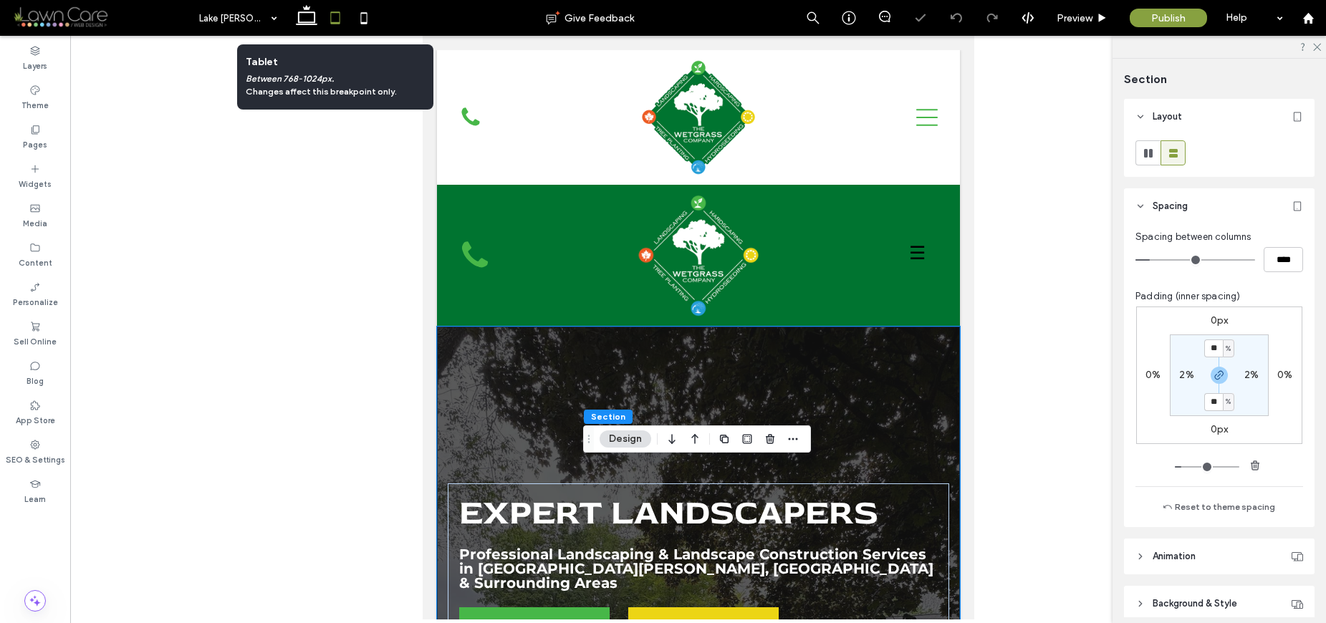
type input "**"
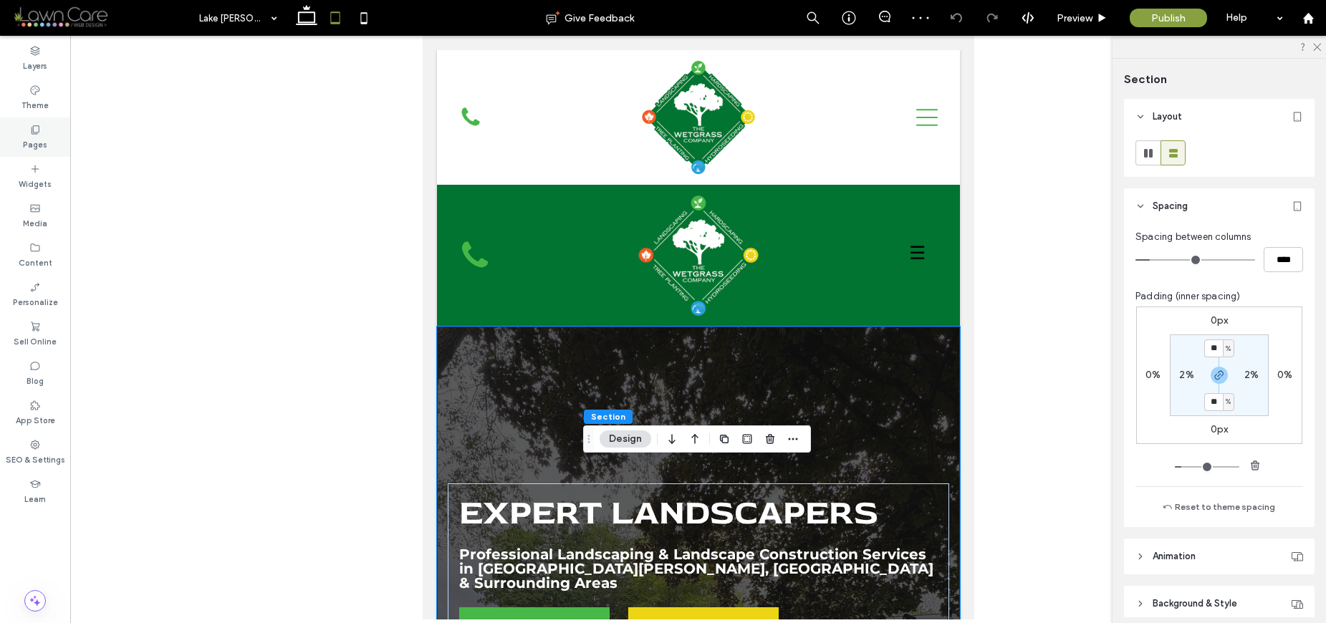
click at [16, 140] on div "Pages" at bounding box center [35, 136] width 70 height 39
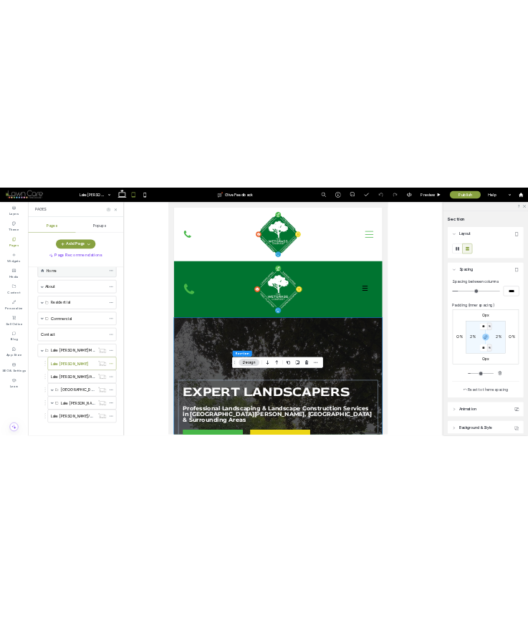
scroll to position [42, 0]
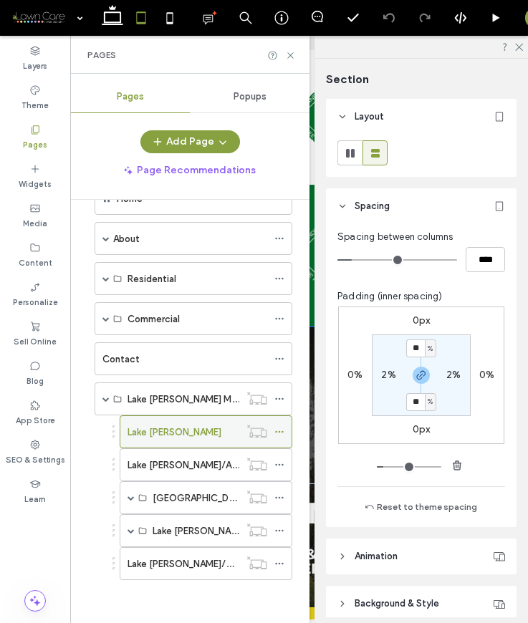
click at [280, 430] on icon at bounding box center [279, 432] width 10 height 10
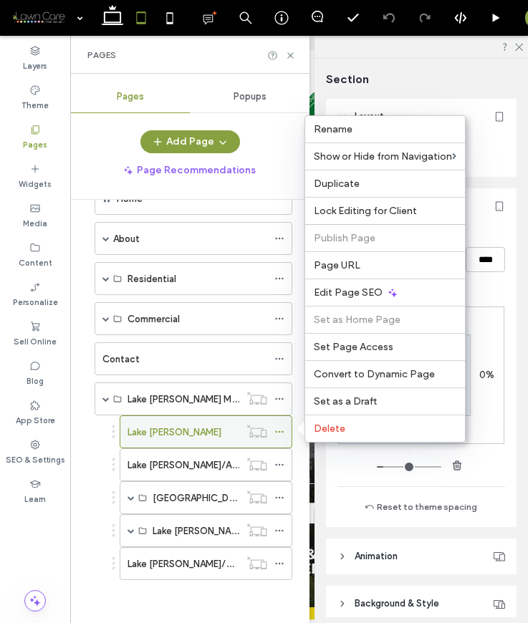
click at [280, 430] on icon at bounding box center [279, 432] width 10 height 10
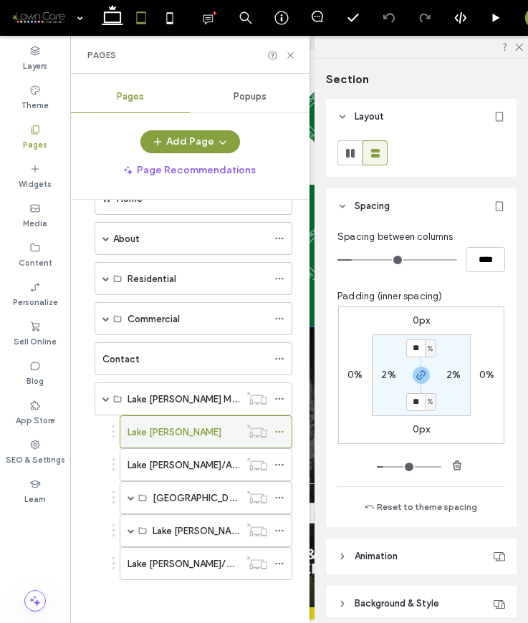
click at [280, 430] on icon at bounding box center [279, 432] width 10 height 10
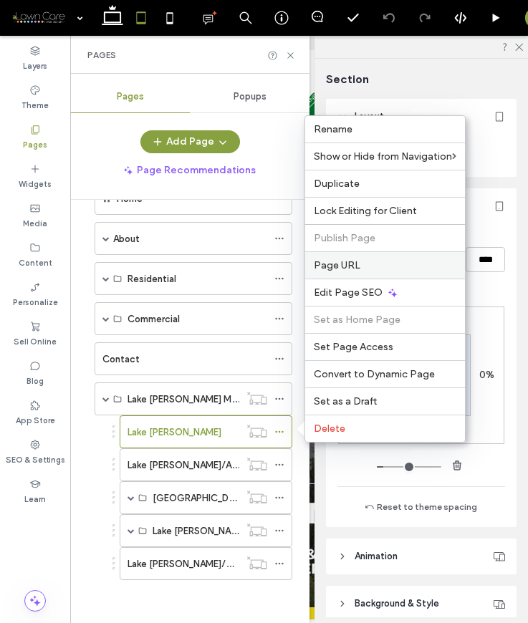
click at [356, 266] on span "Page URL" at bounding box center [337, 265] width 47 height 12
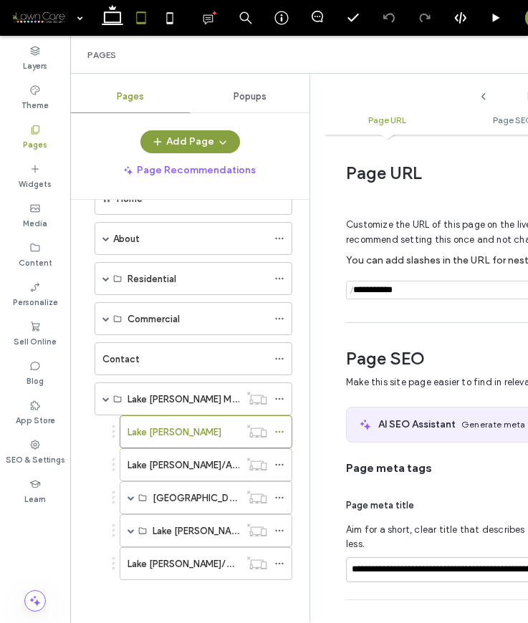
scroll to position [7, 0]
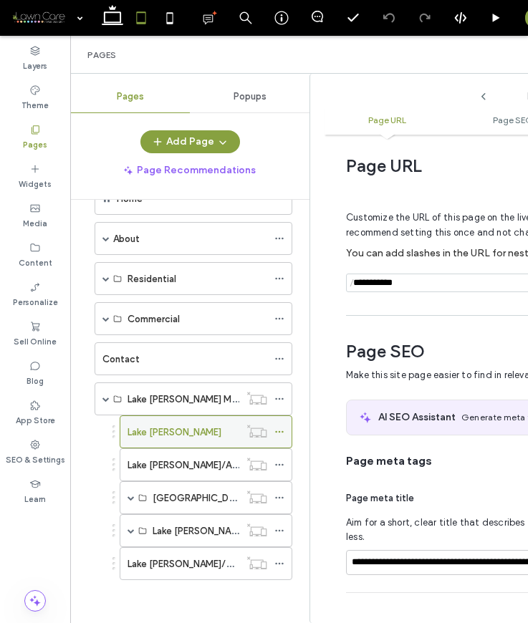
click at [278, 428] on icon at bounding box center [279, 432] width 10 height 10
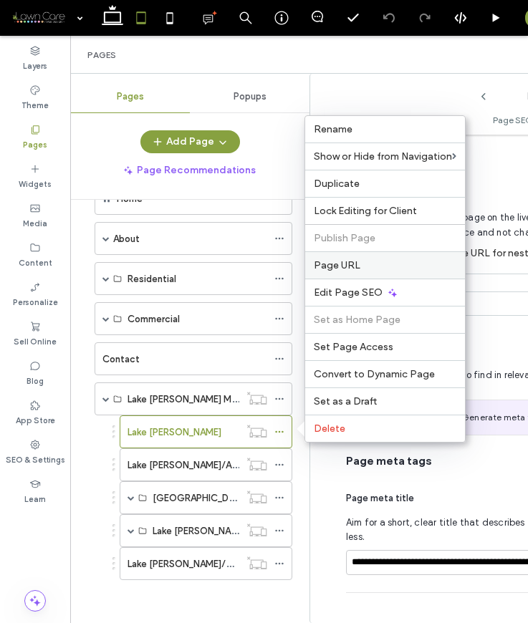
click at [340, 266] on span "Page URL" at bounding box center [337, 265] width 47 height 12
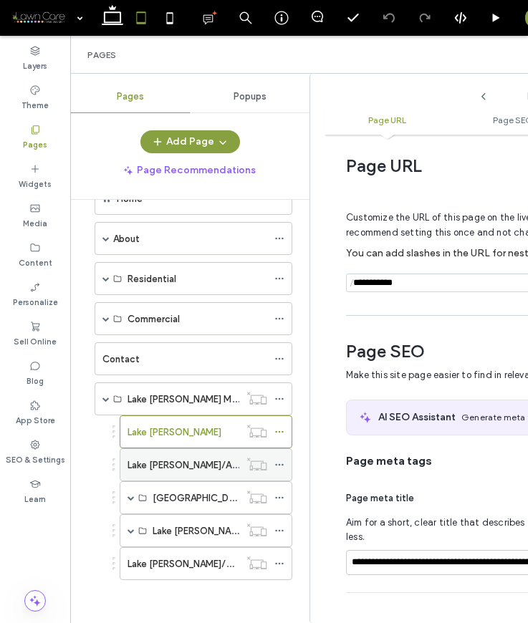
click at [145, 462] on label "Lake [PERSON_NAME]/About" at bounding box center [189, 465] width 125 height 25
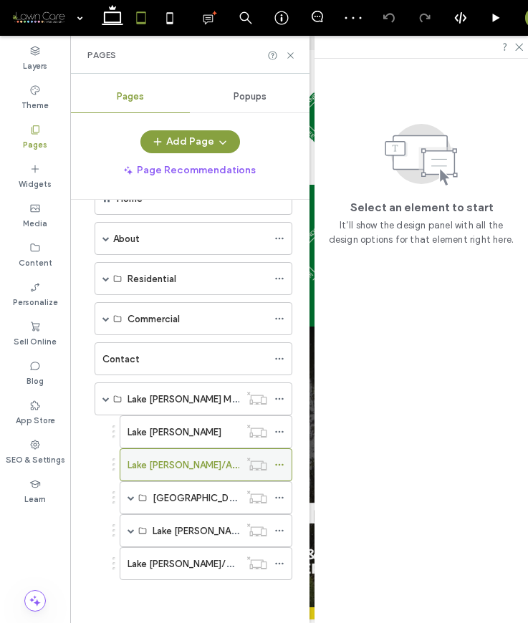
click at [195, 468] on label "Lake [PERSON_NAME]/About" at bounding box center [189, 465] width 125 height 25
click at [280, 462] on icon at bounding box center [279, 465] width 10 height 10
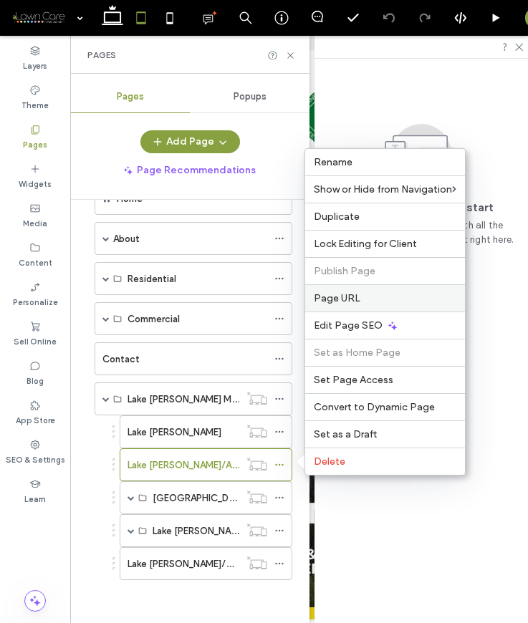
click at [325, 294] on span "Page URL" at bounding box center [337, 298] width 47 height 12
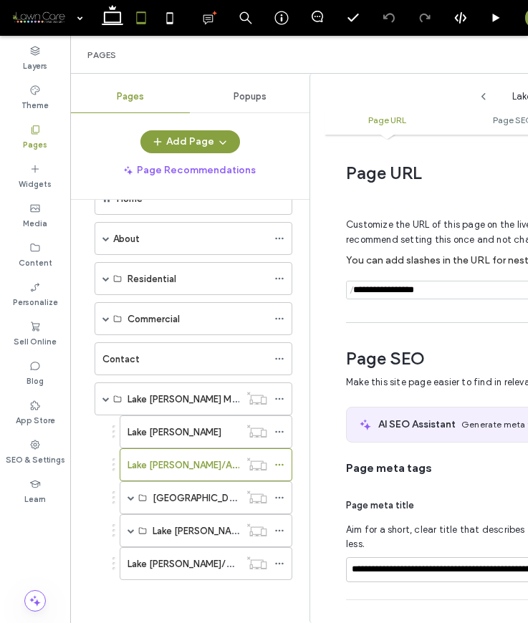
scroll to position [7, 0]
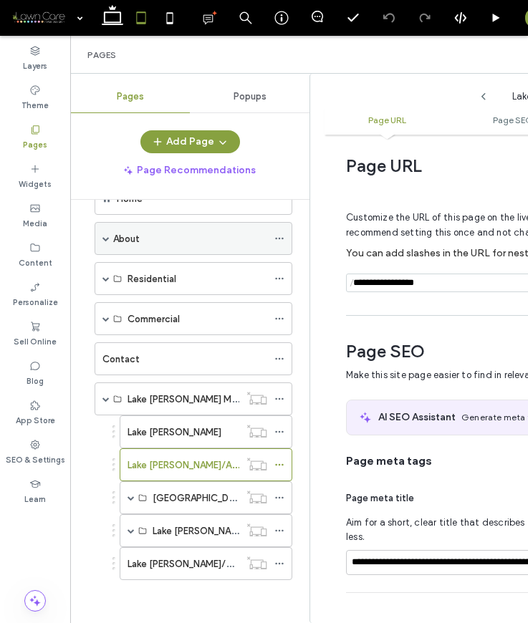
click at [106, 238] on span at bounding box center [105, 238] width 7 height 7
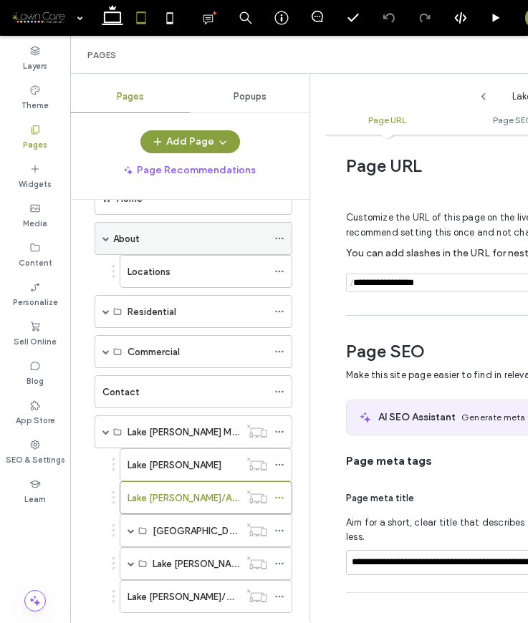
click at [106, 238] on span at bounding box center [105, 238] width 7 height 7
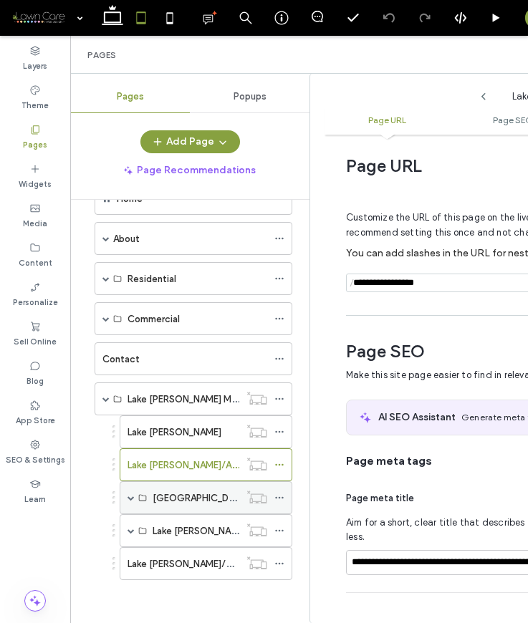
click at [177, 498] on label "[GEOGRAPHIC_DATA][PERSON_NAME]/Residential" at bounding box center [263, 498] width 221 height 25
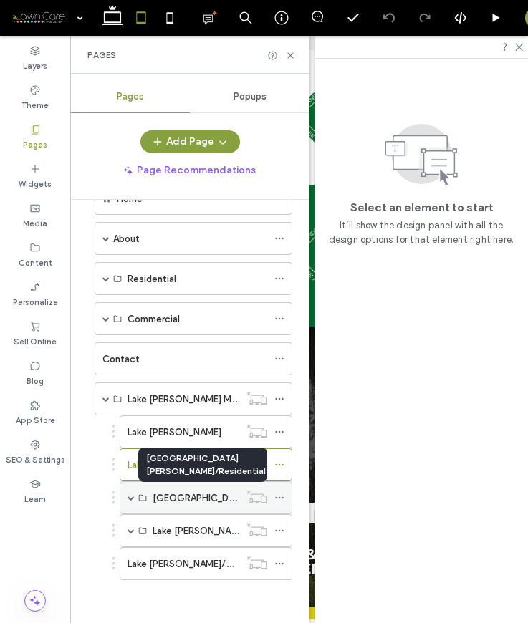
click at [177, 498] on label "[GEOGRAPHIC_DATA][PERSON_NAME]/Residential" at bounding box center [263, 498] width 221 height 25
click at [203, 498] on label "[GEOGRAPHIC_DATA][PERSON_NAME]/Residential" at bounding box center [263, 498] width 221 height 25
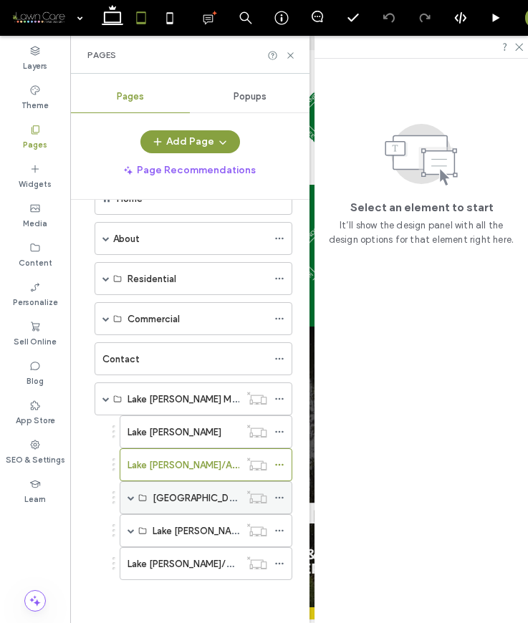
click at [132, 498] on span at bounding box center [130, 497] width 7 height 7
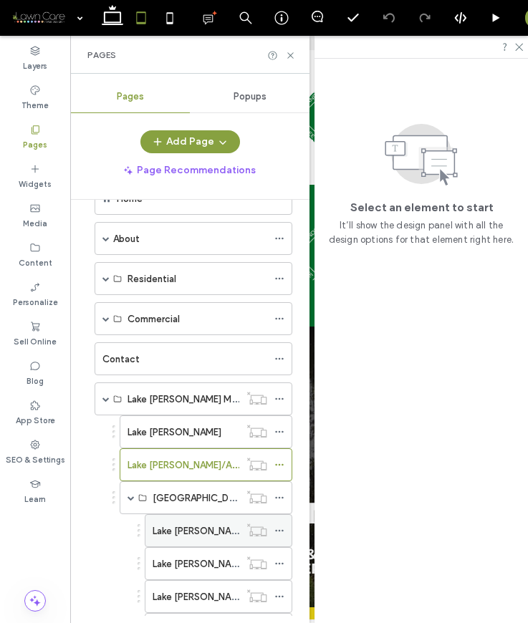
click at [173, 525] on label "Lake [PERSON_NAME]/Landscape Construction & Hardscaping" at bounding box center [288, 530] width 271 height 25
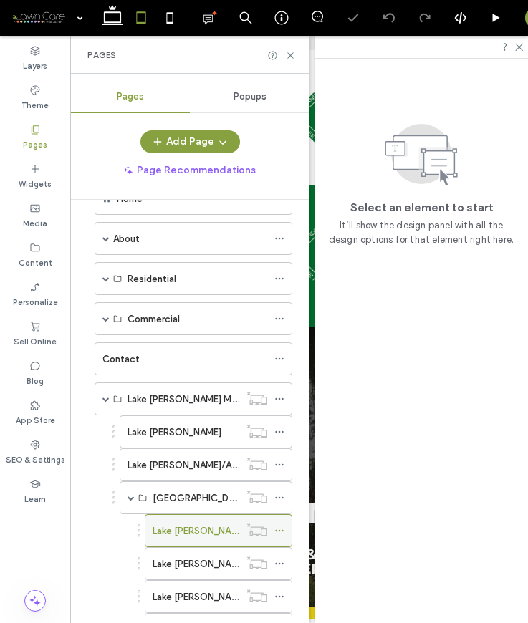
click at [278, 529] on icon at bounding box center [279, 531] width 10 height 10
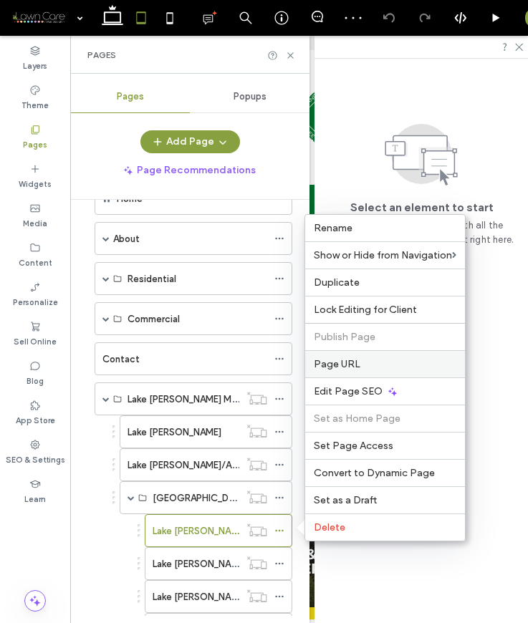
click at [363, 364] on label "Page URL" at bounding box center [385, 364] width 143 height 12
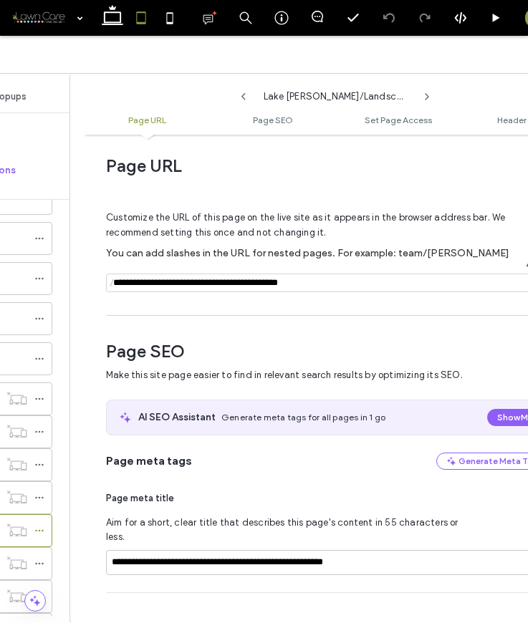
scroll to position [0, 298]
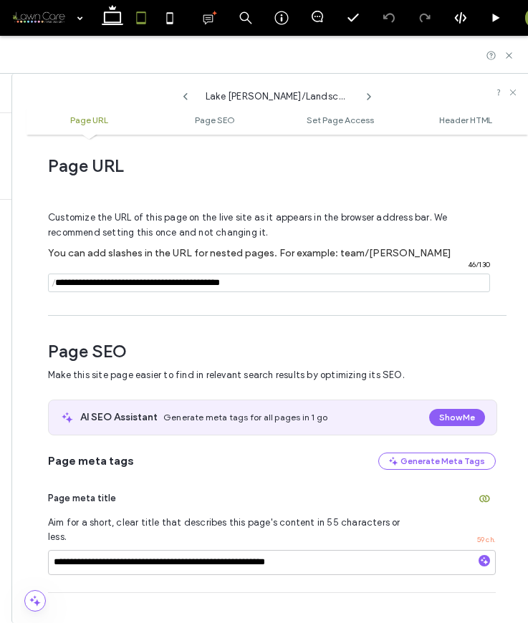
drag, startPoint x: 410, startPoint y: 283, endPoint x: 395, endPoint y: 284, distance: 15.1
click at [395, 284] on input "notEmpty" at bounding box center [269, 283] width 442 height 19
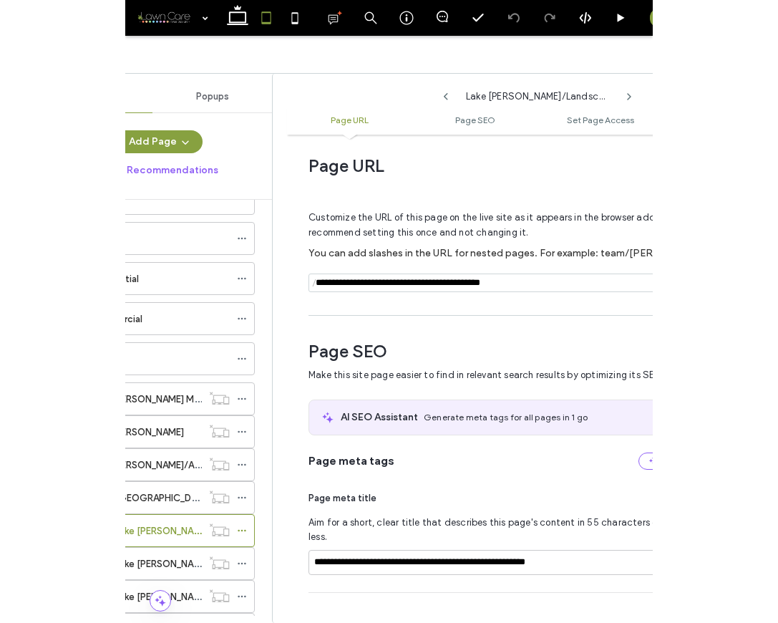
scroll to position [0, 0]
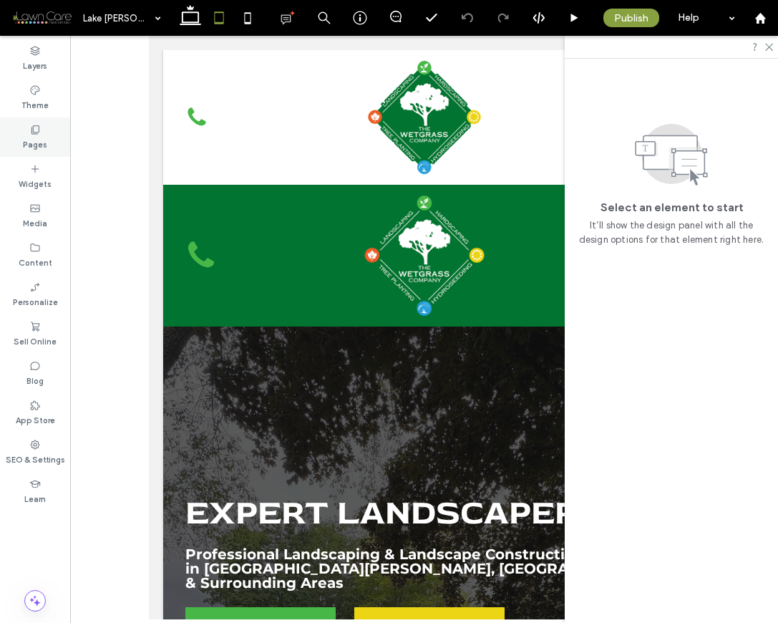
click at [34, 130] on icon at bounding box center [34, 129] width 11 height 11
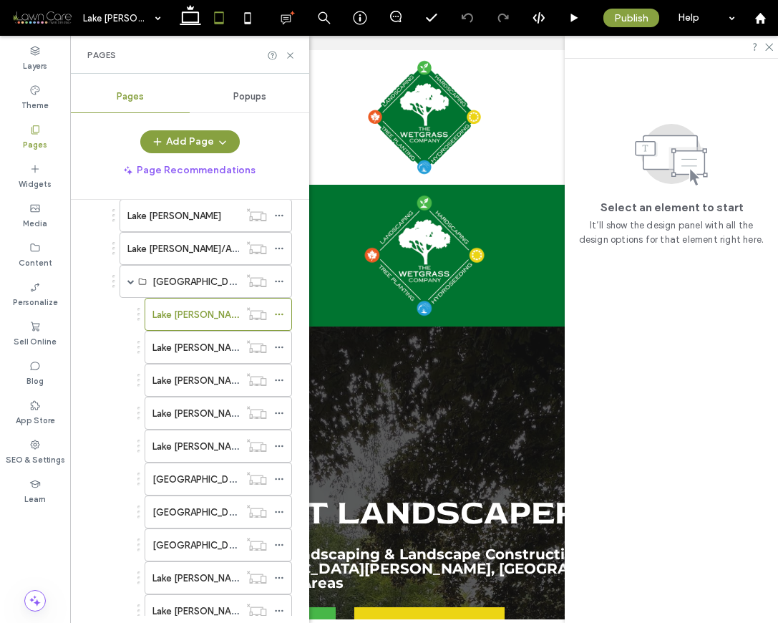
scroll to position [264, 0]
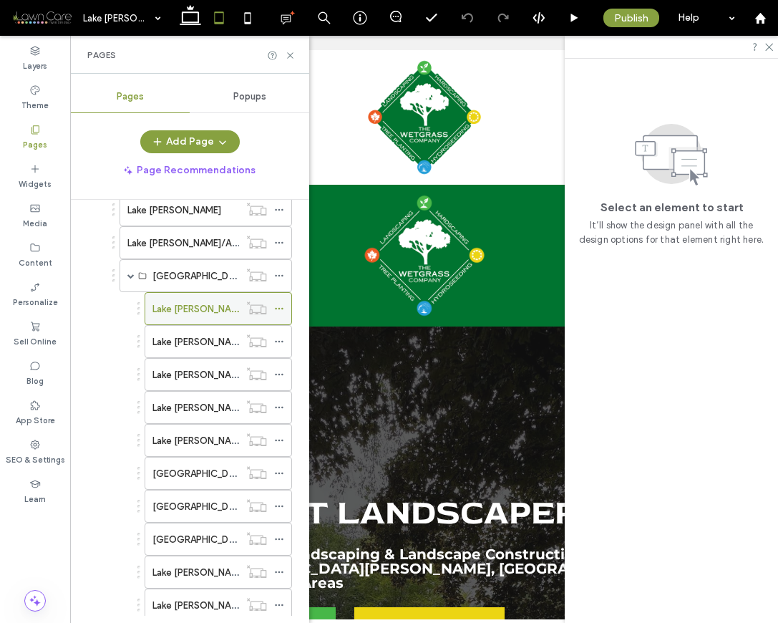
click at [280, 307] on icon at bounding box center [279, 309] width 10 height 10
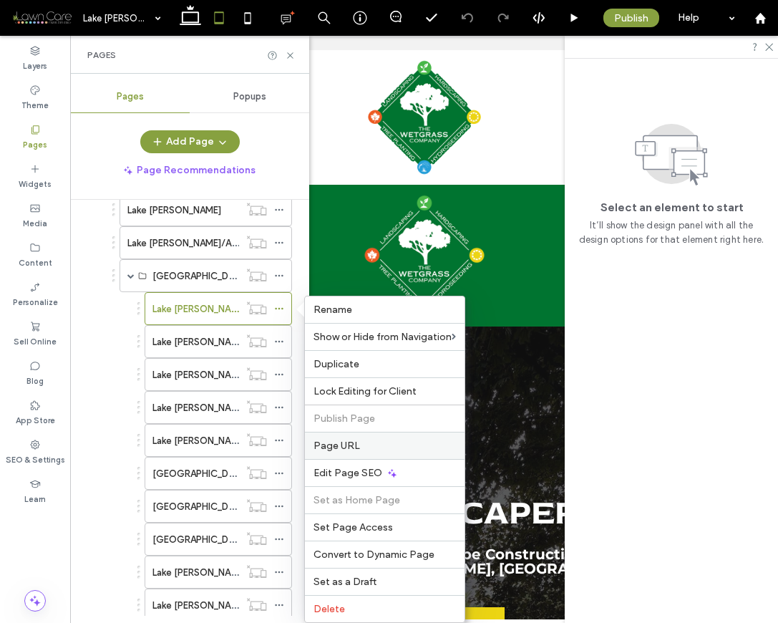
click at [354, 443] on span "Page URL" at bounding box center [337, 446] width 47 height 12
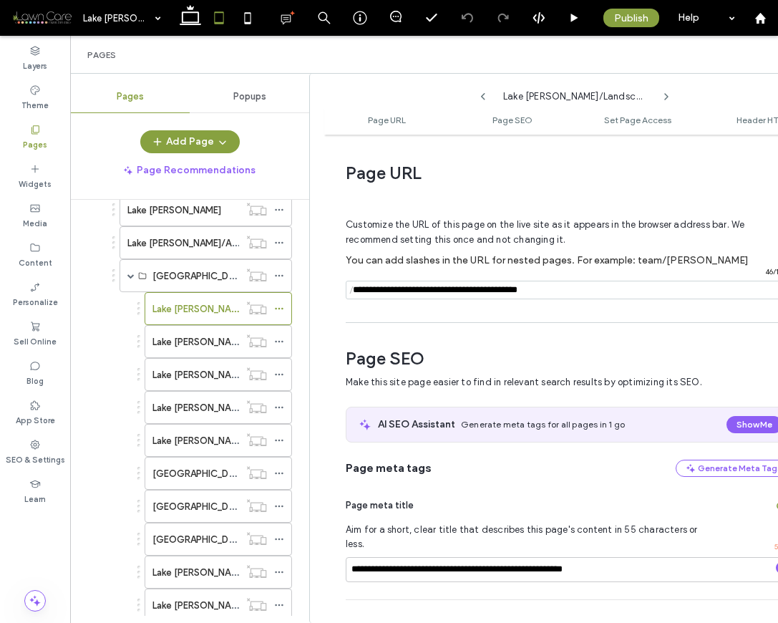
scroll to position [7, 0]
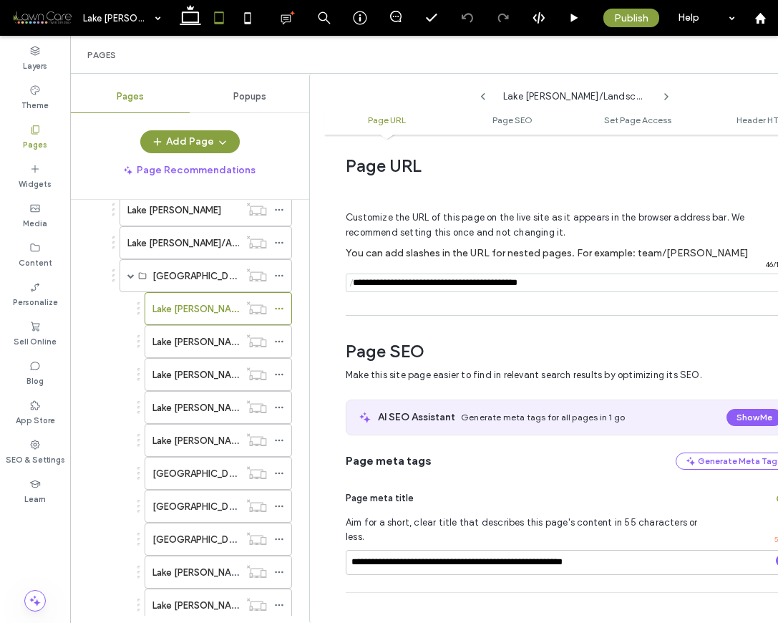
click at [566, 285] on input "notEmpty" at bounding box center [567, 283] width 442 height 19
drag, startPoint x: 584, startPoint y: 282, endPoint x: 410, endPoint y: 278, distance: 174.1
click at [410, 278] on input "notEmpty" at bounding box center [567, 283] width 442 height 19
drag, startPoint x: 408, startPoint y: 284, endPoint x: 587, endPoint y: 280, distance: 179.1
click at [587, 280] on input "notEmpty" at bounding box center [567, 283] width 442 height 19
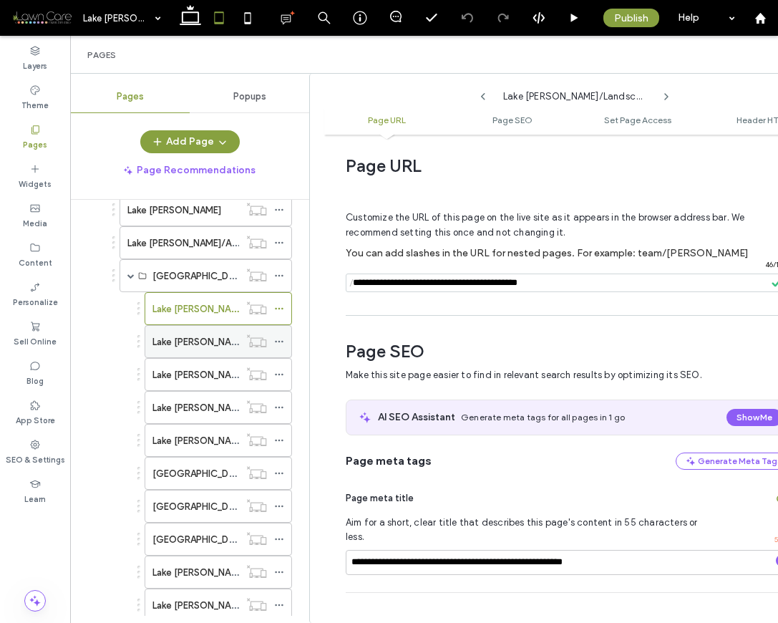
click at [188, 337] on label "Lake [PERSON_NAME]/Retaining Walls" at bounding box center [234, 341] width 163 height 25
click at [0, 0] on div at bounding box center [0, 0] width 0 height 0
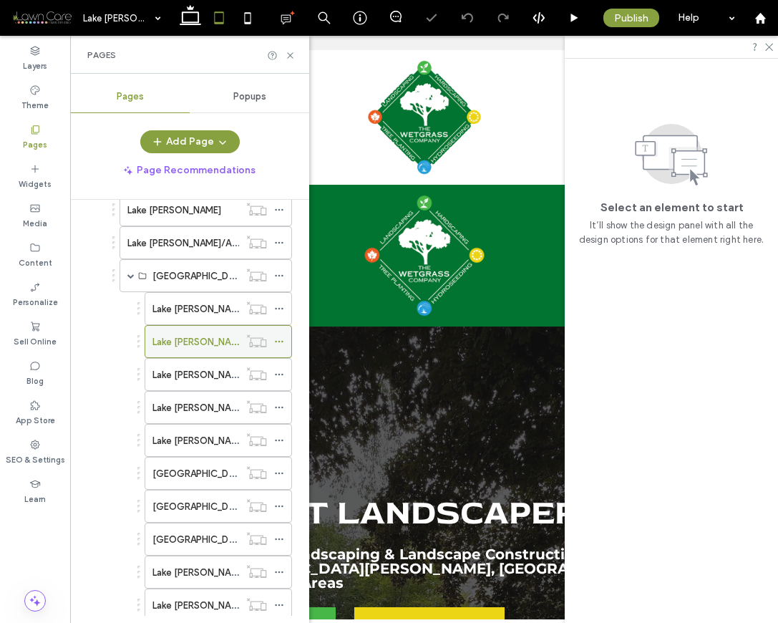
click at [276, 338] on icon at bounding box center [279, 342] width 10 height 10
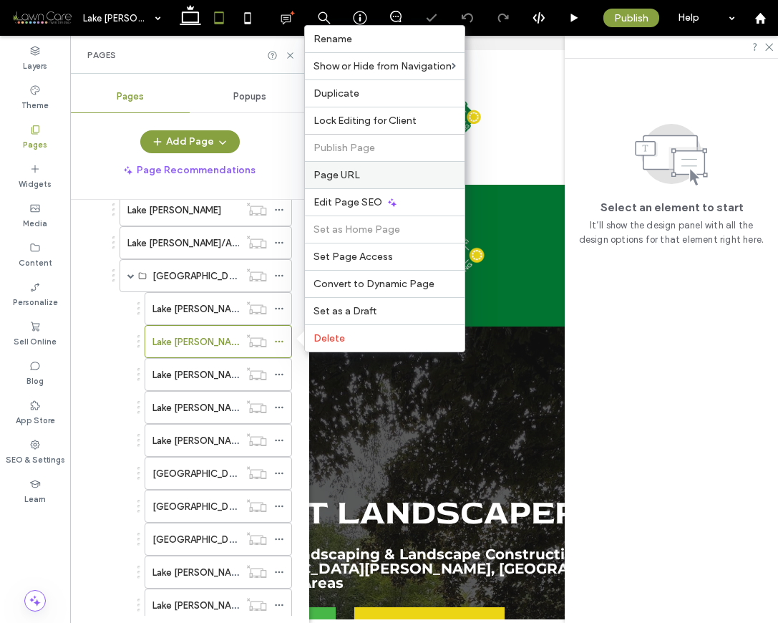
click at [344, 178] on span "Page URL" at bounding box center [337, 175] width 47 height 12
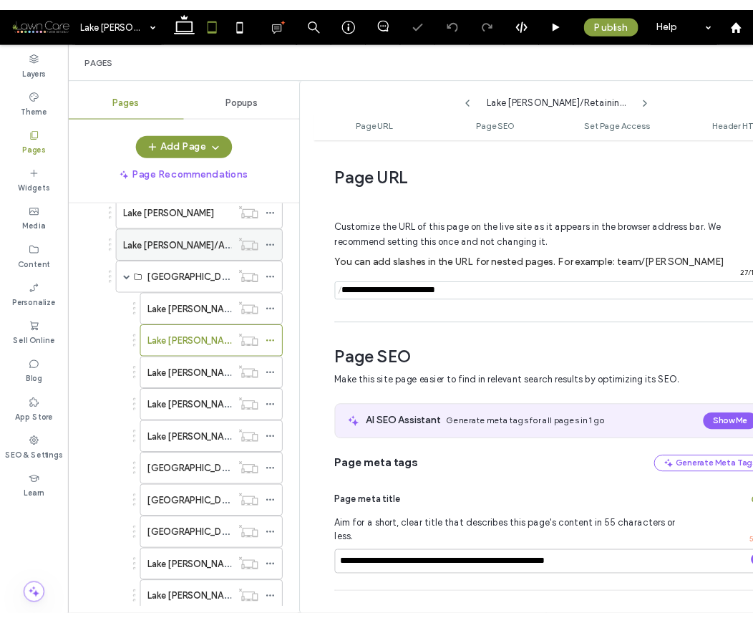
scroll to position [7, 0]
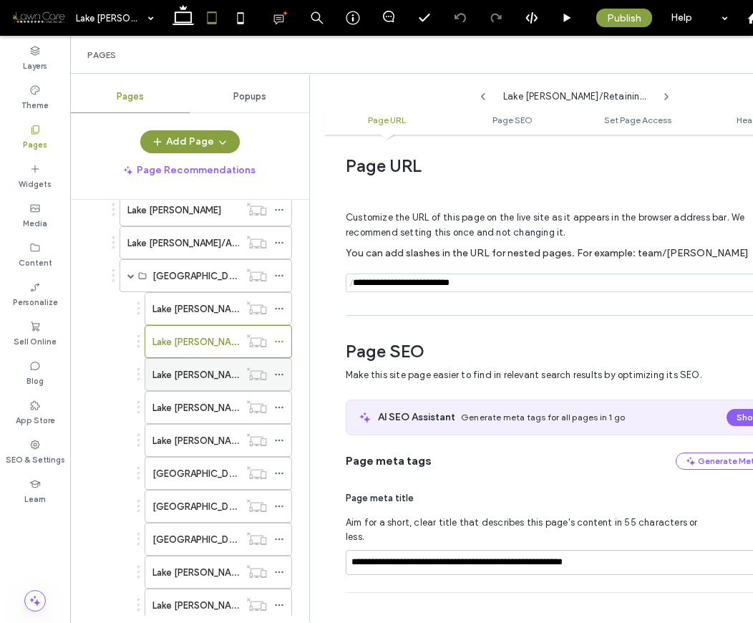
click at [223, 379] on label "Lake [PERSON_NAME]/Walkways & Pathways" at bounding box center [248, 374] width 191 height 25
click at [0, 0] on div at bounding box center [0, 0] width 0 height 0
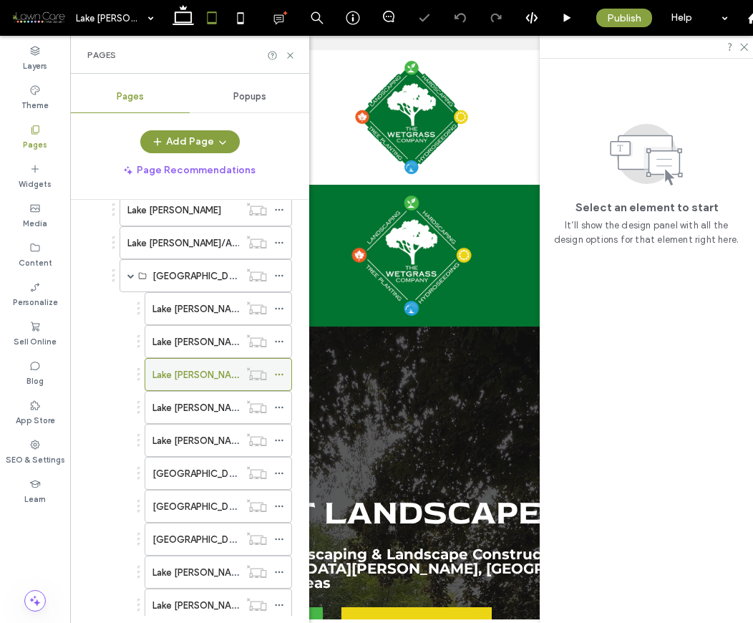
click at [279, 373] on icon at bounding box center [279, 375] width 10 height 10
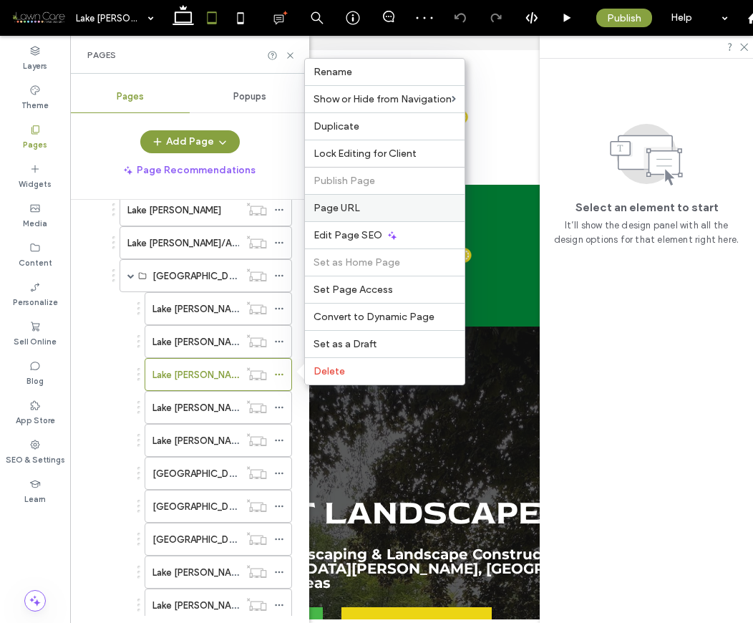
click at [354, 208] on span "Page URL" at bounding box center [337, 208] width 47 height 12
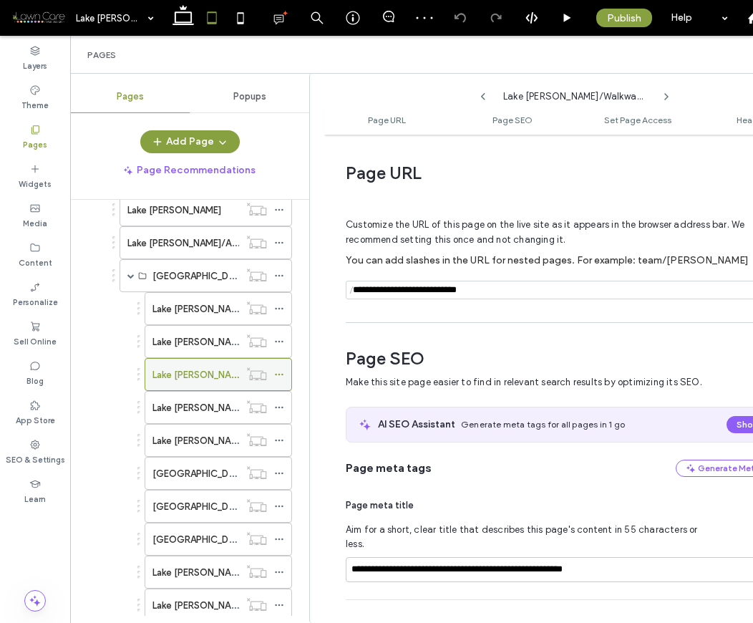
scroll to position [7, 0]
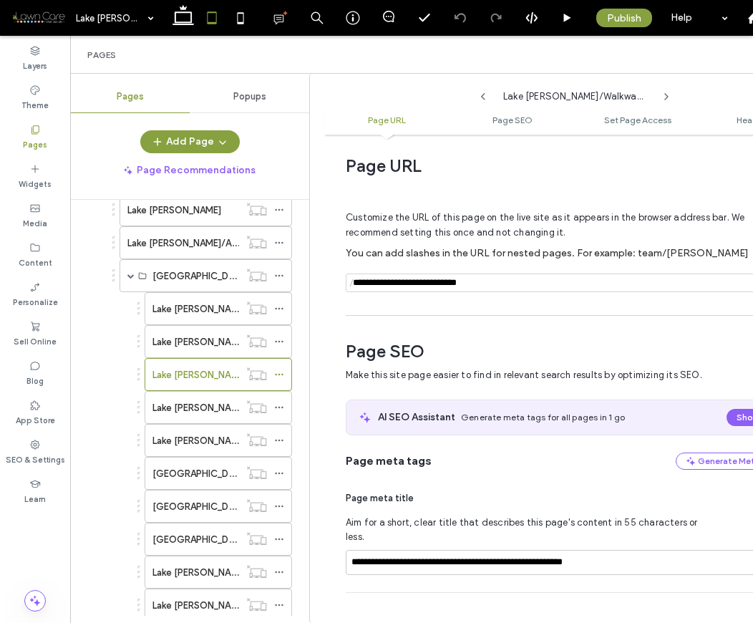
click at [667, 97] on use at bounding box center [666, 97] width 3 height 6
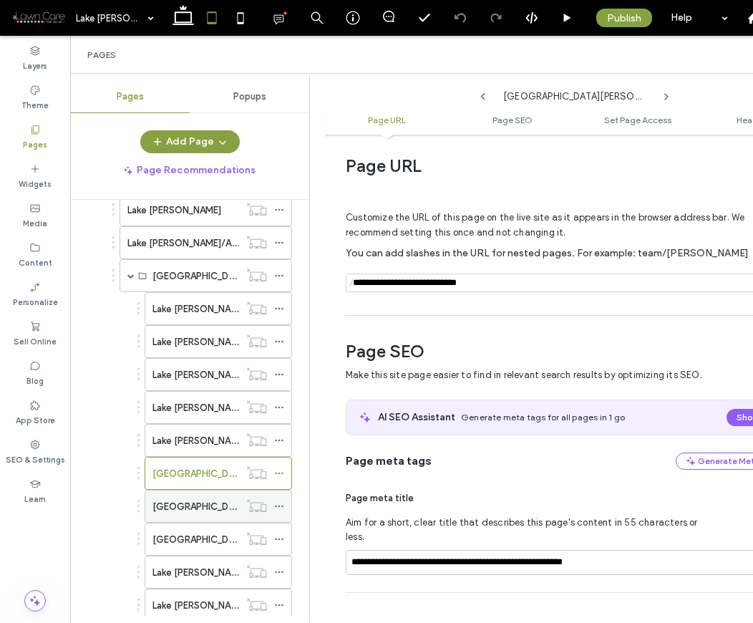
click at [202, 496] on div "[GEOGRAPHIC_DATA][PERSON_NAME]/Driveways & Parking Pads" at bounding box center [196, 507] width 87 height 32
click at [0, 0] on div at bounding box center [0, 0] width 0 height 0
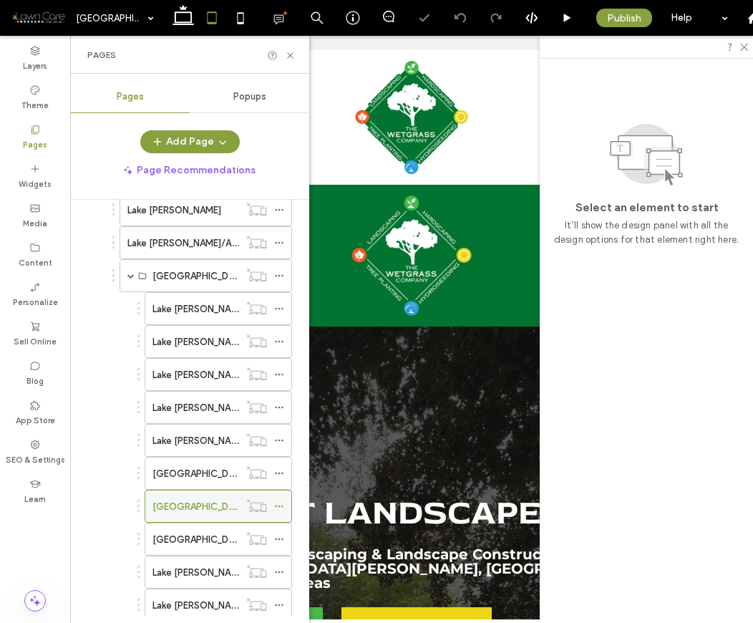
click at [274, 503] on icon at bounding box center [279, 506] width 10 height 10
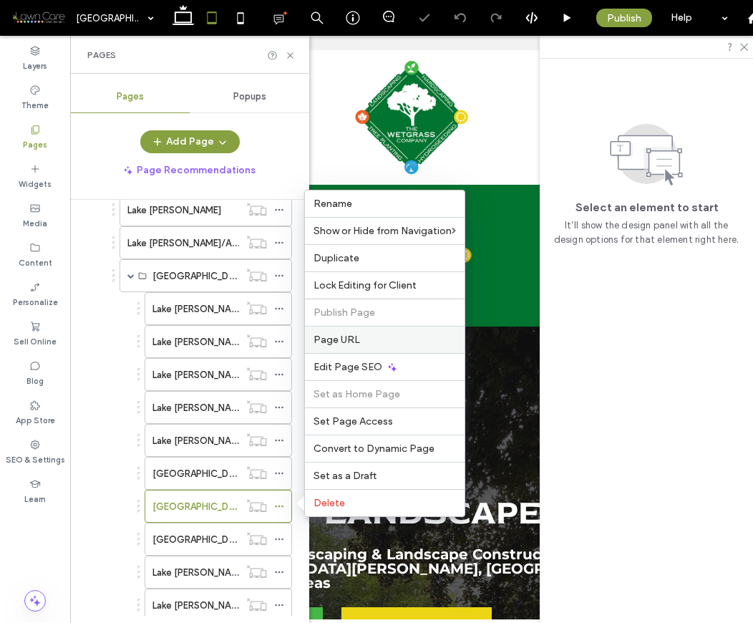
click at [354, 338] on span "Page URL" at bounding box center [337, 340] width 47 height 12
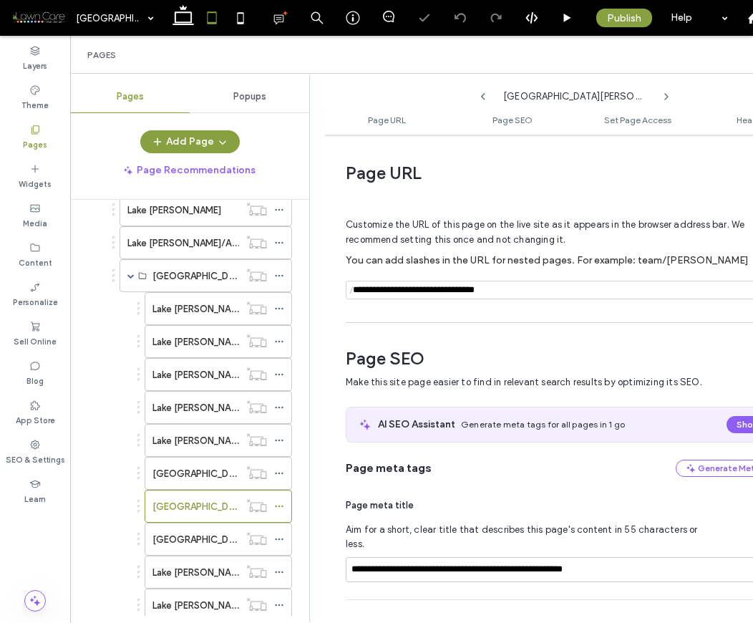
scroll to position [7, 0]
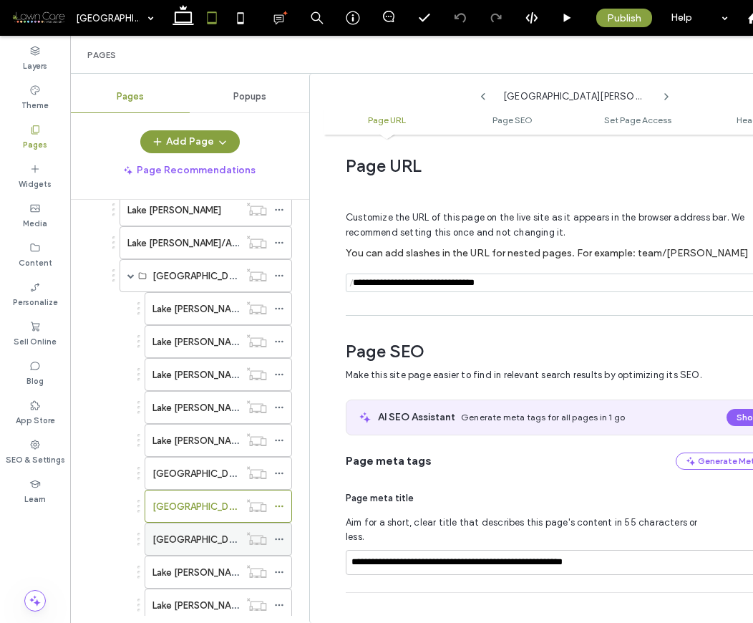
click at [198, 545] on label "[GEOGRAPHIC_DATA][PERSON_NAME]/Garden Beds & Borders" at bounding box center [290, 539] width 274 height 25
click at [0, 0] on div at bounding box center [0, 0] width 0 height 0
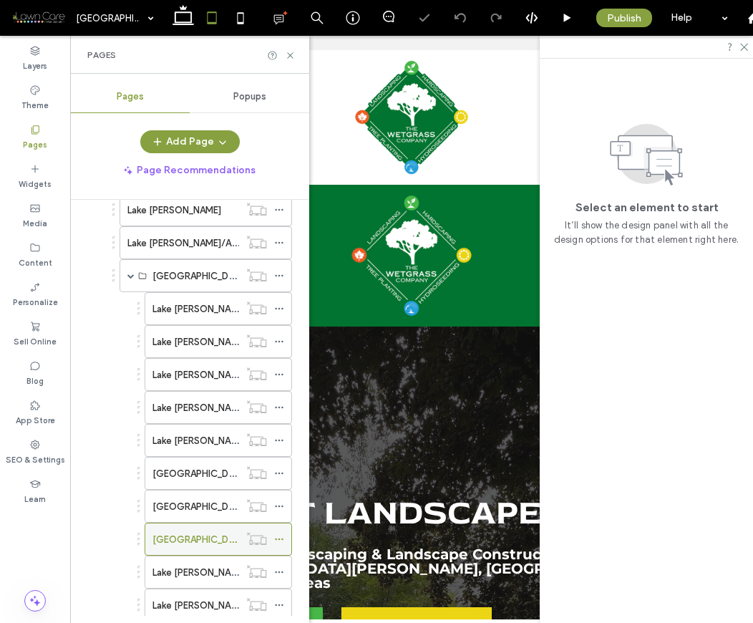
click at [284, 538] on div at bounding box center [282, 539] width 17 height 21
click at [281, 538] on icon at bounding box center [279, 539] width 10 height 10
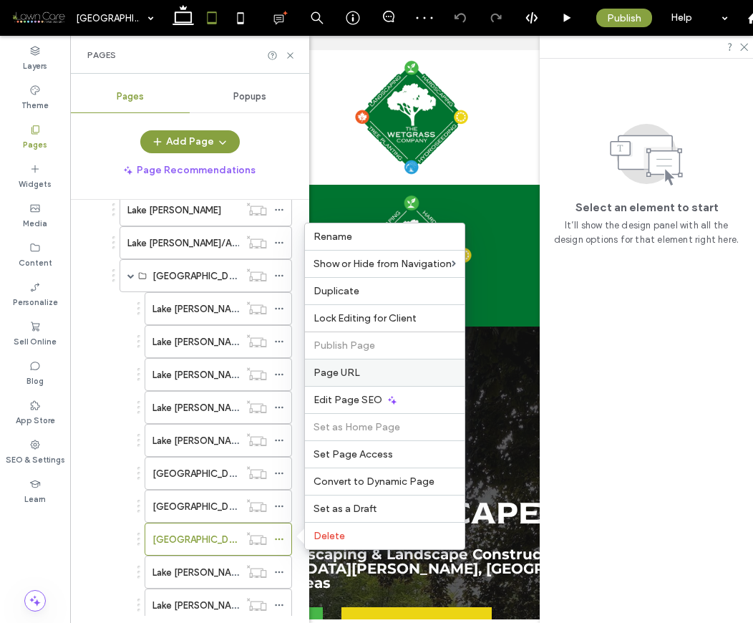
click at [345, 373] on span "Page URL" at bounding box center [337, 373] width 47 height 12
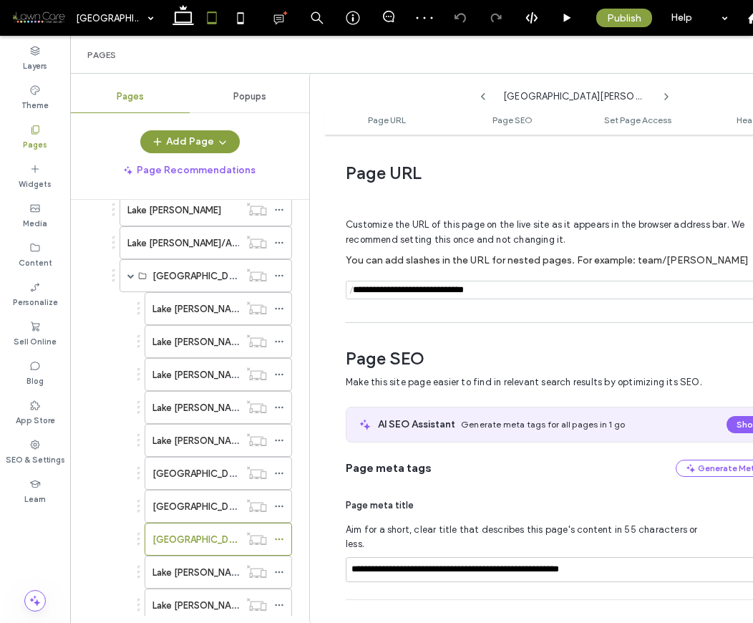
scroll to position [7, 0]
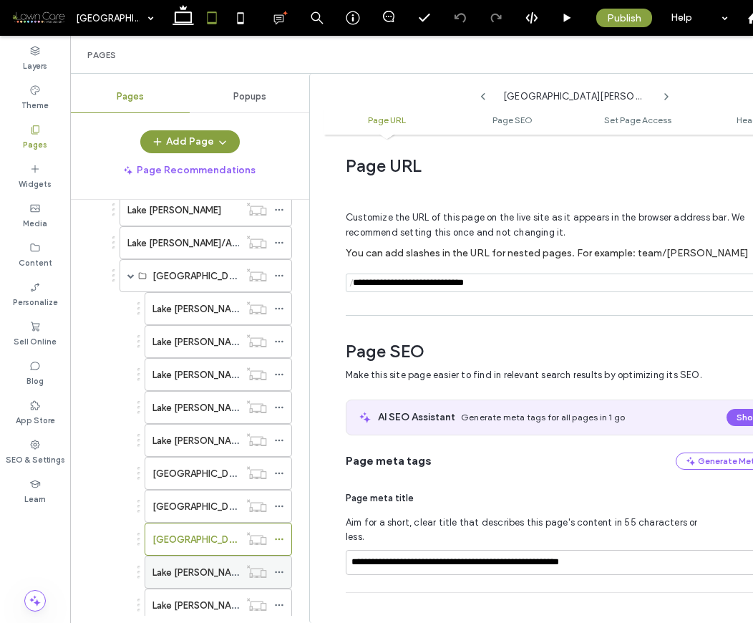
click at [182, 571] on label "Lake [PERSON_NAME]/Decorative Rock & Gravel Installation" at bounding box center [282, 572] width 259 height 25
click at [0, 0] on div at bounding box center [0, 0] width 0 height 0
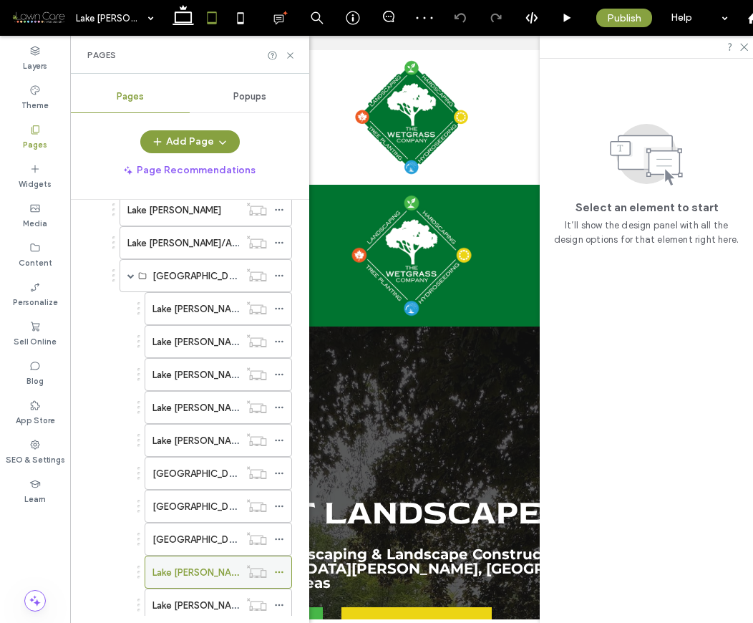
click at [279, 571] on use at bounding box center [279, 572] width 8 height 2
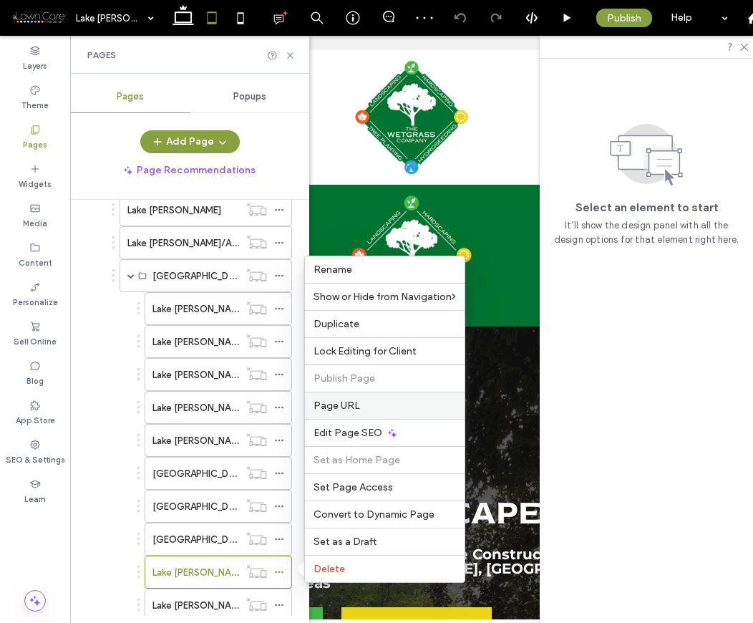
click at [363, 404] on label "Page URL" at bounding box center [385, 406] width 143 height 12
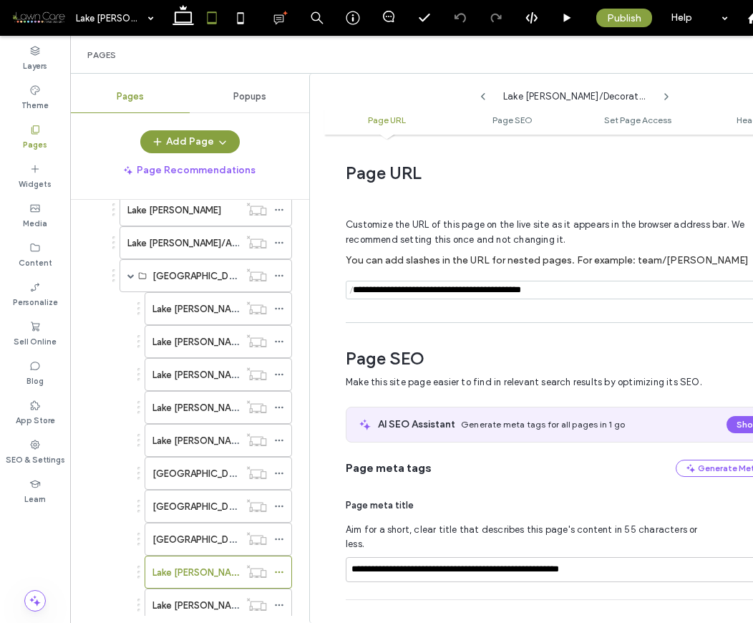
scroll to position [7, 0]
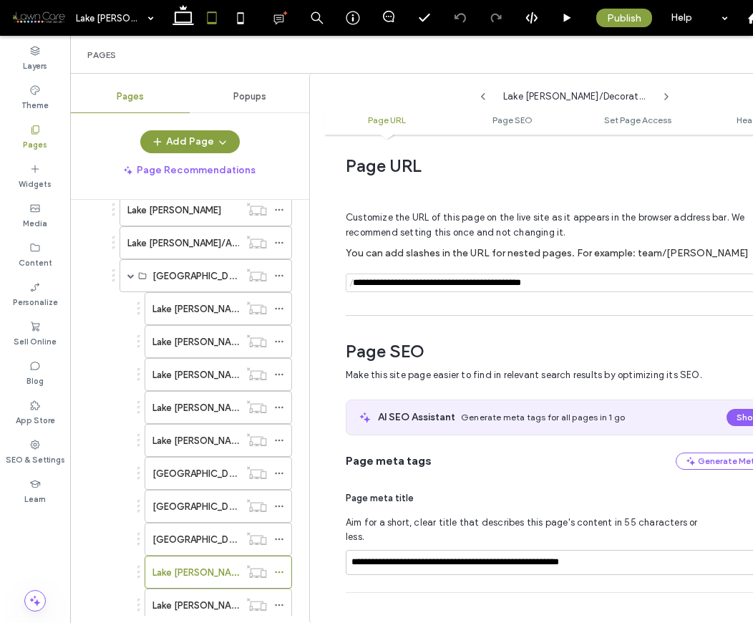
click at [667, 96] on use at bounding box center [666, 97] width 3 height 6
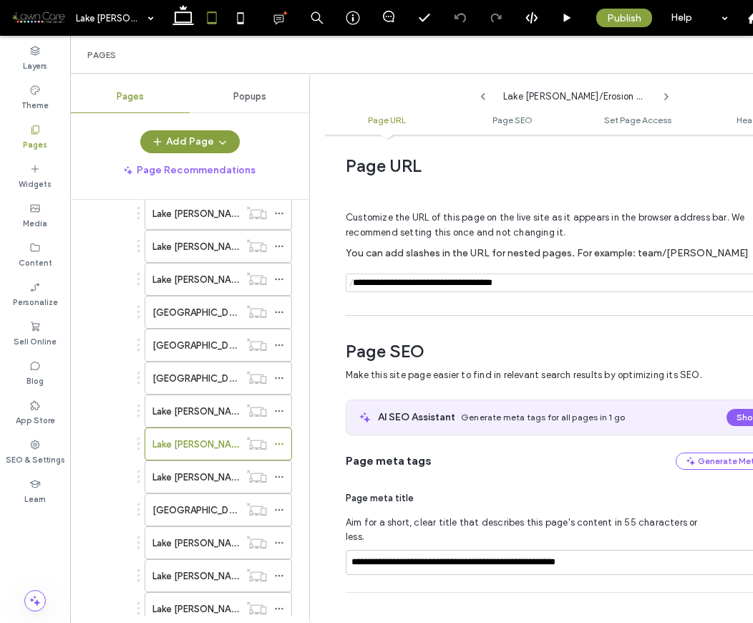
scroll to position [427, 0]
